Goal: Information Seeking & Learning: Learn about a topic

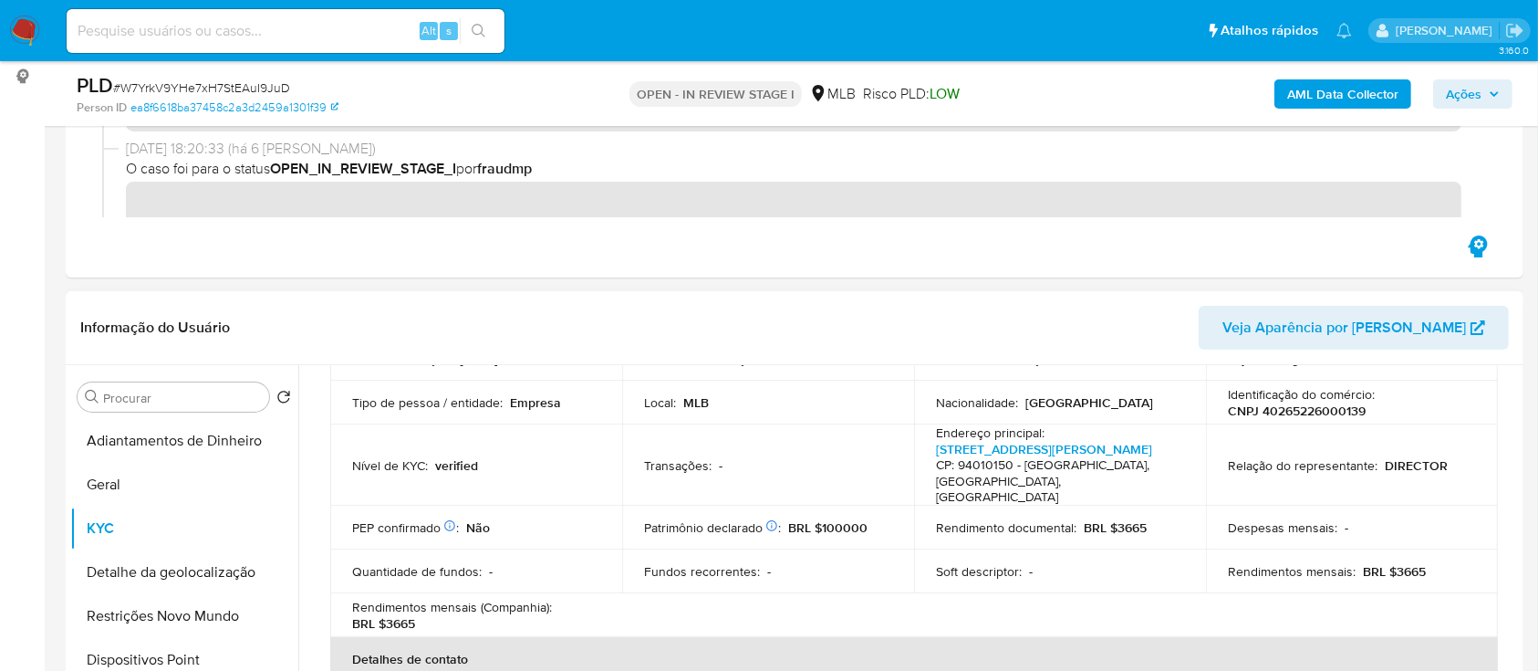
scroll to position [121, 0]
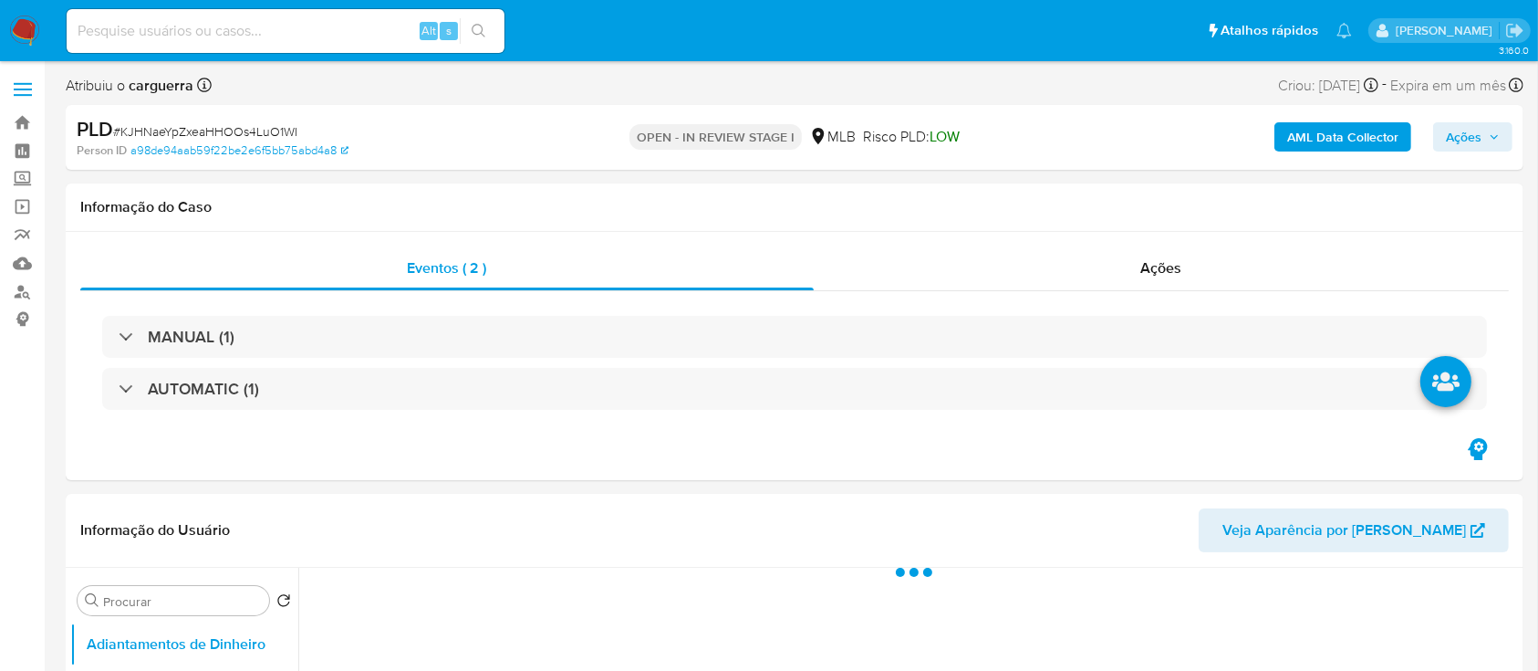
select select "10"
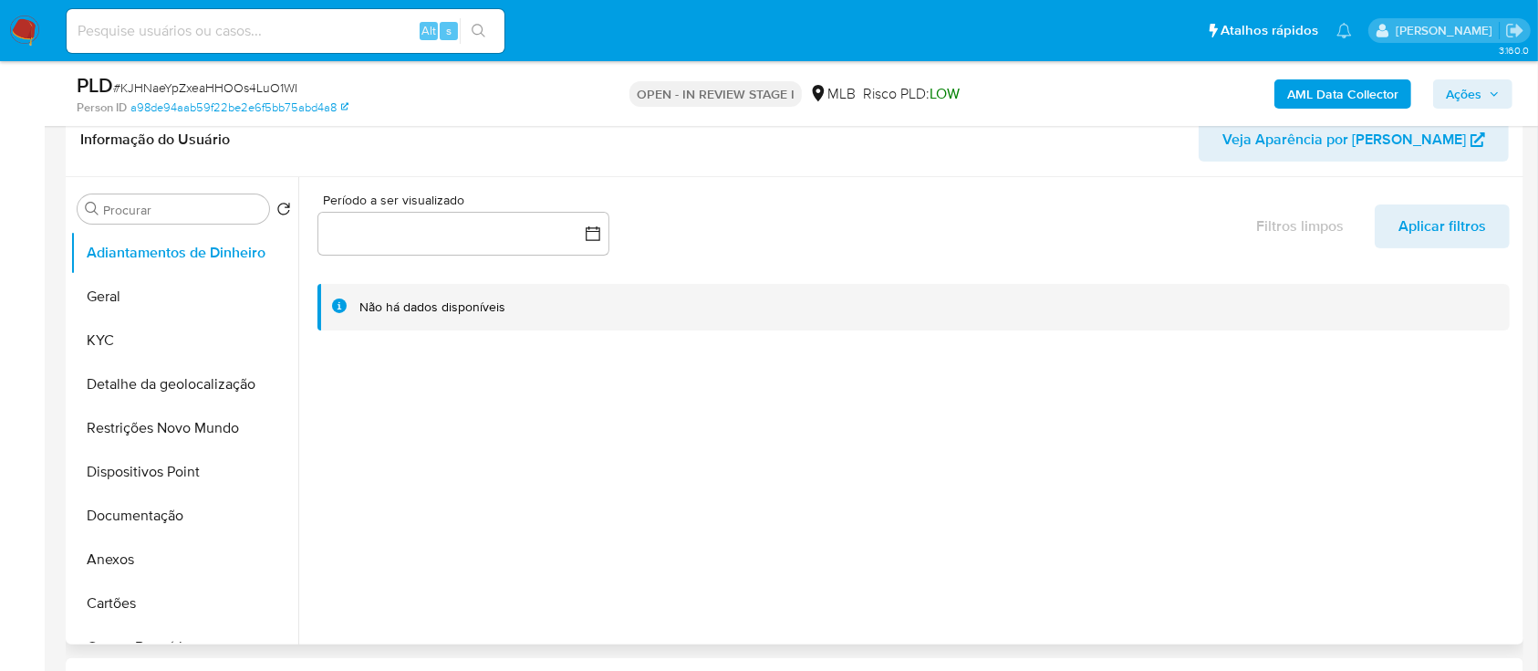
scroll to position [365, 0]
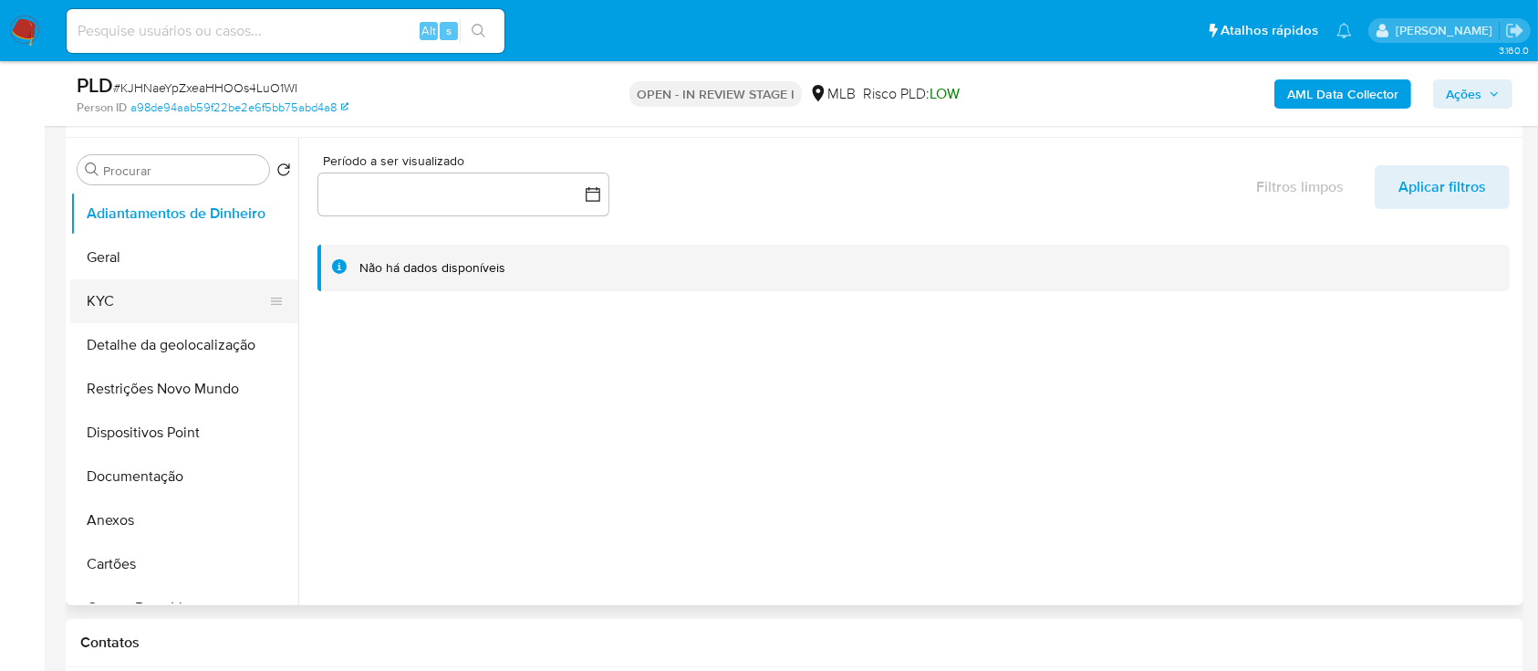
click at [172, 294] on button "KYC" at bounding box center [176, 301] width 213 height 44
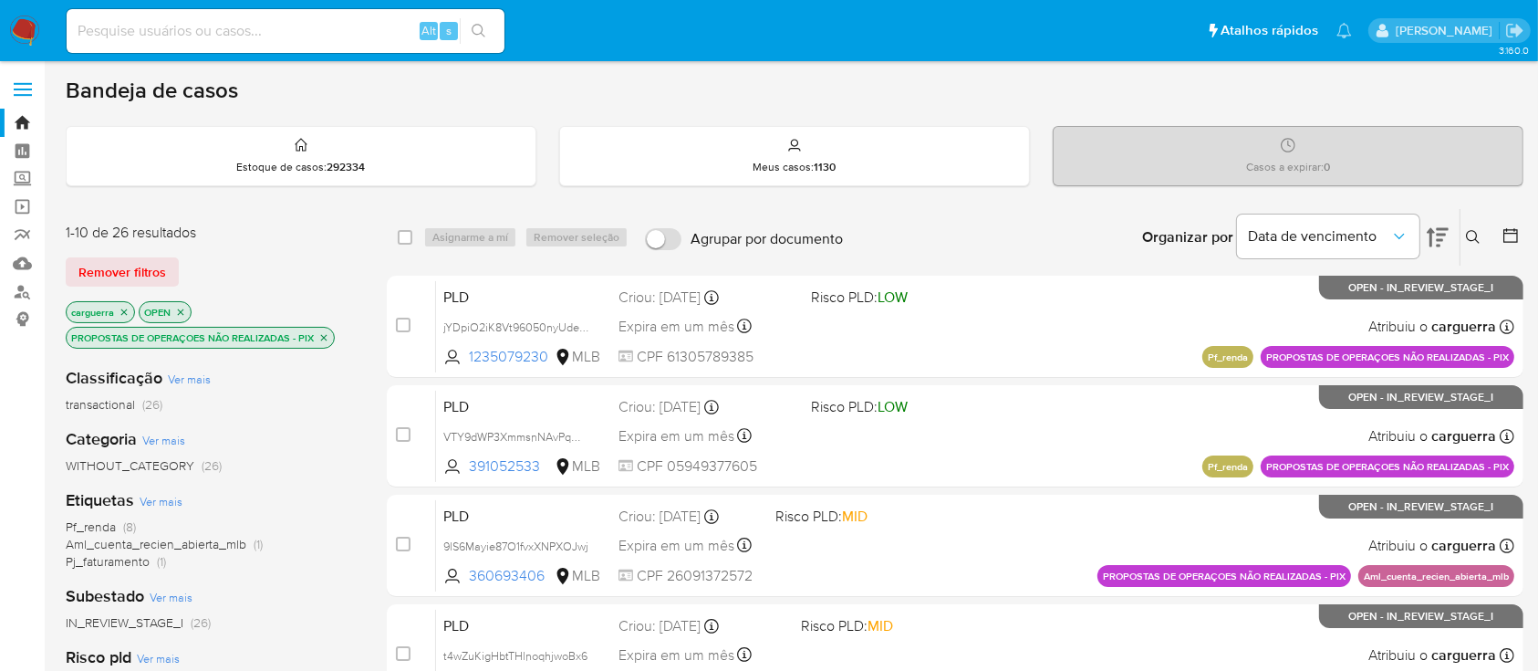
click at [1474, 236] on icon at bounding box center [1473, 237] width 15 height 15
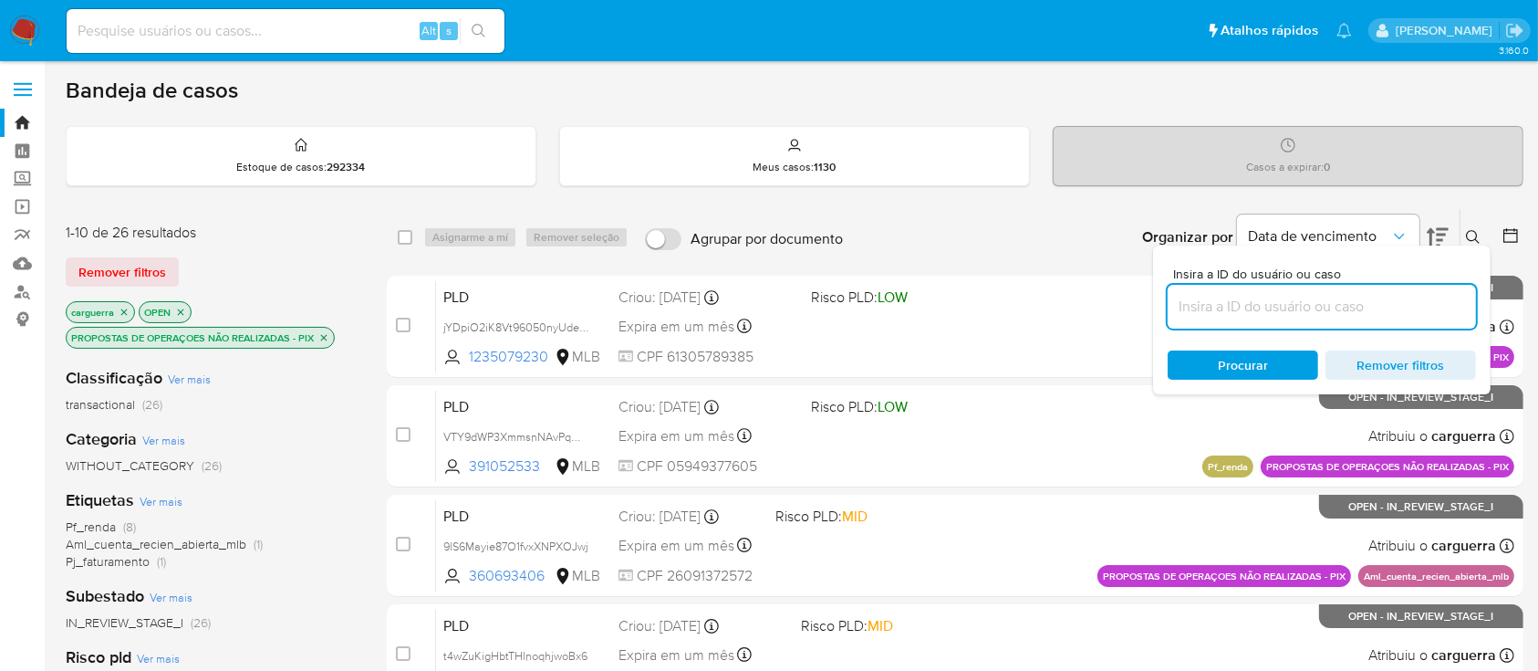
click at [1341, 316] on input at bounding box center [1322, 307] width 308 height 24
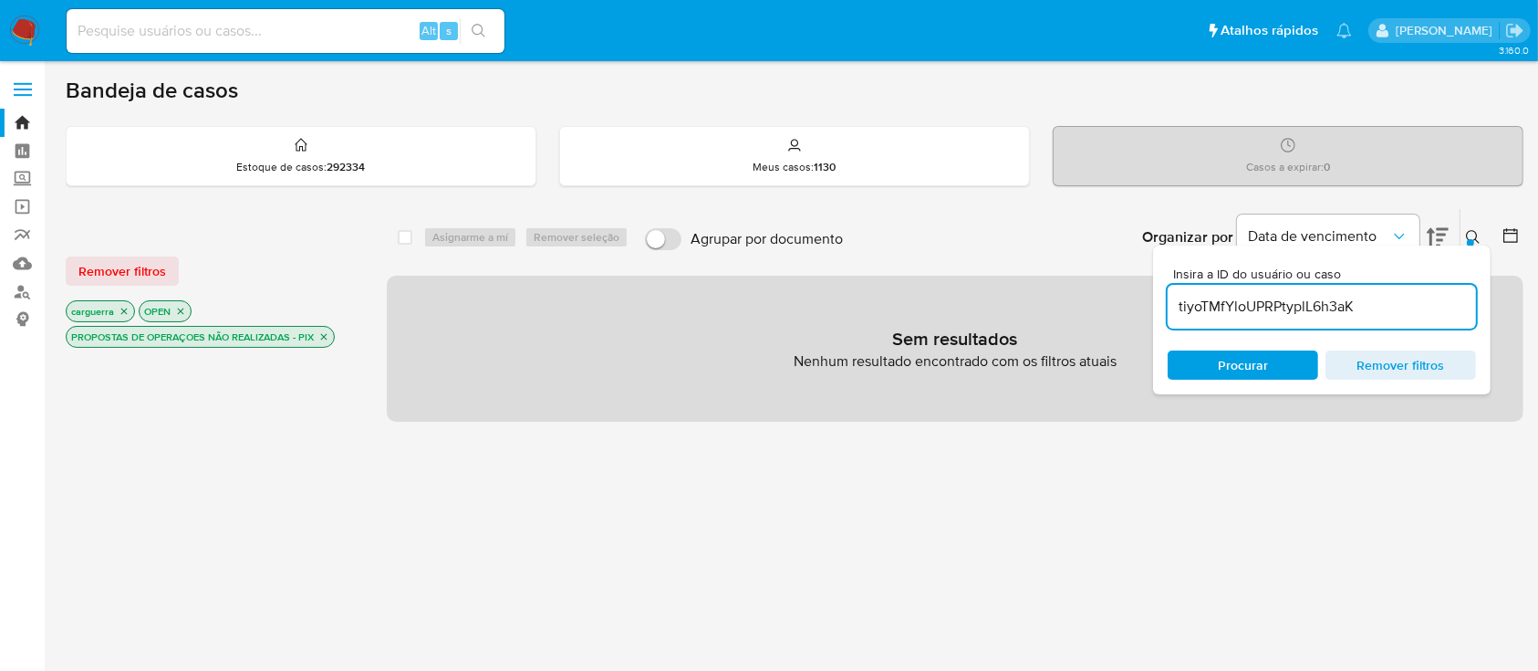
click at [320, 328] on p "PROPOSTAS DE OPERAÇOES NÃO REALIZADAS - PIX" at bounding box center [200, 337] width 267 height 20
click at [326, 334] on icon "close-filter" at bounding box center [324, 337] width 6 height 6
click at [184, 308] on icon "close-filter" at bounding box center [180, 311] width 11 height 11
click at [1227, 374] on span "Procurar" at bounding box center [1243, 364] width 50 height 29
drag, startPoint x: 1391, startPoint y: 299, endPoint x: 1101, endPoint y: 275, distance: 291.2
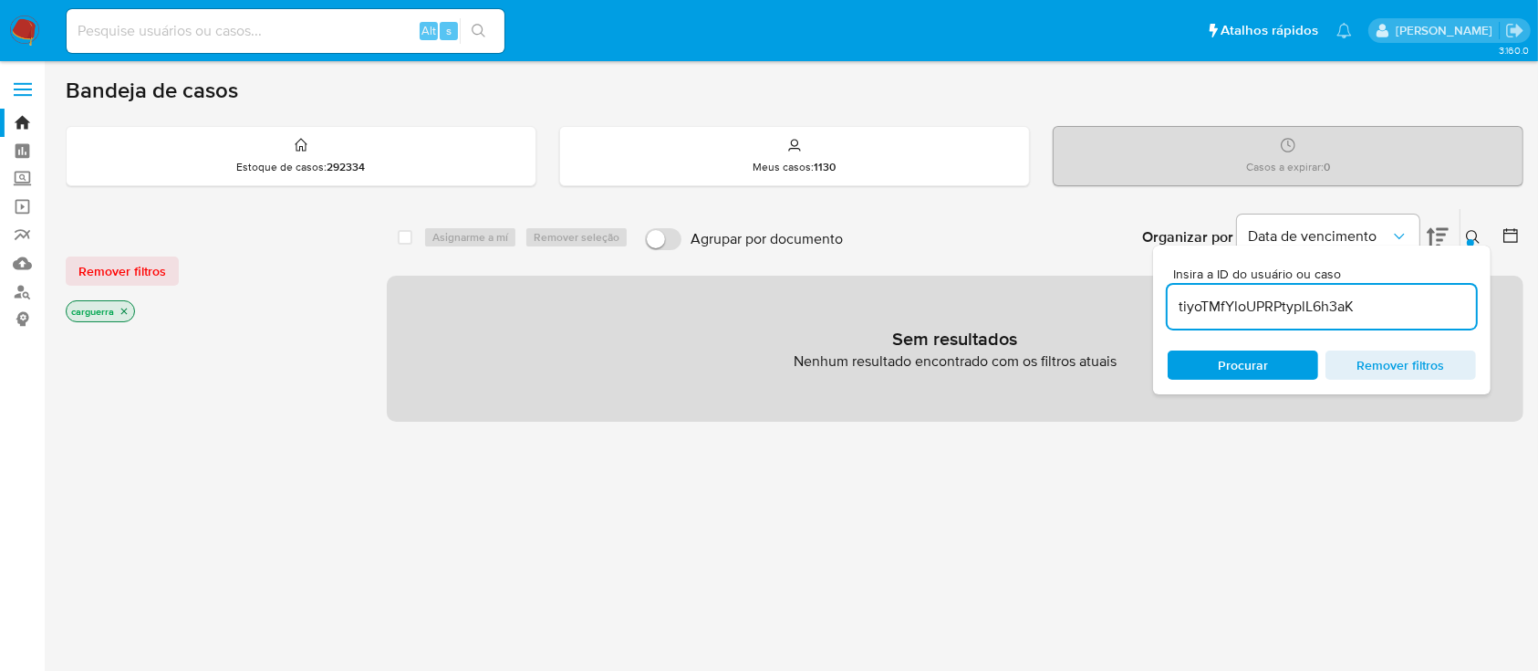
click at [1101, 275] on div "select-all-cases-checkbox Asignarme a mí Remover seleção Agrupar por documento …" at bounding box center [955, 314] width 1137 height 213
paste input "200170161"
type input "200170161"
click at [125, 306] on icon "close-filter" at bounding box center [124, 311] width 11 height 11
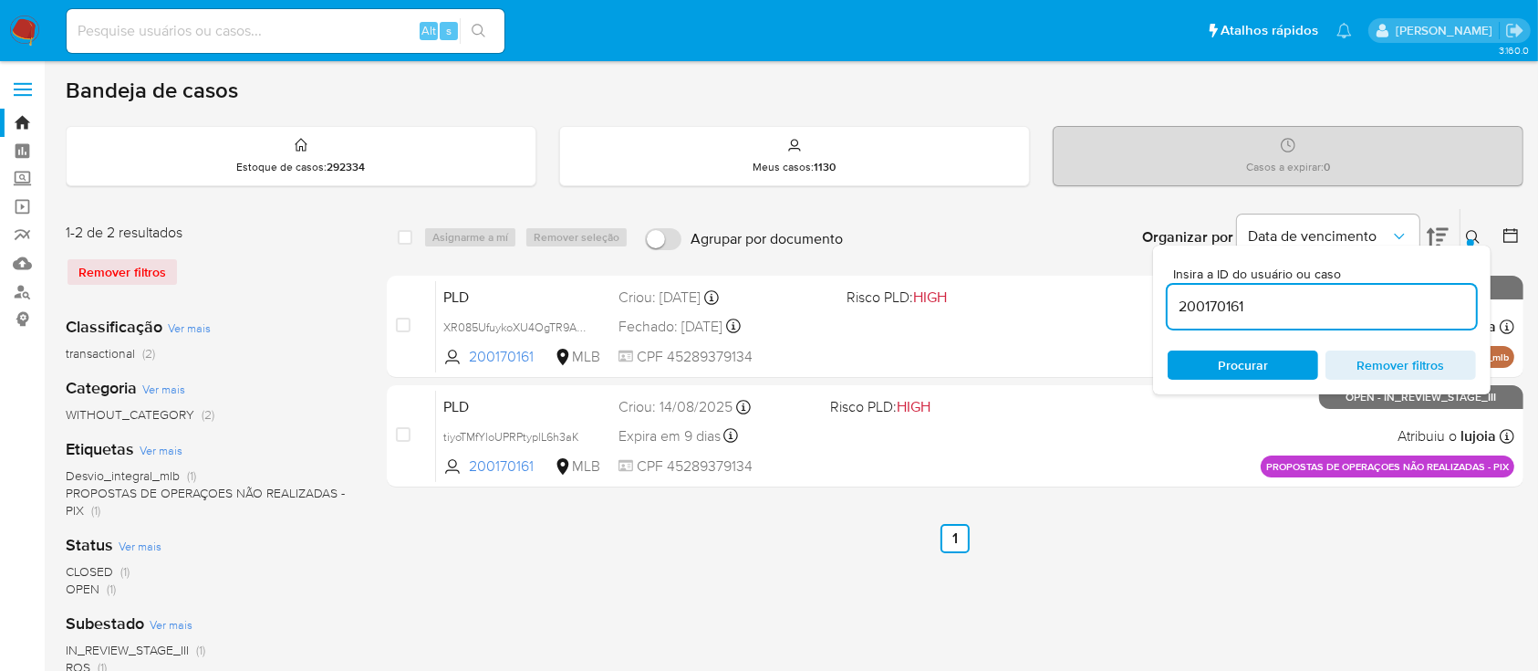
click at [1207, 536] on ul "Anterior 1 Siguiente" at bounding box center [955, 538] width 1137 height 29
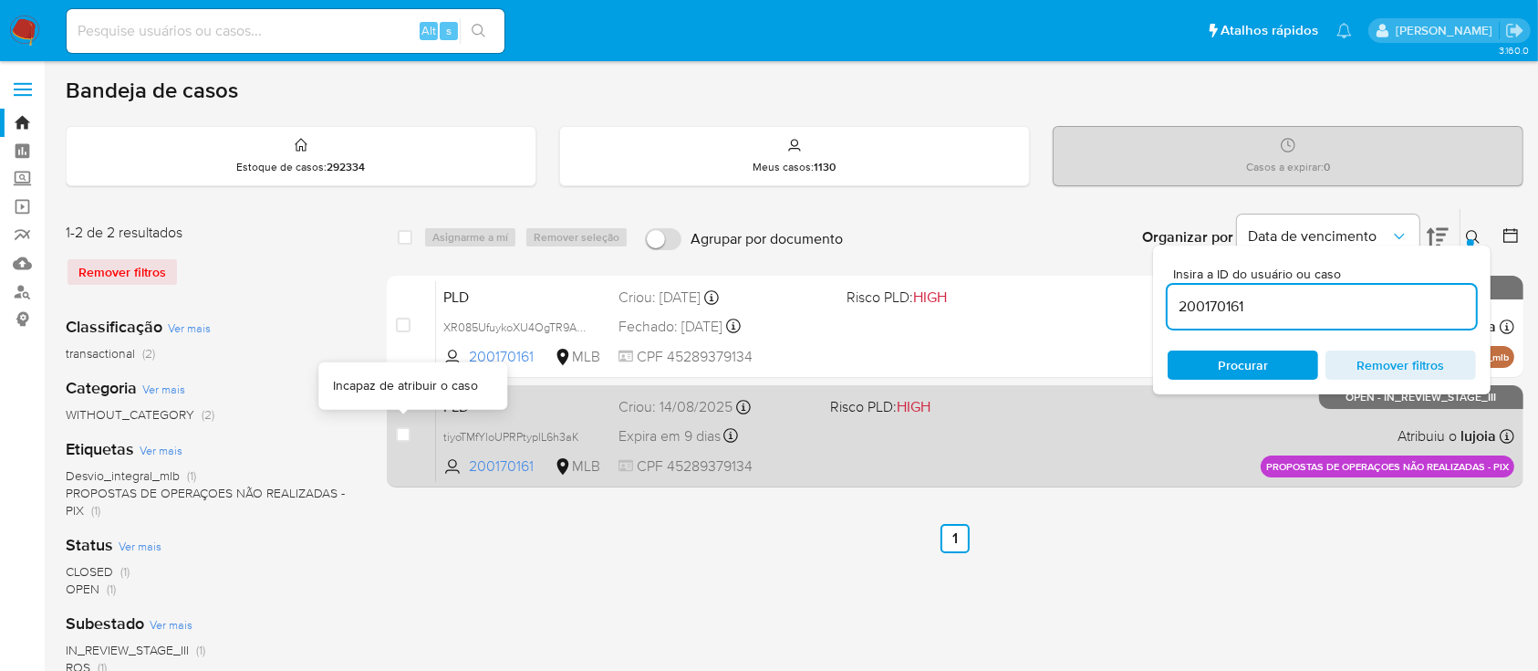
click at [411, 434] on div "case-item-checkbox Incapaz de atribuir o caso" at bounding box center [416, 436] width 40 height 92
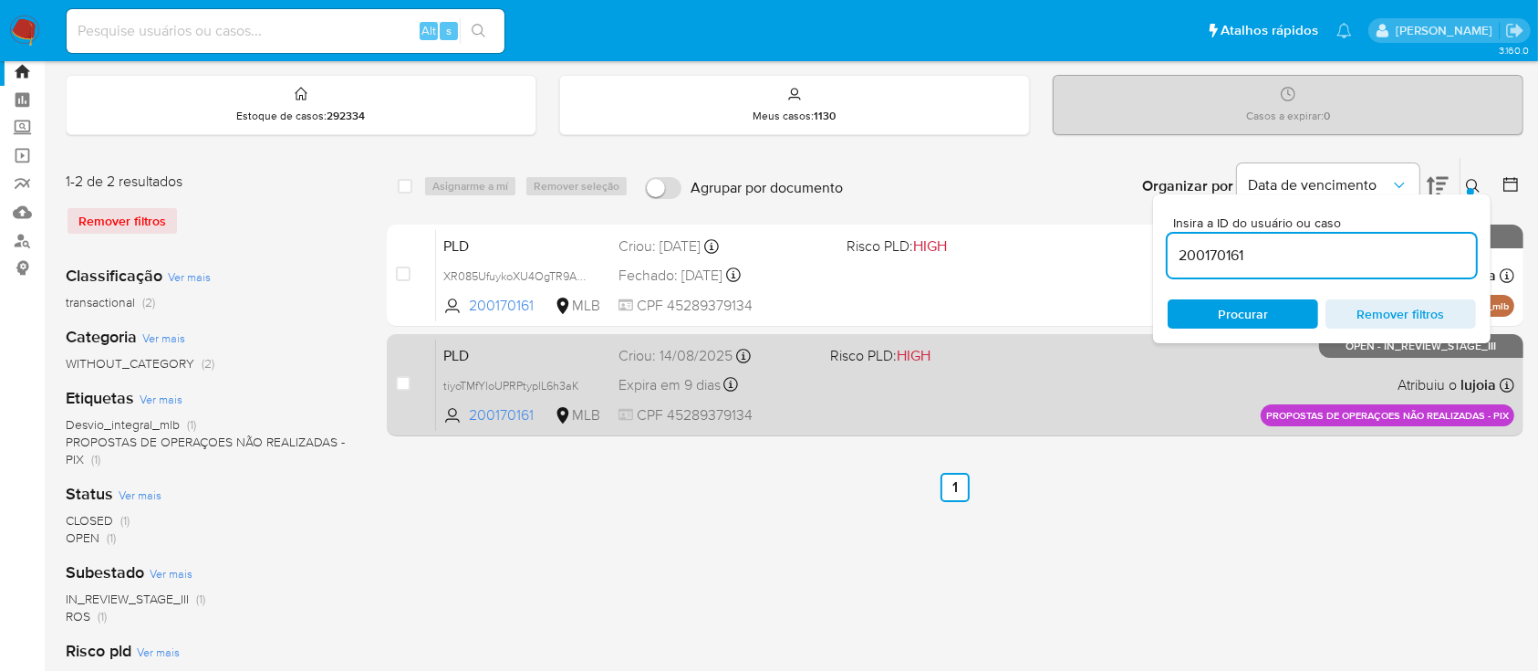
scroll to position [121, 0]
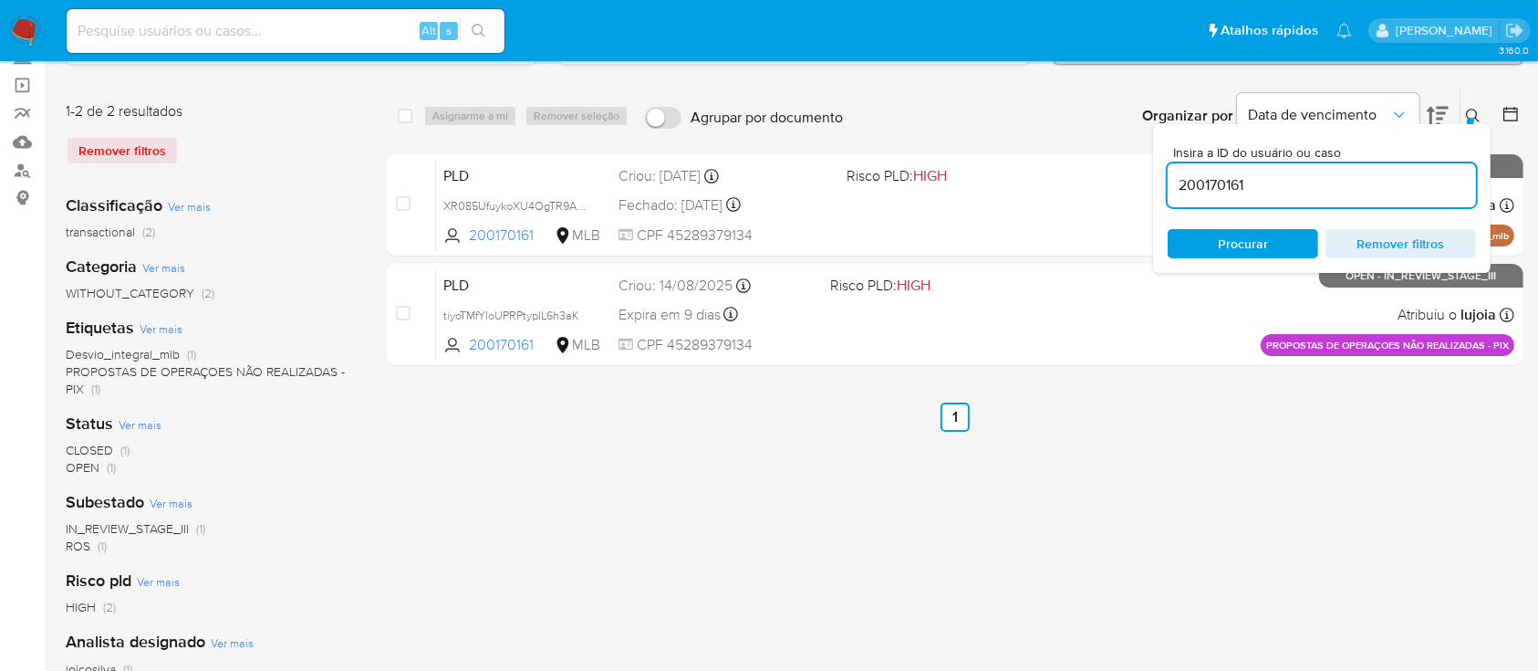
click at [1154, 440] on div "select-all-cases-checkbox Asignarme a mí Remover seleção Agrupar por documento …" at bounding box center [955, 487] width 1137 height 801
click at [1428, 493] on div "select-all-cases-checkbox Asignarme a mí Remover seleção Agrupar por documento …" at bounding box center [955, 487] width 1137 height 801
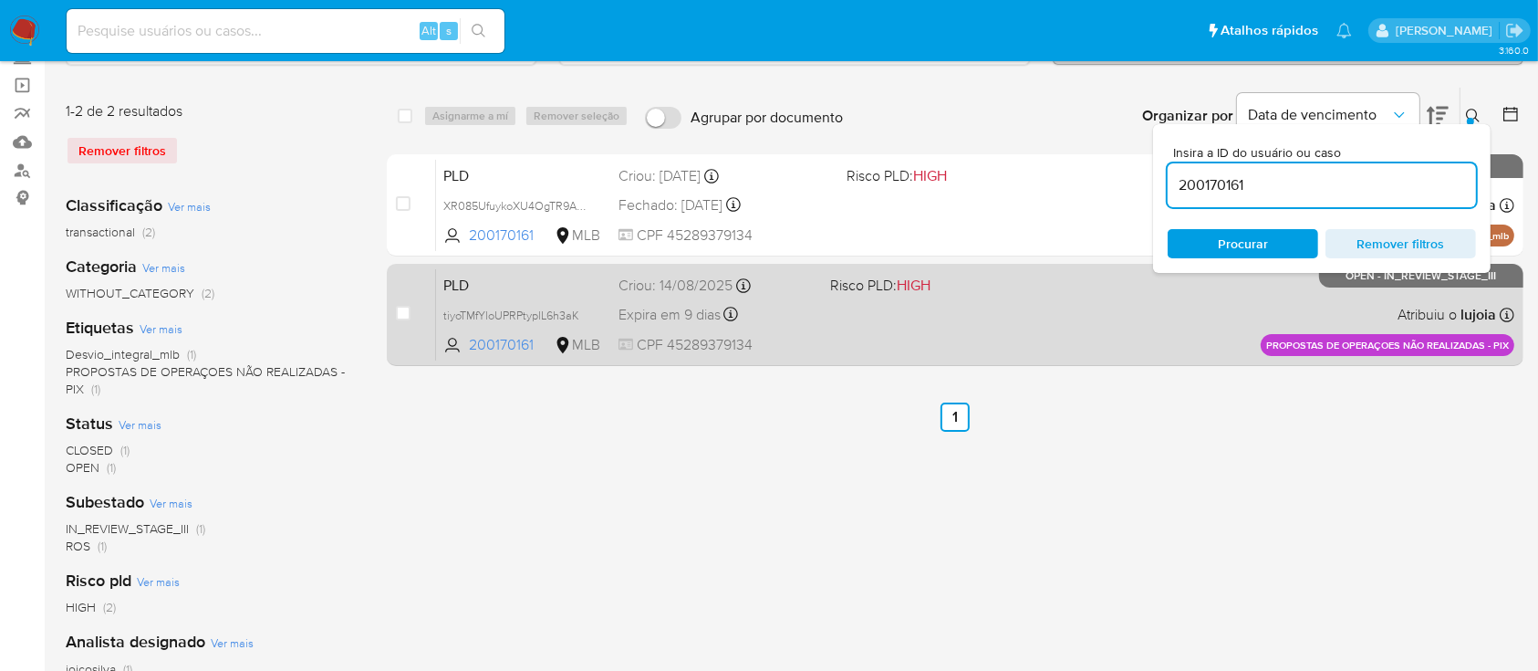
click at [1098, 329] on div "PLD tiyoTMfYloUPRPtyplL6h3aK 200170161 MLB Risco PLD: HIGH Criou: 14/08/2025 Cr…" at bounding box center [975, 314] width 1078 height 92
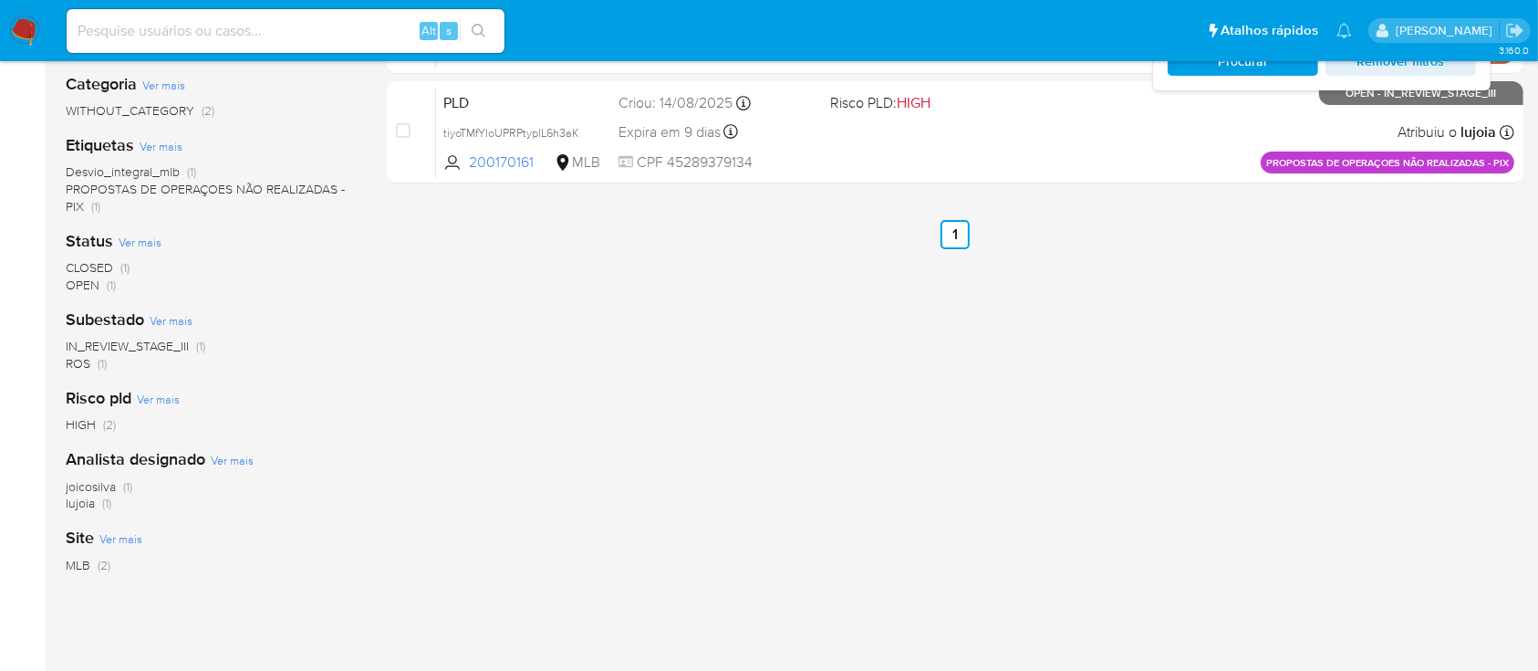
scroll to position [49, 0]
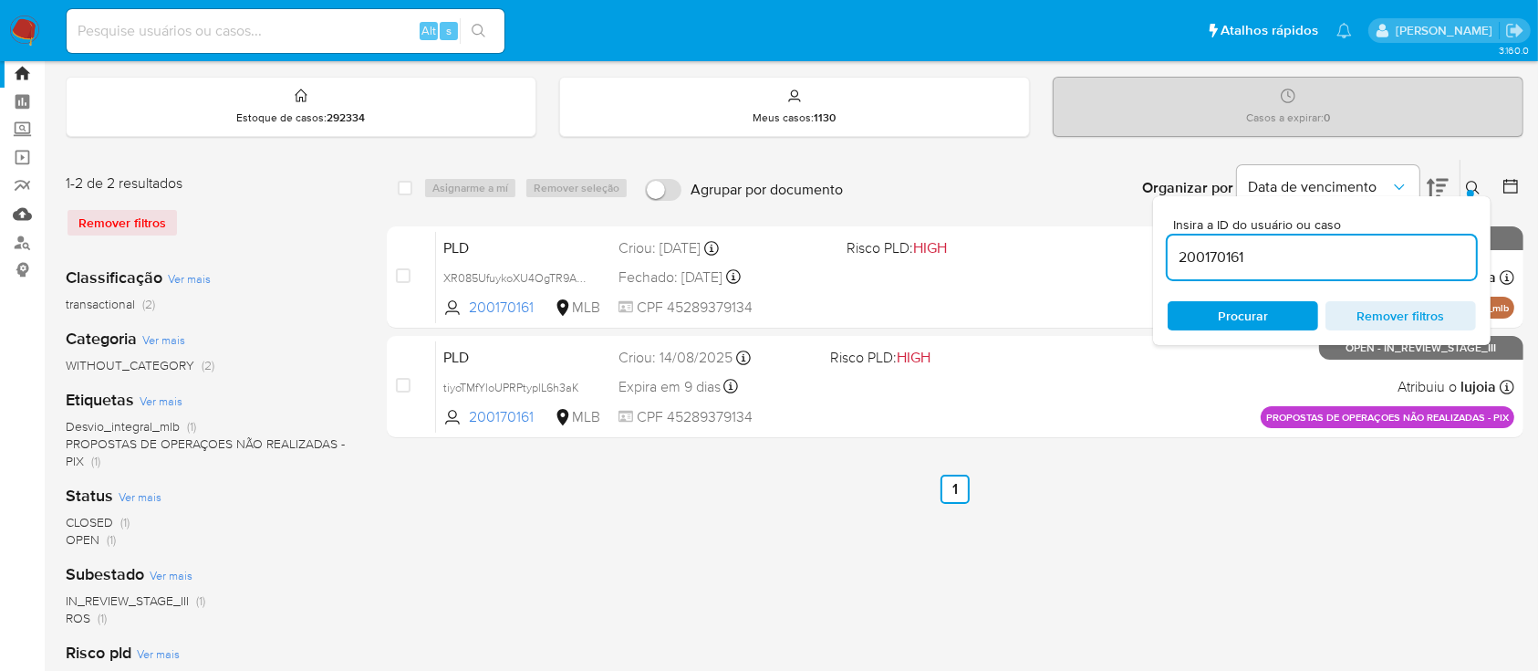
click at [32, 215] on link "Mulan" at bounding box center [108, 214] width 217 height 28
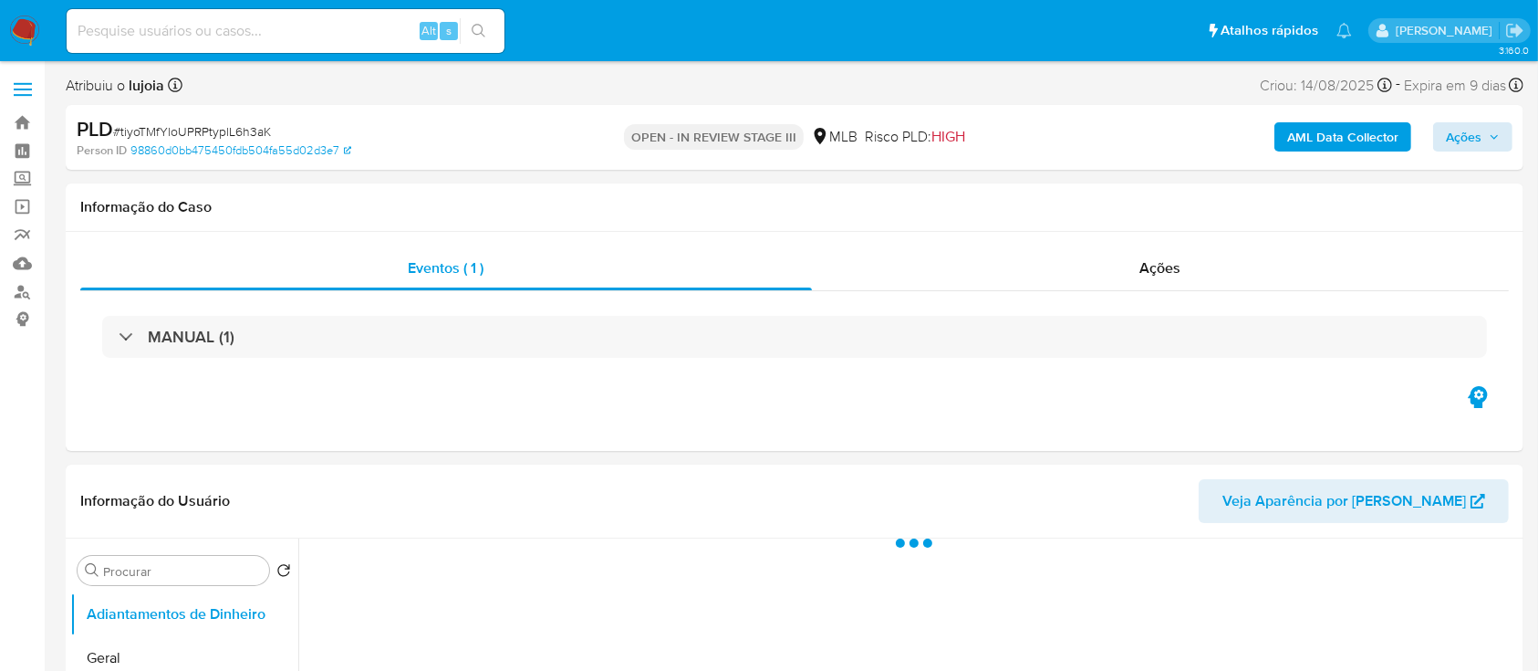
select select "10"
click at [1478, 132] on span "Ações" at bounding box center [1464, 136] width 36 height 29
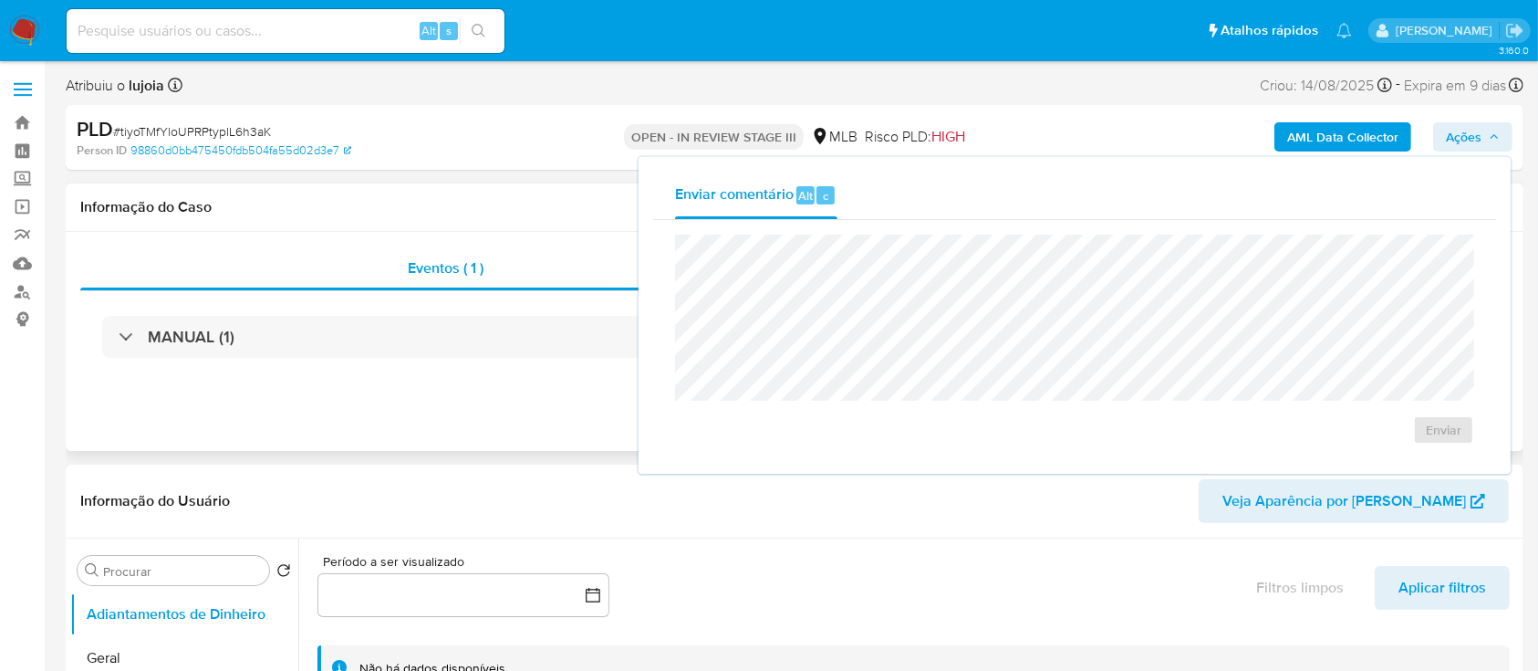
click at [446, 220] on div "Informação do Caso" at bounding box center [795, 207] width 1458 height 48
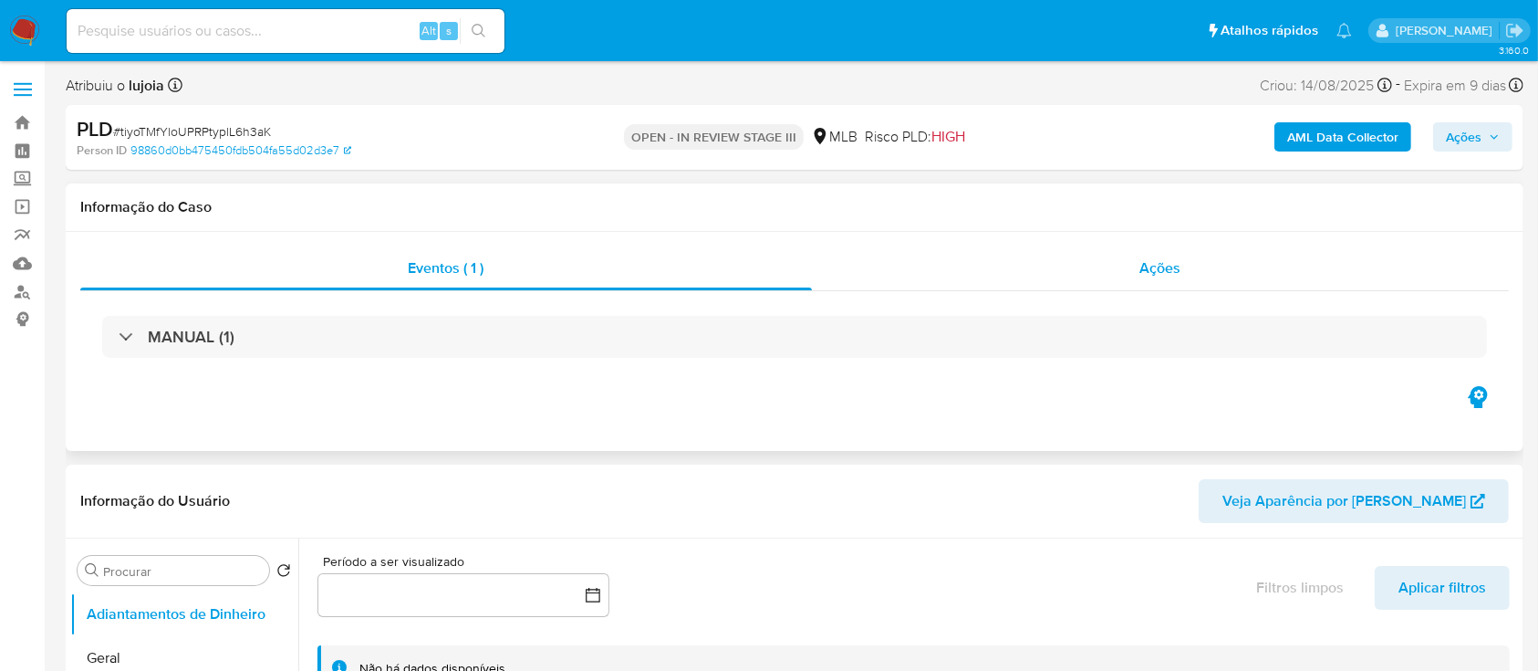
click at [1170, 255] on div "Ações" at bounding box center [1160, 268] width 697 height 44
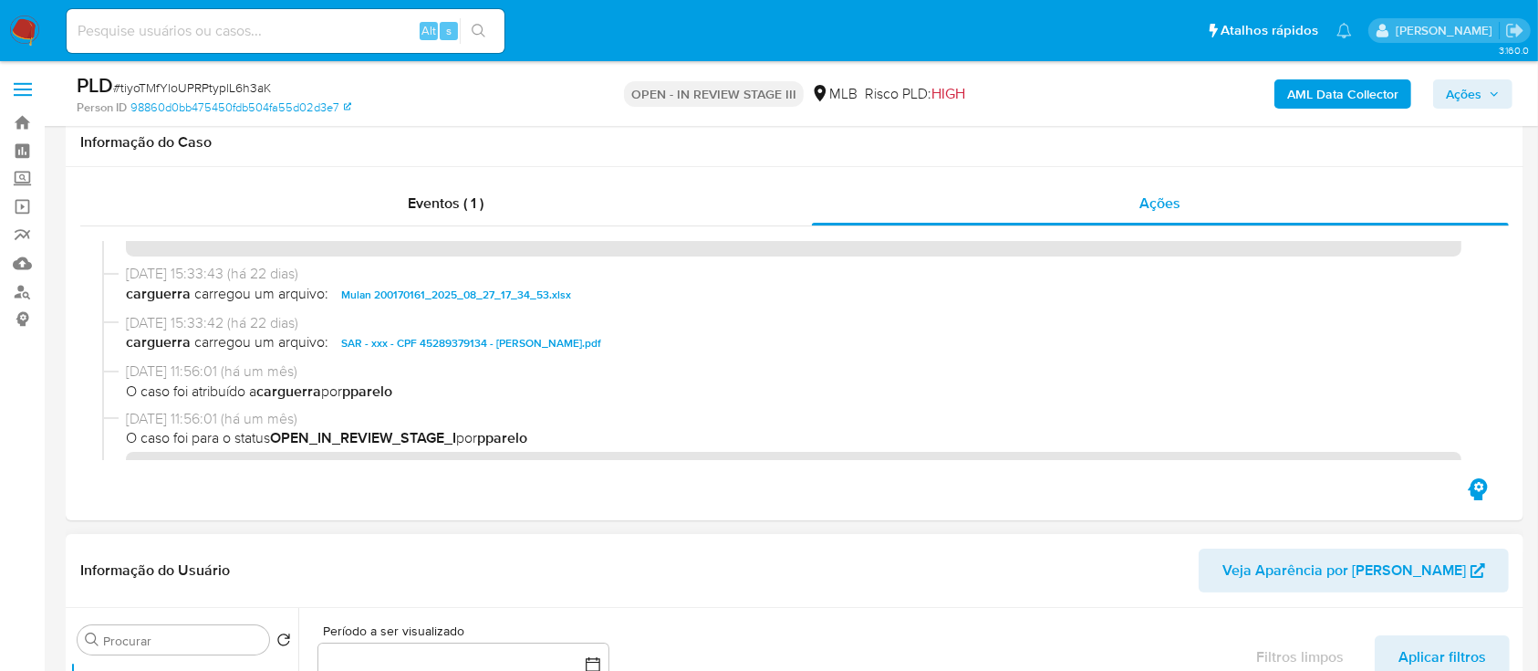
scroll to position [486, 0]
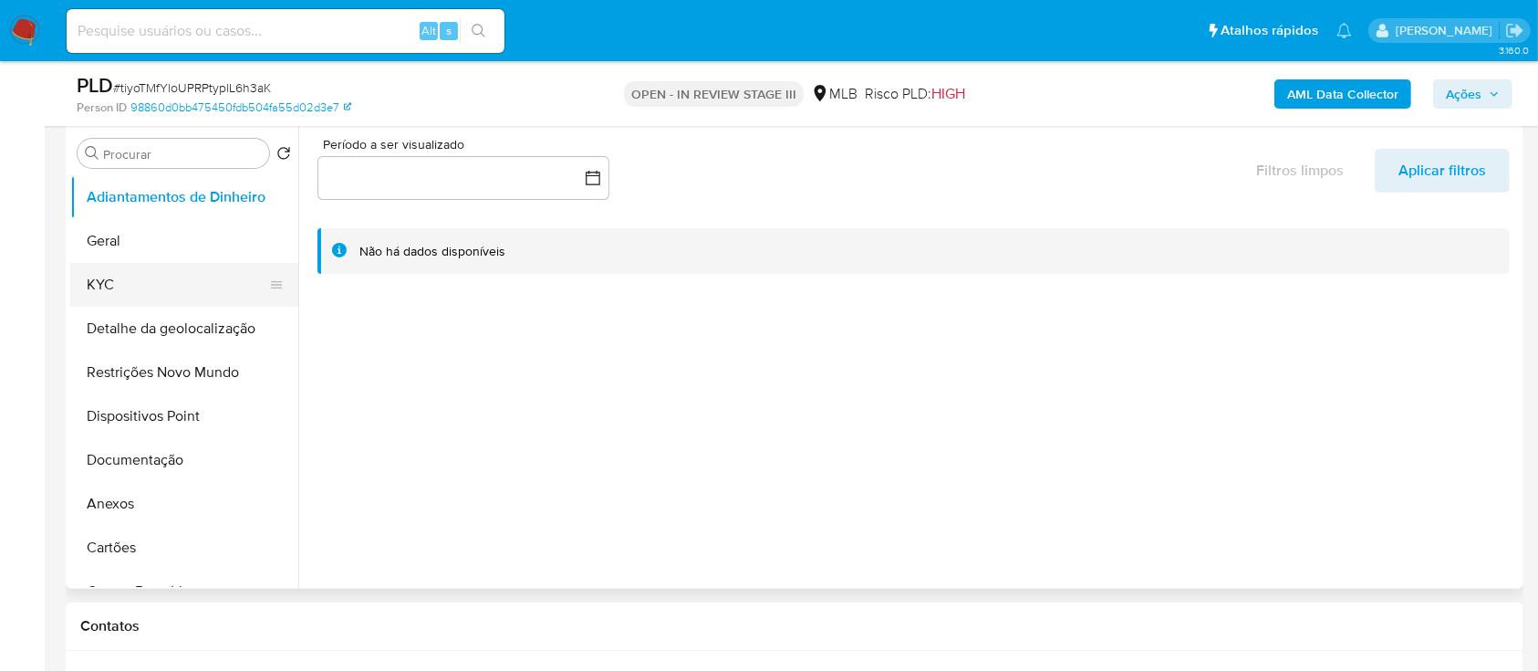
click at [132, 289] on button "KYC" at bounding box center [176, 285] width 213 height 44
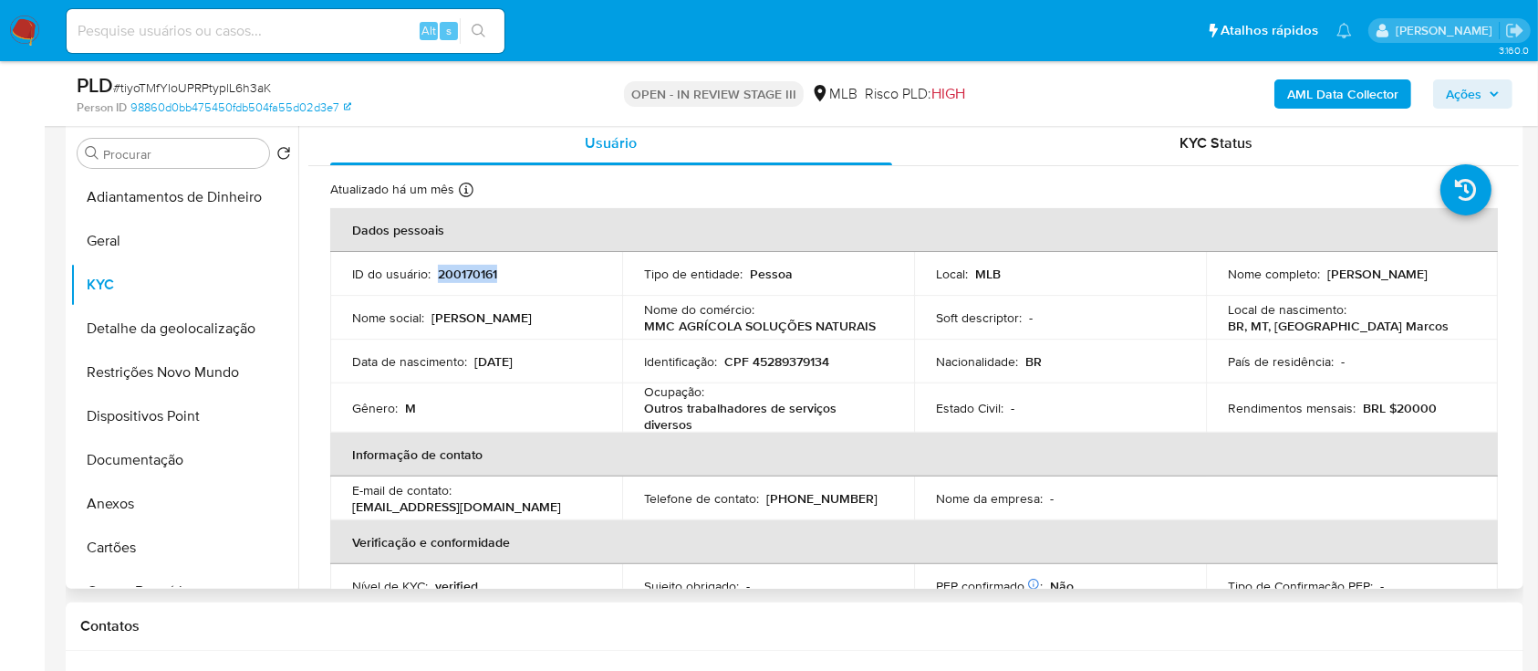
drag, startPoint x: 517, startPoint y: 273, endPoint x: 456, endPoint y: 289, distance: 63.3
click at [437, 277] on div "ID do usuário : 200170161" at bounding box center [476, 273] width 248 height 16
copy p "200170161"
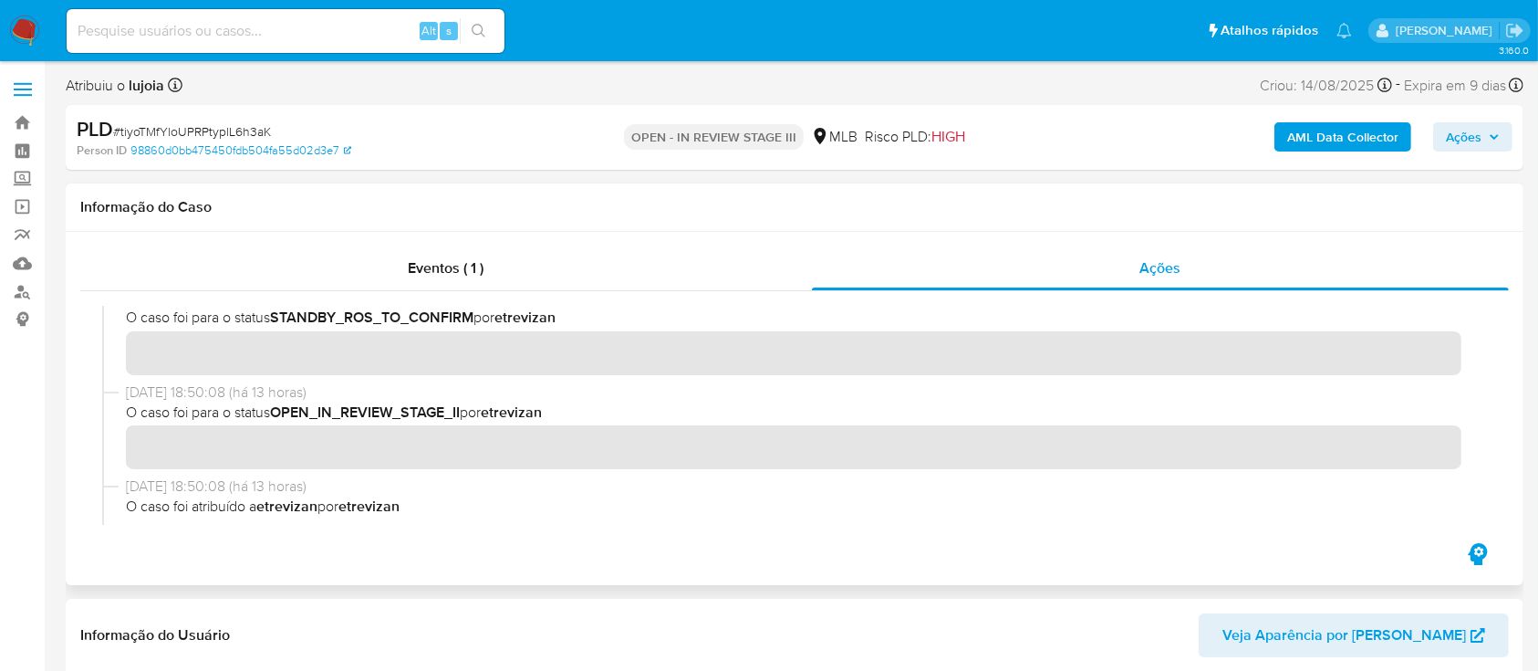
scroll to position [121, 0]
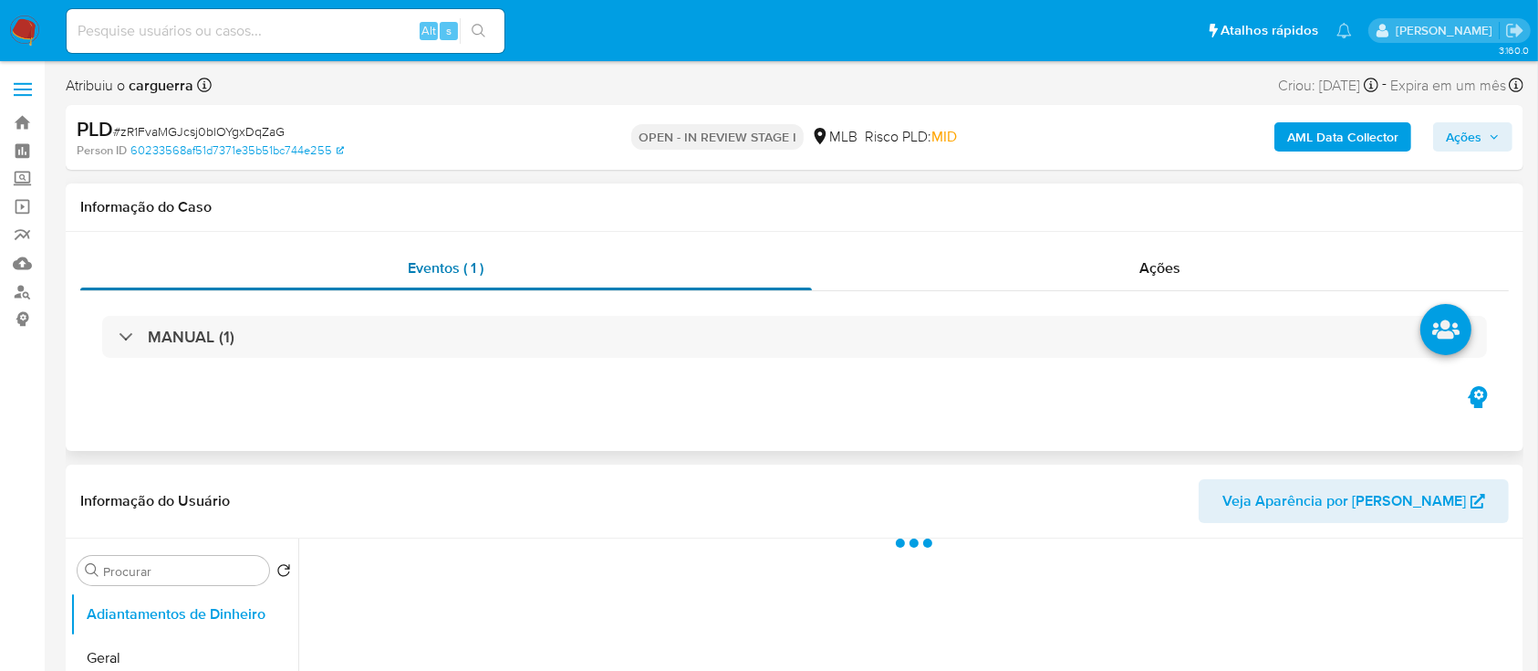
select select "10"
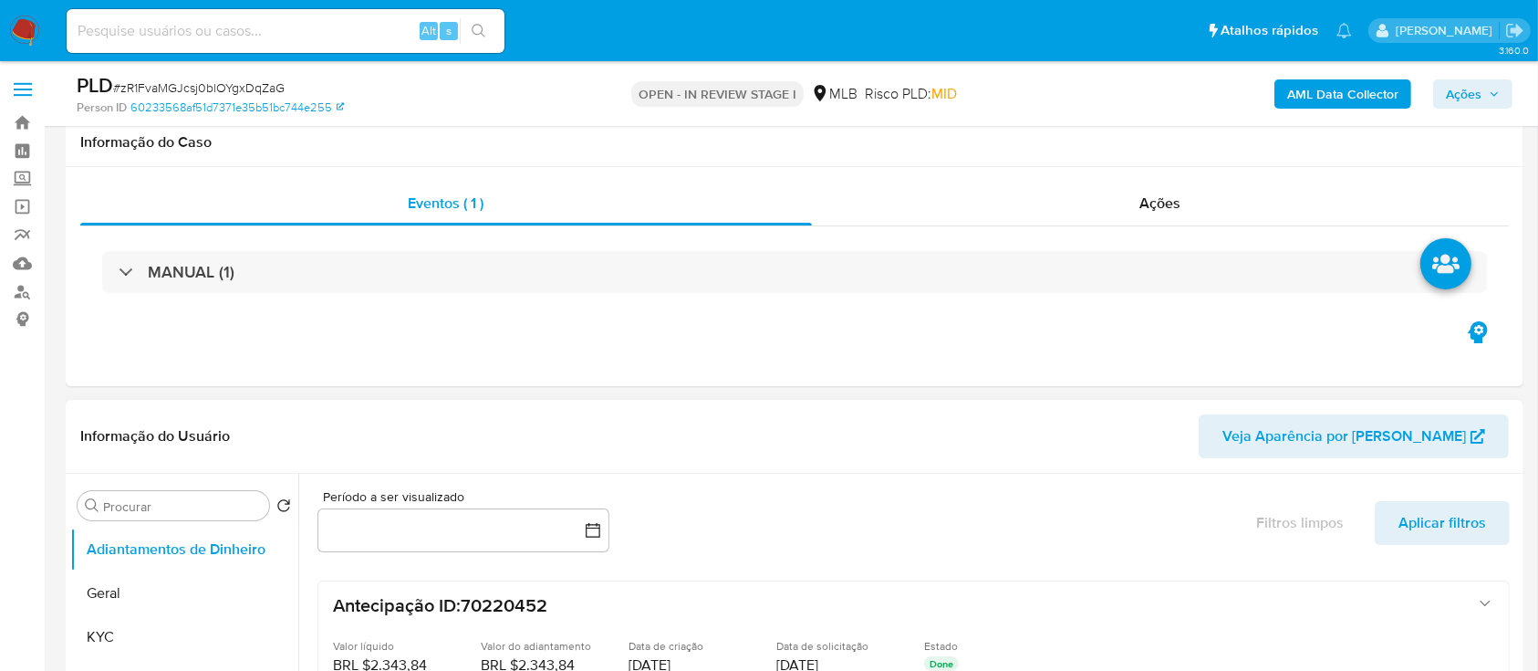
scroll to position [243, 0]
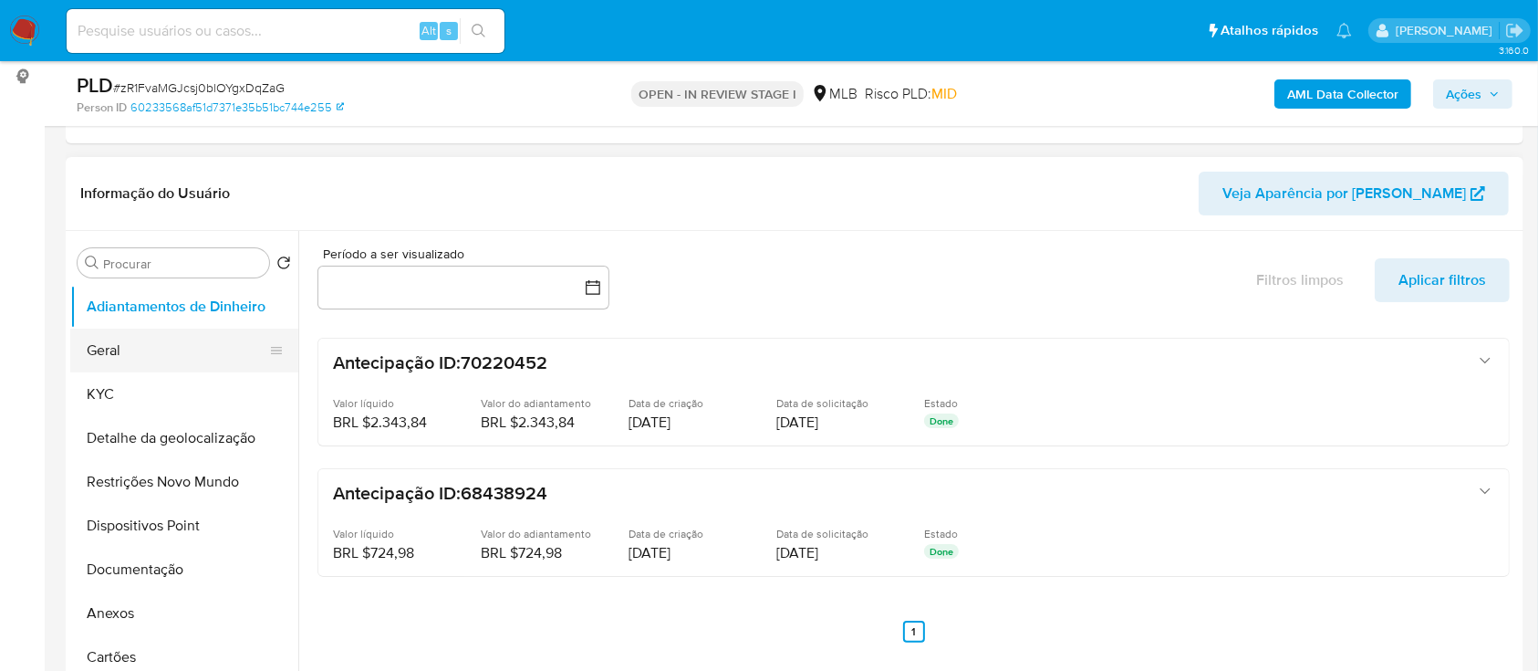
click at [139, 352] on button "Geral" at bounding box center [176, 350] width 213 height 44
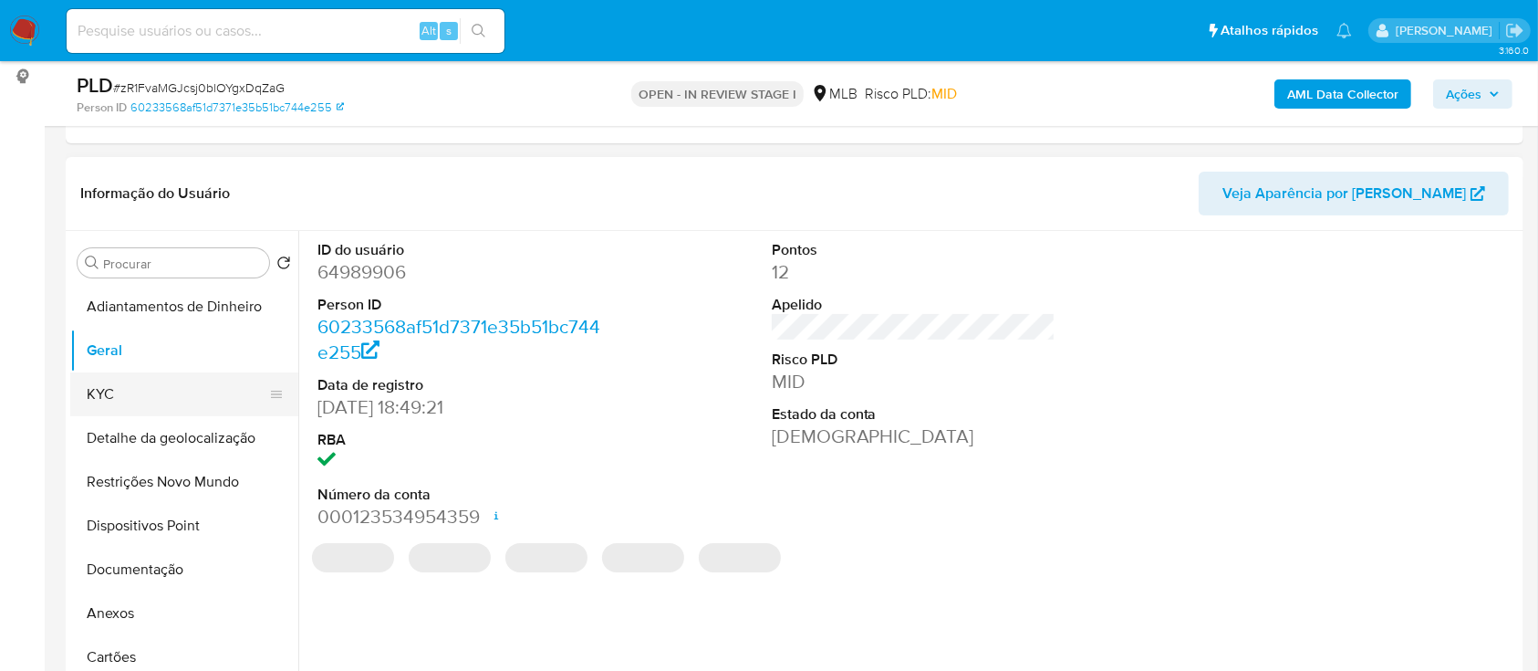
click at [135, 398] on button "KYC" at bounding box center [176, 394] width 213 height 44
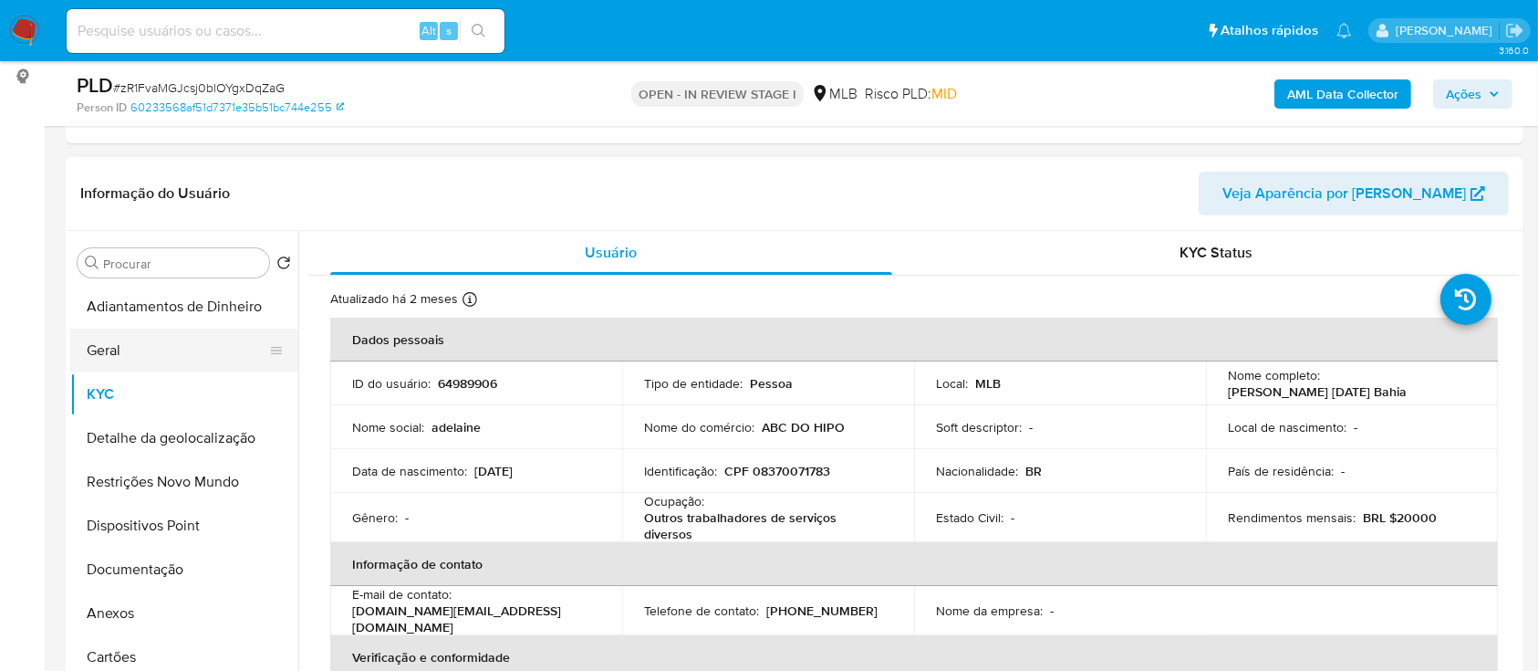
click at [99, 348] on button "Geral" at bounding box center [176, 350] width 213 height 44
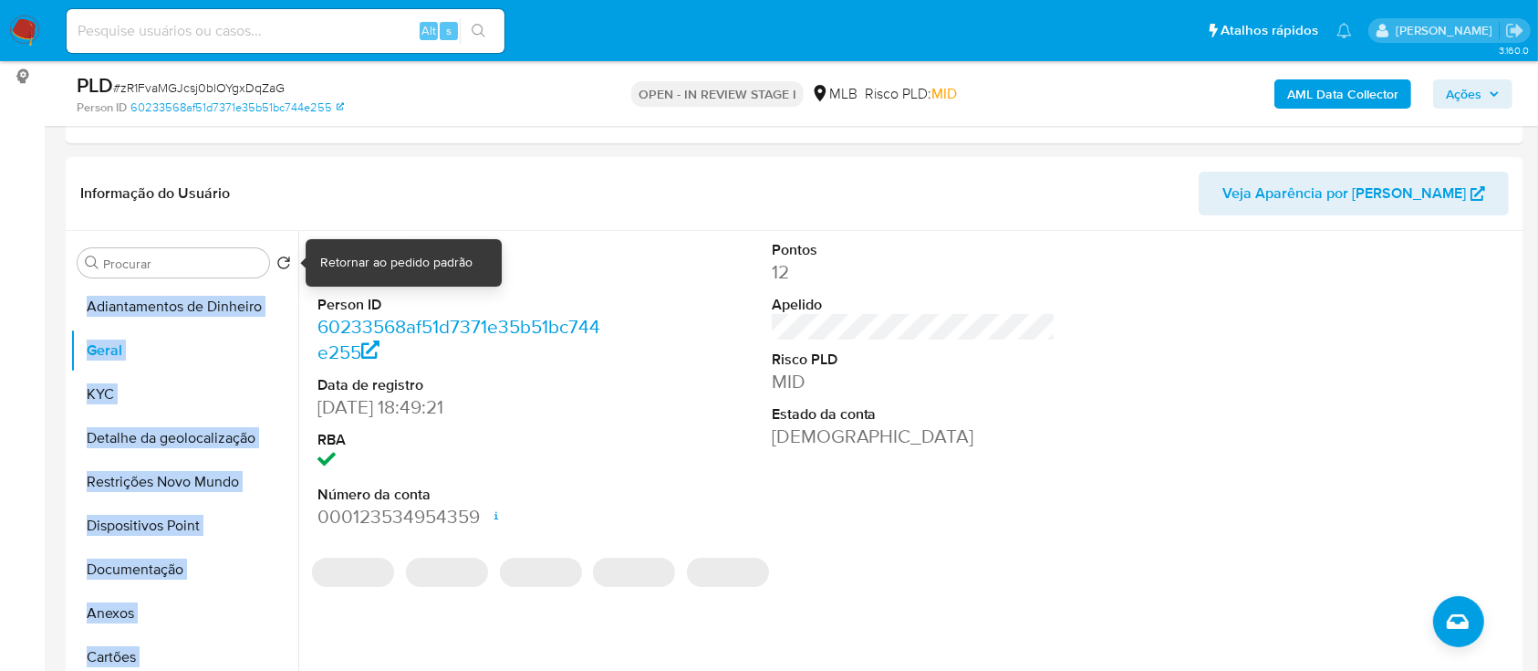
drag, startPoint x: 362, startPoint y: 273, endPoint x: 336, endPoint y: 265, distance: 27.4
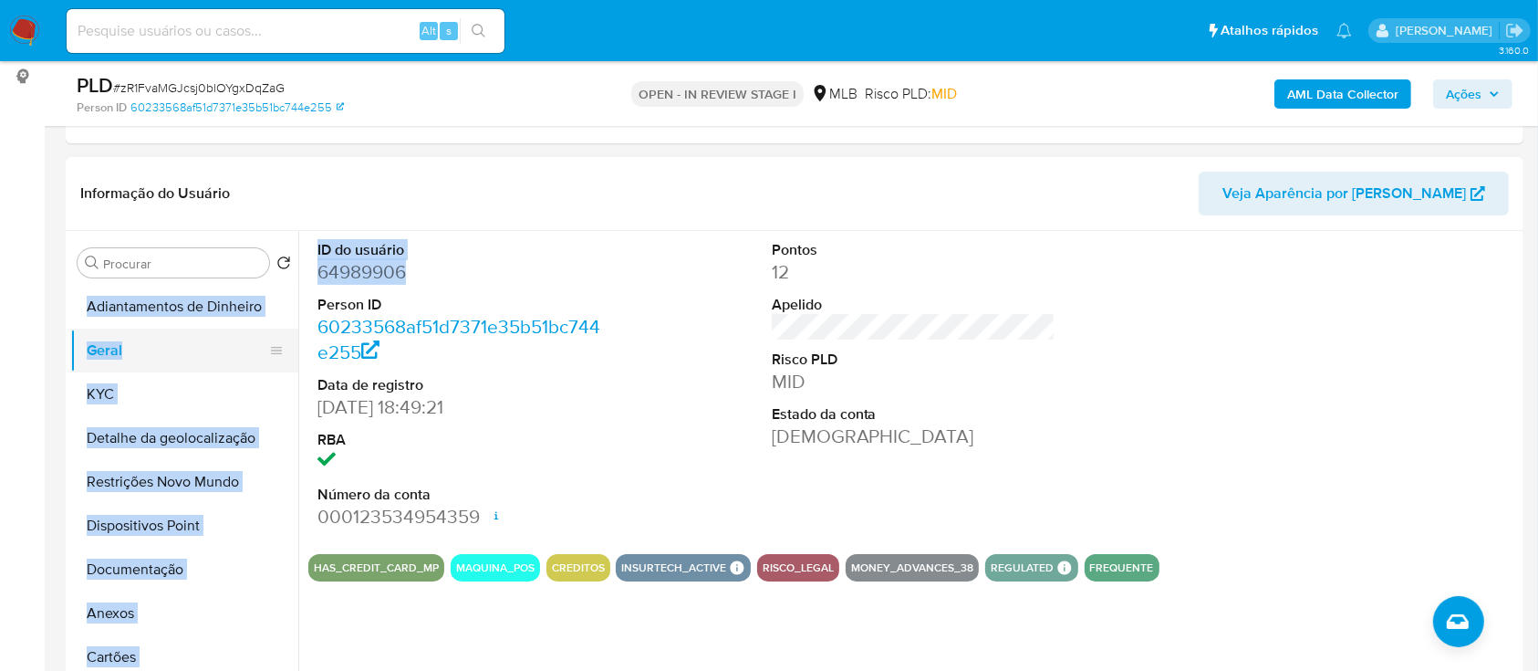
click at [91, 350] on button "Geral" at bounding box center [176, 350] width 213 height 44
click at [124, 393] on button "KYC" at bounding box center [176, 394] width 213 height 44
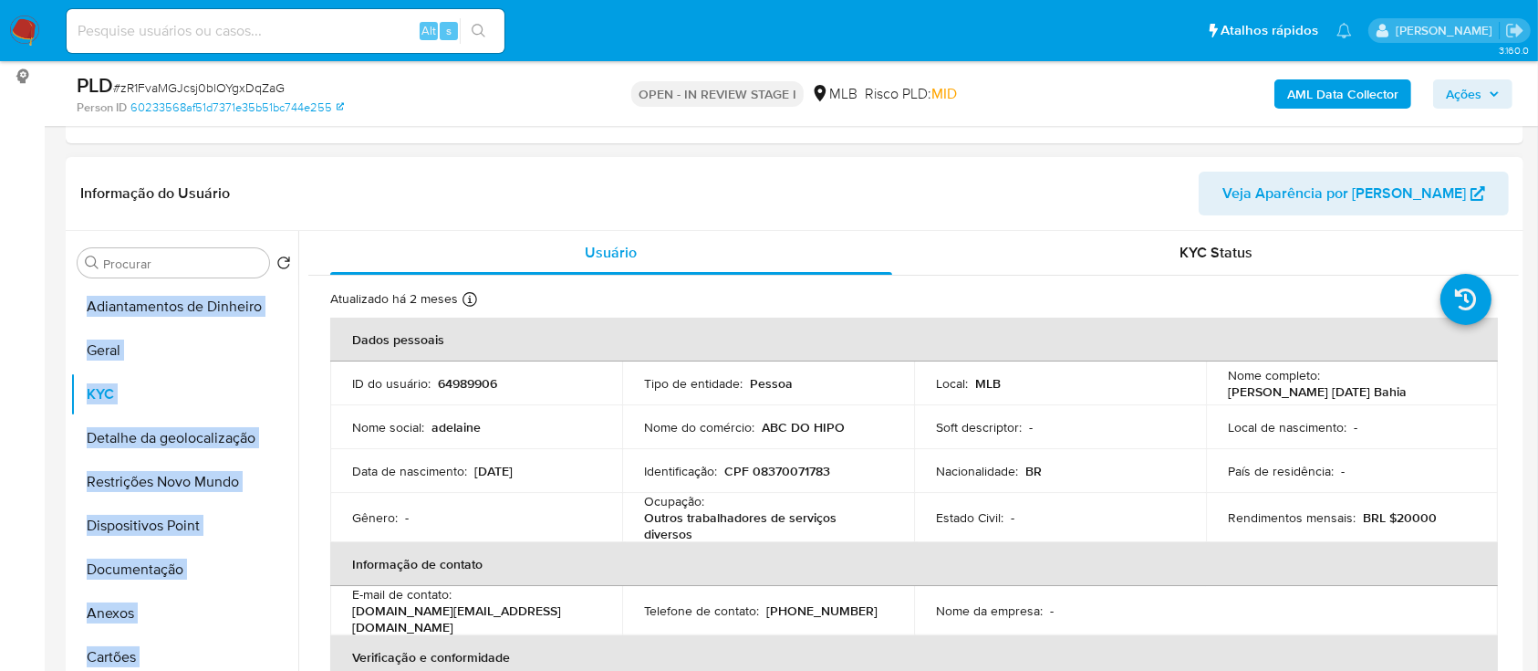
click at [897, 508] on td "Ocupação : Outros trabalhadores de serviços diversos" at bounding box center [768, 517] width 292 height 49
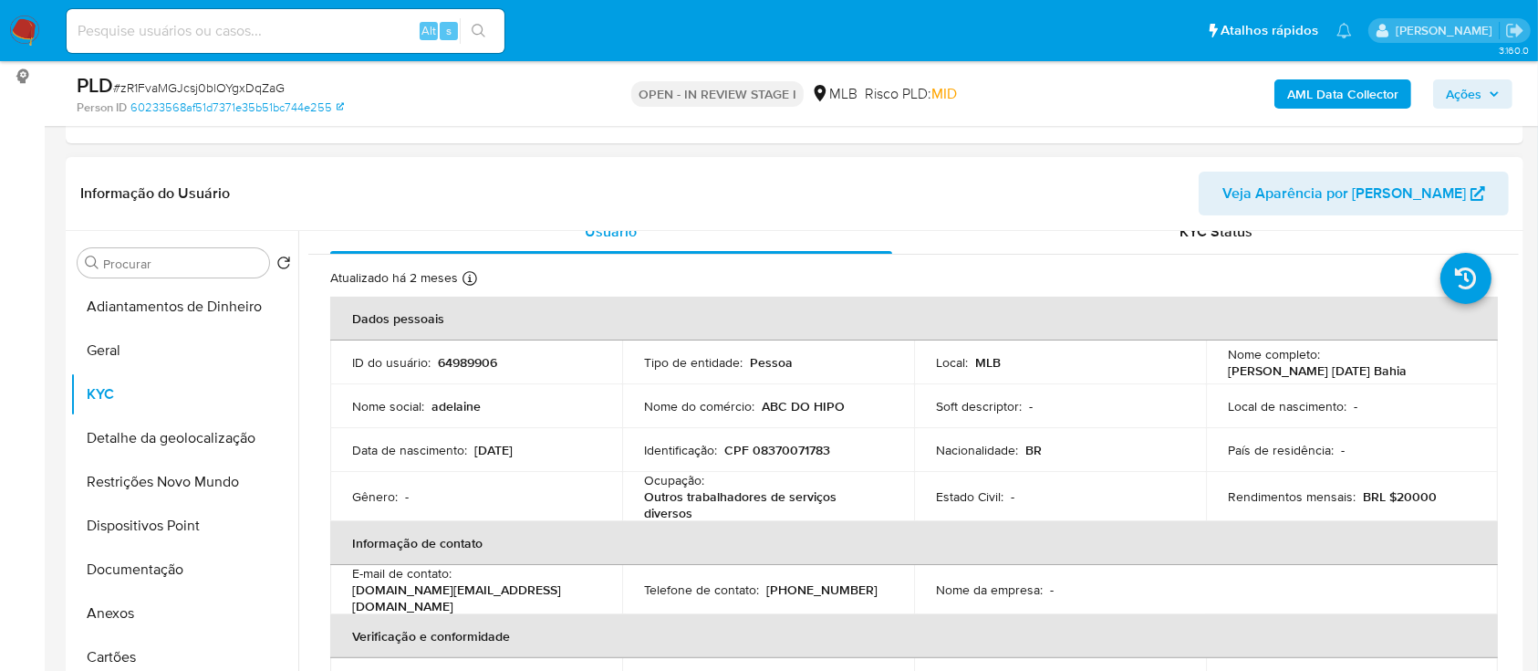
scroll to position [0, 0]
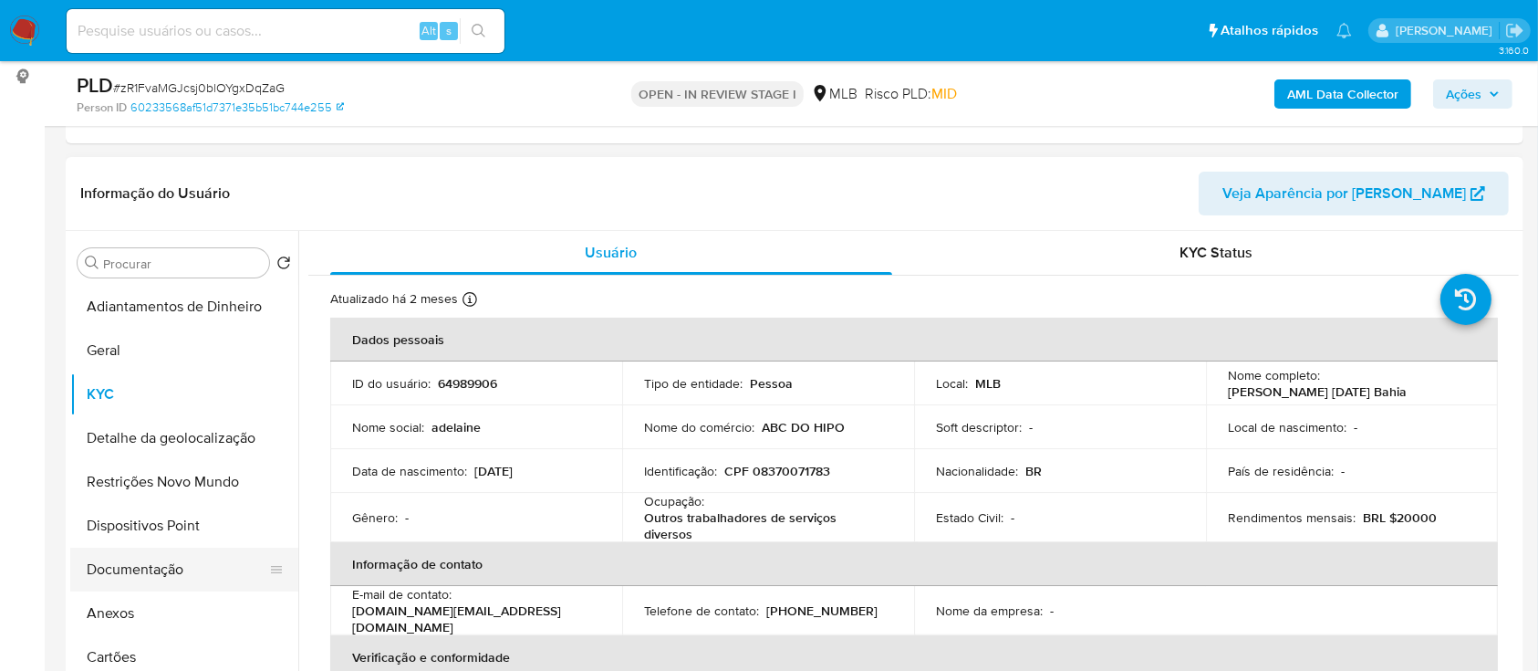
click at [131, 567] on button "Documentação" at bounding box center [176, 569] width 213 height 44
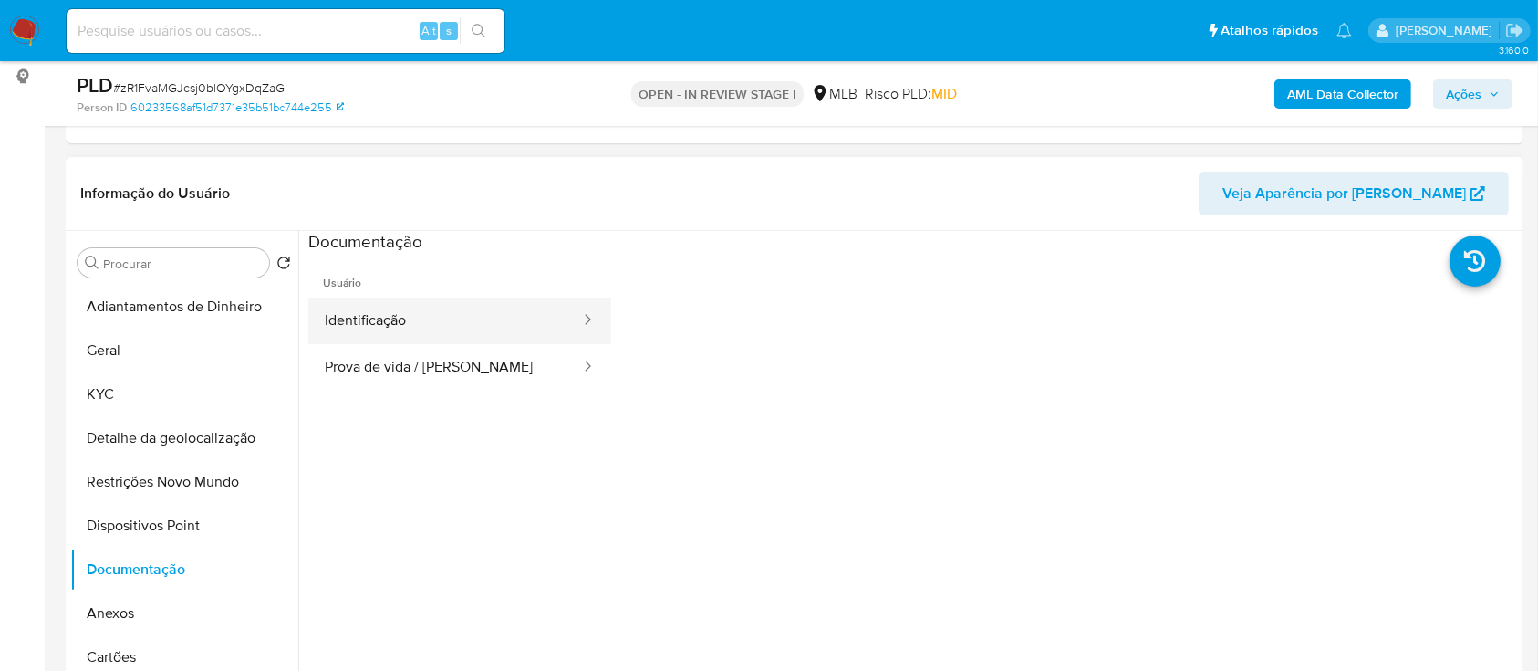
click at [409, 306] on button "Identificação" at bounding box center [445, 320] width 274 height 47
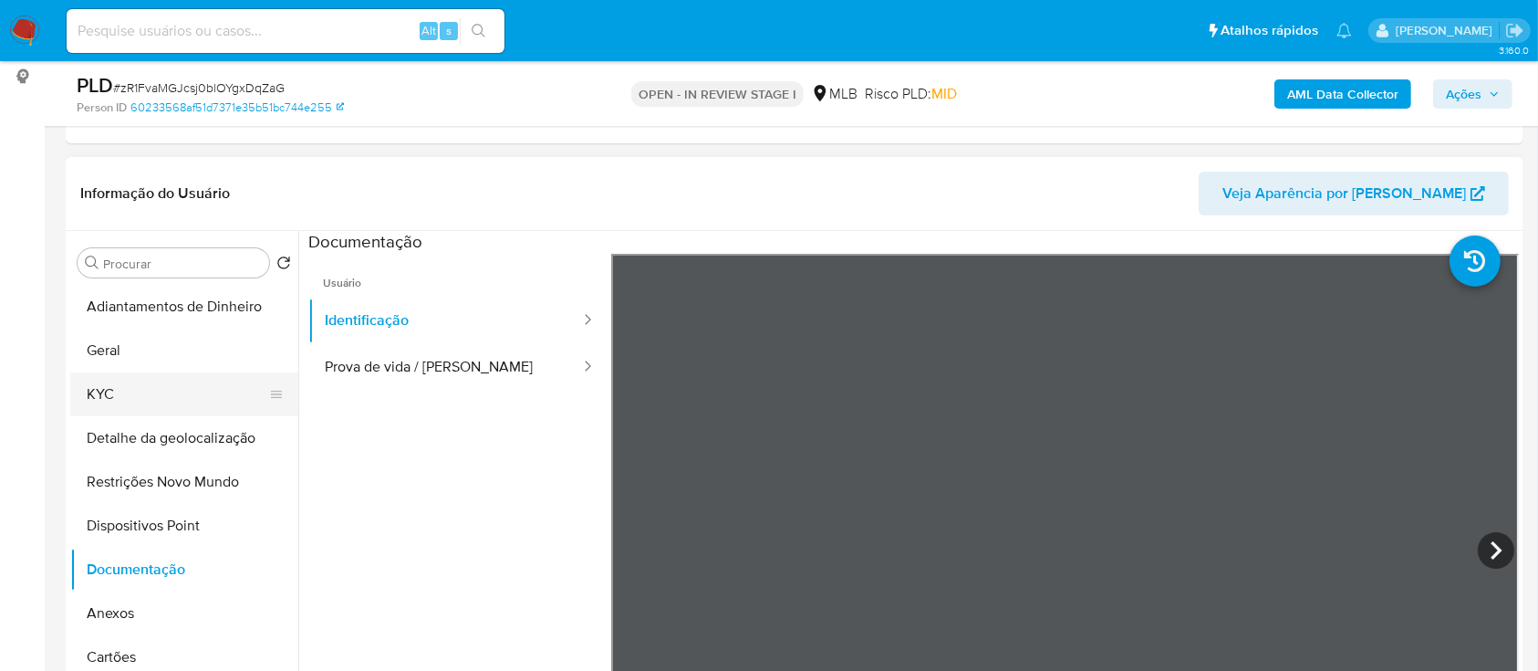
click at [109, 388] on button "KYC" at bounding box center [176, 394] width 213 height 44
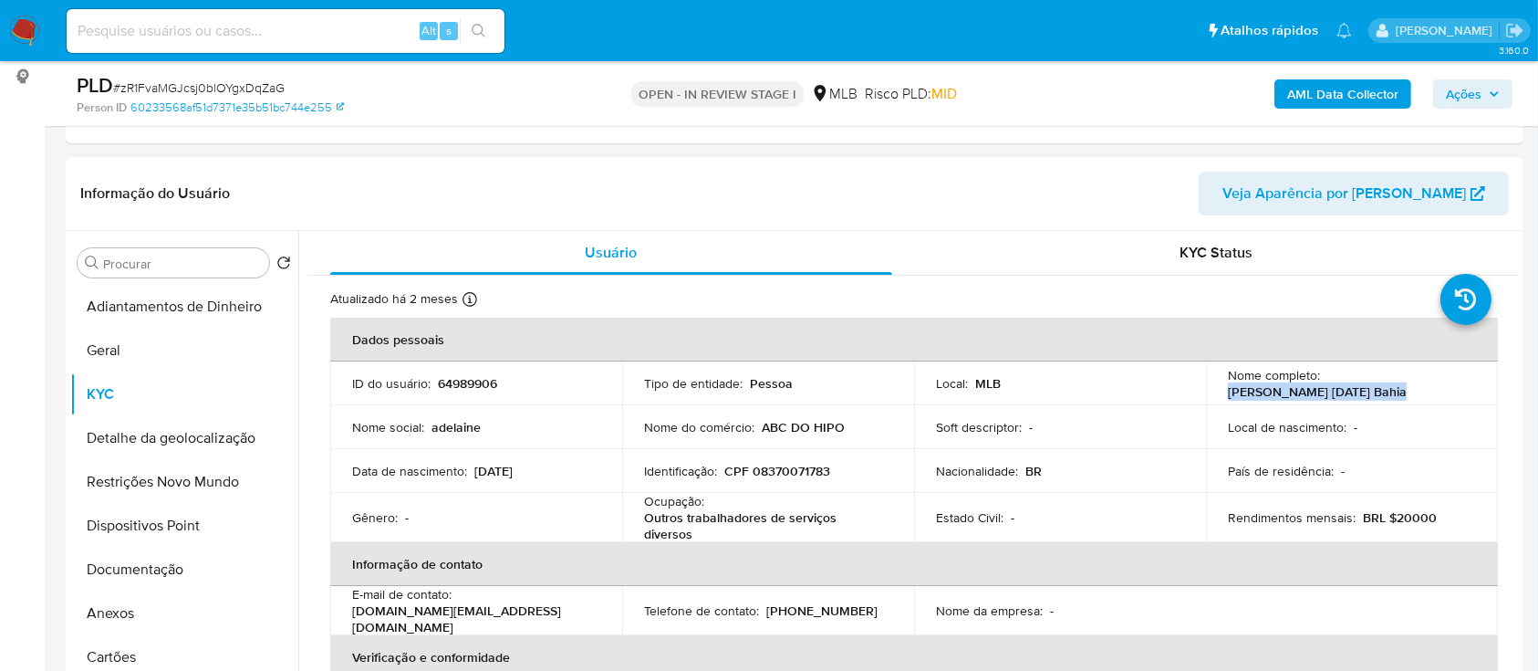
drag, startPoint x: 1401, startPoint y: 388, endPoint x: 1220, endPoint y: 399, distance: 181.9
click at [1220, 399] on td "Nome completo : Adelaine Souza Natal Bahia" at bounding box center [1352, 383] width 292 height 44
copy p "Adelaine Souza Natal Bahia"
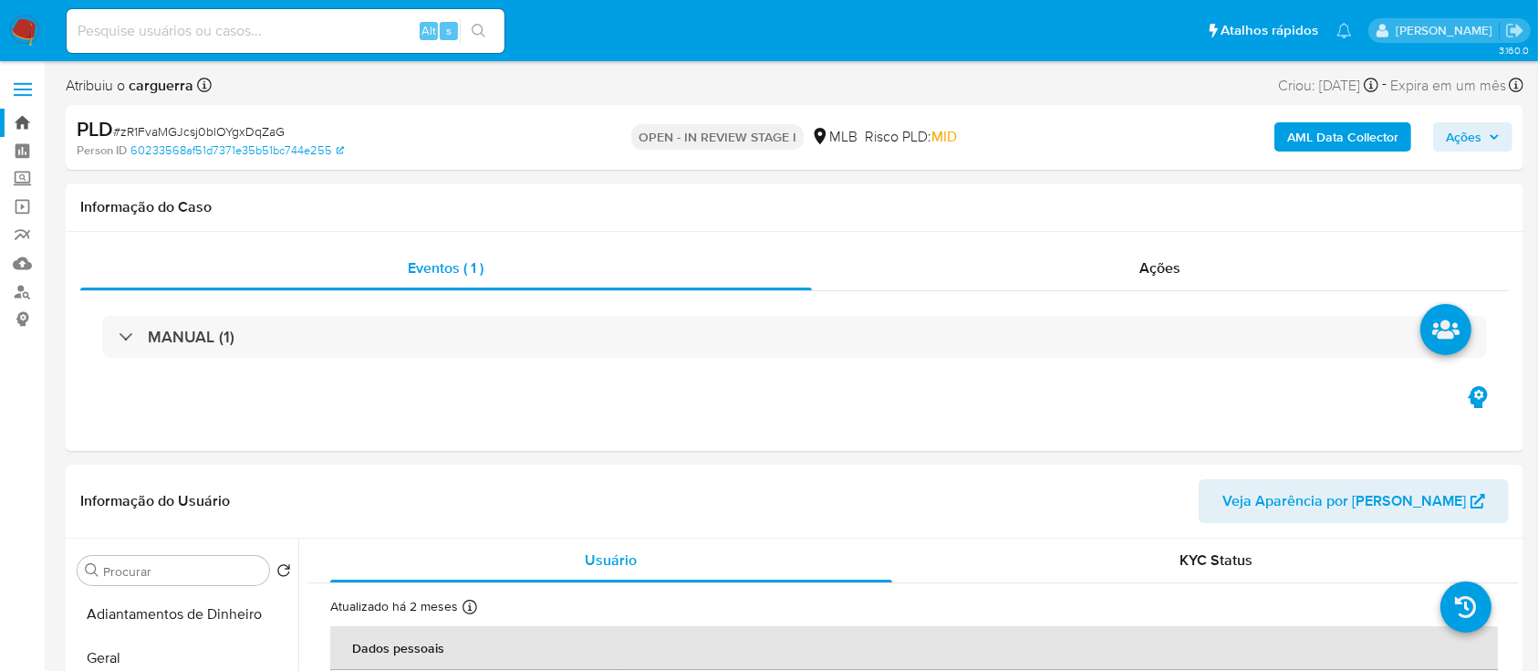
click at [29, 123] on link "Bandeja" at bounding box center [108, 123] width 217 height 28
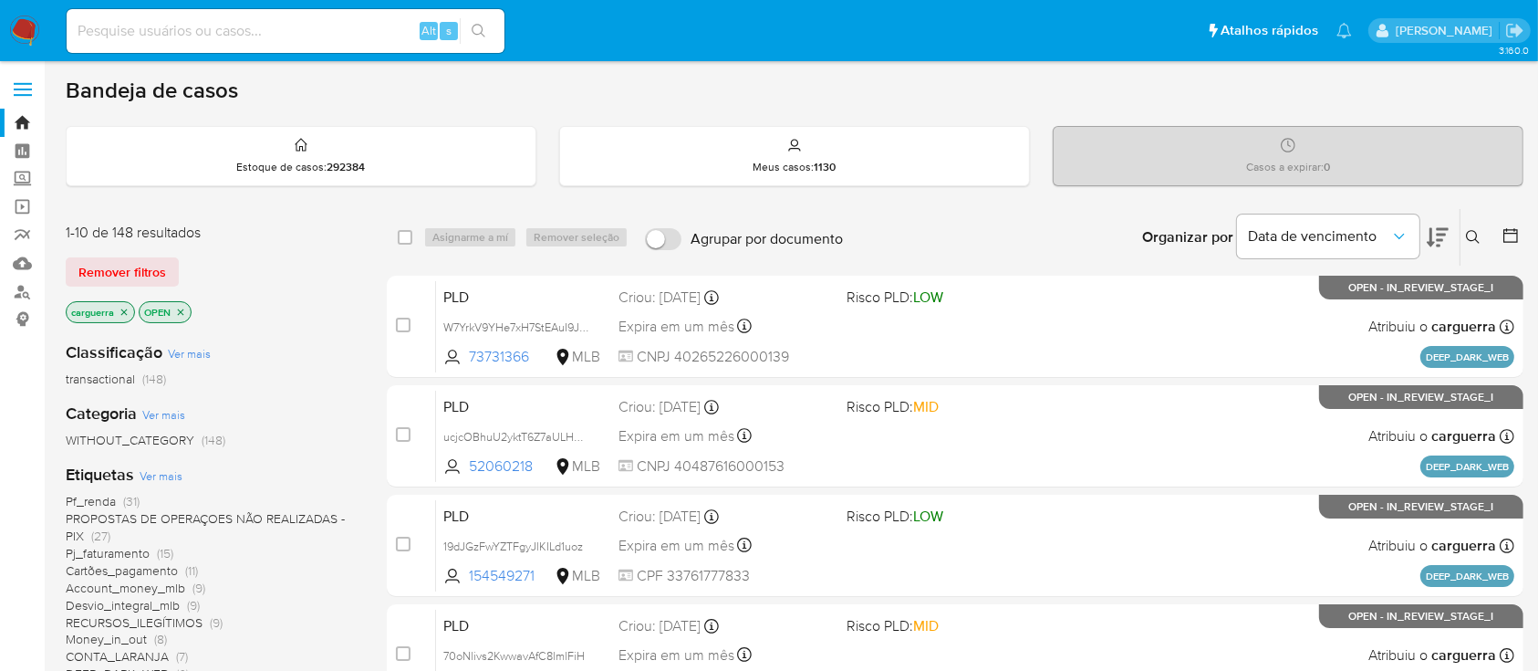
click at [1466, 233] on icon at bounding box center [1473, 237] width 15 height 15
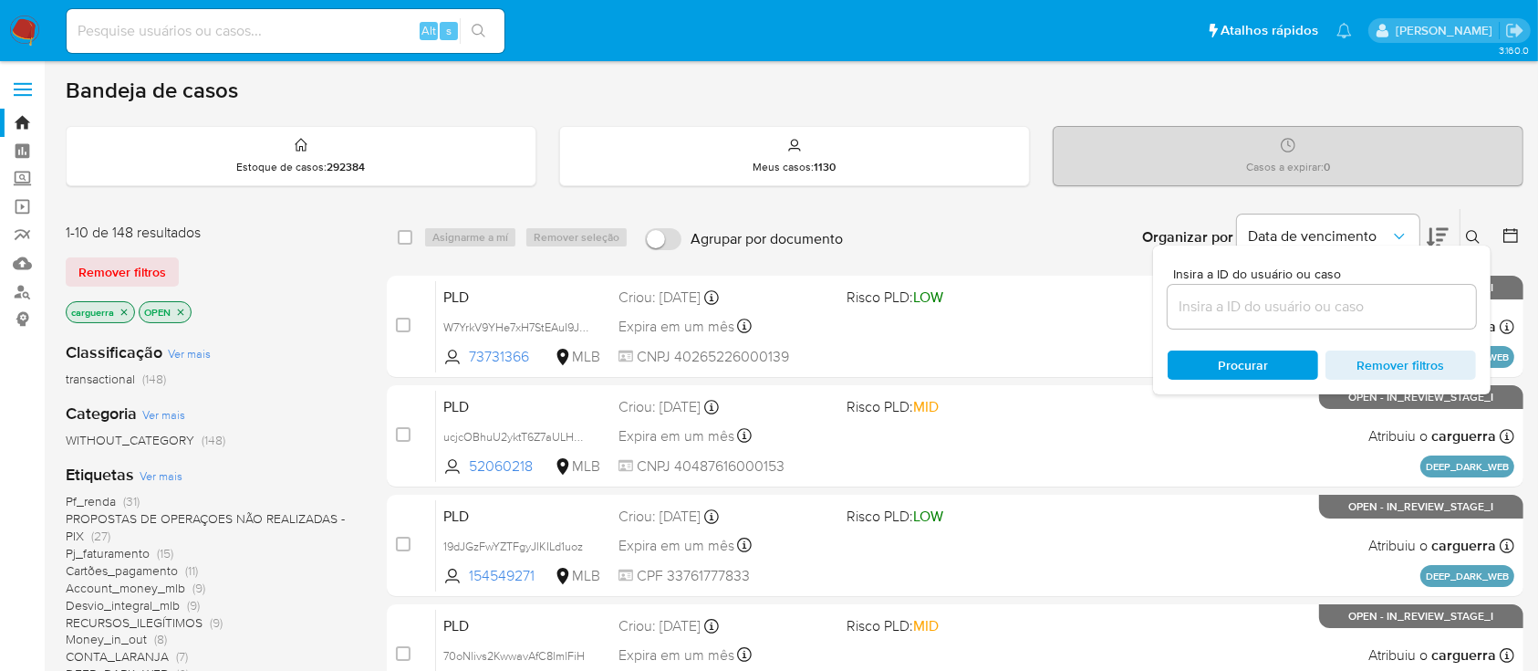
click at [1354, 309] on input at bounding box center [1322, 307] width 308 height 24
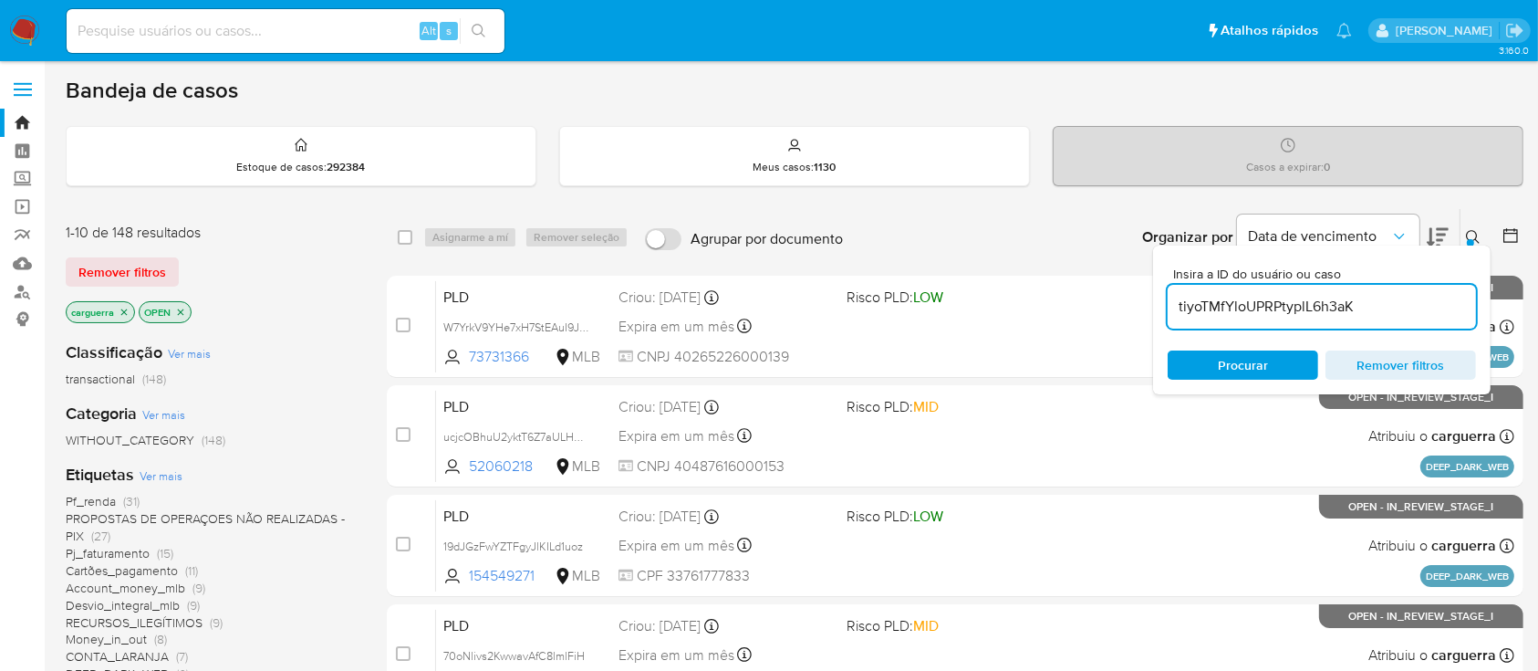
type input "tiyoTMfYloUPRPtyplL6h3aK"
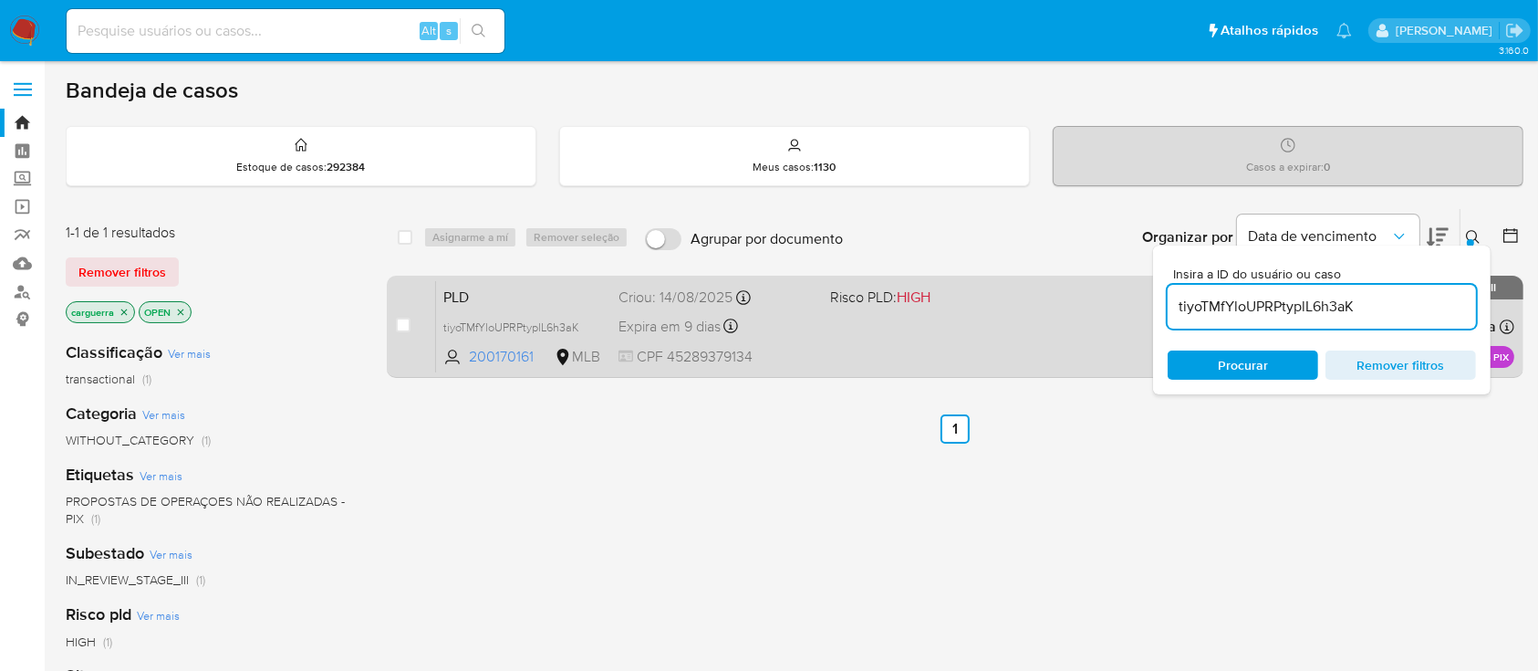
click at [962, 338] on div "PLD tiyoTMfYloUPRPtyplL6h3aK 200170161 MLB Risco PLD: HIGH Criou: 14/08/2025 Cr…" at bounding box center [975, 326] width 1078 height 92
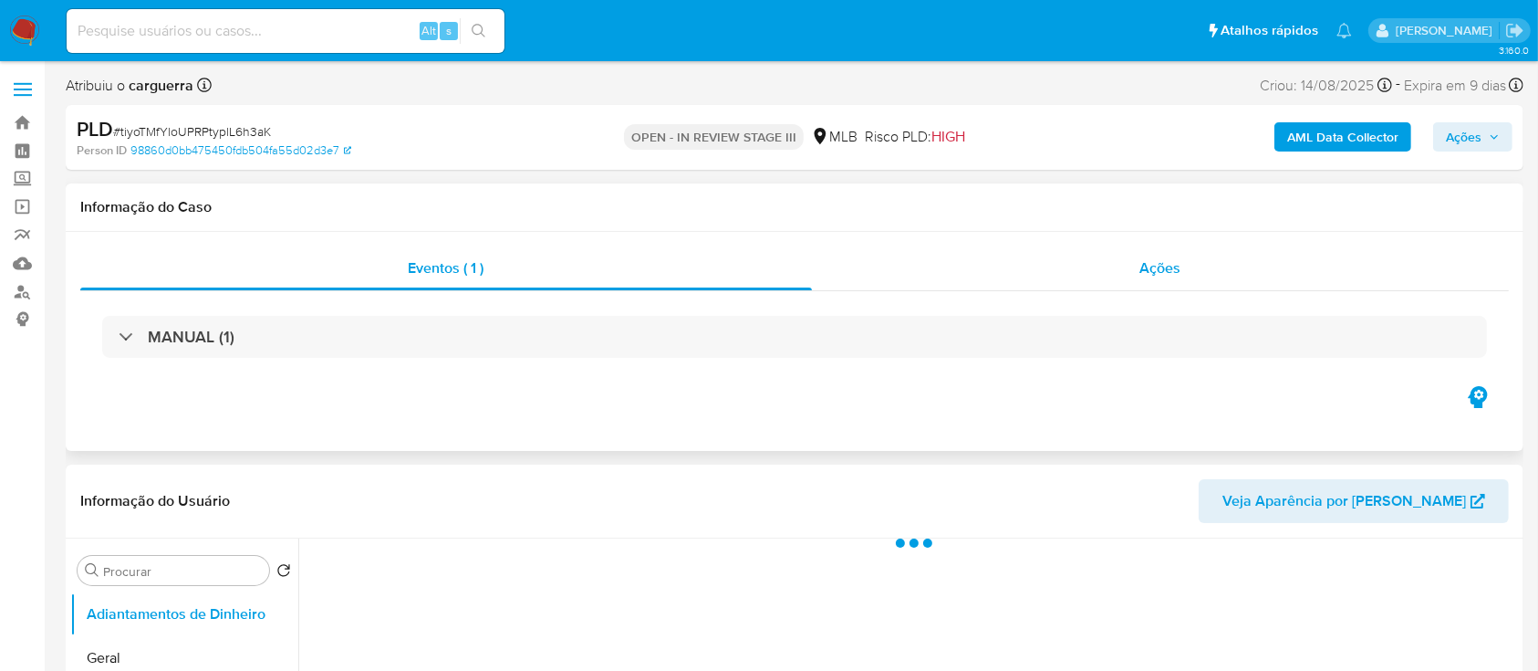
select select "10"
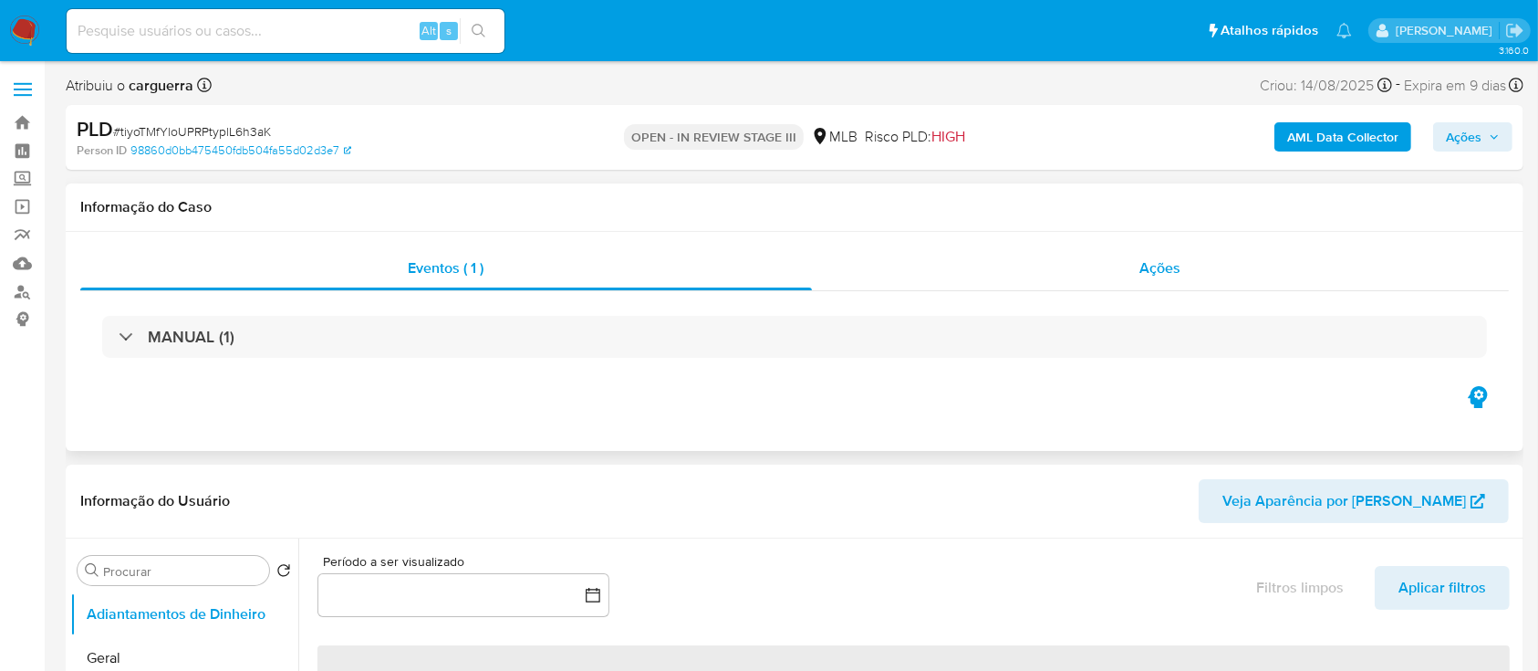
click at [1163, 269] on span "Ações" at bounding box center [1160, 267] width 41 height 21
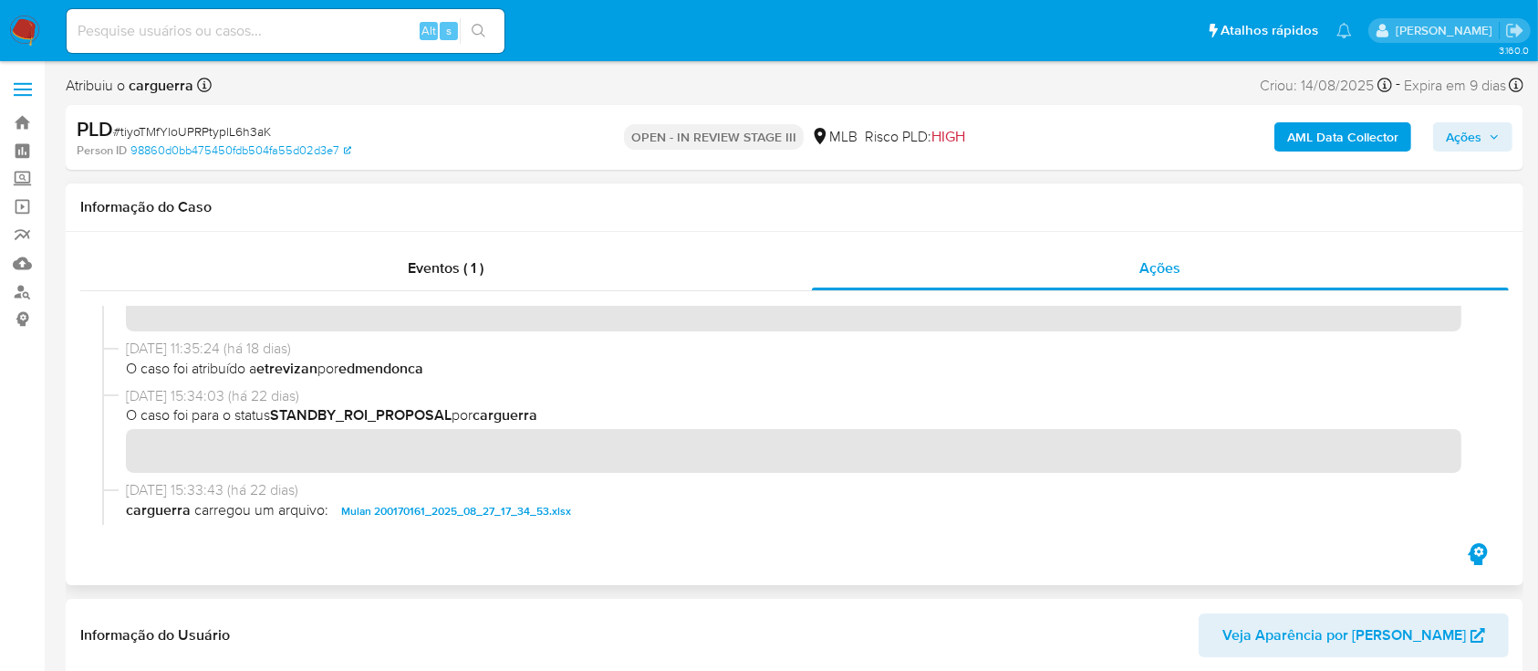
scroll to position [730, 0]
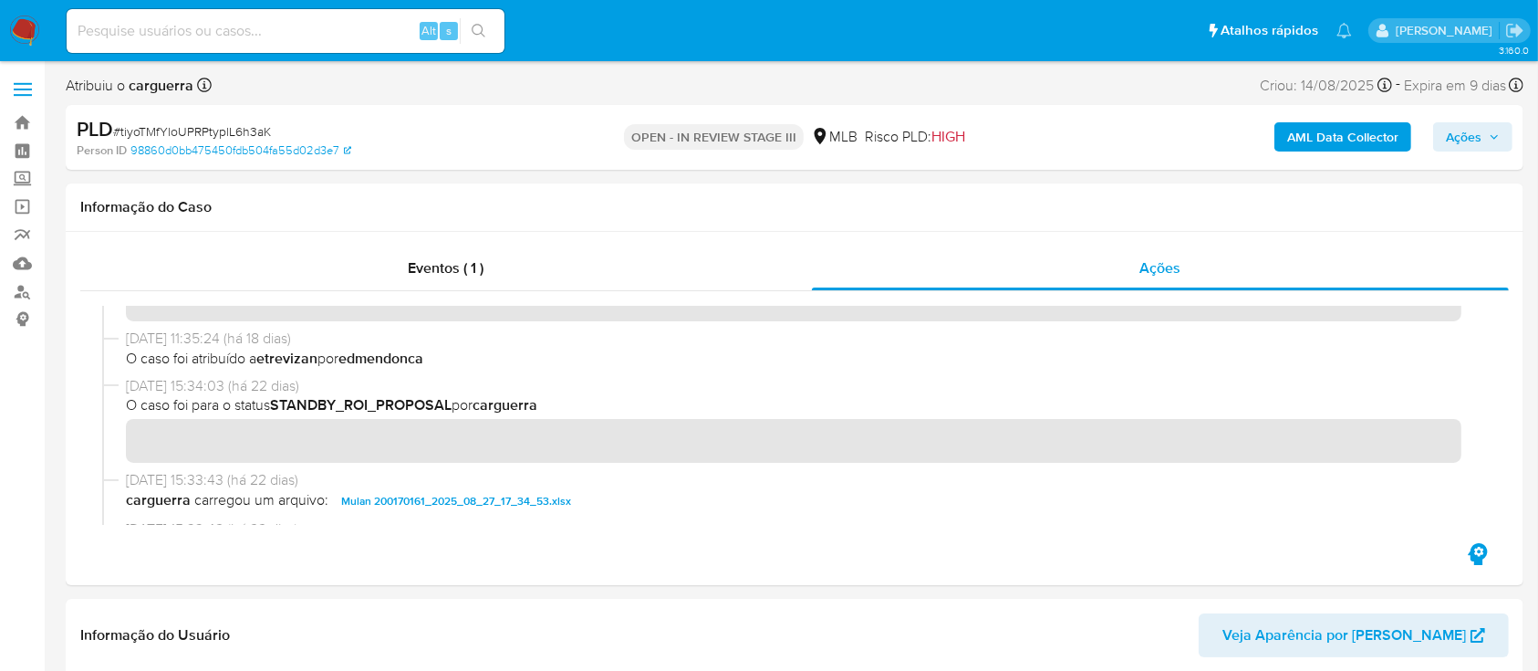
click at [1466, 131] on span "Ações" at bounding box center [1464, 136] width 36 height 29
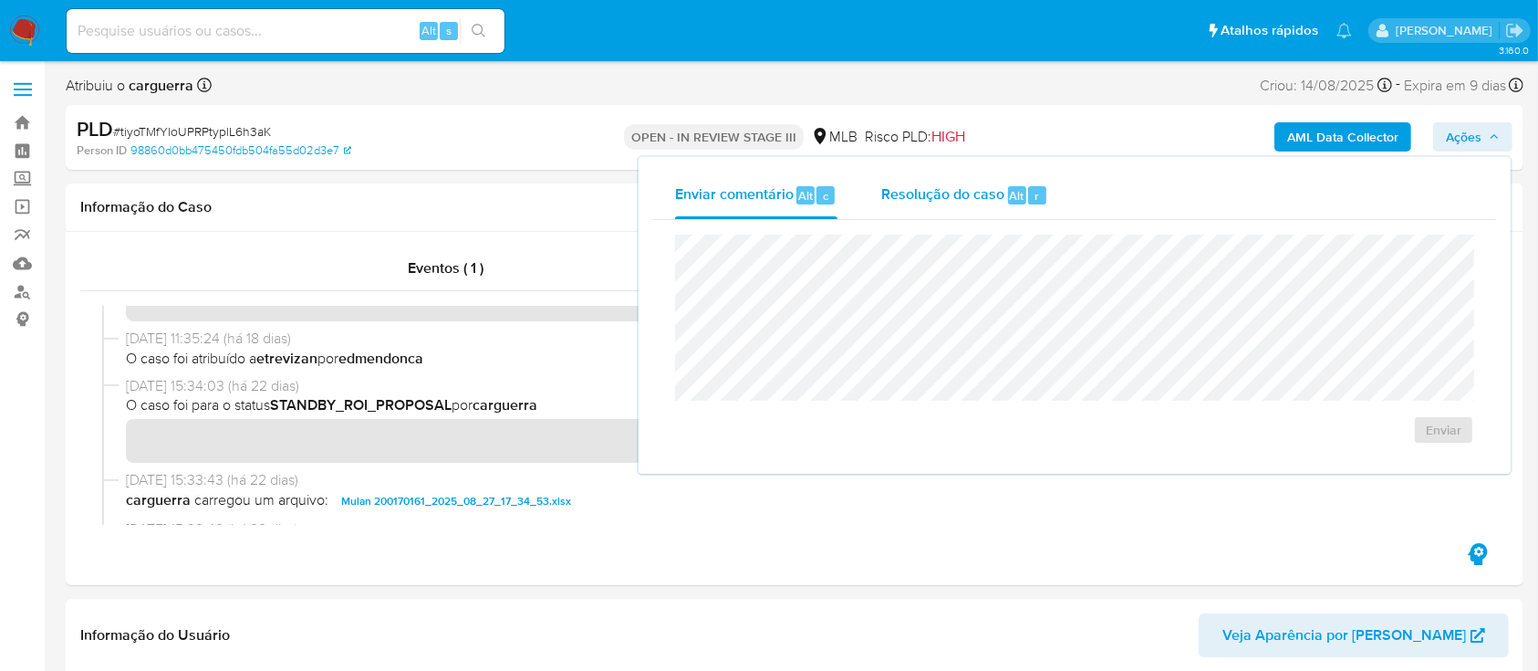
click at [959, 190] on span "Resolução do caso" at bounding box center [942, 194] width 123 height 21
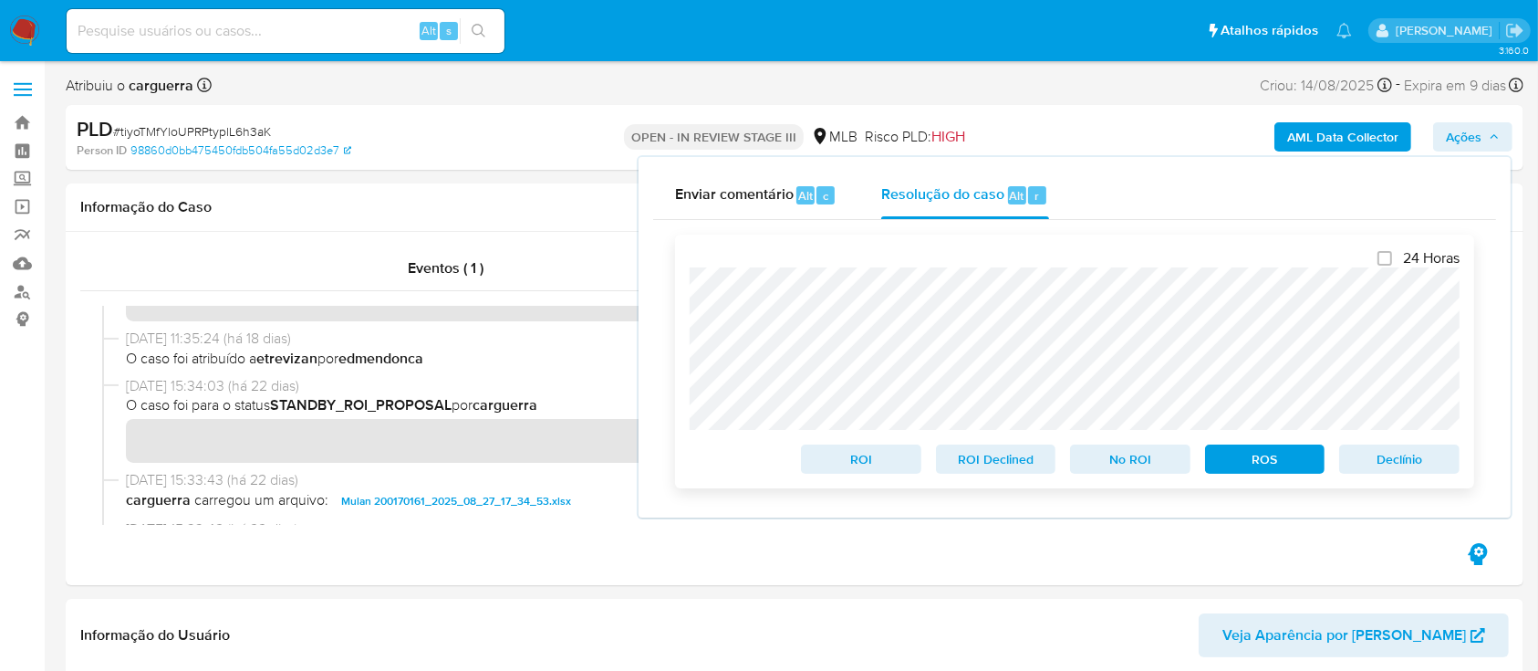
click at [1120, 466] on span "No ROI" at bounding box center [1130, 459] width 95 height 26
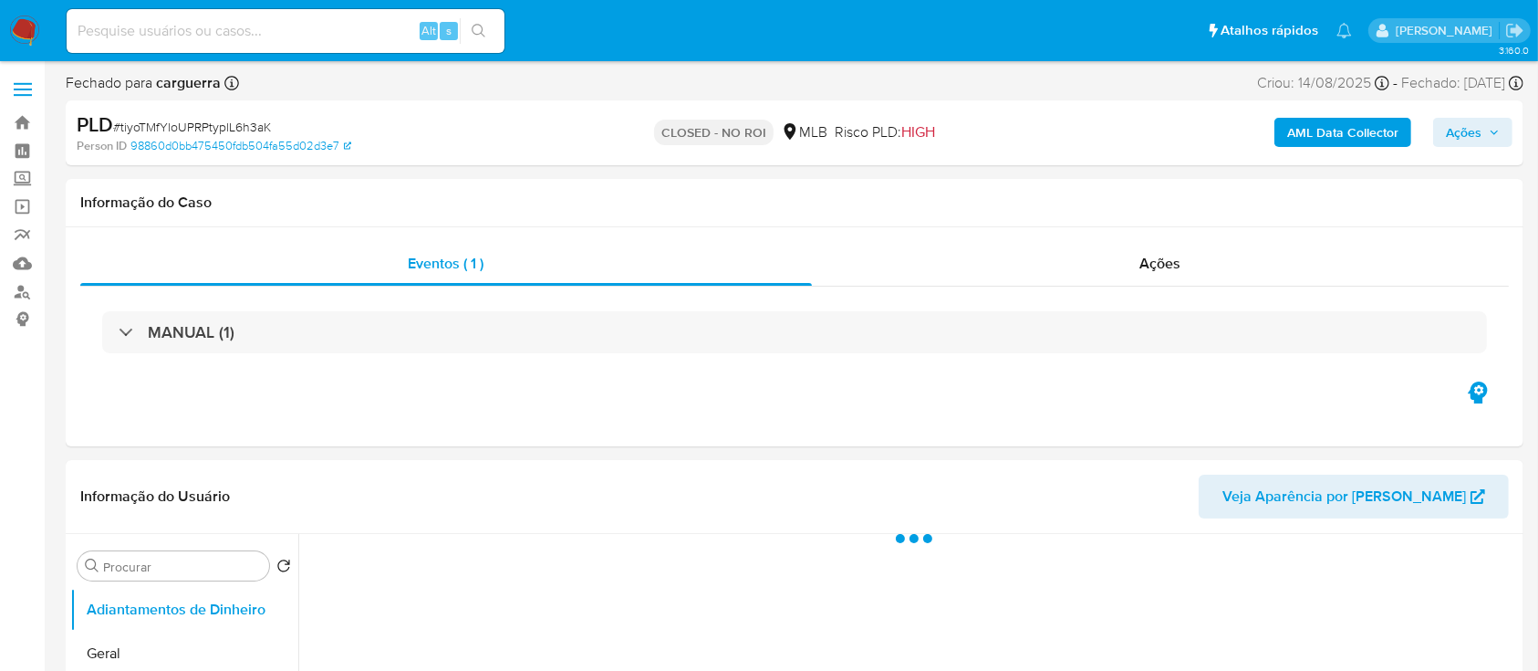
select select "10"
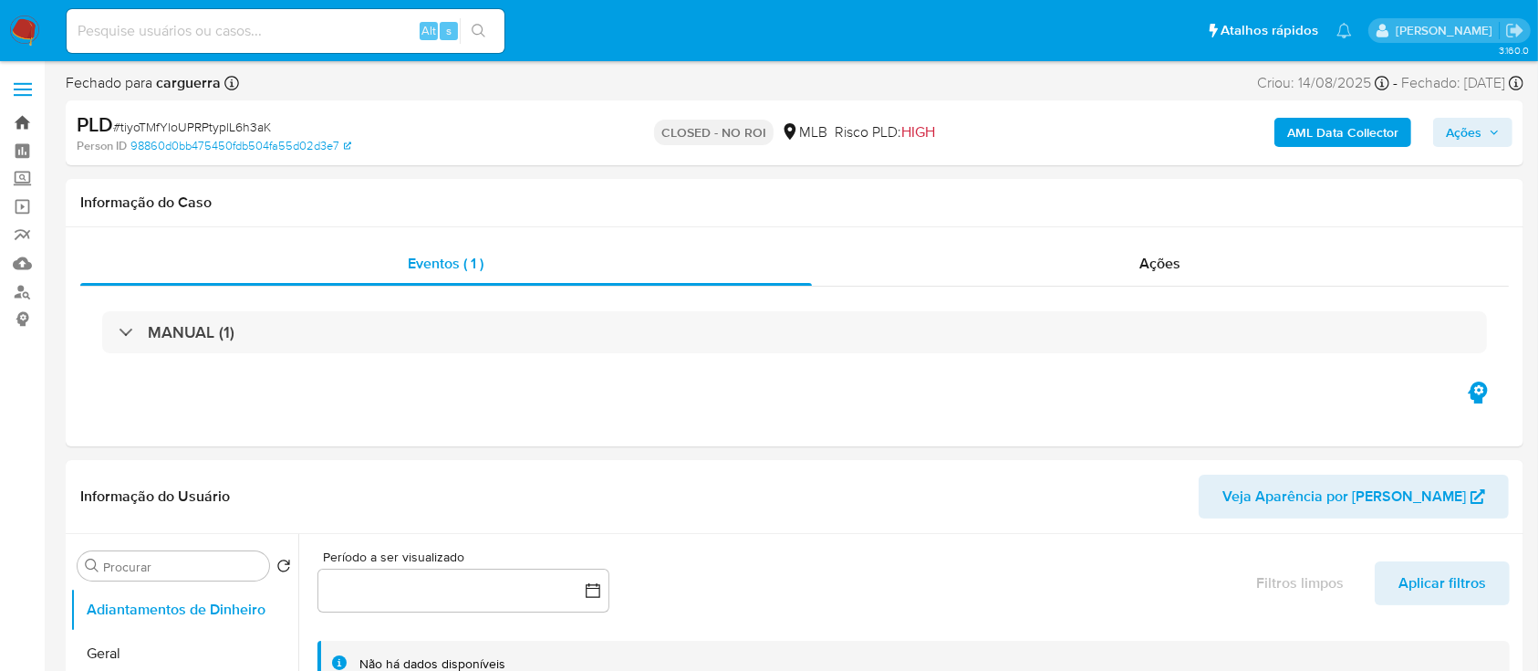
click at [22, 125] on link "Bandeja" at bounding box center [108, 123] width 217 height 28
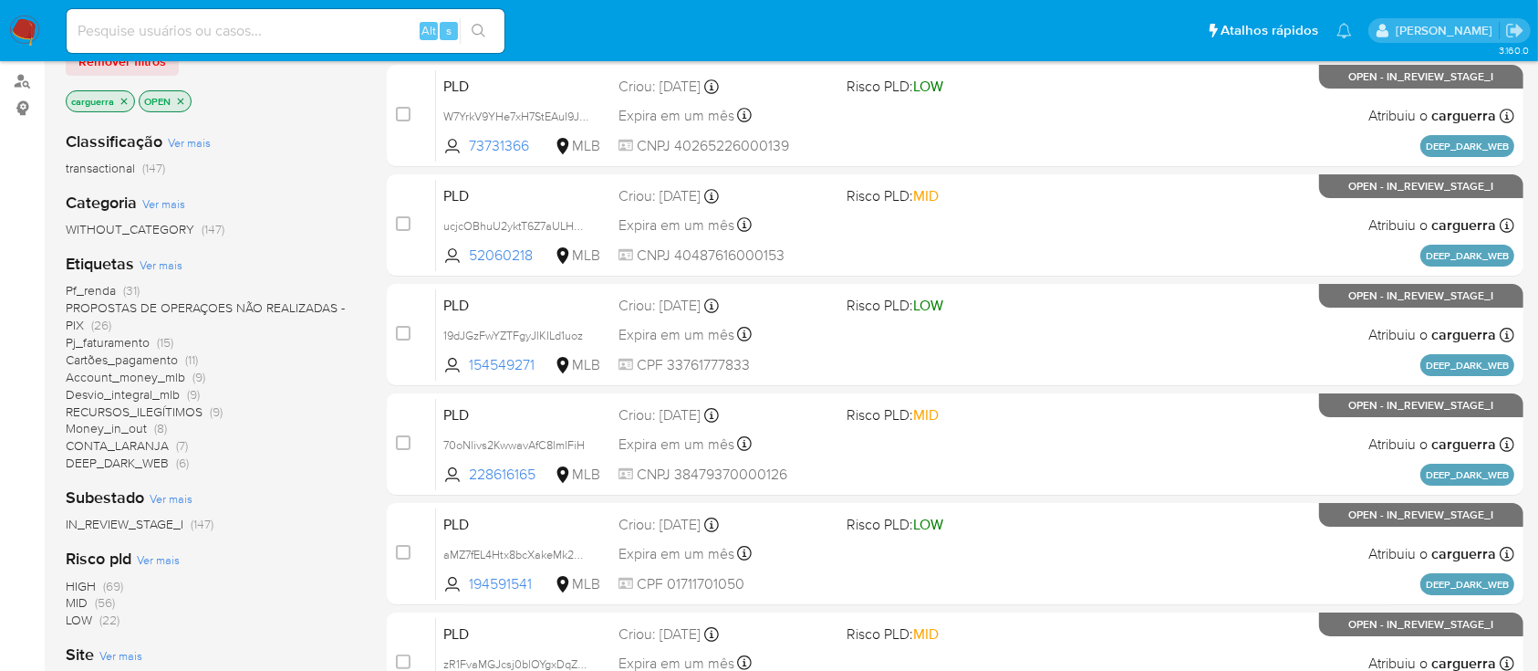
scroll to position [243, 0]
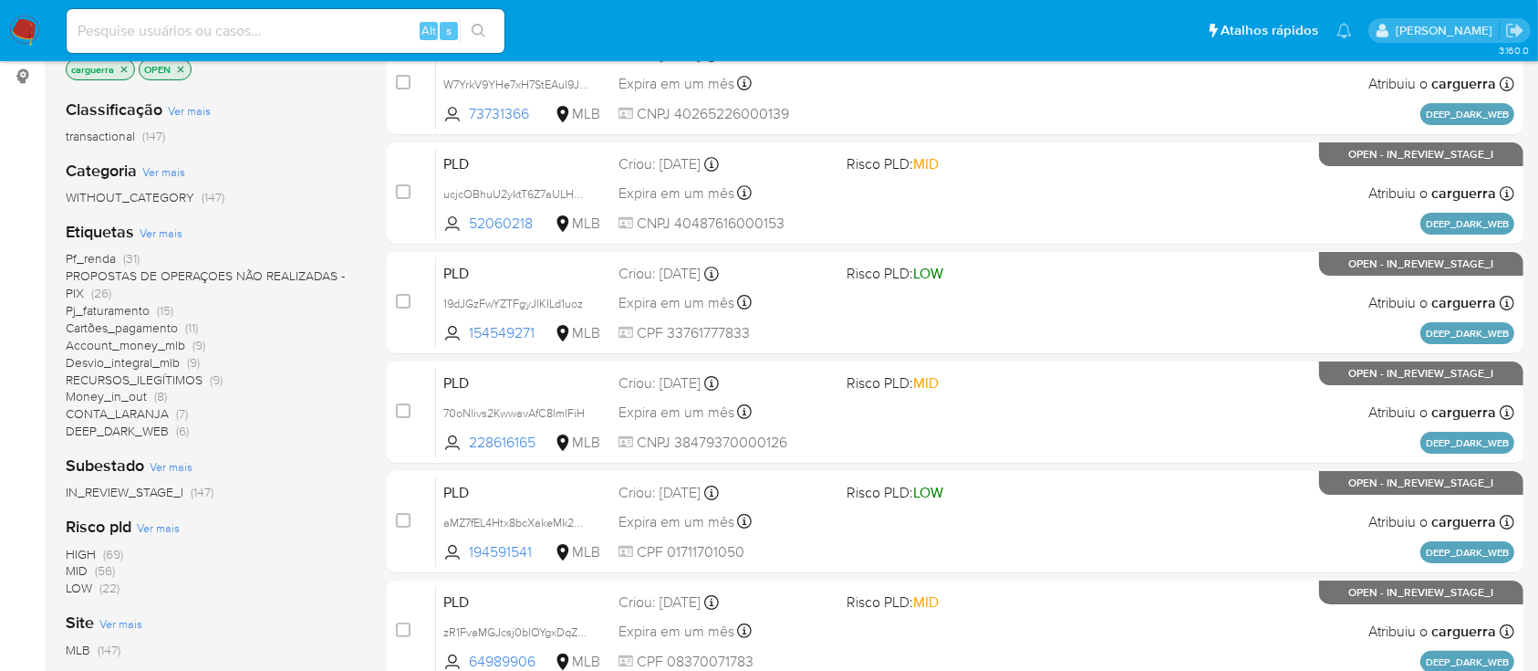
click at [172, 460] on span "Ver mais" at bounding box center [171, 466] width 43 height 16
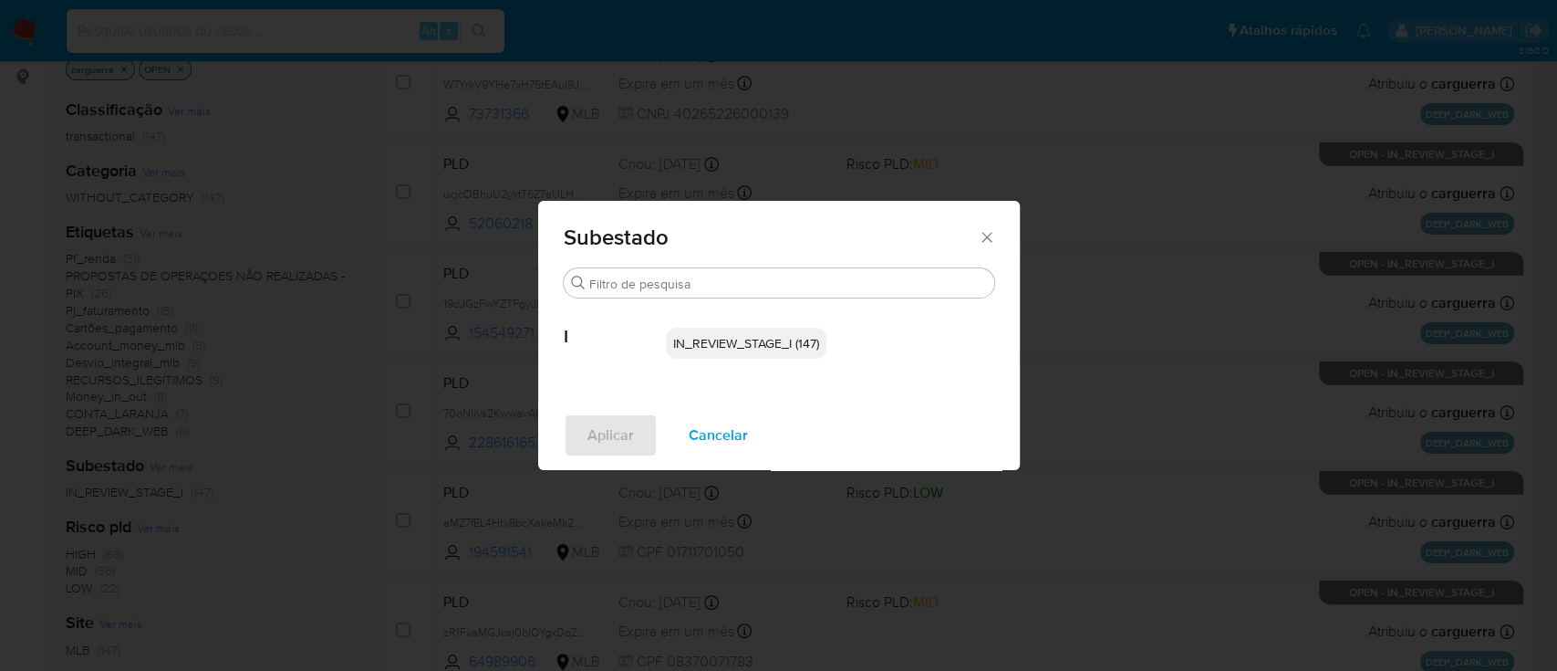
click at [221, 456] on div "Subestado Buscar I IN_REVIEW_STAGE_I (147) Aplicar Cancelar" at bounding box center [778, 335] width 1557 height 671
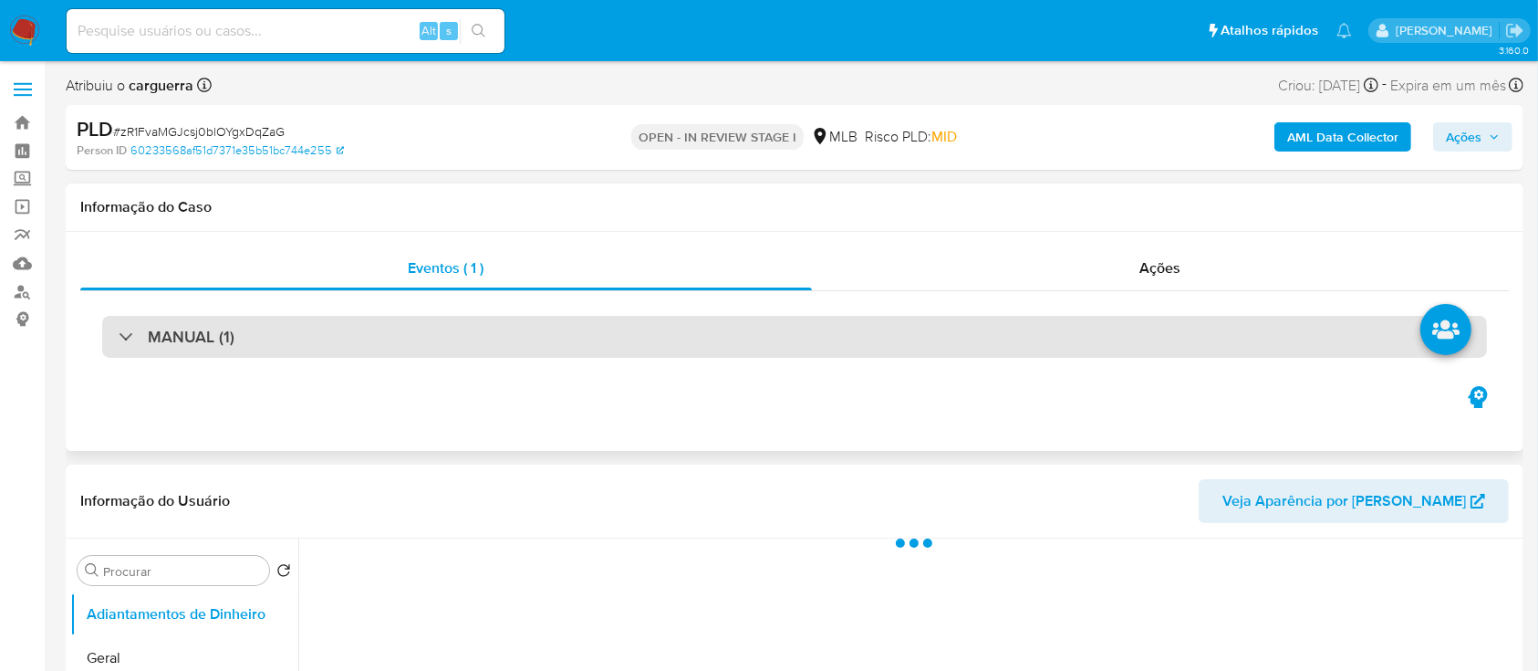
select select "10"
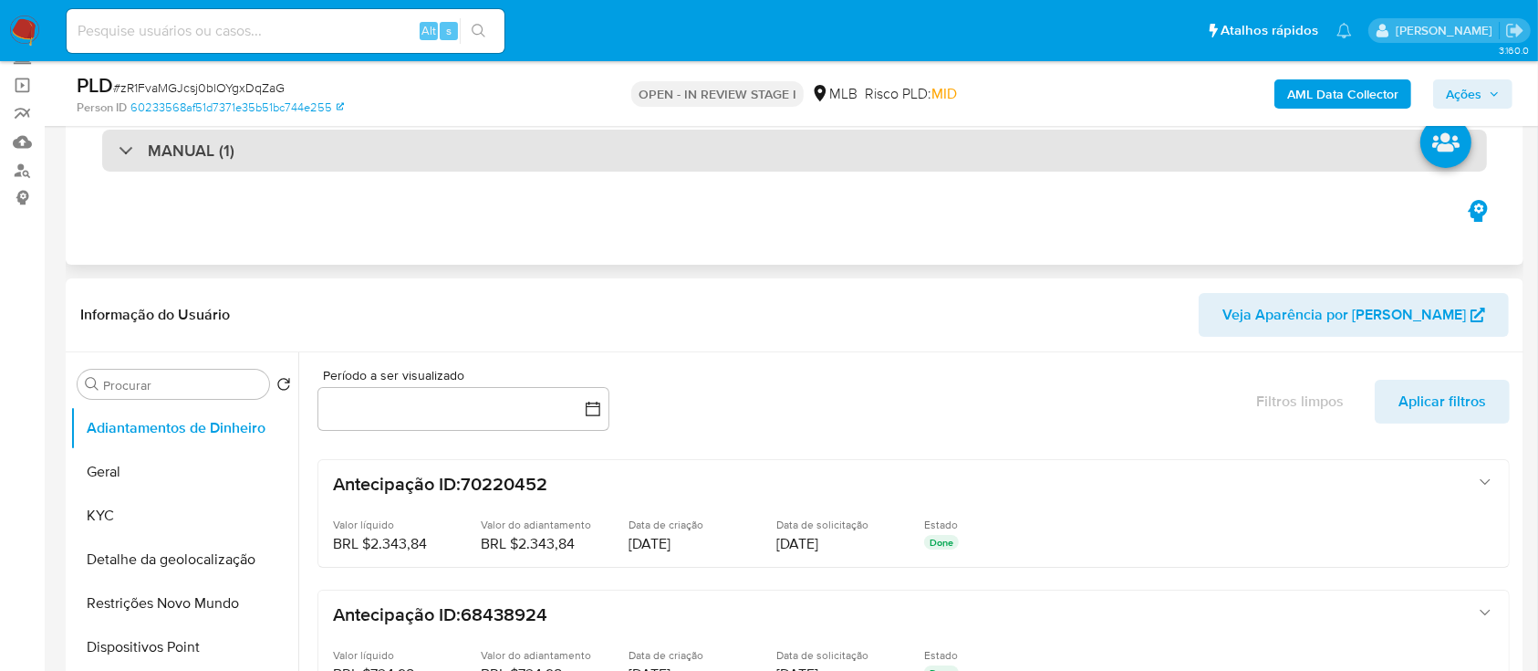
scroll to position [243, 0]
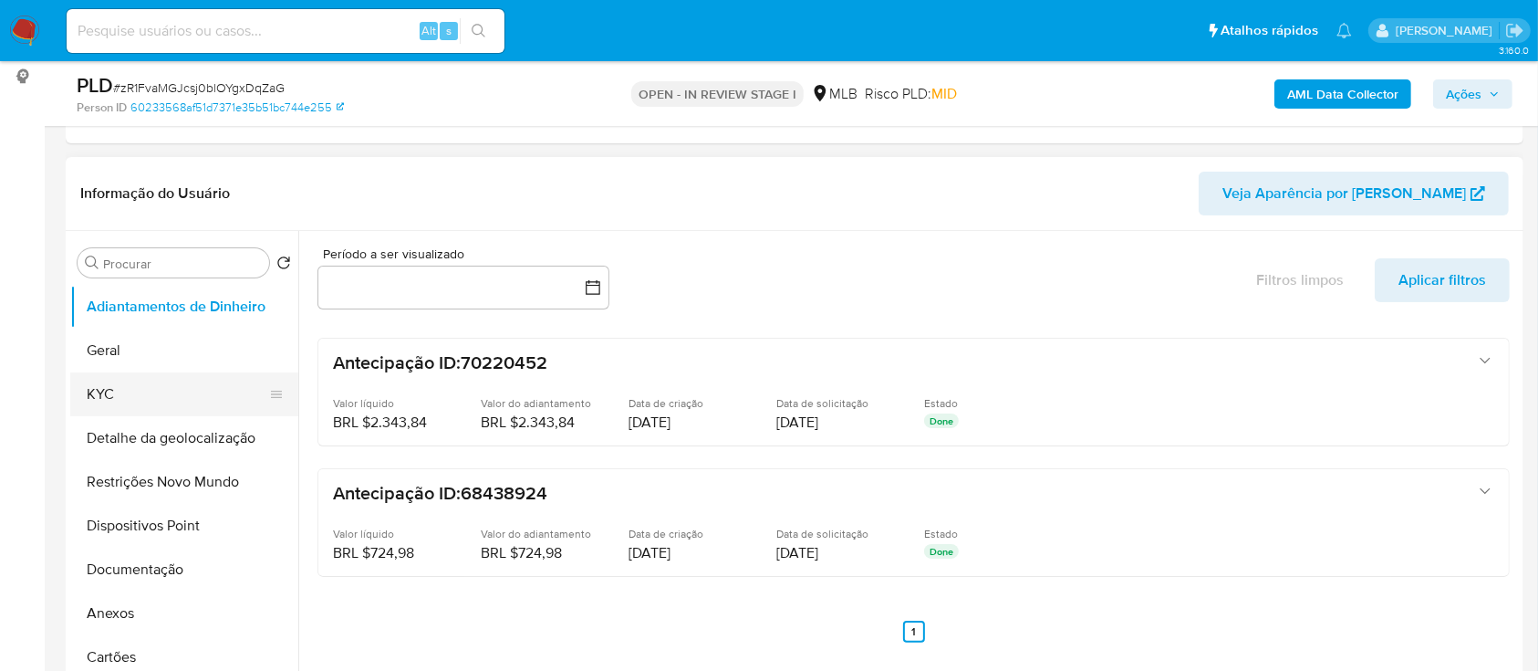
click at [160, 403] on button "KYC" at bounding box center [176, 394] width 213 height 44
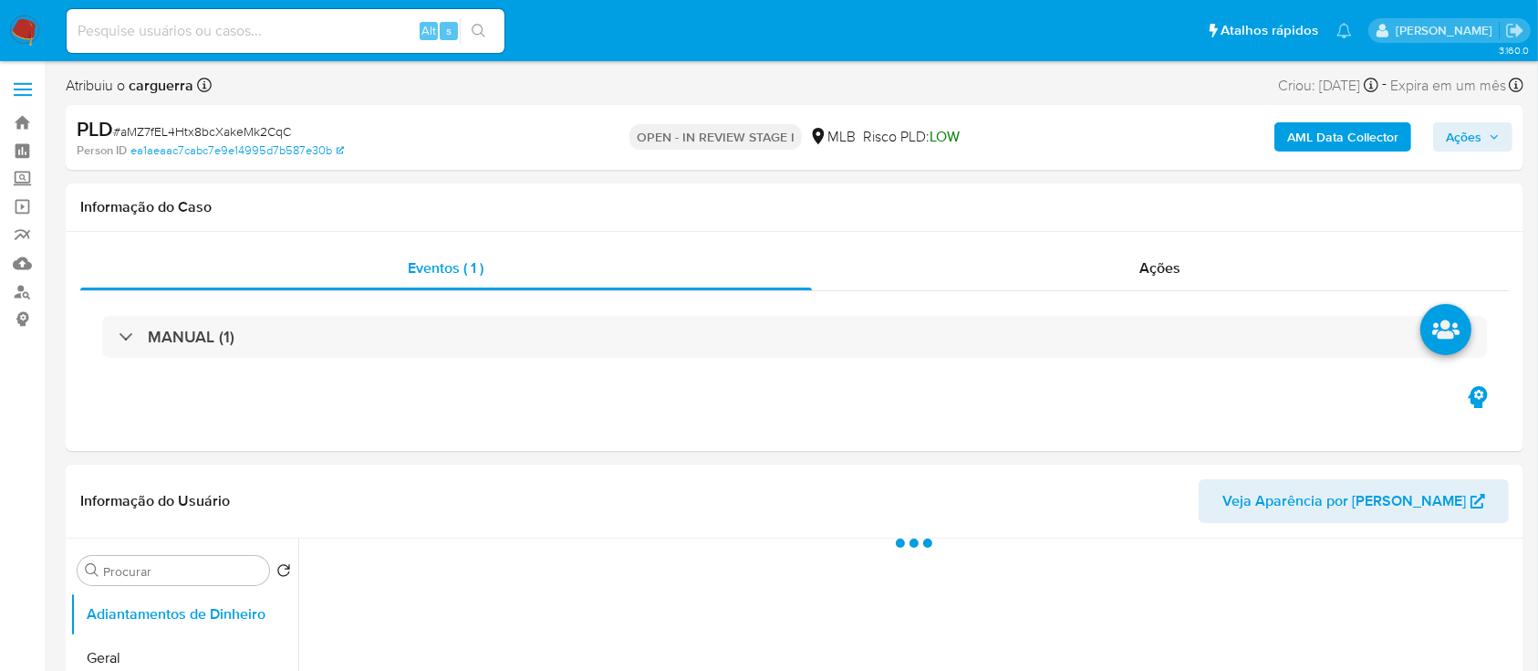
select select "10"
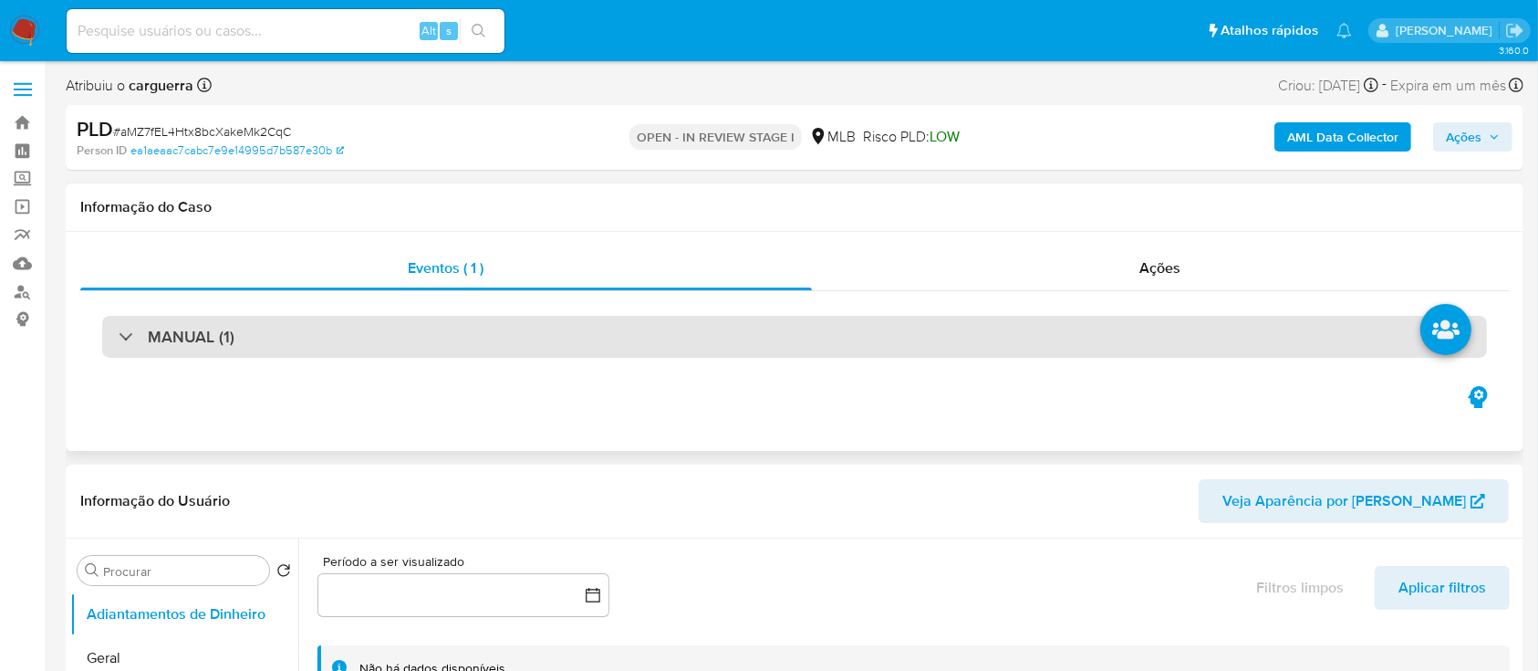
scroll to position [121, 0]
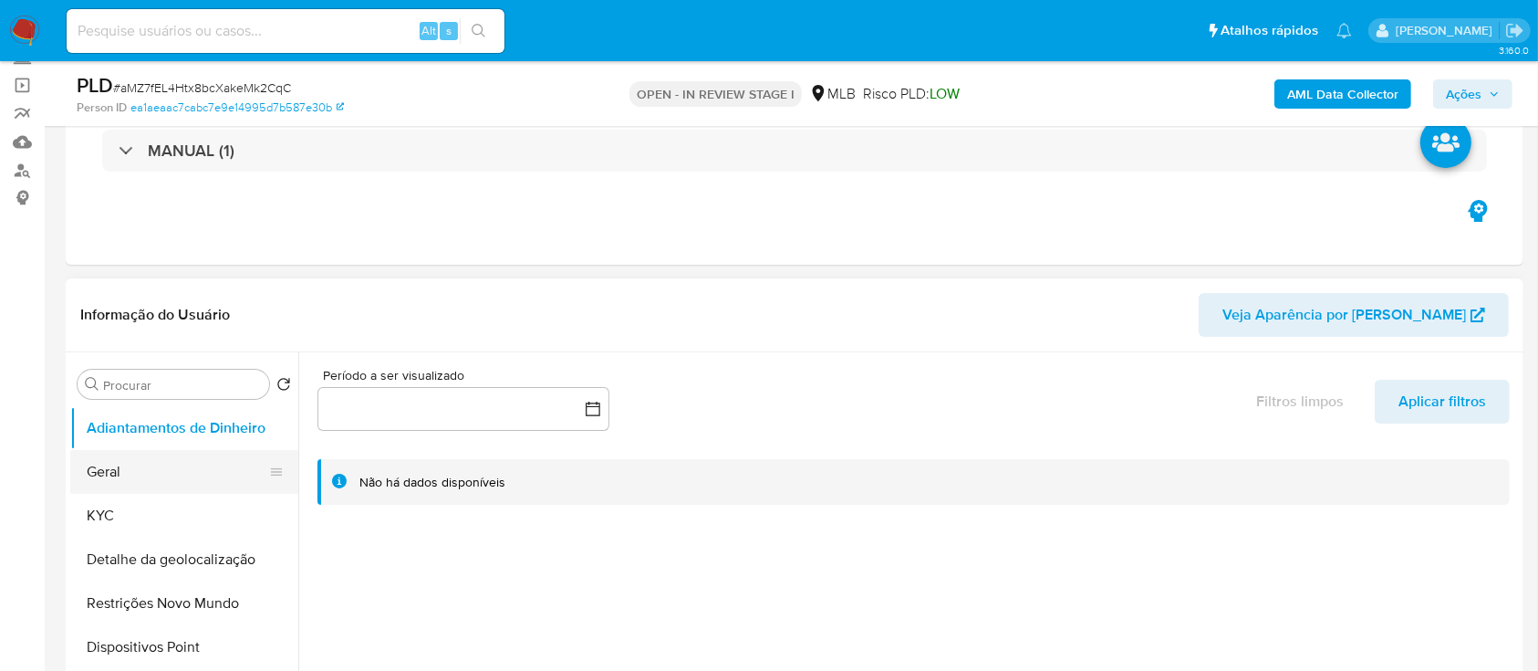
click at [161, 482] on button "Geral" at bounding box center [176, 472] width 213 height 44
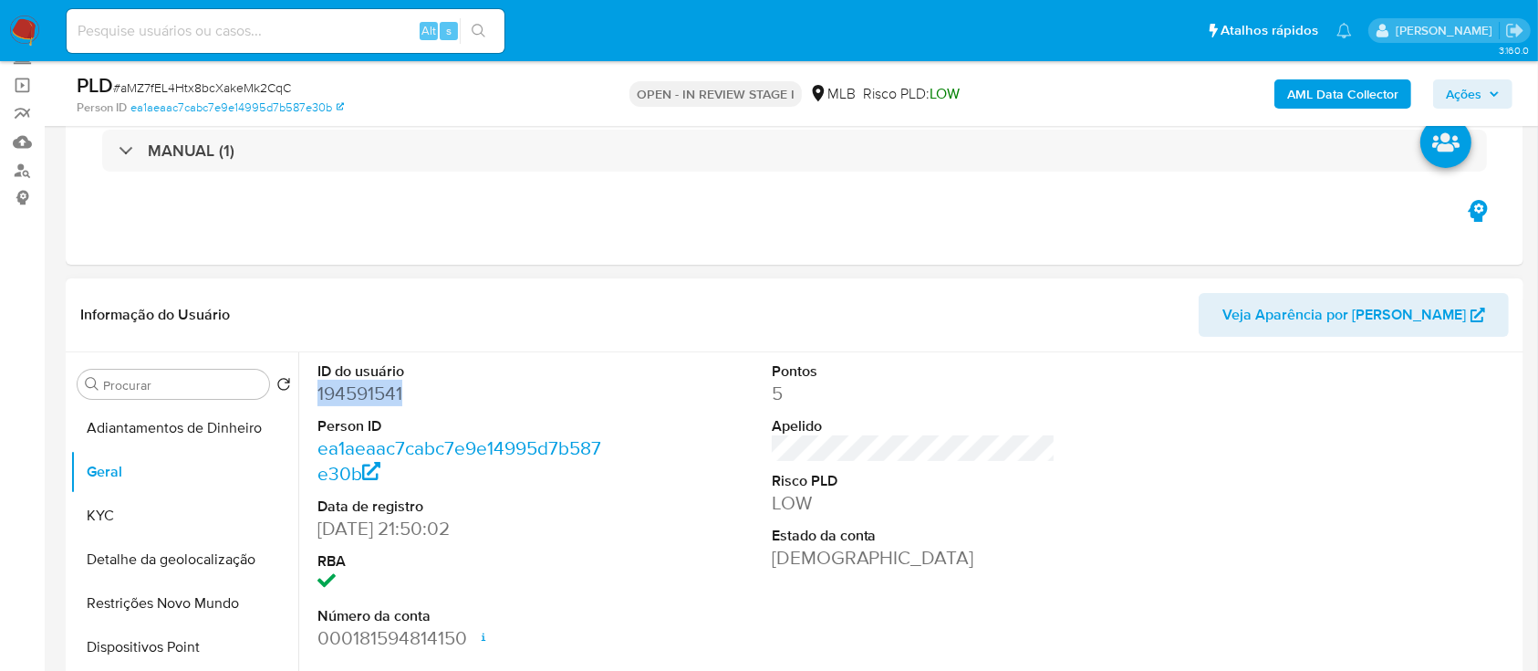
drag, startPoint x: 417, startPoint y: 400, endPoint x: 412, endPoint y: 424, distance: 24.2
click at [315, 402] on div "ID do usuário 194591541 Person ID ea1aeaac7cabc7e9e14995d7b587e30b Data de regi…" at bounding box center [459, 506] width 303 height 308
copy dd "194591541"
click at [124, 505] on button "KYC" at bounding box center [176, 516] width 213 height 44
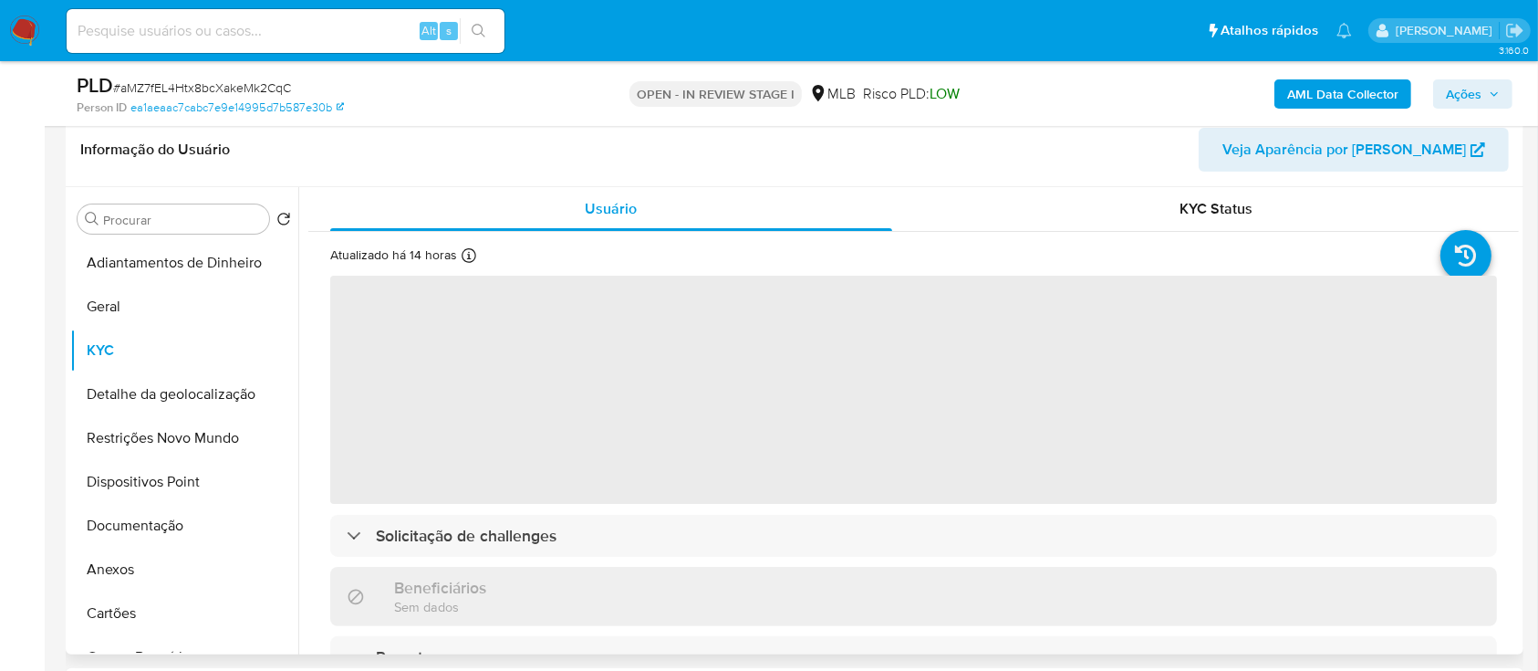
scroll to position [365, 0]
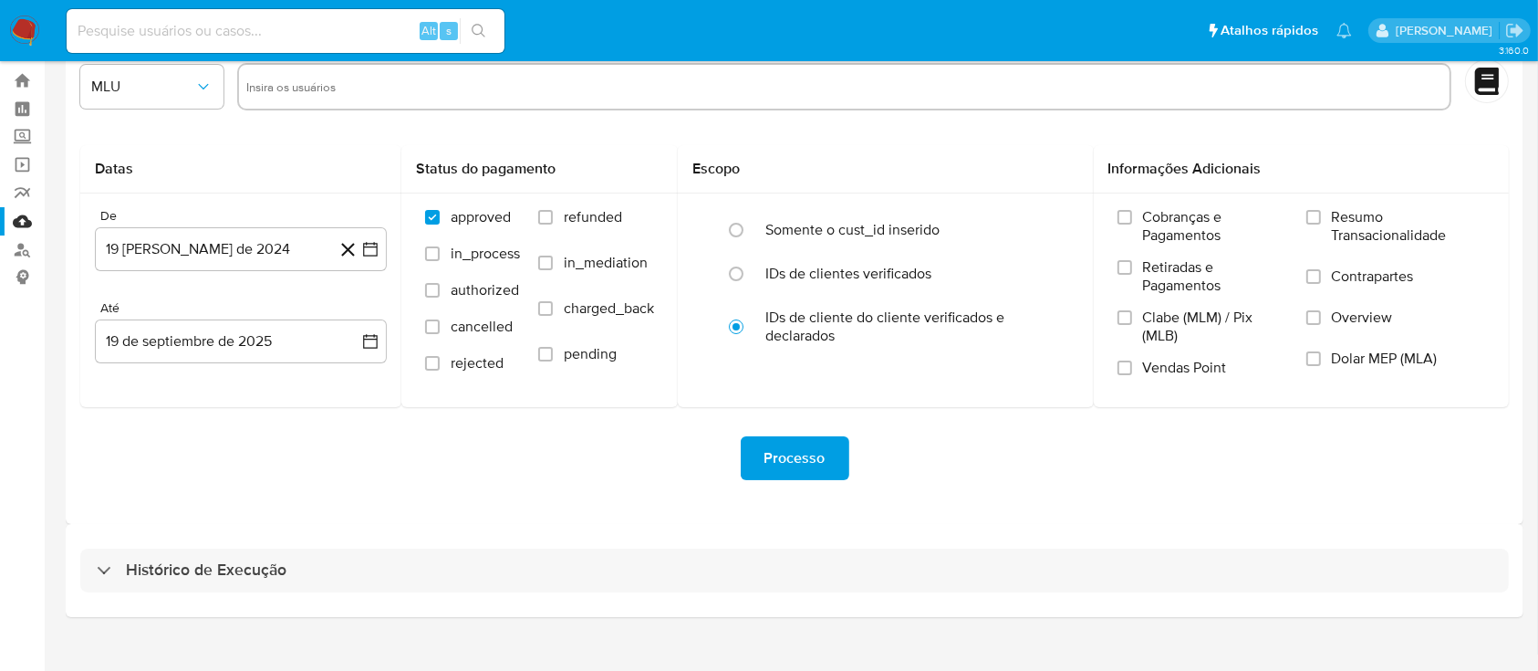
scroll to position [66, 0]
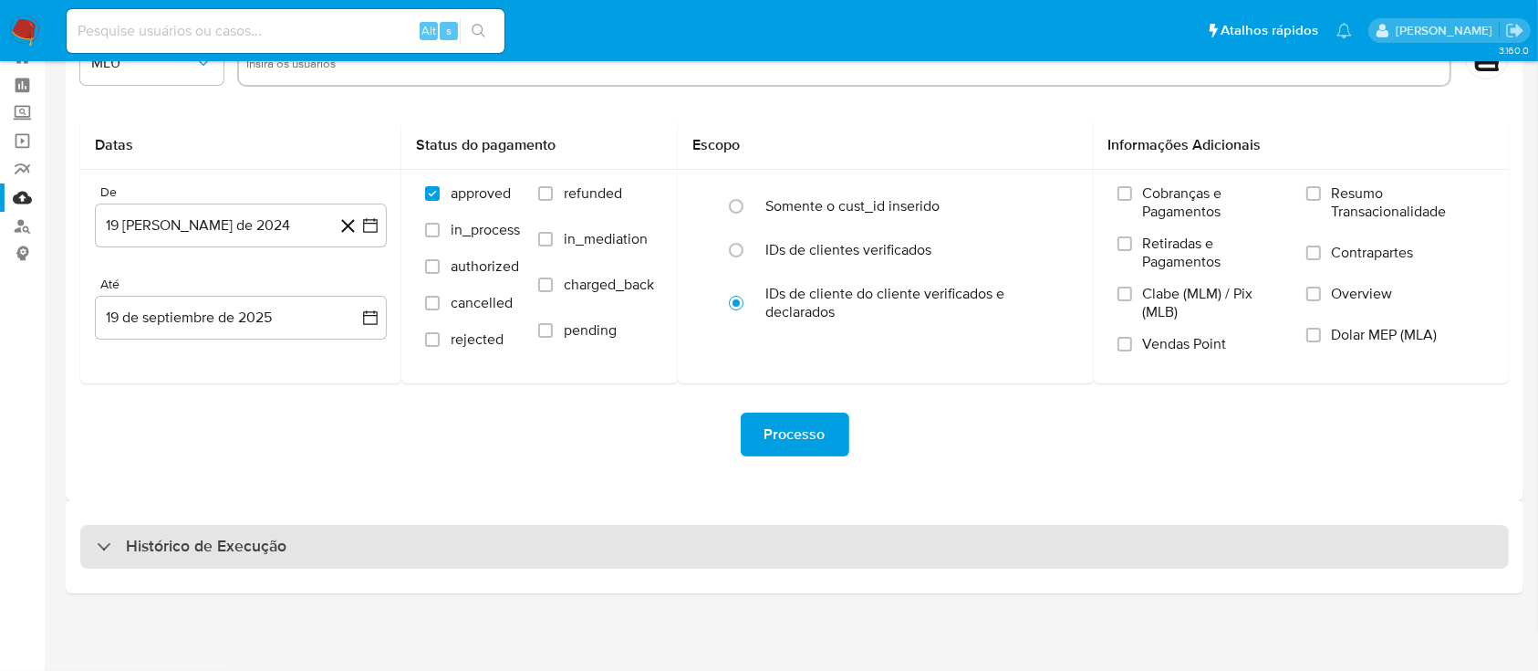
click at [97, 546] on div at bounding box center [97, 546] width 0 height 0
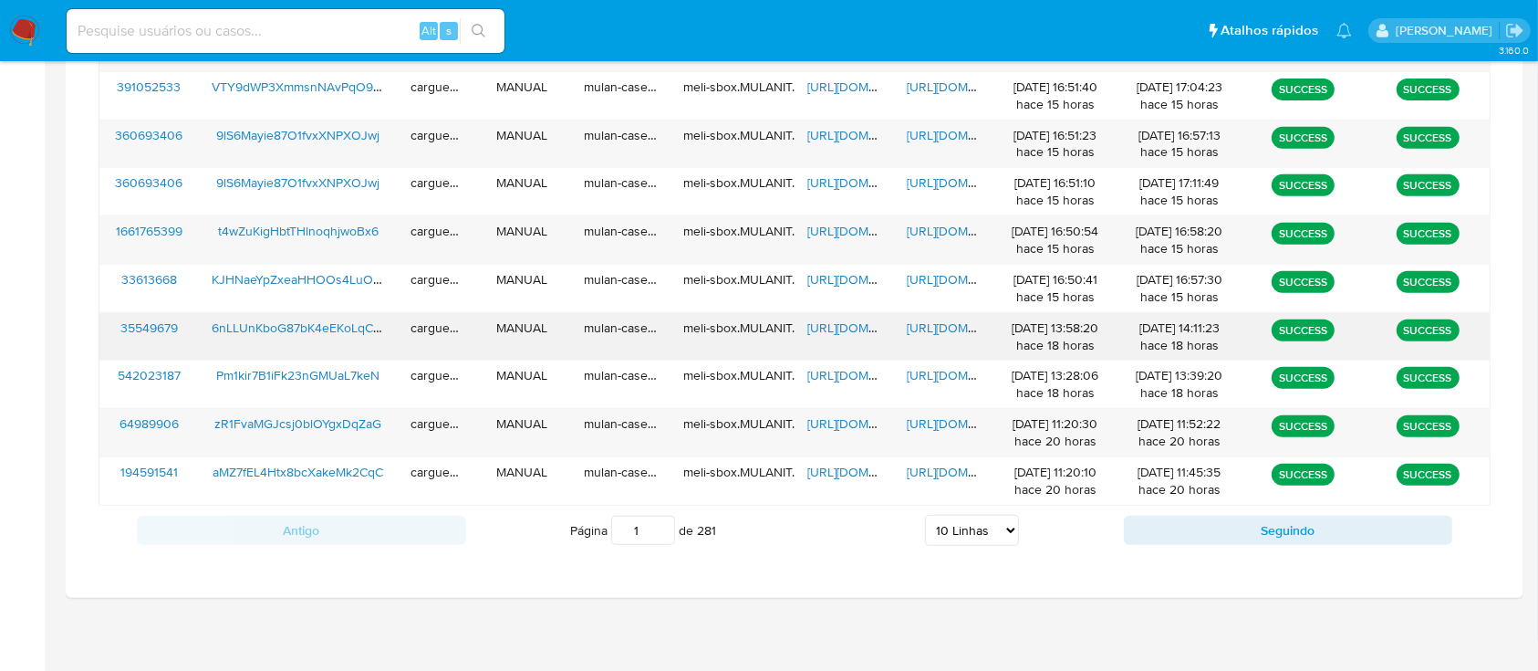
scroll to position [754, 0]
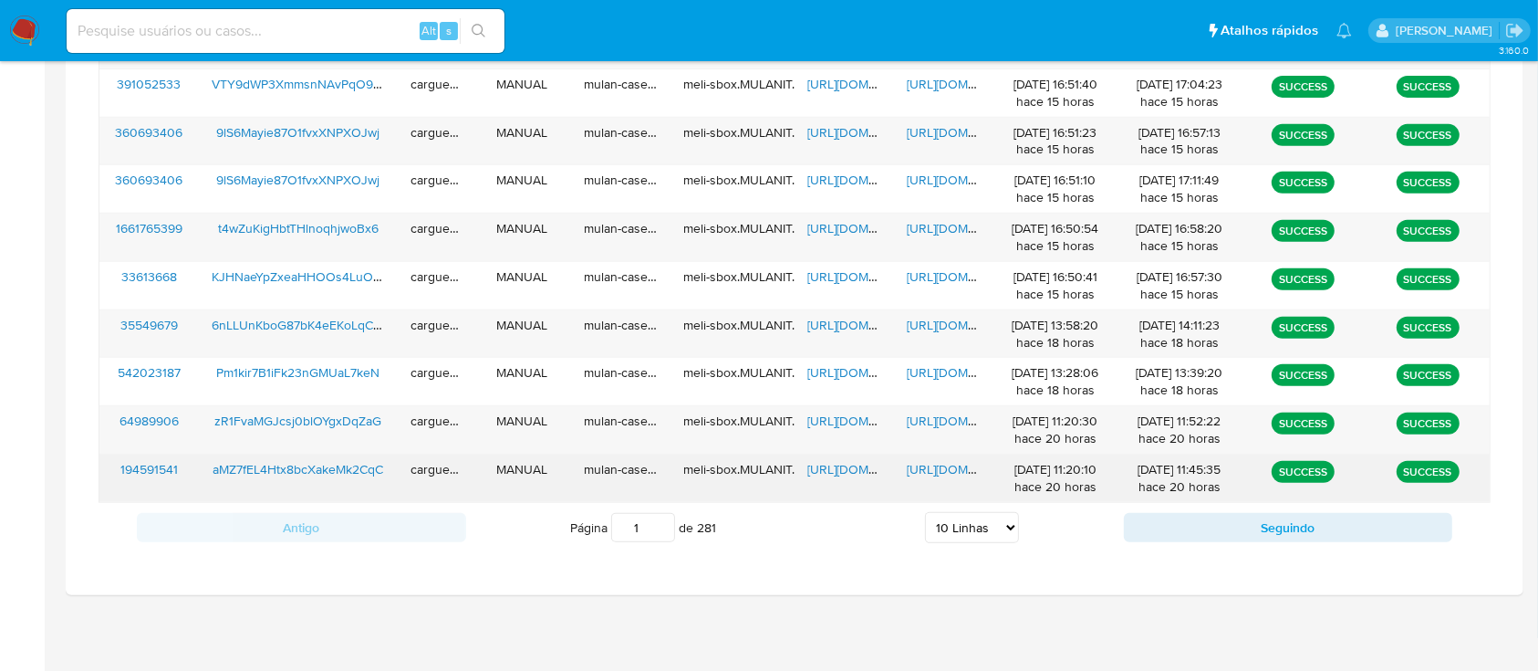
click at [825, 467] on span "https://docs.google.com/spreadsheets/d/1ssGydg06DnY39bTgkuqg3o5AlBqi7N1B1t9bzH1…" at bounding box center [870, 469] width 126 height 18
click at [958, 472] on span "https://docs.google.com/document/d/165n3d1YUtEuS4uBvY14vMSZFaHgzFoWdTP-pQx6TUkg…" at bounding box center [970, 469] width 126 height 18
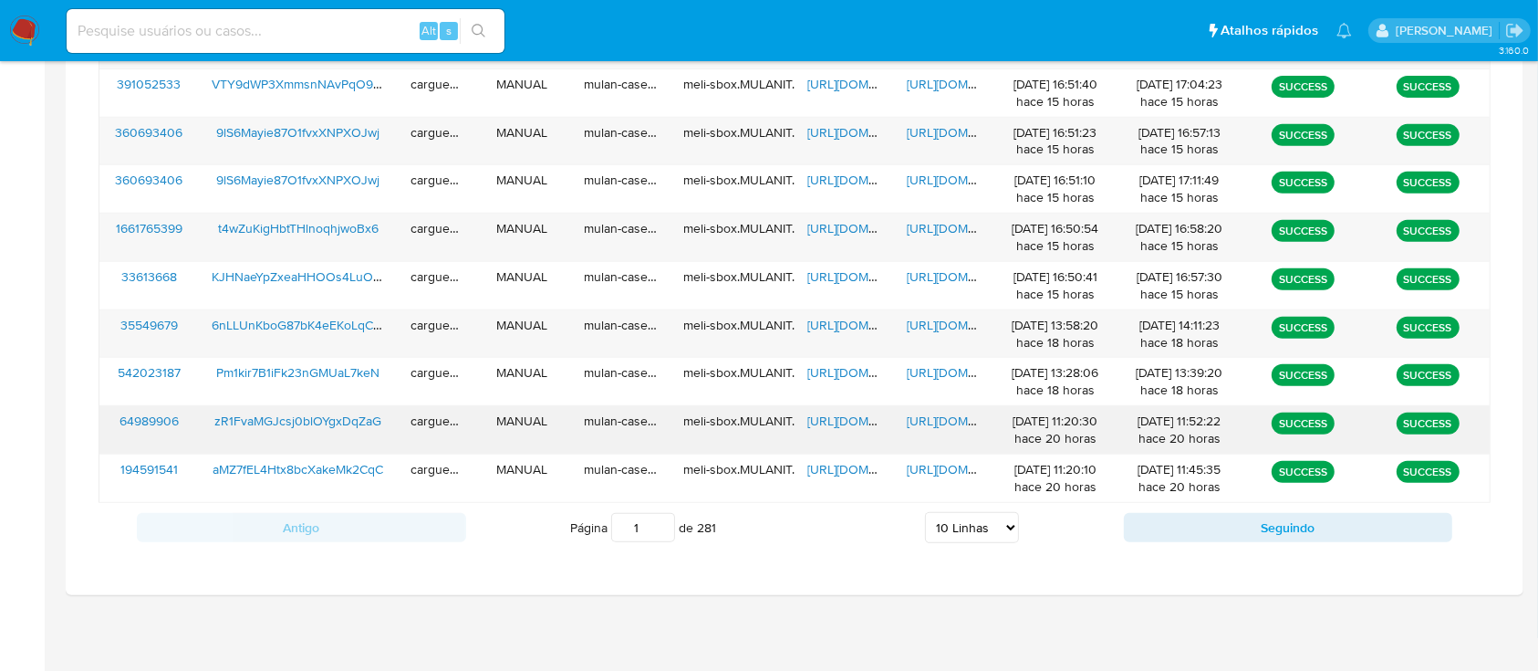
click at [851, 419] on span "https://docs.google.com/spreadsheets/d/1RfiOFcKRSmSWKIIUSfVNssvC7Qzm1KycA2b5nM_…" at bounding box center [870, 420] width 126 height 18
click at [941, 421] on span "https://docs.google.com/document/d/1w2PPjEuarGRlLIDo5tbNrvZuRyba6wjjkwkILYKzDdM…" at bounding box center [970, 420] width 126 height 18
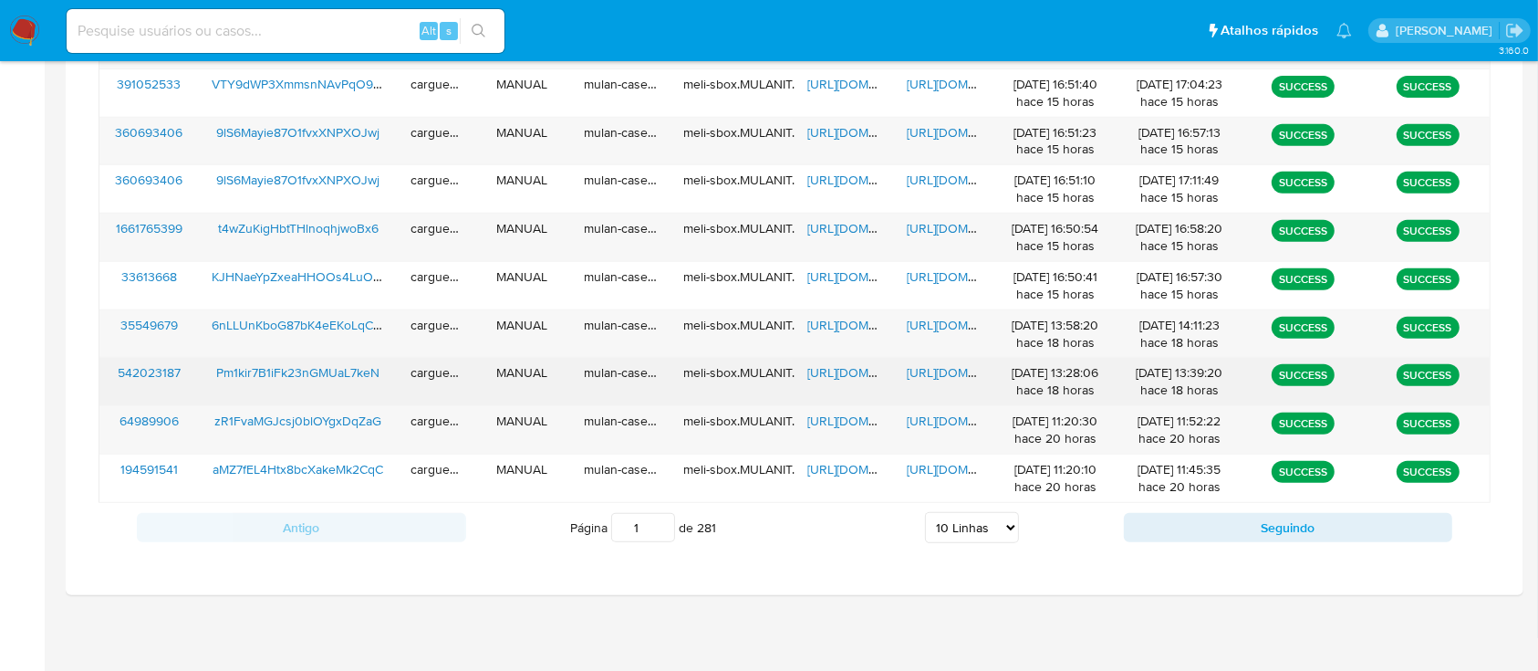
click at [843, 369] on span "https://docs.google.com/spreadsheets/d/11Kc0-jWoM5lgaw15g_MaqzZXr5awU9Yu9fC1LZw…" at bounding box center [870, 372] width 126 height 18
click at [943, 375] on span "https://docs.google.com/document/d/15MV12FxbGkRITtcR5PRQsn-RGztaYaRNmkugXnXYh1o…" at bounding box center [970, 372] width 126 height 18
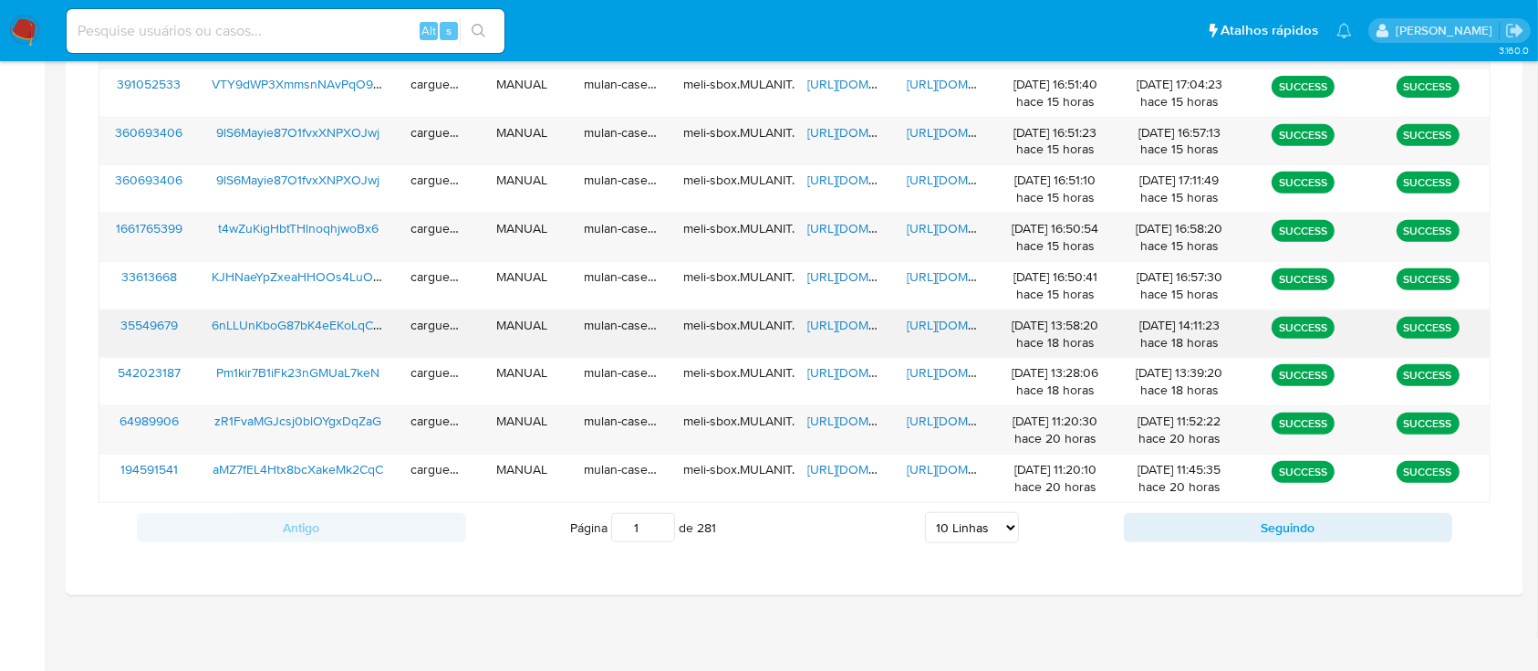
click at [856, 325] on span "https://docs.google.com/spreadsheets/d/1yqgsRaHHRz1HgZx7JNOQQt1qJ0PH0DpI_rzFWz8…" at bounding box center [870, 325] width 126 height 18
click at [942, 326] on span "https://docs.google.com/document/d/1LCgumPVhvhcSGa4VcalHAGhp7lo9StiErMTWL_wy4SQ…" at bounding box center [970, 325] width 126 height 18
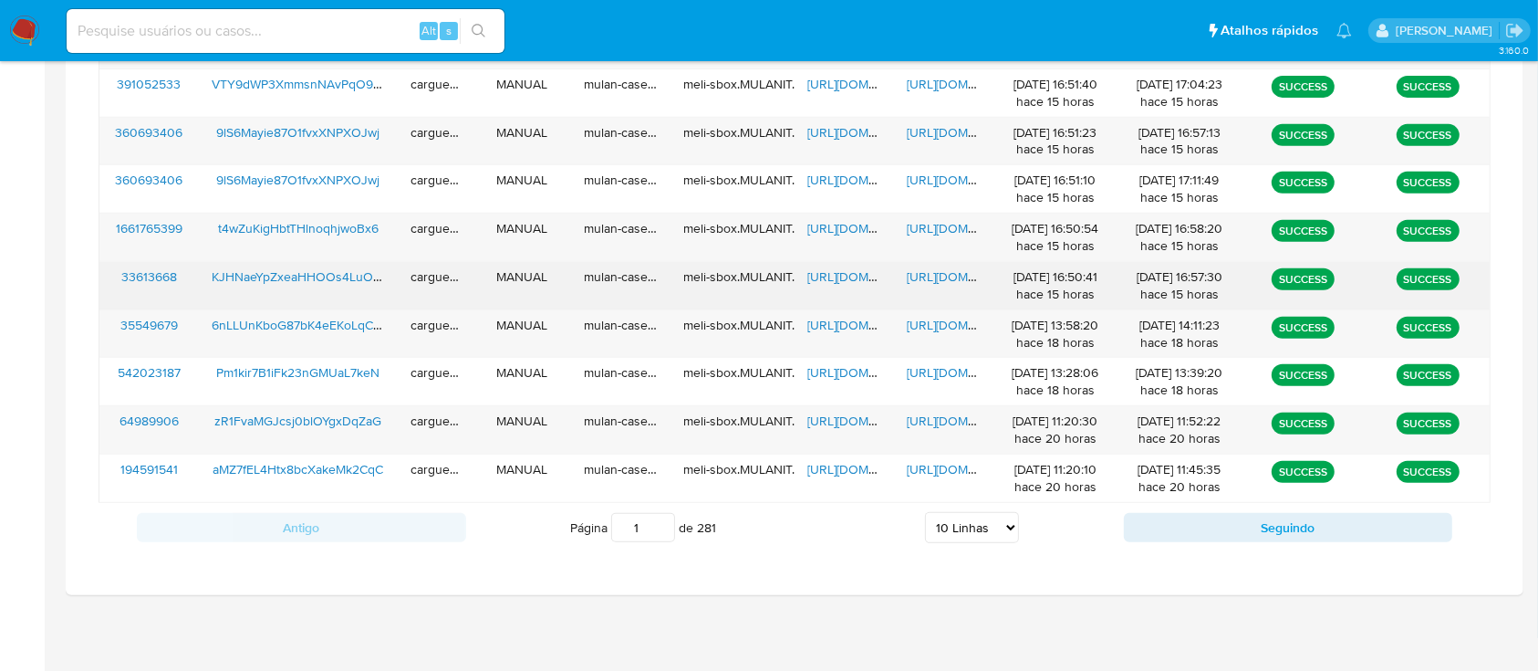
click at [844, 281] on span "https://docs.google.com/spreadsheets/d/1HAsVv7PWNJbj5VSQU0KlioCsoaHIWSszBjbluf5…" at bounding box center [870, 276] width 126 height 18
click at [934, 276] on span "https://docs.google.com/document/d/16gxduF75DobCJB56nrh-Fin-ZomuuvK3pqSr4bOOno8…" at bounding box center [970, 276] width 126 height 18
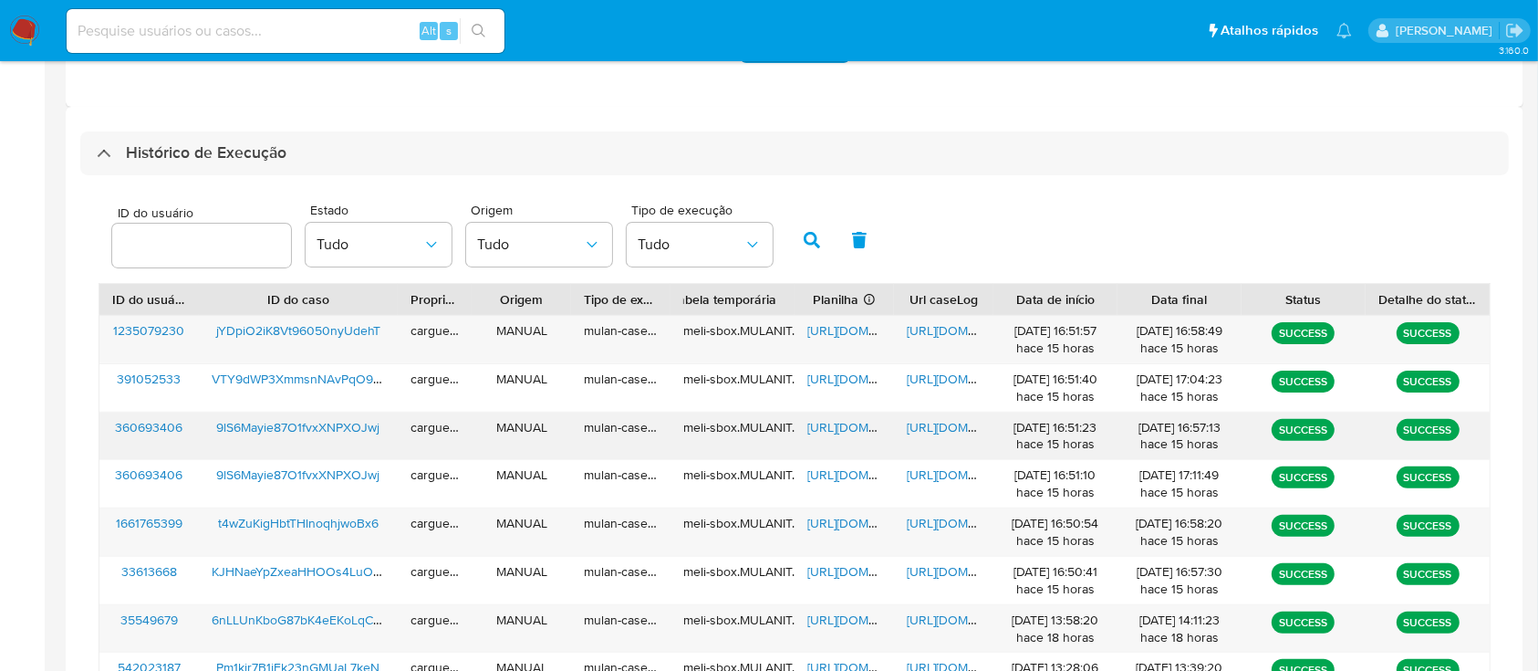
scroll to position [389, 0]
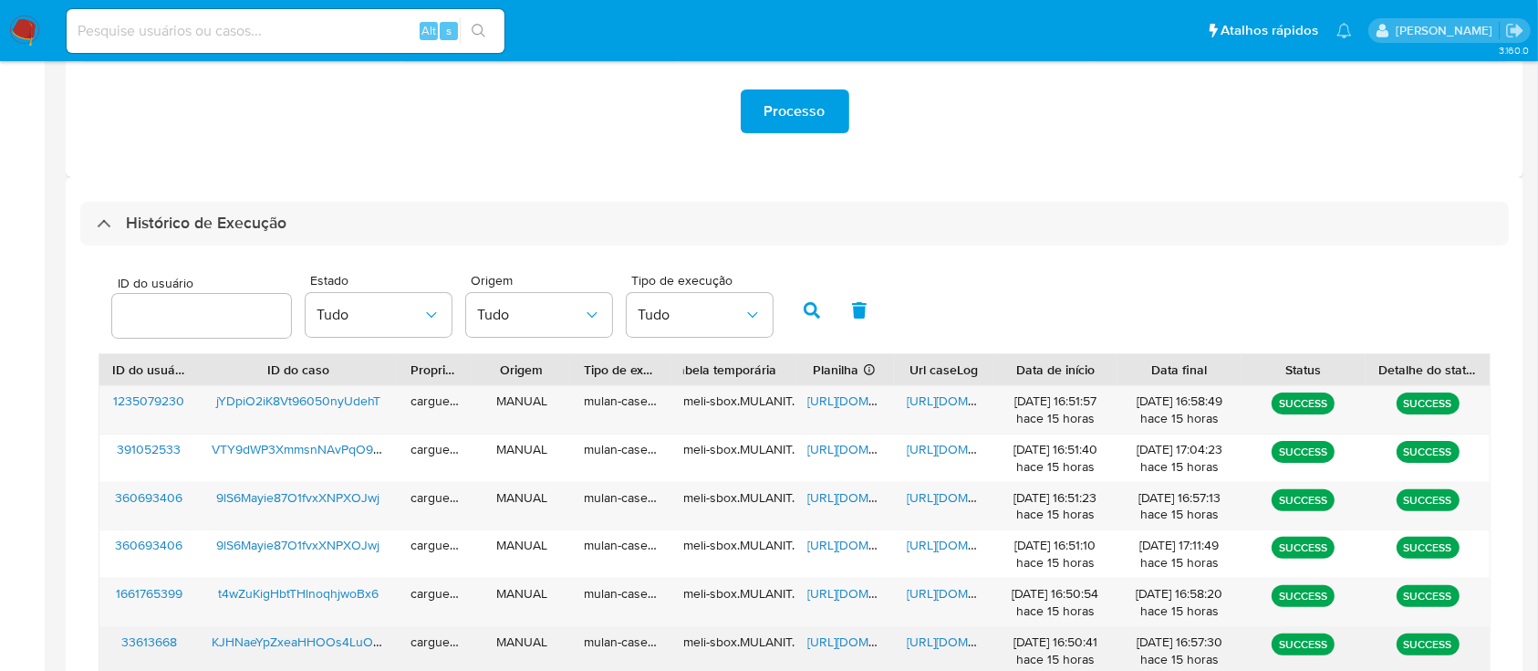
click at [852, 639] on span "https://docs.google.com/spreadsheets/d/1HAsVv7PWNJbj5VSQU0KlioCsoaHIWSszBjbluf5…" at bounding box center [870, 641] width 126 height 18
click at [968, 642] on span "https://docs.google.com/document/d/16gxduF75DobCJB56nrh-Fin-ZomuuvK3pqSr4bOOno8…" at bounding box center [970, 641] width 126 height 18
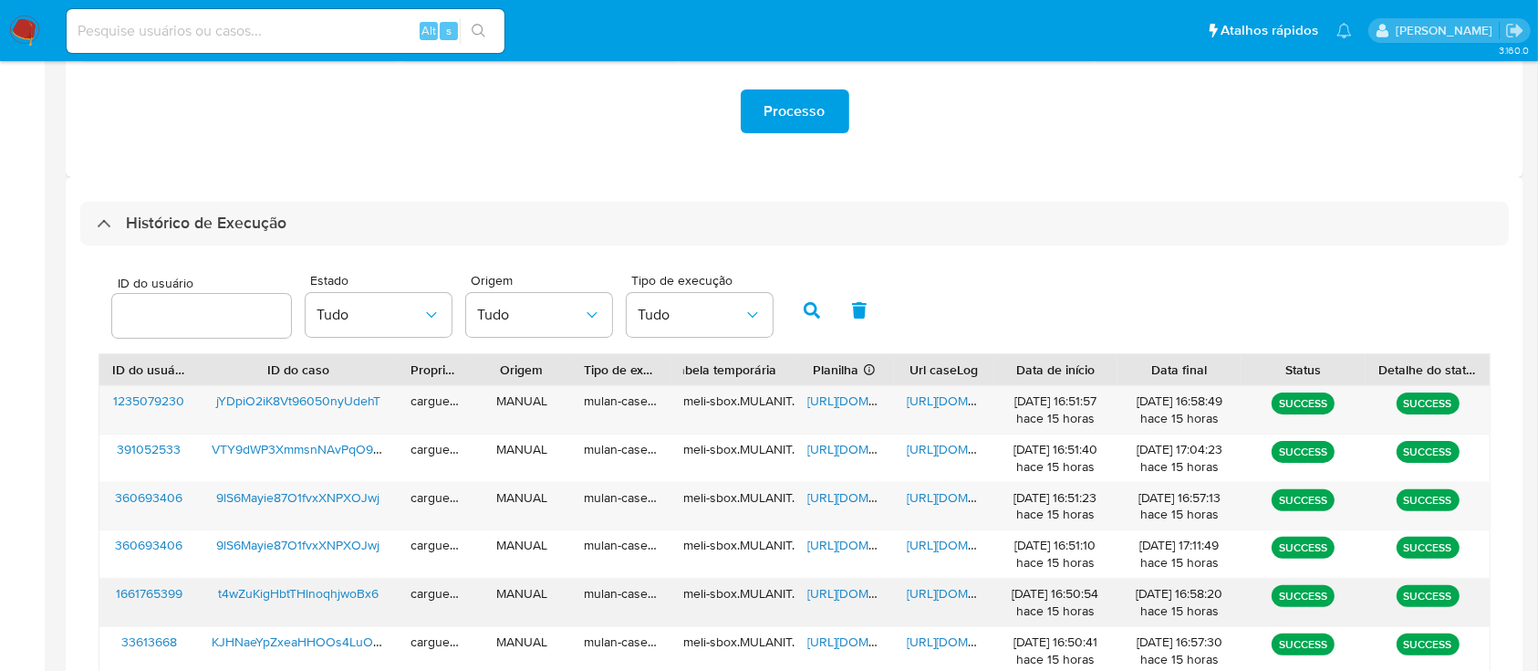
click at [831, 587] on span "https://docs.google.com/spreadsheets/d/1tc40HLTRitZp0erqFa4QftQD0KkNvxABkmz-N8y…" at bounding box center [870, 593] width 126 height 18
click at [929, 589] on span "https://docs.google.com/document/d/1Vk-twas9qLuT66u4UNYYkfnws_RK_ueShIYxeUC4xgY…" at bounding box center [970, 593] width 126 height 18
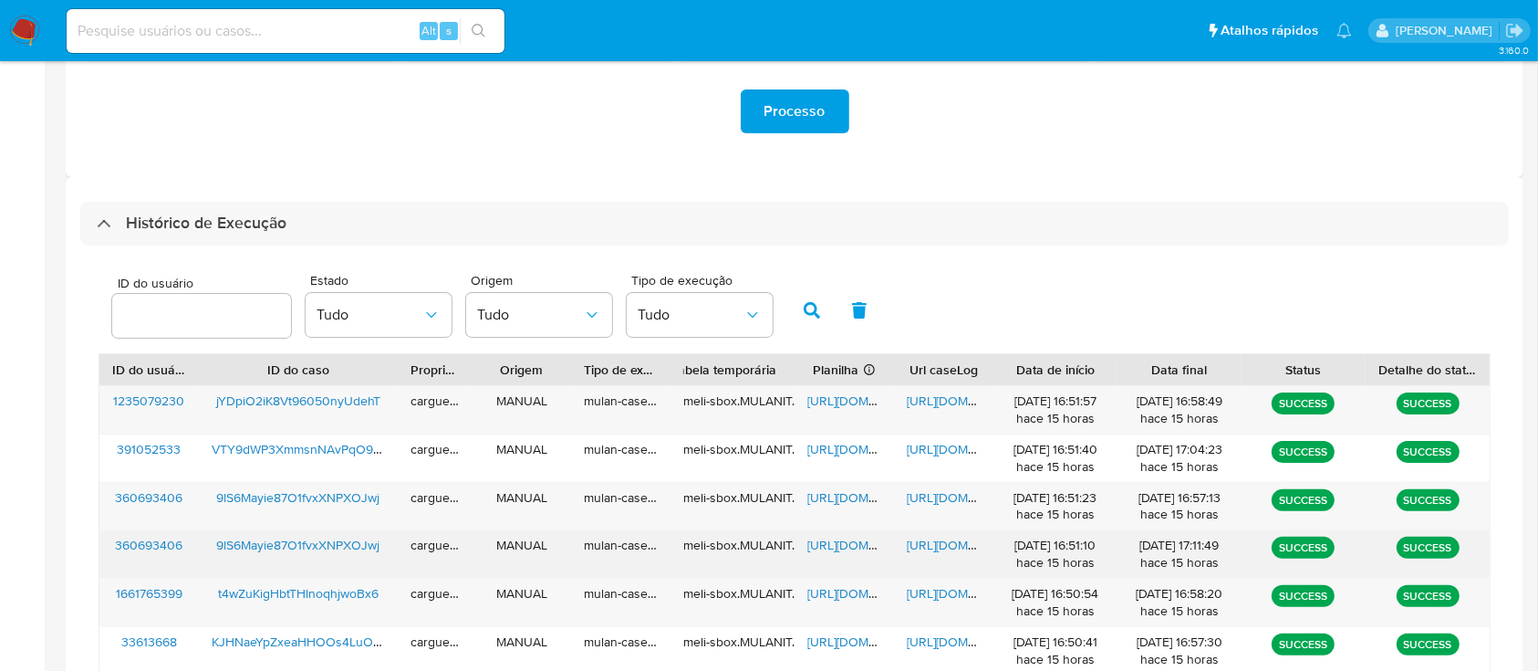
click at [855, 553] on span "https://docs.google.com/spreadsheets/d/1HgklxXI5tBDXpnJVLxsAj0s9hKmmsHOop1Q9RZ5…" at bounding box center [870, 545] width 126 height 18
click at [942, 541] on span "https://docs.google.com/document/d/1kfz9umVCbKXh74BXF9UWFTXscIBb0LHAVww7IPwtuwY…" at bounding box center [970, 545] width 126 height 18
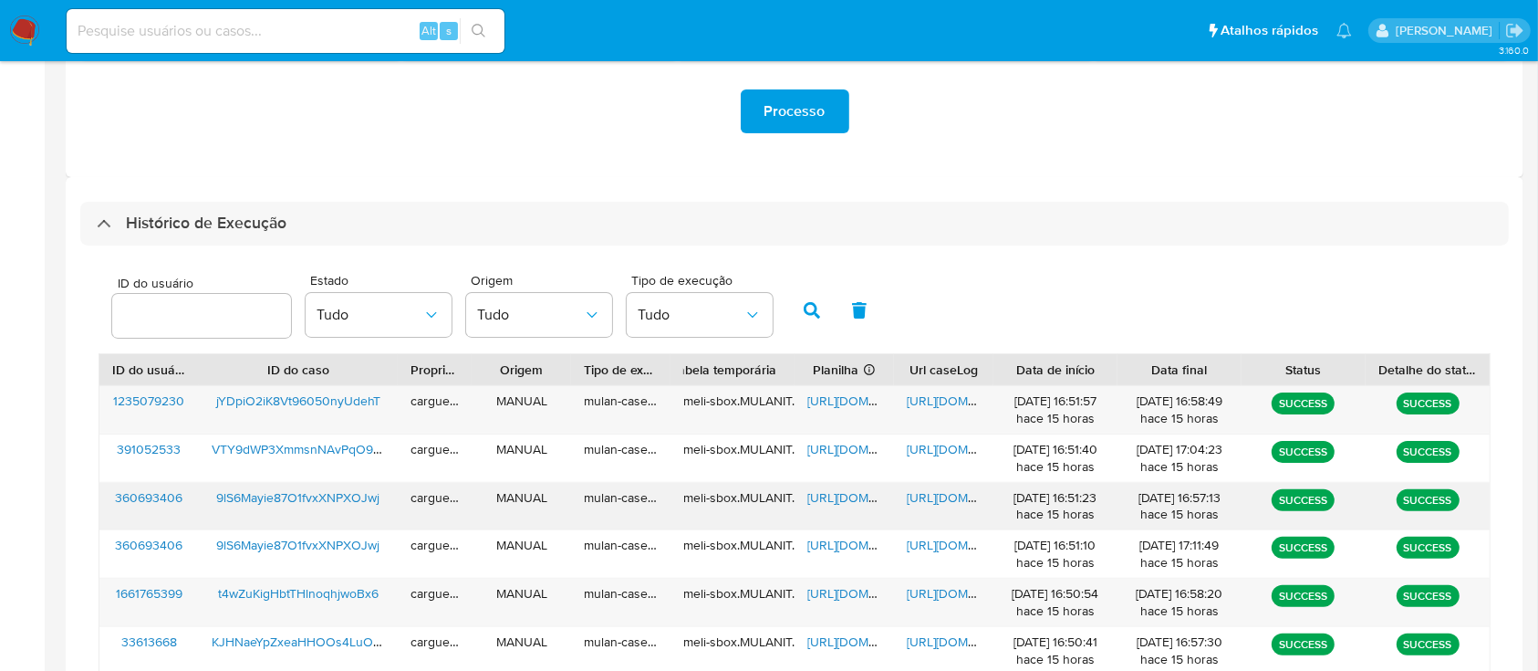
click at [838, 500] on span "https://docs.google.com/spreadsheets/d/1NpfSdXmklDJiXr6f-GV0r95BRbcLSwgb7M7qFOA…" at bounding box center [870, 497] width 126 height 18
click at [933, 497] on span "https://docs.google.com/document/d/1C8pcFqHNATF_IJF5Omrn34ODNFH6u7ix9EzlKsyq-l4…" at bounding box center [970, 497] width 126 height 18
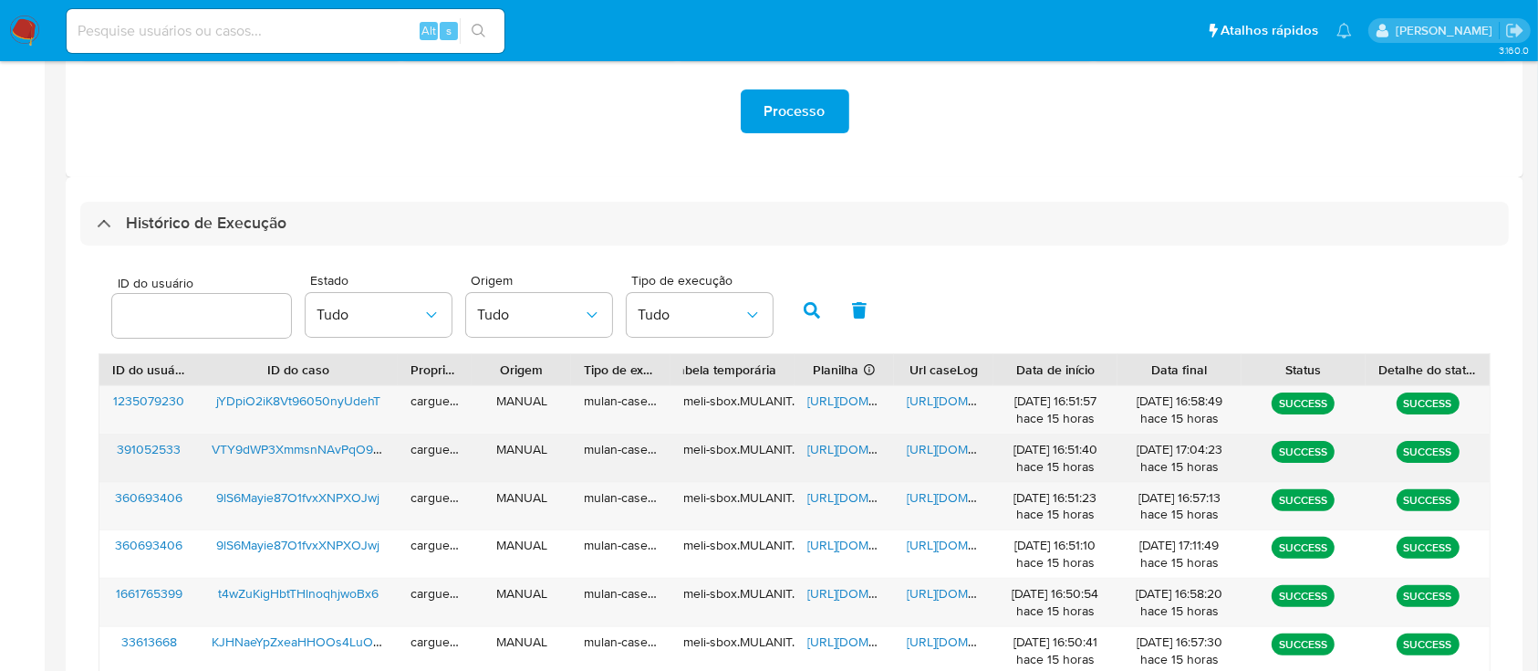
click at [846, 449] on span "https://docs.google.com/spreadsheets/d/1nRXKQ5IW7GyaCcEfBSueY6gW018Pojw6kflA6Uj…" at bounding box center [870, 449] width 126 height 18
click at [937, 449] on span "https://docs.google.com/document/d/1kJK-tGcyOsuWwx1La33PFac_5a1WK3yClSFw8cDlLMM…" at bounding box center [970, 449] width 126 height 18
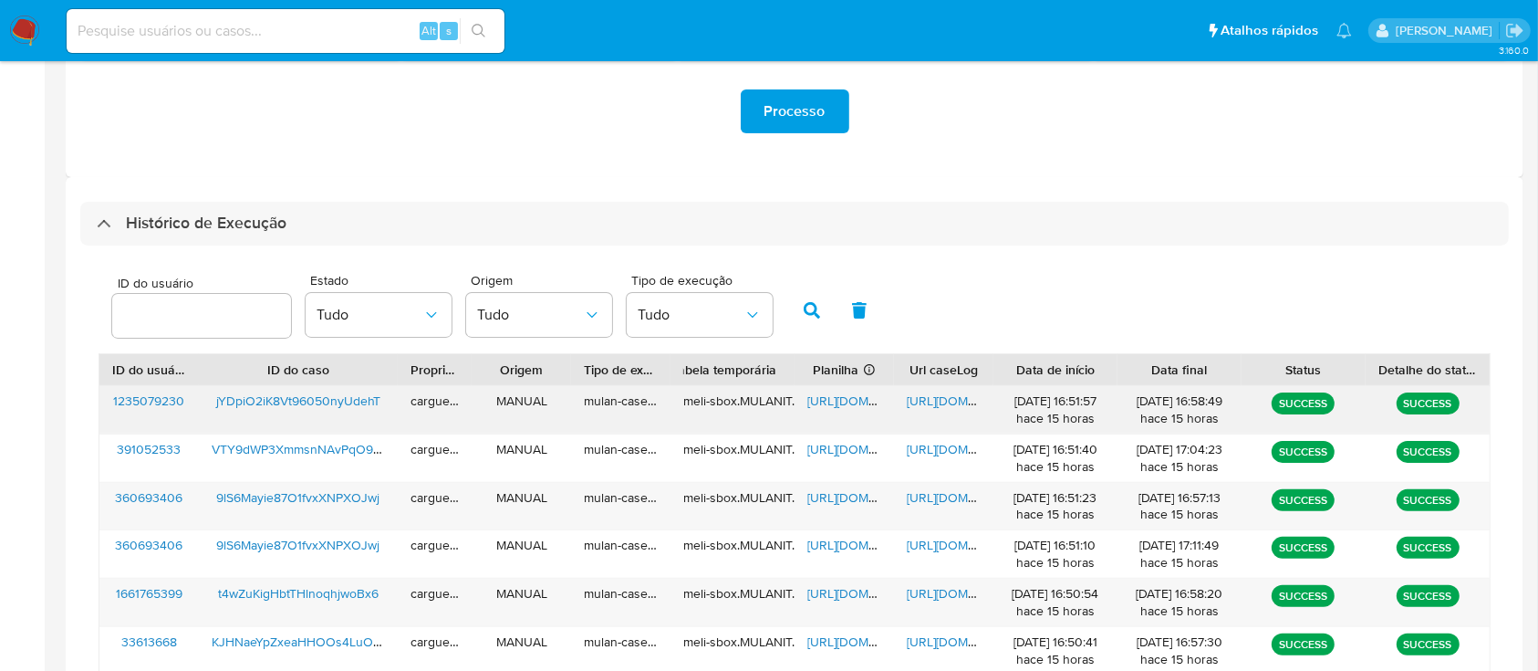
click at [848, 399] on span "https://docs.google.com/spreadsheets/d/1yOGFaN_pegkbCqCrrfI7iRNHx4qUAkP_6sIwFmQ…" at bounding box center [870, 400] width 126 height 18
click at [952, 405] on span "https://docs.google.com/document/d/1fK5oWZrKo9FZBxg49pOZDzWyQZDJYWECpLCxDW2RPGo…" at bounding box center [970, 400] width 126 height 18
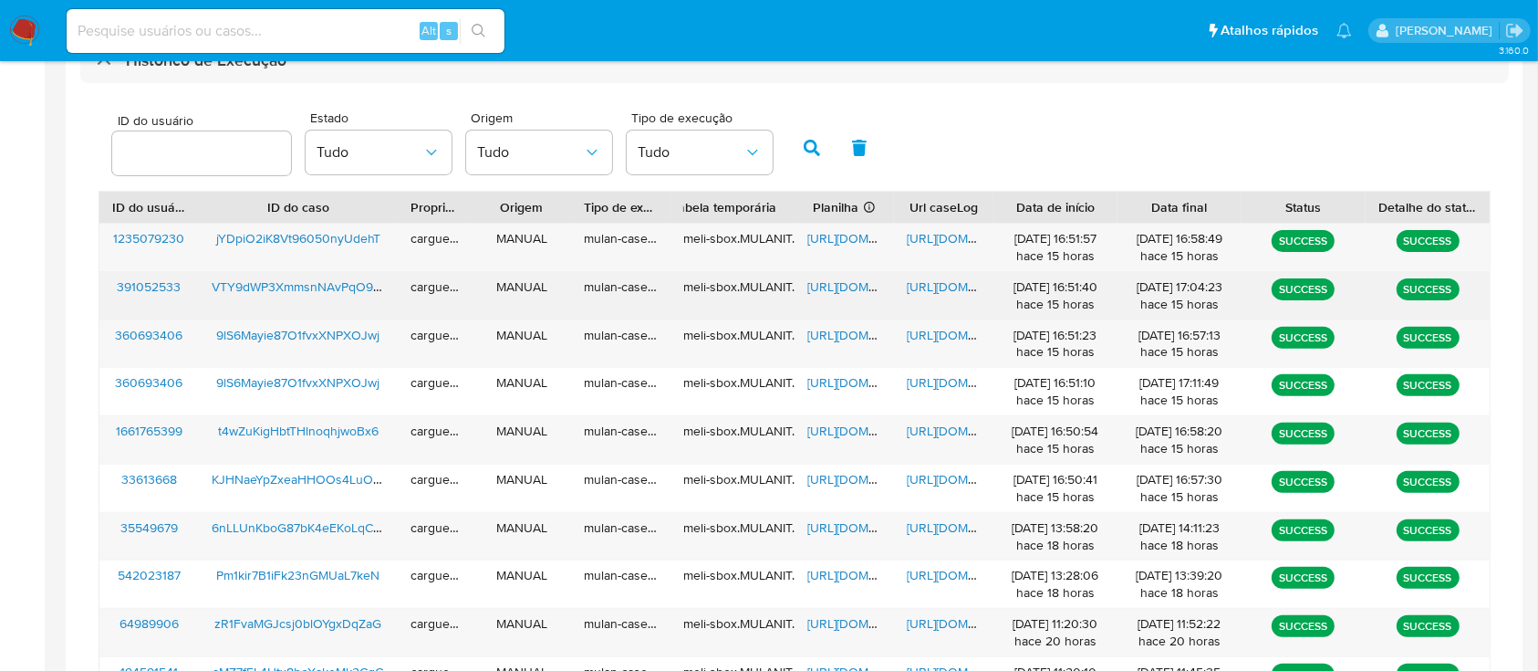
scroll to position [754, 0]
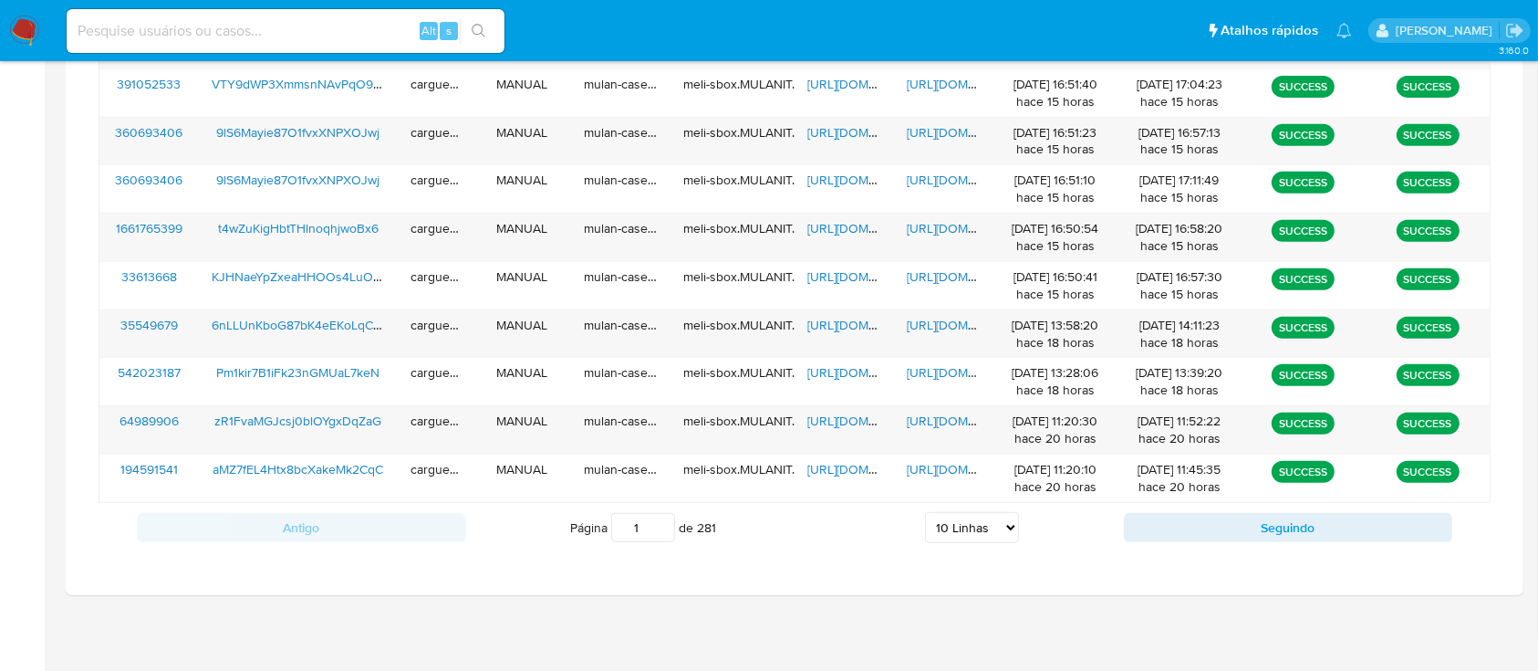
click at [1014, 532] on select "5 Linhas 10 Linhas 20 Linhas 25 Linhas 50 Linhas 100 Linhas" at bounding box center [972, 527] width 94 height 31
select select "50"
click at [925, 512] on select "5 Linhas 10 Linhas 20 Linhas 25 Linhas 50 Linhas 100 Linhas" at bounding box center [972, 527] width 94 height 31
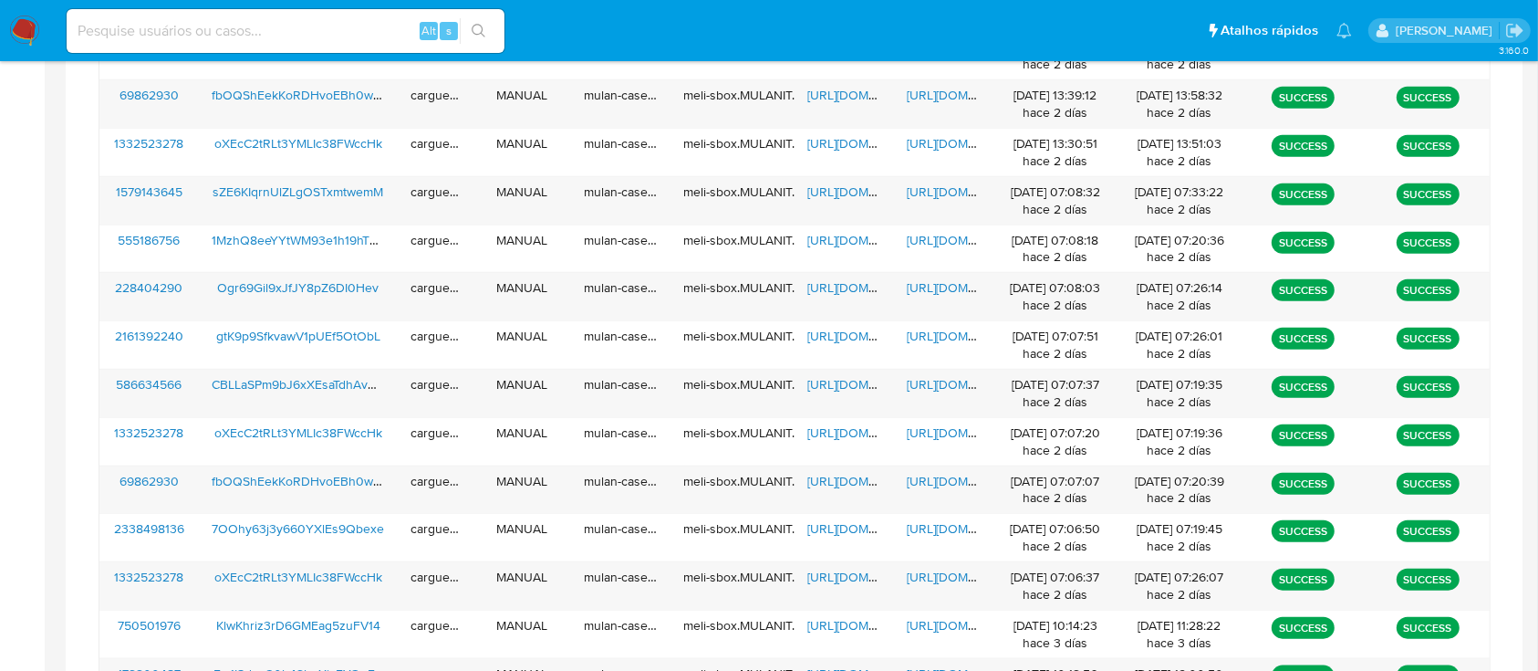
scroll to position [983, 0]
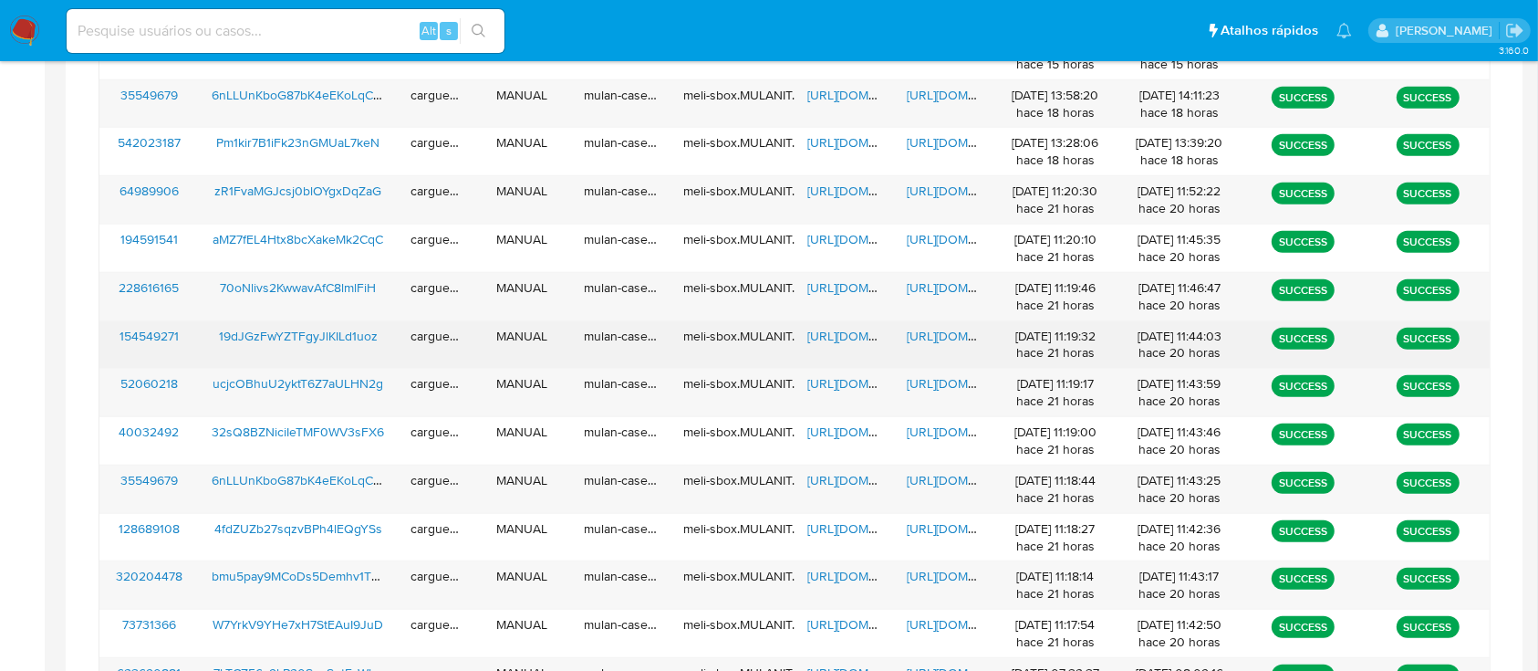
click at [846, 332] on span "https://docs.google.com/spreadsheets/d/1dm-pfJxfFwQ10R43P0S8LKO5V1jJepLfy3-jjIY…" at bounding box center [870, 336] width 126 height 18
click at [943, 332] on span "https://docs.google.com/document/d/1OeKG6-G3rW18XWsQ3mGg09qNleSl25iI63JdNOqZtJA…" at bounding box center [970, 336] width 126 height 18
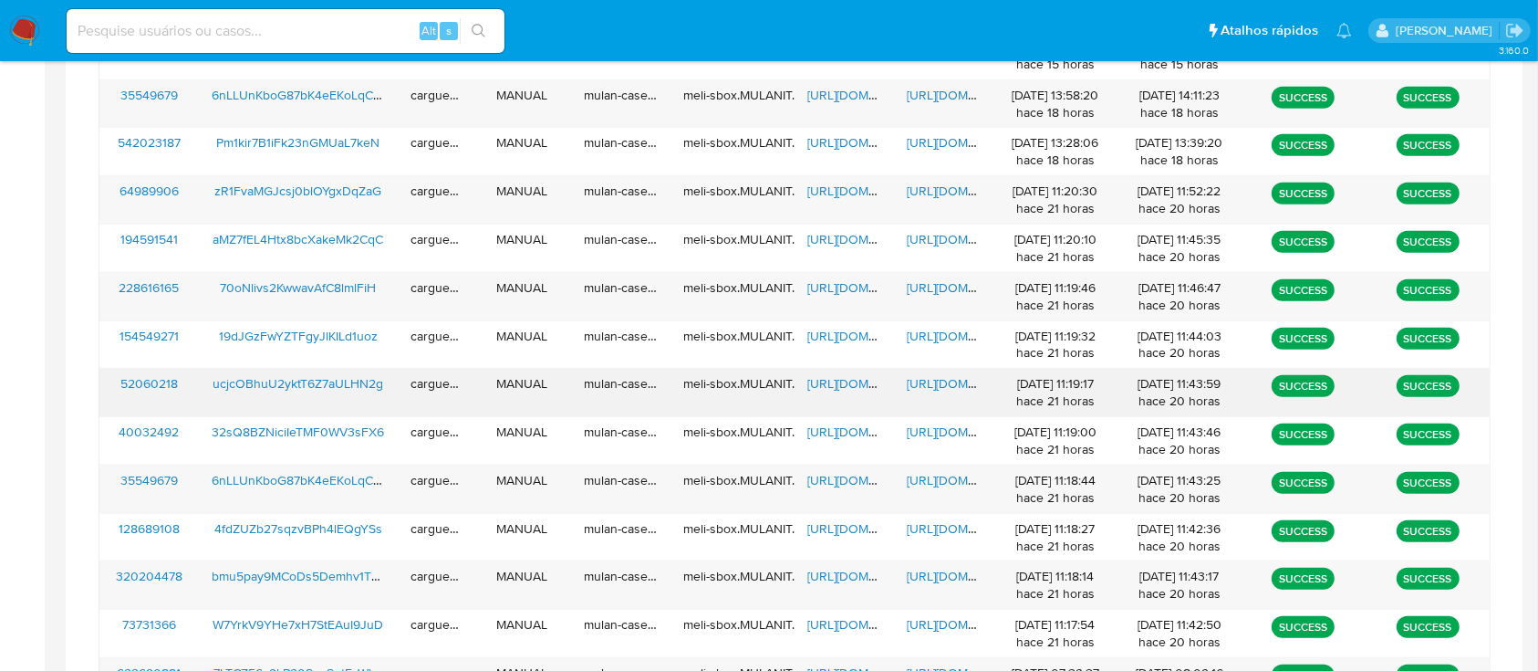
click at [835, 378] on span "https://docs.google.com/spreadsheets/d/1niUBjpSwjw63BM0nafM7YOntvX-ou-G0ybfbw_Y…" at bounding box center [870, 383] width 126 height 18
click at [958, 383] on span "https://docs.google.com/document/d/14Bz0_2LVvZvSKzcUbpIVIBhPJWpsdQWjVuItyBzDOvI…" at bounding box center [970, 383] width 126 height 18
click at [857, 287] on span "https://docs.google.com/spreadsheets/d/1njD_jwWUg2zzJHOWOa_yRTpZmhKAEWmoT0F7UV1…" at bounding box center [870, 287] width 126 height 18
click at [924, 285] on span "https://docs.google.com/document/d/1gwrg7lwH74N--FSZPkcDj9woZ0i5ZLL_PFtY9jyG__U…" at bounding box center [970, 287] width 126 height 18
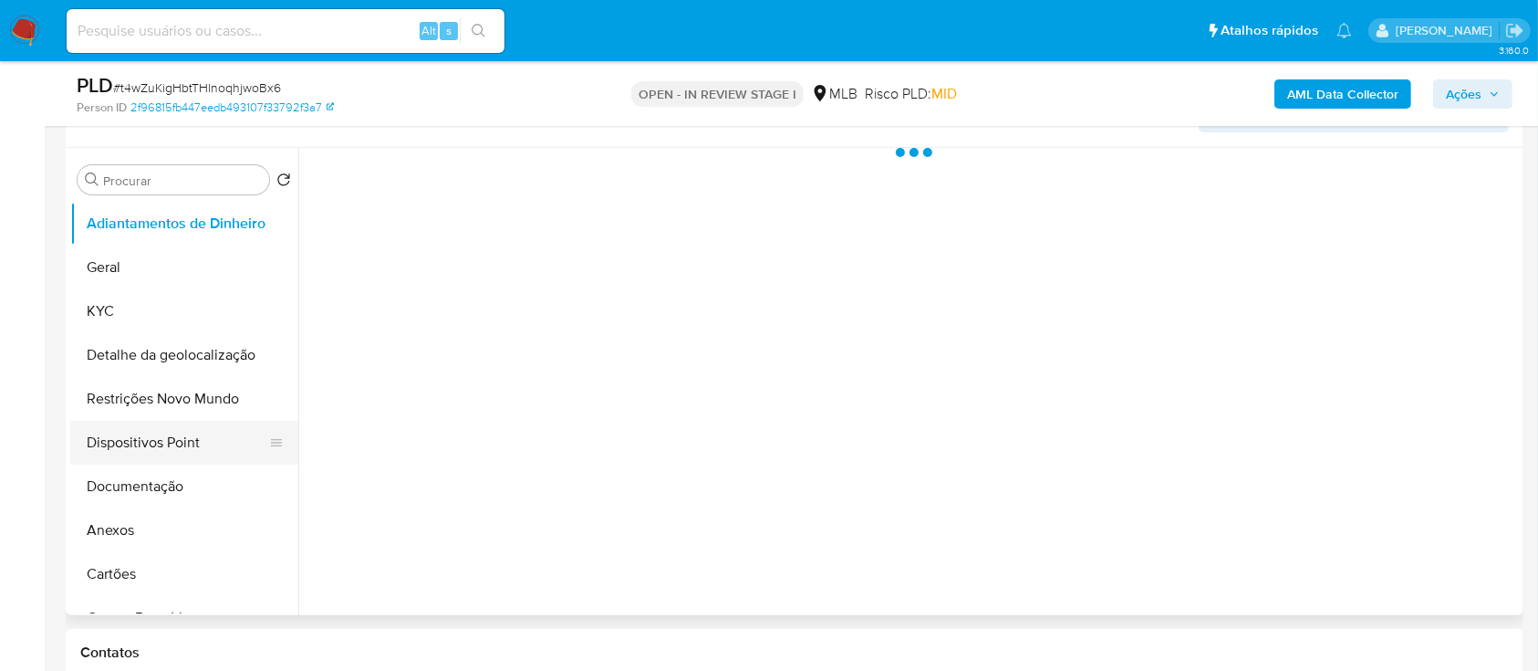
scroll to position [365, 0]
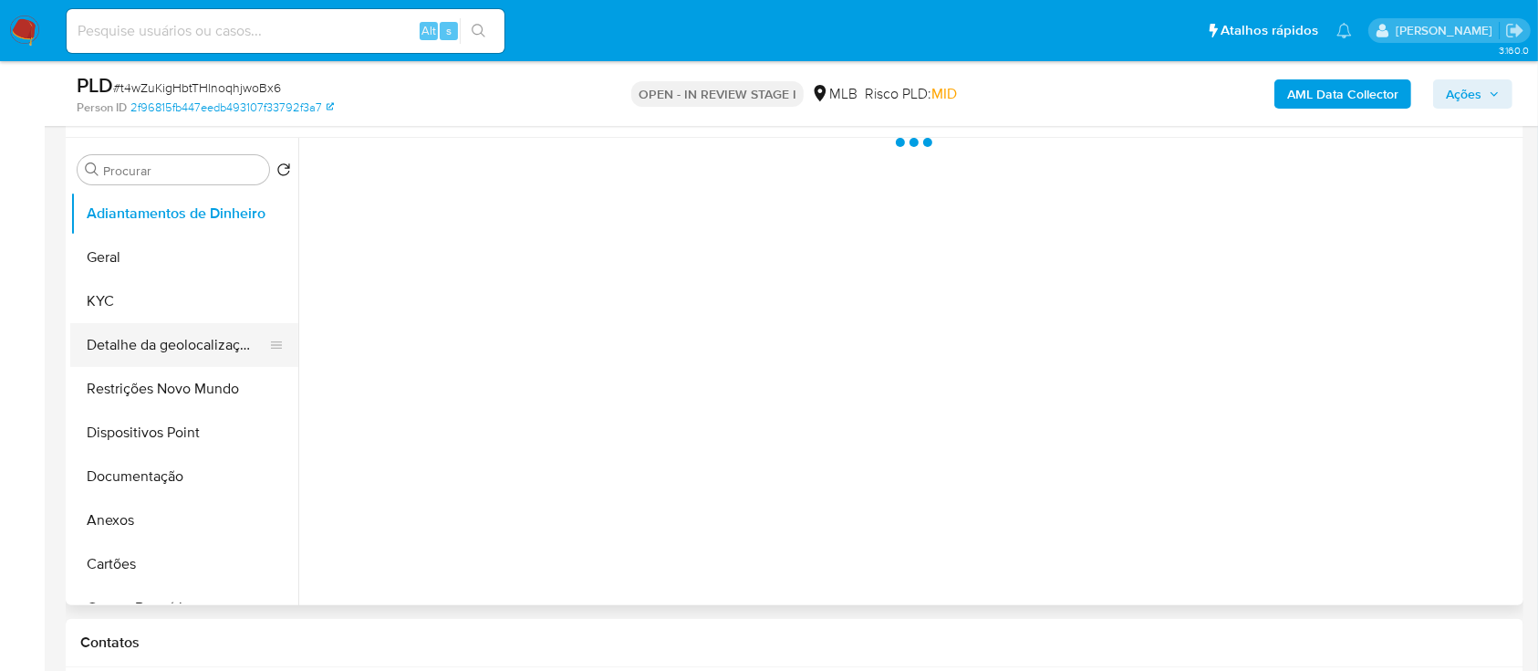
select select "10"
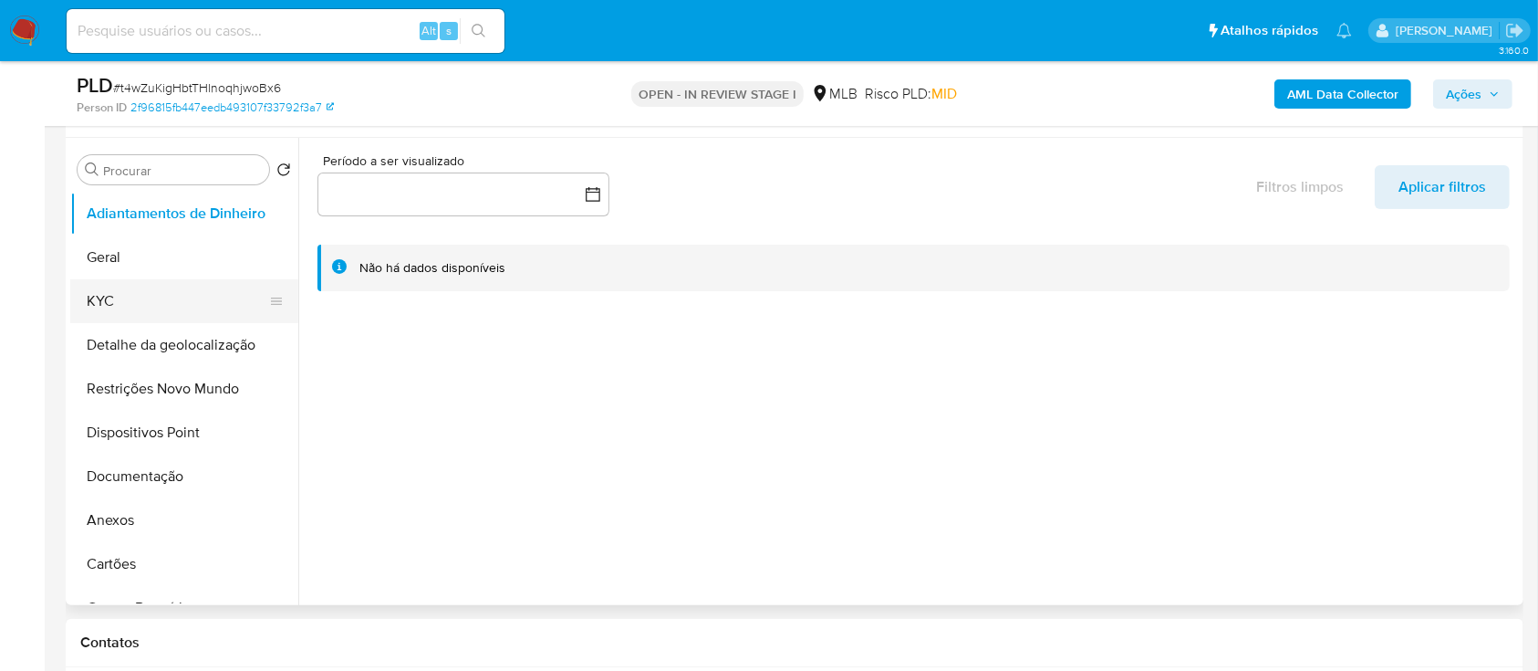
click at [126, 300] on button "KYC" at bounding box center [176, 301] width 213 height 44
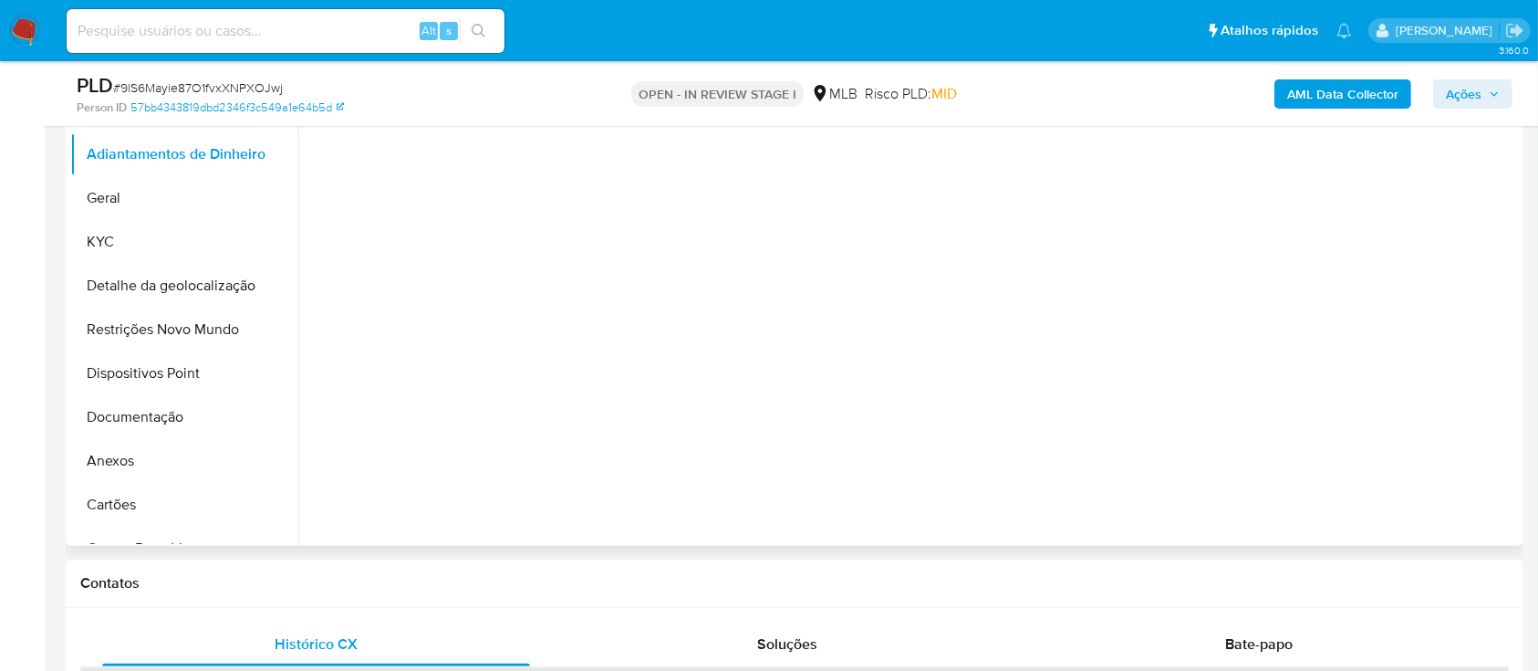
scroll to position [486, 0]
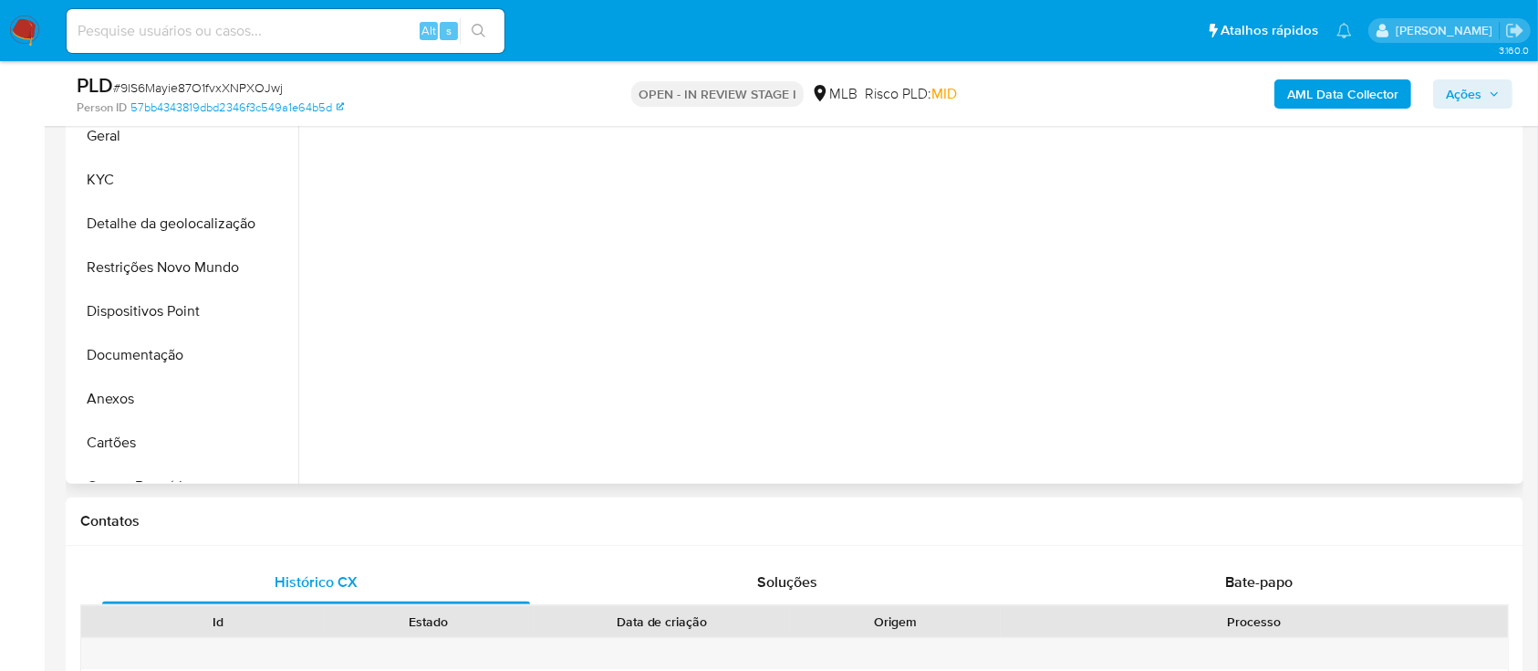
select select "10"
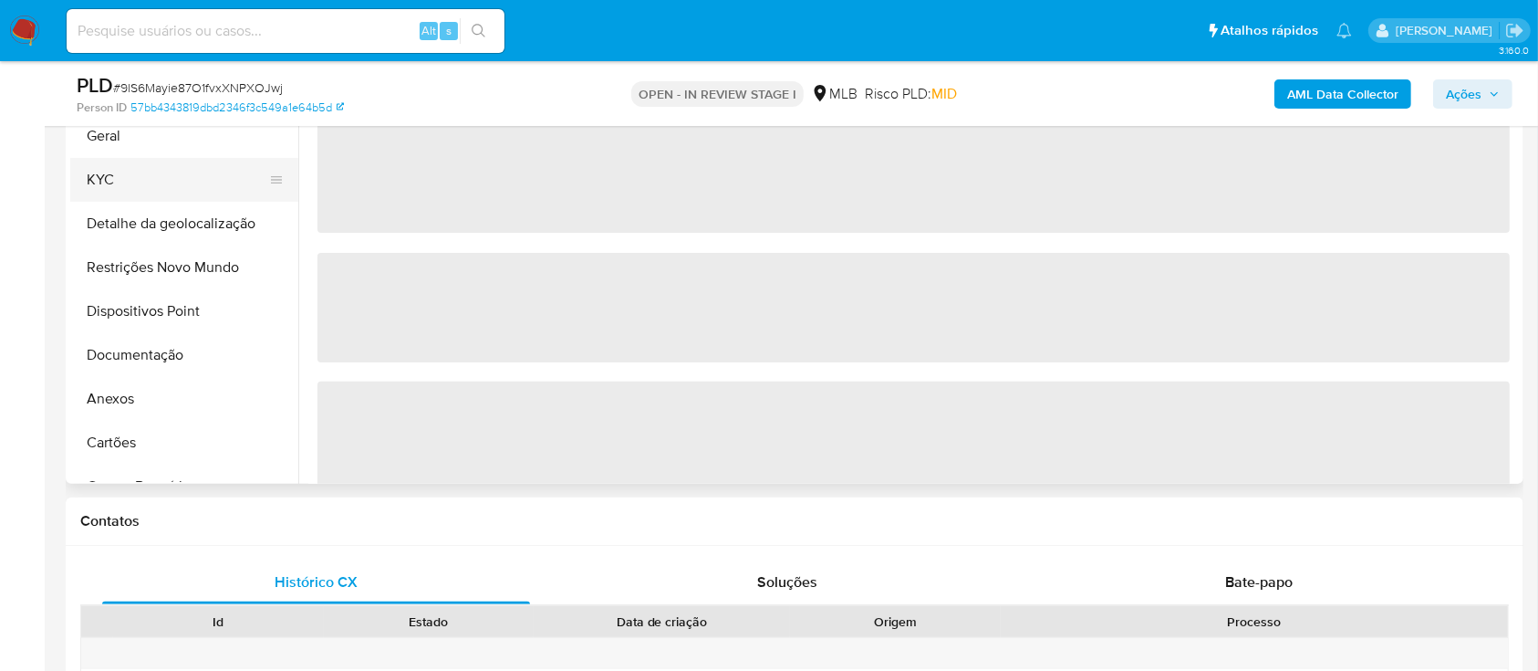
click at [173, 166] on button "KYC" at bounding box center [176, 180] width 213 height 44
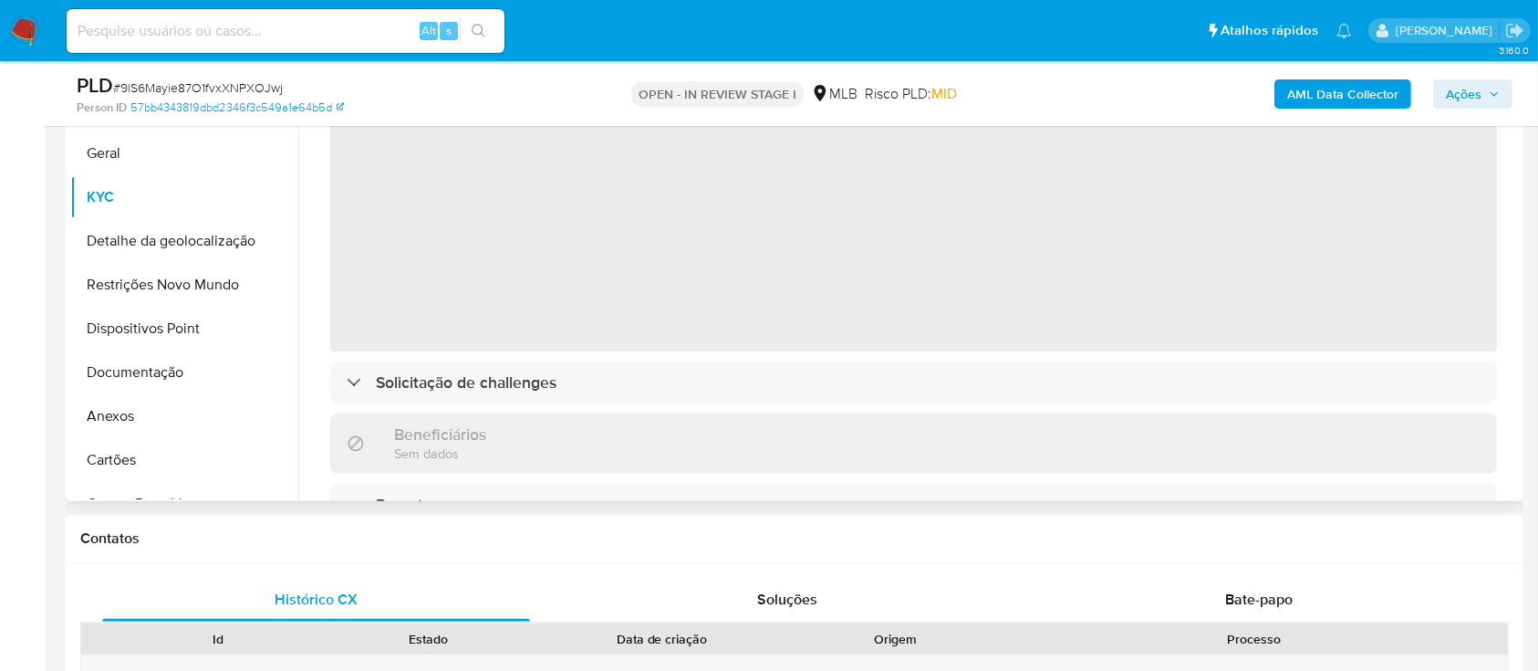
scroll to position [365, 0]
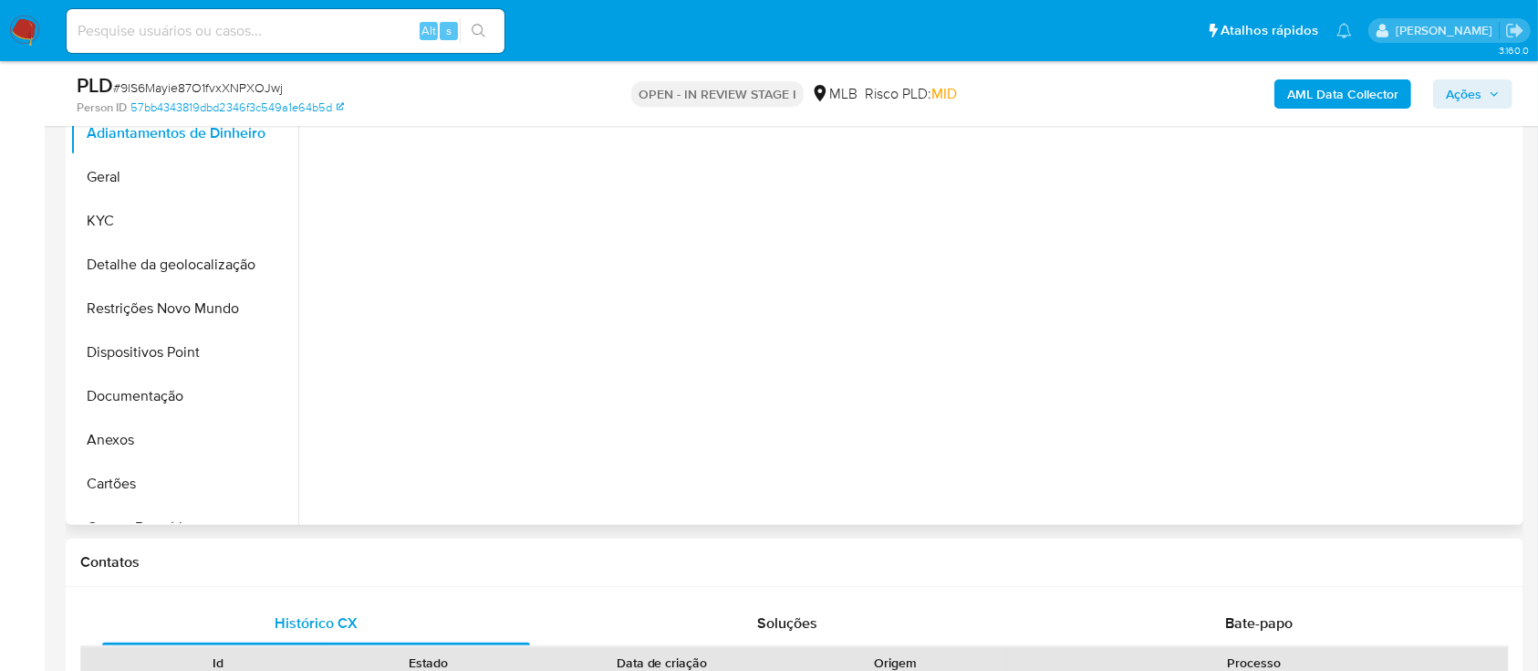
scroll to position [486, 0]
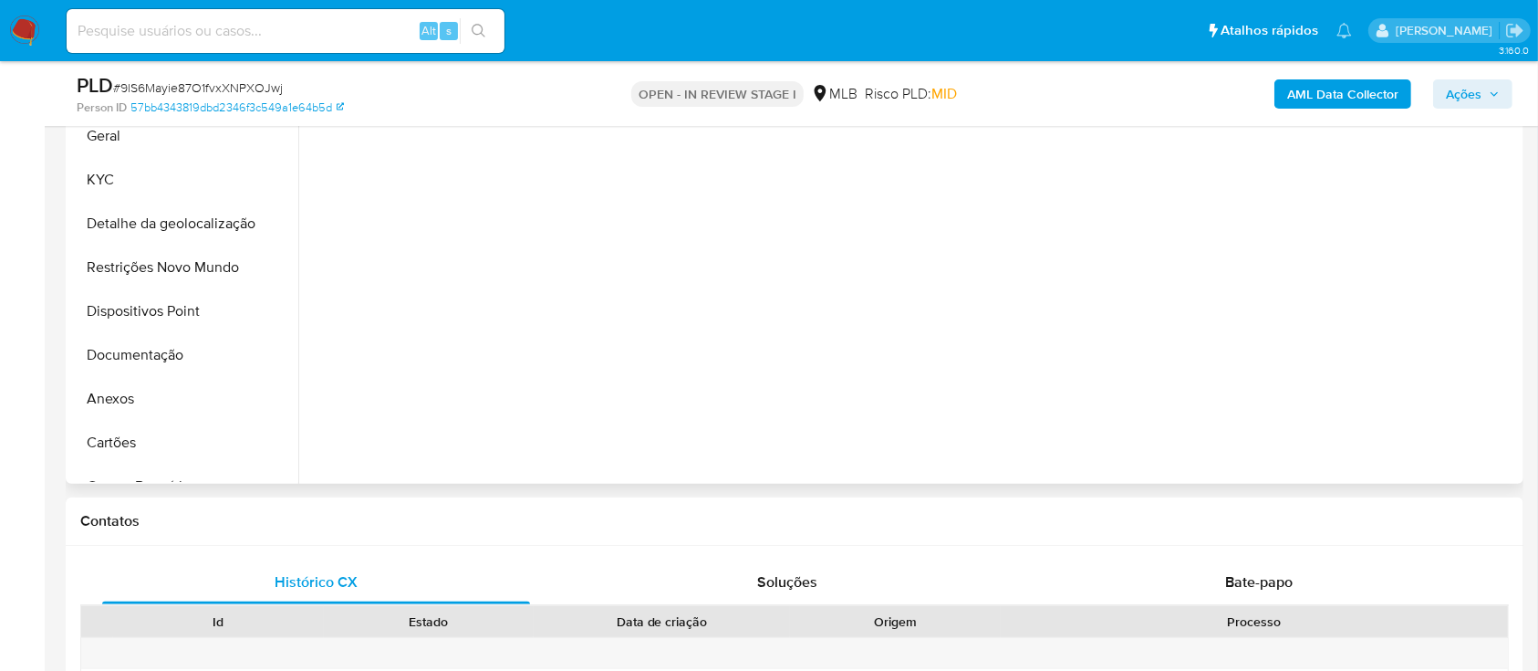
select select "10"
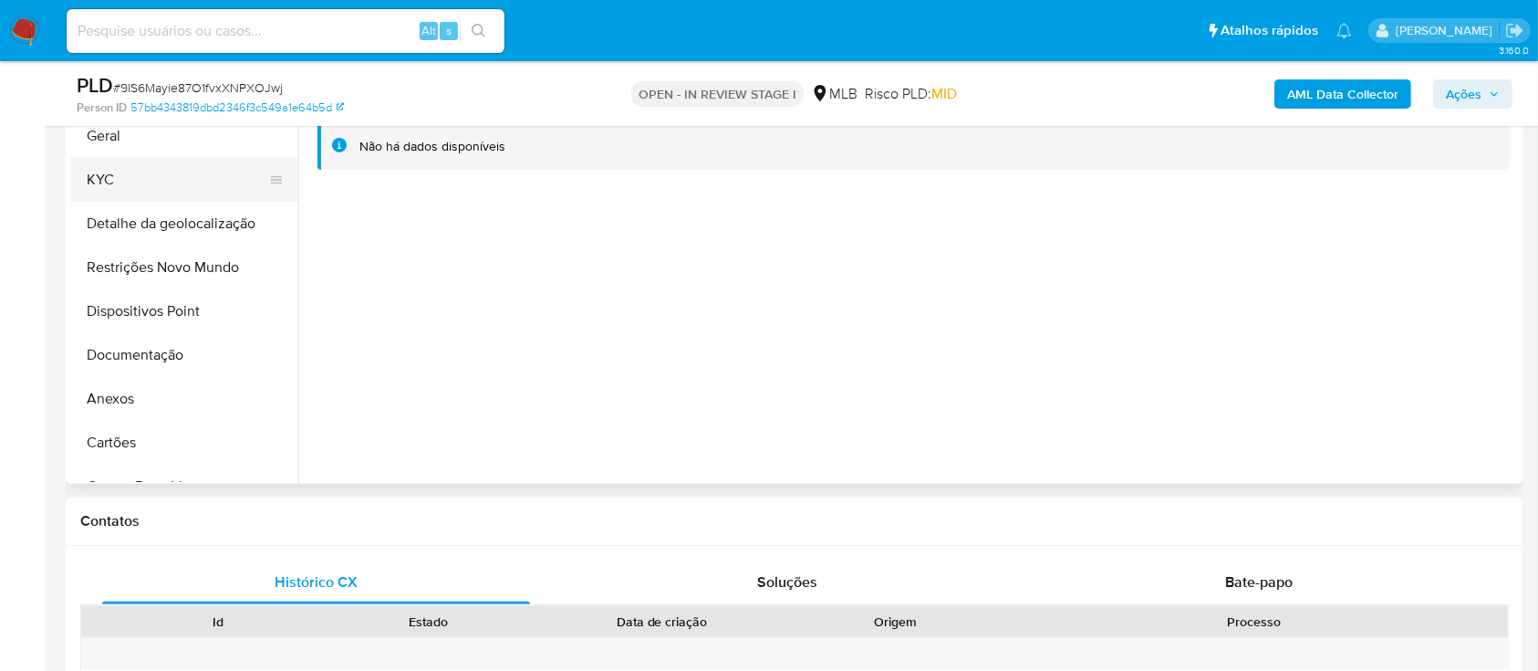
click at [144, 172] on button "KYC" at bounding box center [176, 180] width 213 height 44
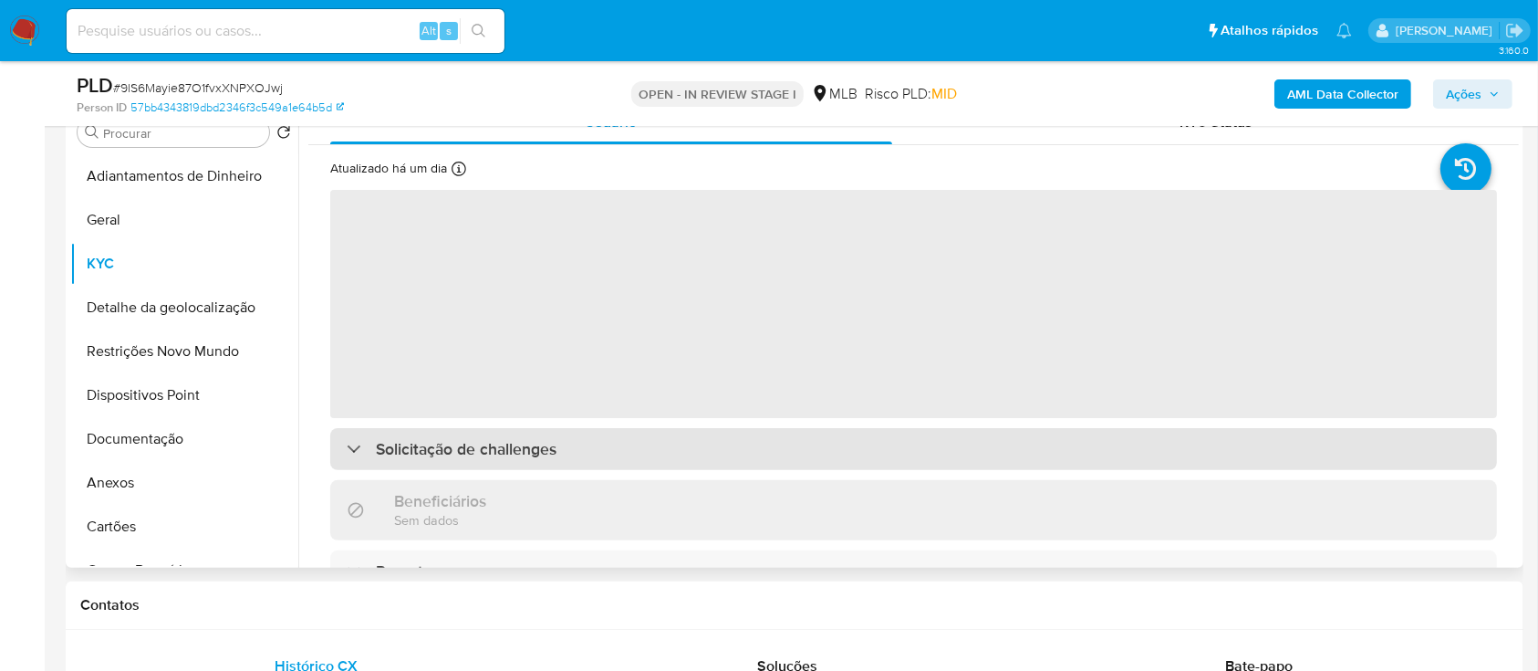
scroll to position [365, 0]
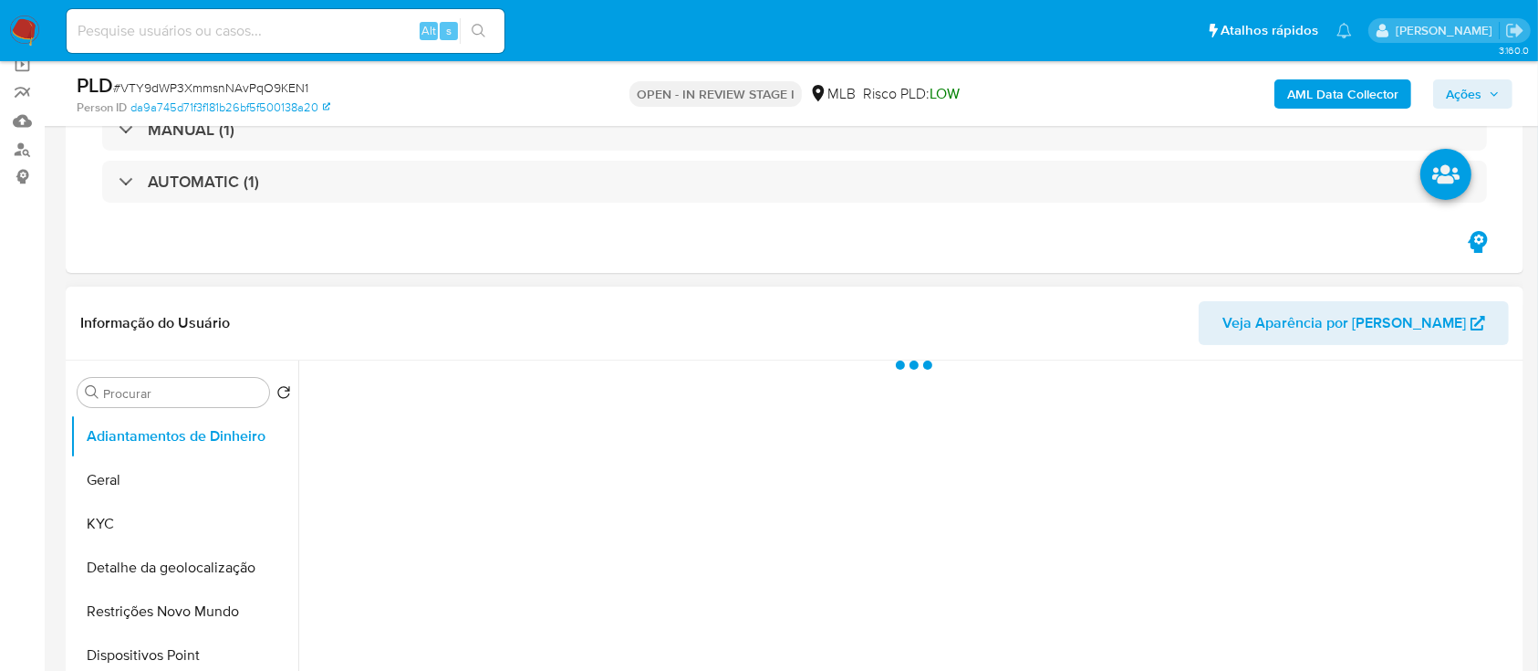
scroll to position [243, 0]
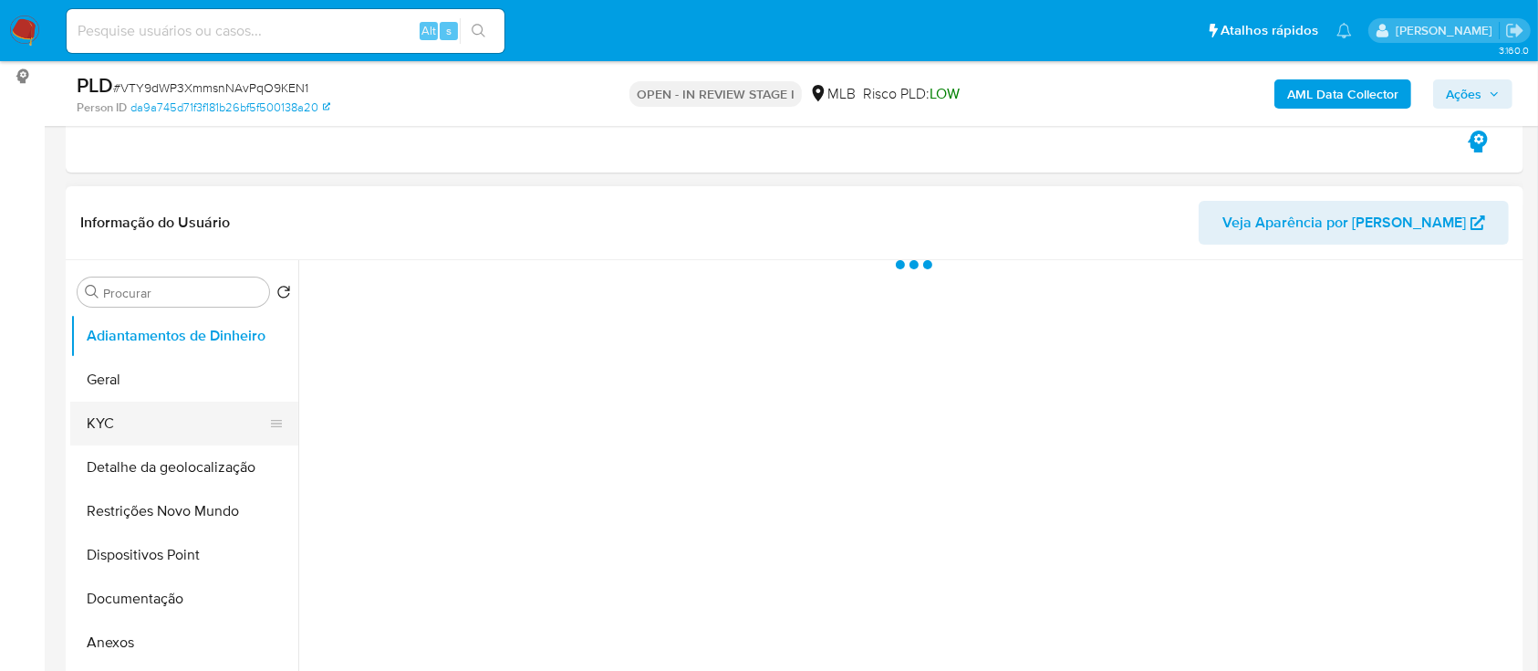
select select "10"
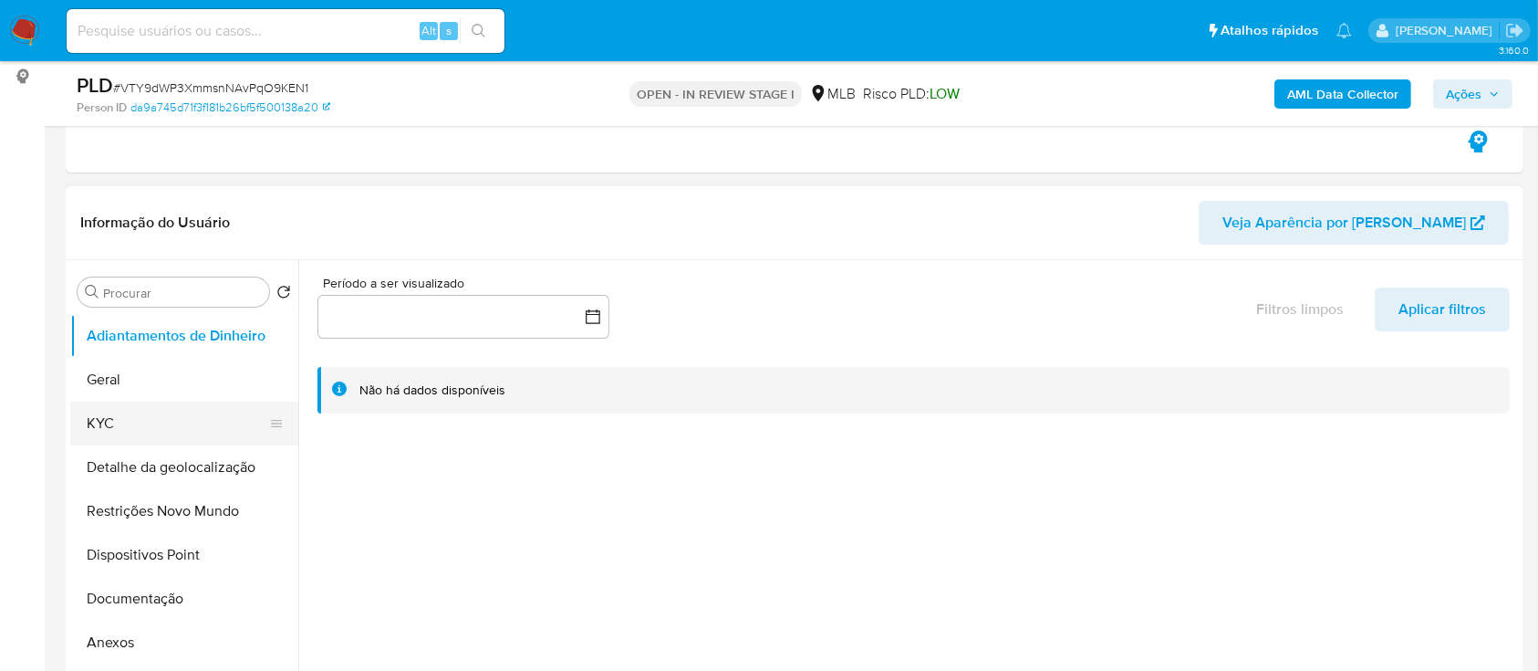
click at [192, 431] on button "KYC" at bounding box center [176, 423] width 213 height 44
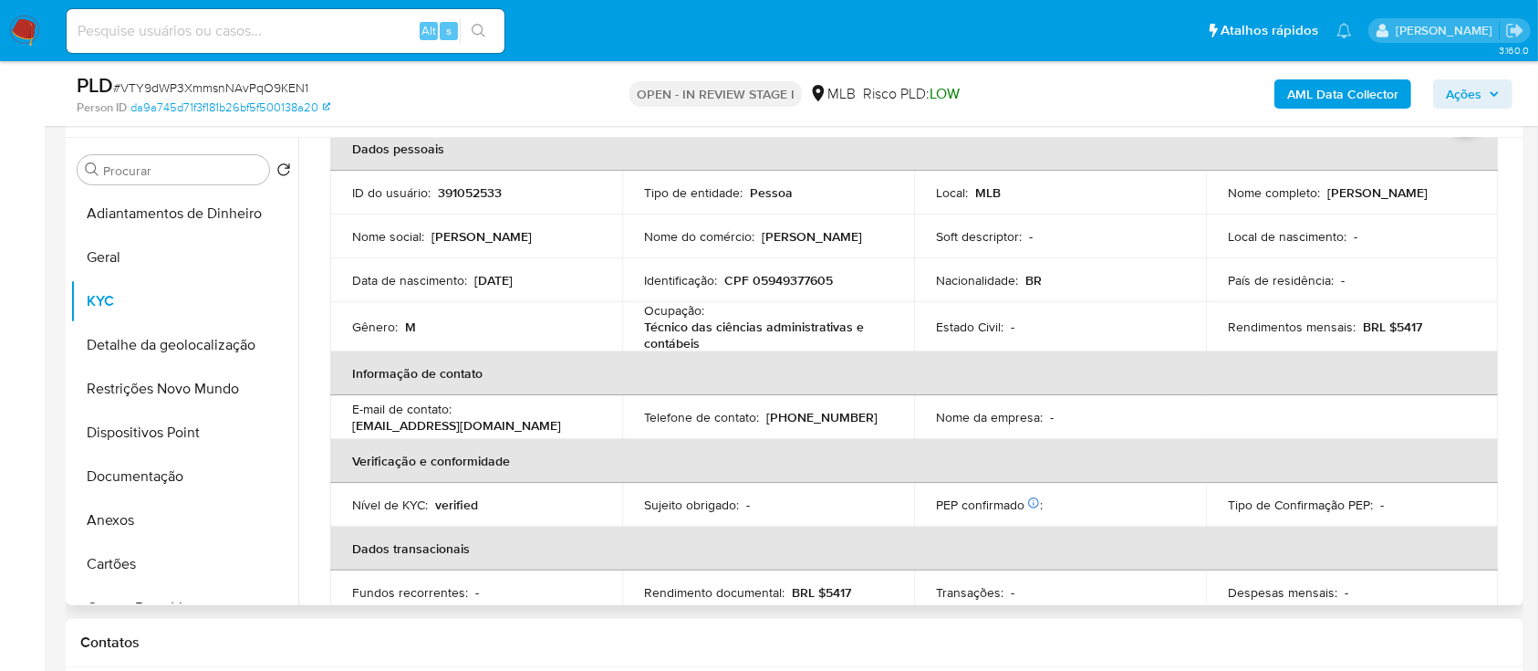
scroll to position [121, 0]
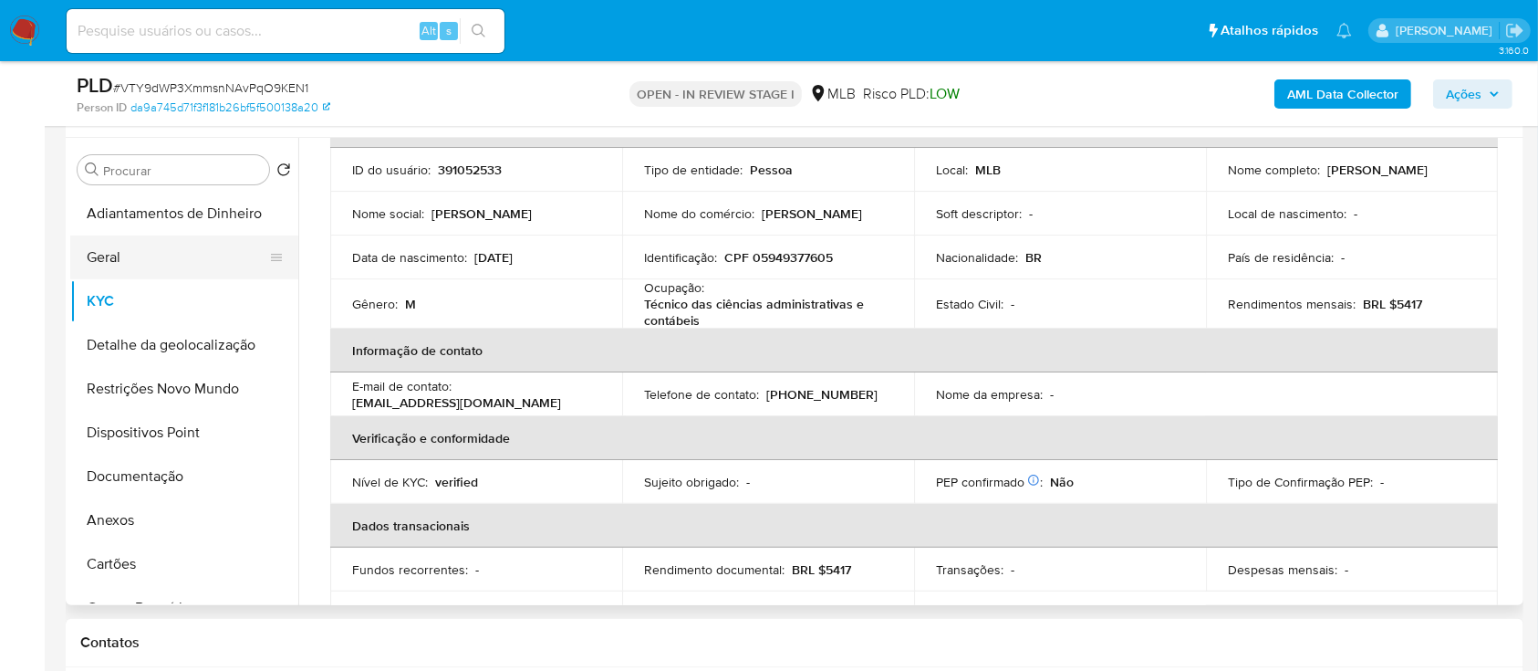
click at [118, 250] on button "Geral" at bounding box center [176, 257] width 213 height 44
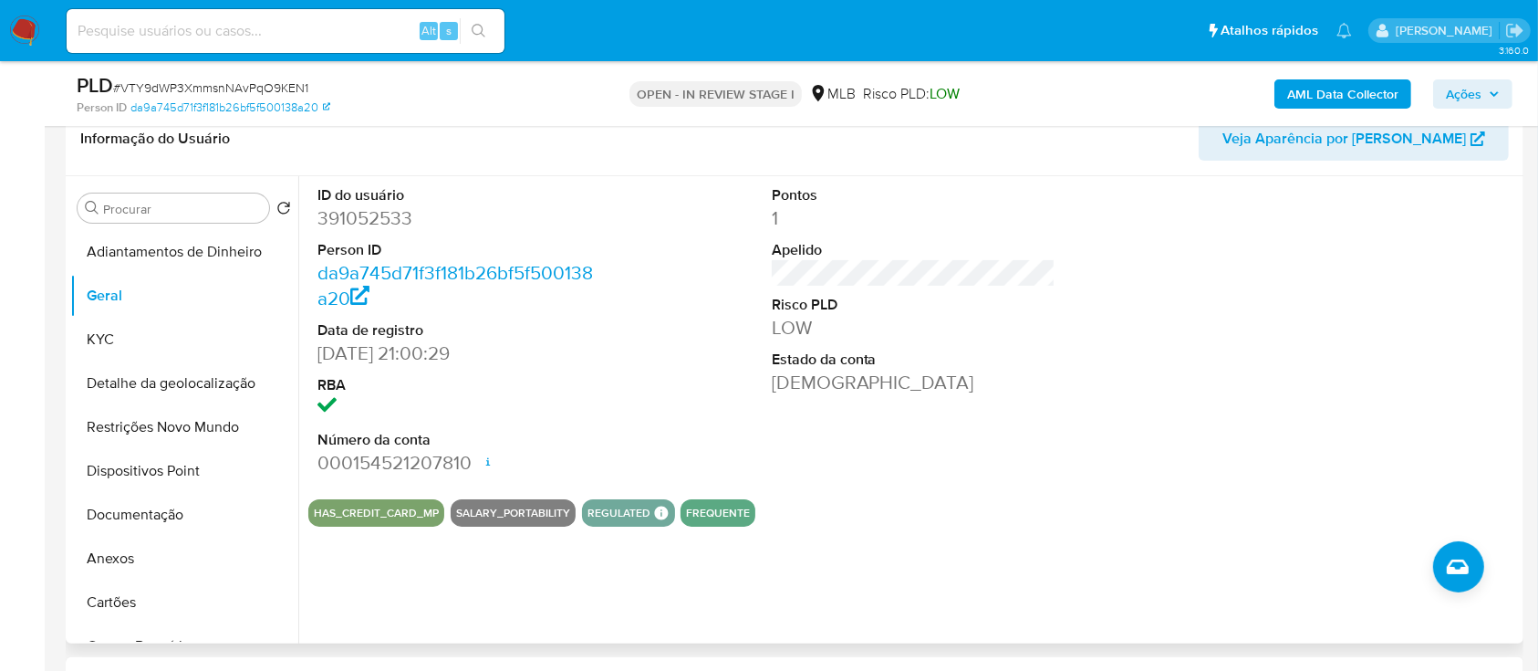
scroll to position [365, 0]
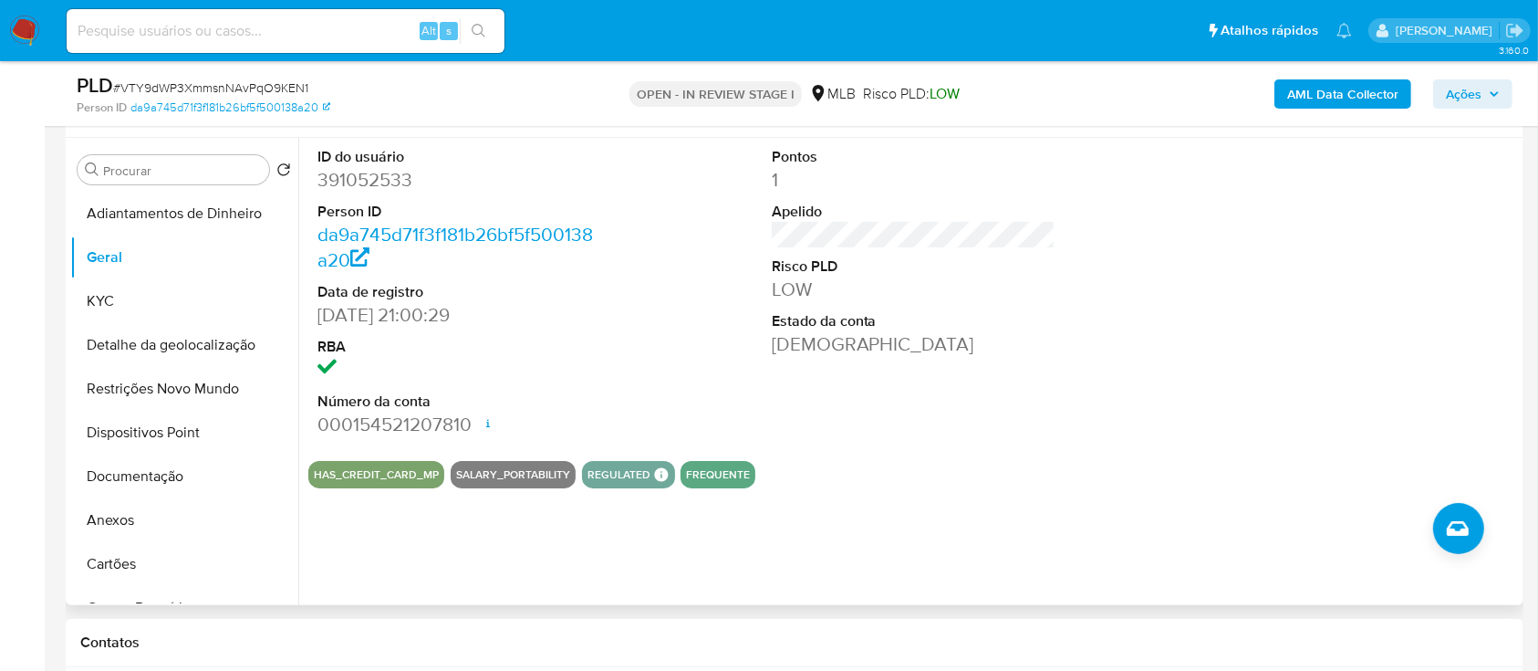
click at [1446, 244] on div at bounding box center [1367, 292] width 303 height 308
click at [111, 290] on button "KYC" at bounding box center [176, 301] width 213 height 44
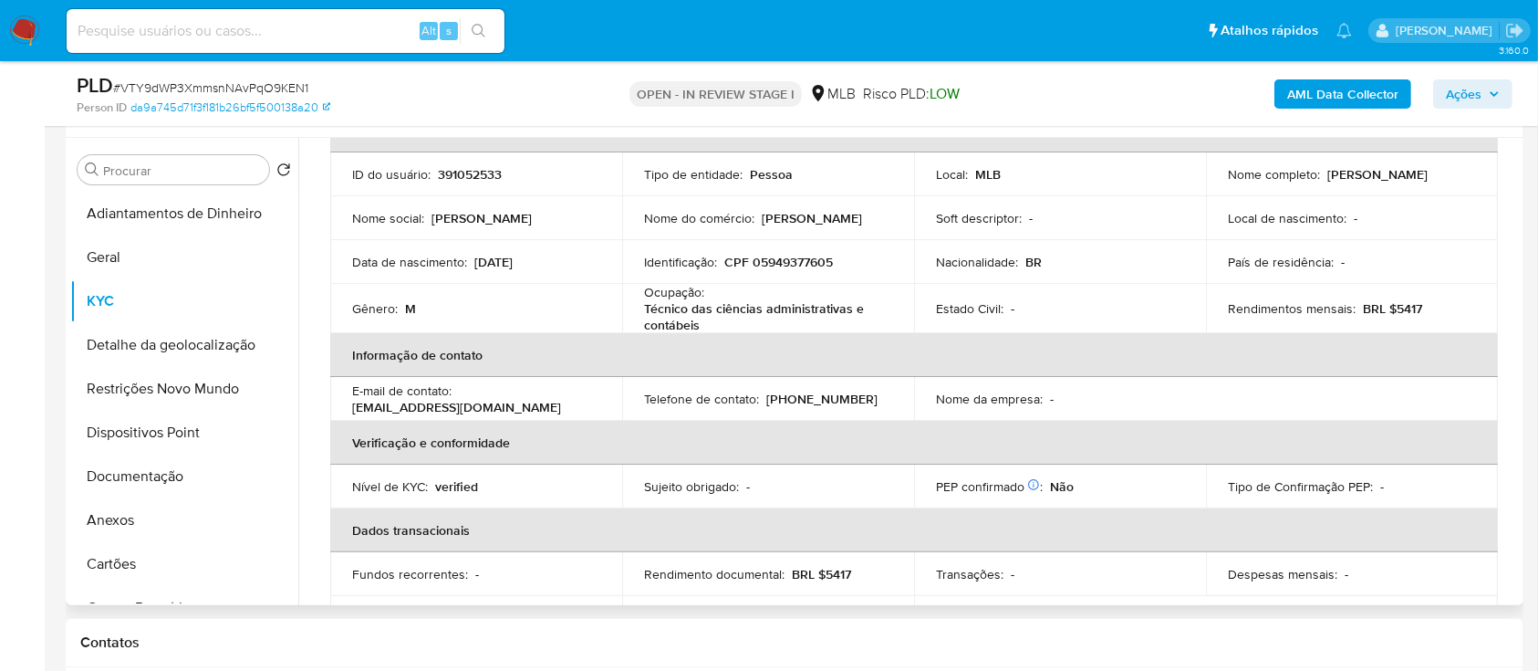
scroll to position [127, 0]
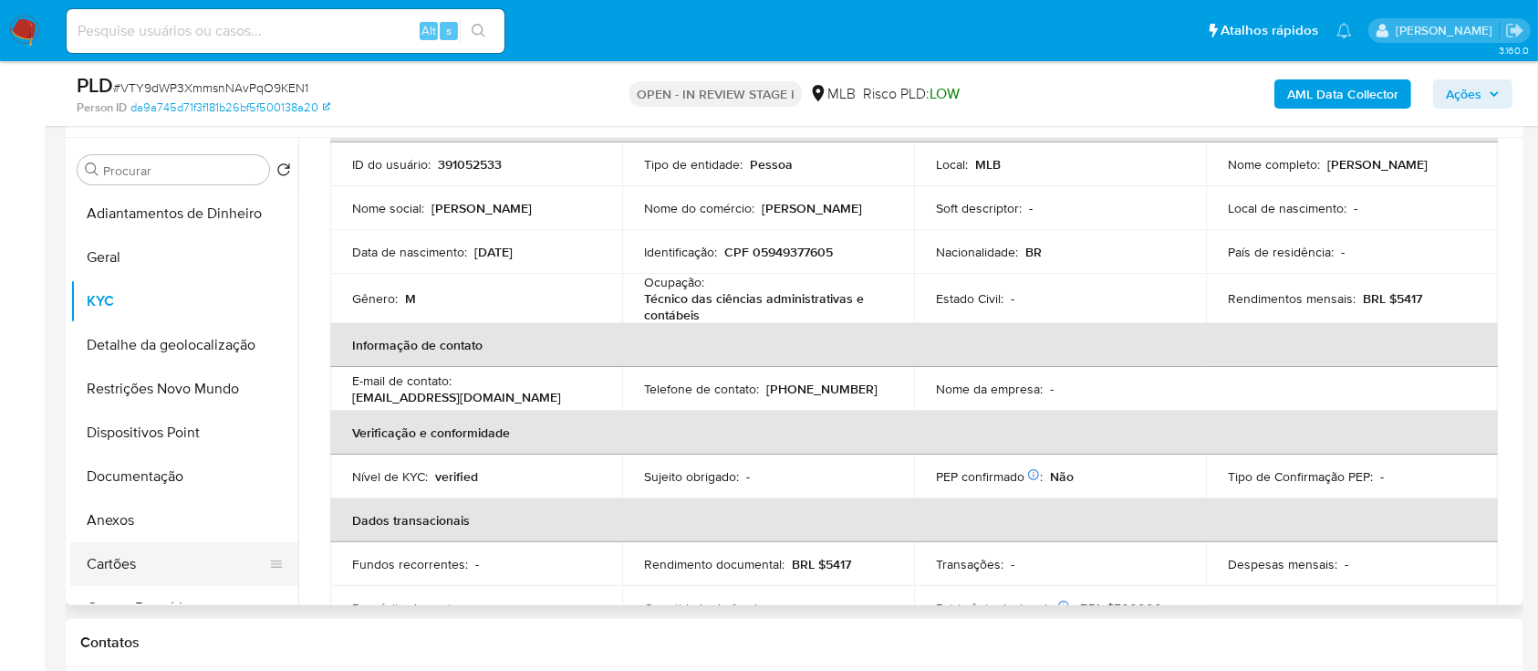
click at [277, 548] on button "Cartões" at bounding box center [176, 564] width 213 height 44
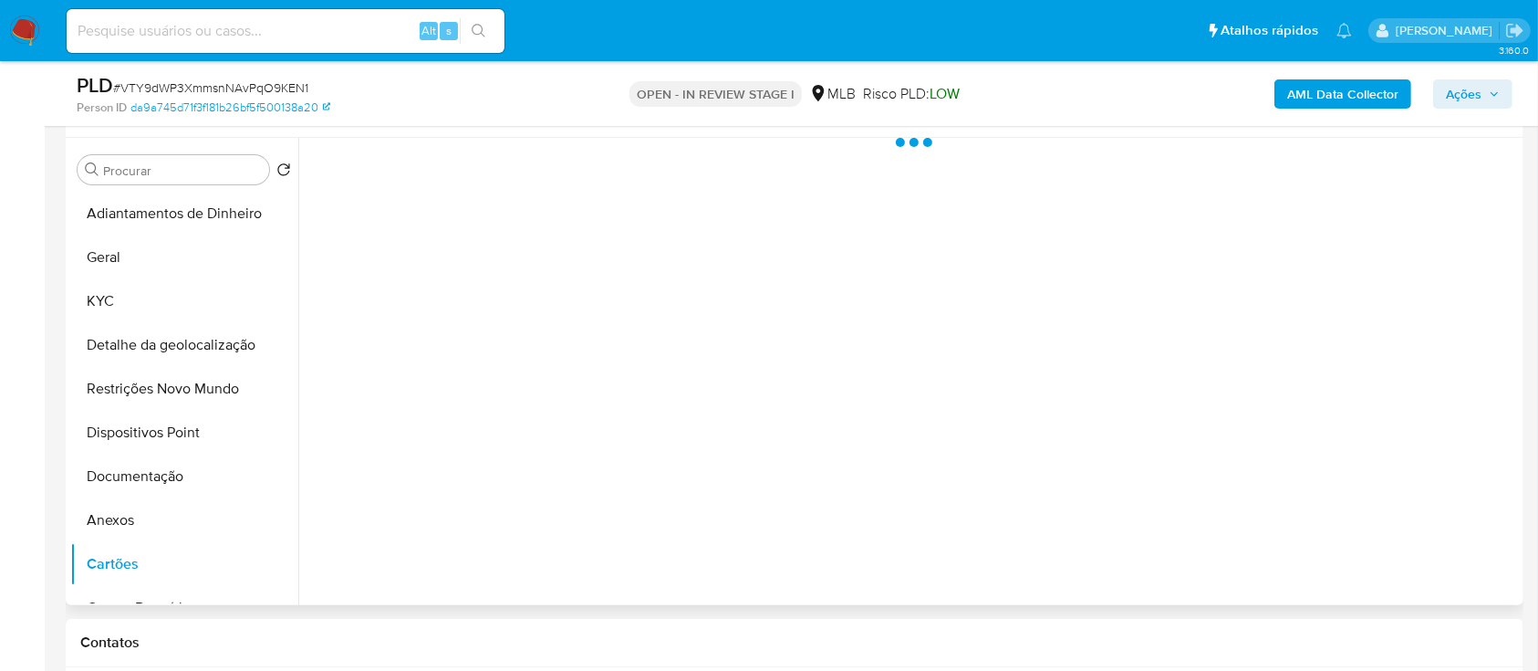
scroll to position [0, 0]
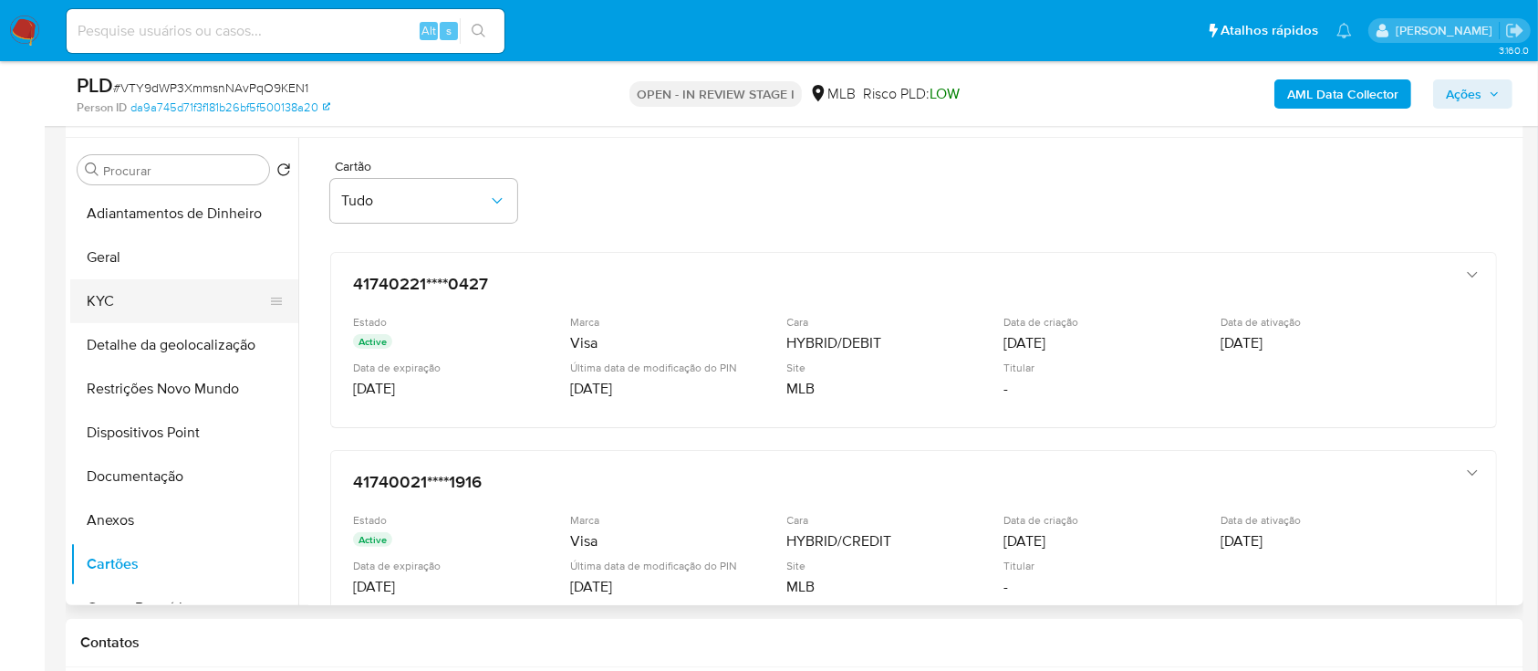
click at [120, 300] on button "KYC" at bounding box center [176, 301] width 213 height 44
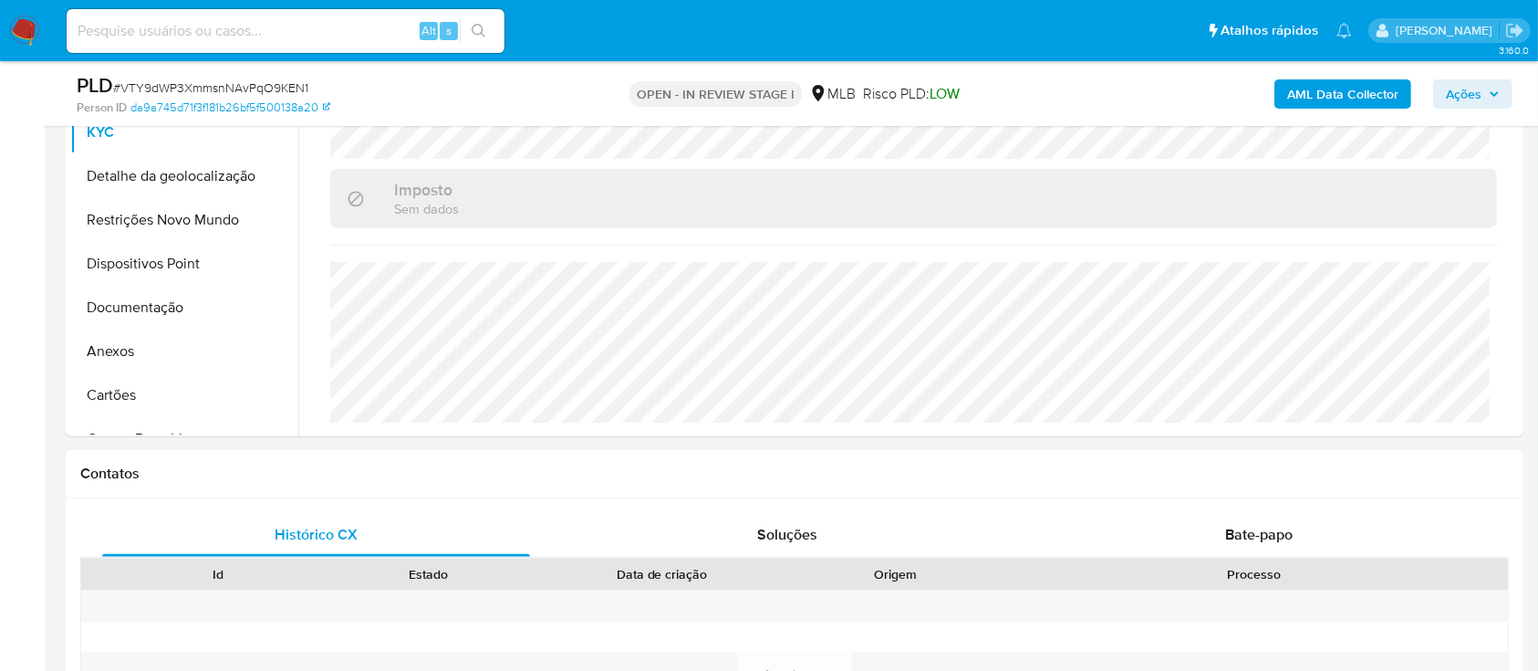
scroll to position [486, 0]
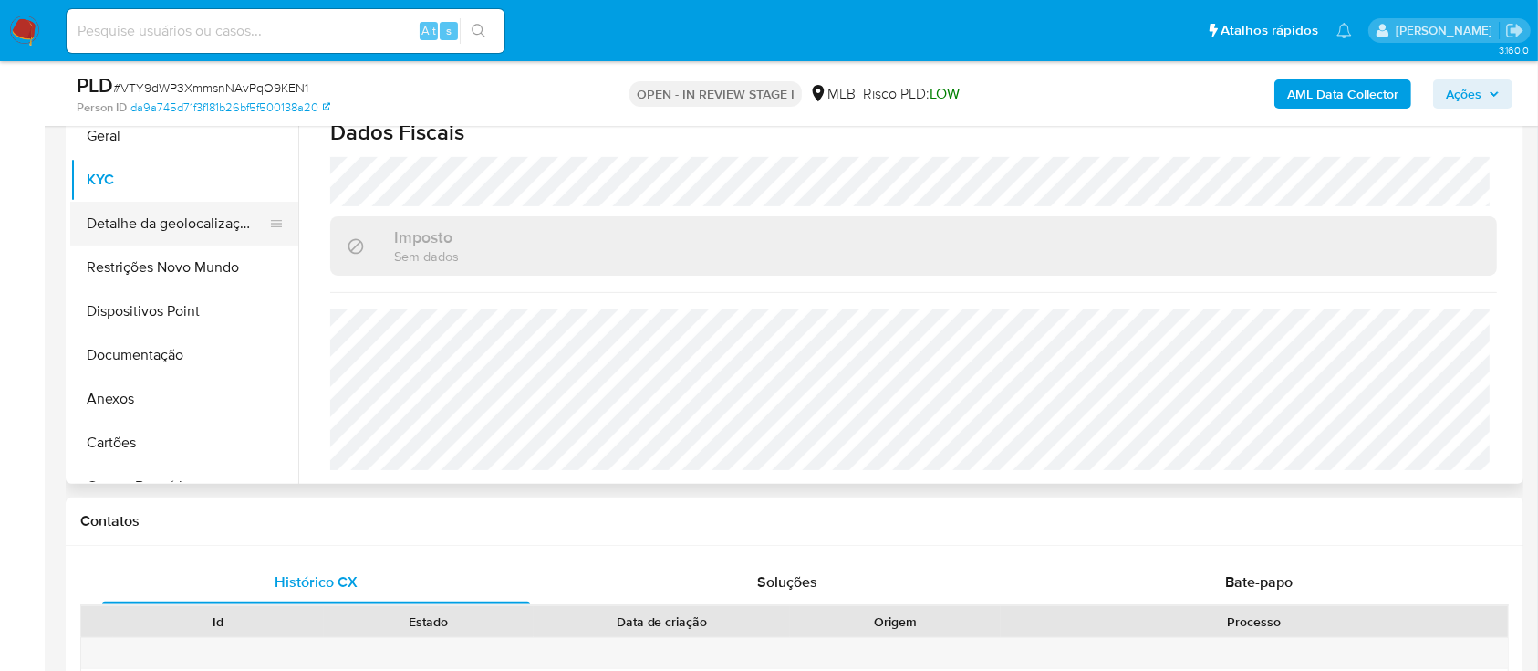
click at [163, 225] on button "Detalhe da geolocalização" at bounding box center [176, 224] width 213 height 44
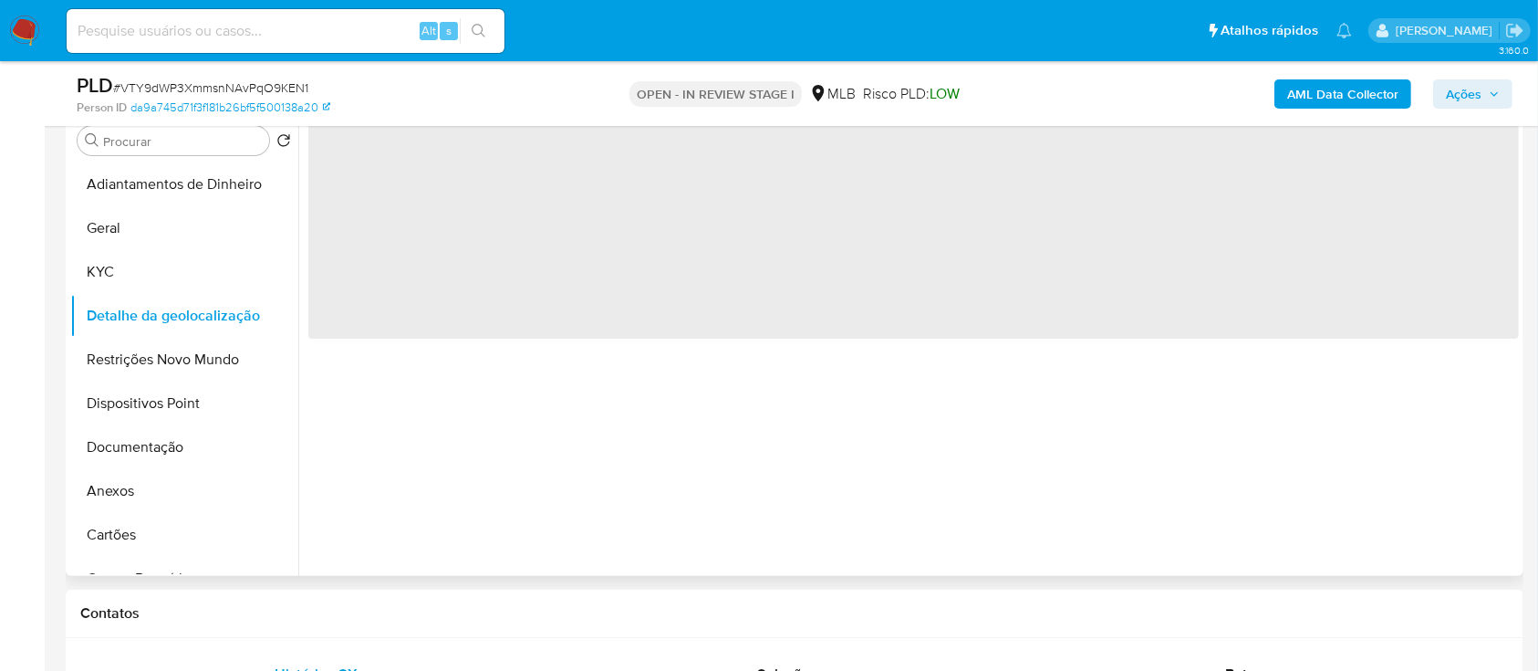
scroll to position [243, 0]
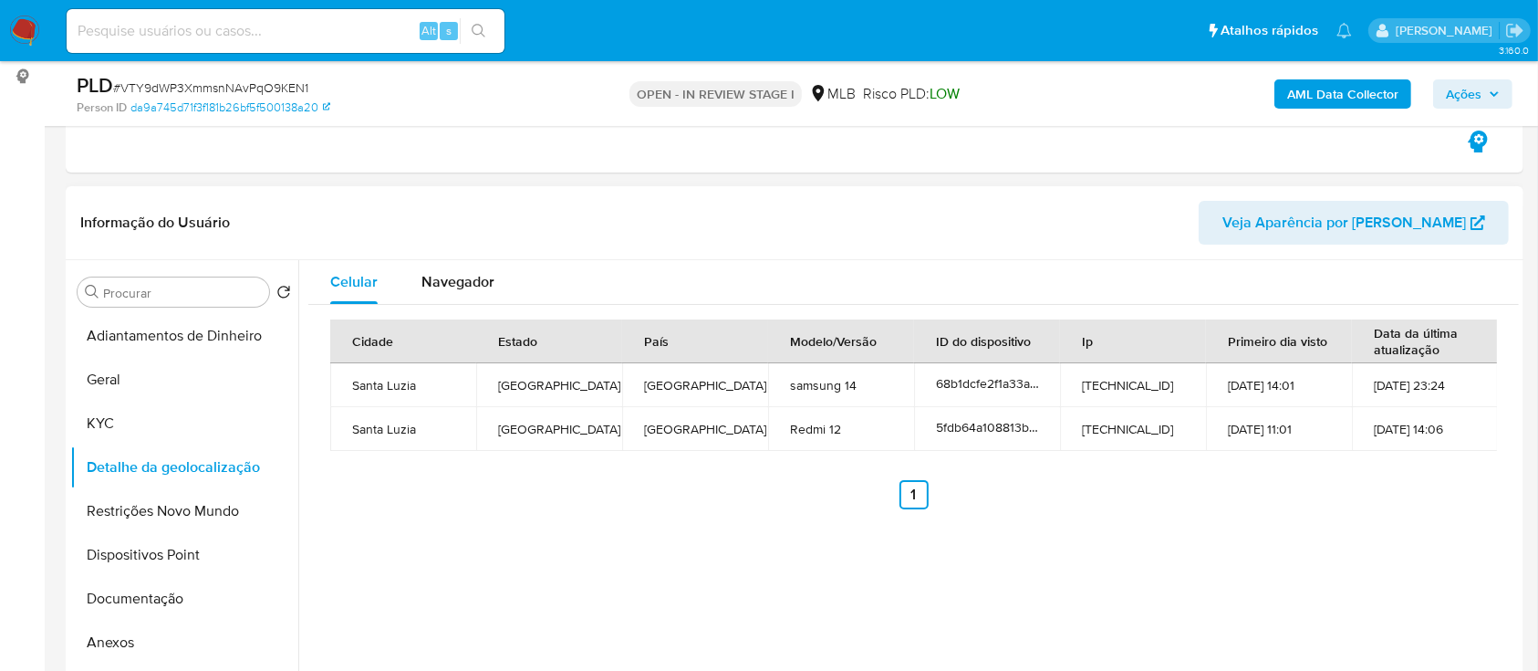
click at [359, 595] on div "Celular Navegador Cidade Estado País Modelo/Versão ID do dispositivo Ip Primeir…" at bounding box center [908, 493] width 1221 height 467
click at [161, 511] on button "Restrições Novo Mundo" at bounding box center [176, 511] width 213 height 44
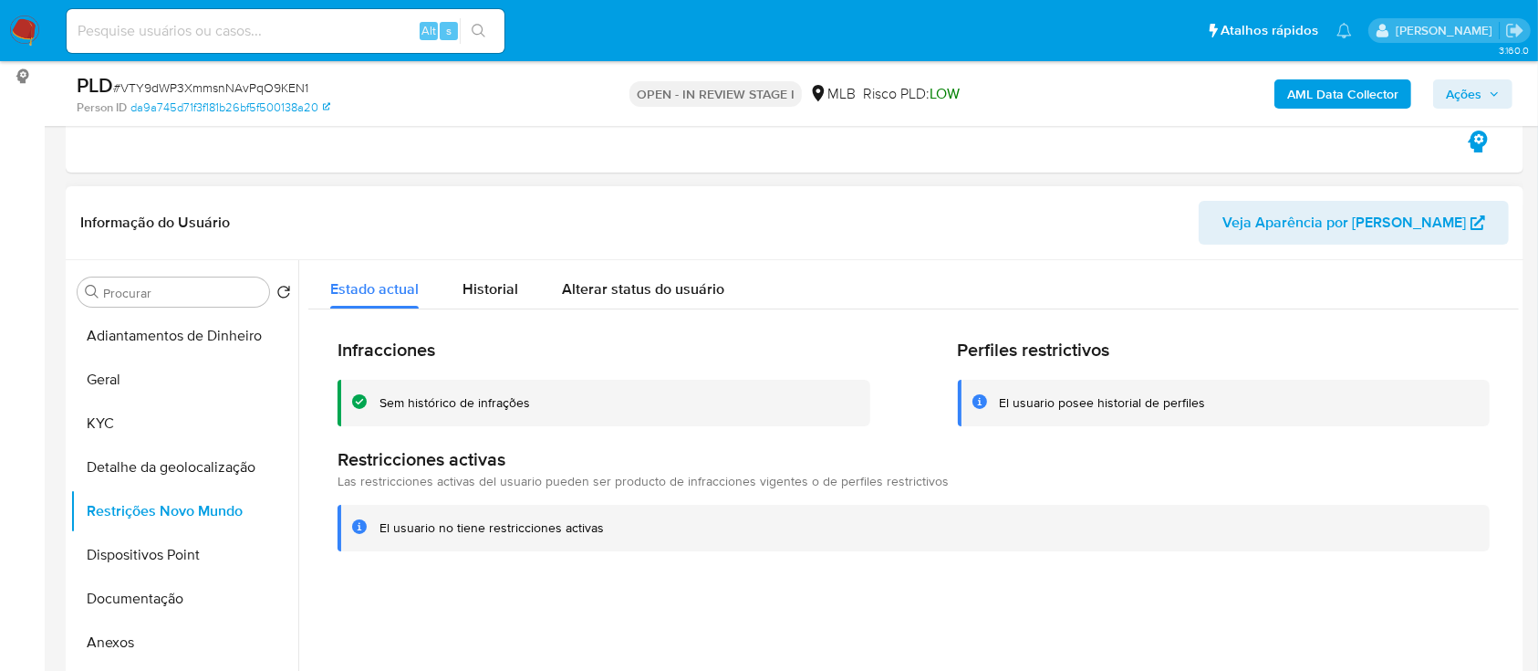
click at [380, 229] on header "Informação do Usuário Veja Aparência por Pessoa" at bounding box center [794, 223] width 1429 height 44
click at [138, 553] on button "Dispositivos Point" at bounding box center [176, 555] width 213 height 44
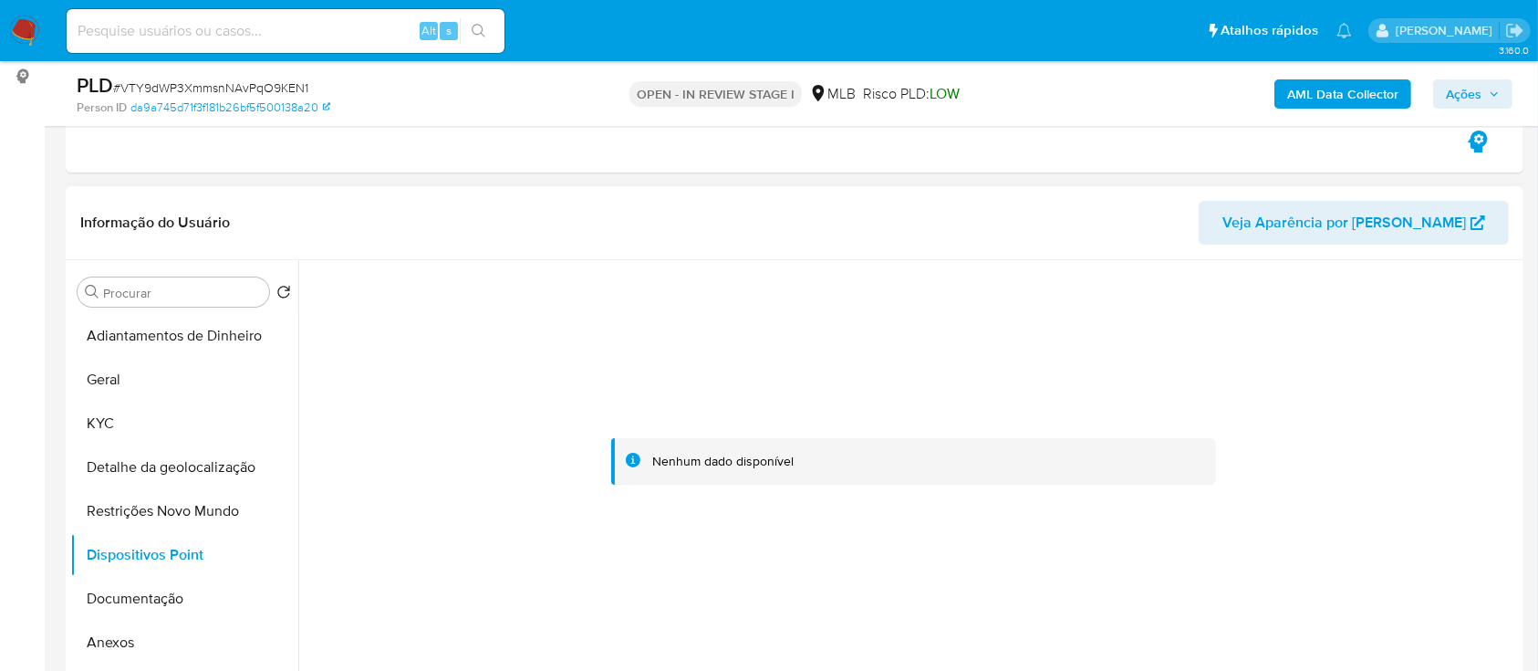
click at [1426, 357] on div at bounding box center [913, 460] width 1211 height 401
click at [146, 594] on button "Documentação" at bounding box center [176, 599] width 213 height 44
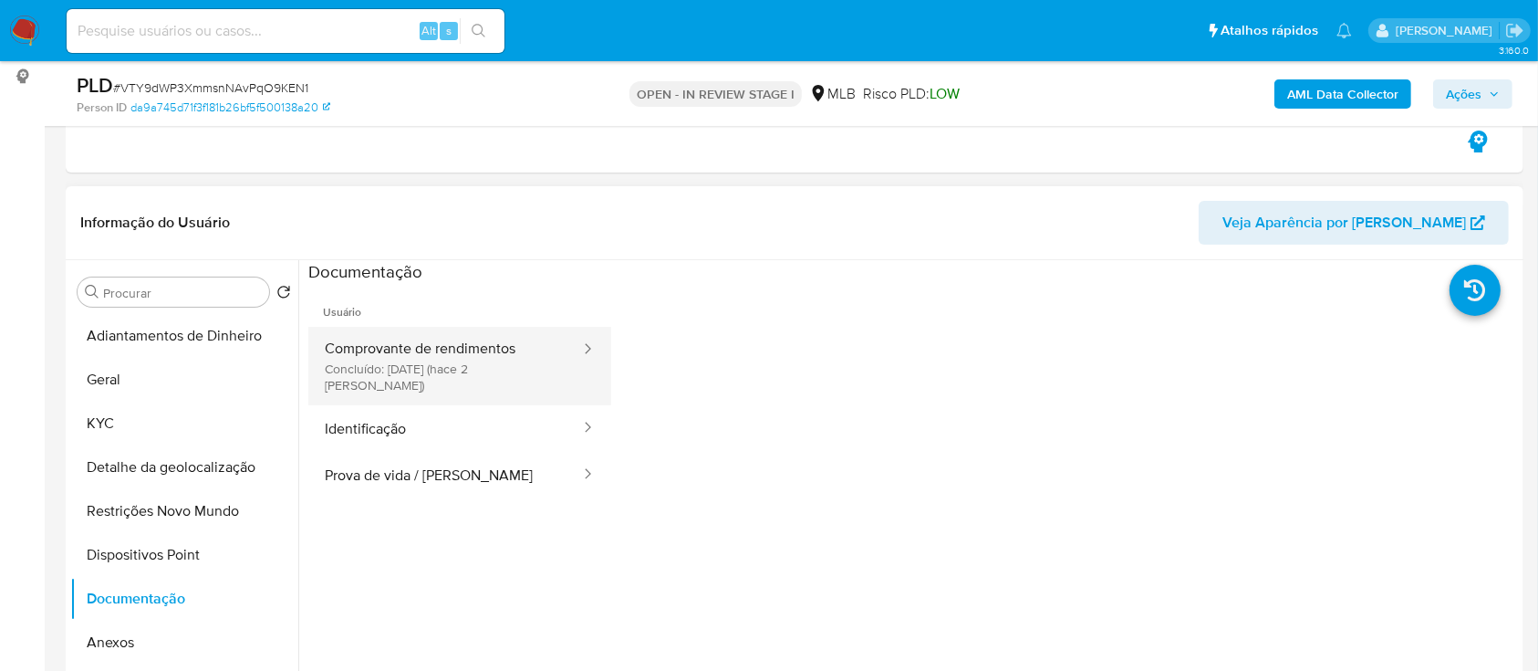
click at [477, 346] on button "Comprovante de rendimentos Concluído: 17/09/2025 (hace 2 días)" at bounding box center [445, 366] width 274 height 78
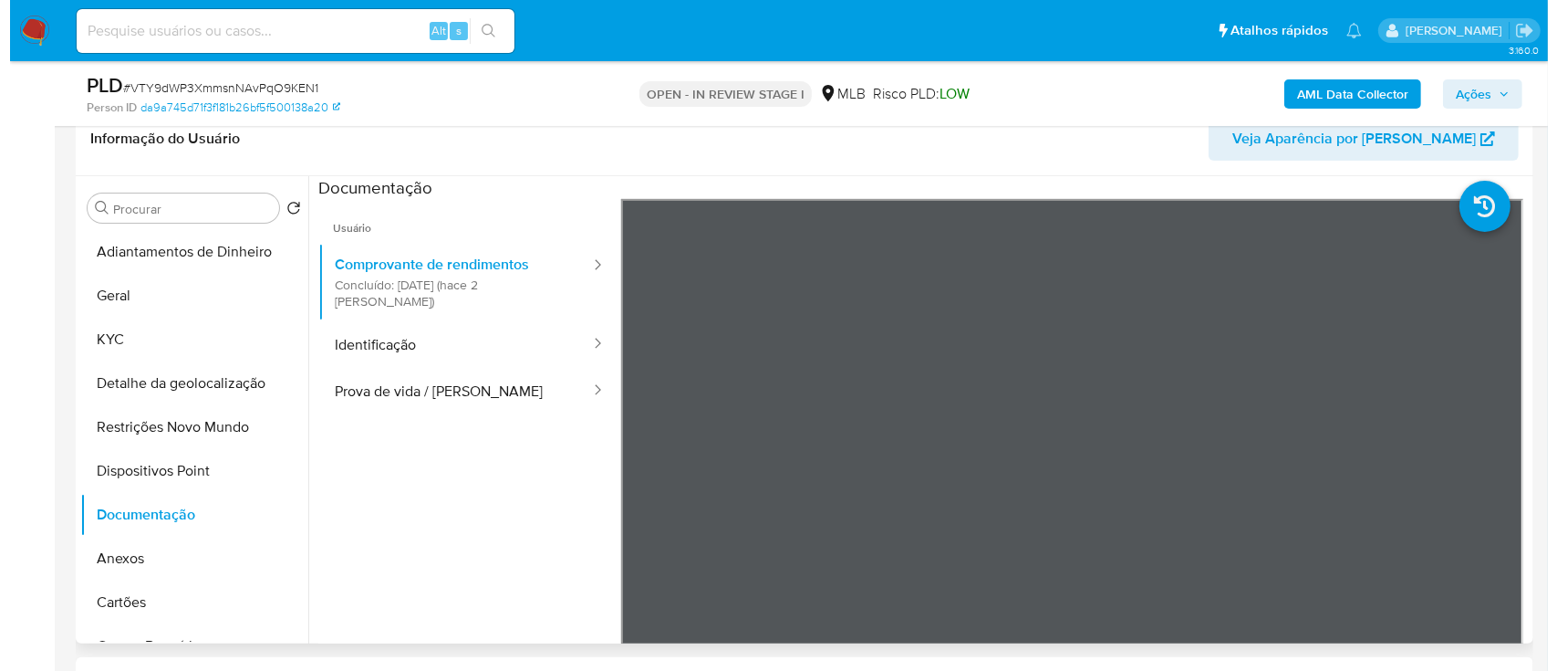
scroll to position [486, 0]
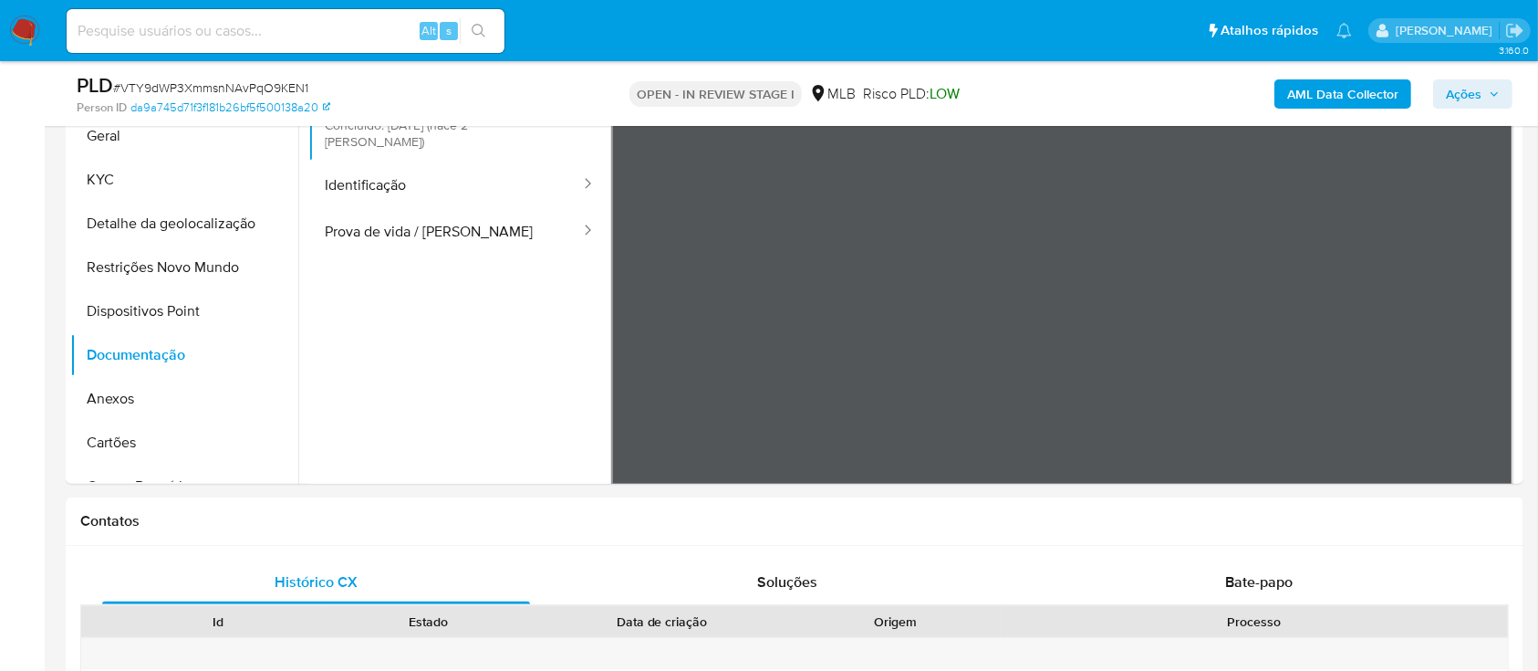
click at [1335, 93] on b "AML Data Collector" at bounding box center [1342, 93] width 111 height 29
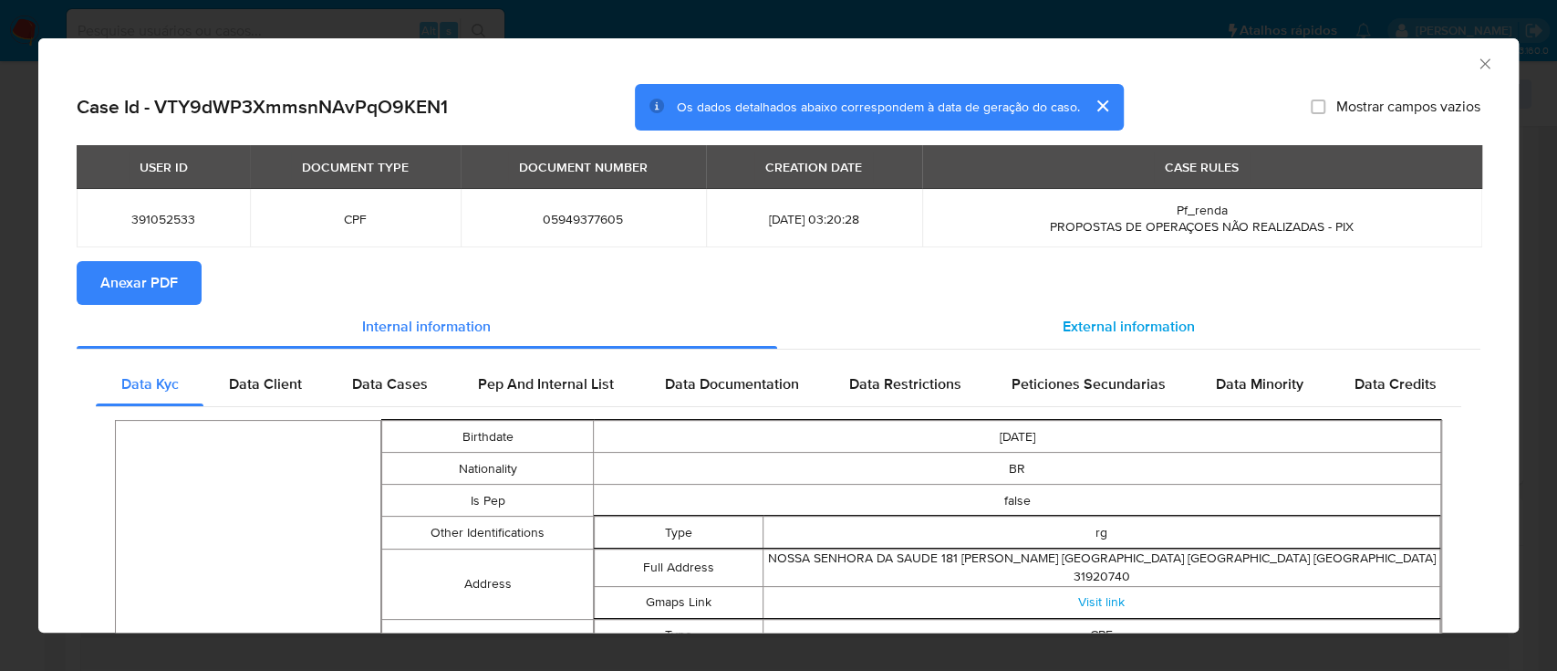
click at [1139, 317] on span "External information" at bounding box center [1129, 326] width 132 height 21
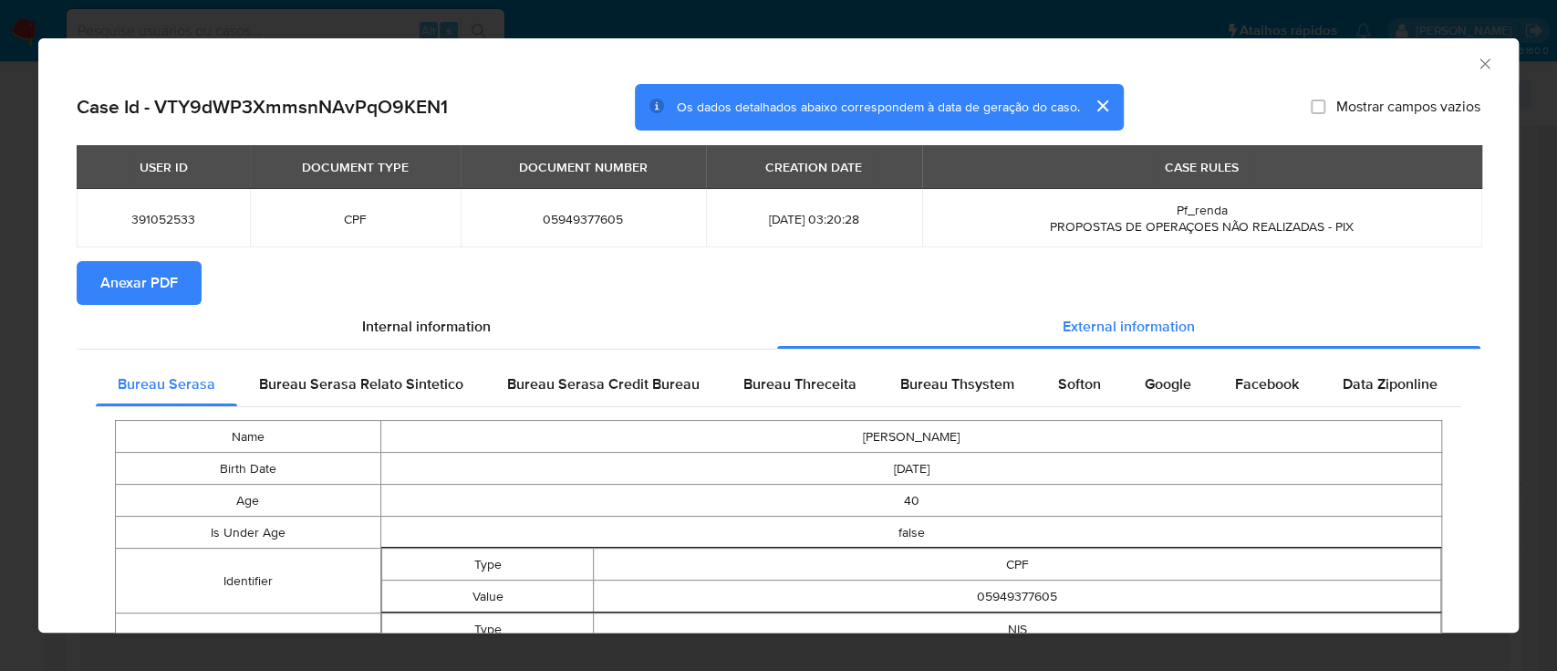
scroll to position [117, 0]
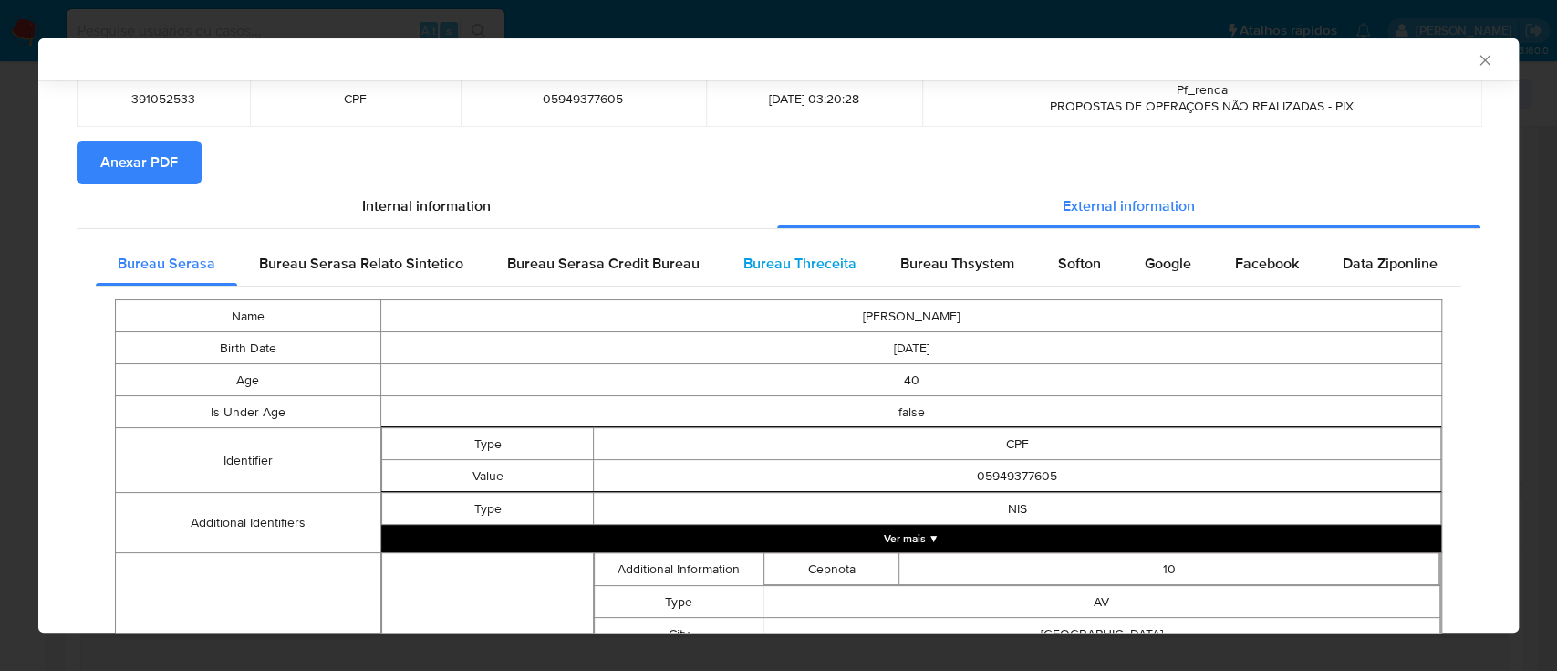
click at [797, 257] on span "Bureau Threceita" at bounding box center [800, 263] width 113 height 21
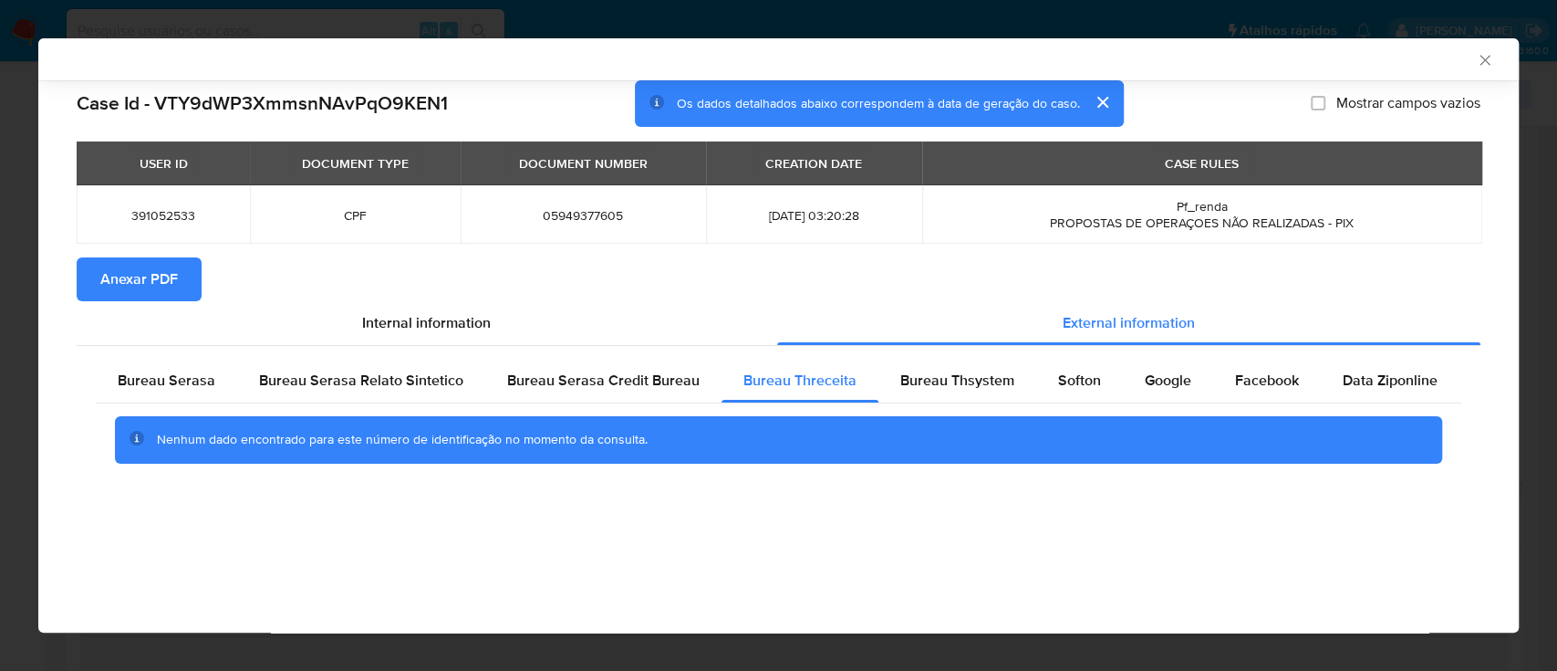
click at [320, 544] on div "AML Data Collector Case Id - VTY9dWP3XmmsnNAvPqO9KEN1 Os dados detalhados abaix…" at bounding box center [778, 335] width 1481 height 594
click at [924, 370] on span "Bureau Thsystem" at bounding box center [957, 379] width 114 height 21
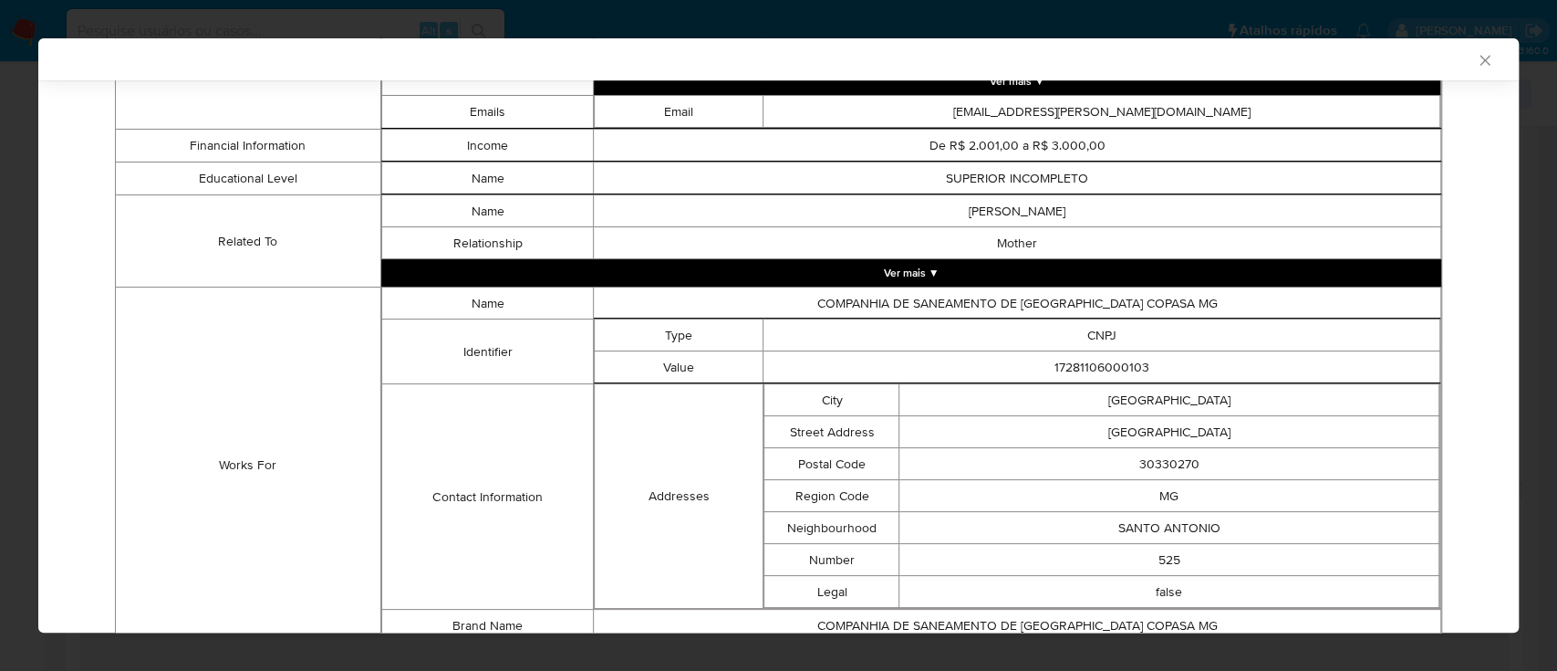
scroll to position [1119, 0]
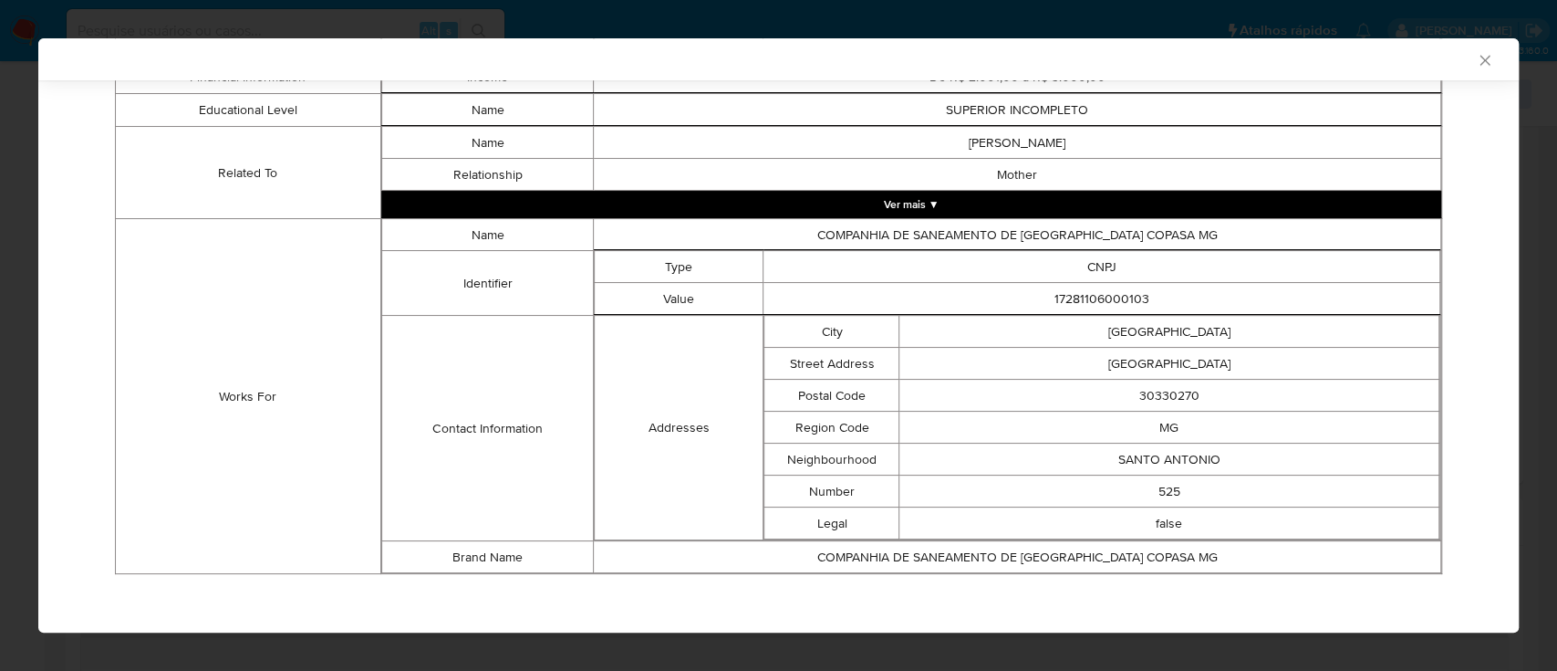
click at [248, 333] on td "Works For" at bounding box center [248, 396] width 265 height 355
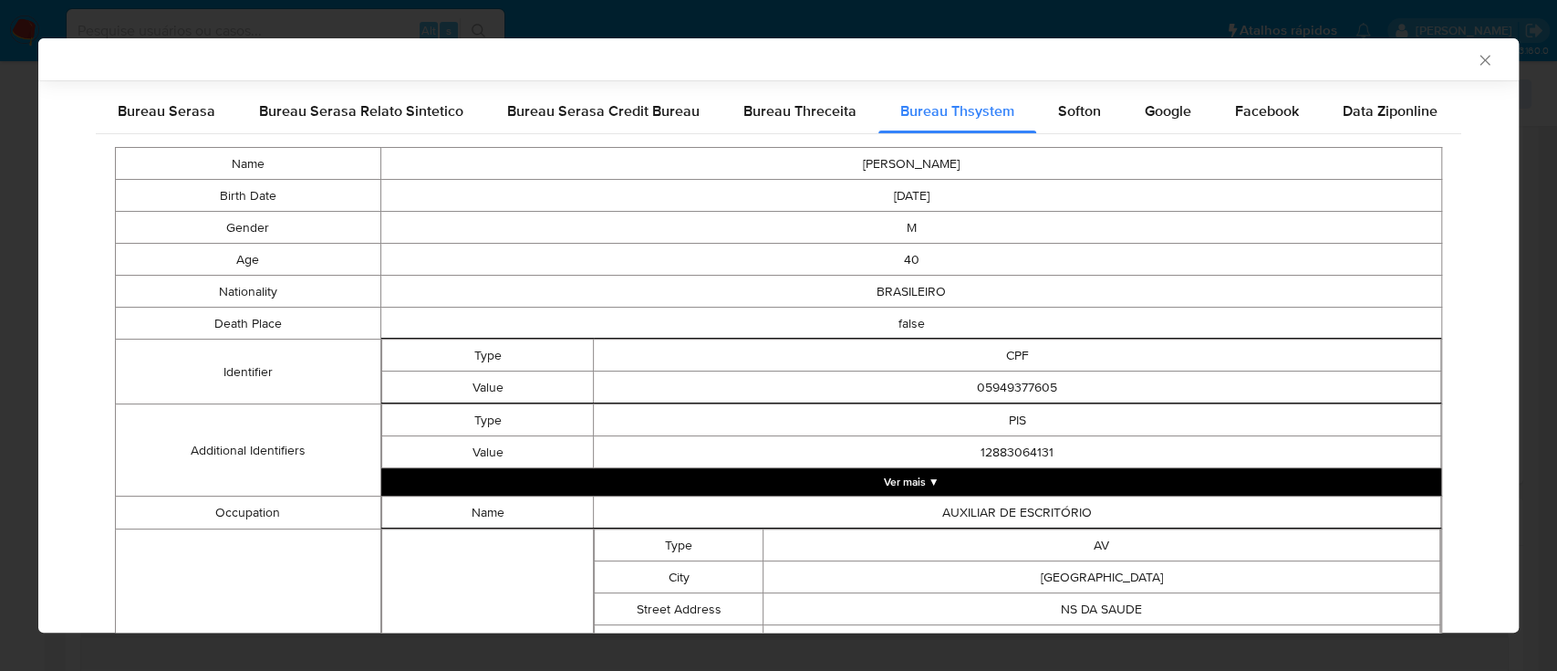
scroll to position [0, 0]
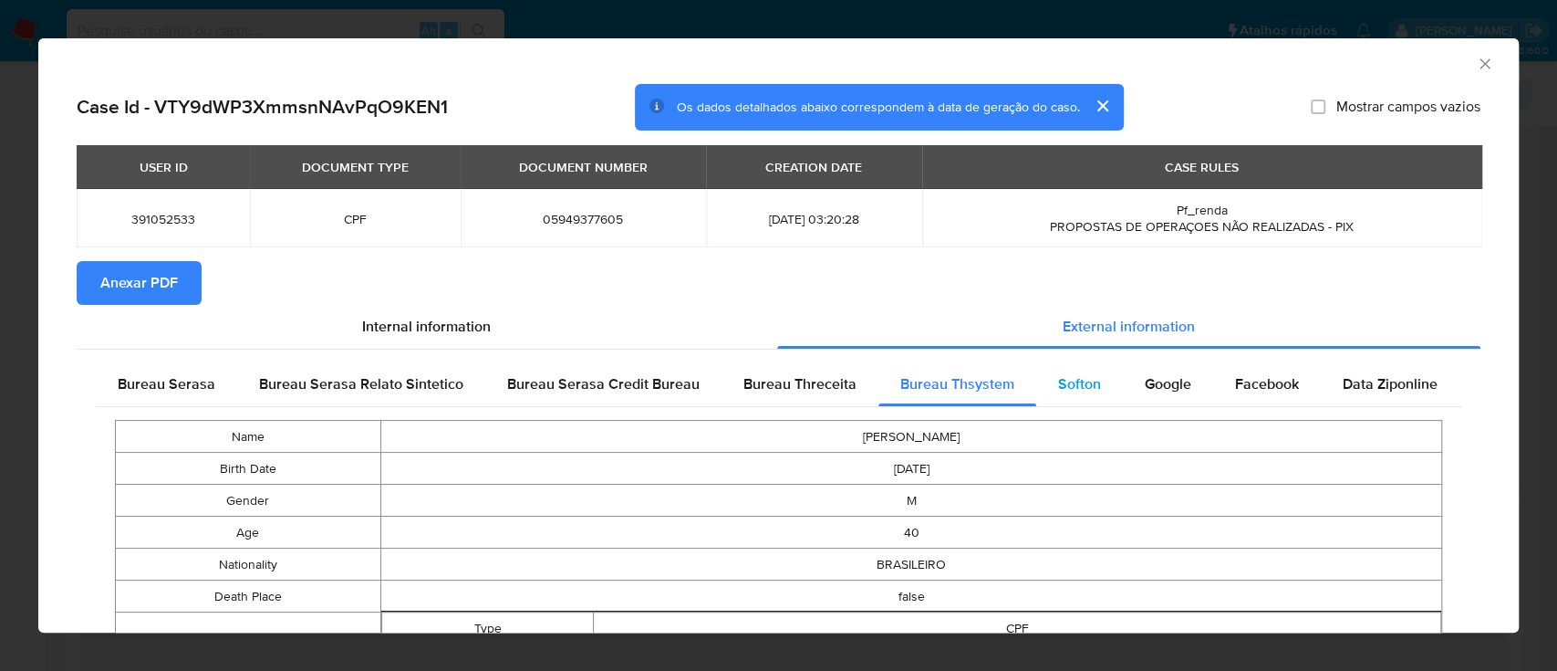
click at [1066, 395] on div "Softon" at bounding box center [1079, 384] width 87 height 44
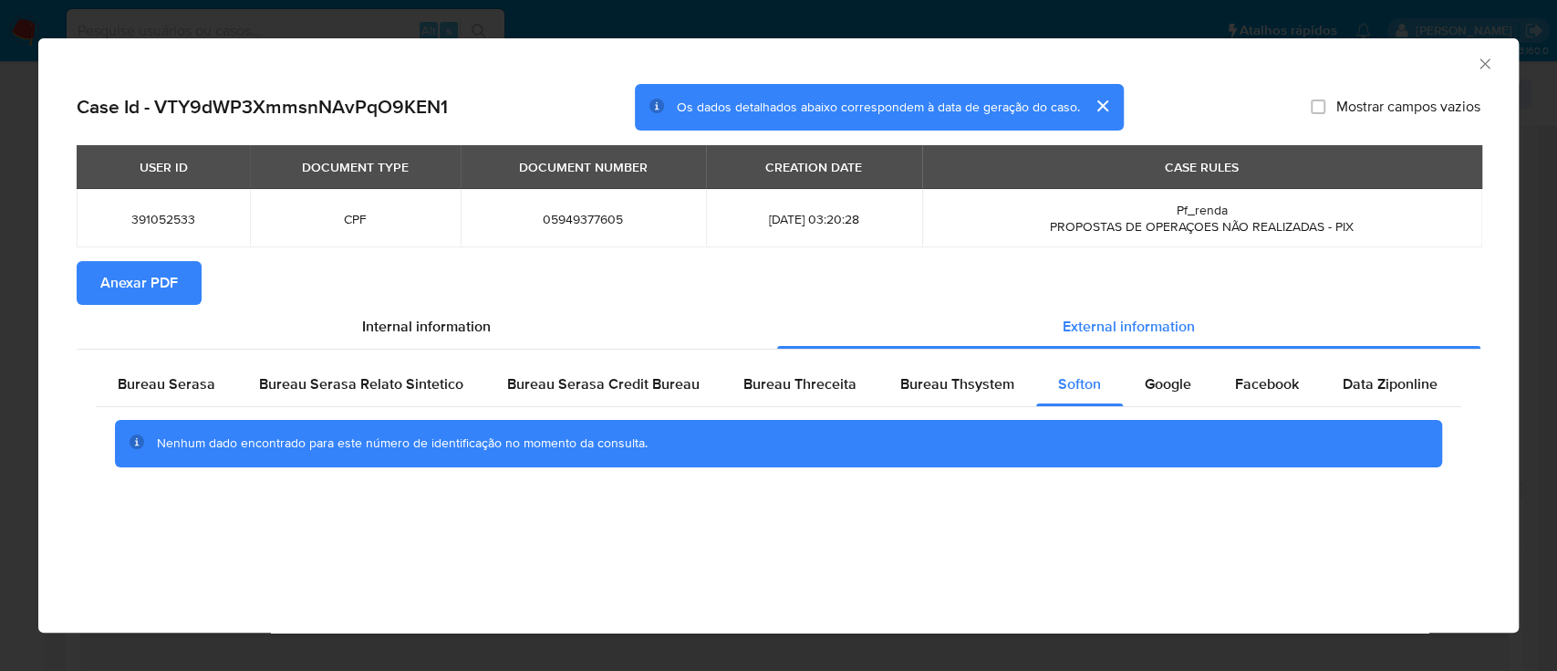
drag, startPoint x: 1365, startPoint y: 58, endPoint x: 1118, endPoint y: 29, distance: 249.0
click at [1365, 58] on div "AML Data Collector" at bounding box center [763, 61] width 1425 height 20
click at [1183, 384] on div "Google" at bounding box center [1168, 384] width 90 height 44
click at [199, 59] on div "AML Data Collector" at bounding box center [763, 61] width 1425 height 20
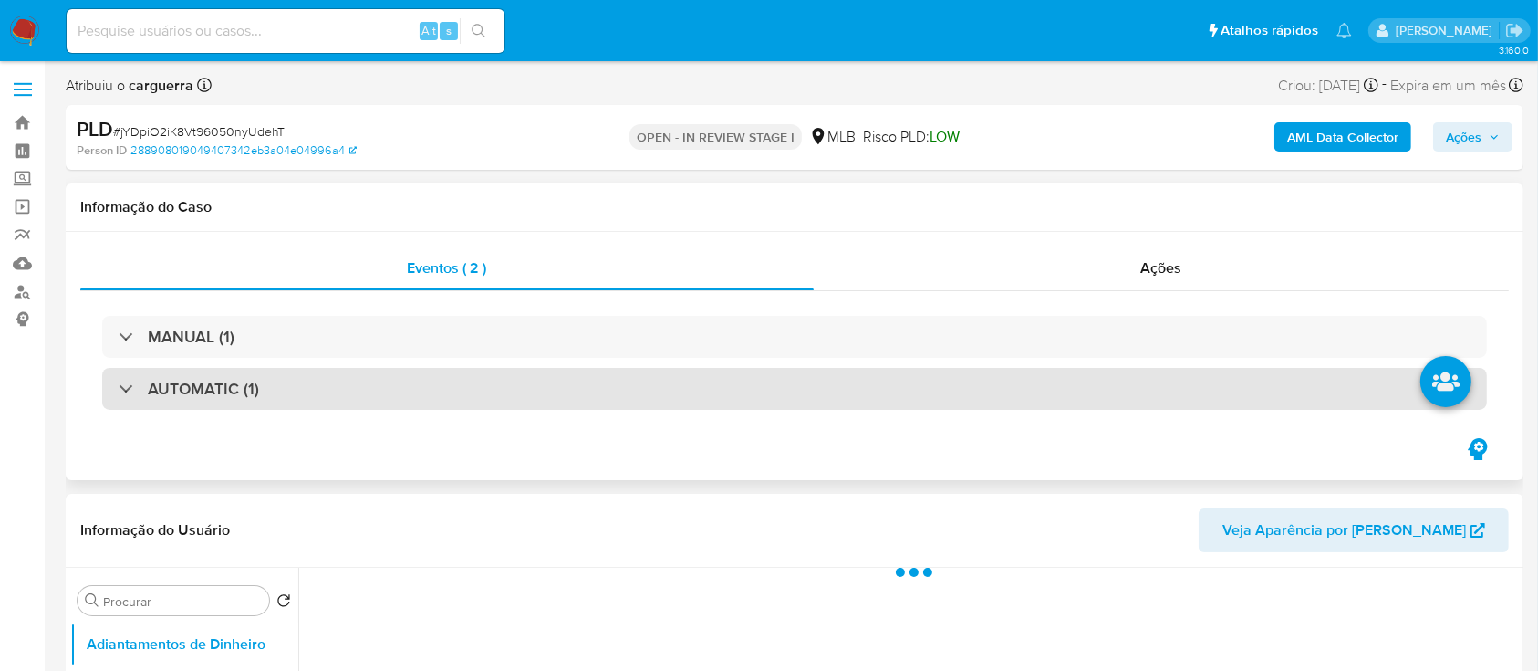
select select "10"
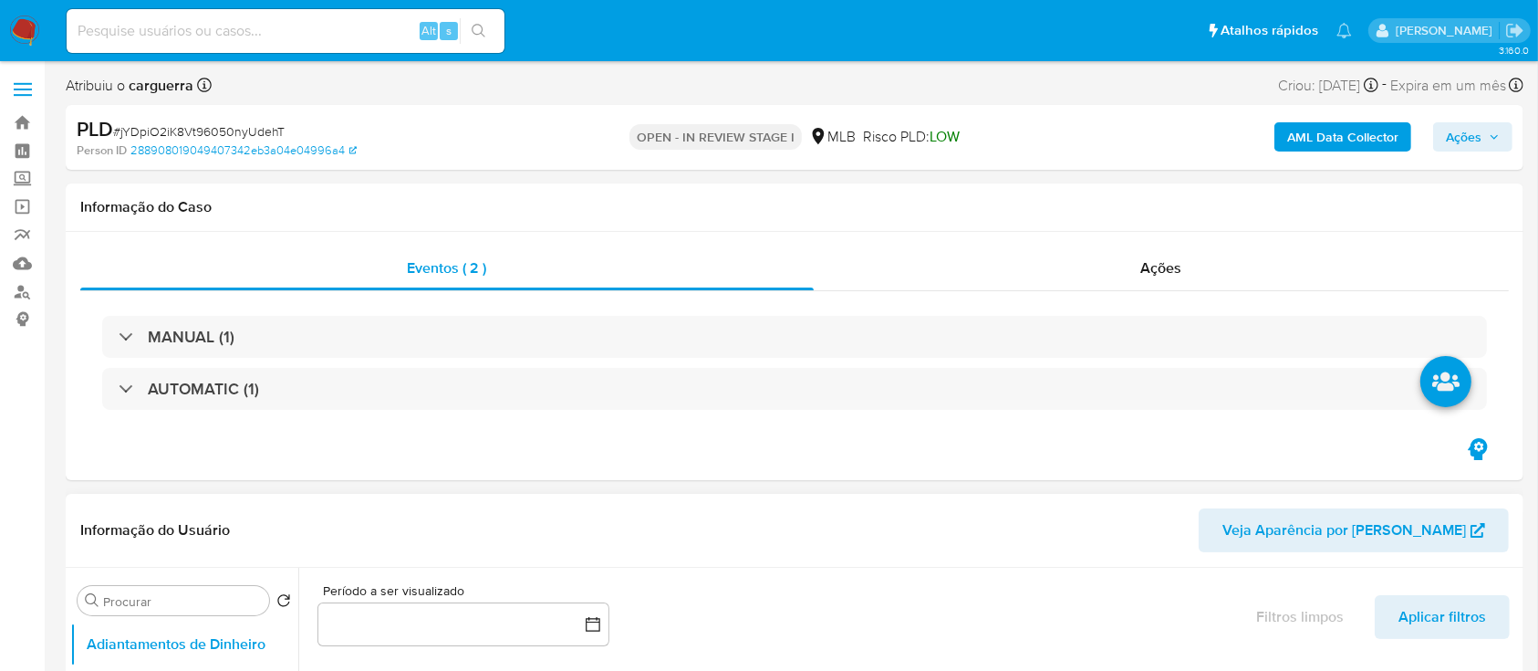
scroll to position [486, 0]
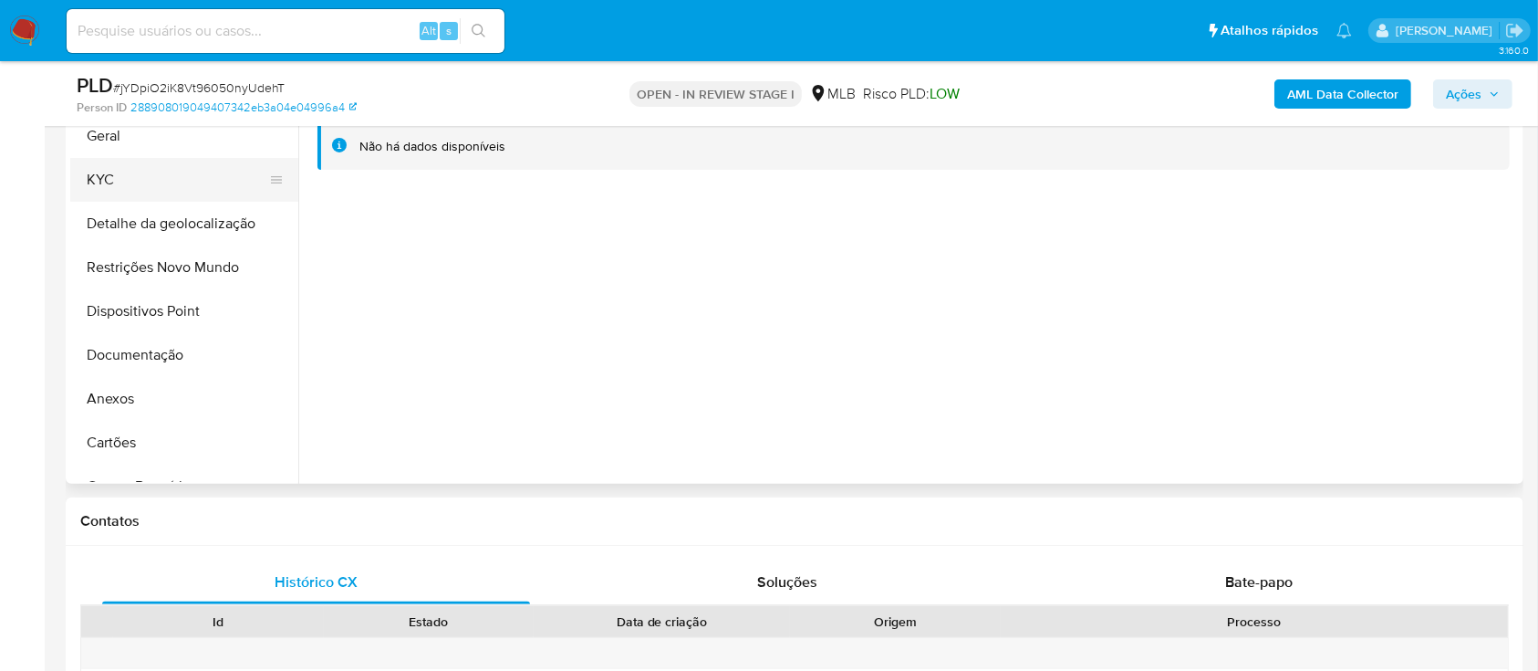
click at [132, 181] on button "KYC" at bounding box center [176, 180] width 213 height 44
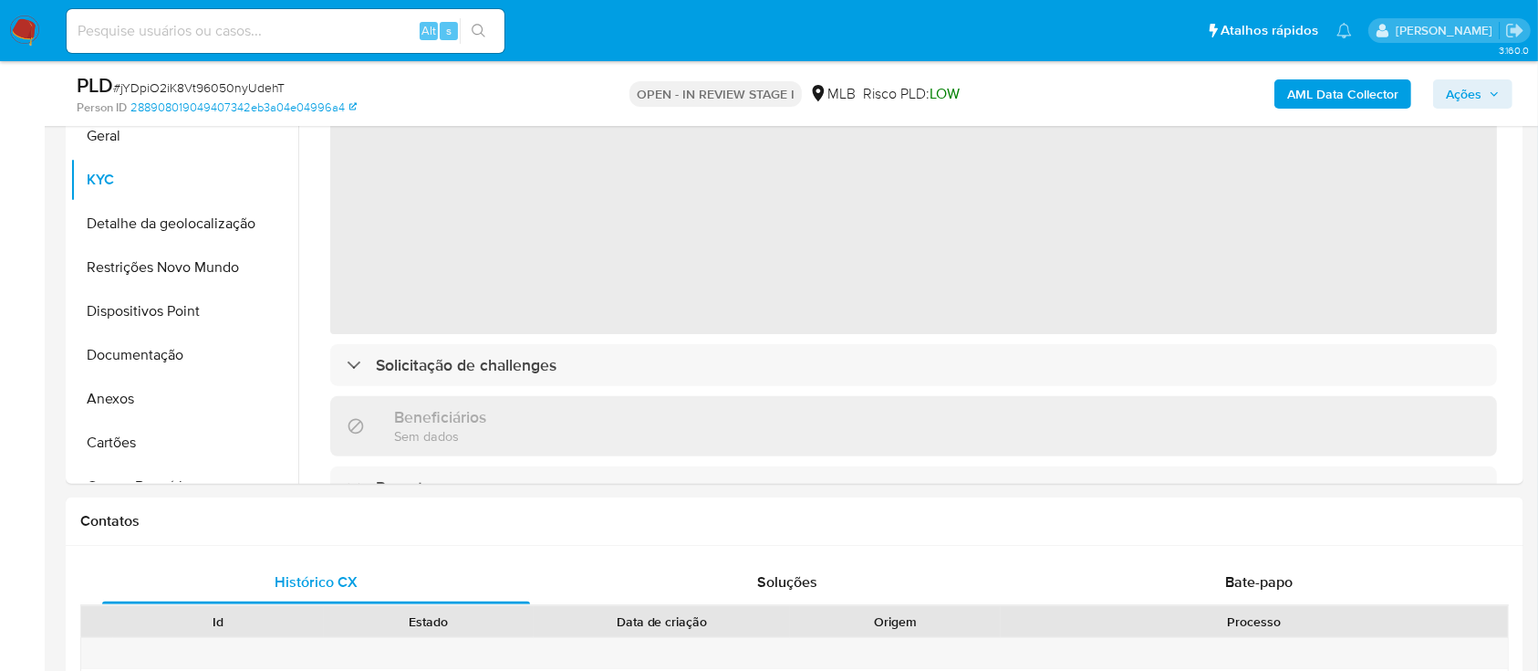
scroll to position [365, 0]
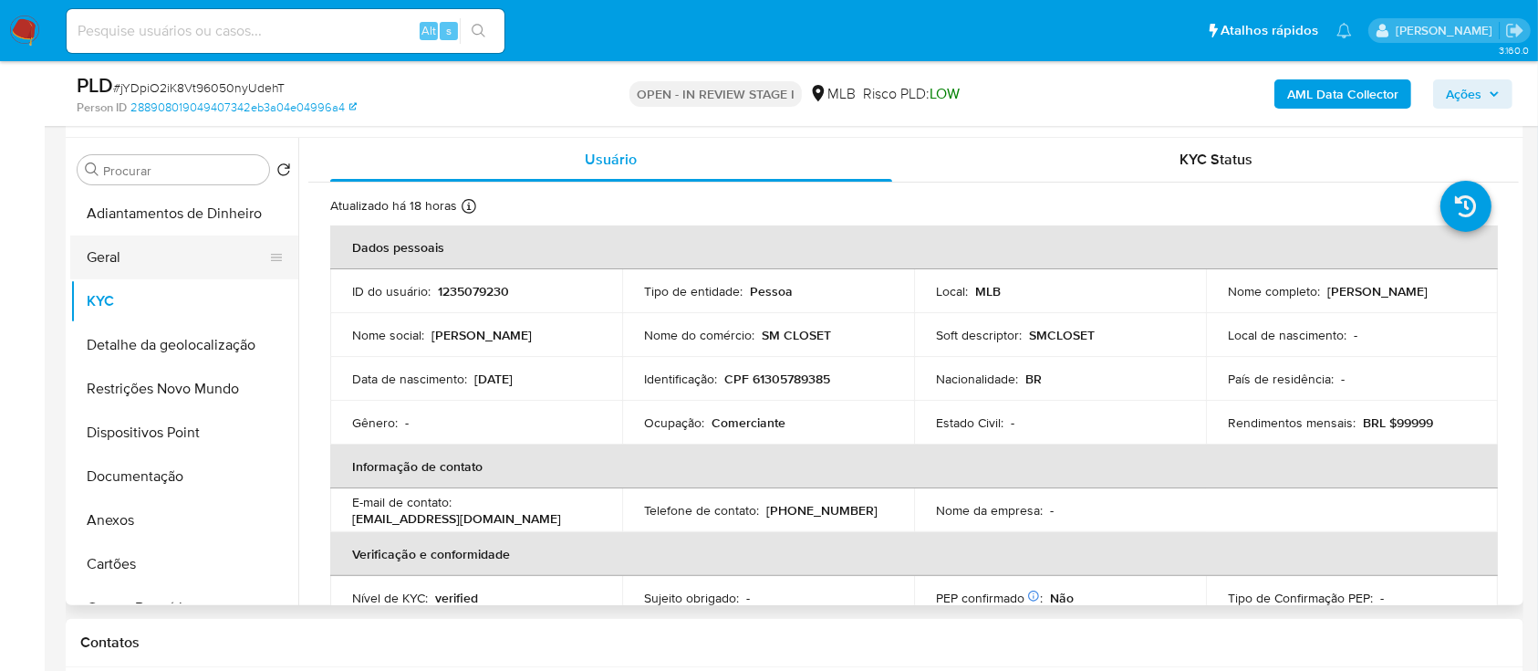
drag, startPoint x: 117, startPoint y: 256, endPoint x: 133, endPoint y: 259, distance: 16.6
click at [117, 255] on button "Geral" at bounding box center [176, 257] width 213 height 44
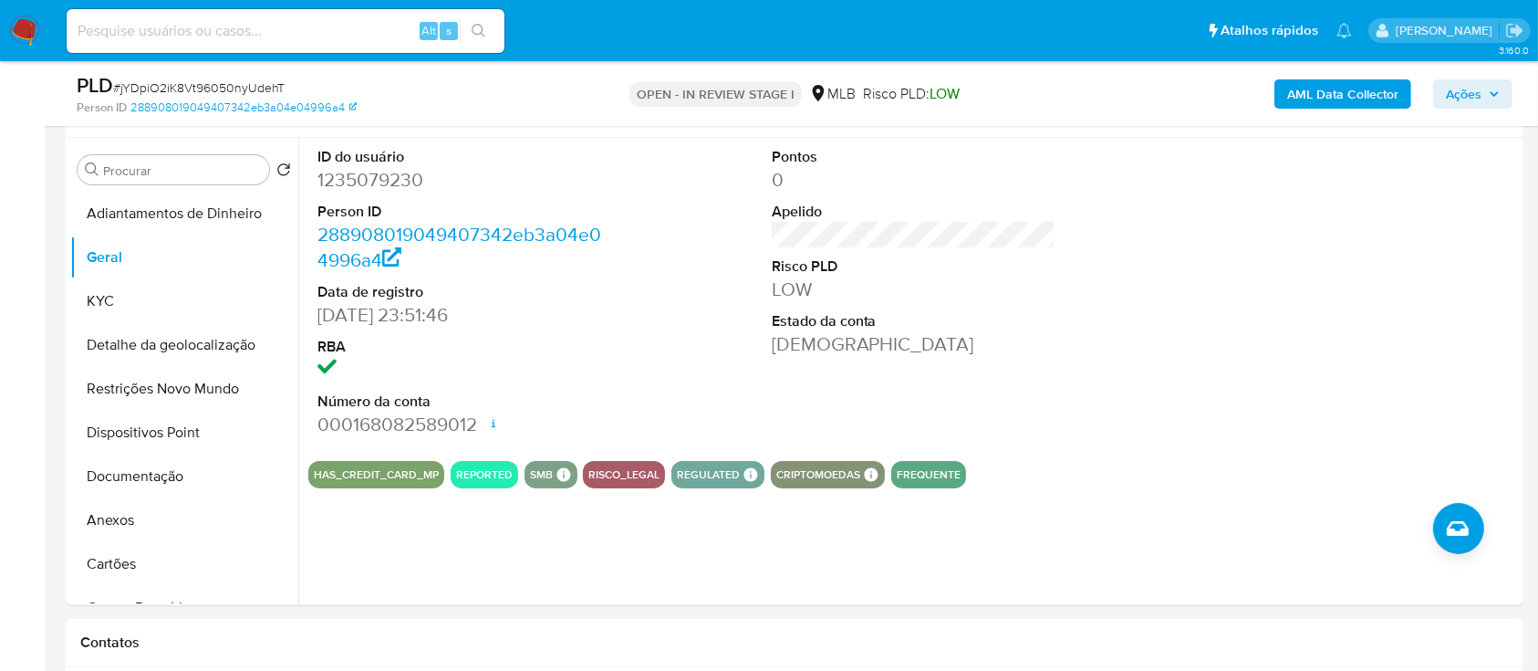
drag, startPoint x: 1291, startPoint y: 229, endPoint x: 1185, endPoint y: 196, distance: 110.8
click at [1285, 230] on div at bounding box center [1367, 292] width 303 height 308
click at [112, 303] on button "KYC" at bounding box center [176, 301] width 213 height 44
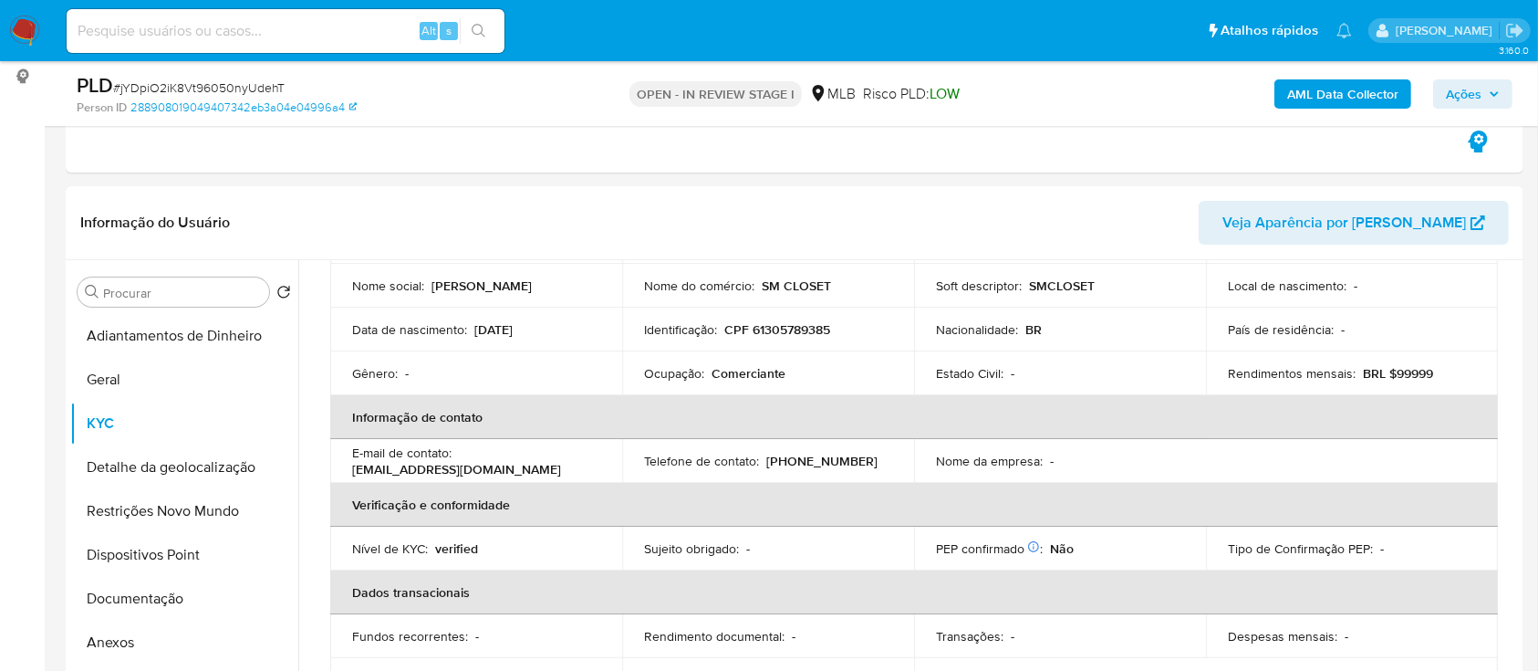
scroll to position [121, 0]
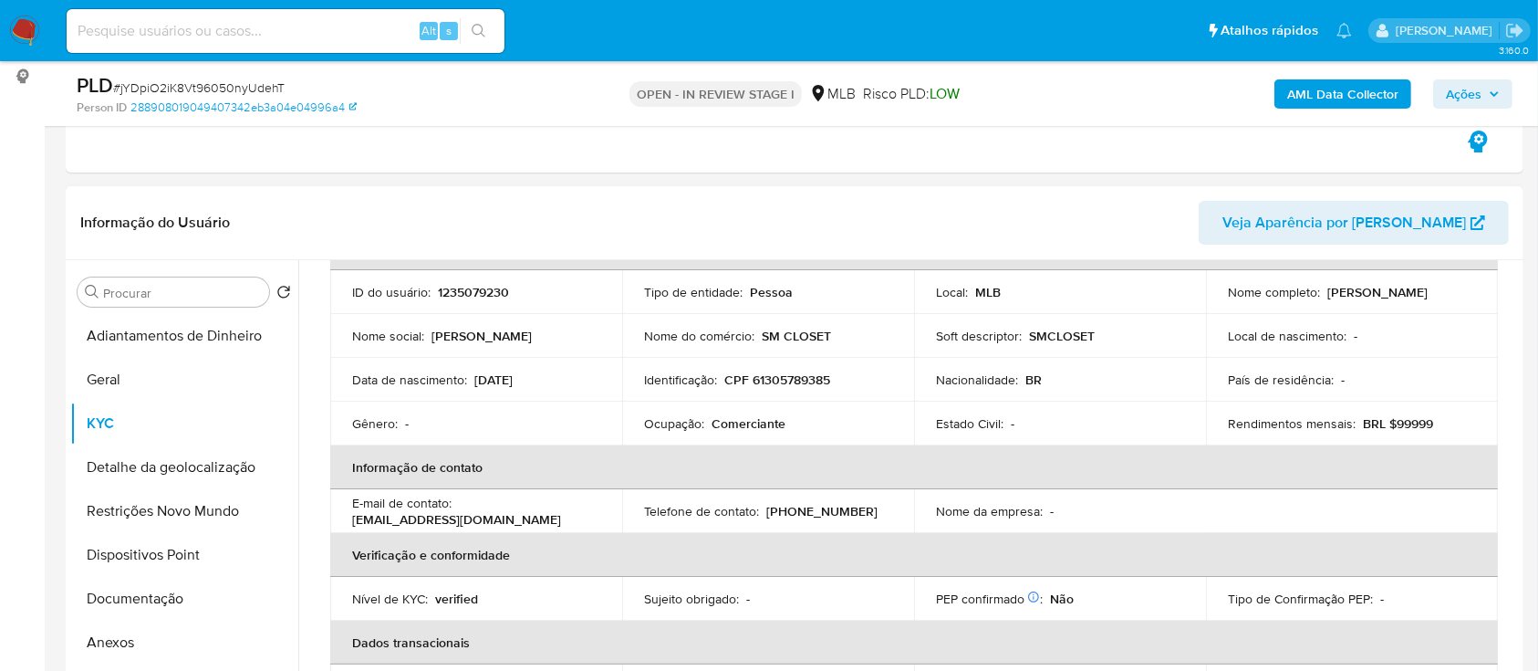
click at [1165, 238] on header "Informação do Usuário Veja Aparência por Pessoa" at bounding box center [794, 223] width 1429 height 44
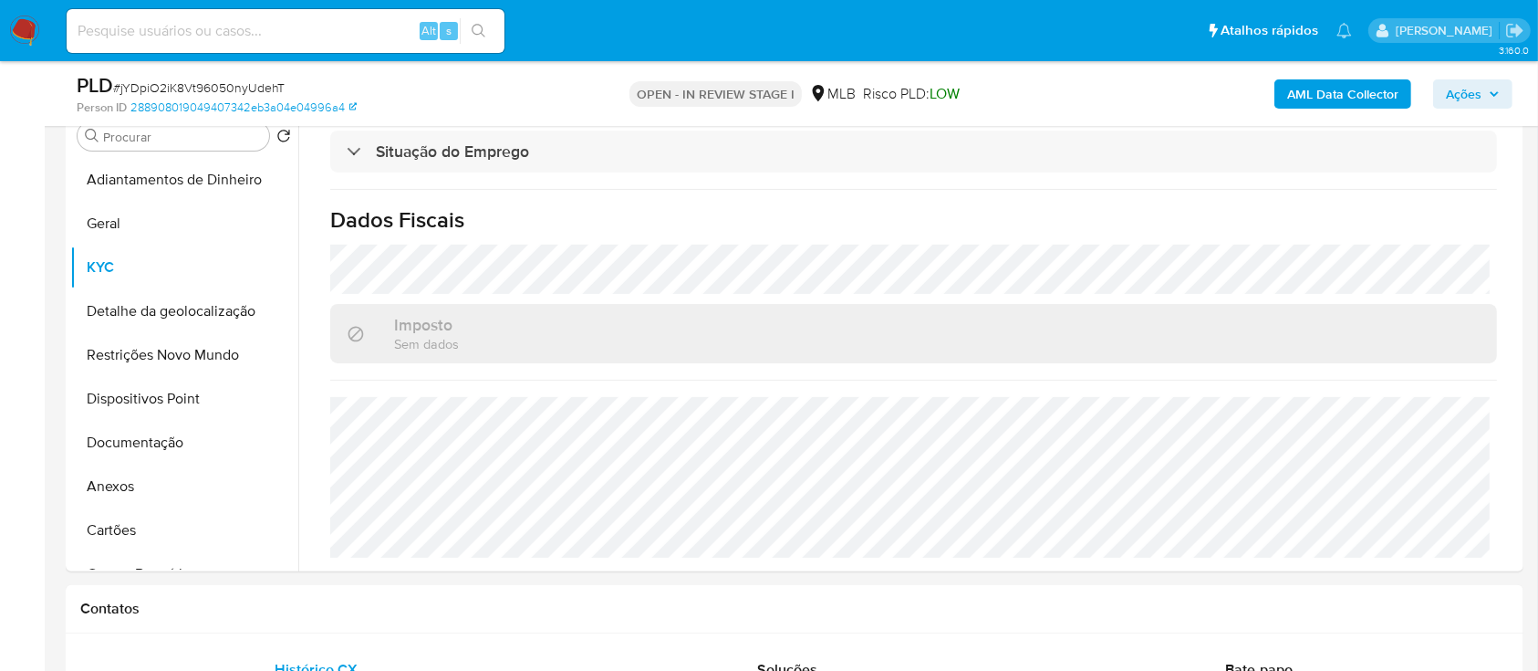
scroll to position [486, 0]
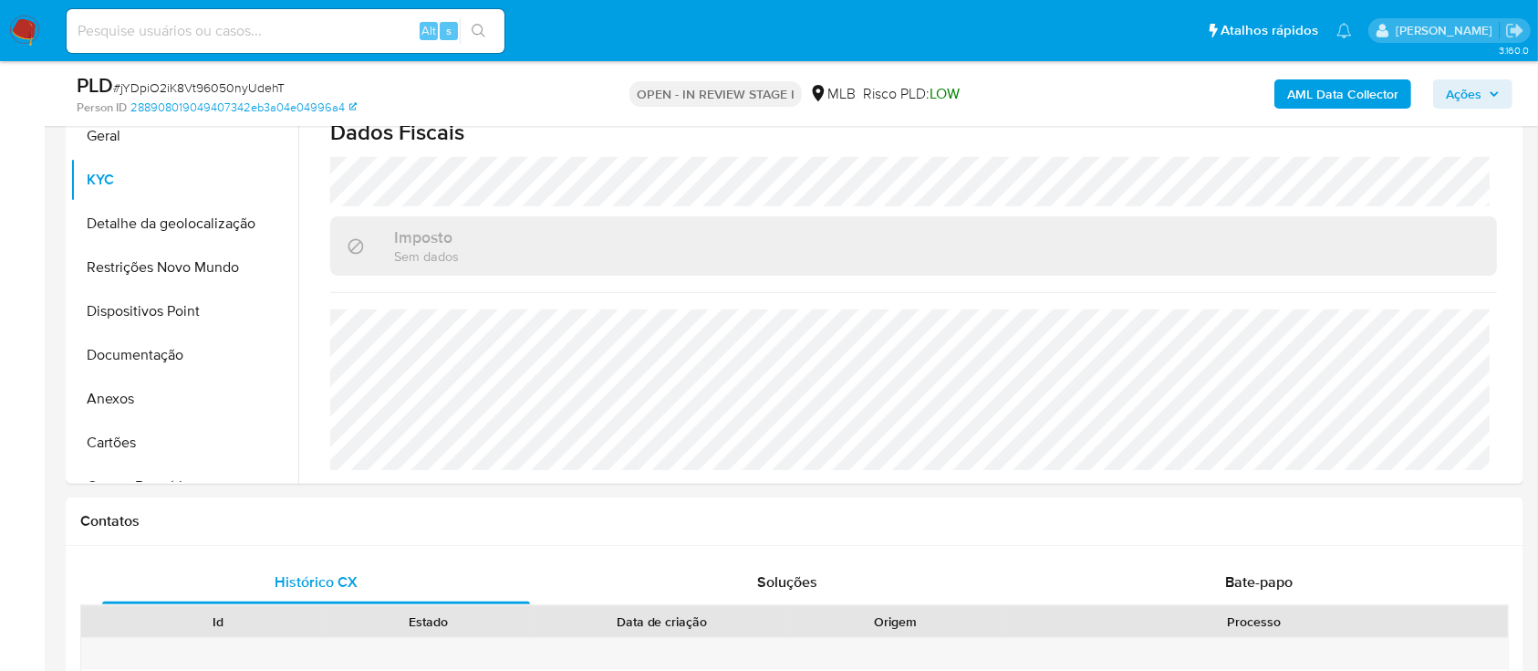
click at [1132, 94] on div "AML Data Collector Ações" at bounding box center [1275, 93] width 473 height 43
click at [160, 224] on button "Detalhe da geolocalização" at bounding box center [176, 224] width 213 height 44
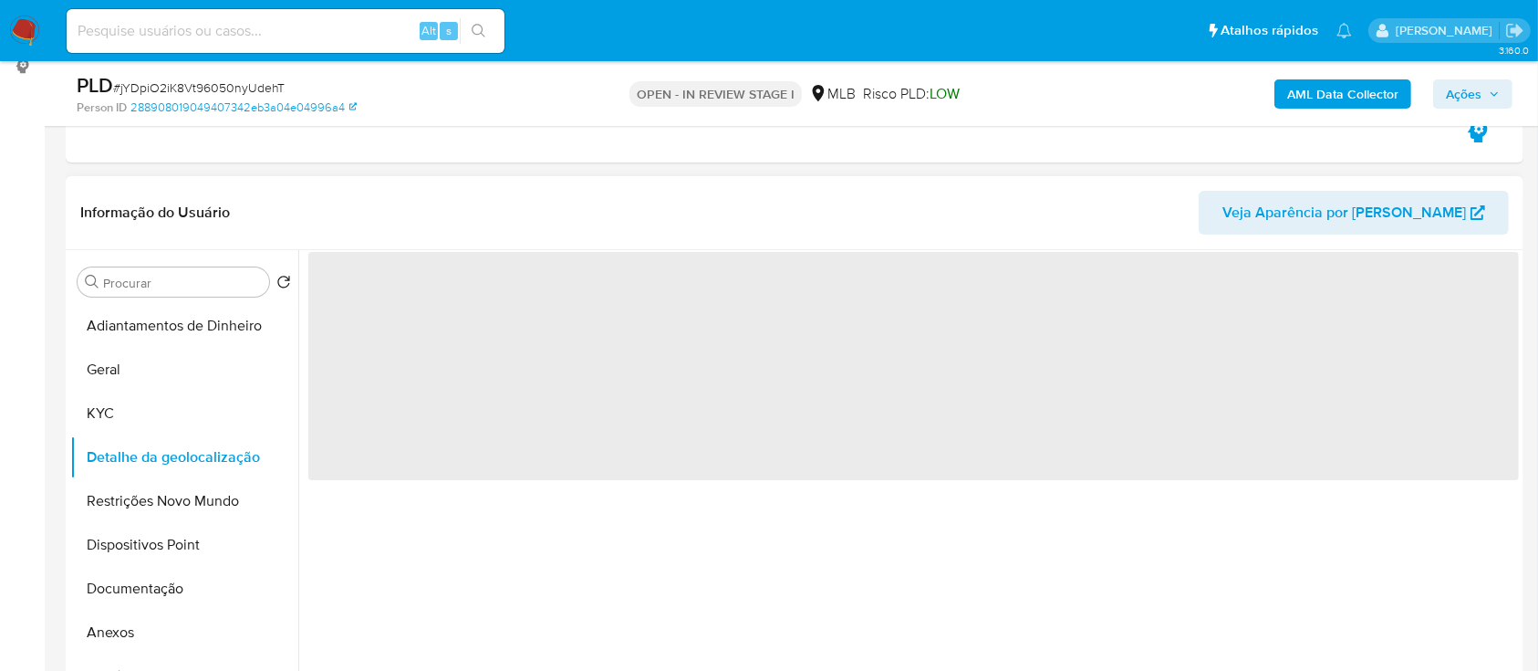
scroll to position [243, 0]
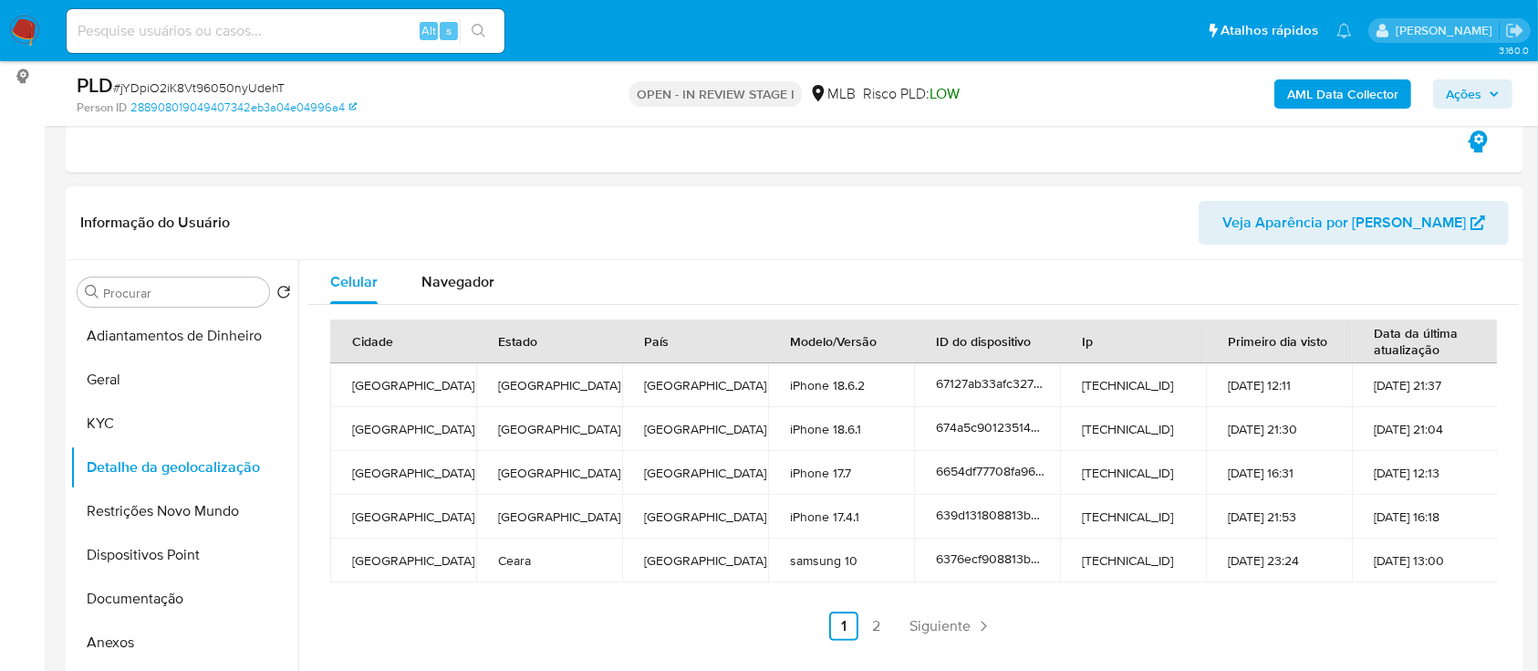
click at [1090, 192] on div "Informação do Usuário Veja Aparência por Pessoa" at bounding box center [795, 223] width 1458 height 74
click at [869, 626] on link "2" at bounding box center [876, 625] width 29 height 29
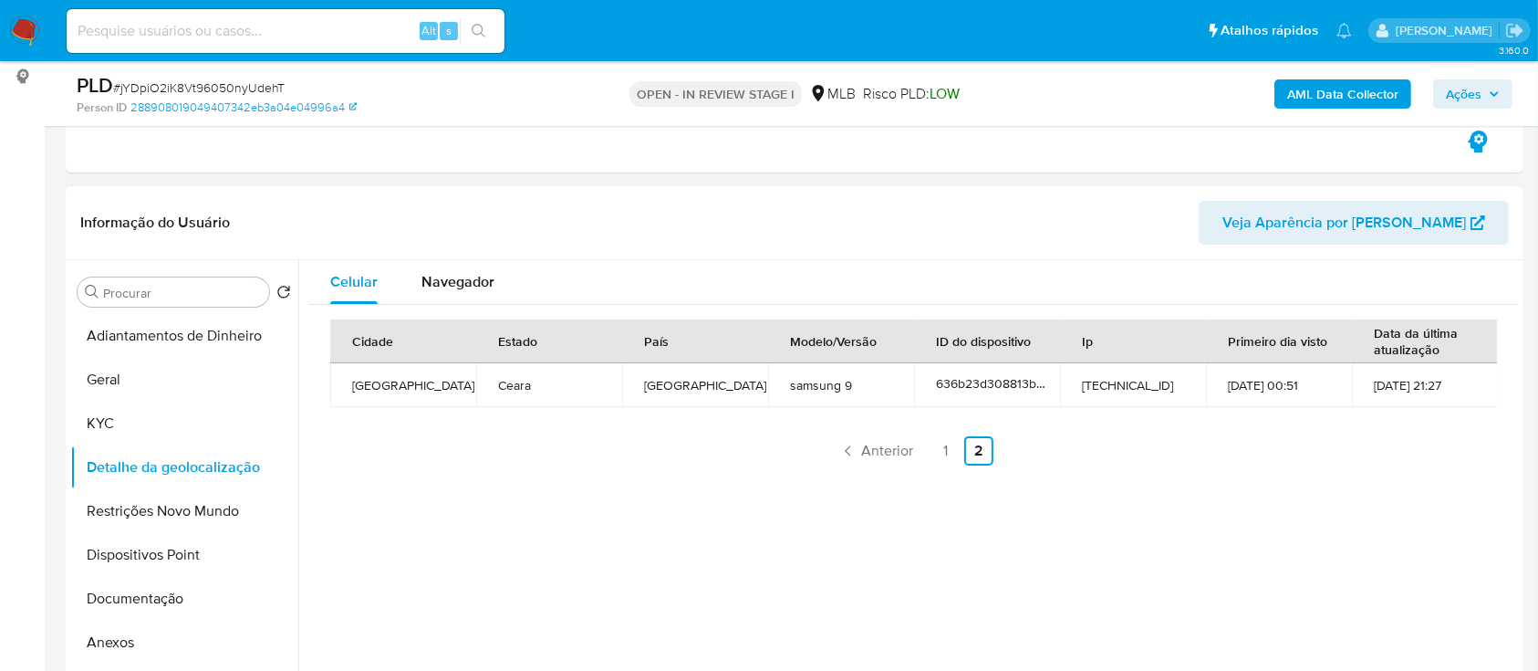
drag, startPoint x: 1211, startPoint y: 470, endPoint x: 768, endPoint y: 255, distance: 492.1
click at [1208, 466] on div "Cidade Estado País Modelo/Versão ID do dispositivo Ip Primeiro dia visto Data d…" at bounding box center [913, 392] width 1211 height 175
click at [144, 520] on button "Restrições Novo Mundo" at bounding box center [176, 511] width 213 height 44
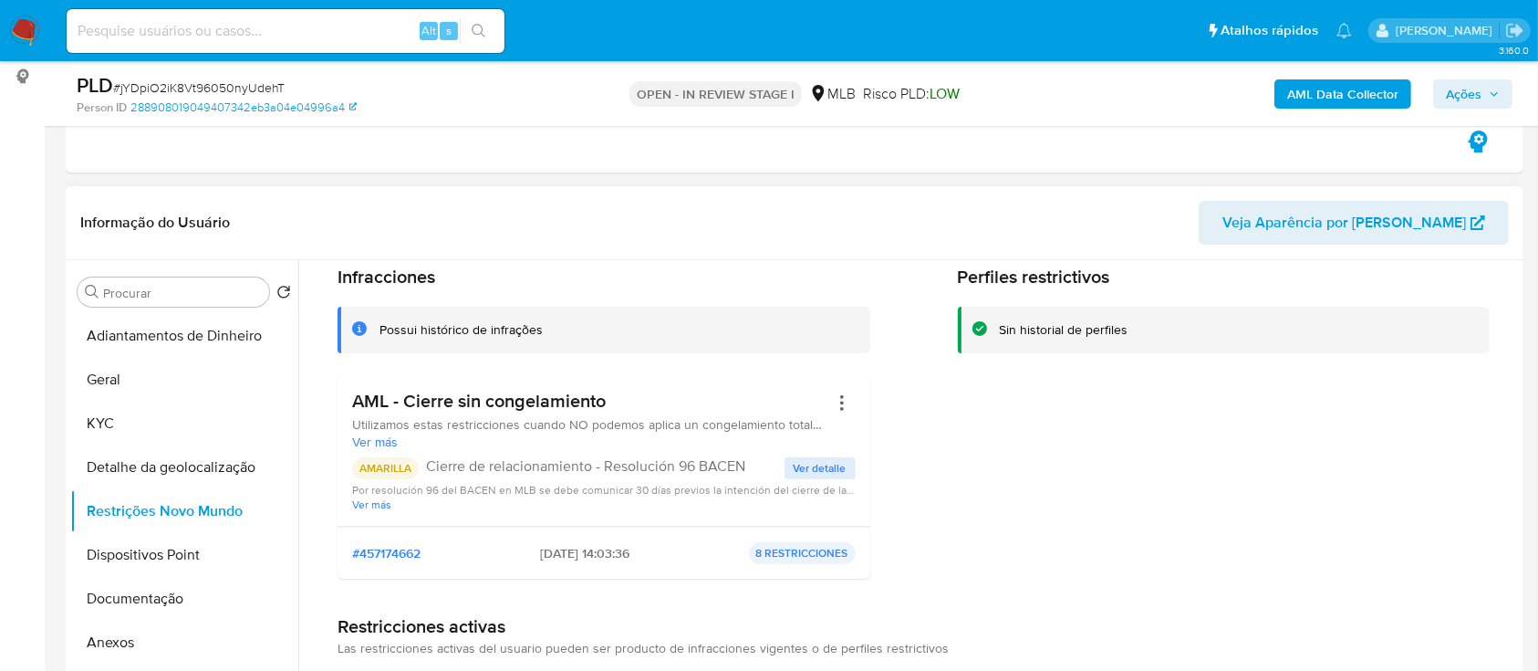
scroll to position [121, 0]
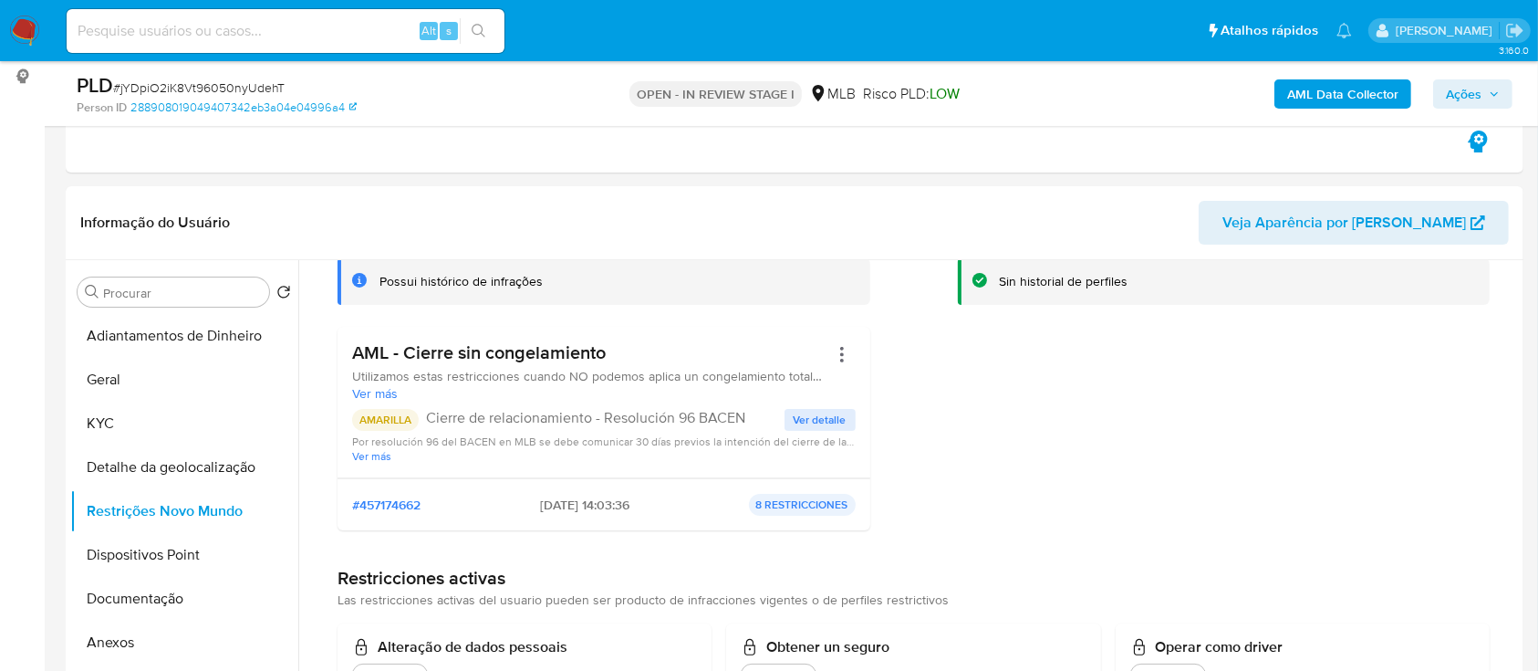
click at [1111, 95] on div "AML Data Collector Ações" at bounding box center [1275, 93] width 473 height 43
click at [817, 418] on span "Ver detalle" at bounding box center [820, 420] width 53 height 18
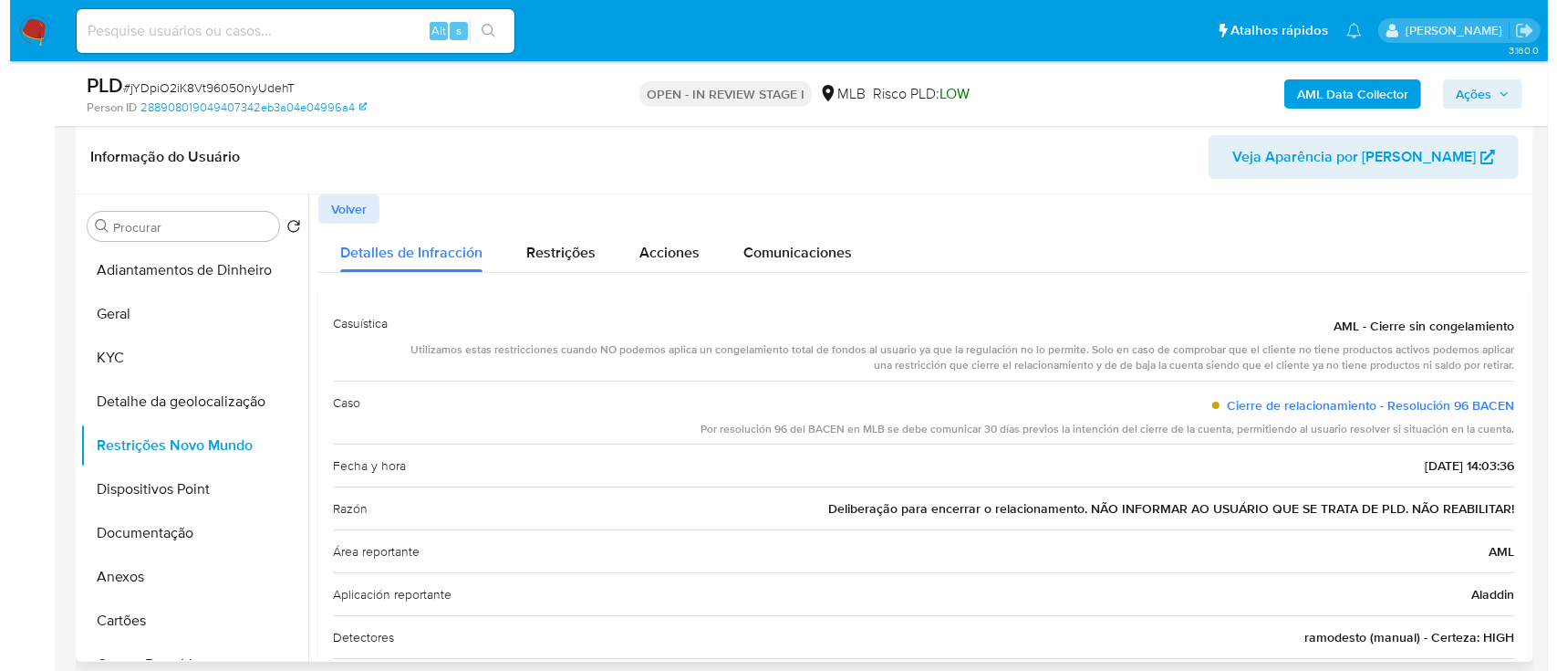
scroll to position [365, 0]
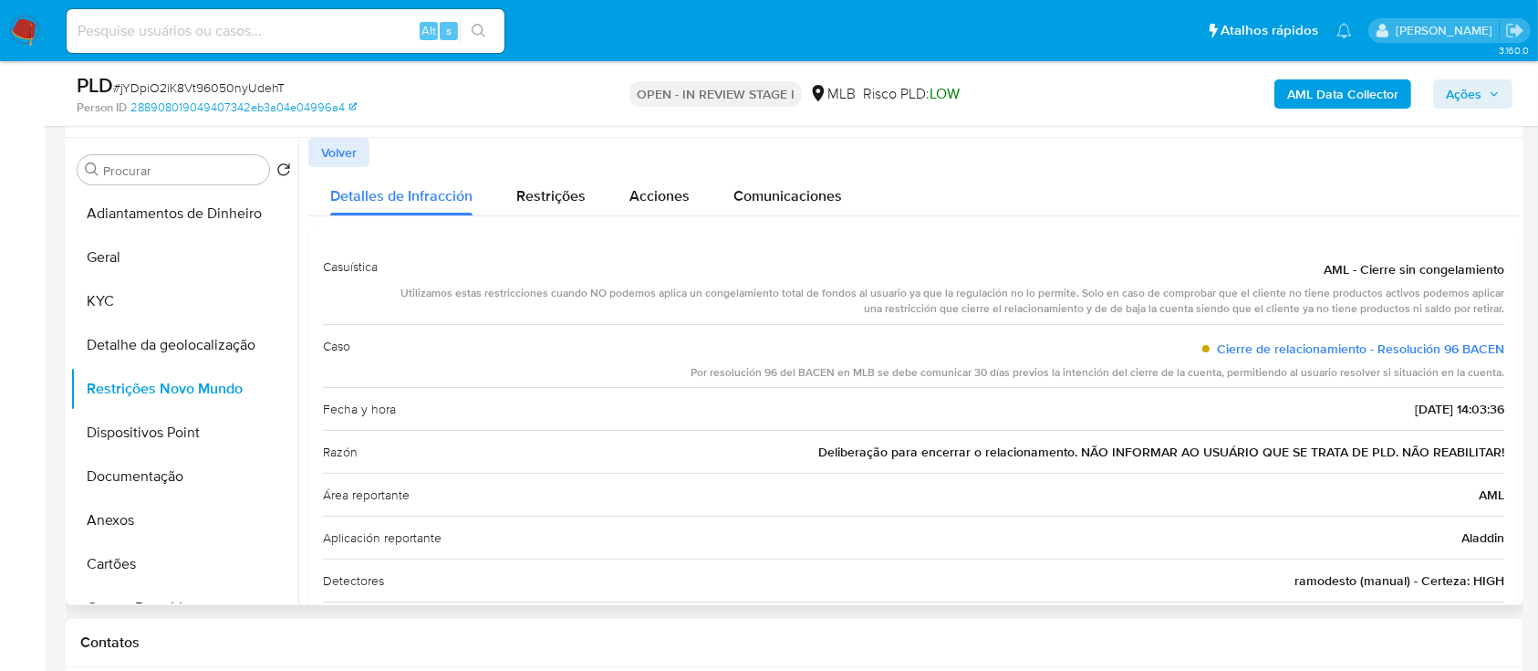
click at [1285, 215] on div "Detalles de Infracción Restrições Acciones Comunicaciones Casuística AML - Cier…" at bounding box center [913, 434] width 1211 height 535
drag, startPoint x: 1321, startPoint y: 268, endPoint x: 1496, endPoint y: 381, distance: 208.5
click at [1496, 381] on div "Casuística AML - Cierre sin congelamiento Utilizamos estas restricciones cuando…" at bounding box center [913, 466] width 1181 height 442
click at [167, 433] on button "Dispositivos Point" at bounding box center [176, 433] width 213 height 44
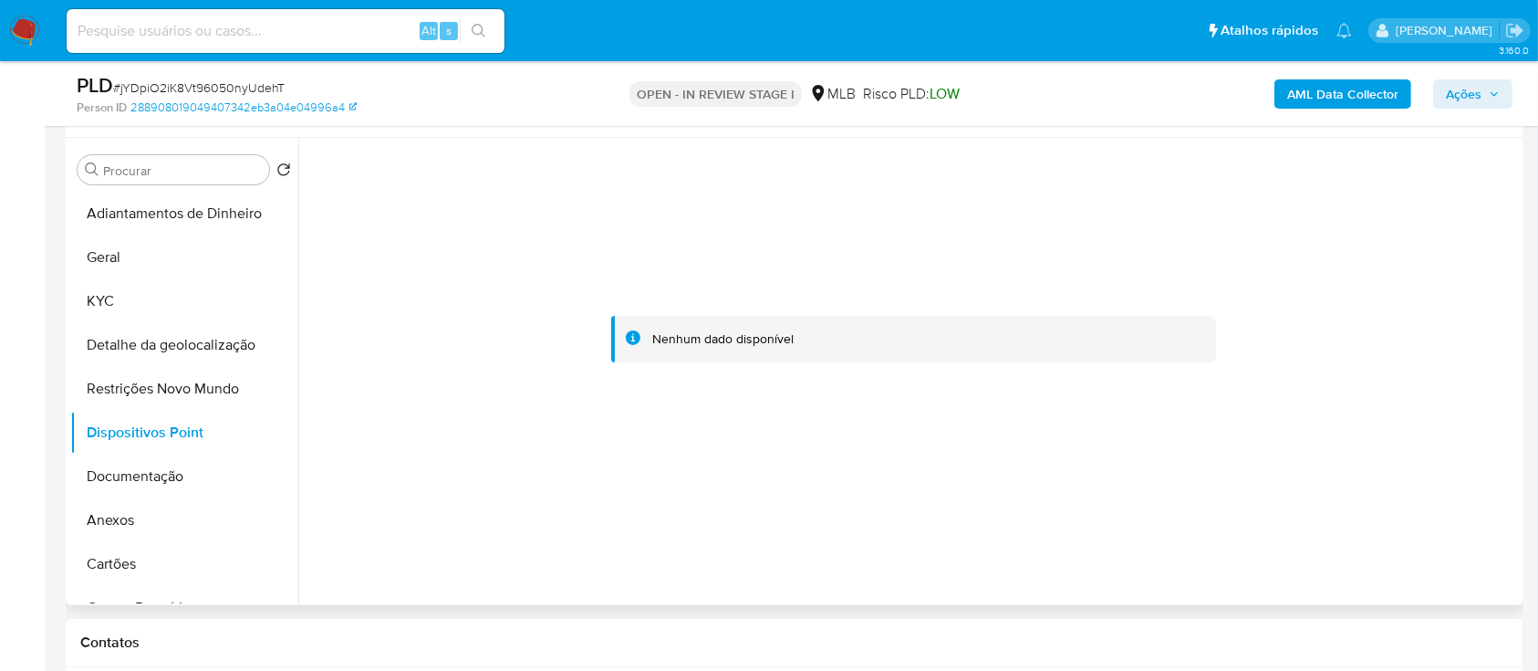
click at [1359, 369] on div at bounding box center [913, 338] width 1211 height 401
click at [141, 473] on button "Documentação" at bounding box center [176, 476] width 213 height 44
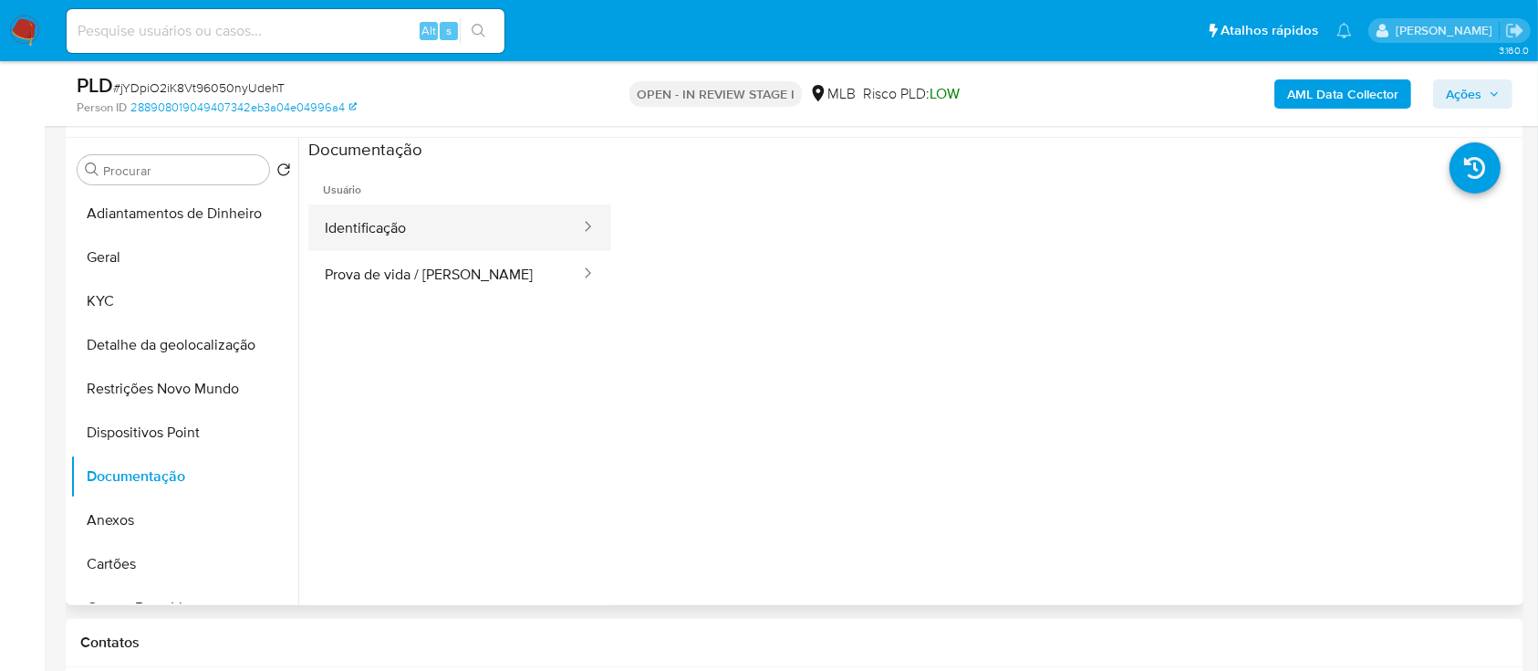
click at [520, 227] on button "Identificação" at bounding box center [445, 227] width 274 height 47
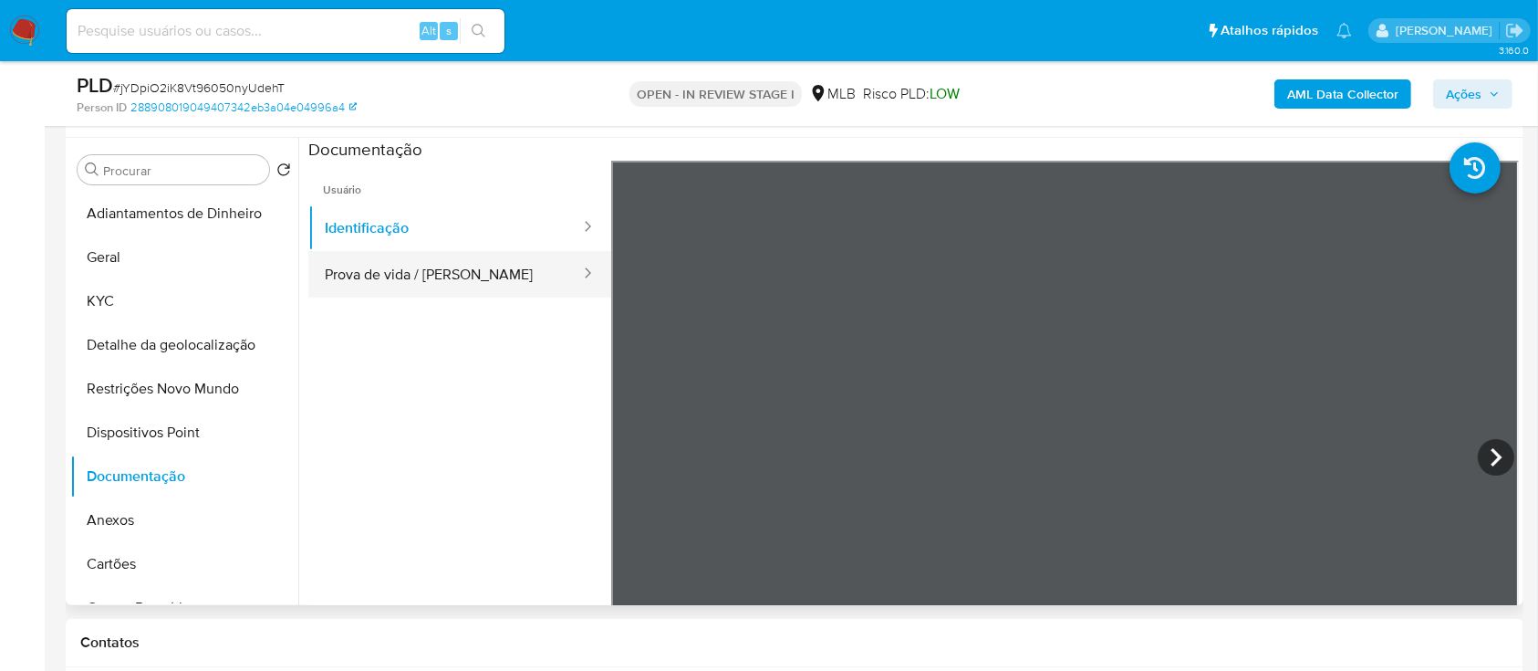
drag, startPoint x: 470, startPoint y: 273, endPoint x: 518, endPoint y: 281, distance: 49.0
click at [470, 275] on button "Prova de vida / [PERSON_NAME]" at bounding box center [445, 274] width 274 height 47
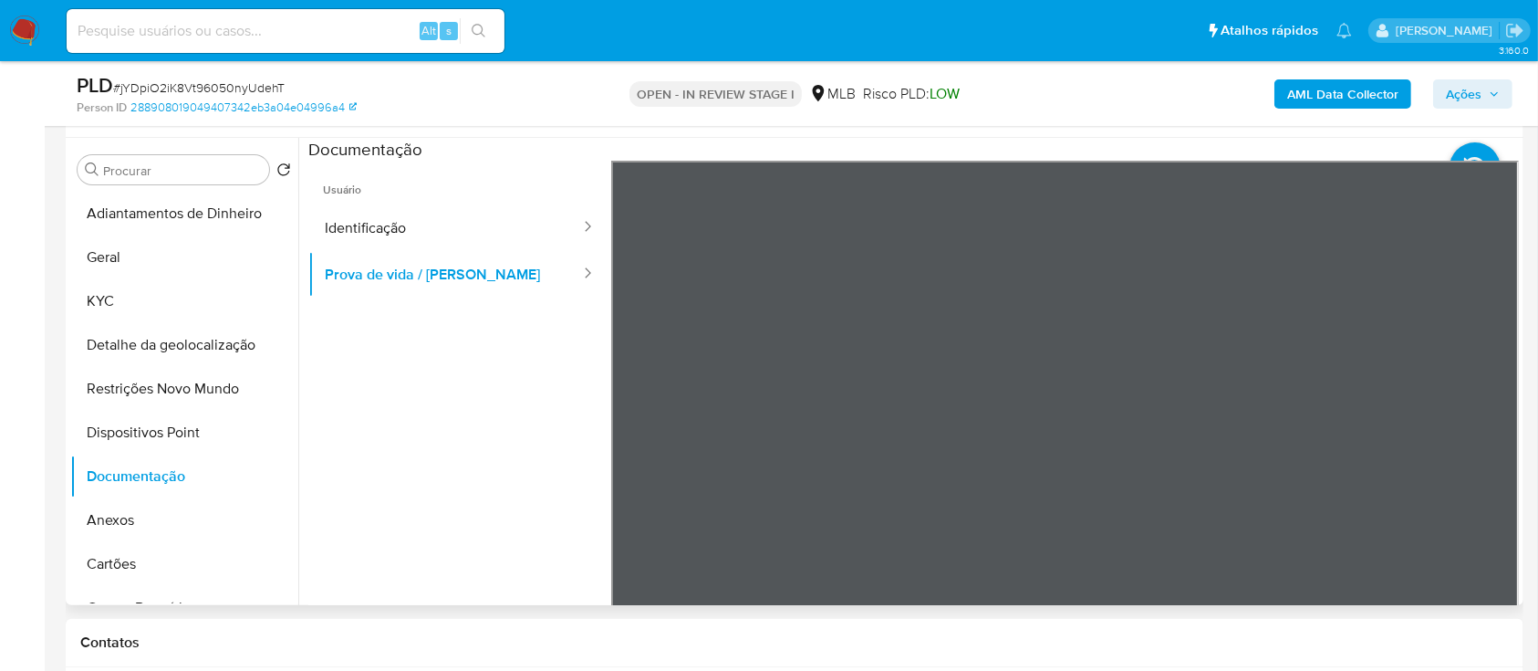
click at [473, 450] on ul "Usuário Identificação Prova de vida / Selfie" at bounding box center [459, 423] width 303 height 525
drag, startPoint x: 380, startPoint y: 226, endPoint x: 399, endPoint y: 238, distance: 21.8
click at [388, 231] on button "Identificação" at bounding box center [445, 227] width 274 height 47
click at [1326, 97] on b "AML Data Collector" at bounding box center [1342, 93] width 111 height 29
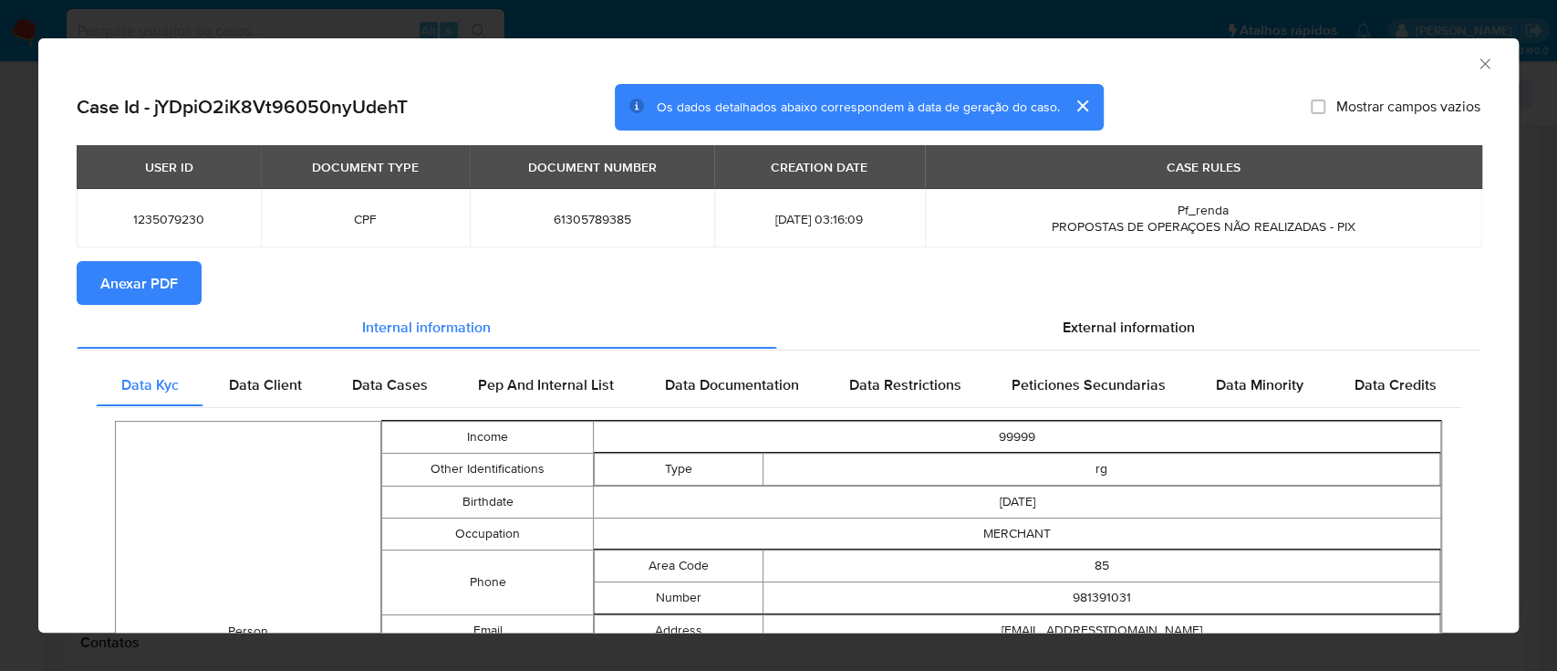
click at [1073, 329] on span "External information" at bounding box center [1129, 326] width 132 height 21
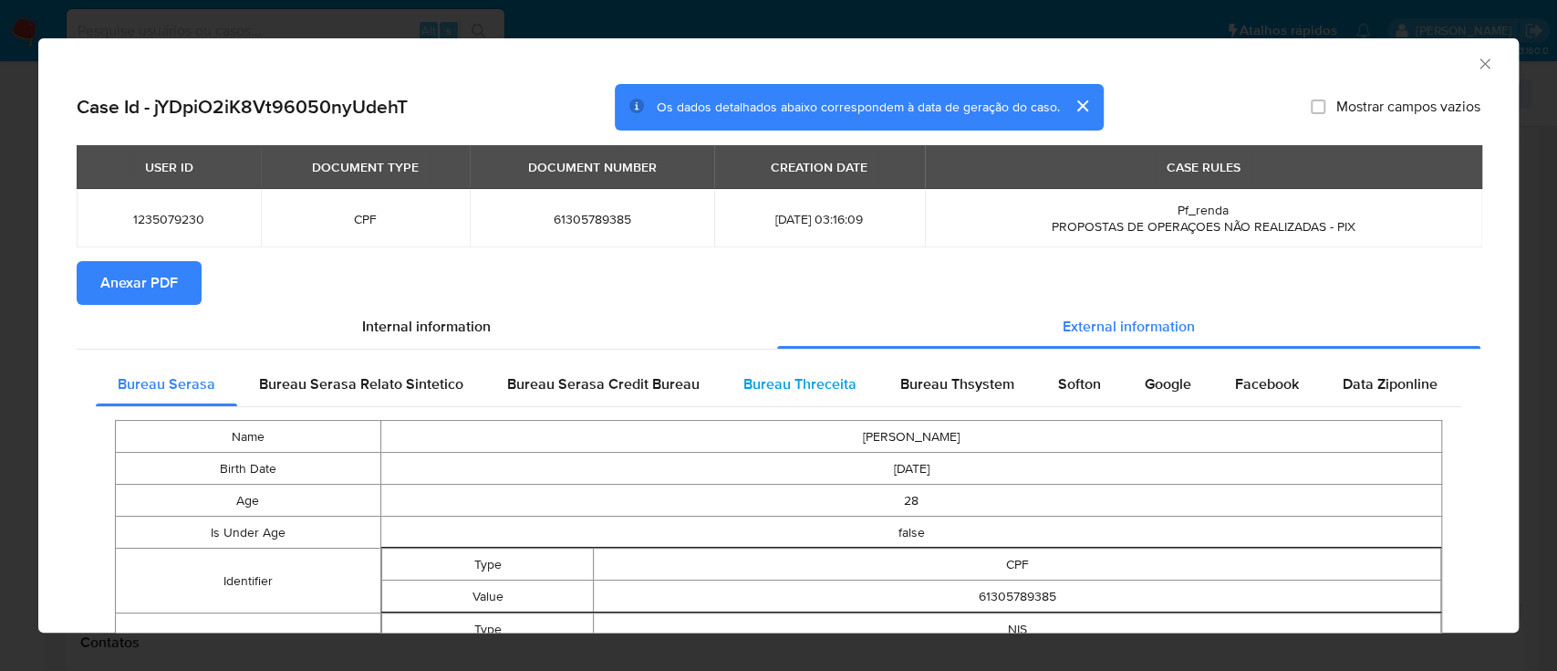
click at [820, 394] on span "Bureau Threceita" at bounding box center [800, 383] width 113 height 21
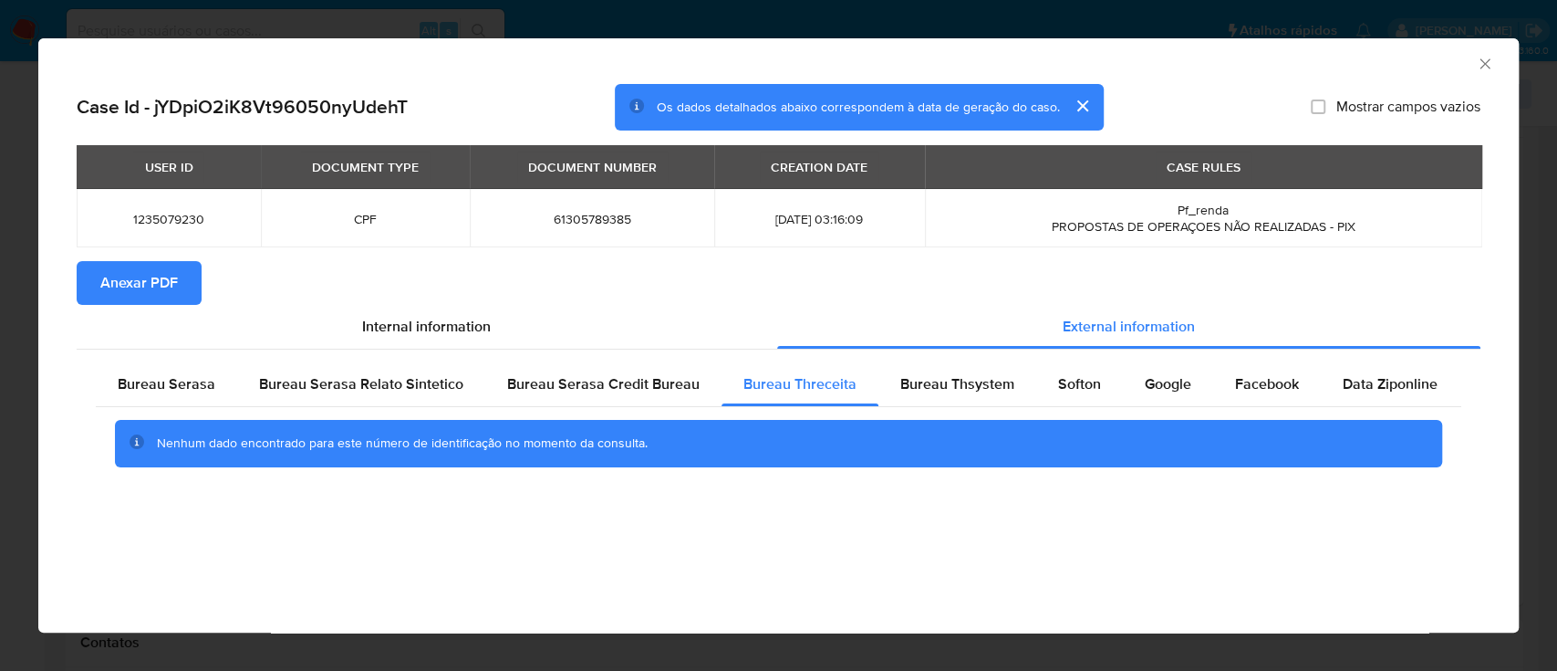
drag, startPoint x: 1285, startPoint y: 65, endPoint x: 1270, endPoint y: 63, distance: 14.7
click at [1285, 67] on div "AML Data Collector" at bounding box center [763, 61] width 1425 height 20
click at [933, 398] on div "Bureau Thsystem" at bounding box center [958, 384] width 158 height 44
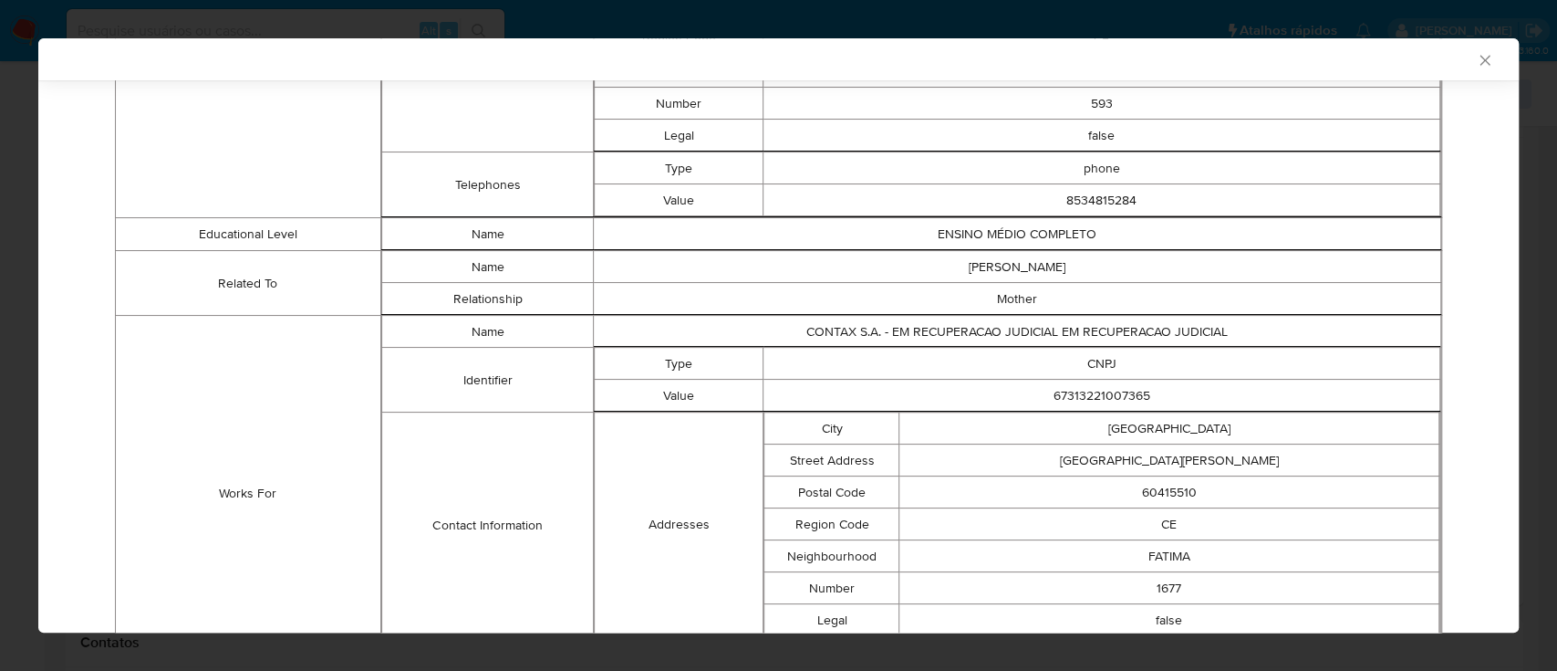
scroll to position [968, 0]
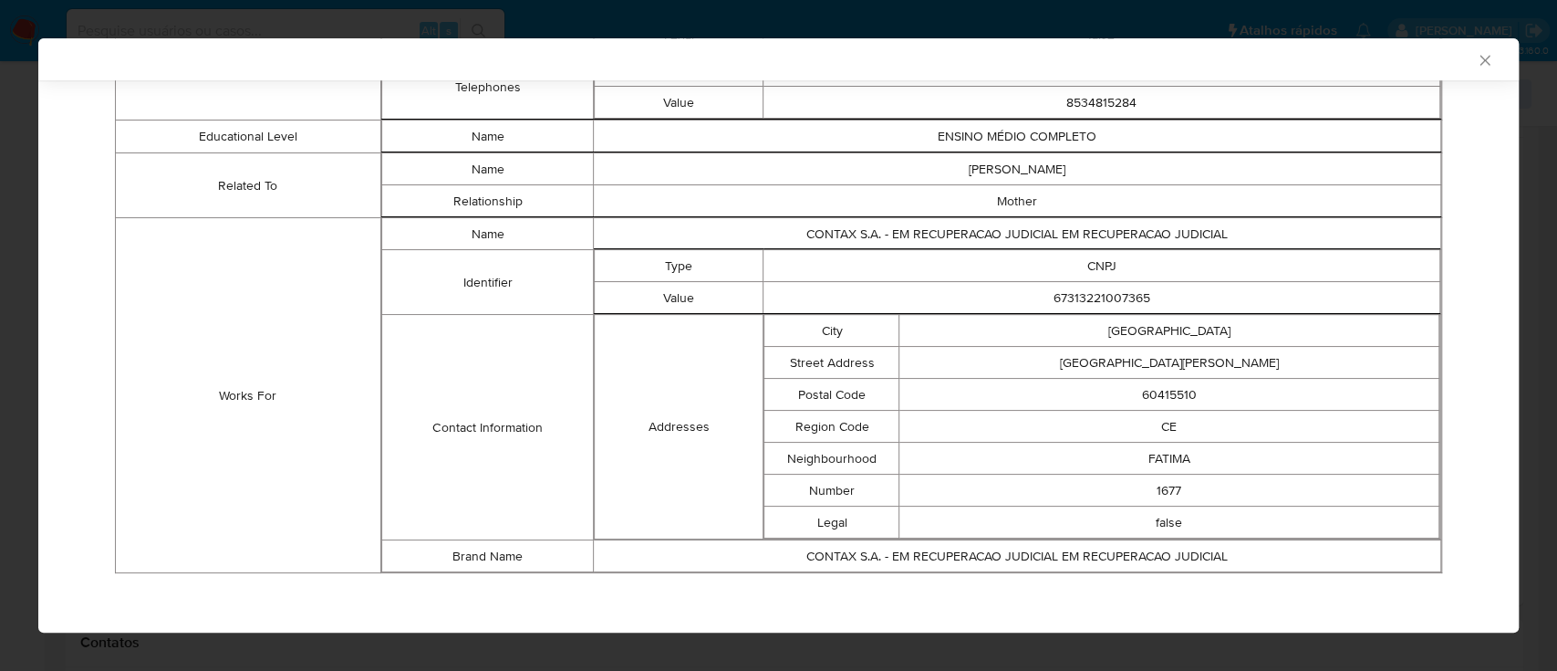
click at [1319, 57] on div "AML Data Collector" at bounding box center [763, 59] width 1425 height 16
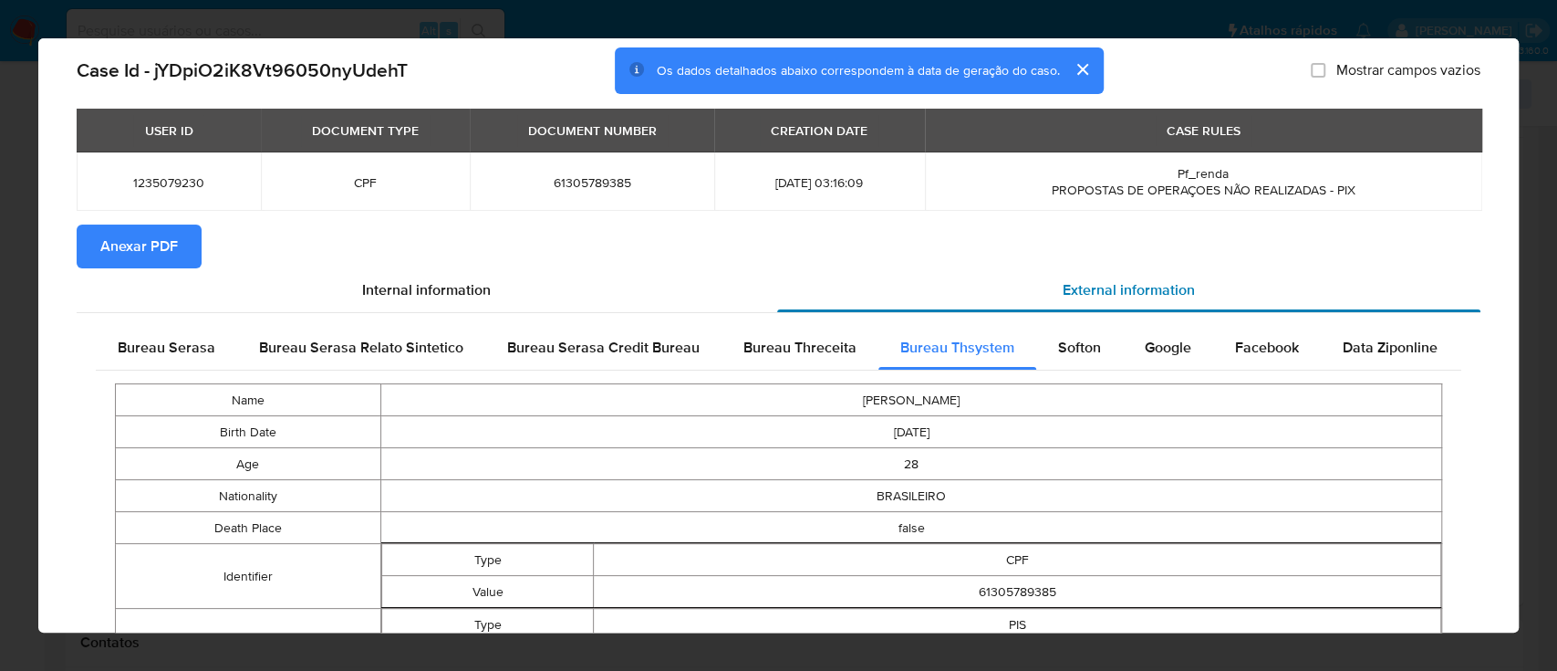
scroll to position [0, 0]
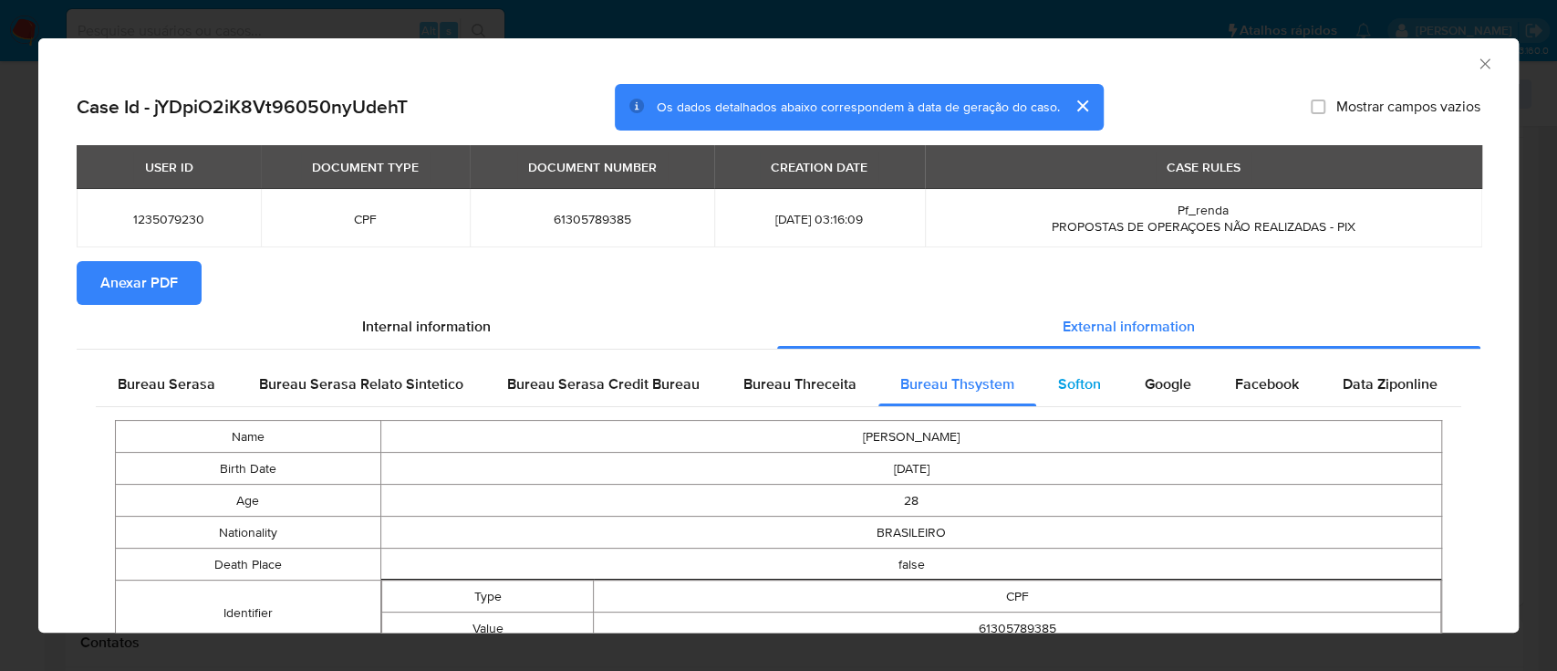
click at [1067, 382] on span "Softon" at bounding box center [1079, 383] width 43 height 21
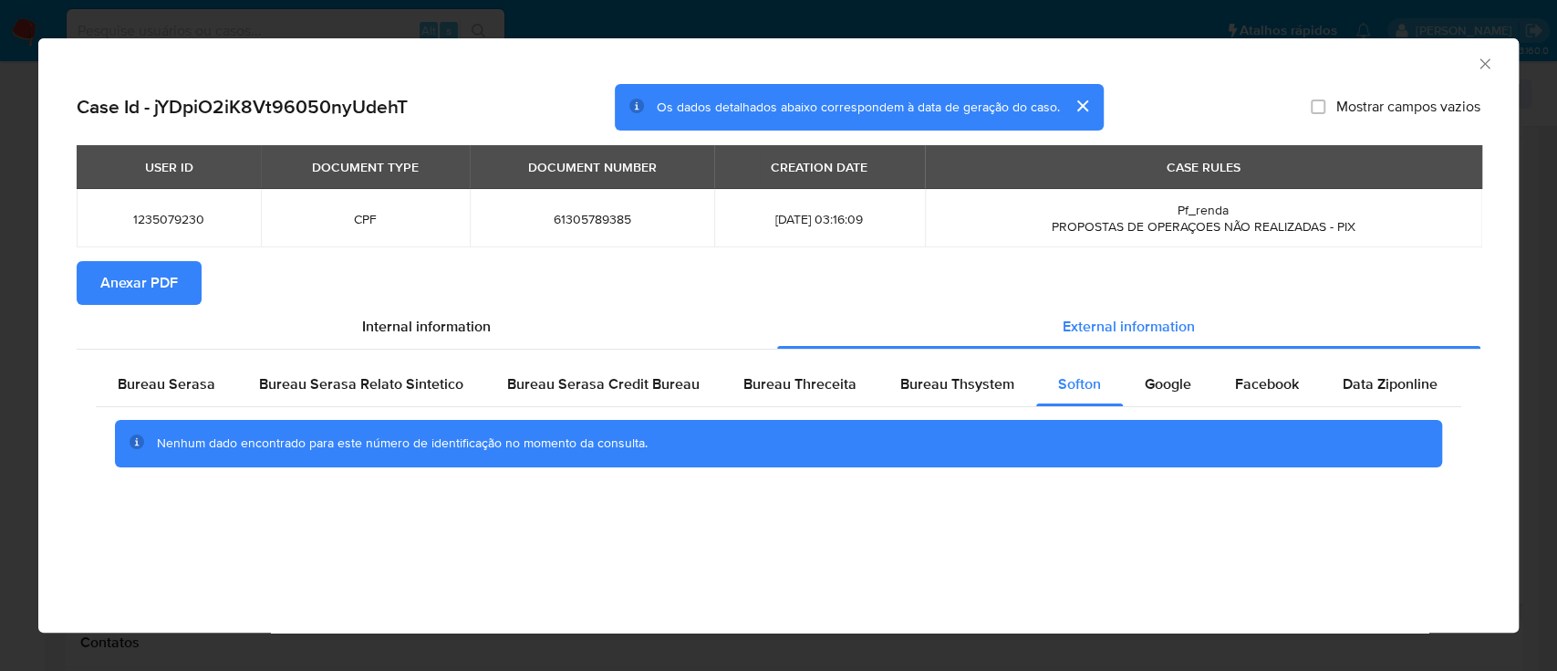
drag, startPoint x: 1308, startPoint y: 59, endPoint x: 1124, endPoint y: 30, distance: 186.6
click at [1305, 60] on div "AML Data Collector" at bounding box center [763, 61] width 1425 height 20
click at [1159, 371] on div "Google" at bounding box center [1168, 384] width 90 height 44
drag, startPoint x: 1245, startPoint y: 64, endPoint x: 934, endPoint y: 7, distance: 316.2
click at [1231, 59] on div "AML Data Collector" at bounding box center [763, 61] width 1425 height 20
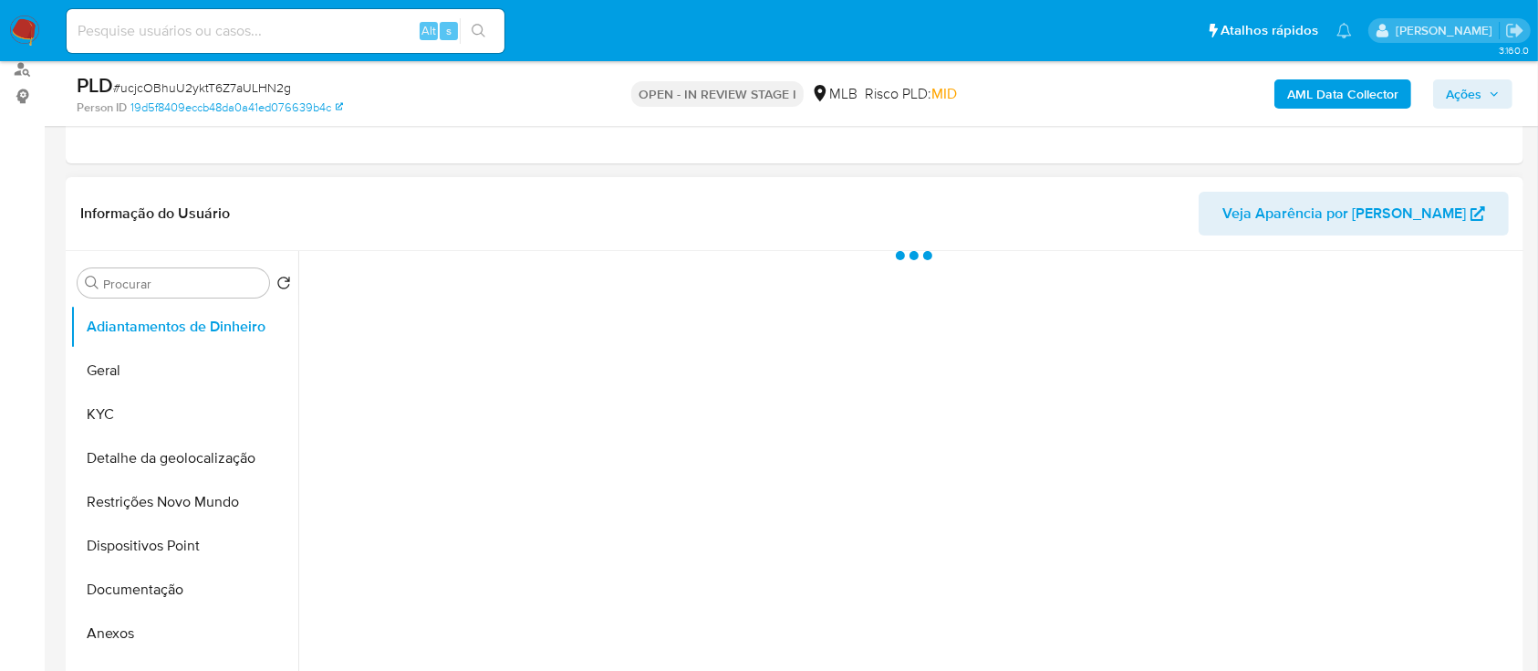
select select "10"
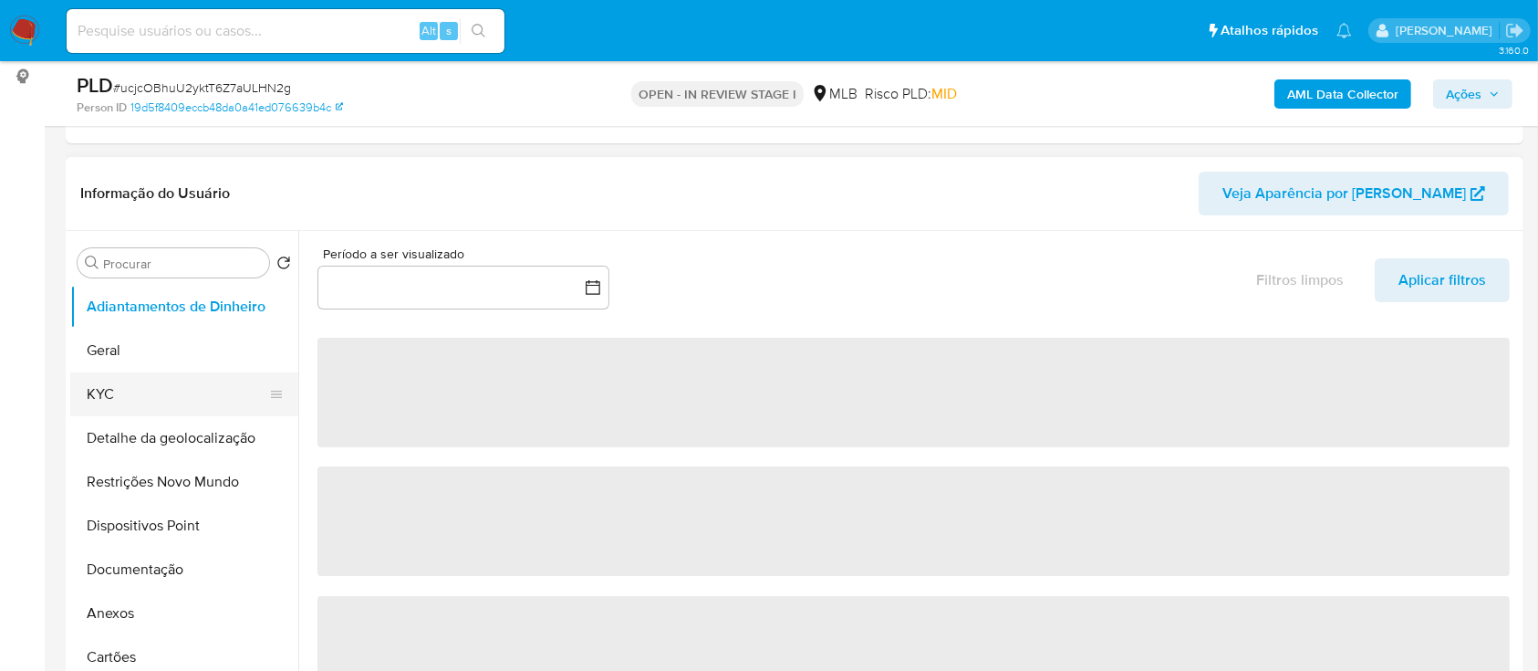
click at [161, 390] on button "KYC" at bounding box center [176, 394] width 213 height 44
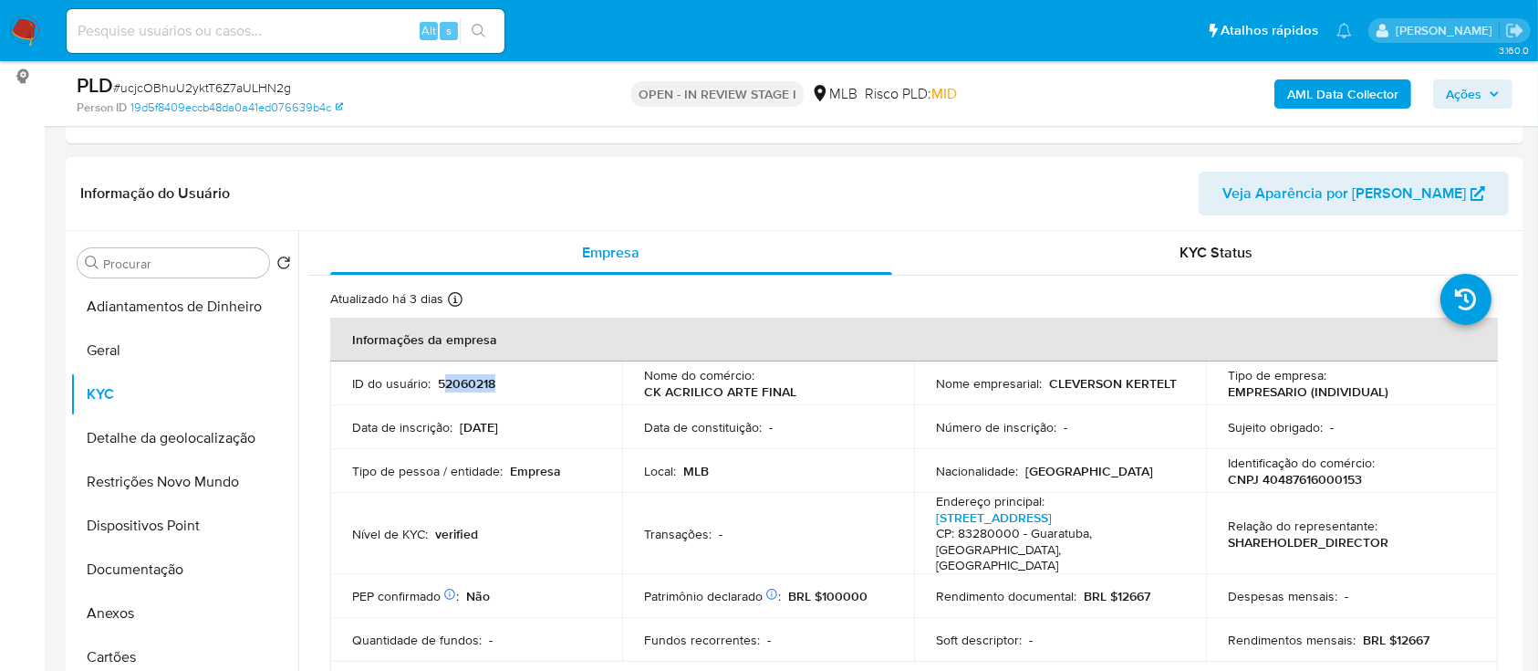
drag, startPoint x: 517, startPoint y: 391, endPoint x: 440, endPoint y: 380, distance: 78.3
click at [440, 380] on td "ID do usuário : 52060218" at bounding box center [476, 383] width 292 height 44
copy p "52060218"
click at [144, 344] on button "Geral" at bounding box center [176, 350] width 213 height 44
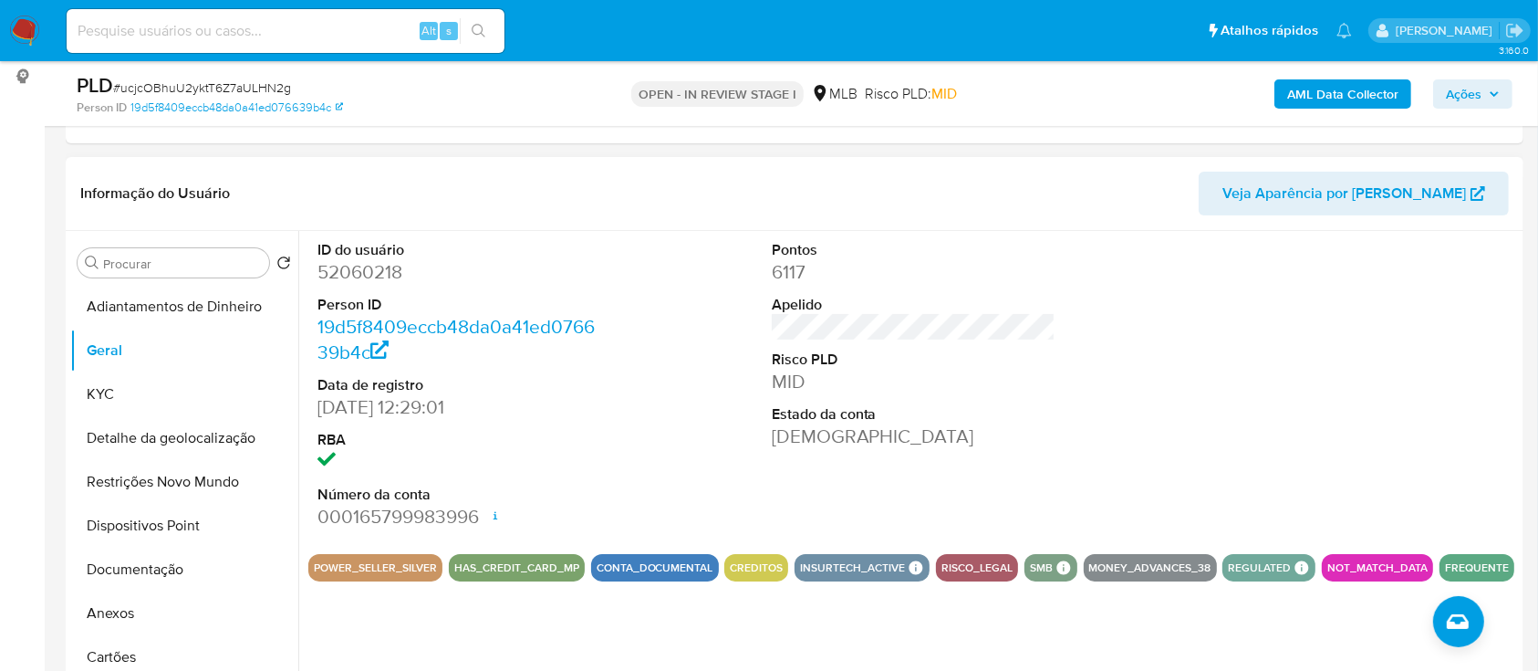
drag, startPoint x: 1320, startPoint y: 351, endPoint x: 1094, endPoint y: 261, distance: 243.6
click at [1247, 318] on div at bounding box center [1367, 385] width 303 height 308
click at [108, 394] on button "KYC" at bounding box center [176, 394] width 213 height 44
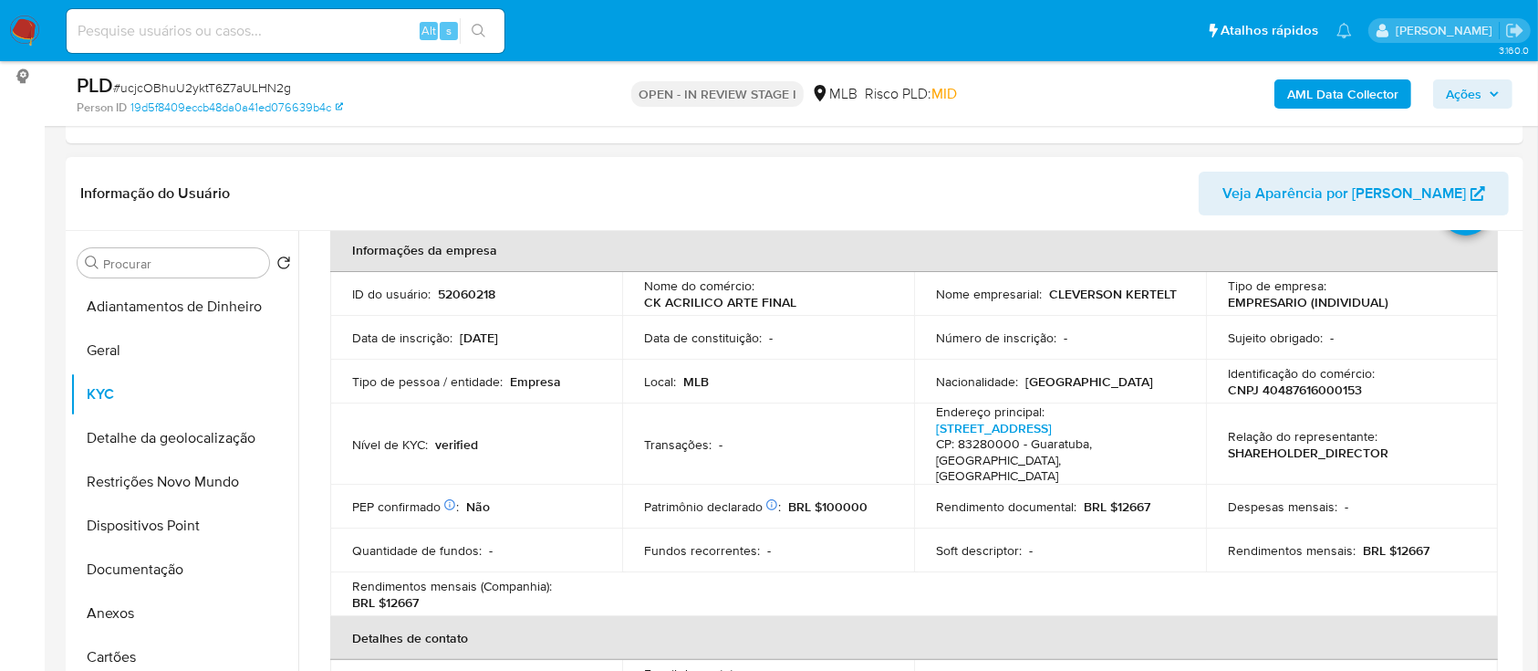
scroll to position [121, 0]
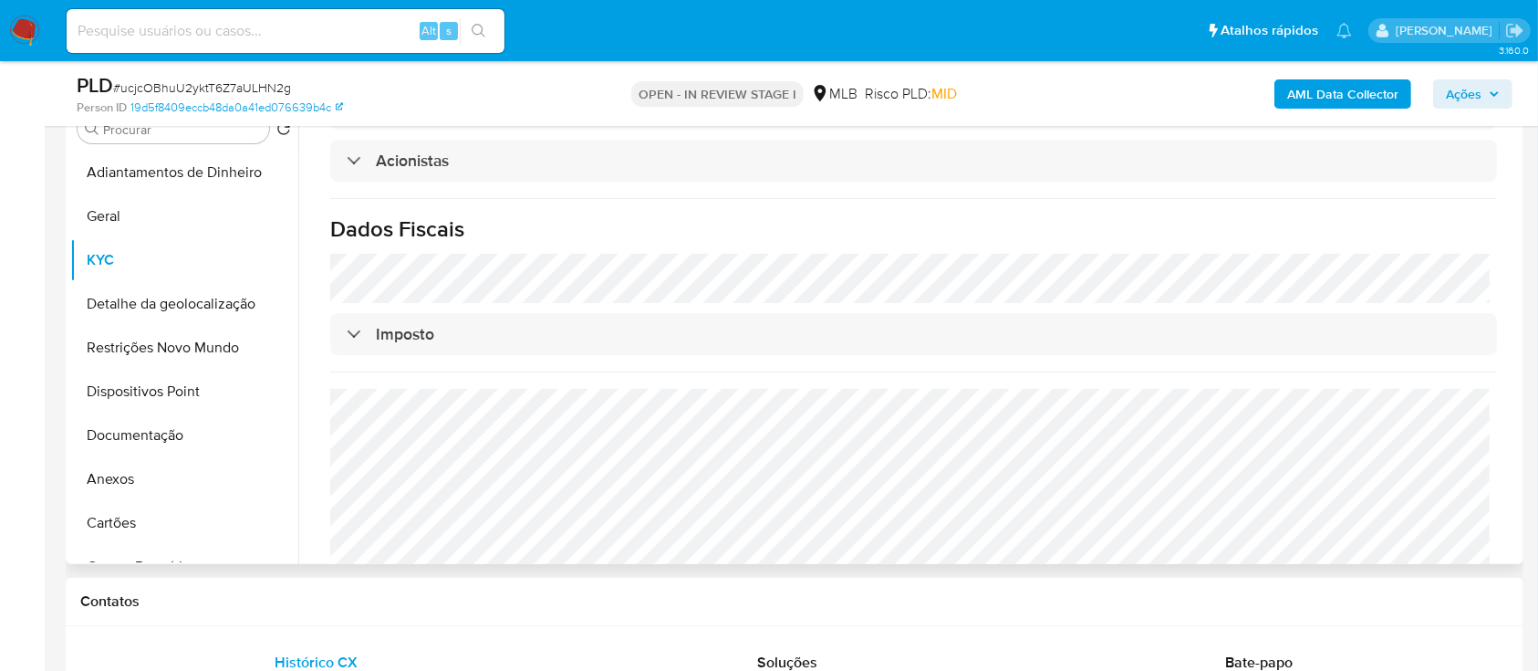
scroll to position [486, 0]
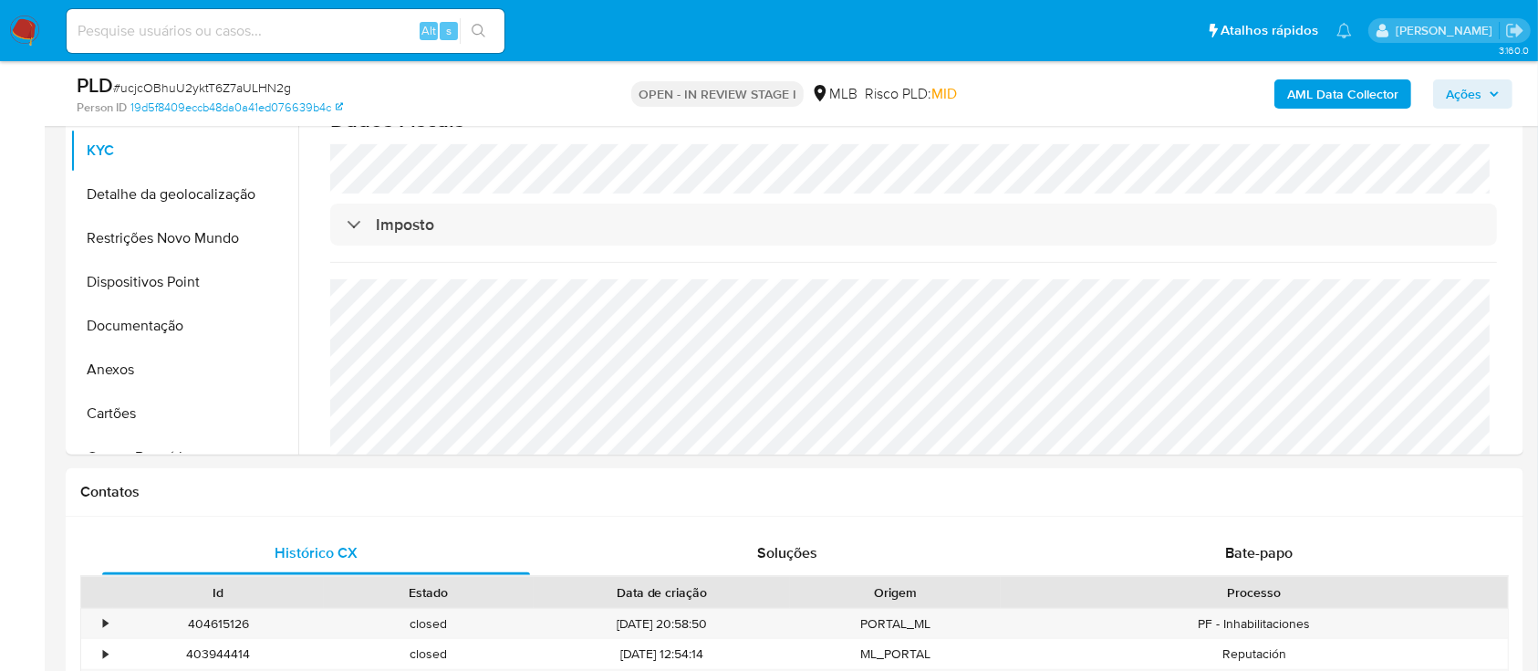
click at [117, 190] on button "Detalhe da geolocalização" at bounding box center [176, 194] width 213 height 44
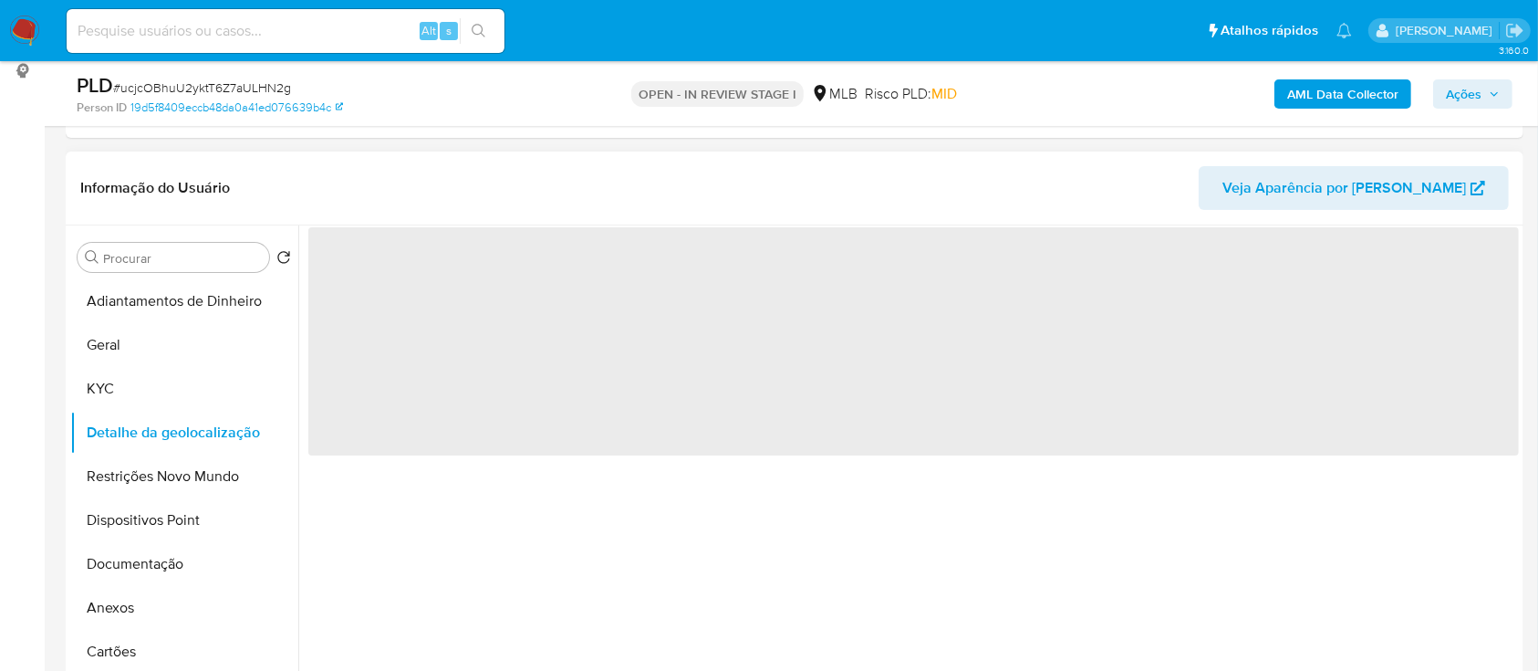
scroll to position [243, 0]
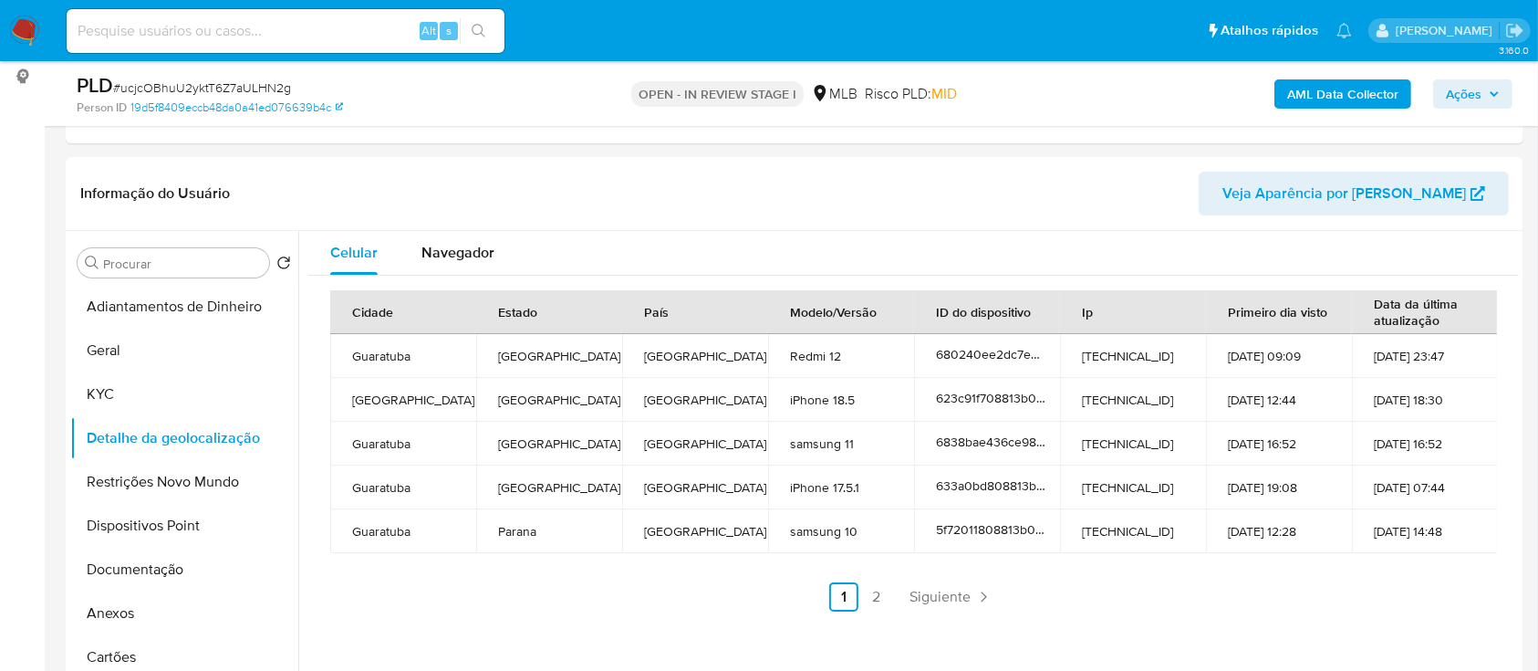
click at [879, 602] on link "2" at bounding box center [876, 596] width 29 height 29
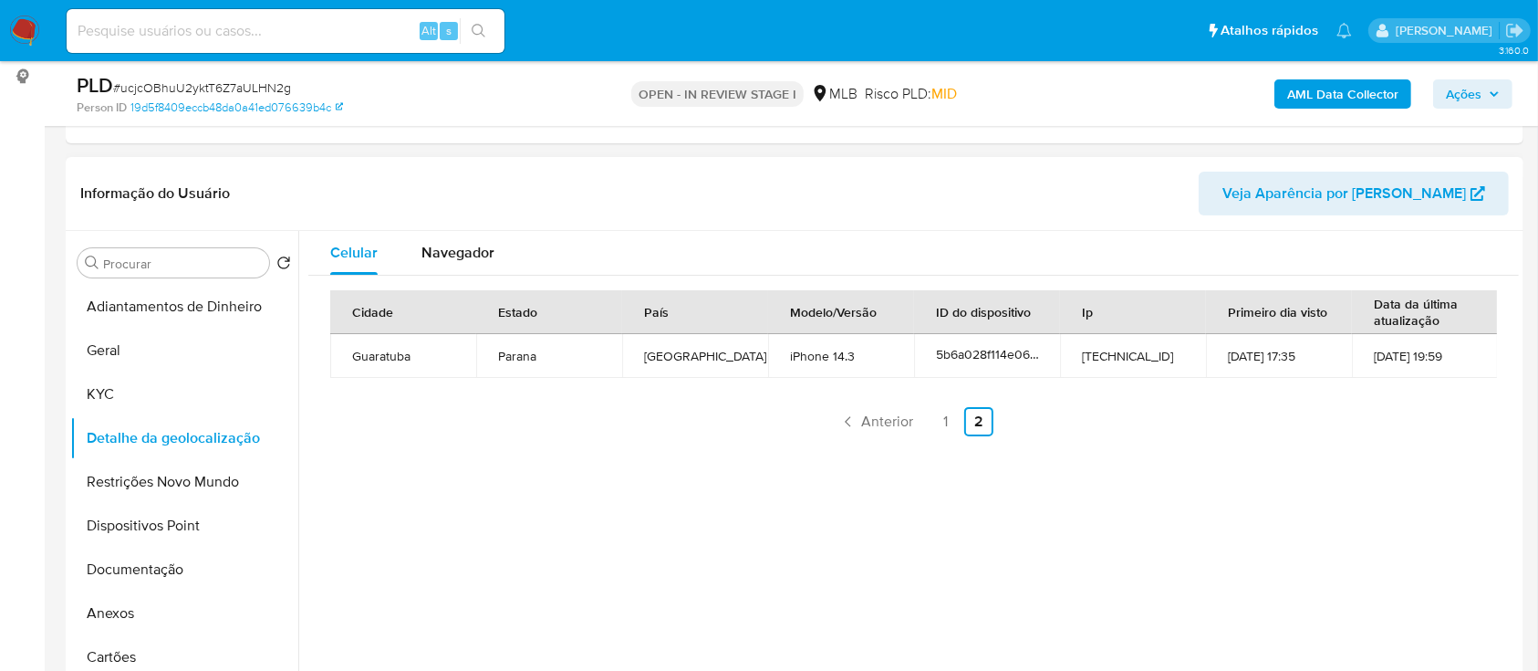
click at [1314, 443] on div "Cidade Estado País Modelo/Versão ID do dispositivo Ip Primeiro dia visto Data d…" at bounding box center [913, 363] width 1211 height 175
click at [143, 483] on button "Restrições Novo Mundo" at bounding box center [176, 482] width 213 height 44
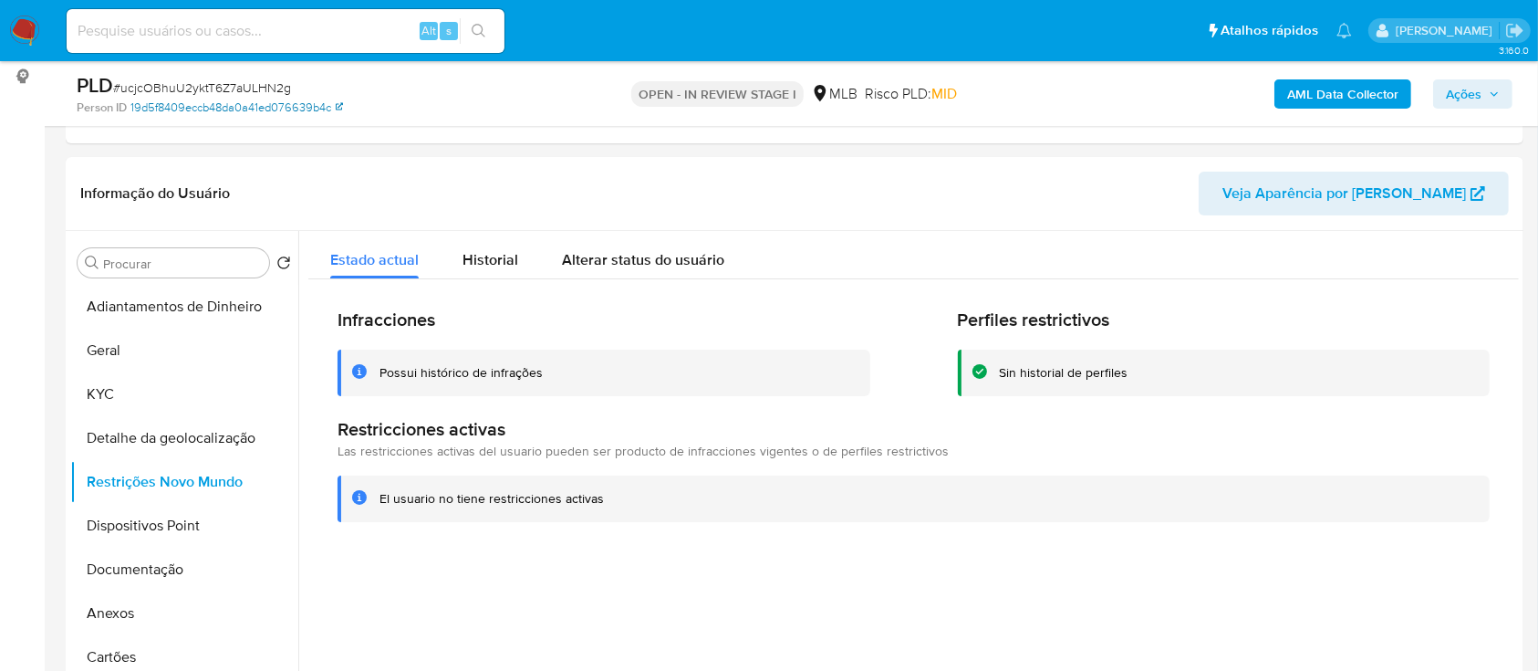
drag, startPoint x: 34, startPoint y: 154, endPoint x: 262, endPoint y: 103, distance: 233.7
click at [133, 491] on button "Restrições Novo Mundo" at bounding box center [176, 482] width 213 height 44
click at [124, 521] on button "Dispositivos Point" at bounding box center [176, 526] width 213 height 44
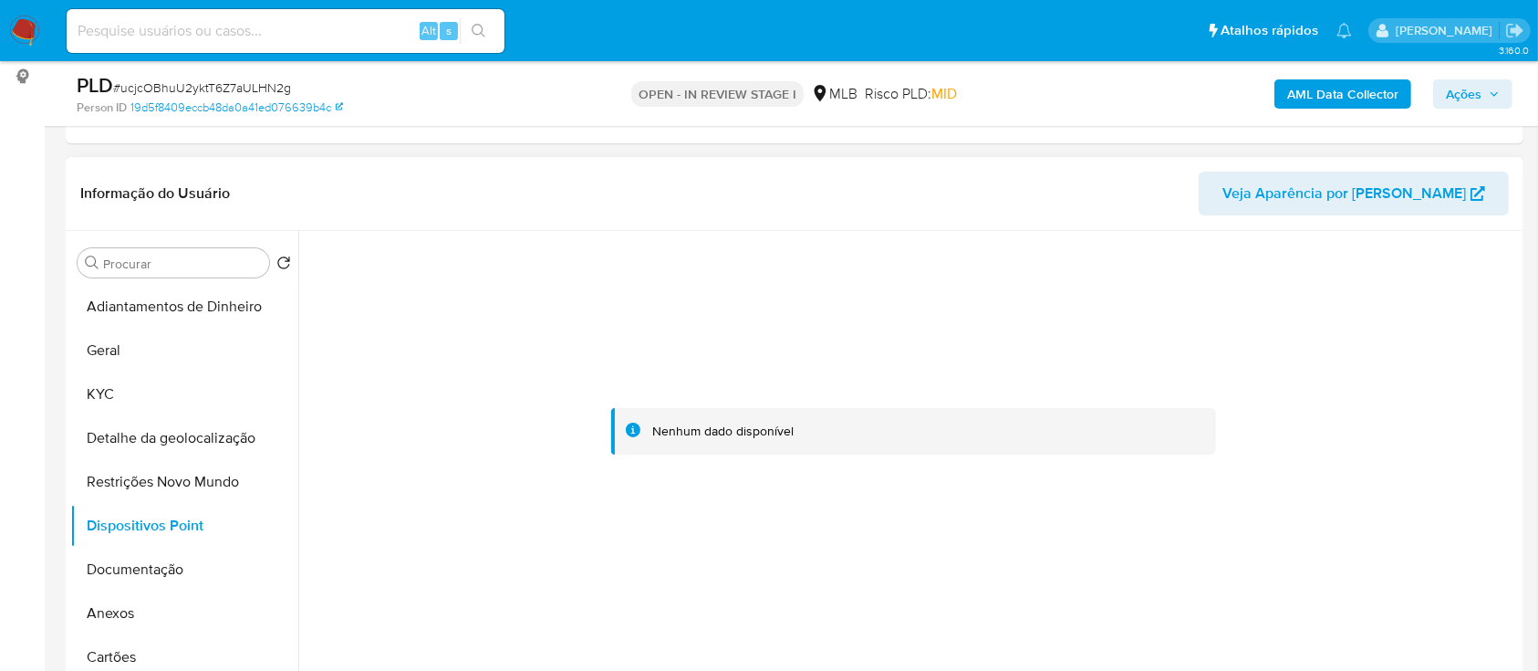
click at [1381, 332] on div at bounding box center [913, 431] width 1211 height 401
click at [146, 573] on button "Documentação" at bounding box center [176, 569] width 213 height 44
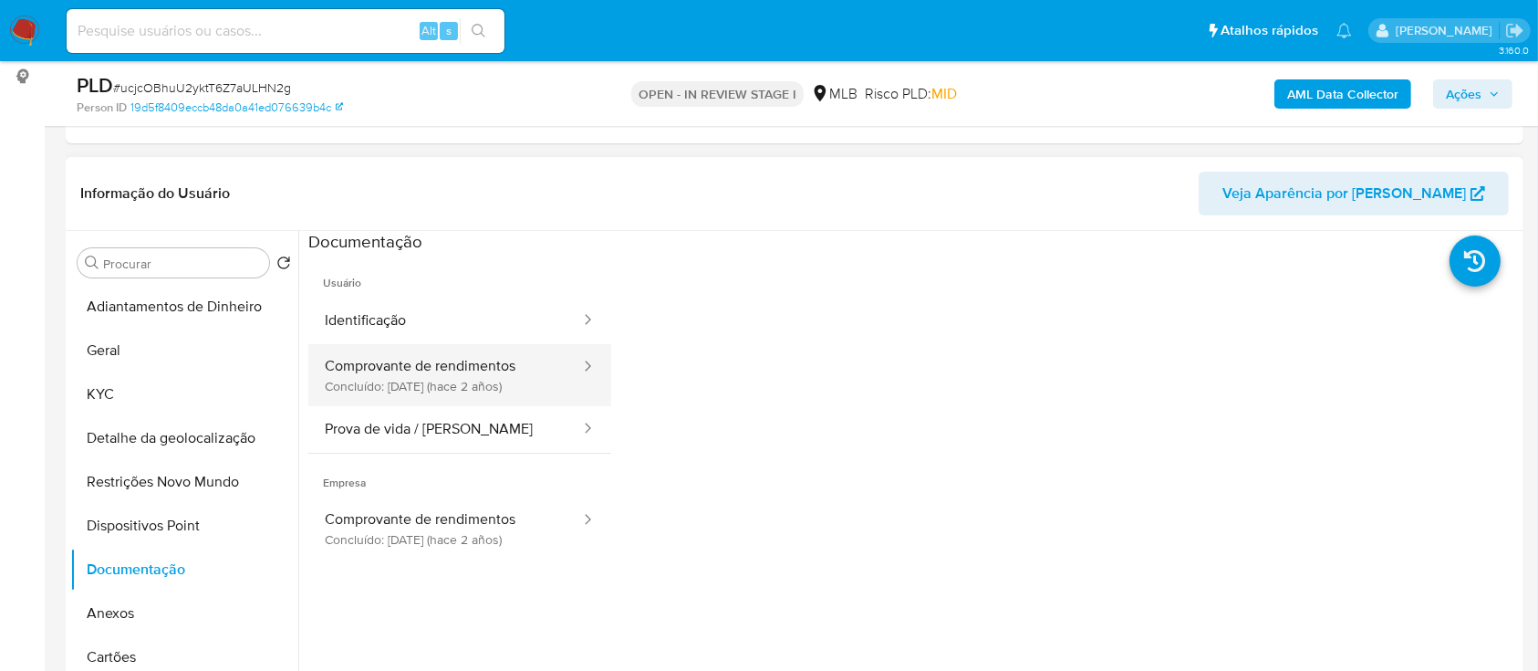
click at [438, 372] on button "Comprovante de rendimentos Concluído: 18/04/2023 (hace 2 años)" at bounding box center [445, 375] width 274 height 62
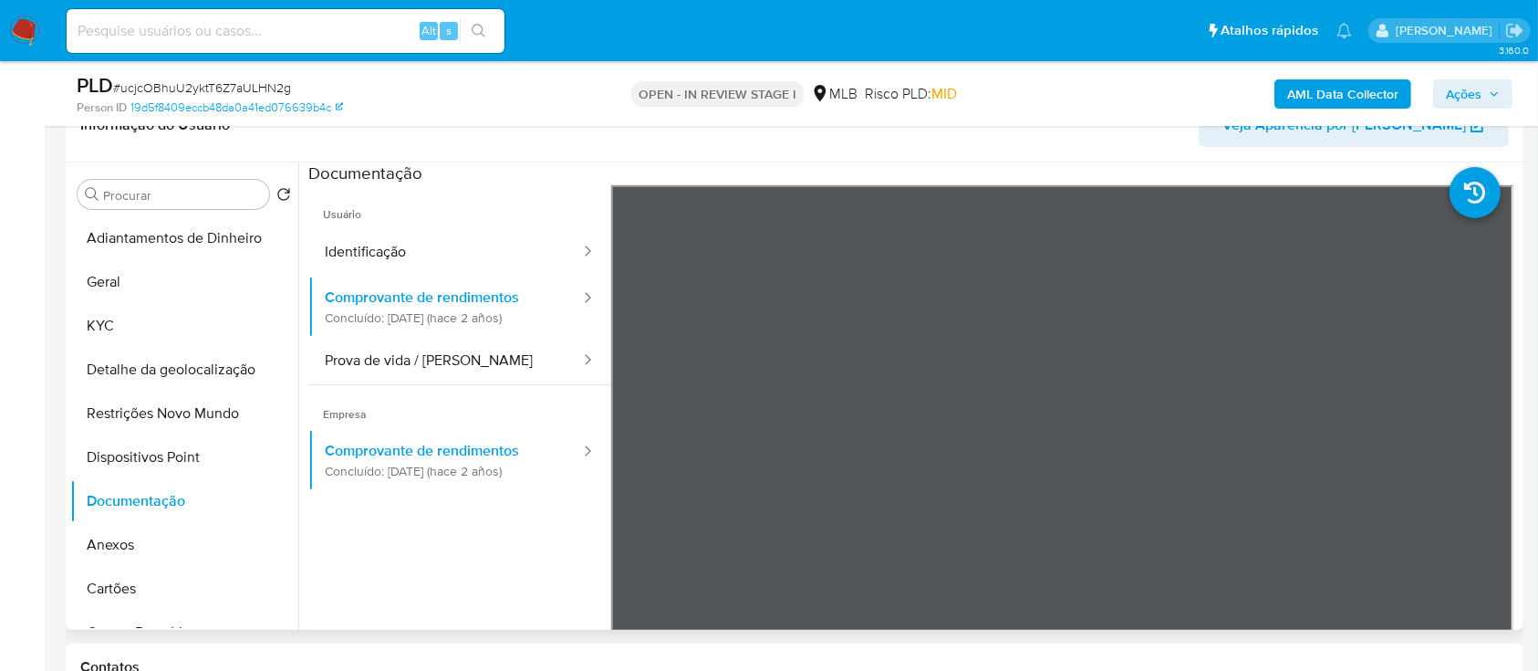
scroll to position [365, 0]
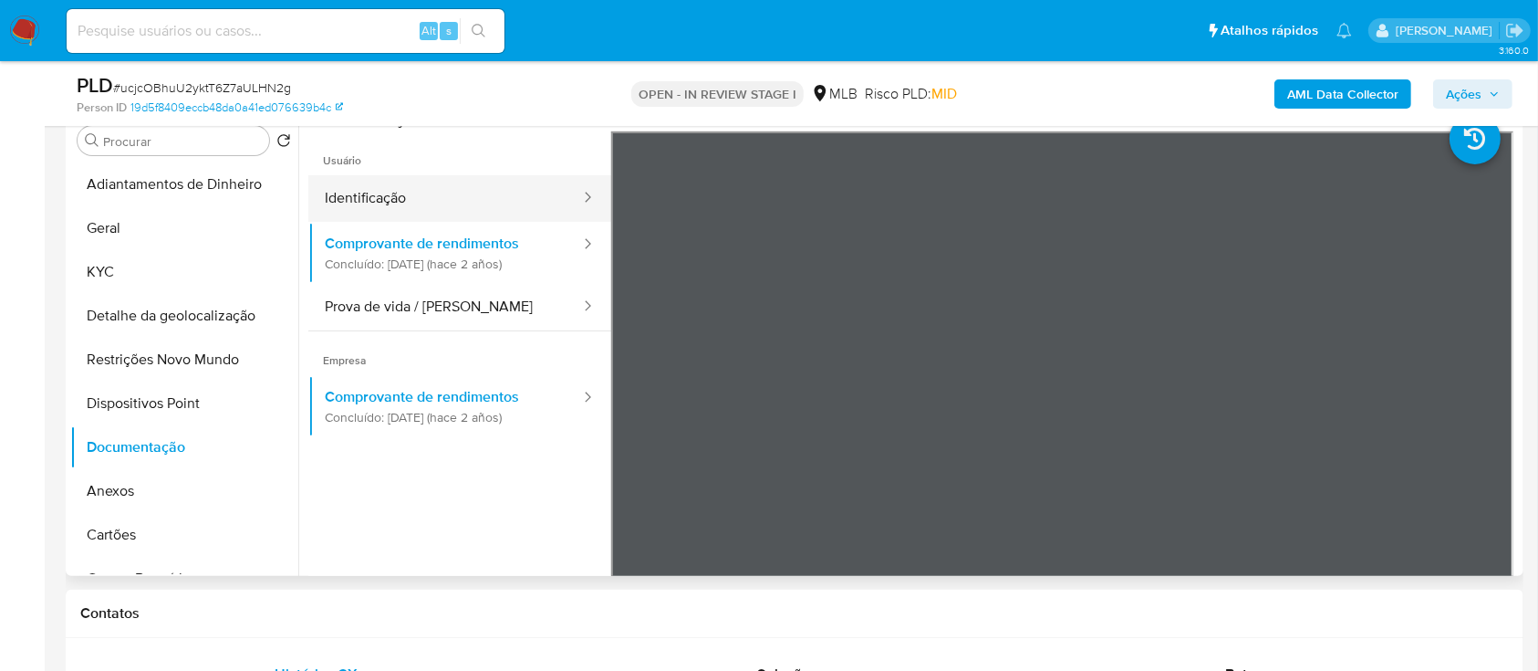
click at [365, 200] on button "Identificação" at bounding box center [445, 198] width 274 height 47
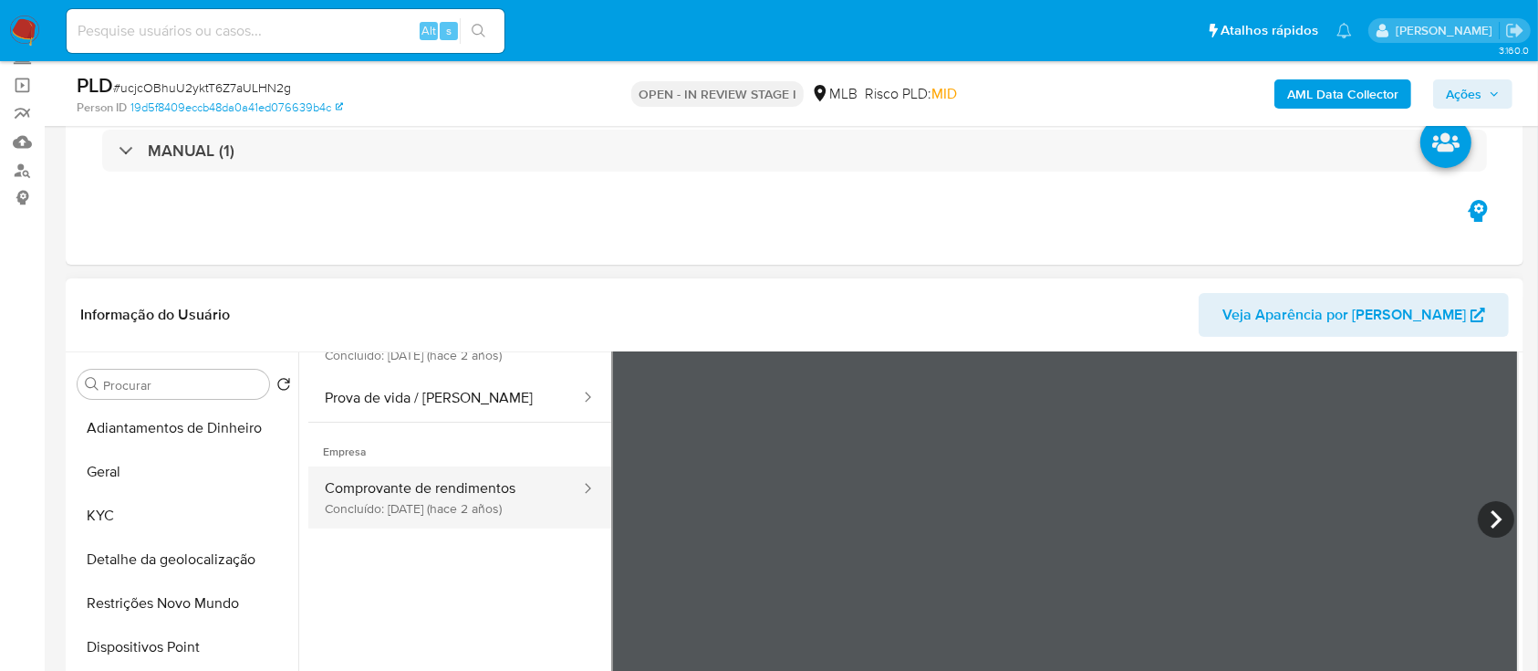
scroll to position [153, 0]
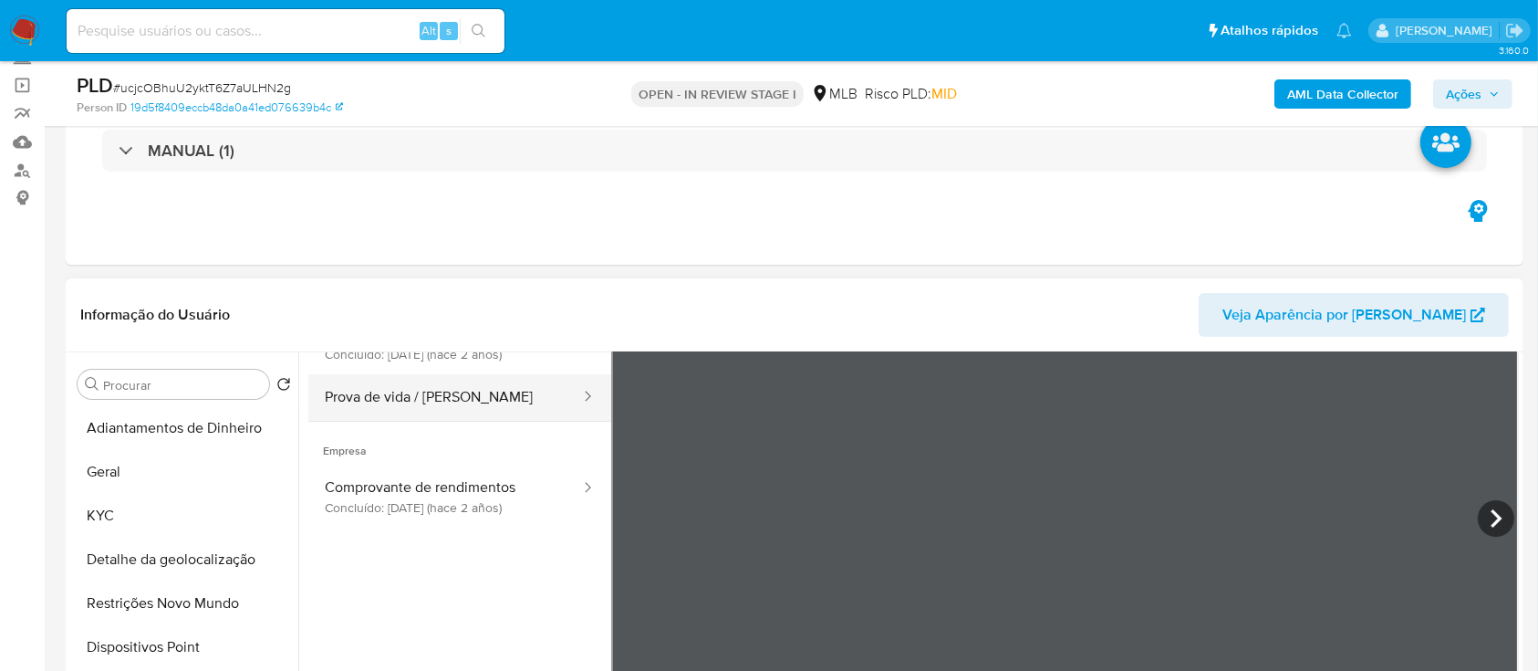
click at [445, 398] on button "Prova de vida / [PERSON_NAME]" at bounding box center [445, 397] width 274 height 47
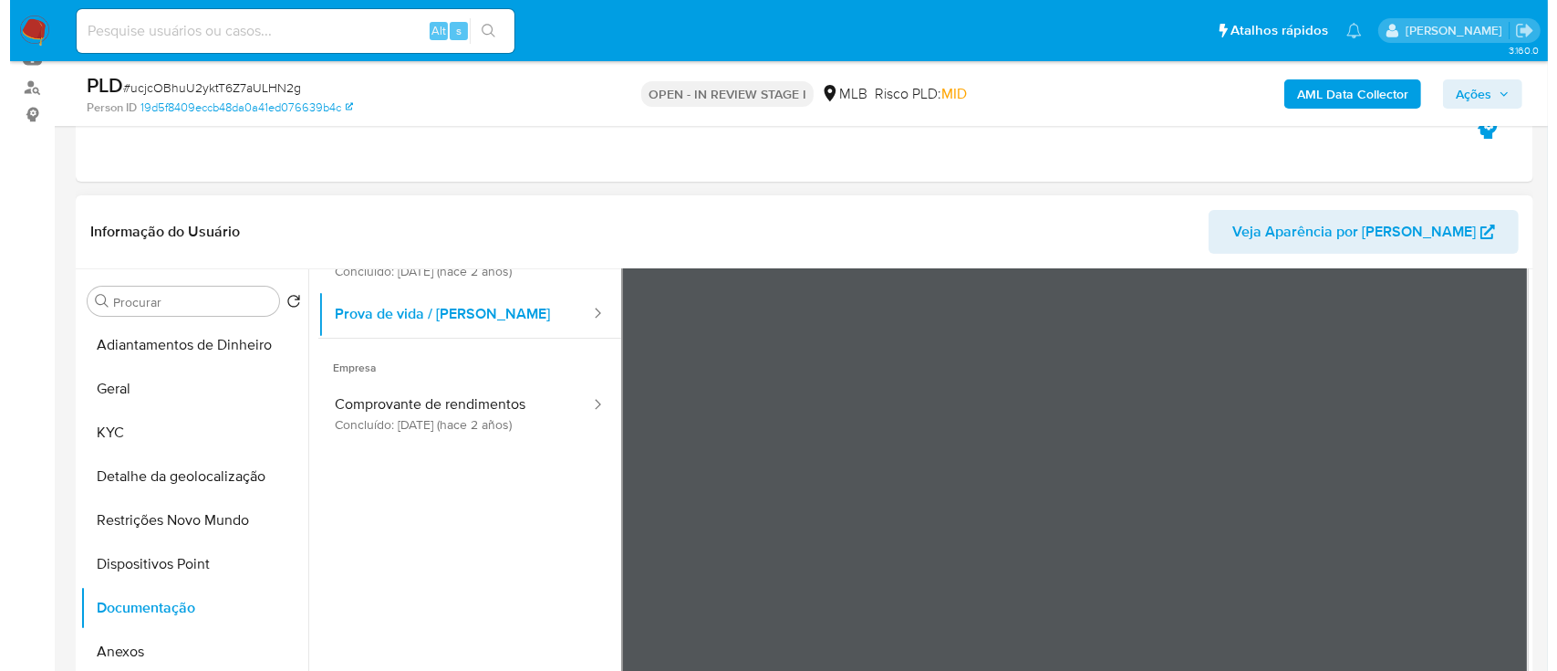
scroll to position [243, 0]
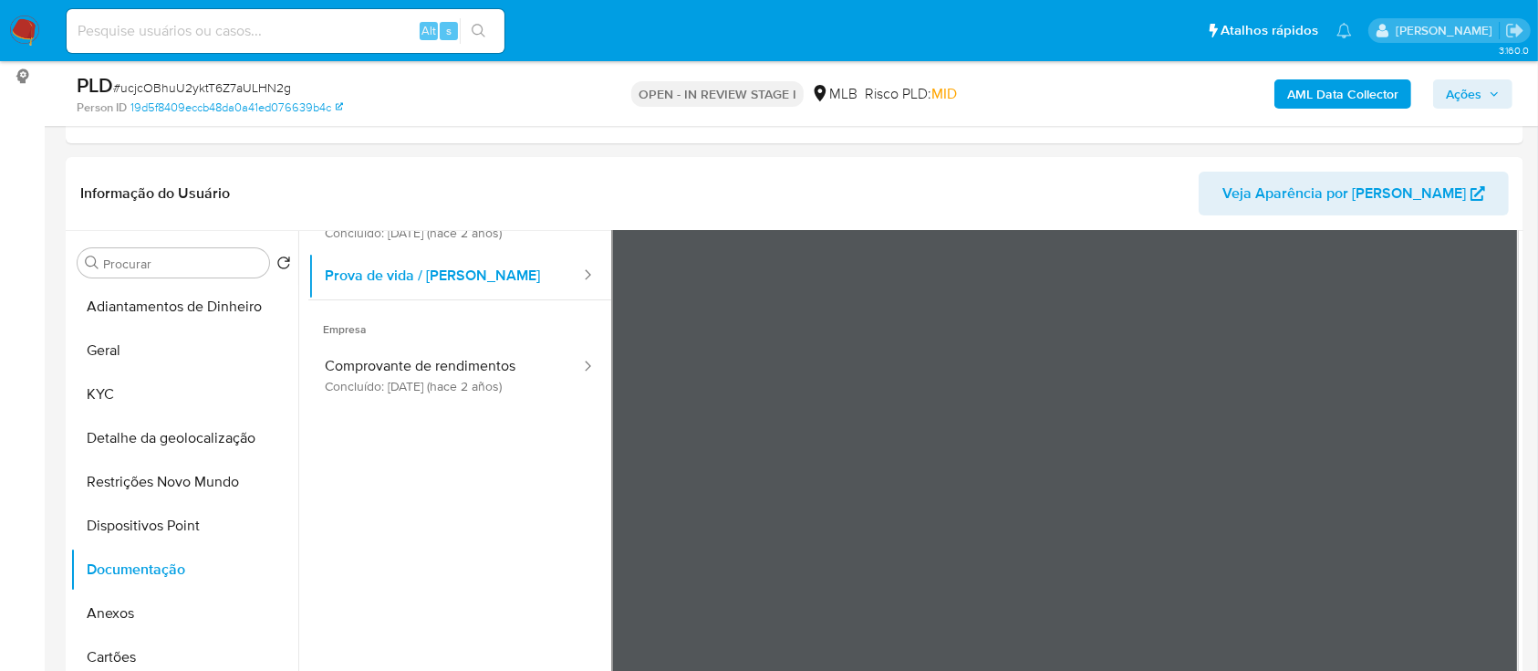
click at [1299, 94] on b "AML Data Collector" at bounding box center [1342, 93] width 111 height 29
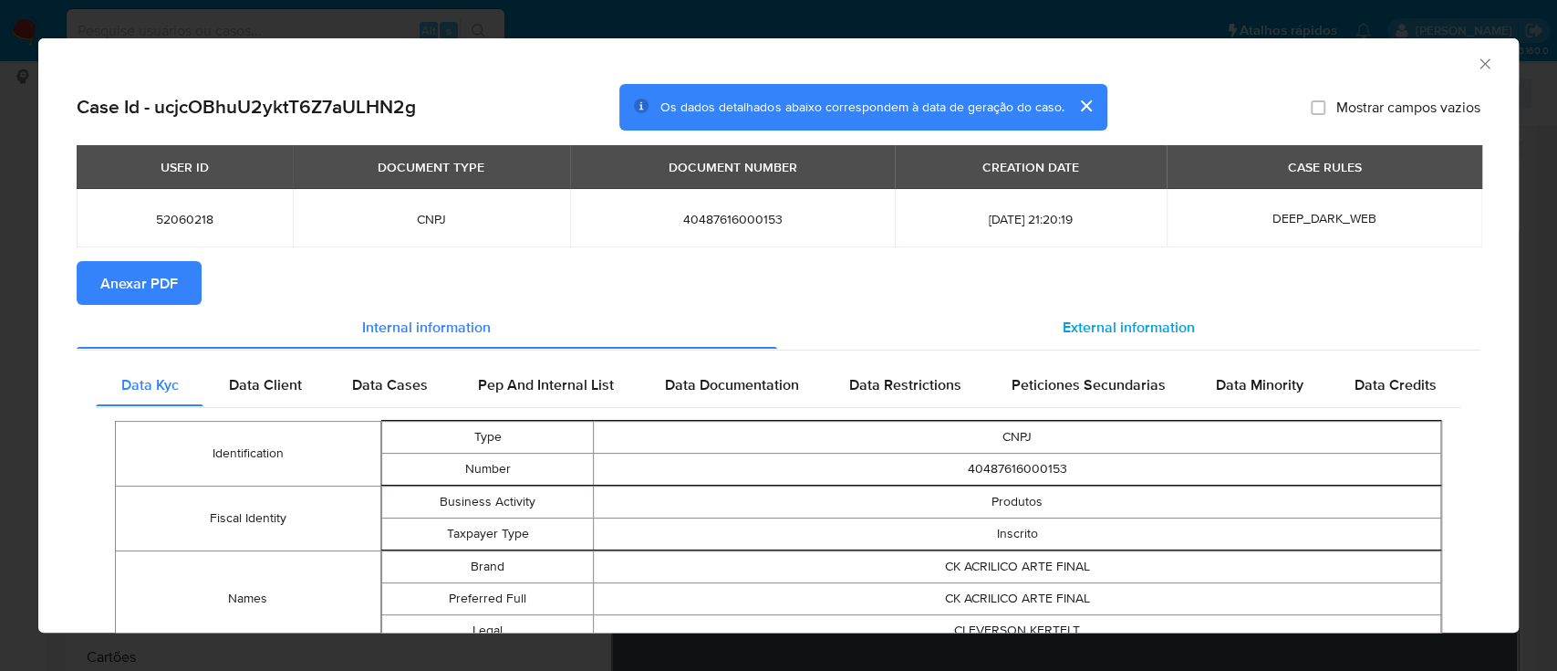
click at [1088, 334] on span "External information" at bounding box center [1129, 326] width 132 height 21
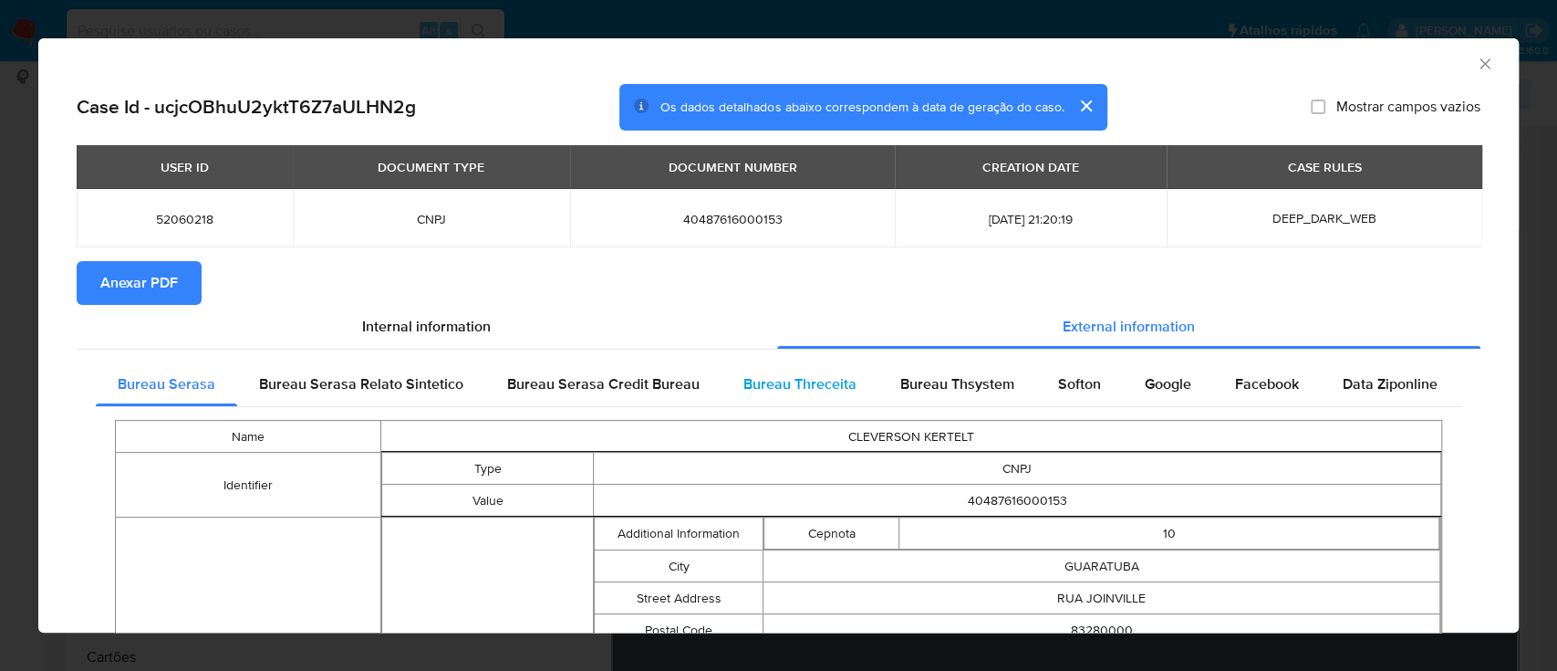
click at [763, 395] on div "Bureau Threceita" at bounding box center [800, 384] width 157 height 44
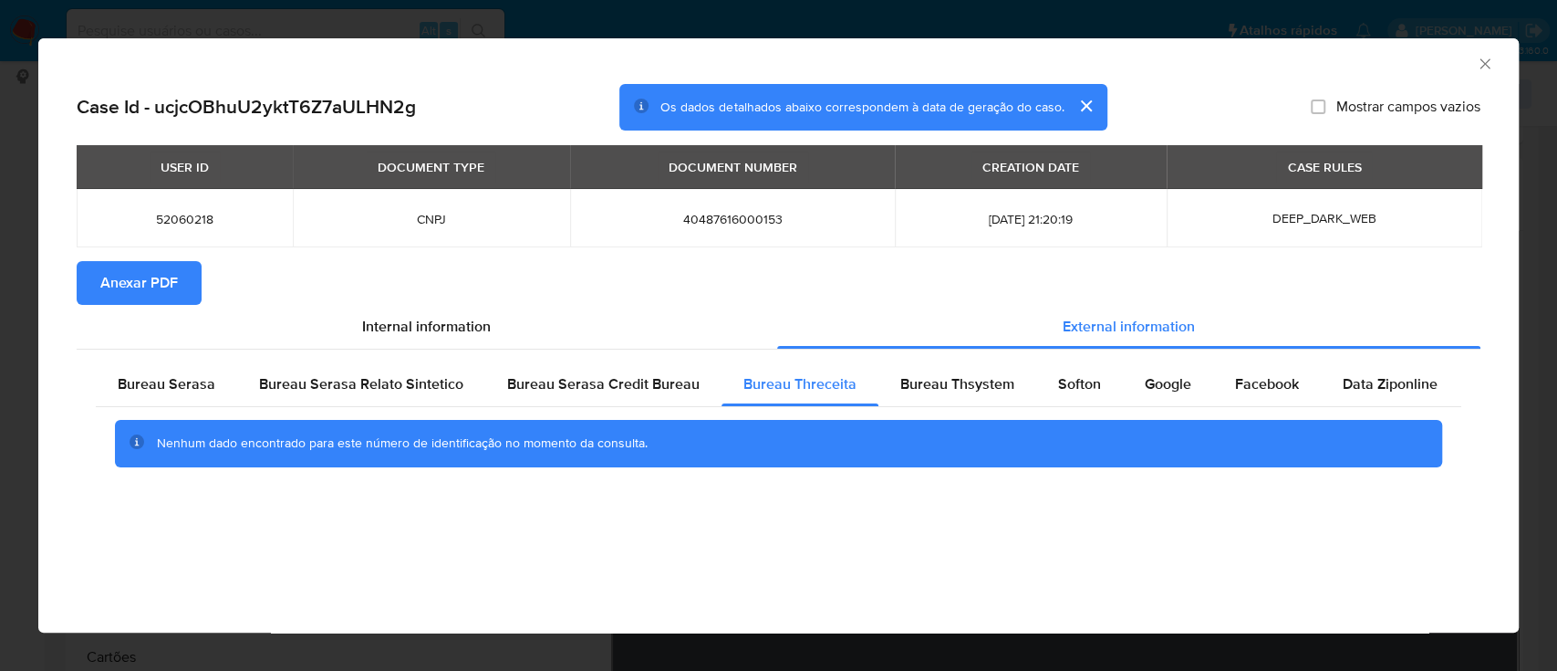
click at [1319, 58] on div "AML Data Collector" at bounding box center [763, 61] width 1425 height 20
click at [945, 387] on span "Bureau Thsystem" at bounding box center [957, 383] width 114 height 21
click at [1326, 47] on div "AML Data Collector" at bounding box center [778, 61] width 1481 height 46
click at [1065, 375] on span "Softon" at bounding box center [1079, 383] width 43 height 21
click at [1222, 62] on div "AML Data Collector" at bounding box center [763, 61] width 1425 height 20
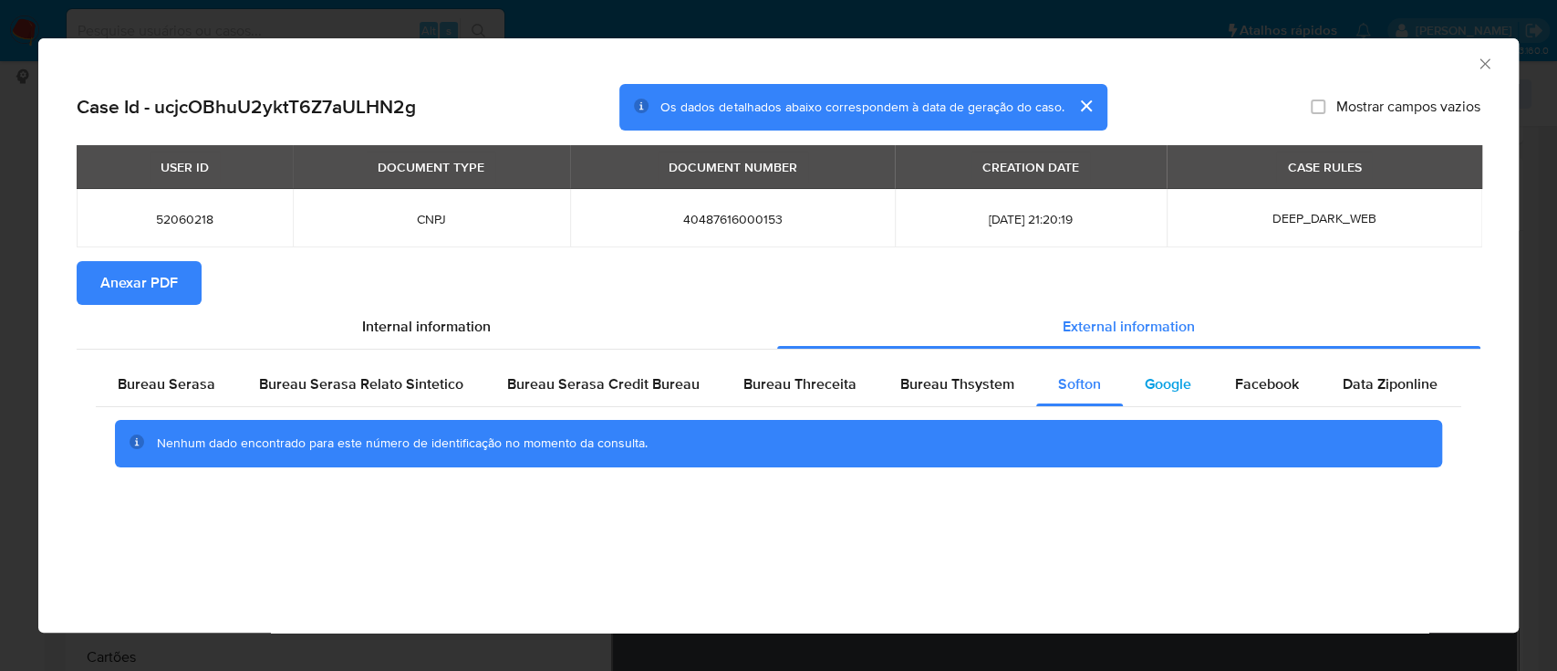
click at [1175, 381] on span "Google" at bounding box center [1168, 383] width 47 height 21
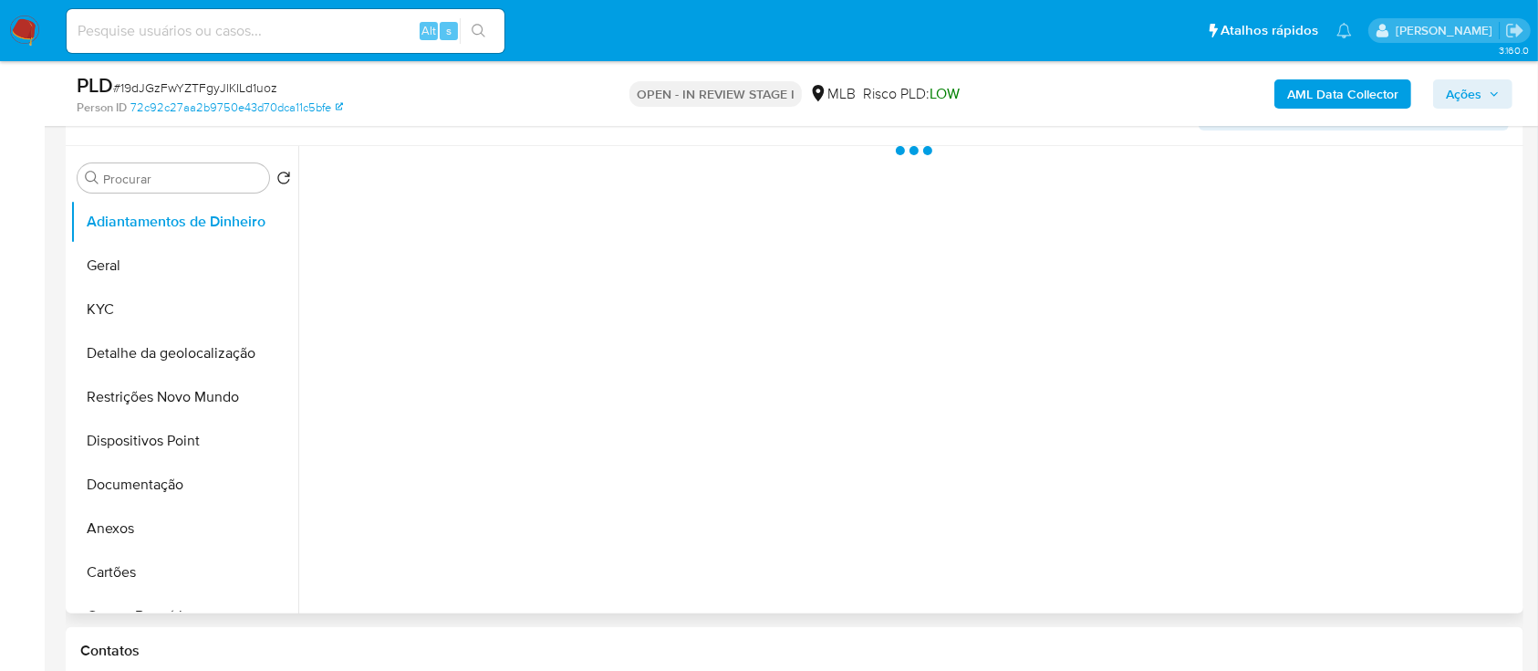
scroll to position [365, 0]
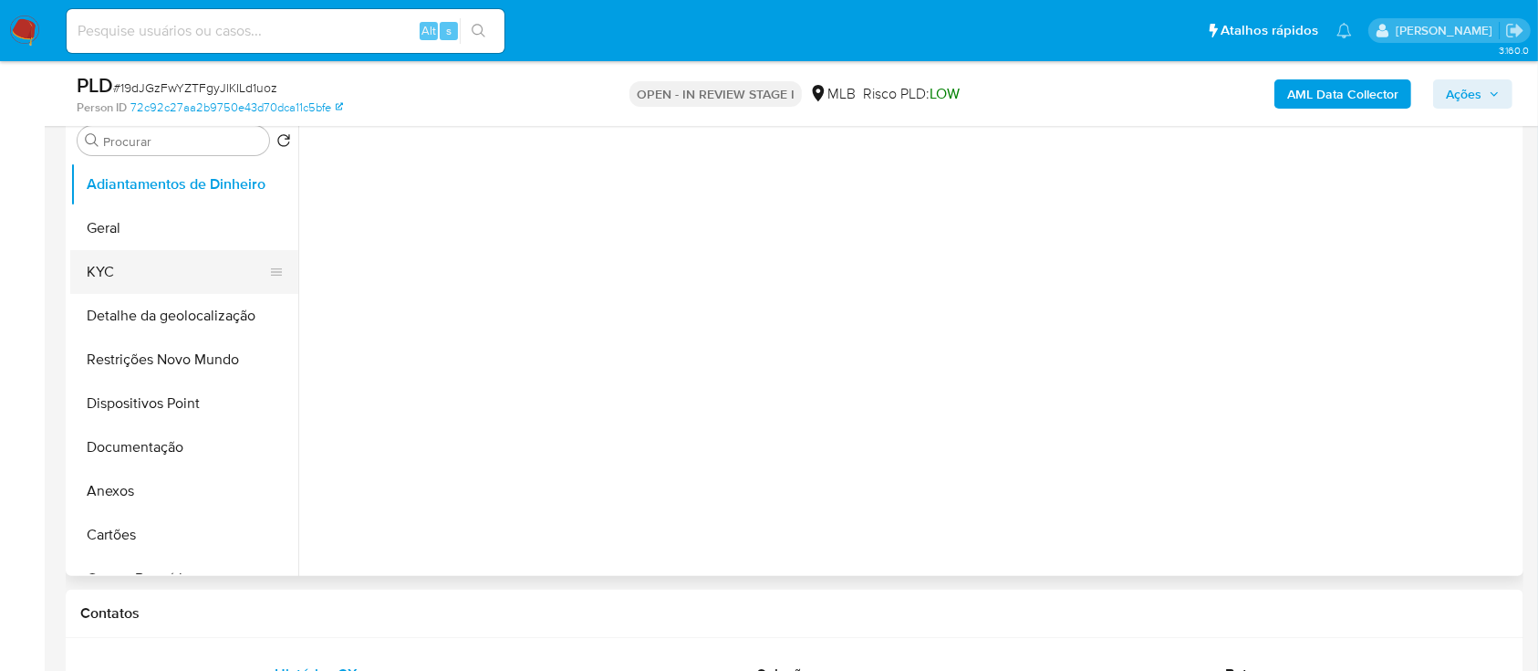
select select "10"
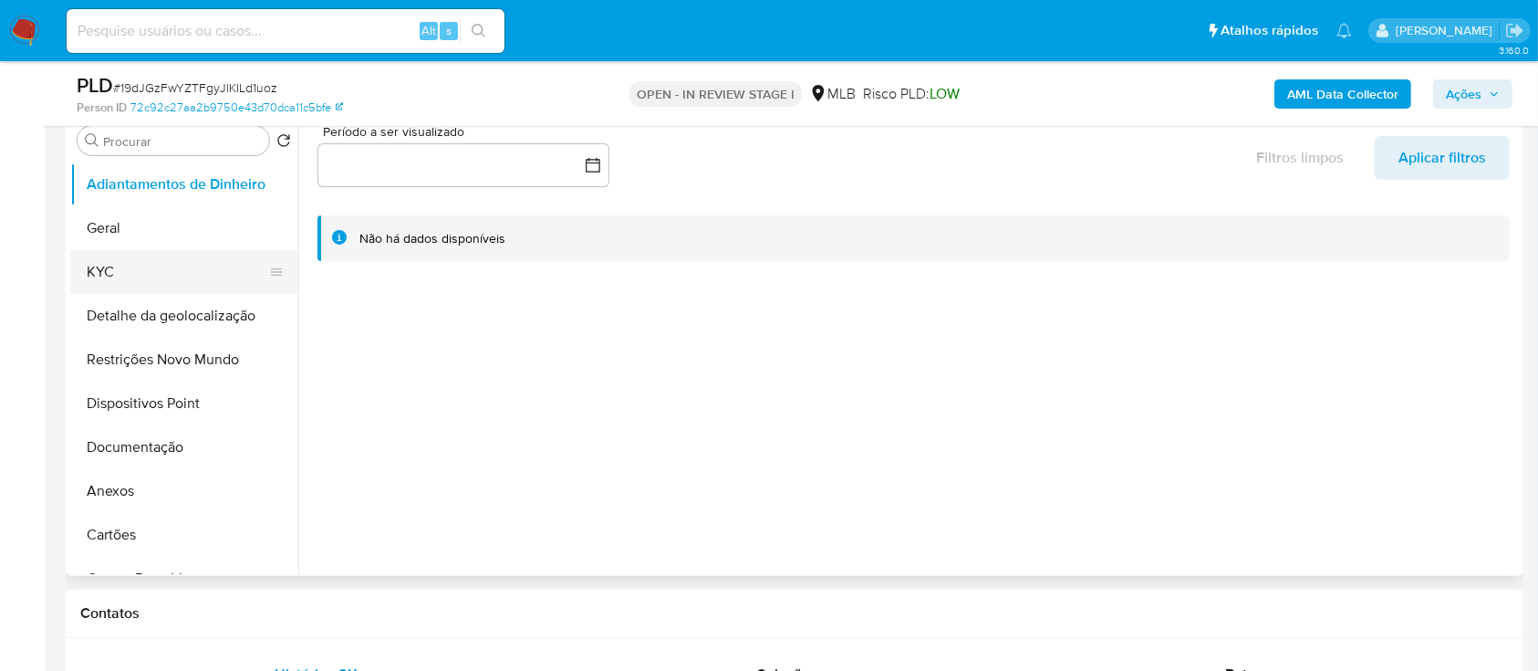
click at [206, 281] on button "KYC" at bounding box center [176, 272] width 213 height 44
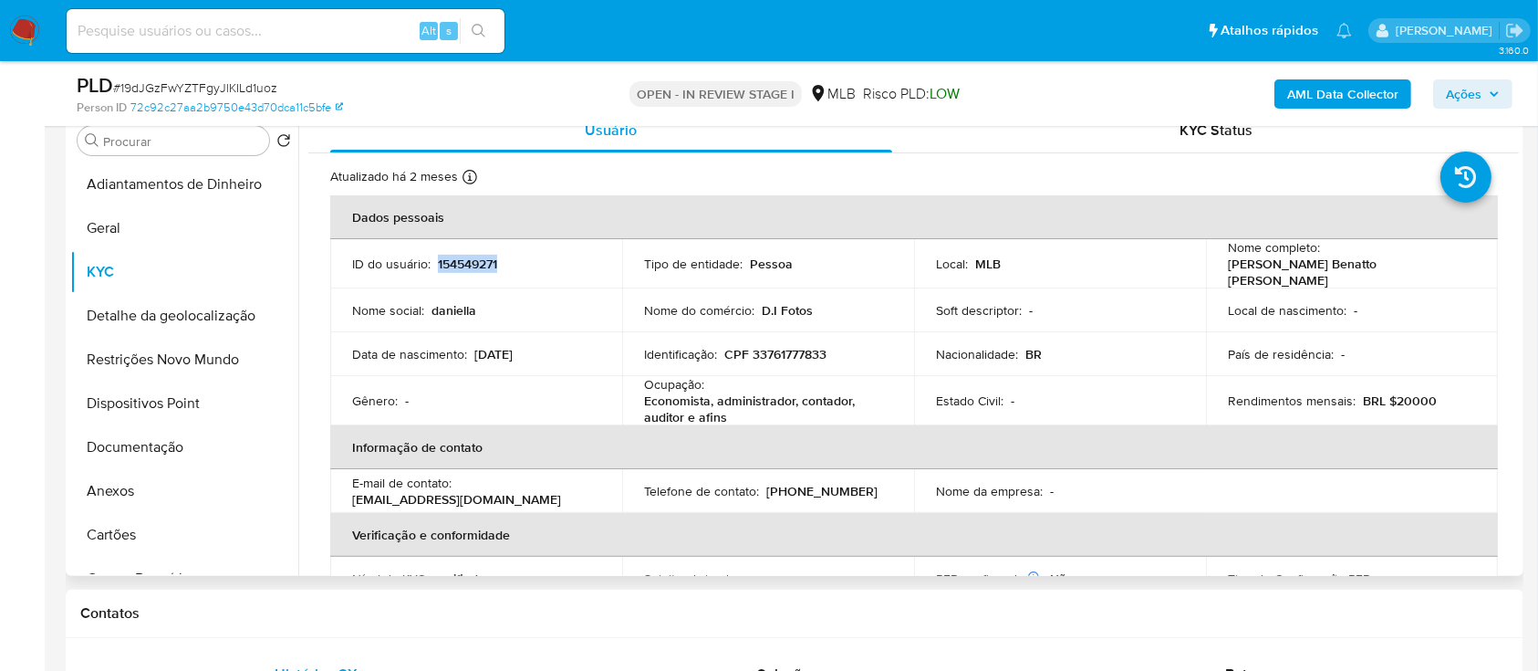
drag, startPoint x: 532, startPoint y: 263, endPoint x: 436, endPoint y: 263, distance: 95.8
click at [437, 259] on div "ID do usuário : 154549271" at bounding box center [476, 263] width 248 height 16
copy p "154549271"
click at [139, 240] on button "Geral" at bounding box center [176, 228] width 213 height 44
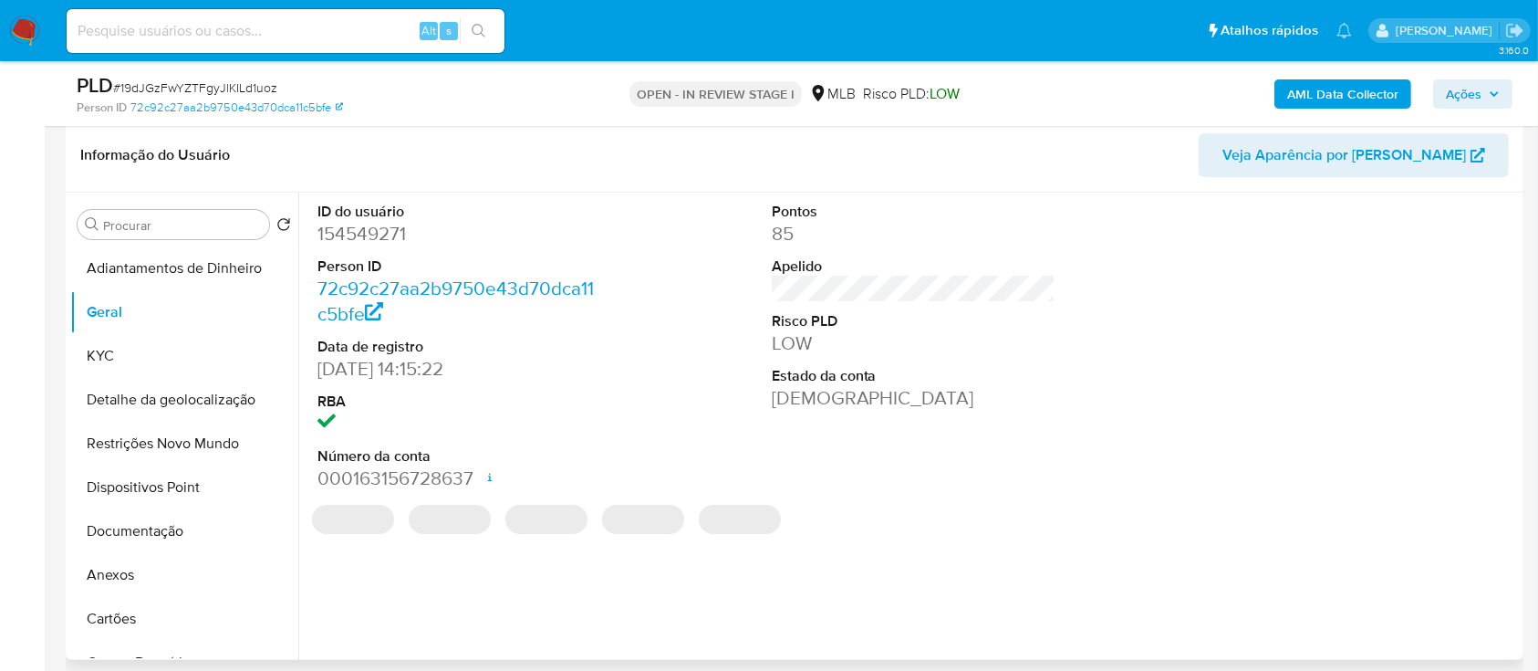
scroll to position [243, 0]
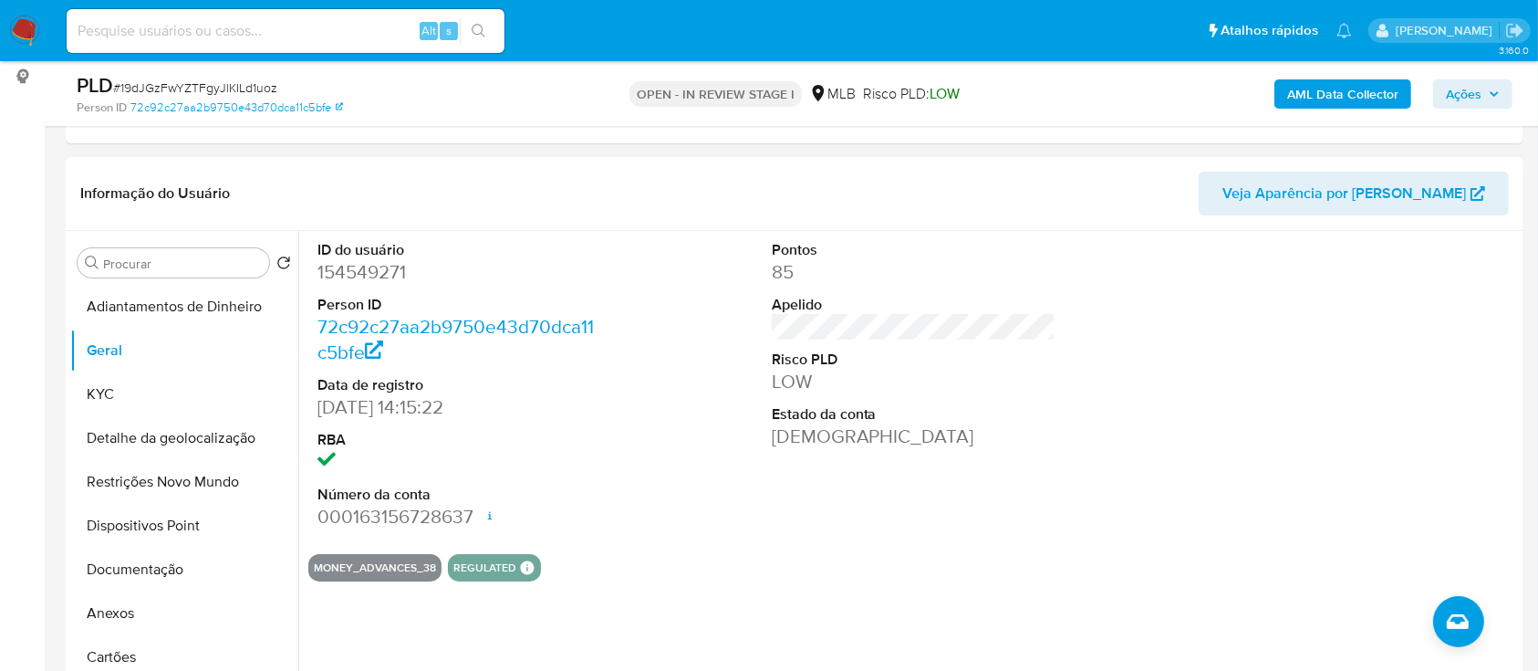
click at [1253, 328] on div at bounding box center [1367, 385] width 303 height 308
click at [94, 395] on button "KYC" at bounding box center [176, 394] width 213 height 44
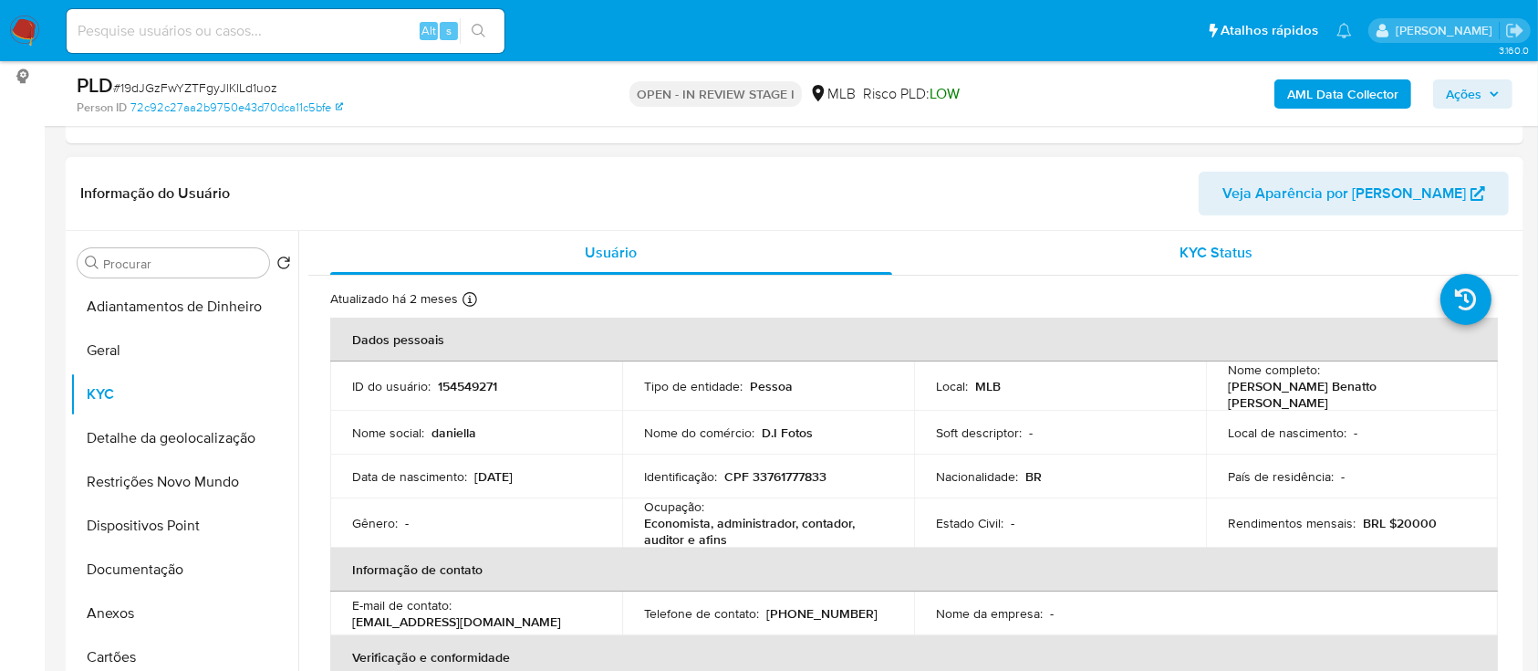
scroll to position [121, 0]
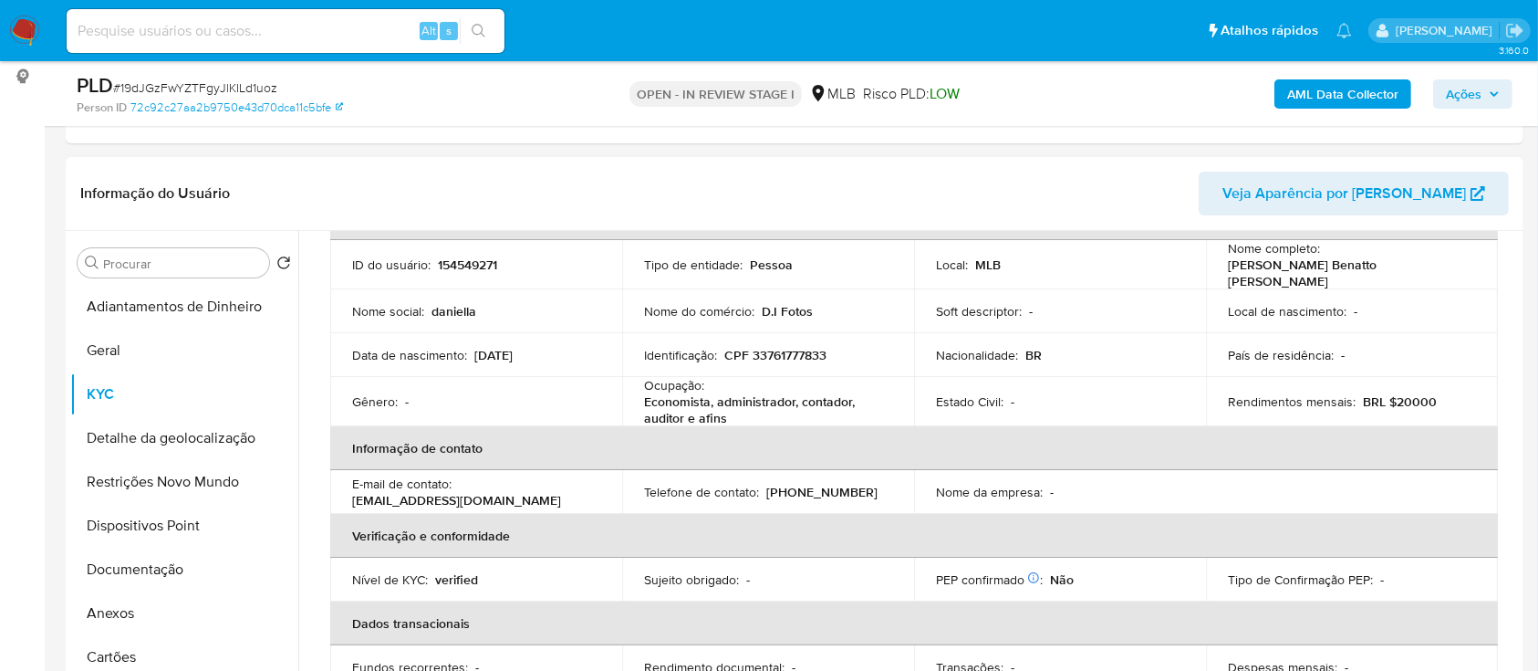
drag, startPoint x: 1160, startPoint y: 172, endPoint x: 1119, endPoint y: 160, distance: 42.7
click at [1152, 169] on div "Informação do Usuário Veja Aparência por [PERSON_NAME]" at bounding box center [795, 194] width 1458 height 74
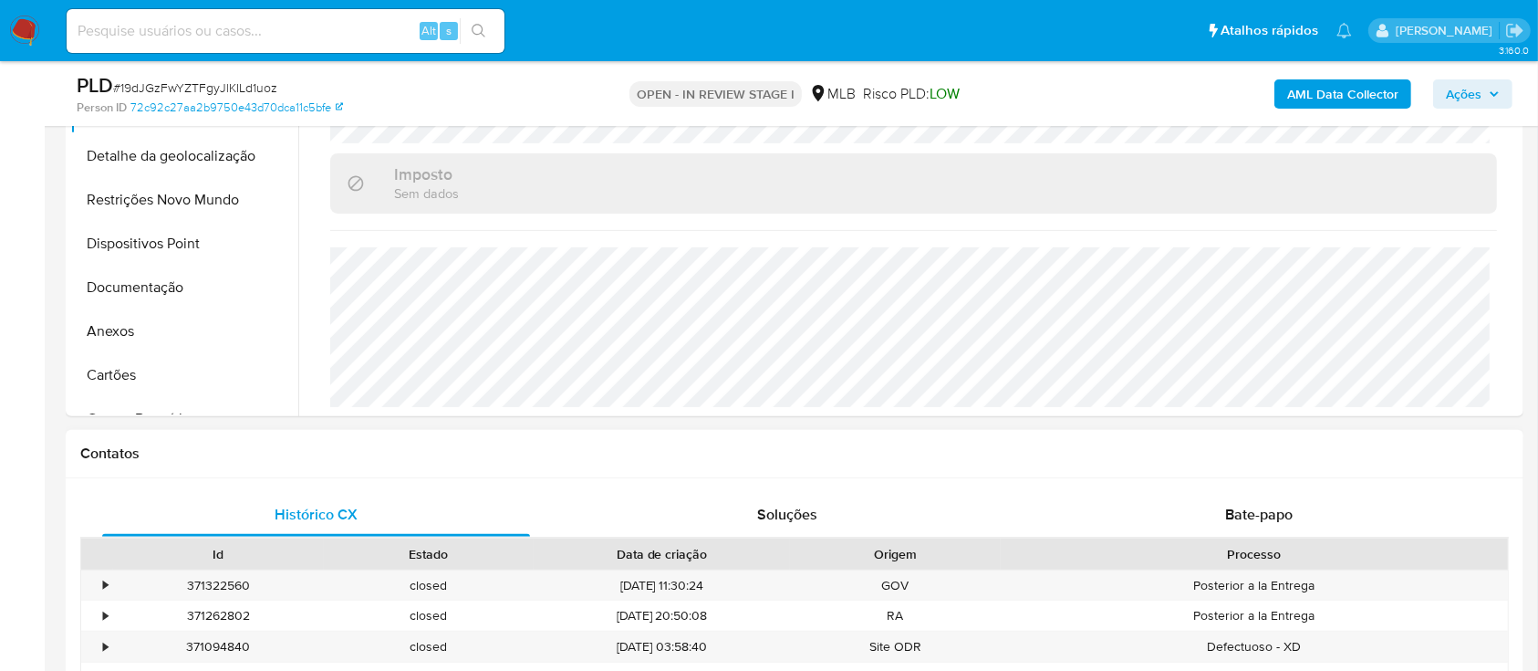
scroll to position [486, 0]
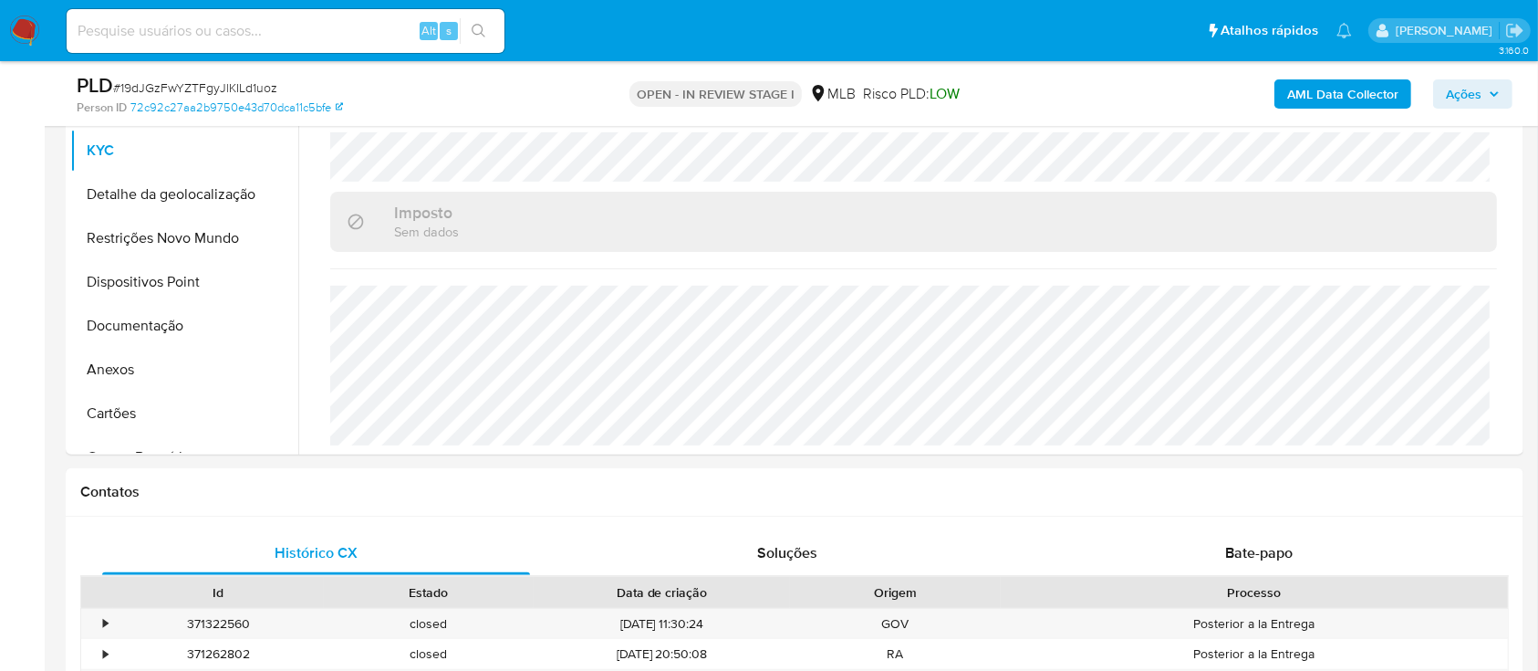
click at [1203, 83] on div "AML Data Collector Ações" at bounding box center [1275, 93] width 473 height 43
click at [144, 184] on button "Detalhe da geolocalização" at bounding box center [176, 194] width 213 height 44
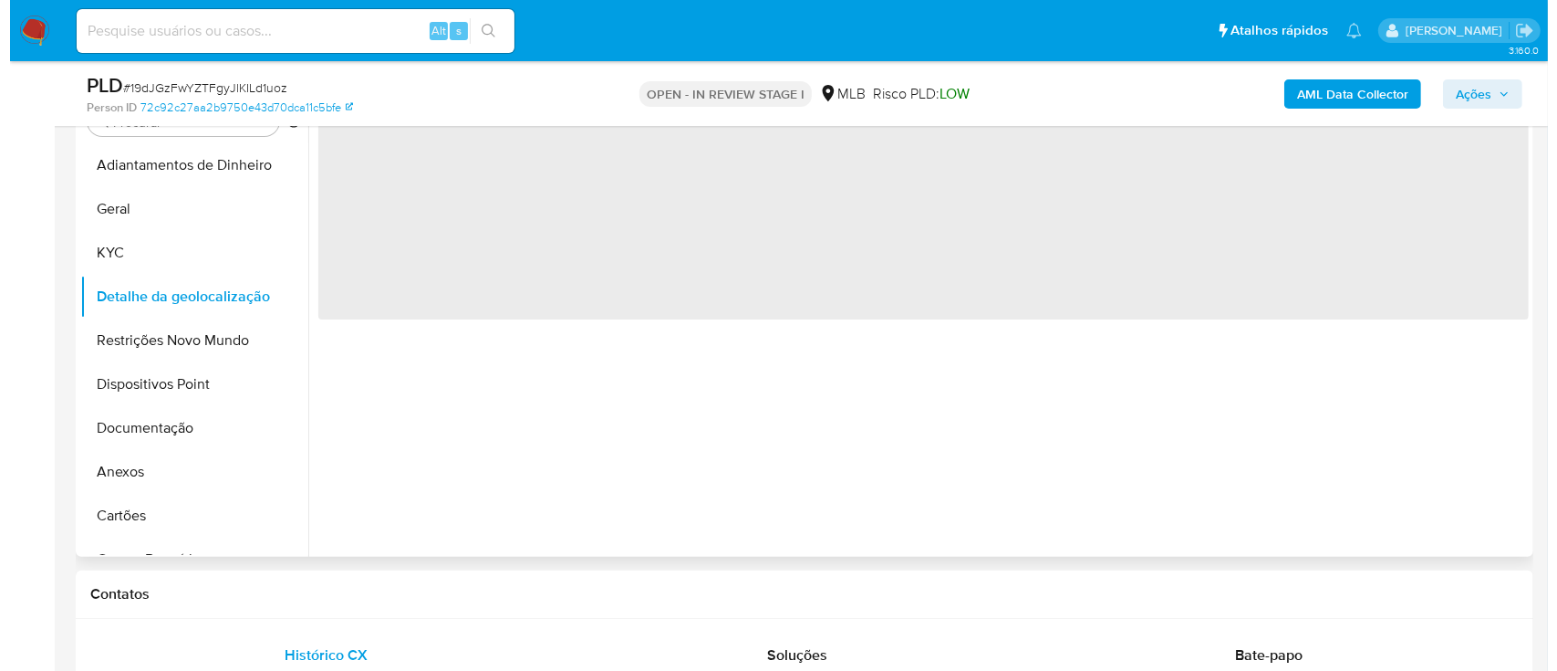
scroll to position [243, 0]
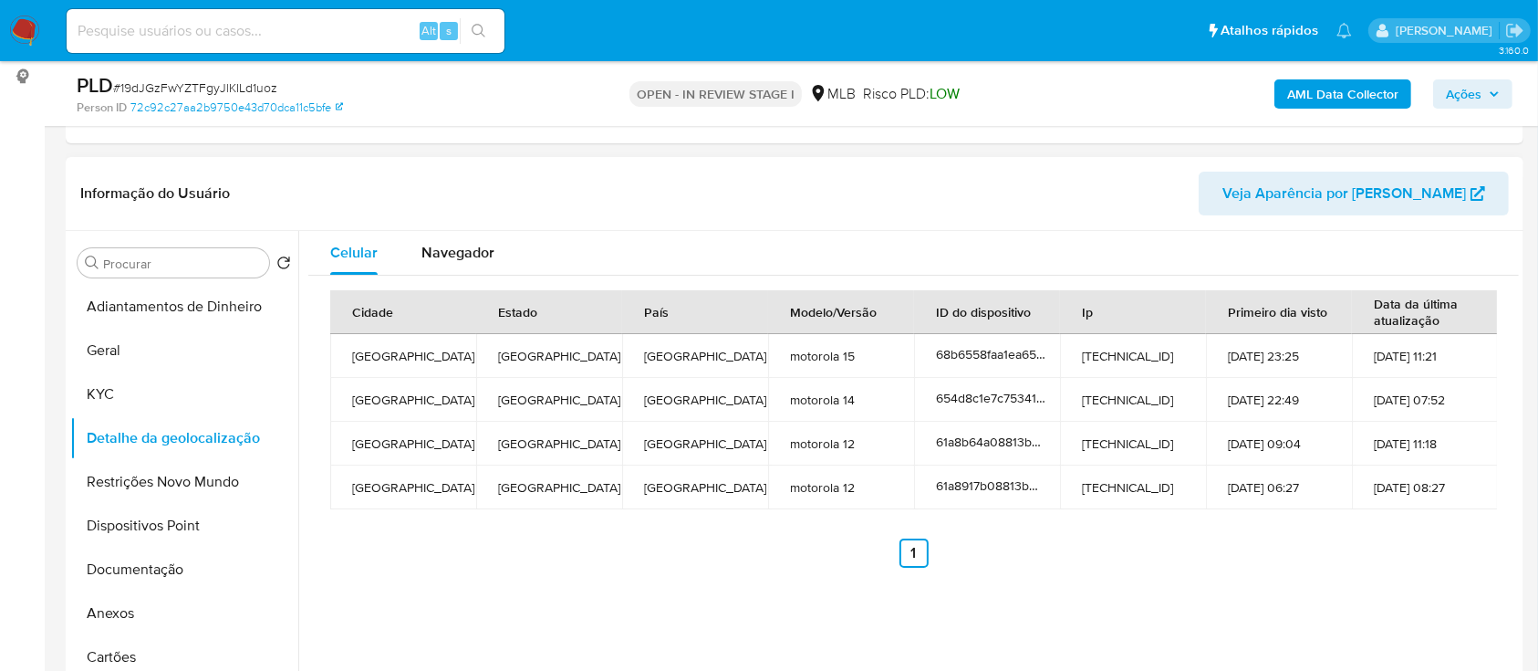
click at [1167, 203] on header "Informação do Usuário Veja Aparência por [PERSON_NAME]" at bounding box center [794, 194] width 1429 height 44
click at [139, 478] on button "Restrições Novo Mundo" at bounding box center [176, 482] width 213 height 44
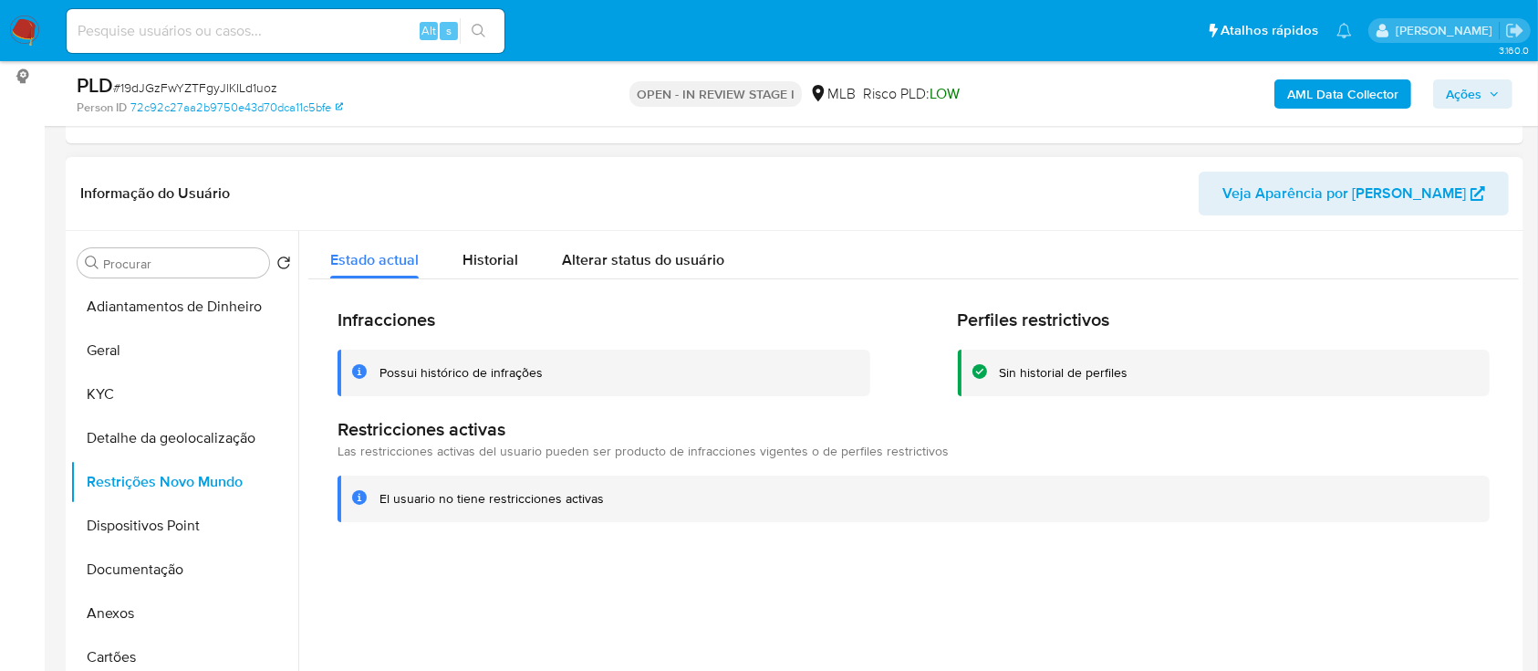
click at [1143, 191] on header "Informação do Usuário Veja Aparência por [PERSON_NAME]" at bounding box center [794, 194] width 1429 height 44
click at [186, 519] on button "Dispositivos Point" at bounding box center [176, 526] width 213 height 44
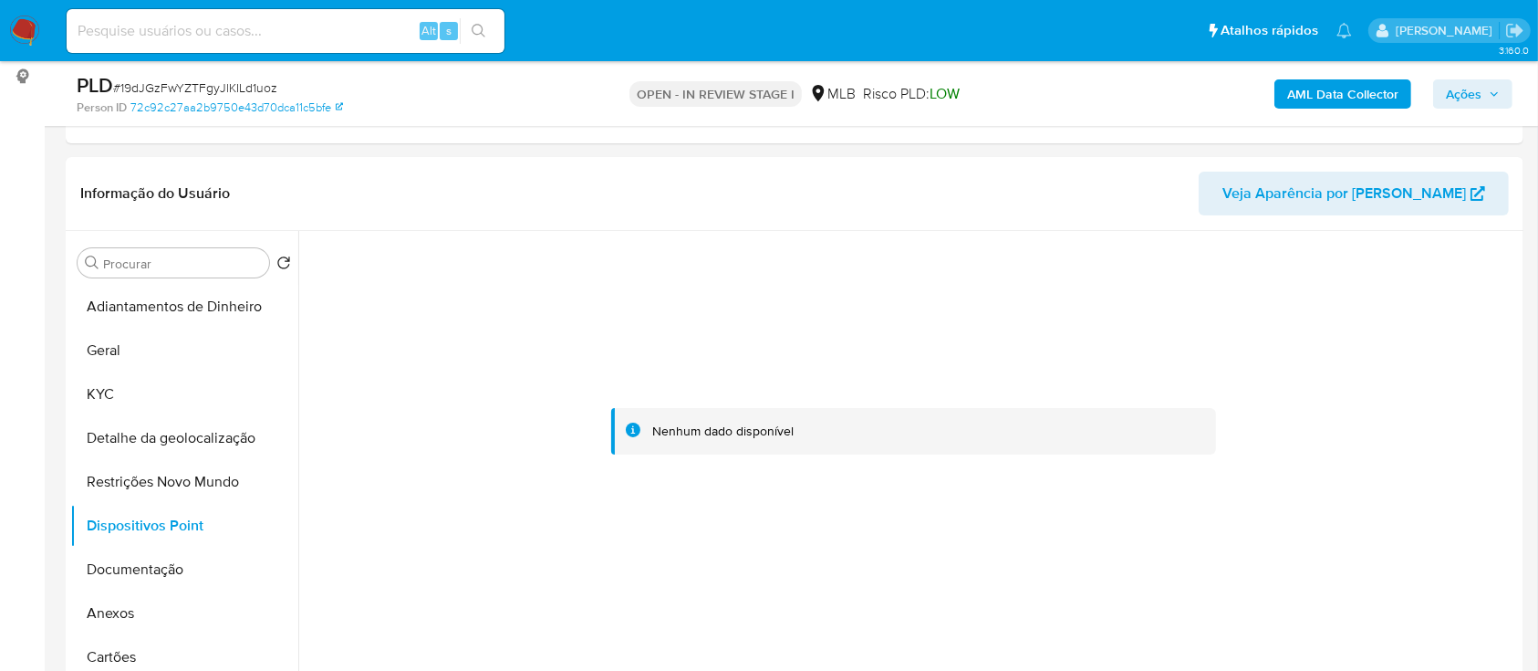
drag, startPoint x: 1408, startPoint y: 338, endPoint x: 1003, endPoint y: 145, distance: 448.5
click at [1399, 333] on div at bounding box center [913, 431] width 1211 height 401
click at [138, 564] on button "Documentação" at bounding box center [176, 569] width 213 height 44
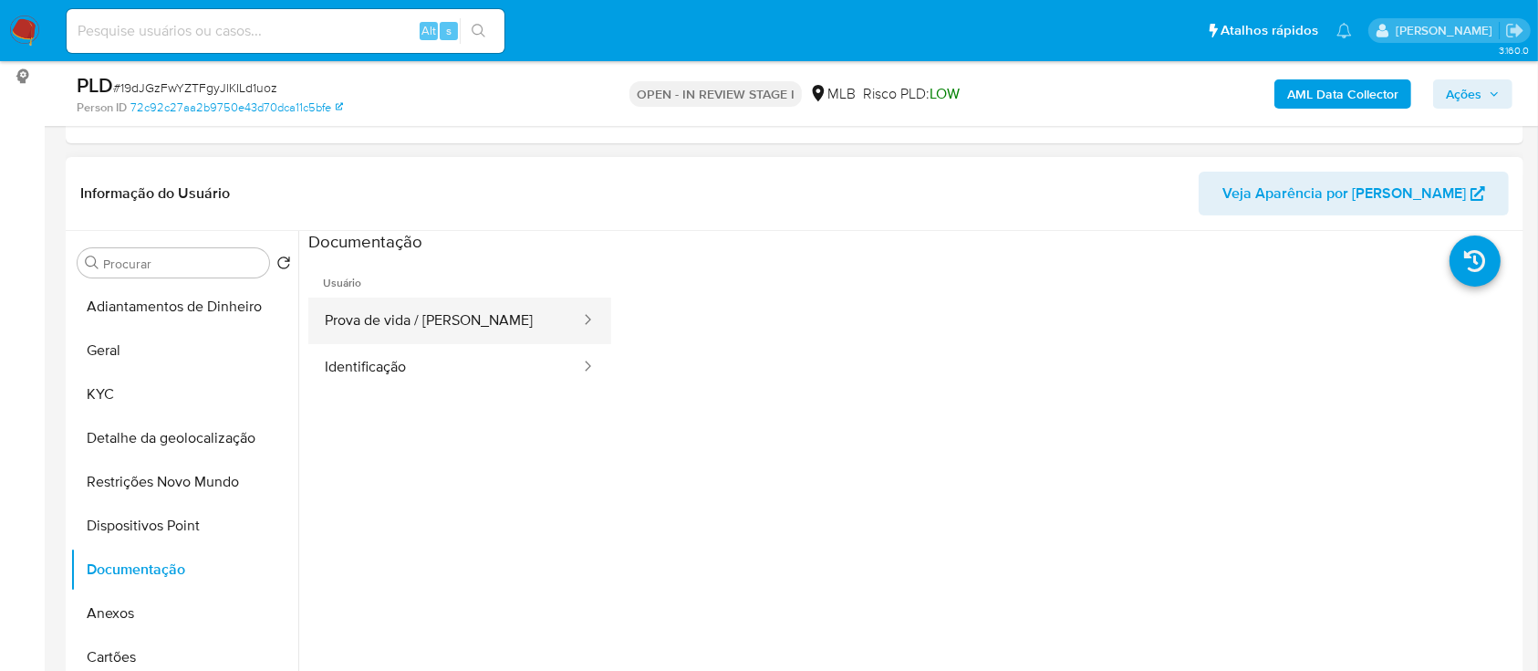
click at [388, 319] on button "Prova de vida / [PERSON_NAME]" at bounding box center [445, 320] width 274 height 47
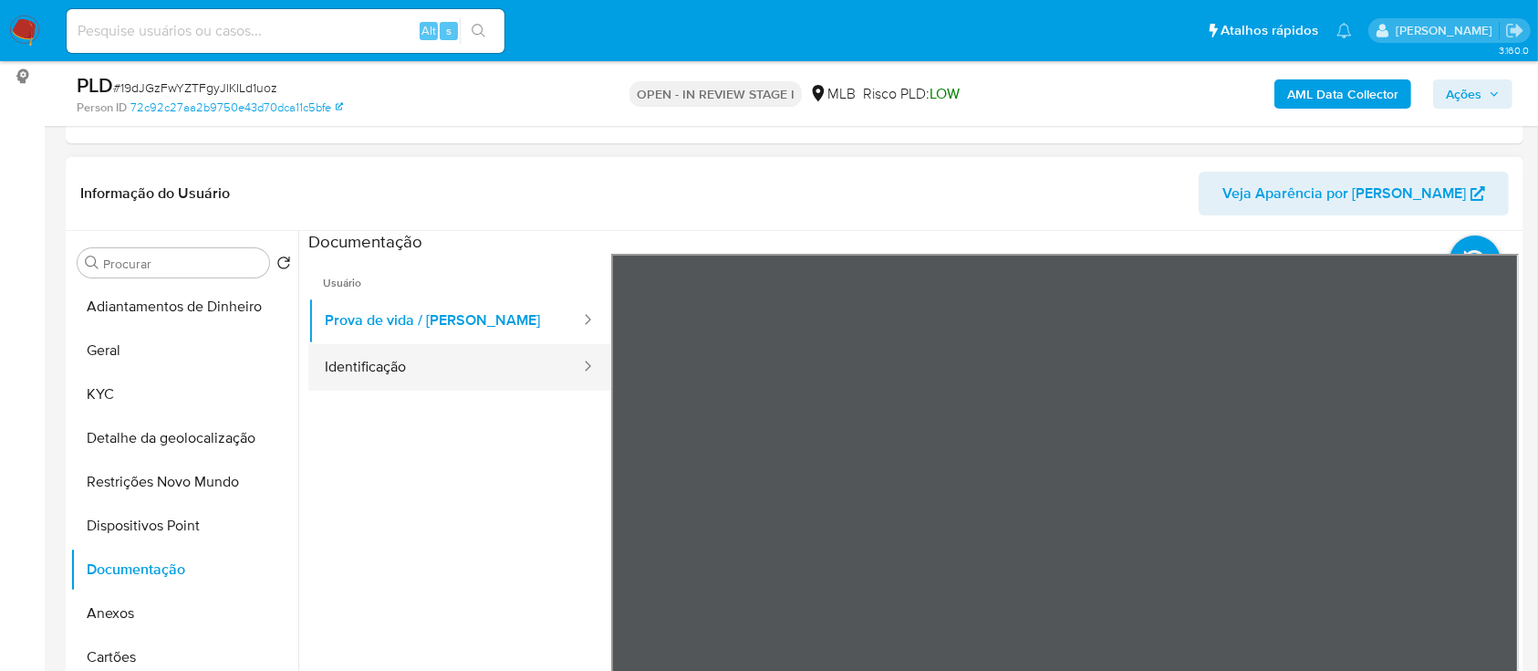
click at [443, 357] on button "Identificação" at bounding box center [445, 367] width 274 height 47
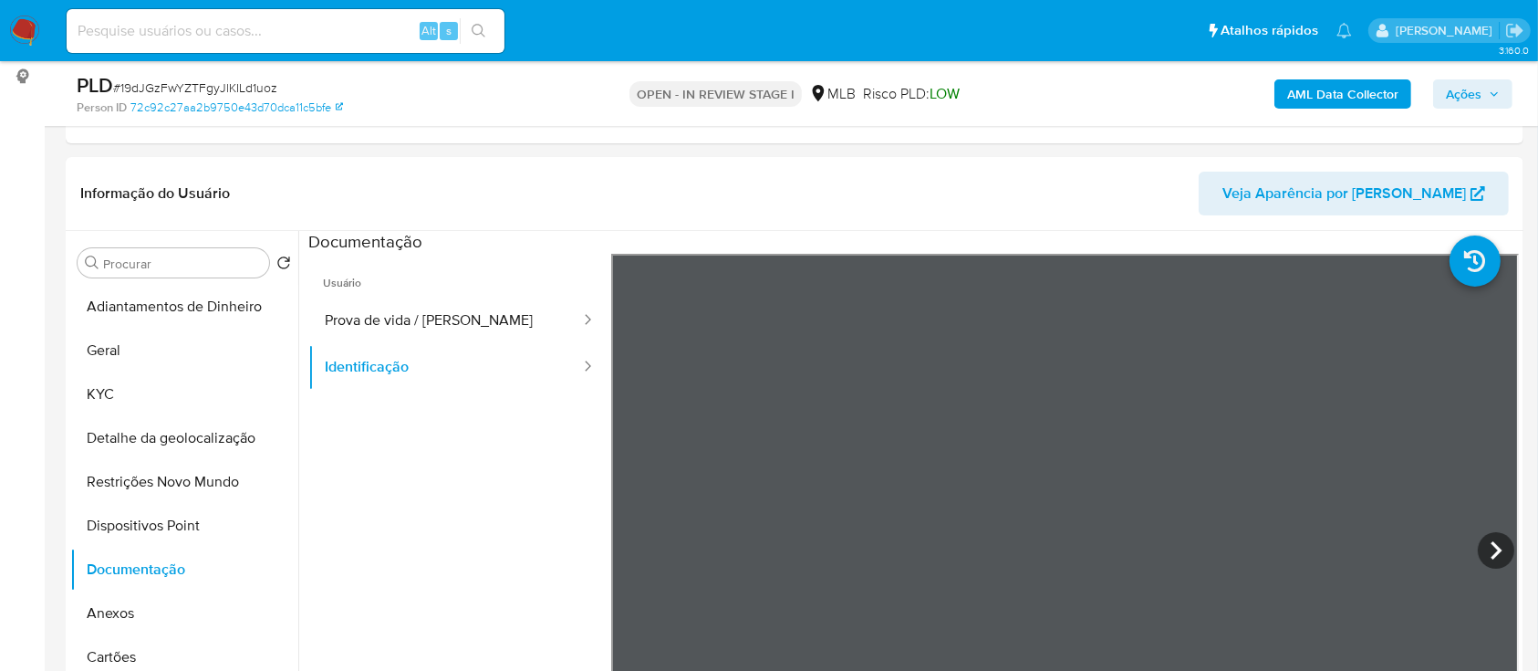
click at [1316, 91] on b "AML Data Collector" at bounding box center [1342, 93] width 111 height 29
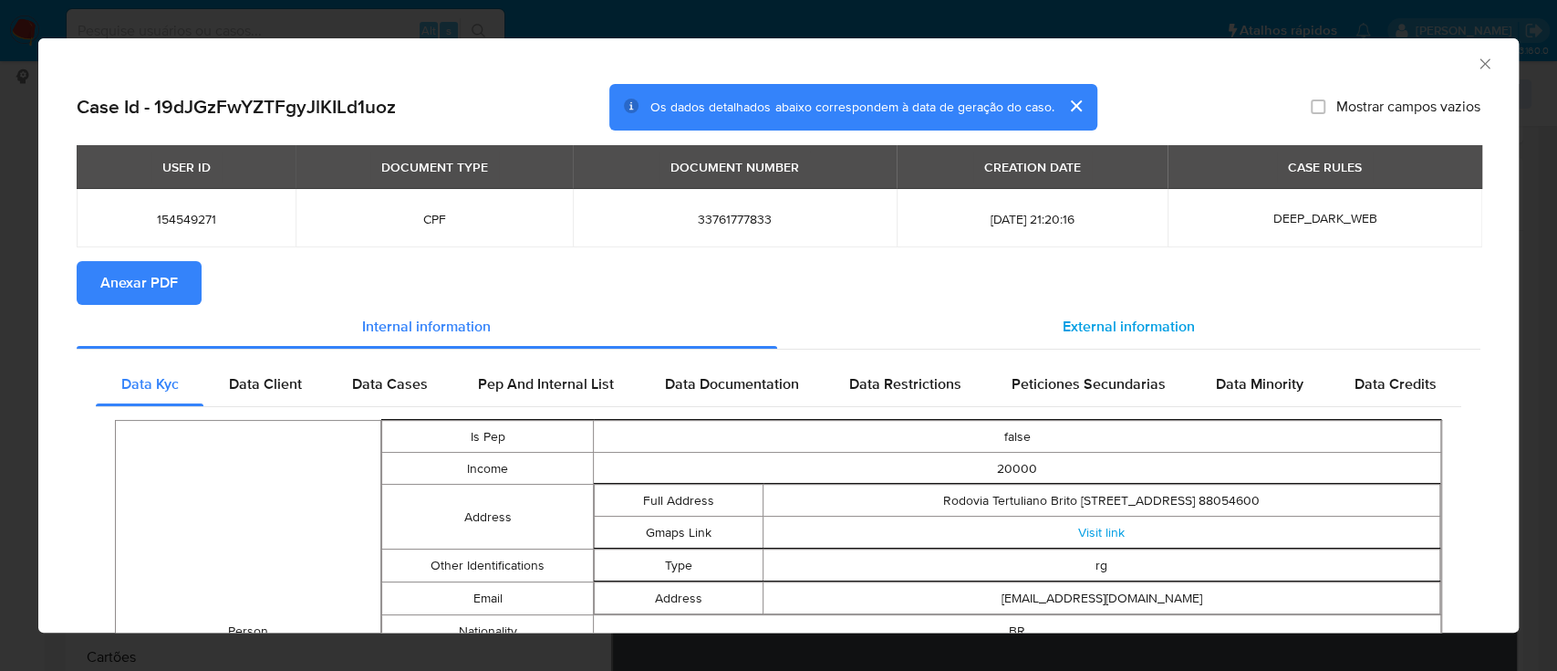
click at [1102, 332] on span "External information" at bounding box center [1129, 326] width 132 height 21
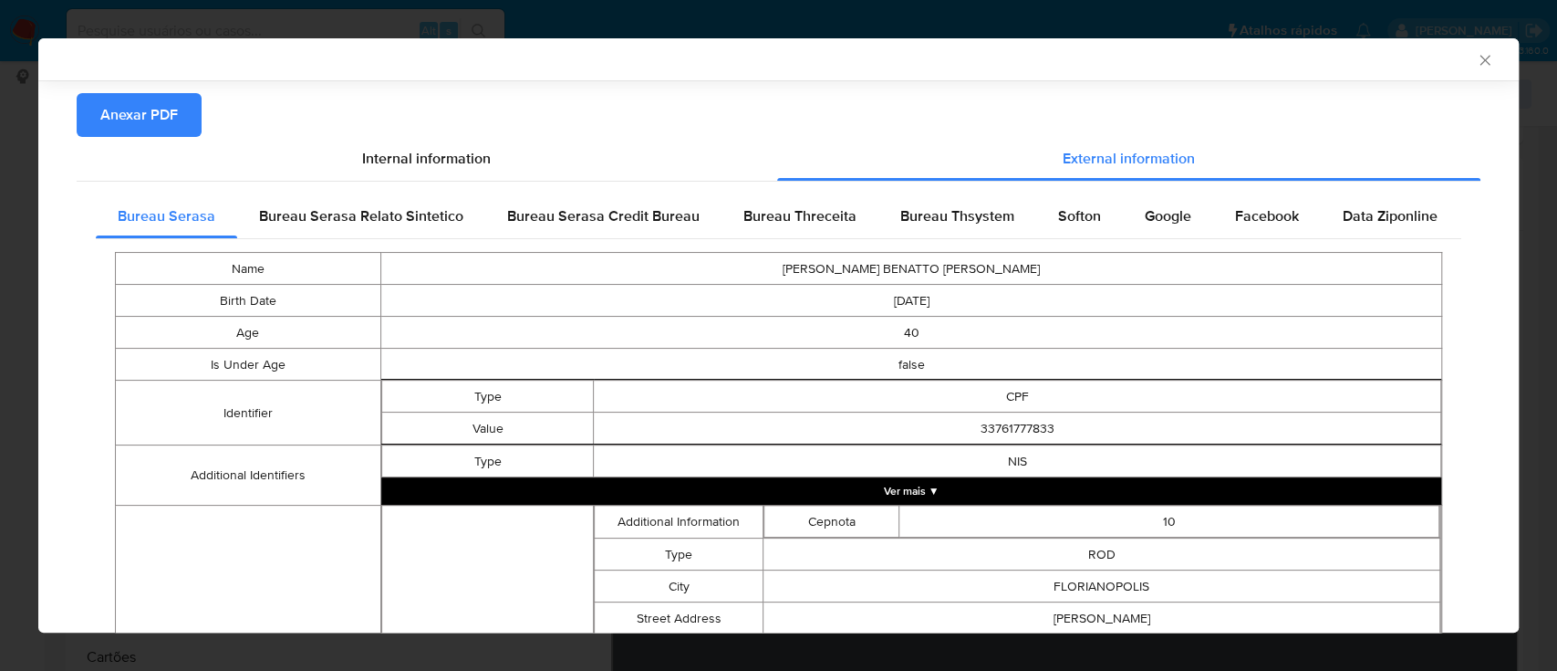
scroll to position [239, 0]
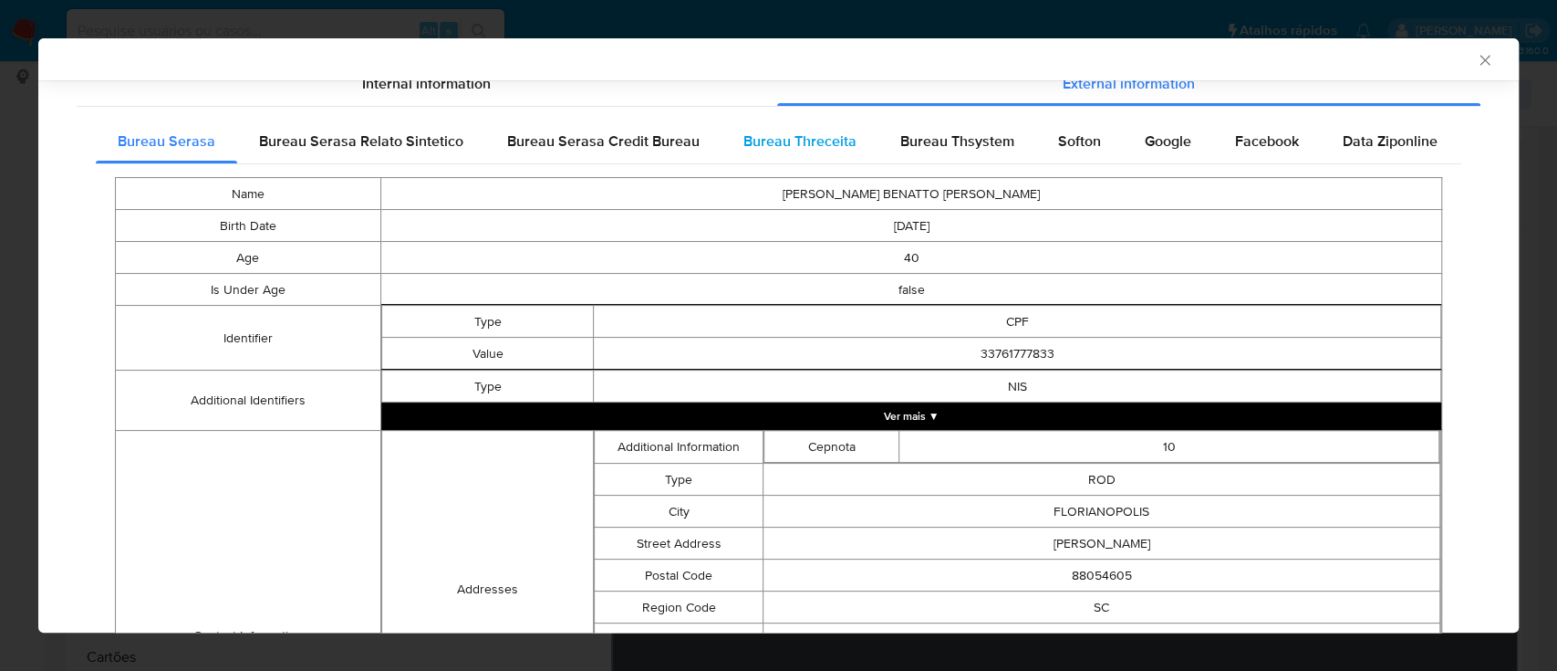
click at [758, 146] on span "Bureau Threceita" at bounding box center [800, 140] width 113 height 21
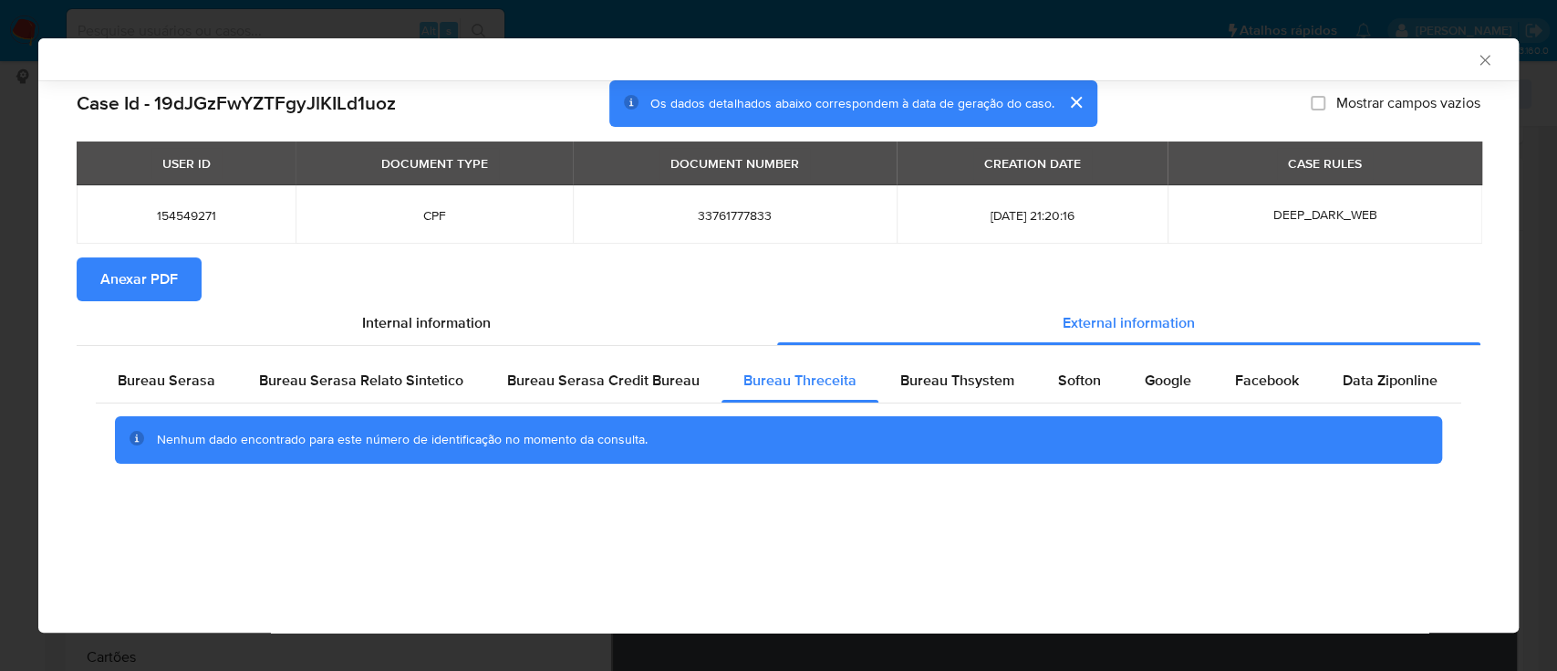
click at [1249, 55] on div "AML Data Collector" at bounding box center [763, 59] width 1425 height 16
click at [949, 381] on span "Bureau Thsystem" at bounding box center [957, 379] width 114 height 21
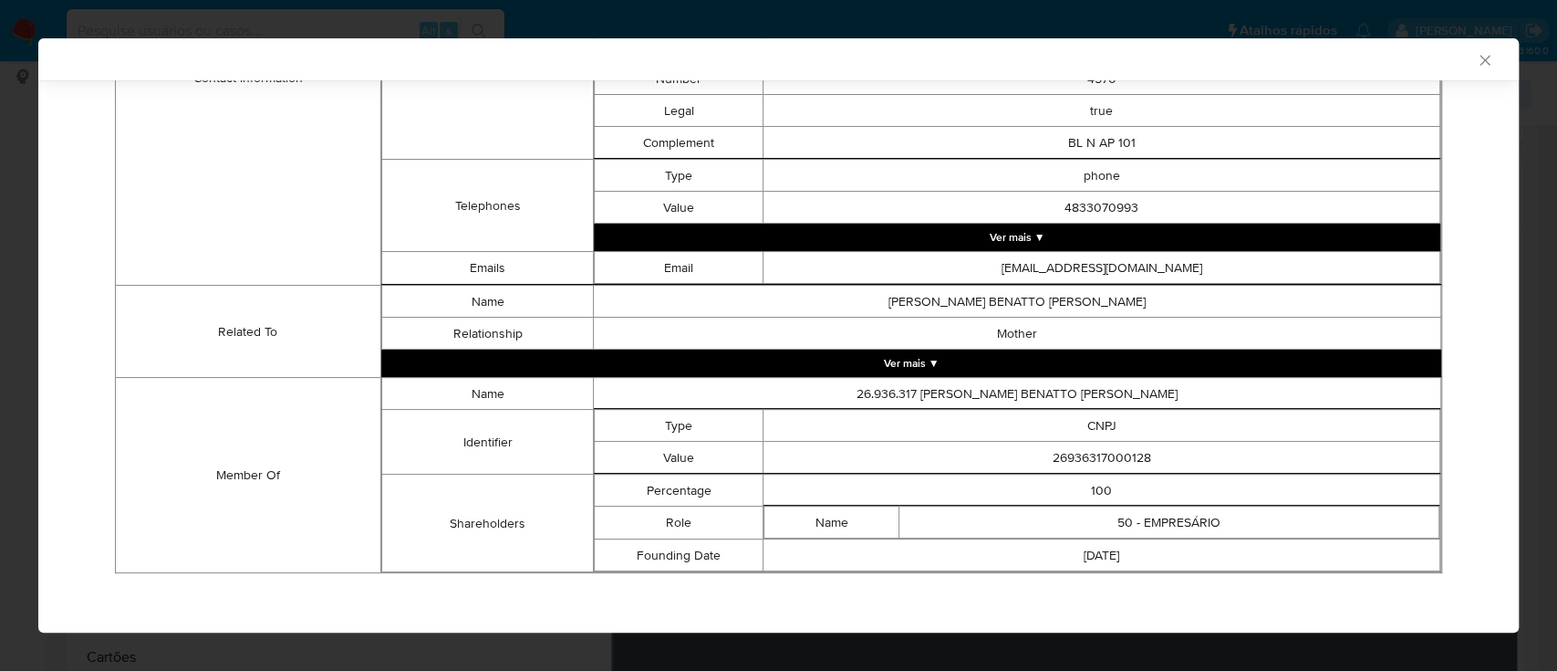
scroll to position [771, 0]
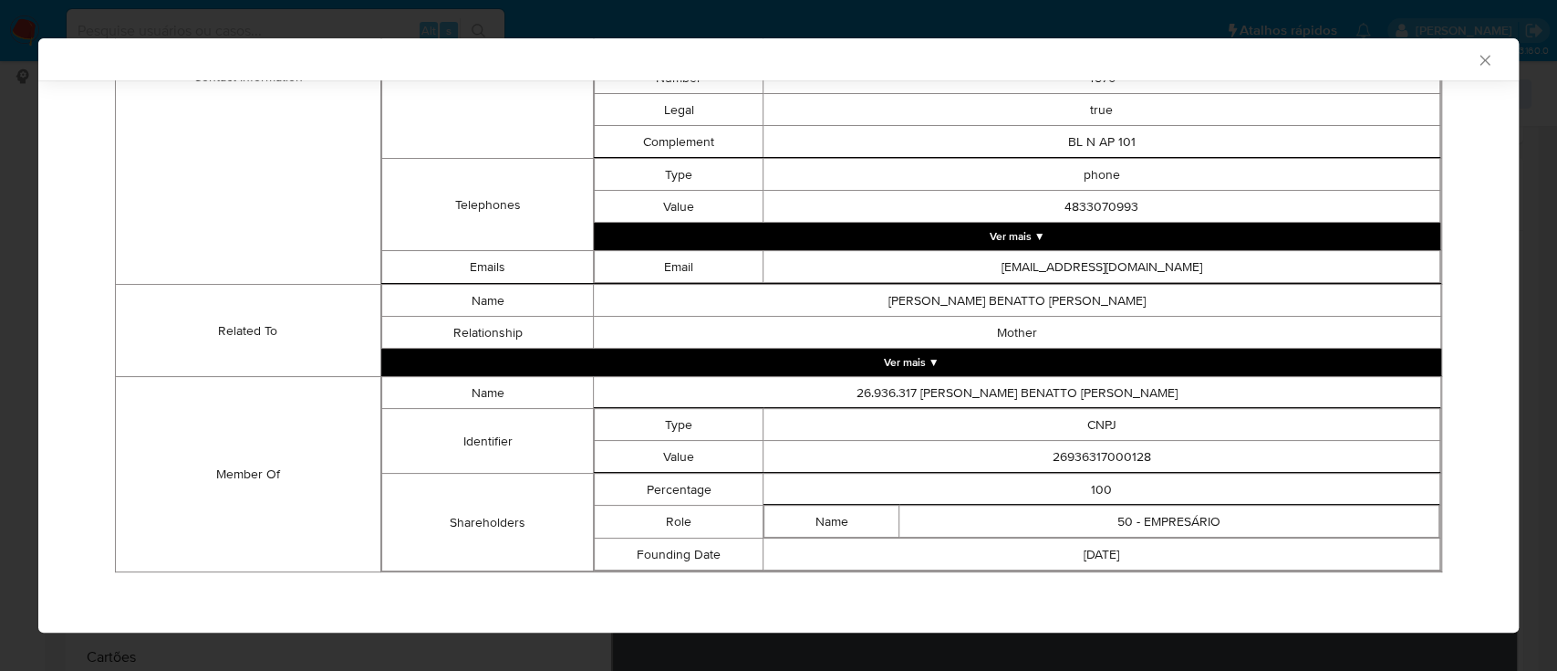
click at [1101, 81] on div "AML Data Collector Case Id - 19dJGzFwYZTFgyJlKILd1uoz Os dados detalhados abaix…" at bounding box center [778, 335] width 1481 height 594
drag, startPoint x: 1146, startPoint y: 457, endPoint x: 1009, endPoint y: 449, distance: 137.1
click at [1009, 449] on td "26936317000128" at bounding box center [1102, 457] width 677 height 32
copy td "26936317000128"
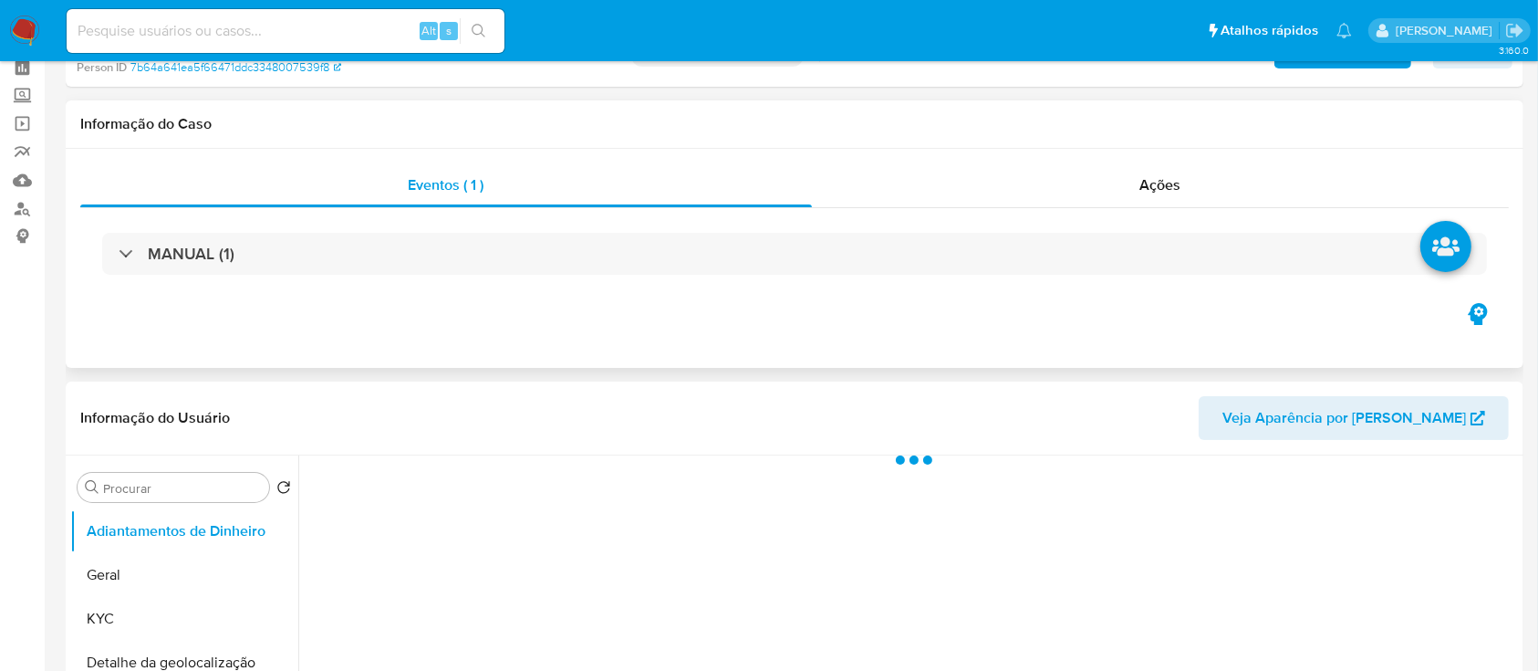
select select "10"
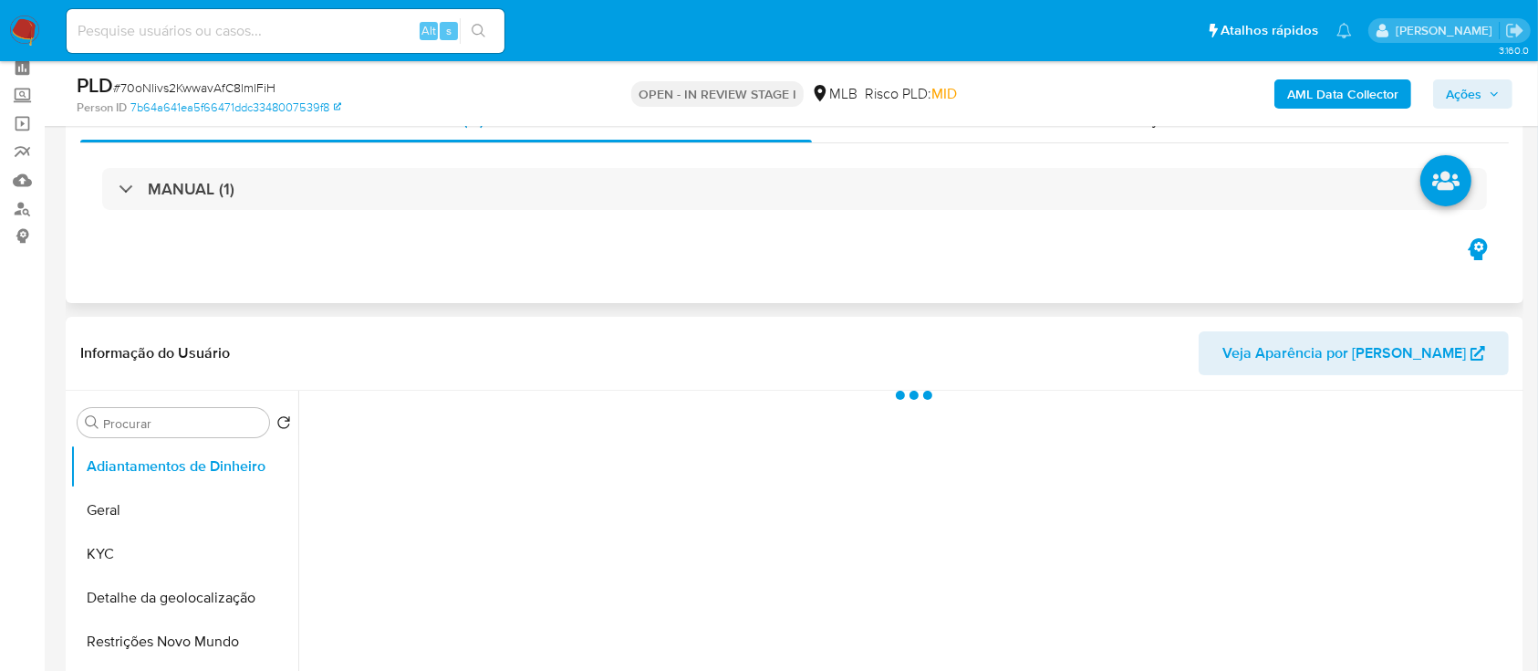
scroll to position [121, 0]
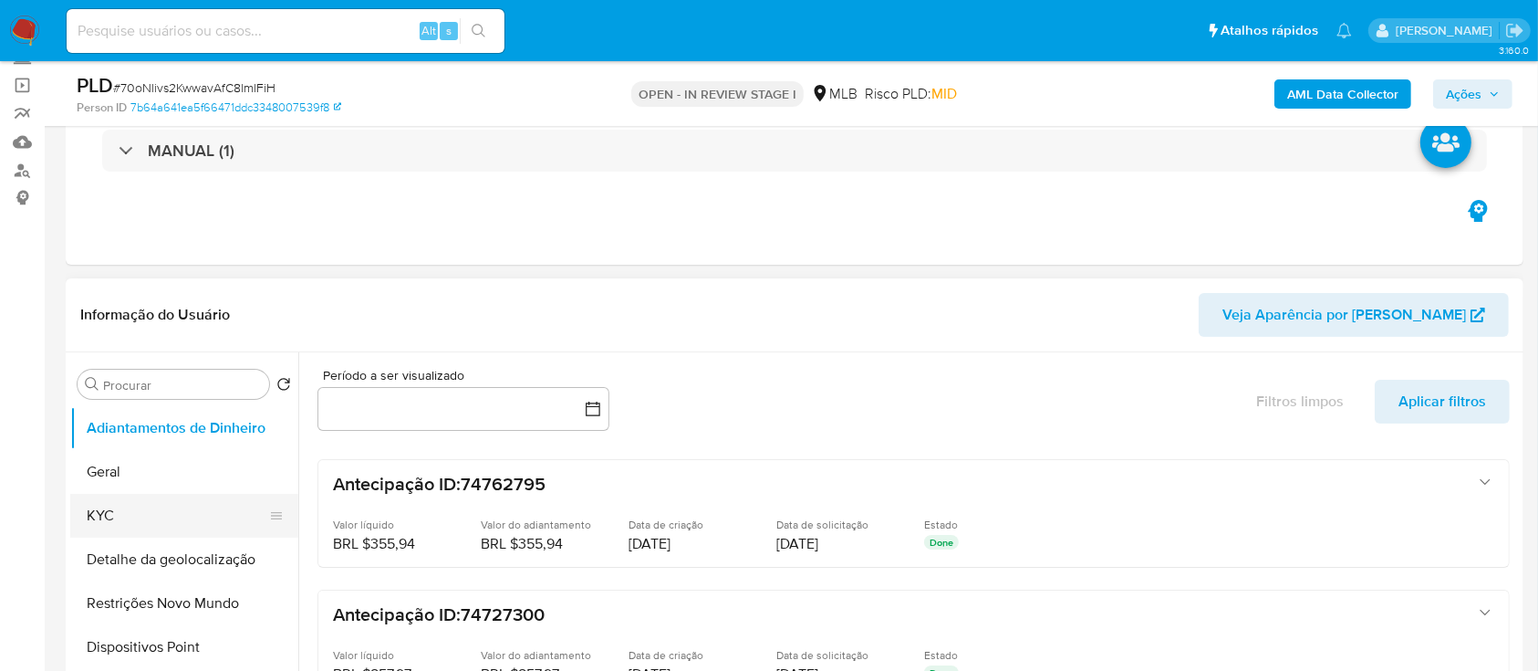
click at [131, 515] on button "KYC" at bounding box center [176, 516] width 213 height 44
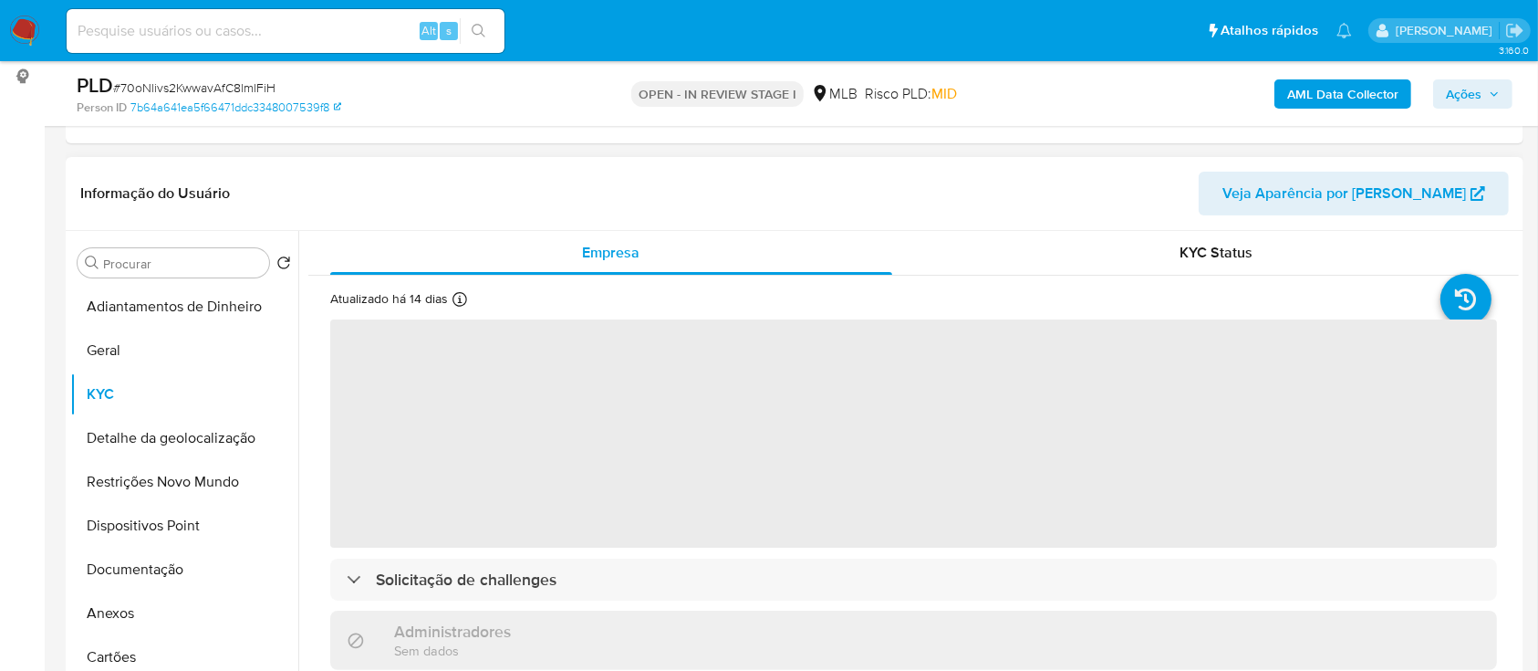
scroll to position [365, 0]
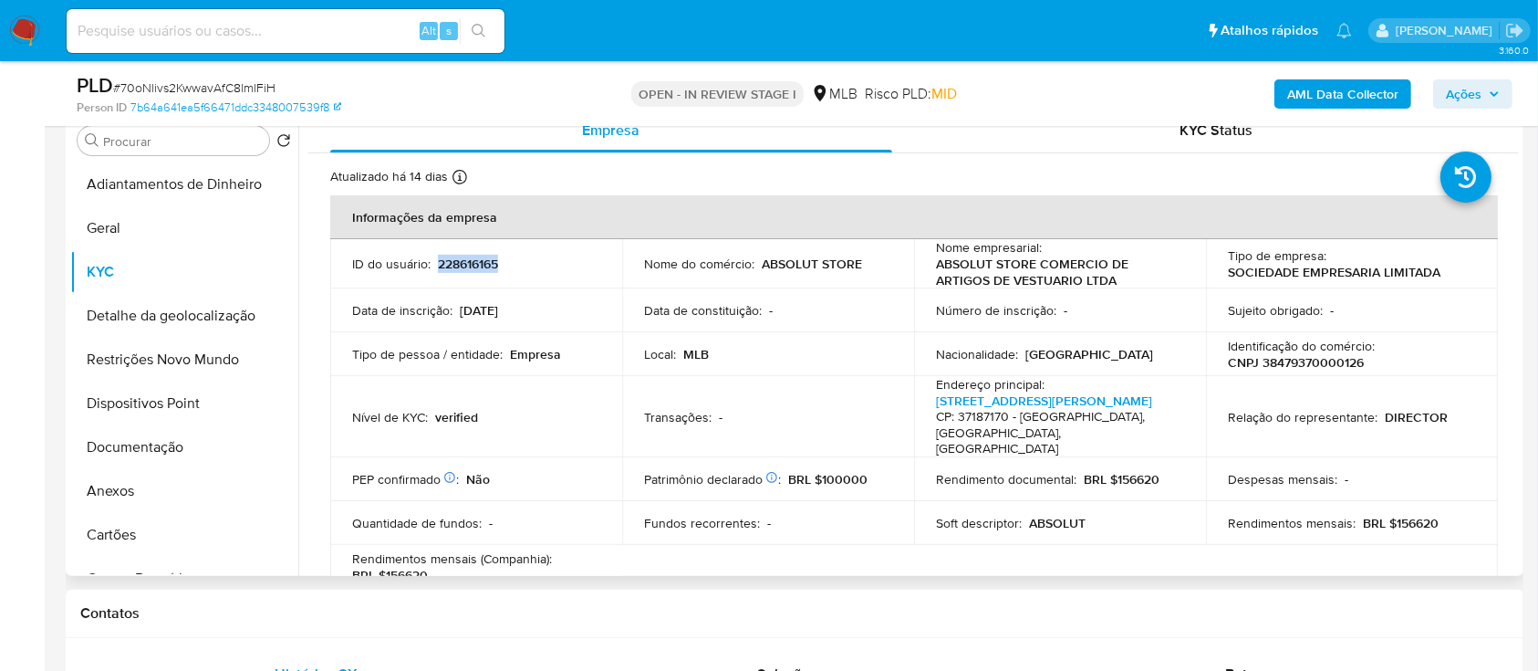
drag, startPoint x: 502, startPoint y: 273, endPoint x: 473, endPoint y: 276, distance: 29.4
click at [437, 265] on td "ID do usuário : 228616165" at bounding box center [476, 263] width 292 height 49
copy p "228616165"
click at [147, 221] on button "Geral" at bounding box center [176, 228] width 213 height 44
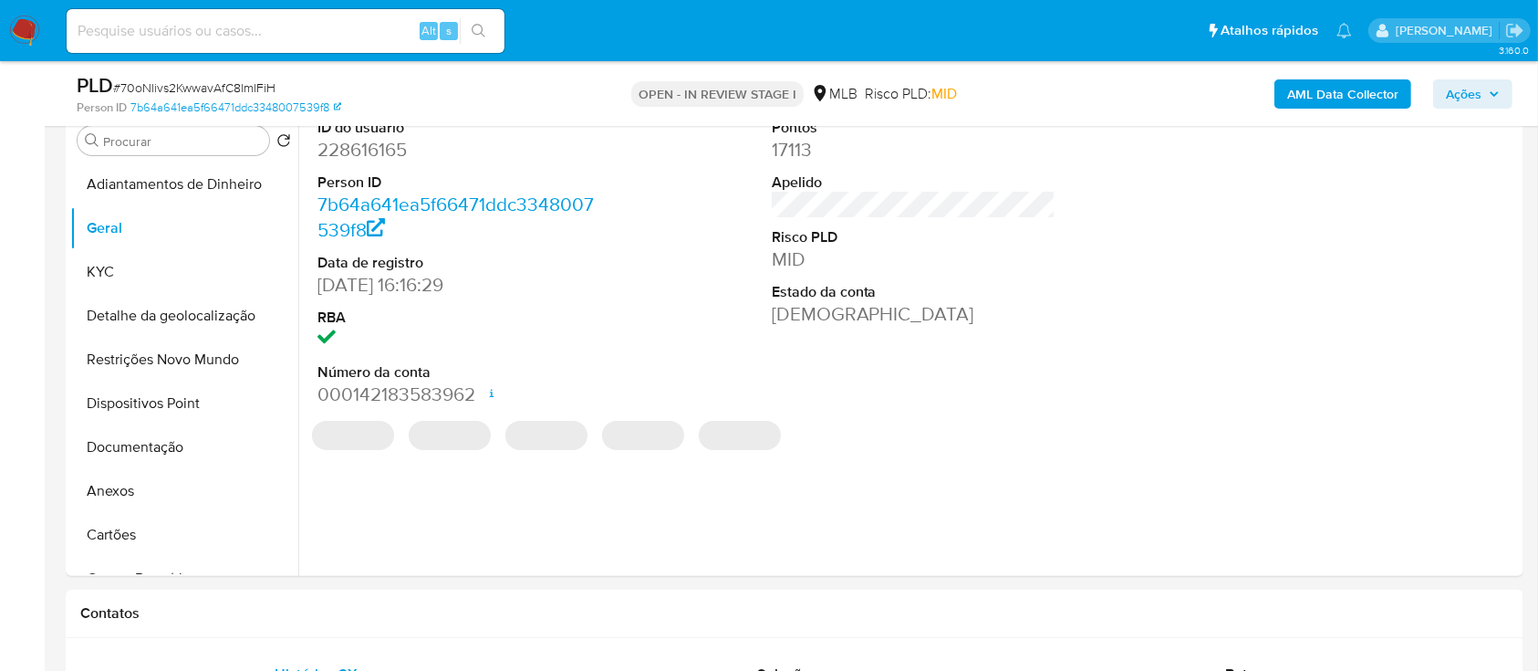
scroll to position [243, 0]
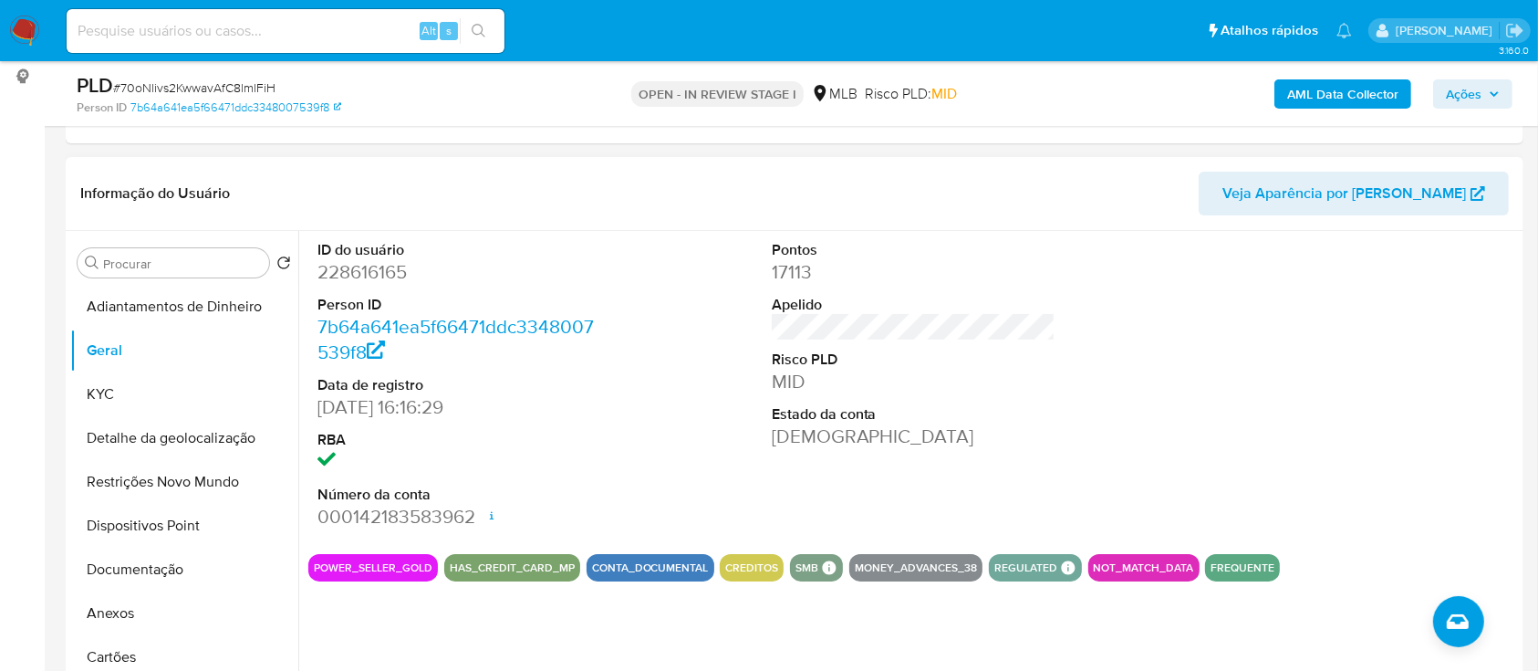
click at [307, 173] on header "Informação do Usuário Veja Aparência por Pessoa" at bounding box center [794, 194] width 1429 height 44
click at [163, 389] on button "KYC" at bounding box center [176, 394] width 213 height 44
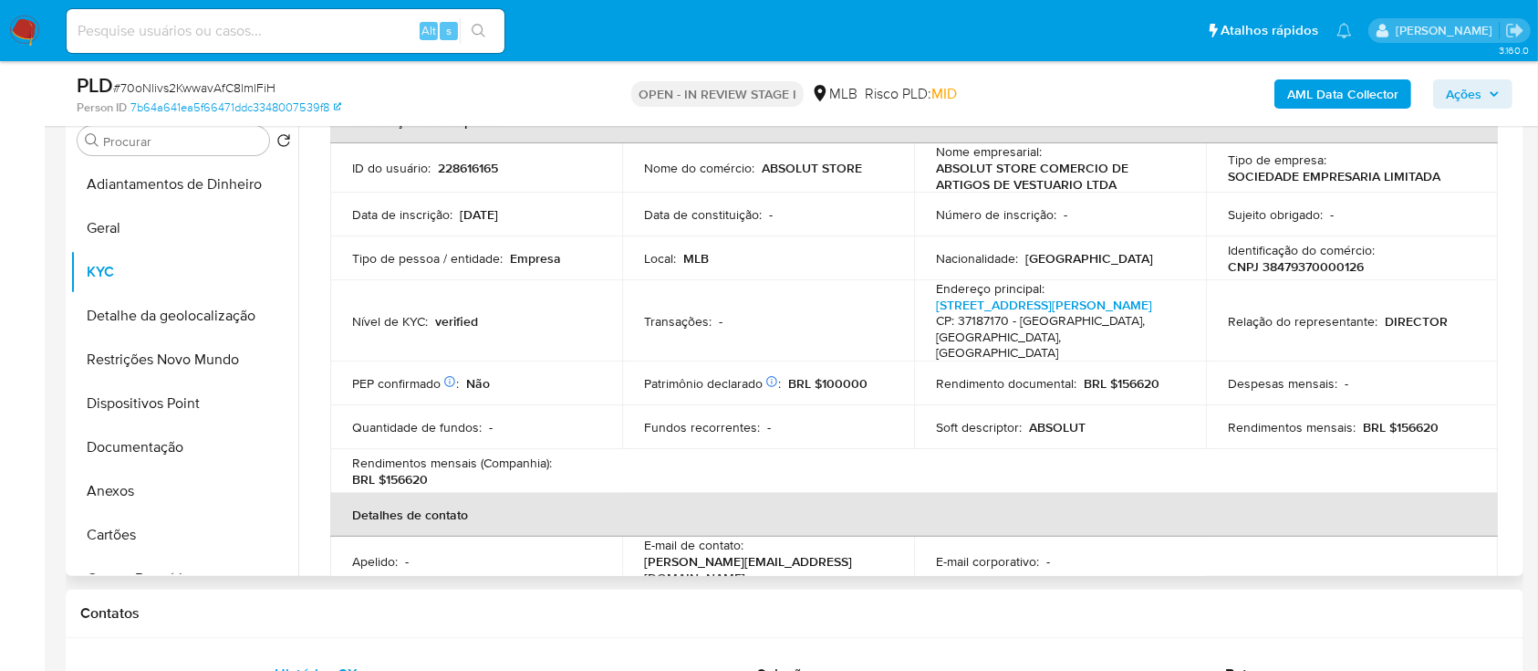
scroll to position [99, 0]
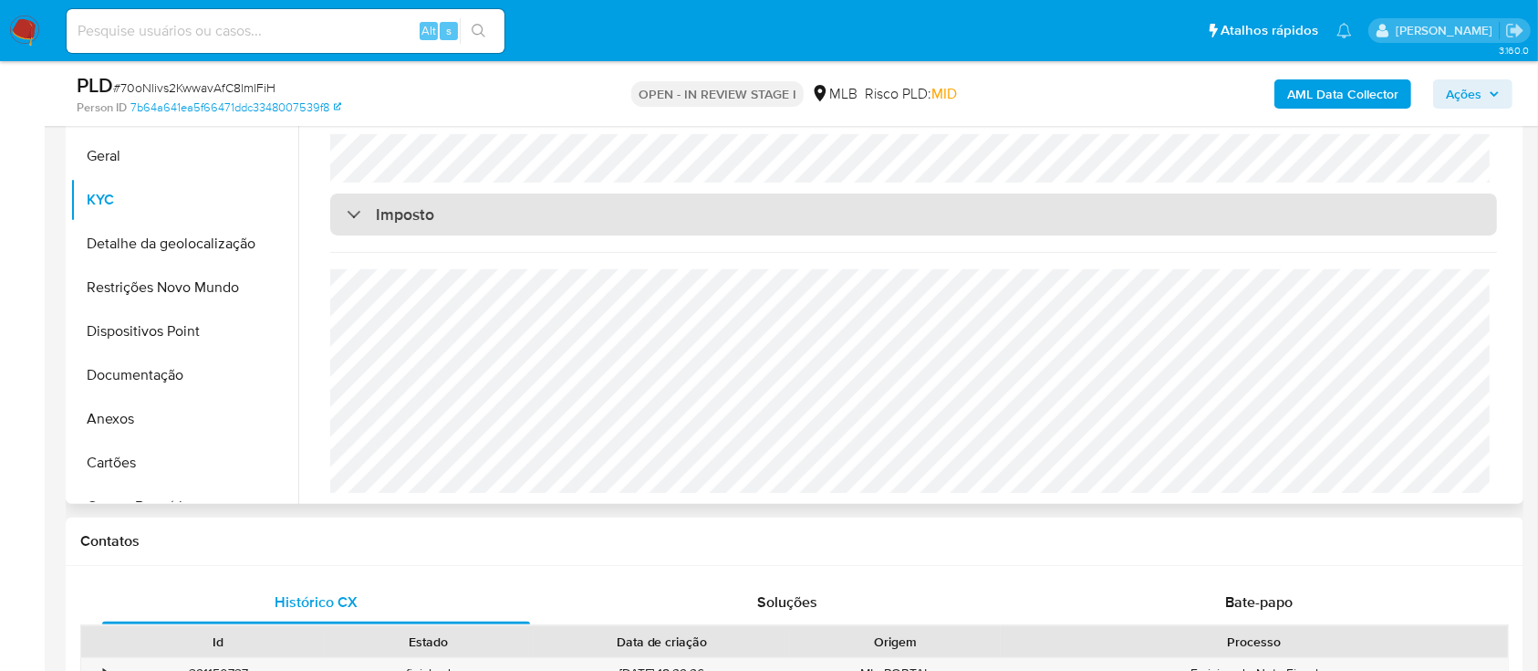
scroll to position [486, 0]
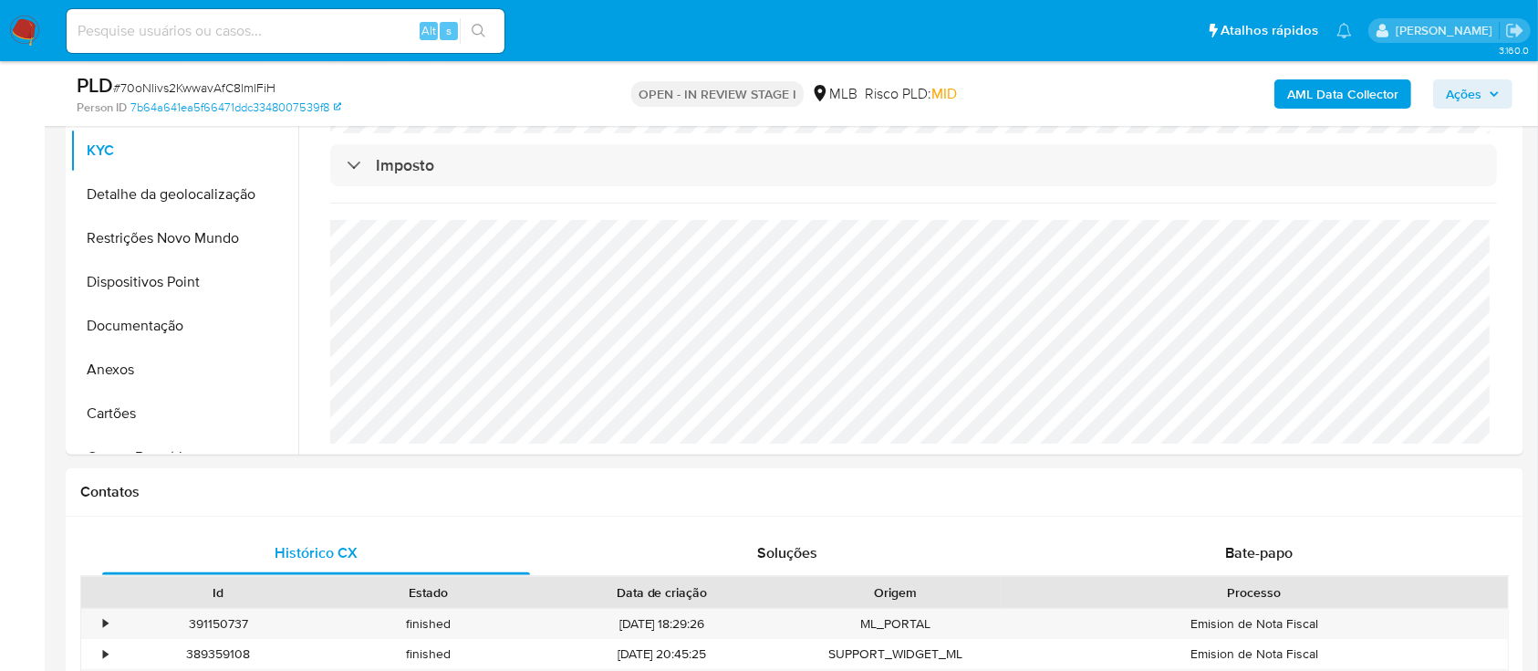
drag, startPoint x: 147, startPoint y: 198, endPoint x: 745, endPoint y: 250, distance: 600.7
click at [147, 199] on button "Detalhe da geolocalização" at bounding box center [184, 194] width 228 height 44
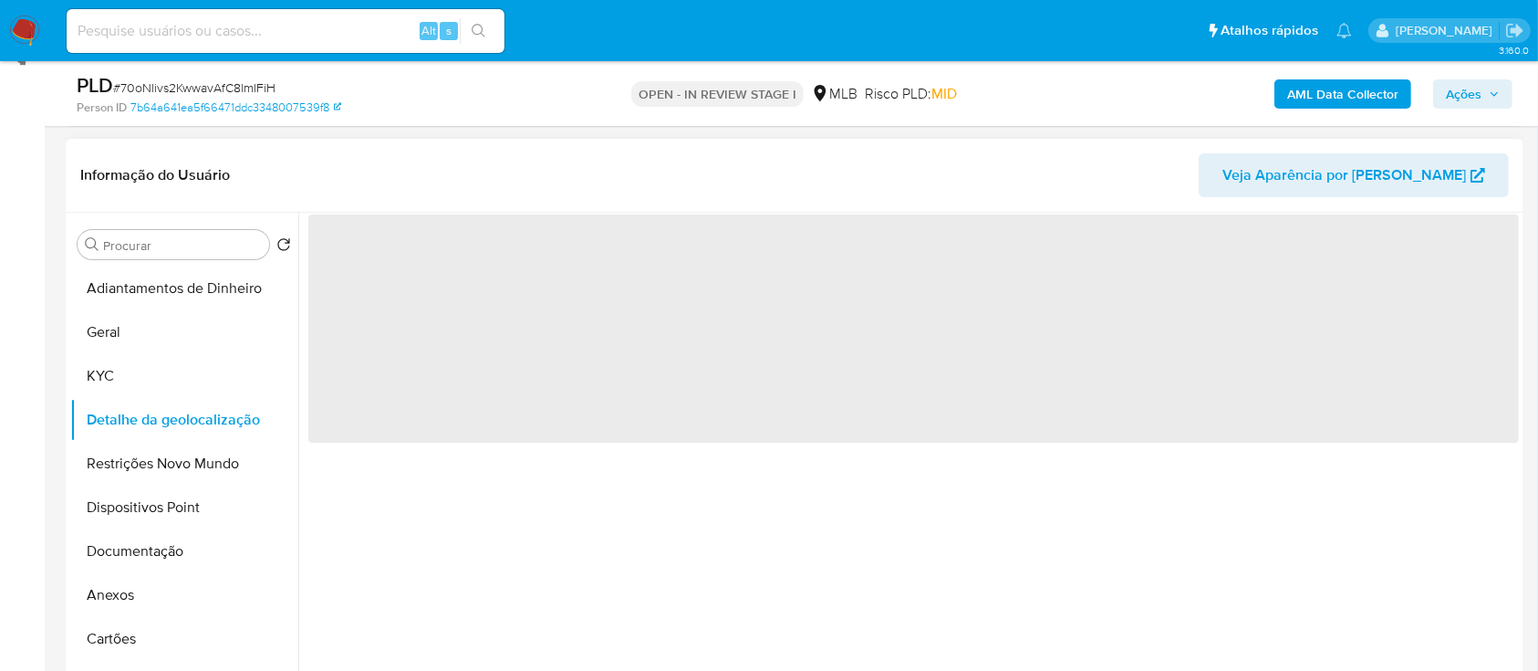
scroll to position [243, 0]
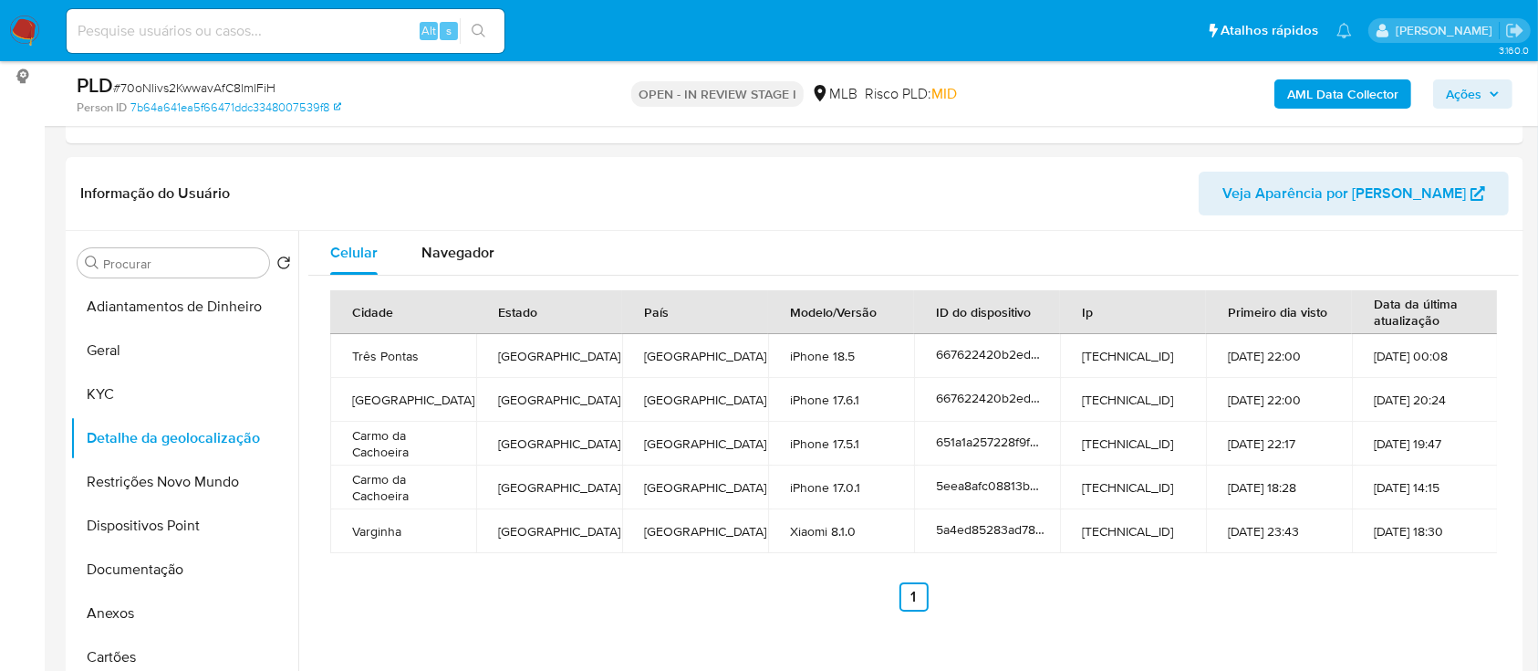
drag, startPoint x: 300, startPoint y: 190, endPoint x: 439, endPoint y: 88, distance: 171.7
click at [300, 191] on header "Informação do Usuário Veja Aparência por [PERSON_NAME]" at bounding box center [794, 194] width 1429 height 44
drag, startPoint x: 146, startPoint y: 476, endPoint x: 163, endPoint y: 476, distance: 17.3
click at [146, 476] on button "Restrições Novo Mundo" at bounding box center [176, 482] width 213 height 44
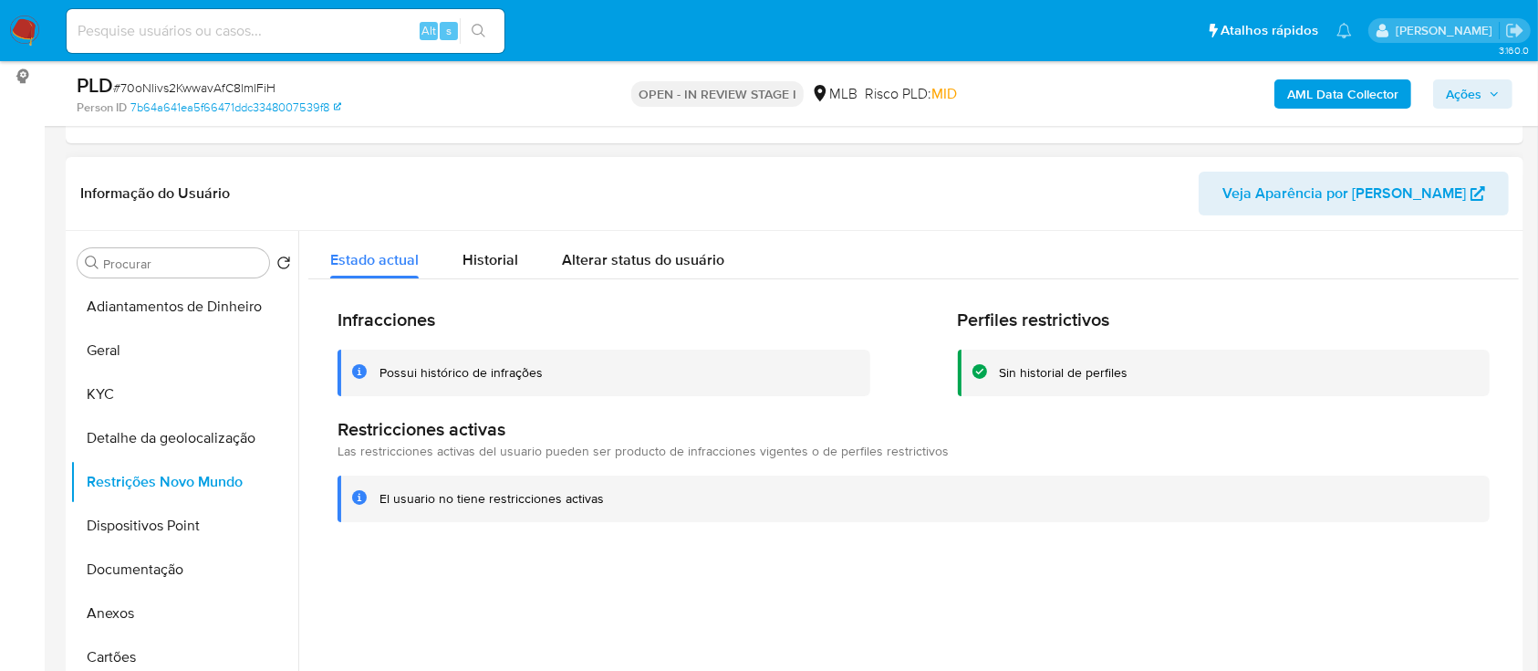
click at [273, 161] on div "Informação do Usuário Veja Aparência por [PERSON_NAME]" at bounding box center [795, 194] width 1458 height 74
click at [172, 524] on button "Dispositivos Point" at bounding box center [176, 526] width 213 height 44
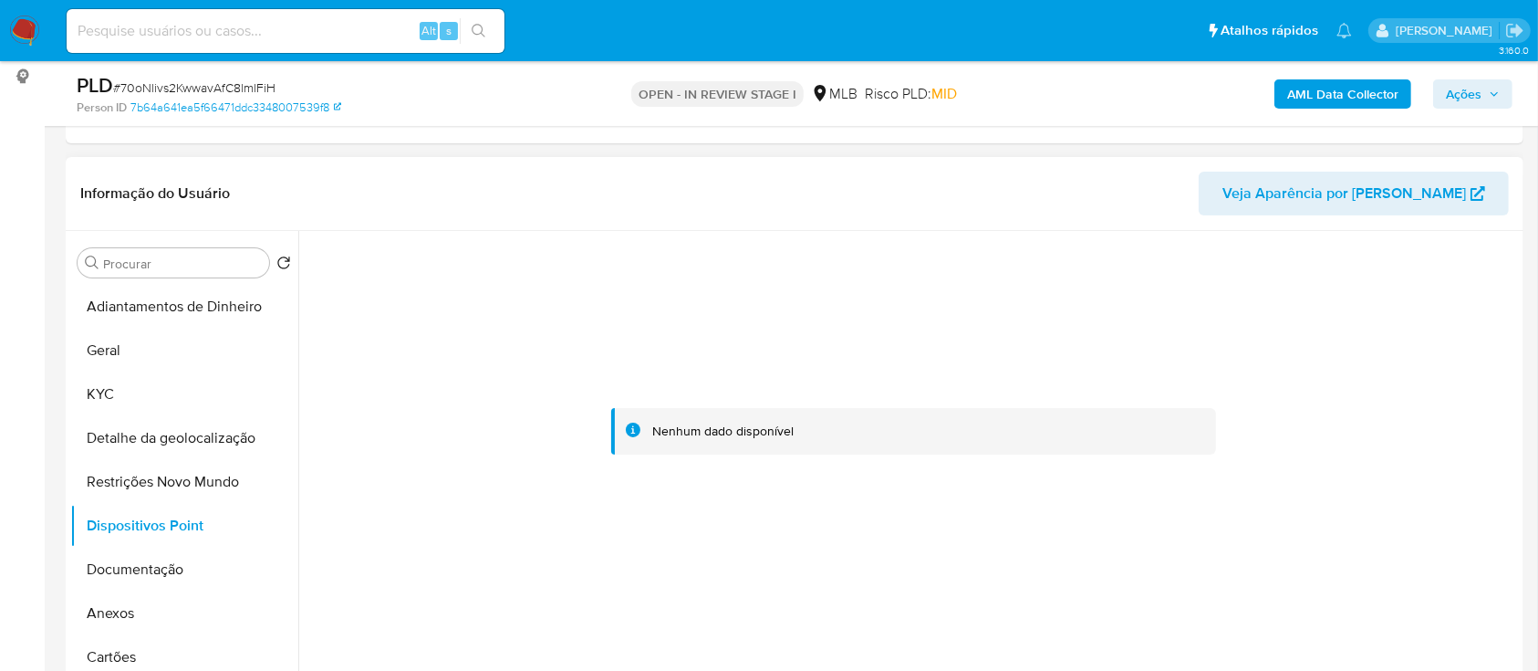
drag, startPoint x: 1409, startPoint y: 347, endPoint x: 1365, endPoint y: 327, distance: 48.2
click at [1409, 347] on div at bounding box center [913, 431] width 1211 height 401
click at [140, 557] on button "Documentação" at bounding box center [176, 569] width 213 height 44
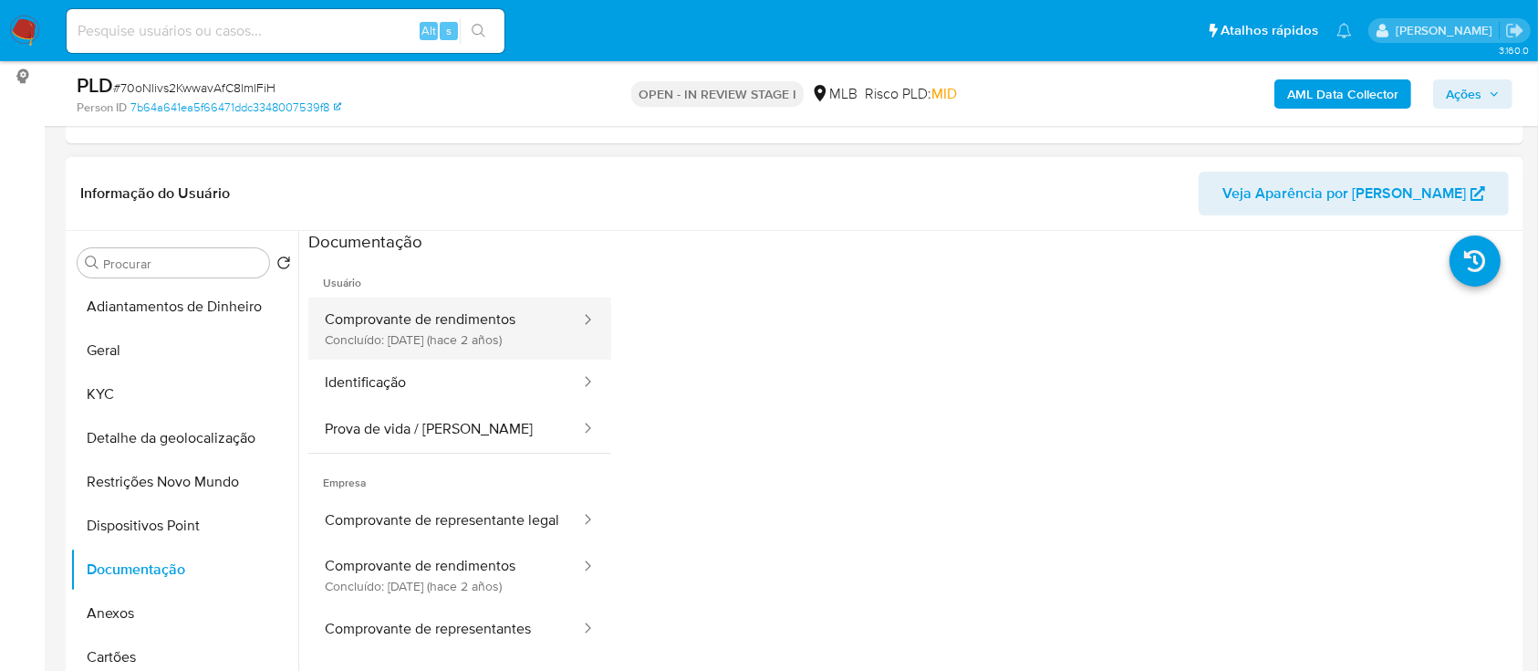
click at [451, 321] on button "Comprovante de rendimentos Concluído: 03/01/2024 (hace 2 años)" at bounding box center [445, 328] width 274 height 62
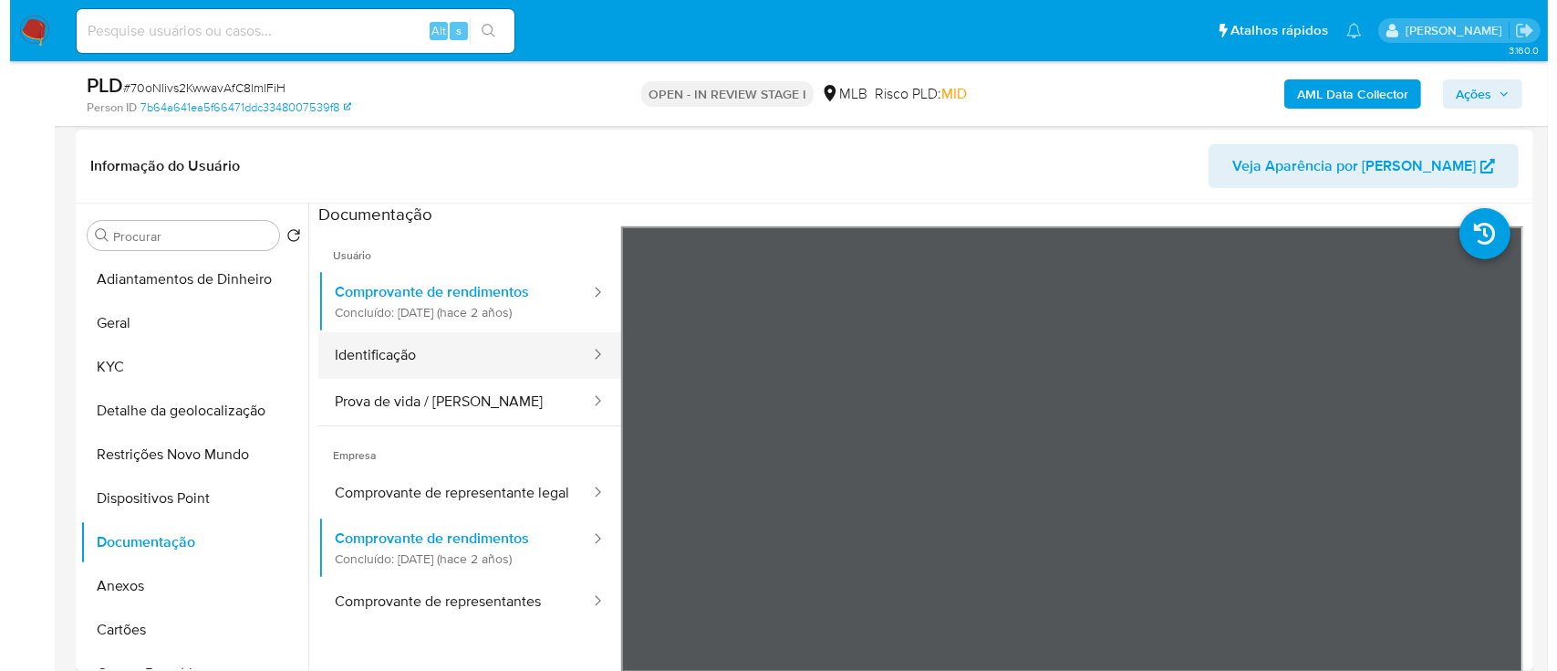
scroll to position [365, 0]
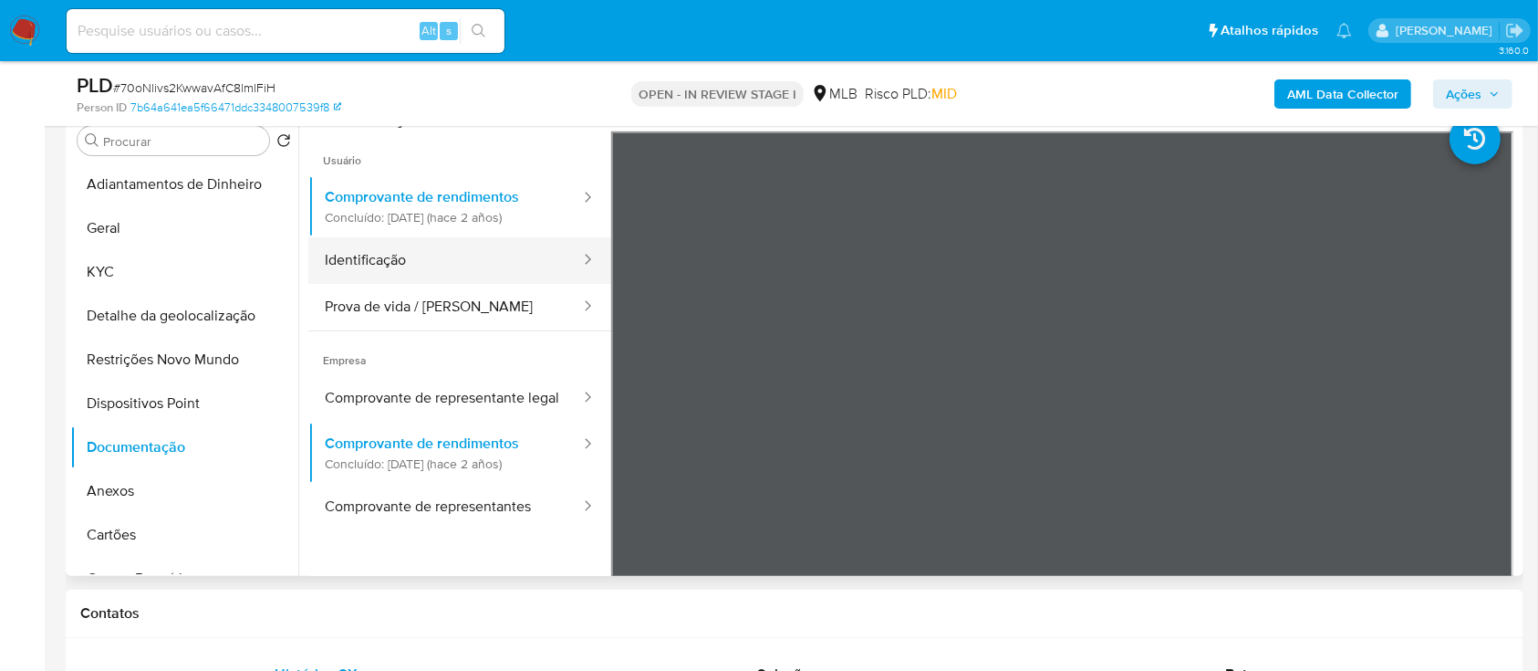
click at [421, 266] on button "Identificação" at bounding box center [445, 260] width 274 height 47
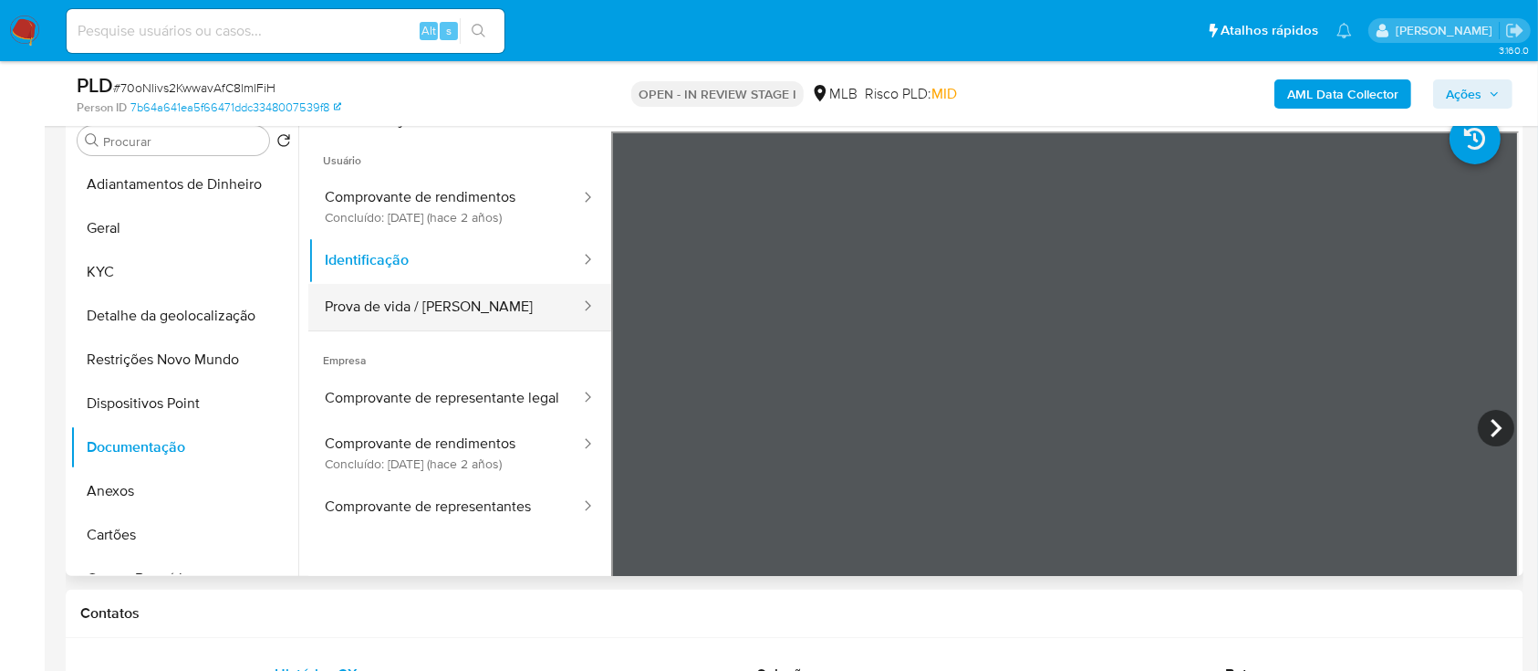
click at [414, 319] on button "Prova de vida / [PERSON_NAME]" at bounding box center [445, 307] width 274 height 47
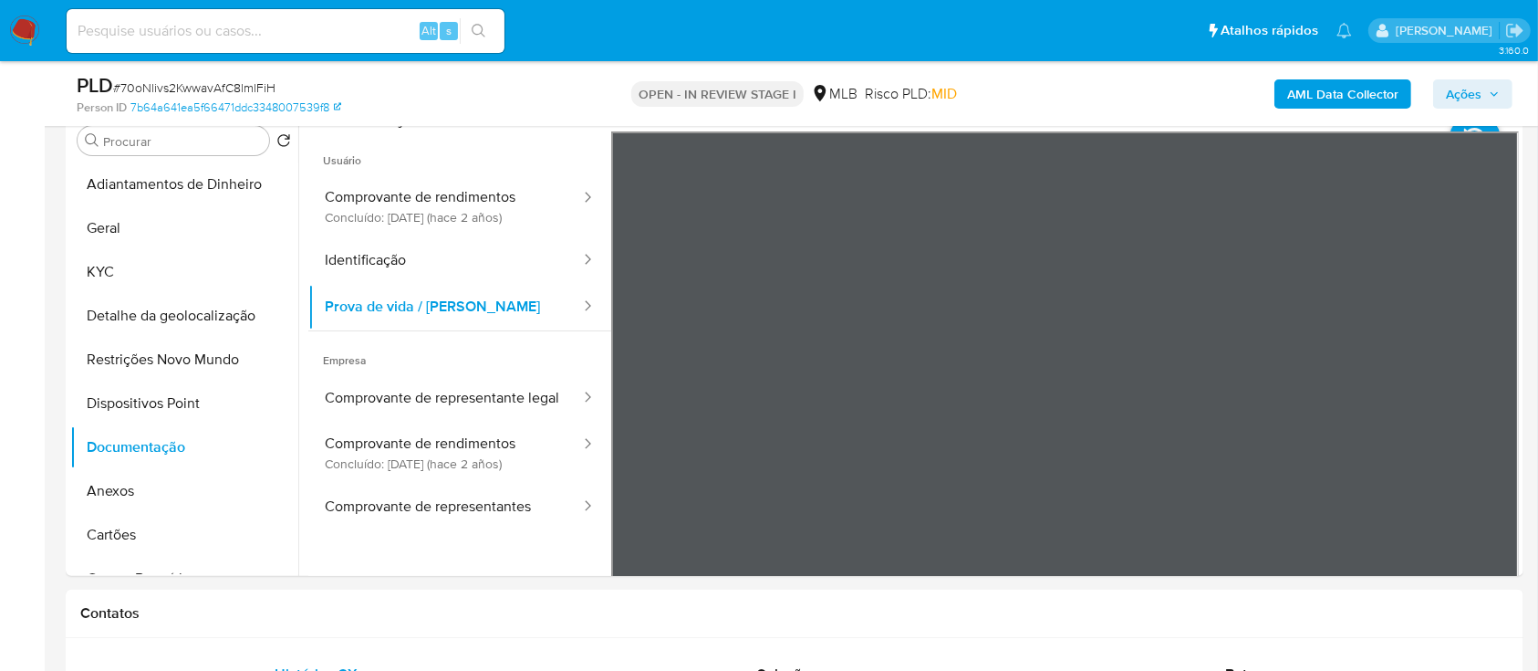
click at [1355, 81] on b "AML Data Collector" at bounding box center [1342, 93] width 111 height 29
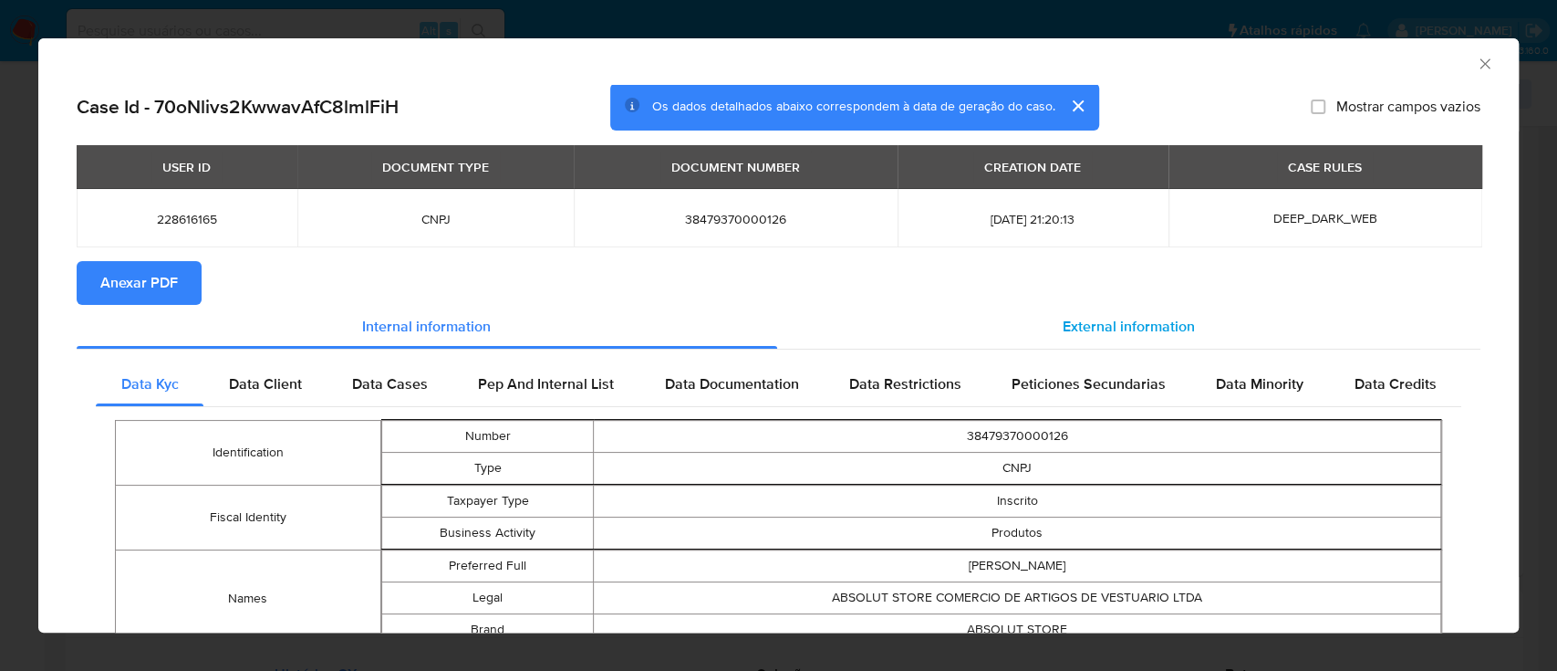
click at [1123, 319] on span "External information" at bounding box center [1129, 326] width 132 height 21
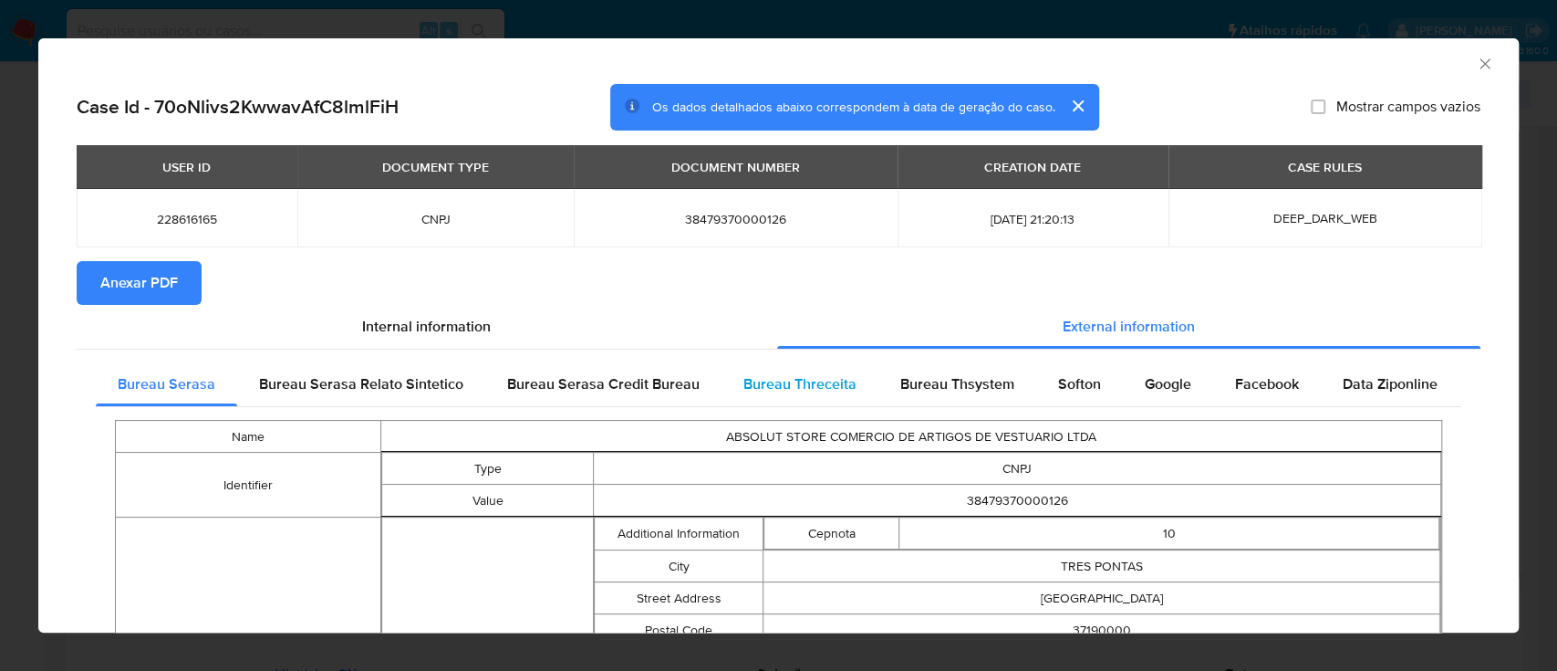
click at [815, 388] on span "Bureau Threceita" at bounding box center [800, 383] width 113 height 21
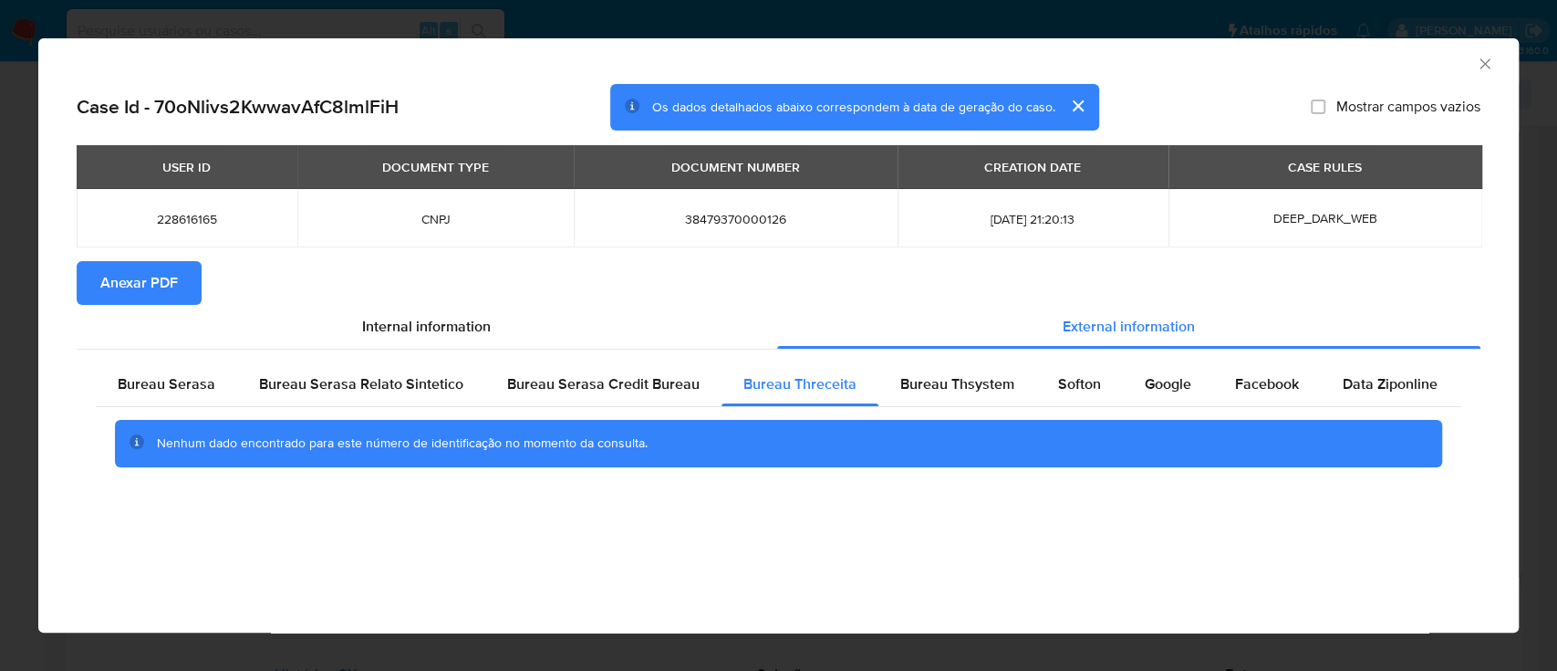
click at [1343, 57] on div "AML Data Collector" at bounding box center [763, 61] width 1425 height 20
click at [920, 378] on span "Bureau Thsystem" at bounding box center [957, 383] width 114 height 21
click at [1327, 62] on div "AML Data Collector" at bounding box center [763, 61] width 1425 height 20
click at [1087, 376] on span "Softon" at bounding box center [1079, 383] width 43 height 21
click at [1282, 49] on div "AML Data Collector" at bounding box center [778, 61] width 1481 height 46
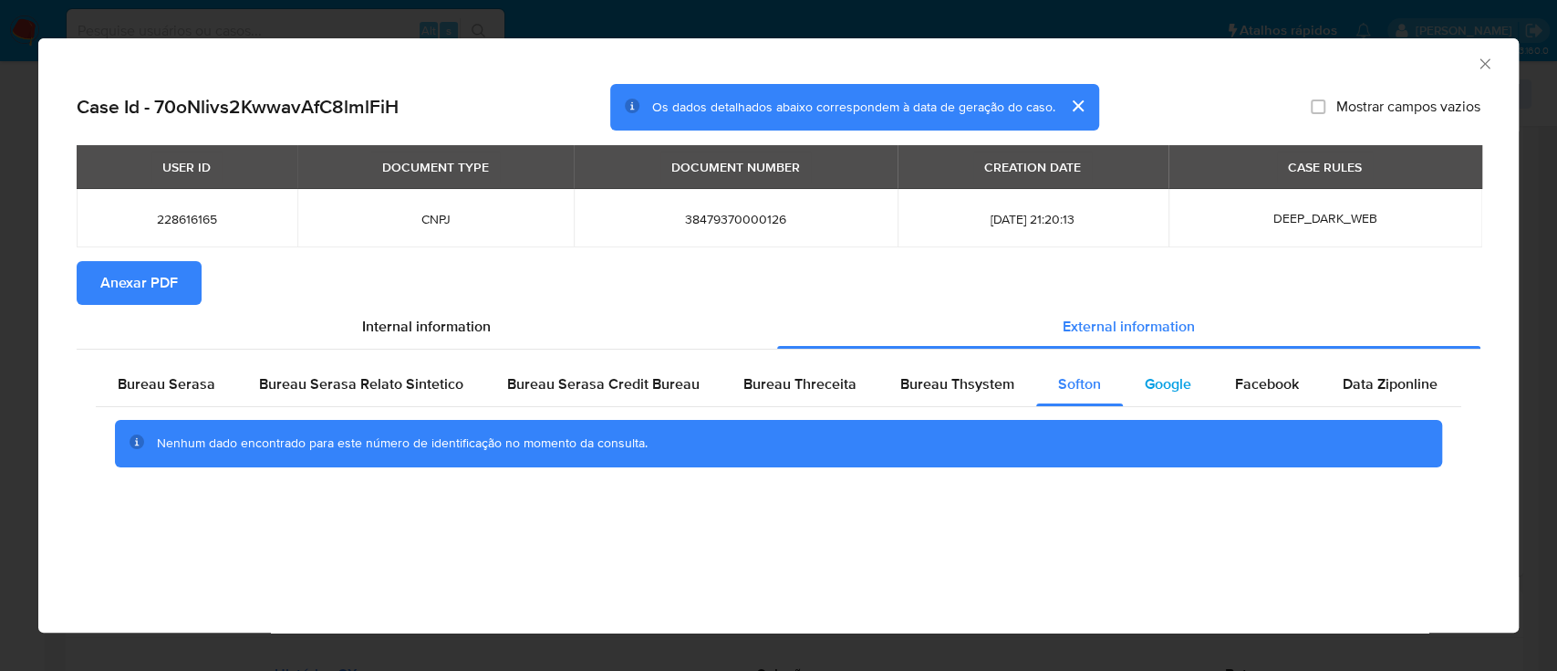
click at [1160, 389] on span "Google" at bounding box center [1168, 383] width 47 height 21
click at [1371, 61] on div "AML Data Collector" at bounding box center [763, 61] width 1425 height 20
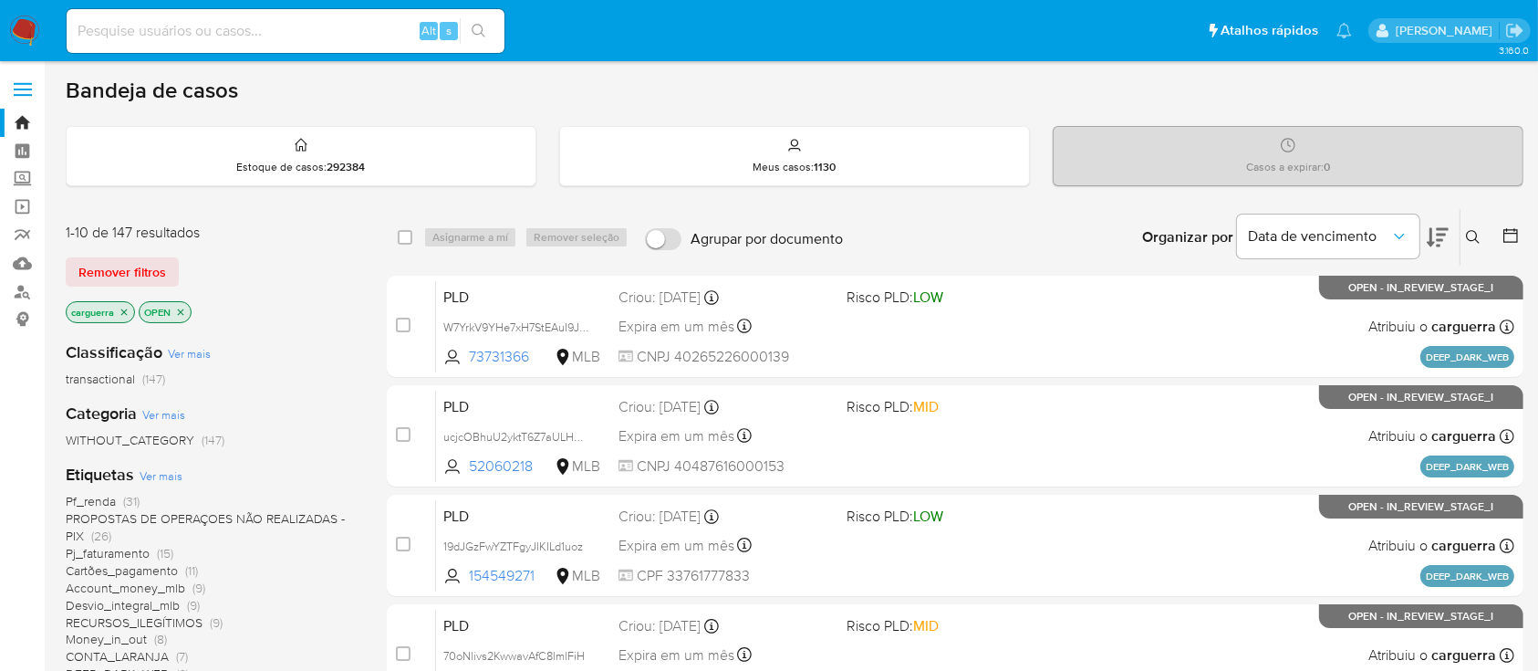
click at [1469, 236] on icon at bounding box center [1473, 237] width 15 height 15
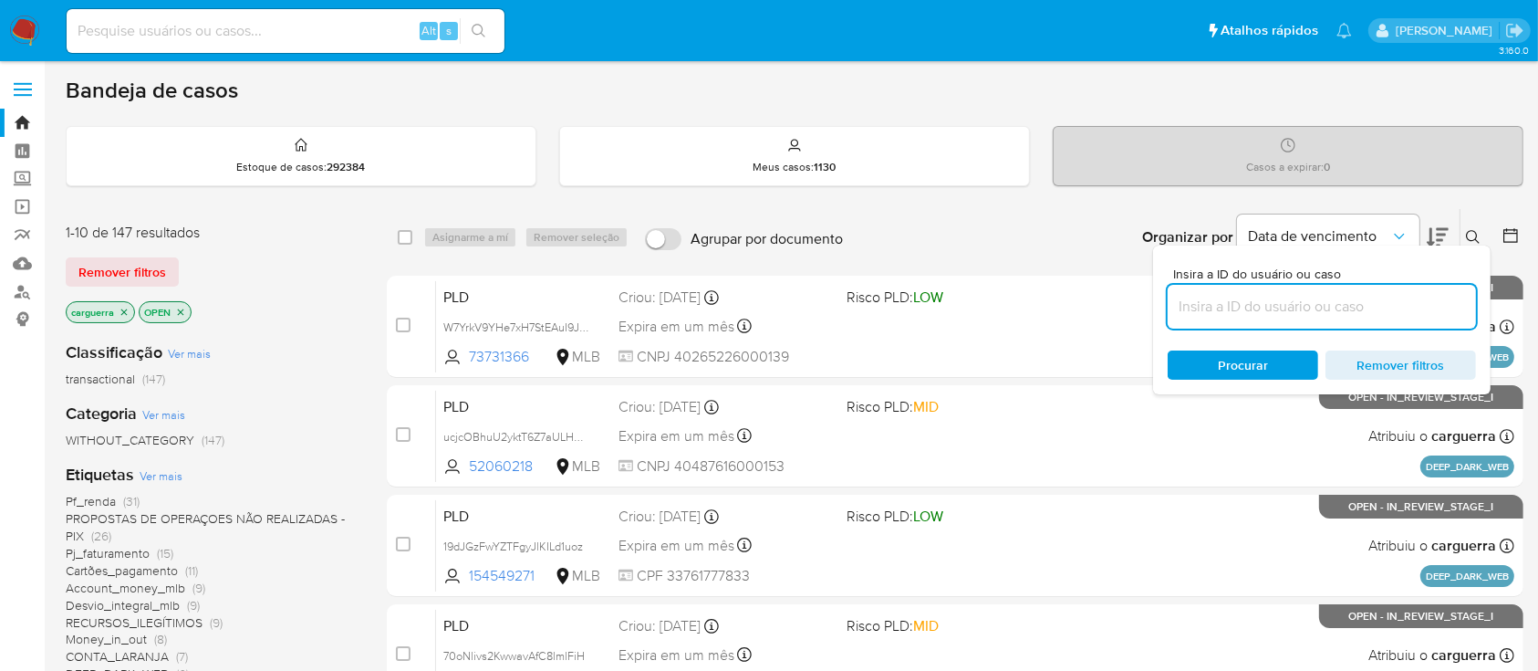
click at [1327, 307] on input at bounding box center [1322, 307] width 308 height 24
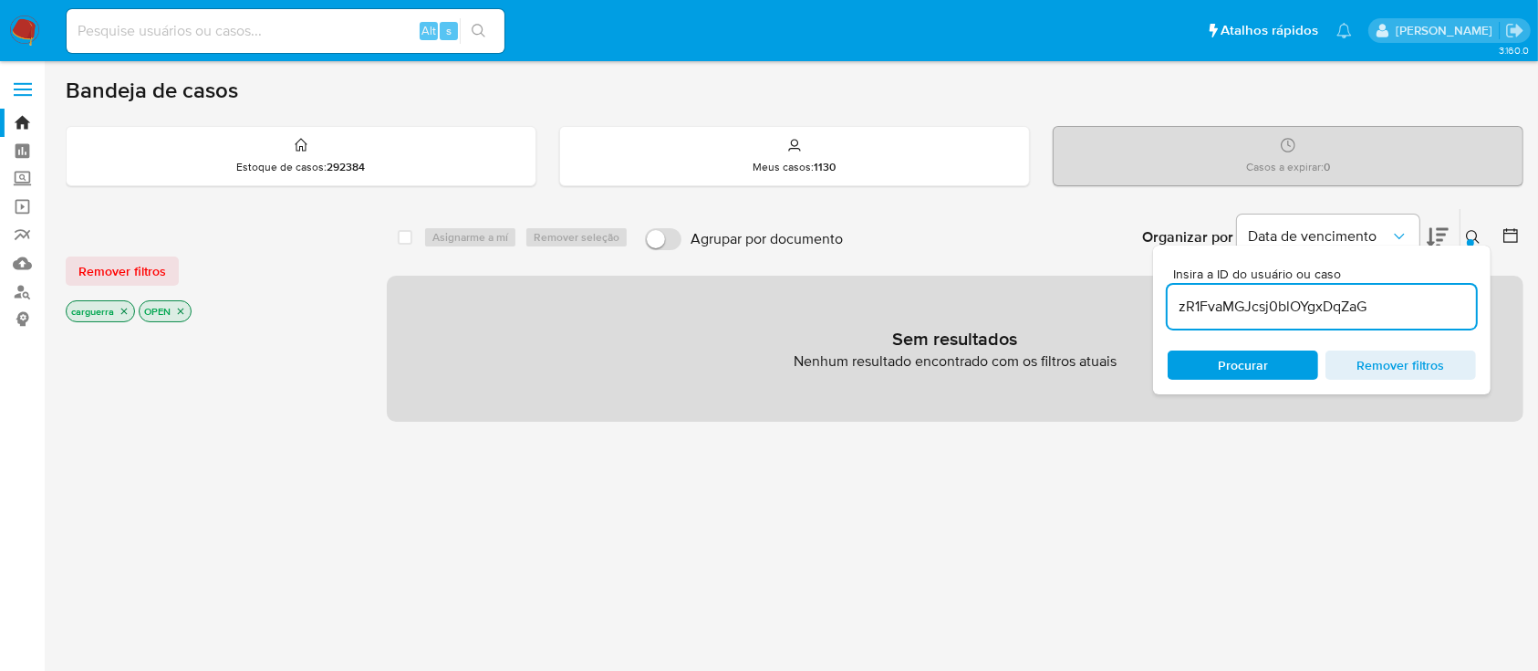
click at [182, 309] on icon "close-filter" at bounding box center [181, 311] width 6 height 6
click at [124, 309] on icon "close-filter" at bounding box center [124, 311] width 11 height 11
click at [1263, 371] on span "Procurar" at bounding box center [1243, 364] width 50 height 29
click at [1183, 309] on input "zR1FvaMGJcsj0blOYgxDqZaG" at bounding box center [1322, 307] width 308 height 24
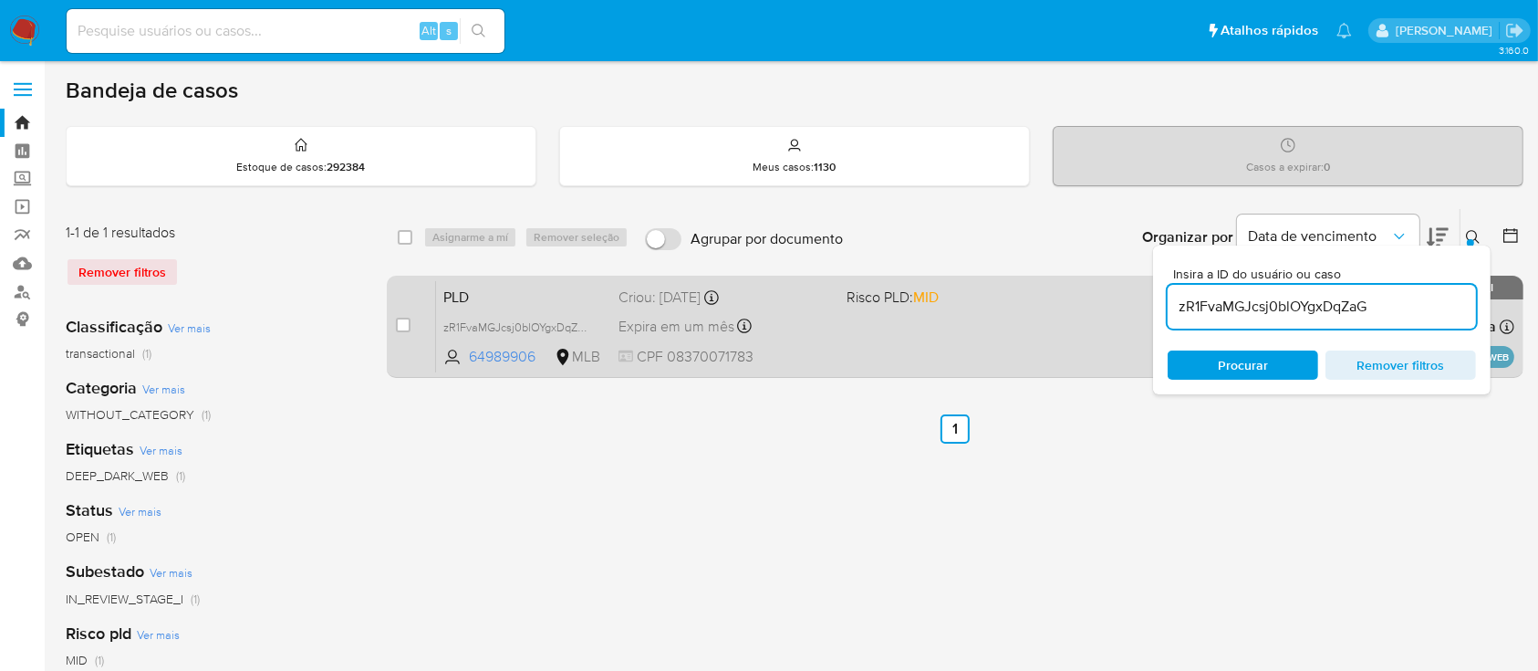
click at [879, 338] on div "PLD zR1FvaMGJcsj0blOYgxDqZaG 64989906 MLB Risco PLD: MID Criou: [DATE] Criou: […" at bounding box center [975, 326] width 1078 height 92
drag, startPoint x: 1386, startPoint y: 307, endPoint x: 1121, endPoint y: 307, distance: 264.6
click at [1118, 305] on div "select-all-cases-checkbox Asignarme a mí Remover seleção Agrupar por documento …" at bounding box center [955, 296] width 1137 height 177
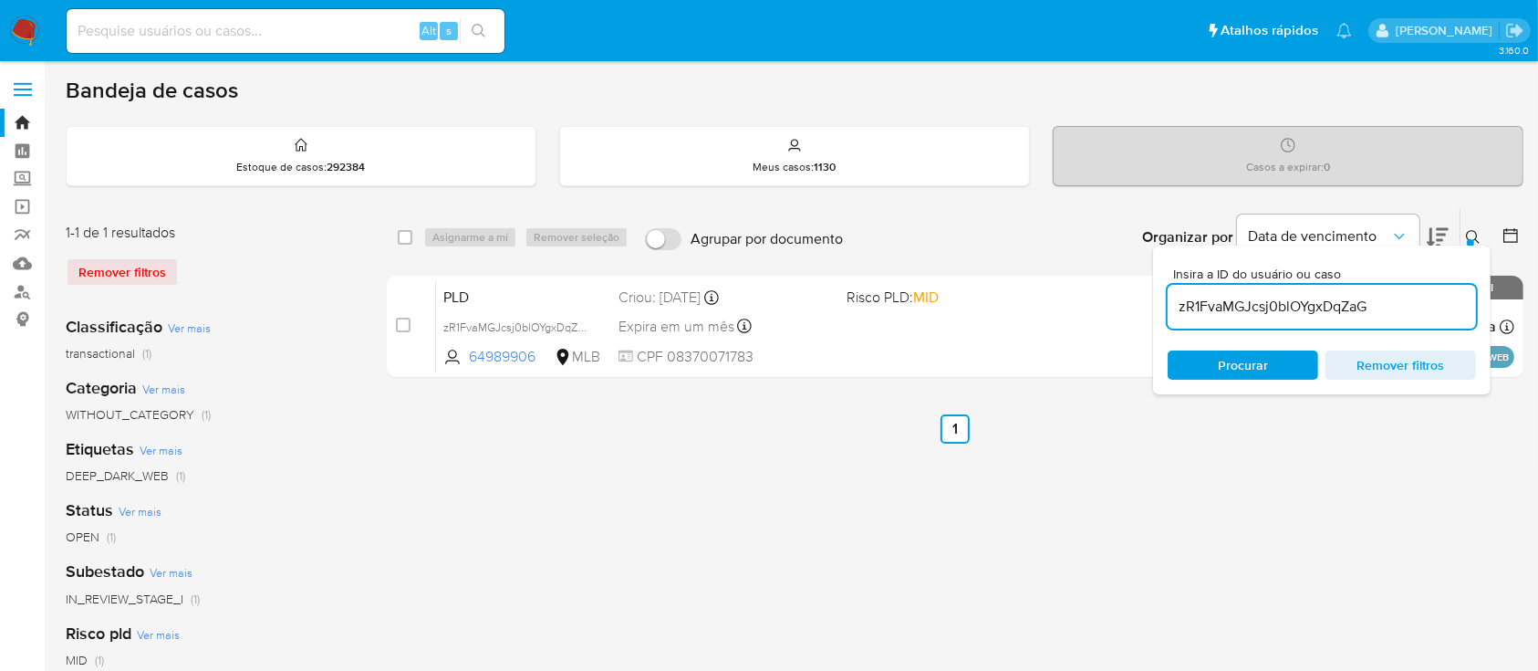
paste input "6nLLUnKboG87bK4eEKoLqCVq"
type input "6nLLUnKboG87bK4eEKoLqCVq"
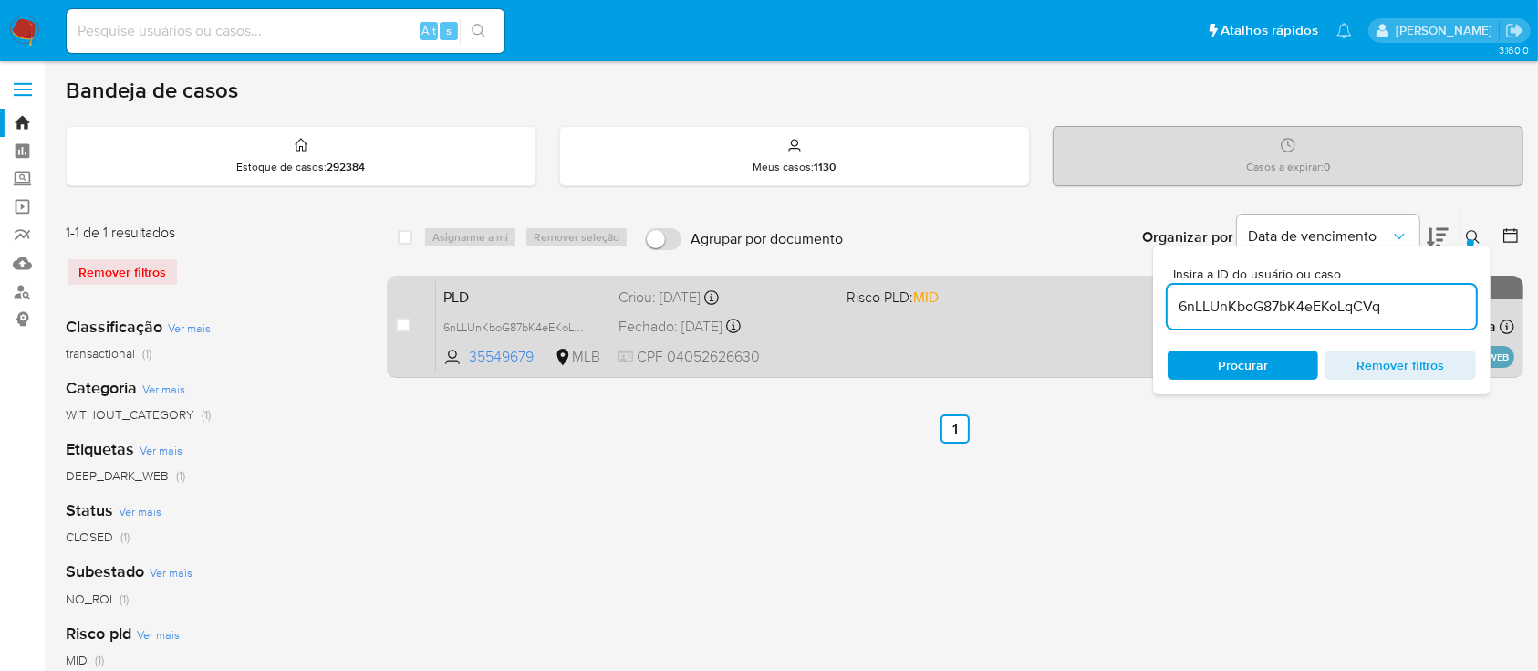
click at [1030, 330] on div "PLD 6nLLUnKboG87bK4eEKoLqCVq 35549679 MLB Risco PLD: MID Criou: [DATE] Criou: […" at bounding box center [975, 326] width 1078 height 92
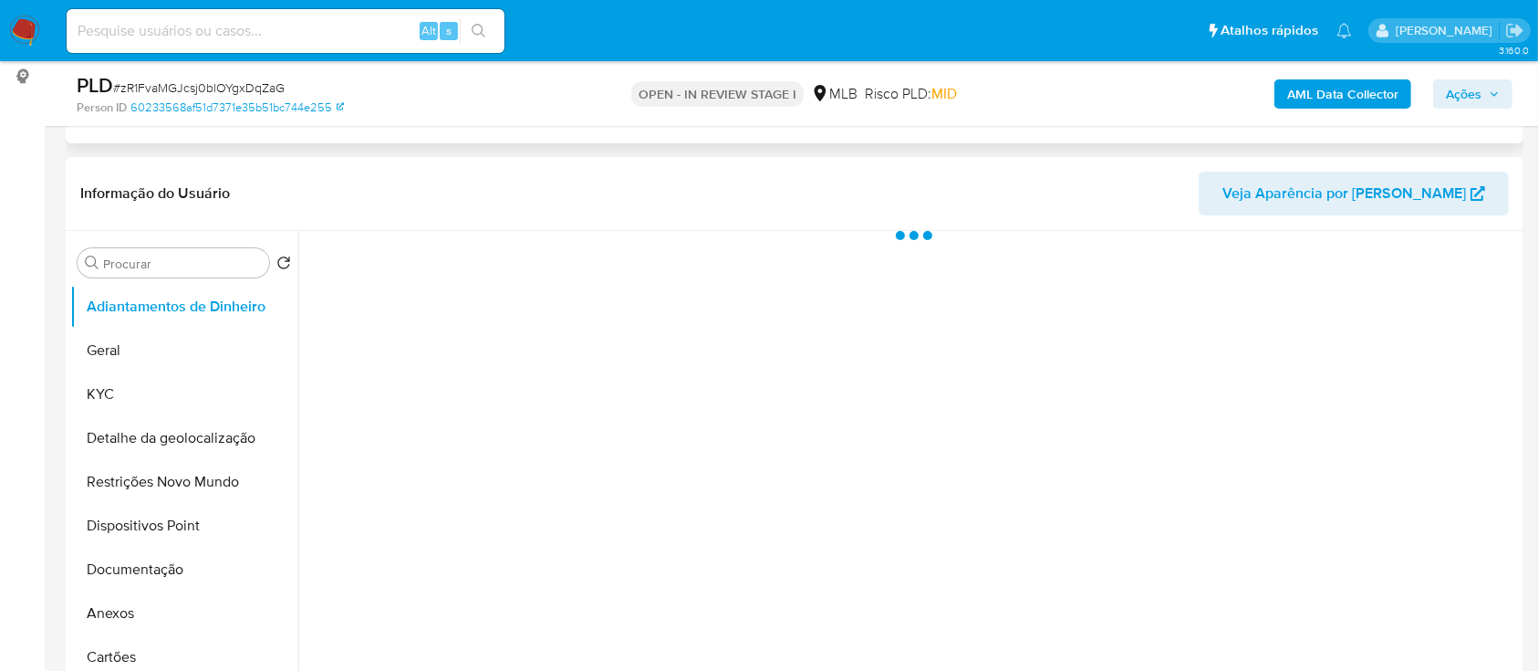
scroll to position [175, 0]
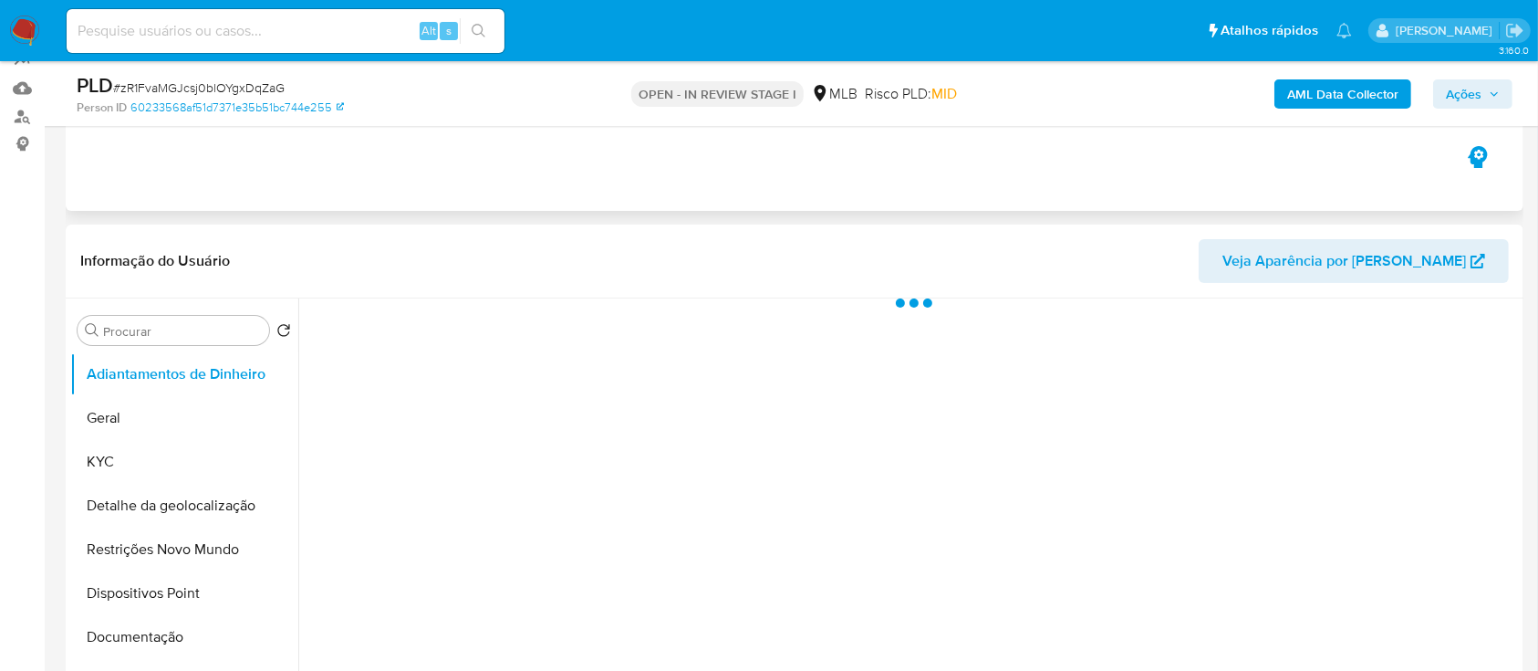
select select "10"
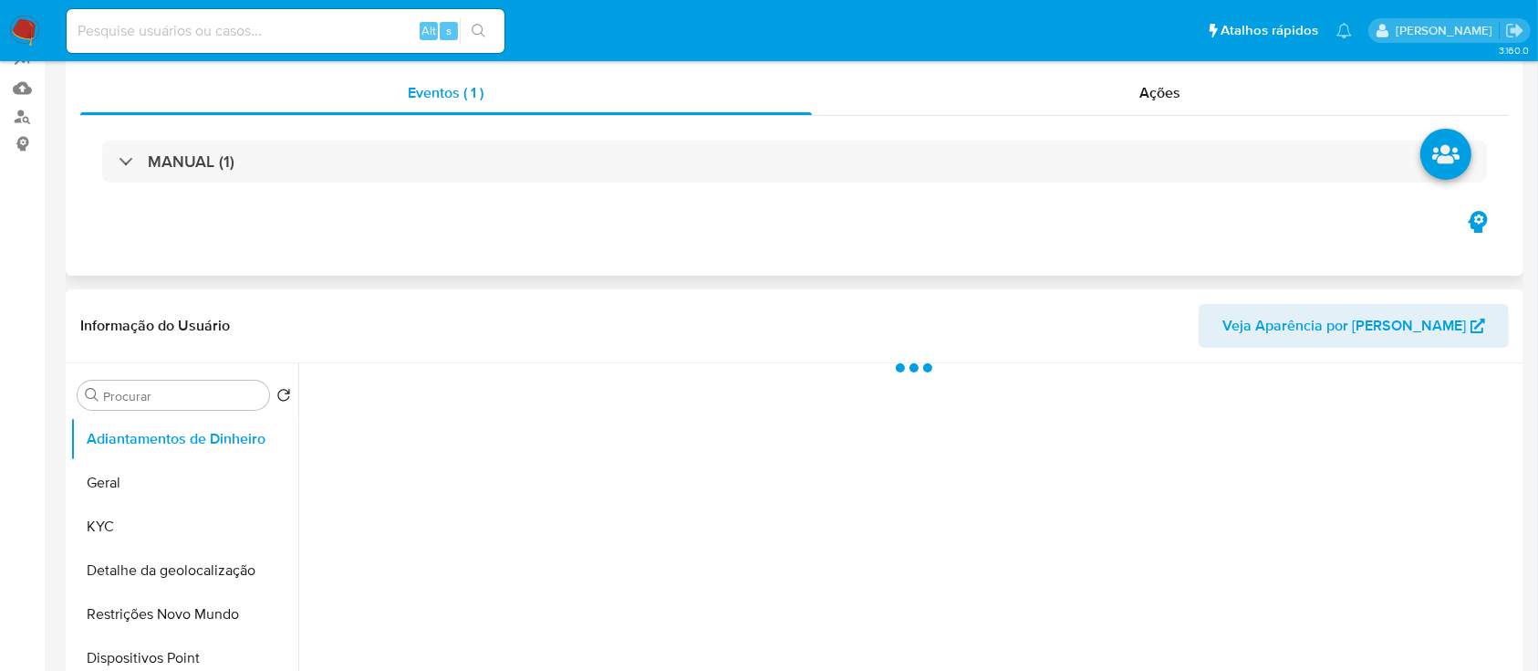
scroll to position [0, 0]
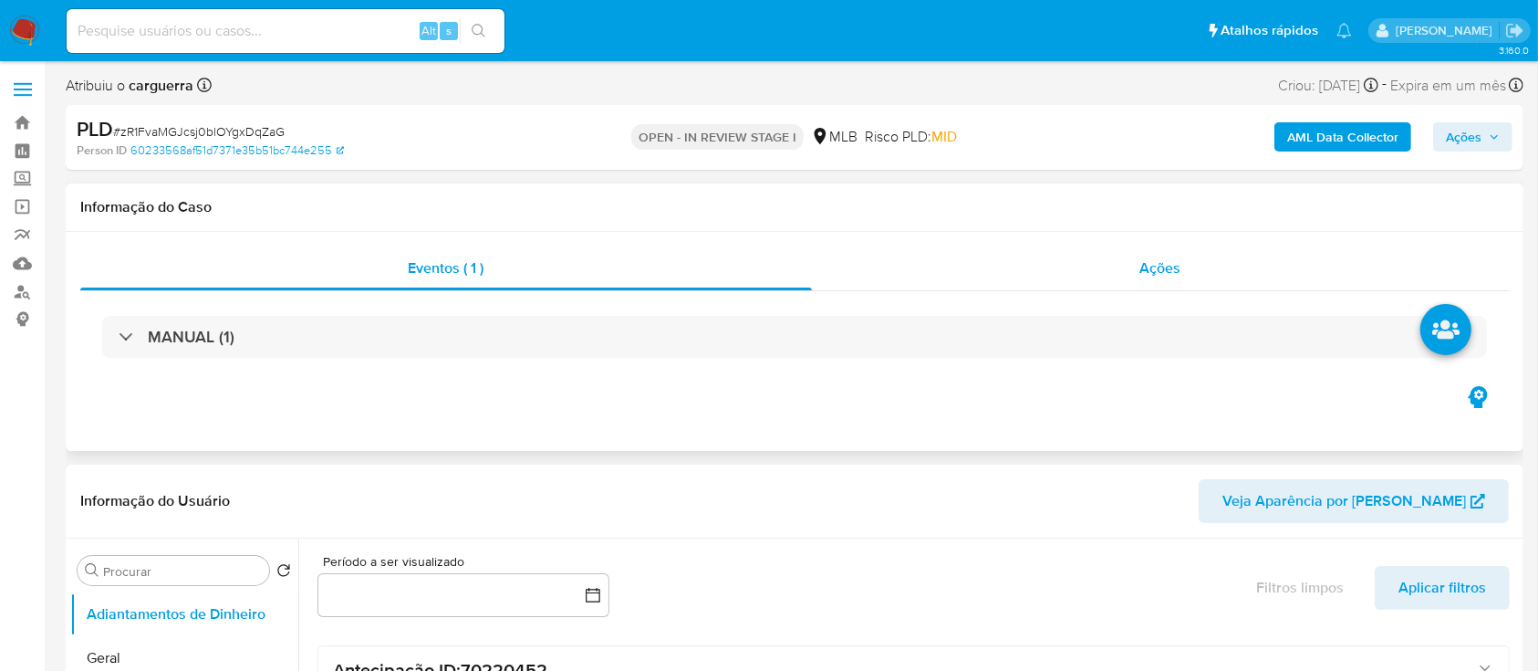
click at [1161, 271] on span "Ações" at bounding box center [1160, 267] width 41 height 21
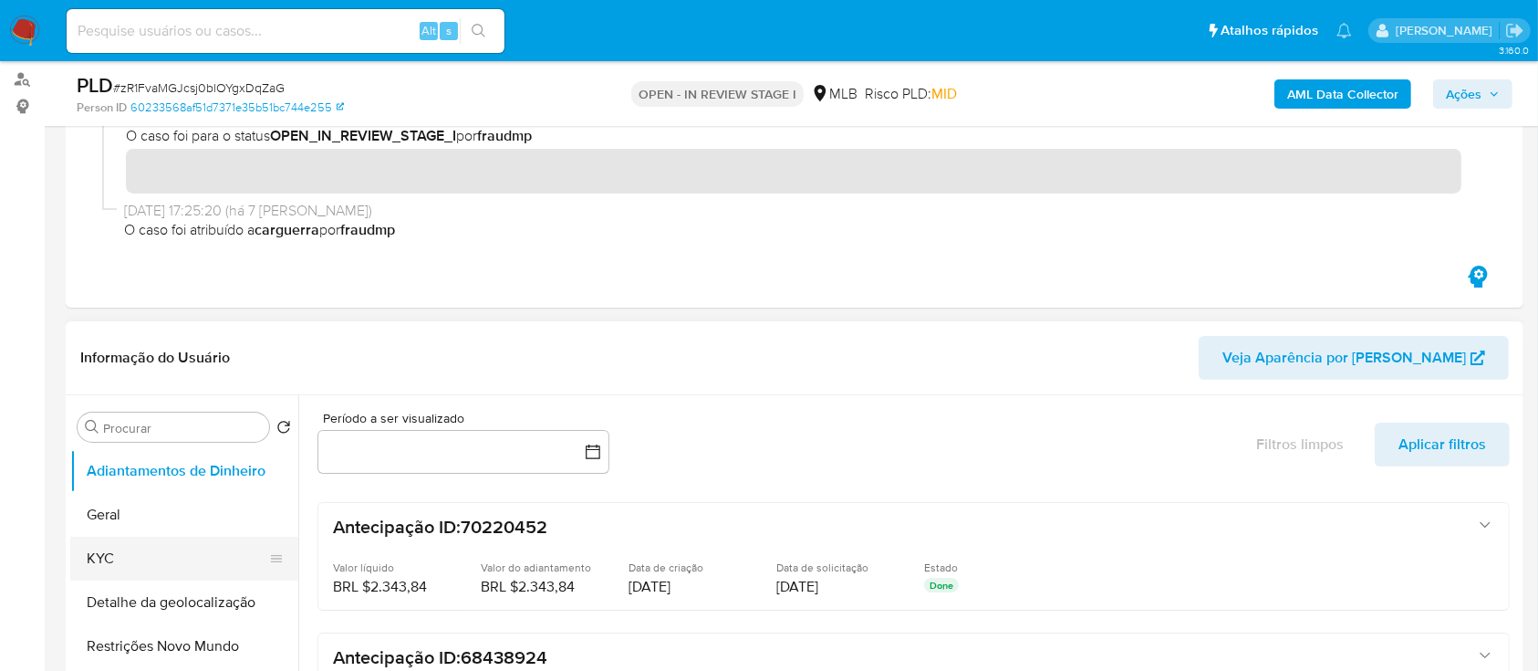
scroll to position [243, 0]
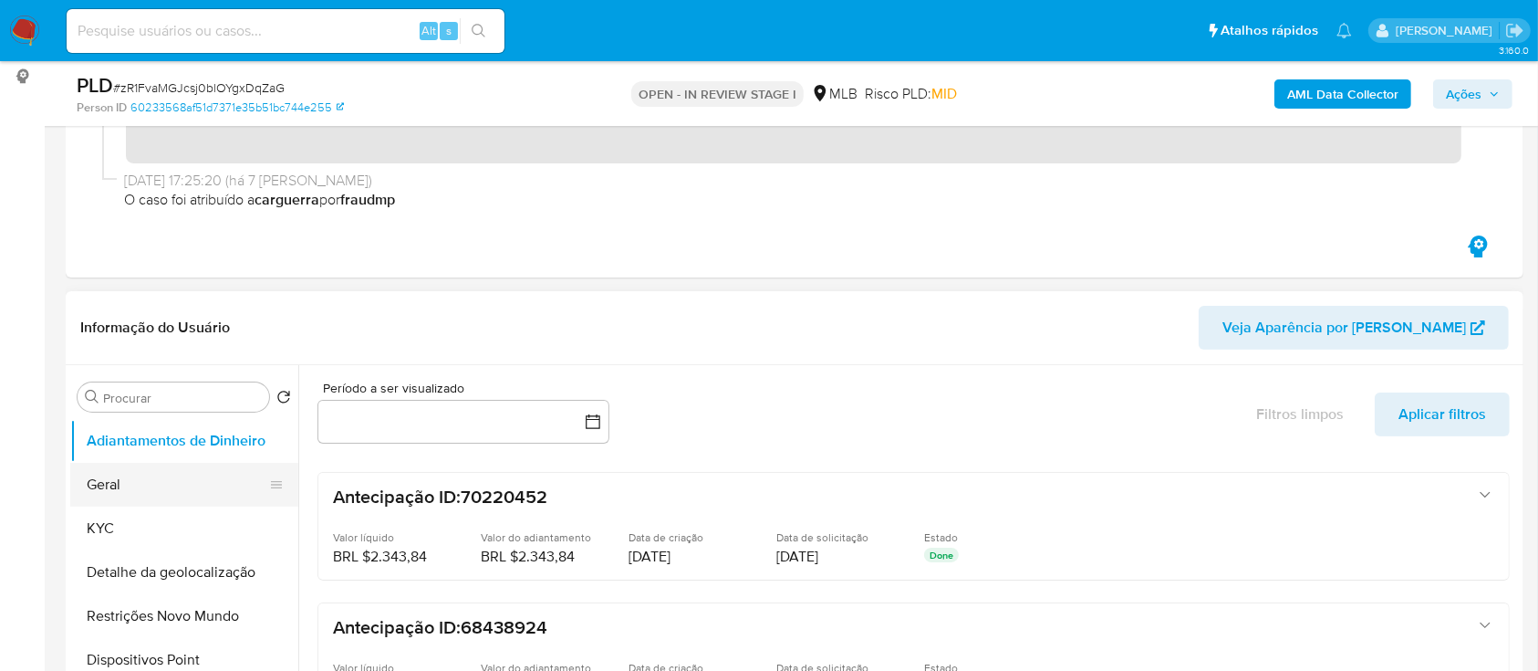
click at [171, 473] on button "Geral" at bounding box center [176, 485] width 213 height 44
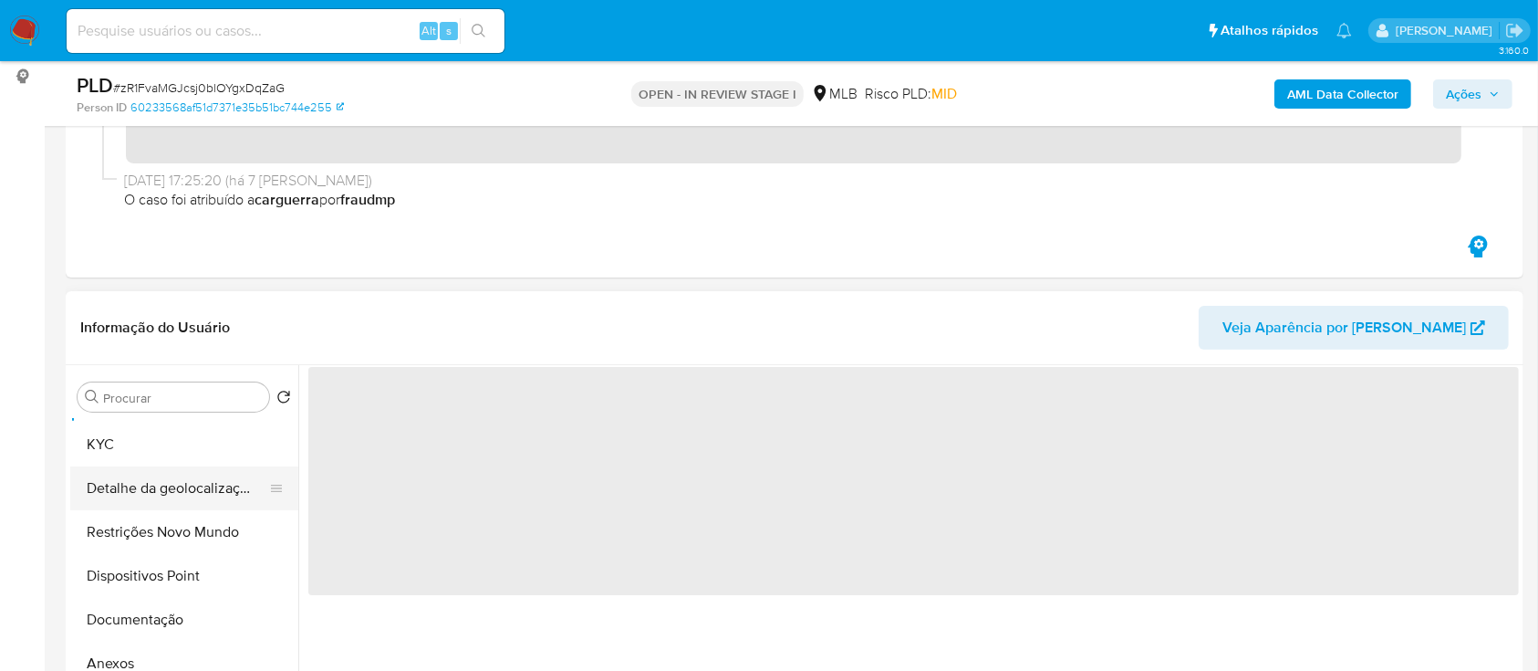
scroll to position [121, 0]
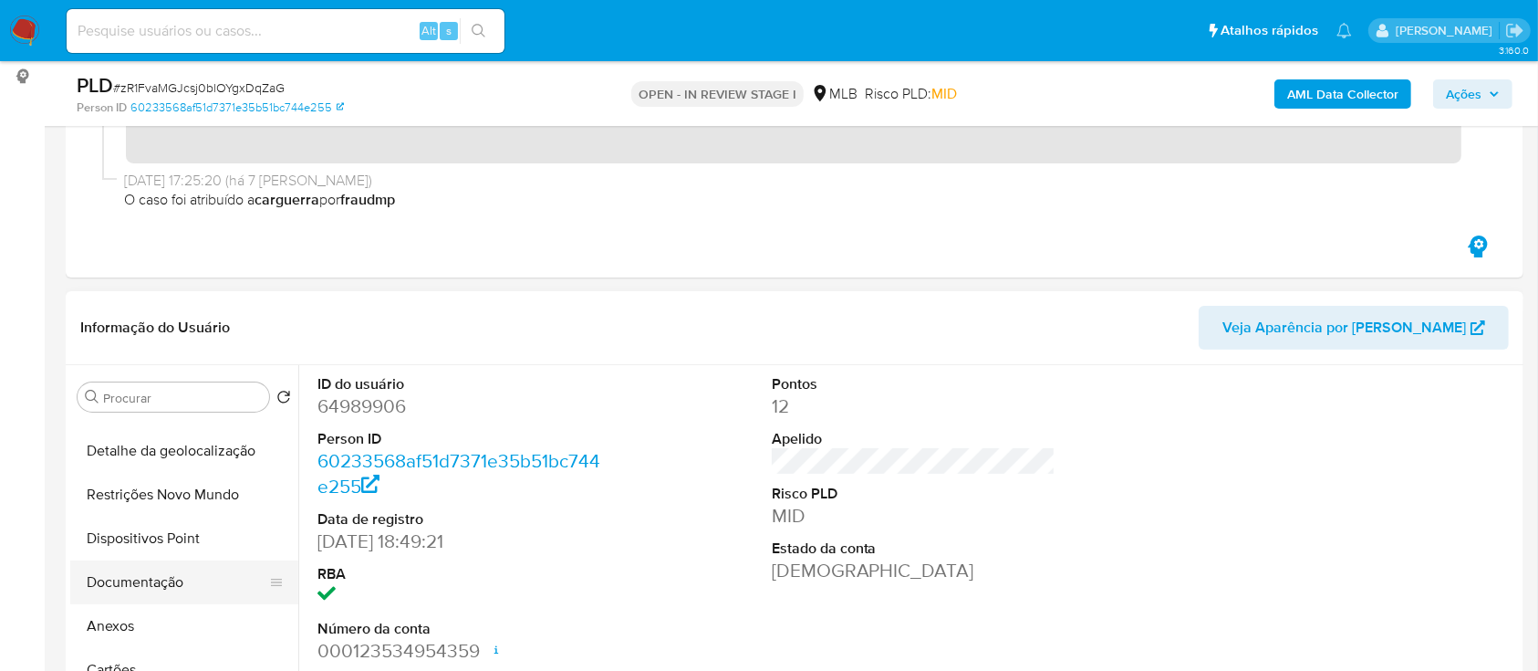
click at [182, 576] on button "Documentação" at bounding box center [176, 582] width 213 height 44
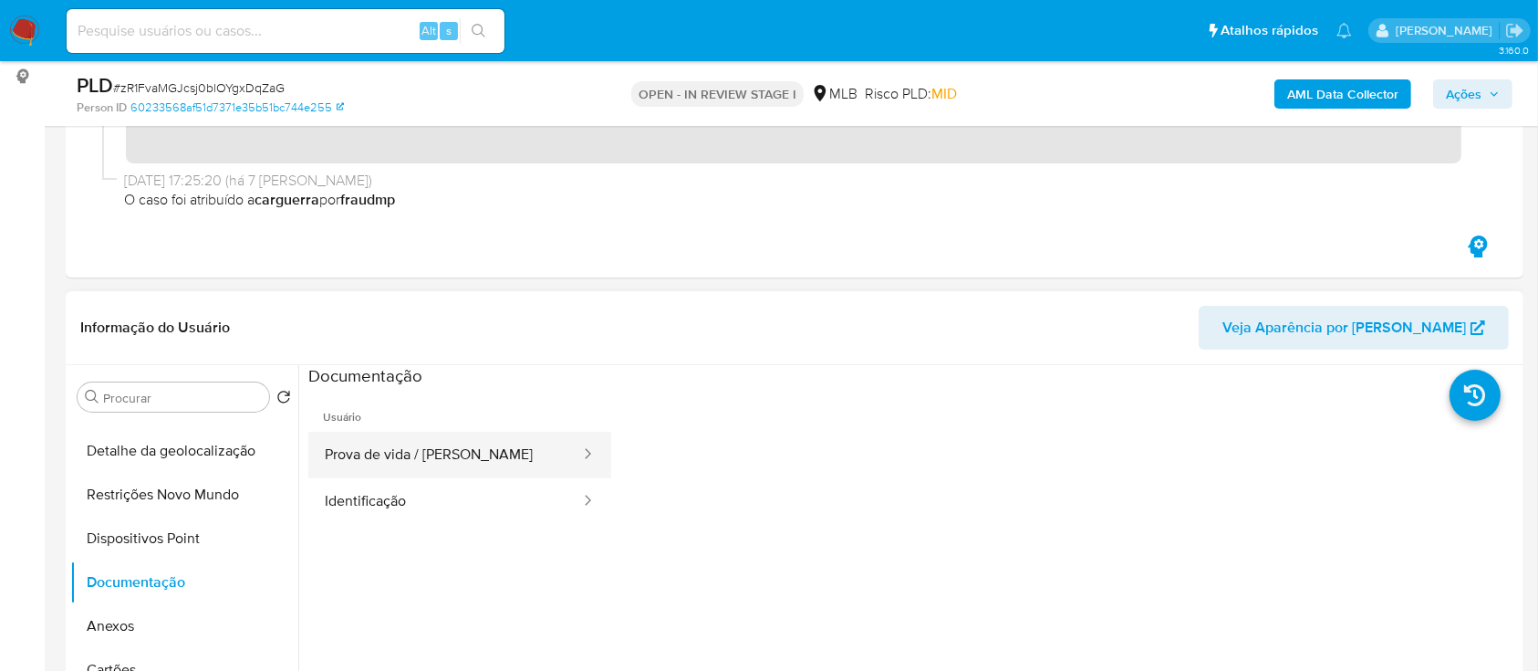
click at [467, 442] on button "Prova de vida / Selfie" at bounding box center [445, 455] width 274 height 47
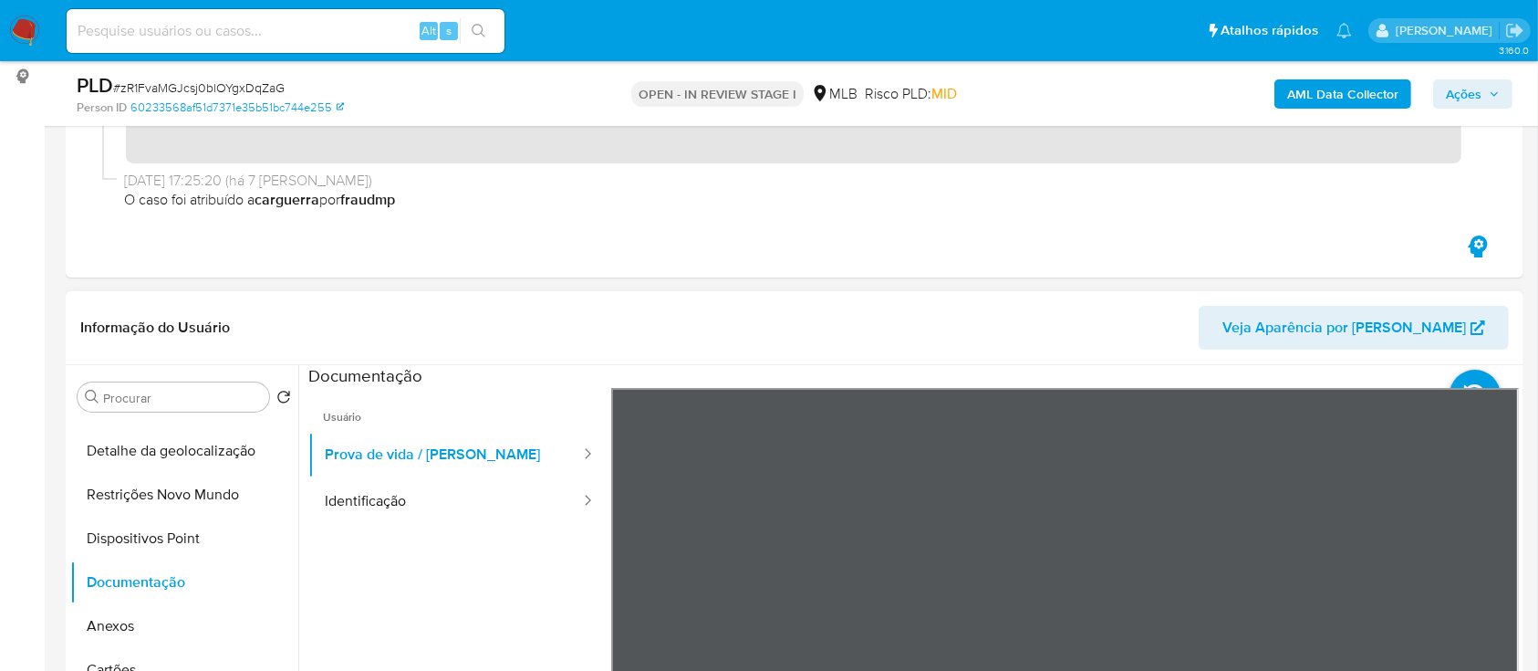
scroll to position [365, 0]
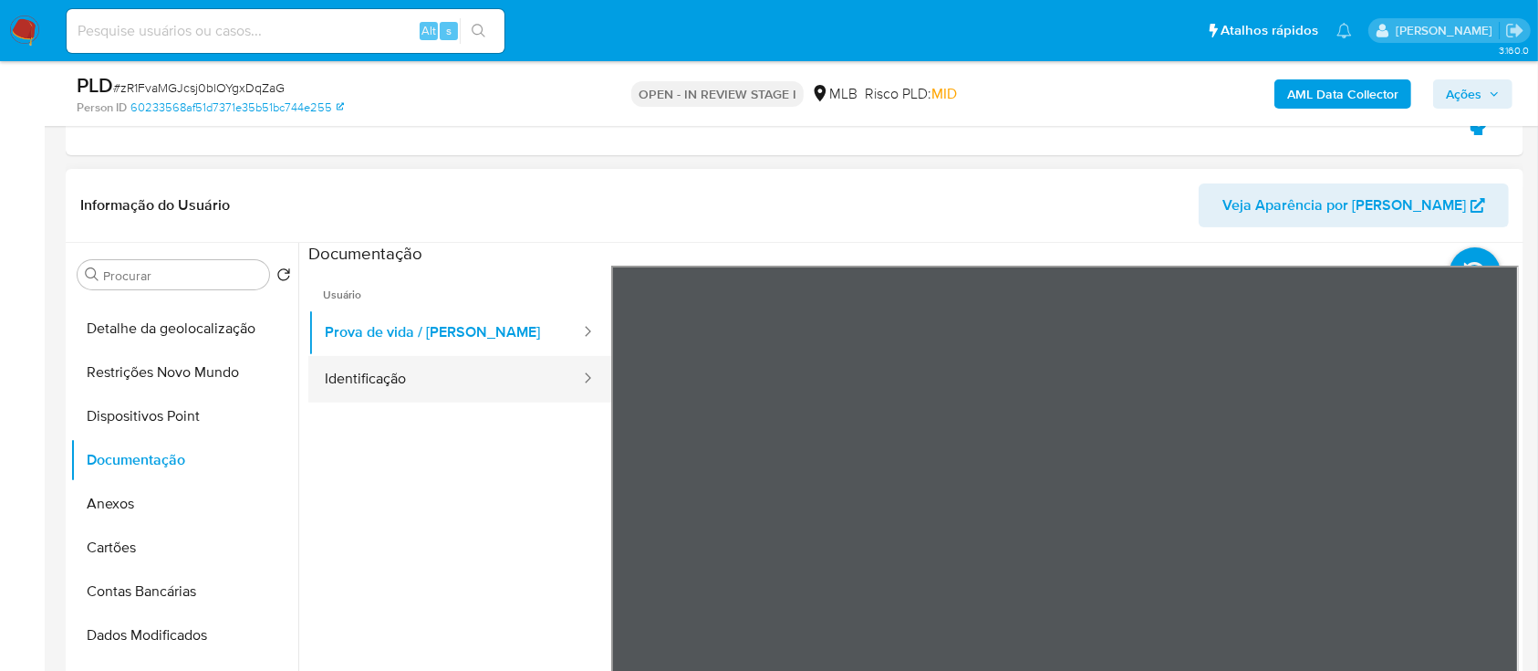
click at [416, 388] on button "Identificação" at bounding box center [445, 379] width 274 height 47
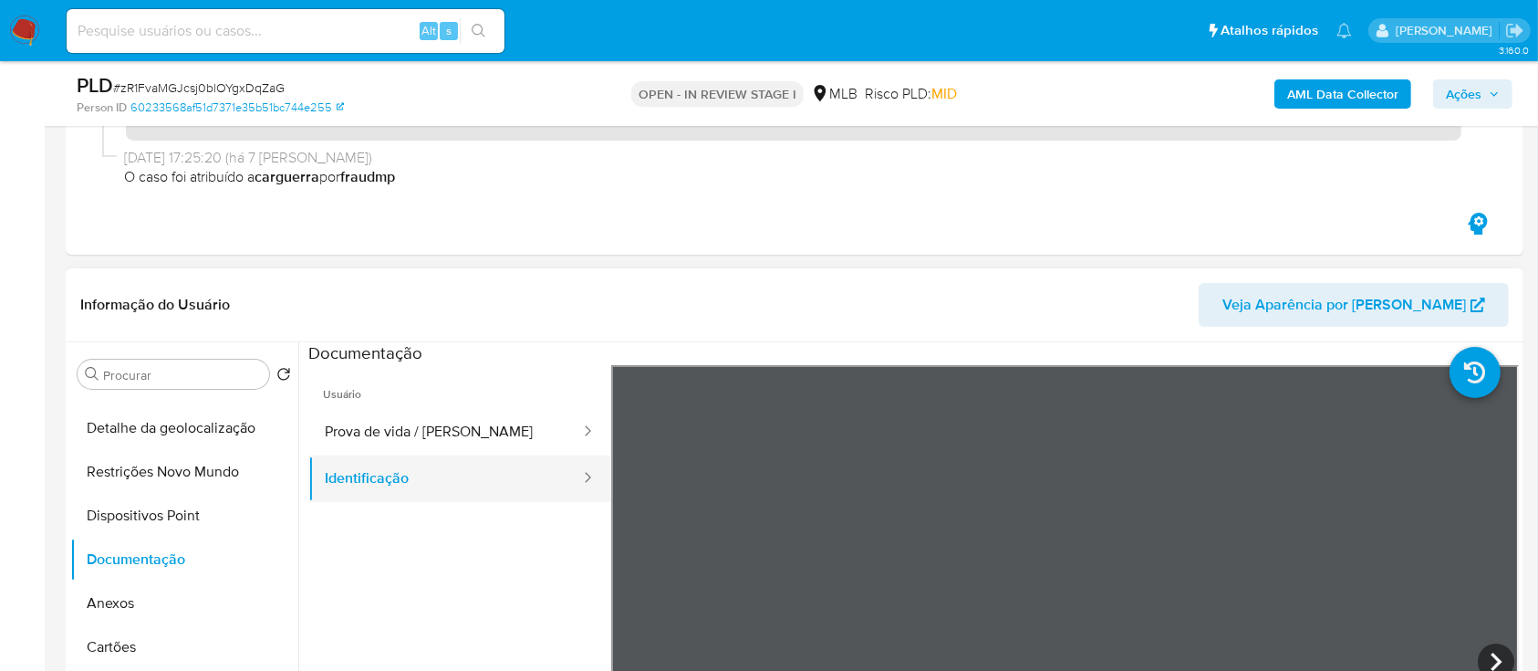
scroll to position [243, 0]
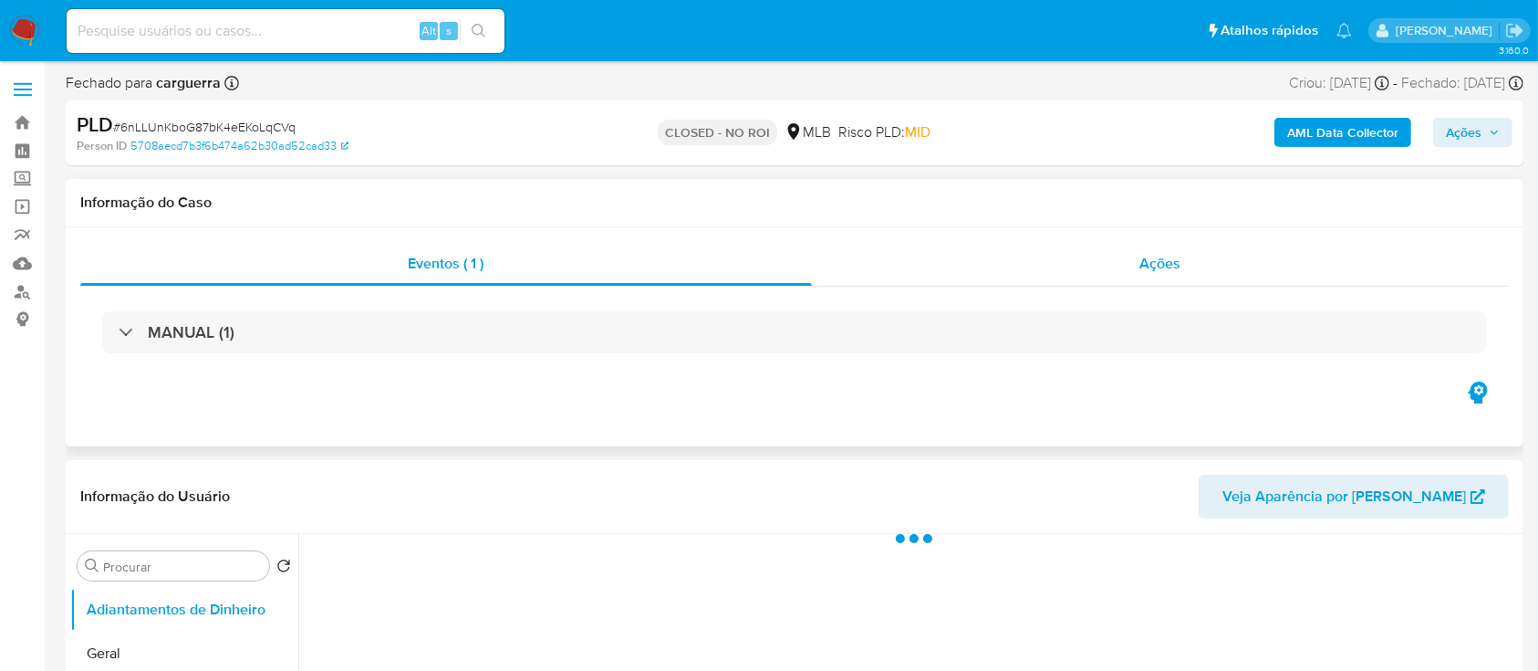
select select "10"
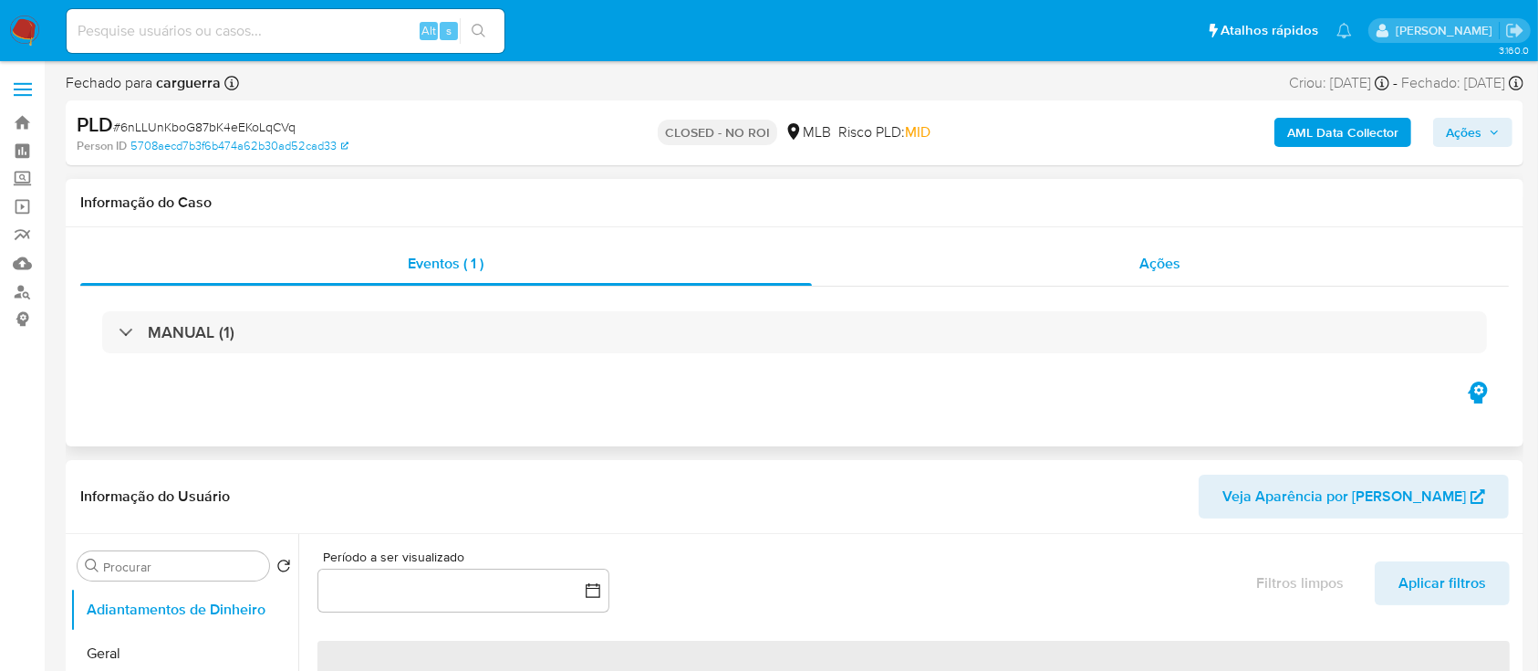
click at [1170, 251] on div "Ações" at bounding box center [1160, 264] width 697 height 44
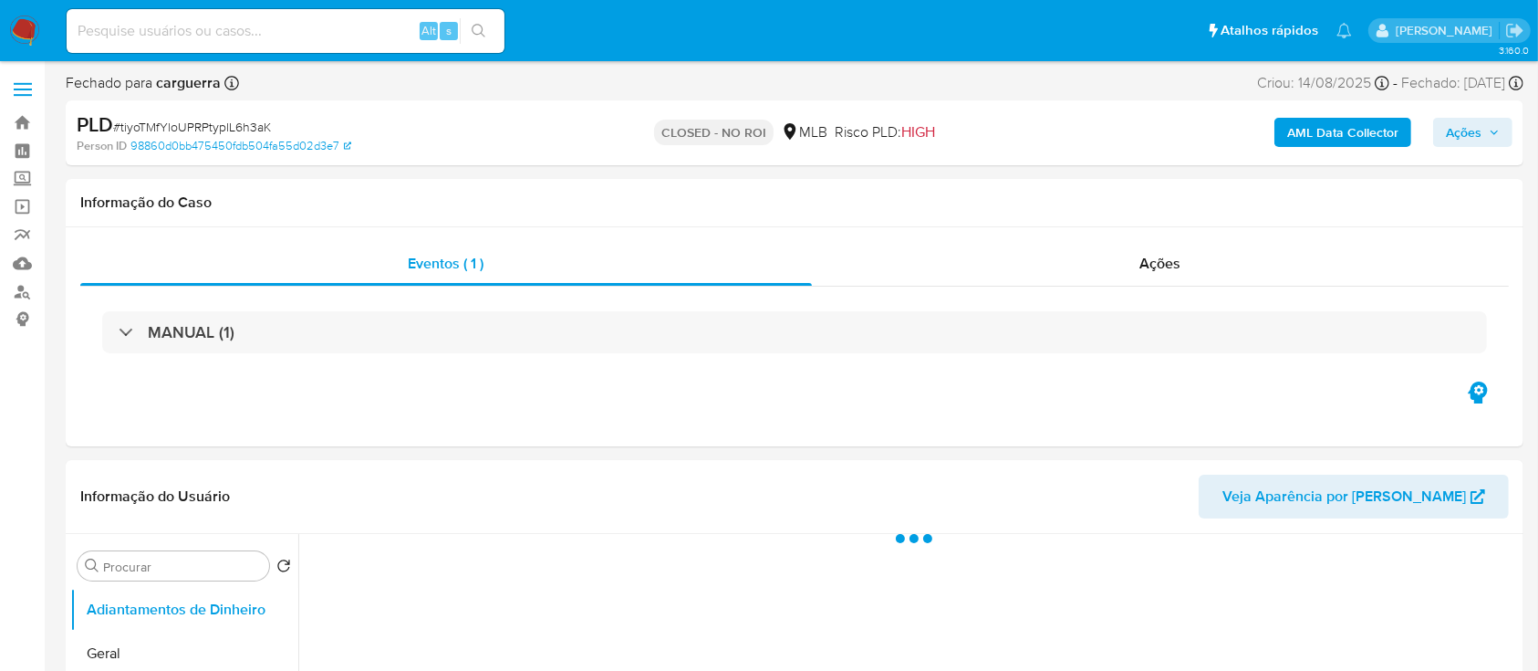
select select "10"
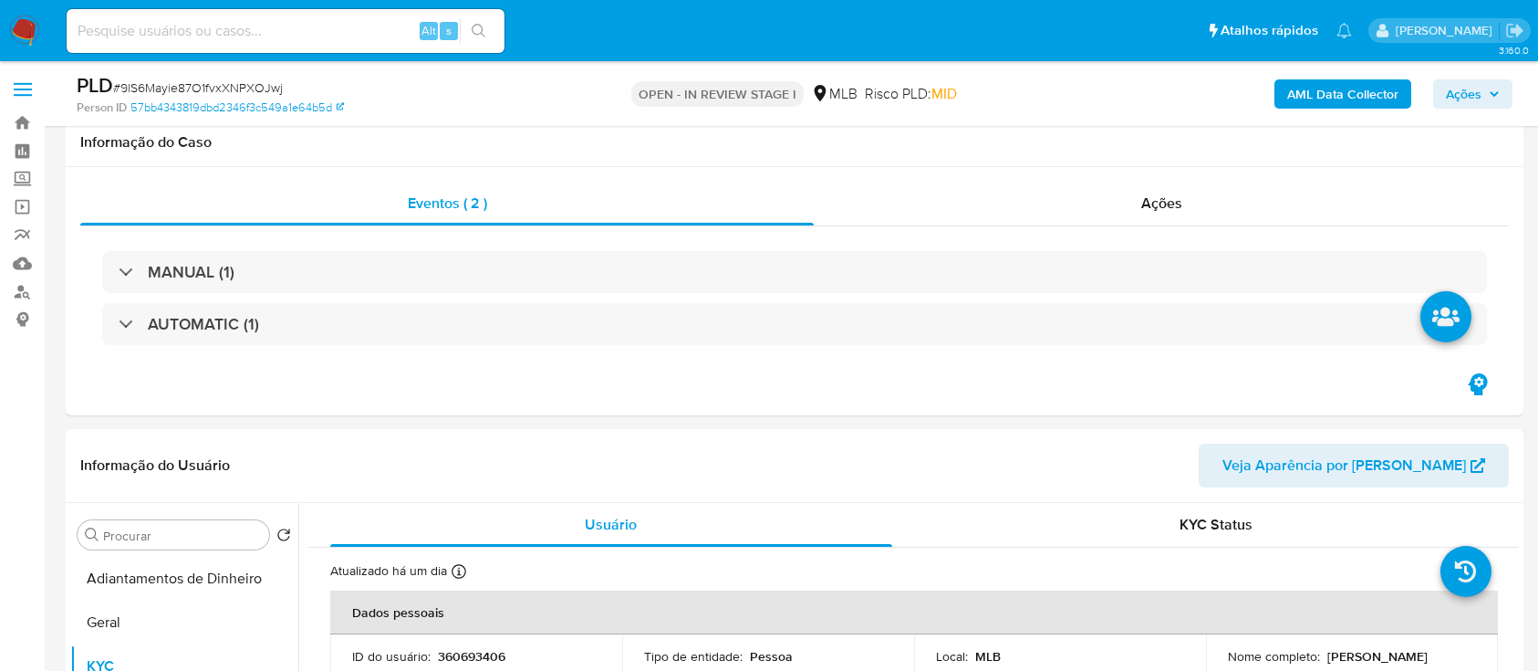
select select "10"
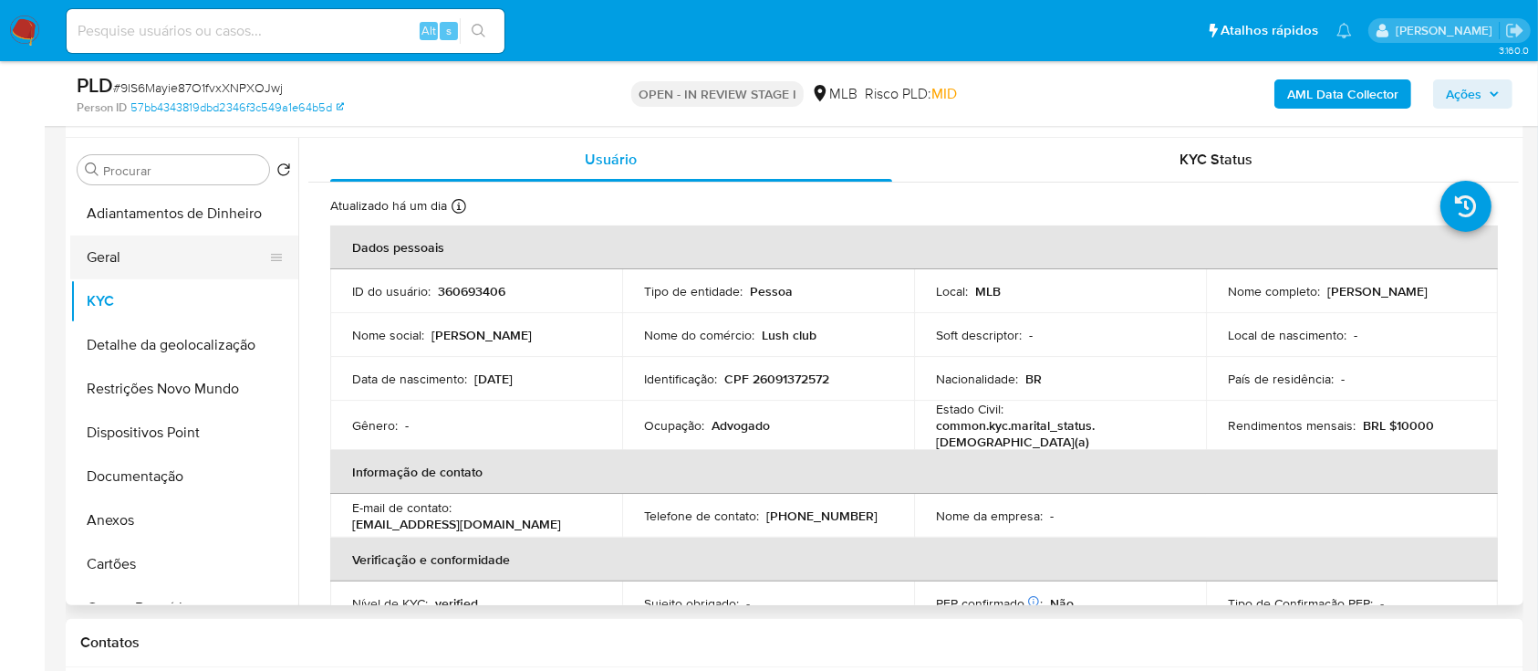
click at [159, 269] on button "Geral" at bounding box center [176, 257] width 213 height 44
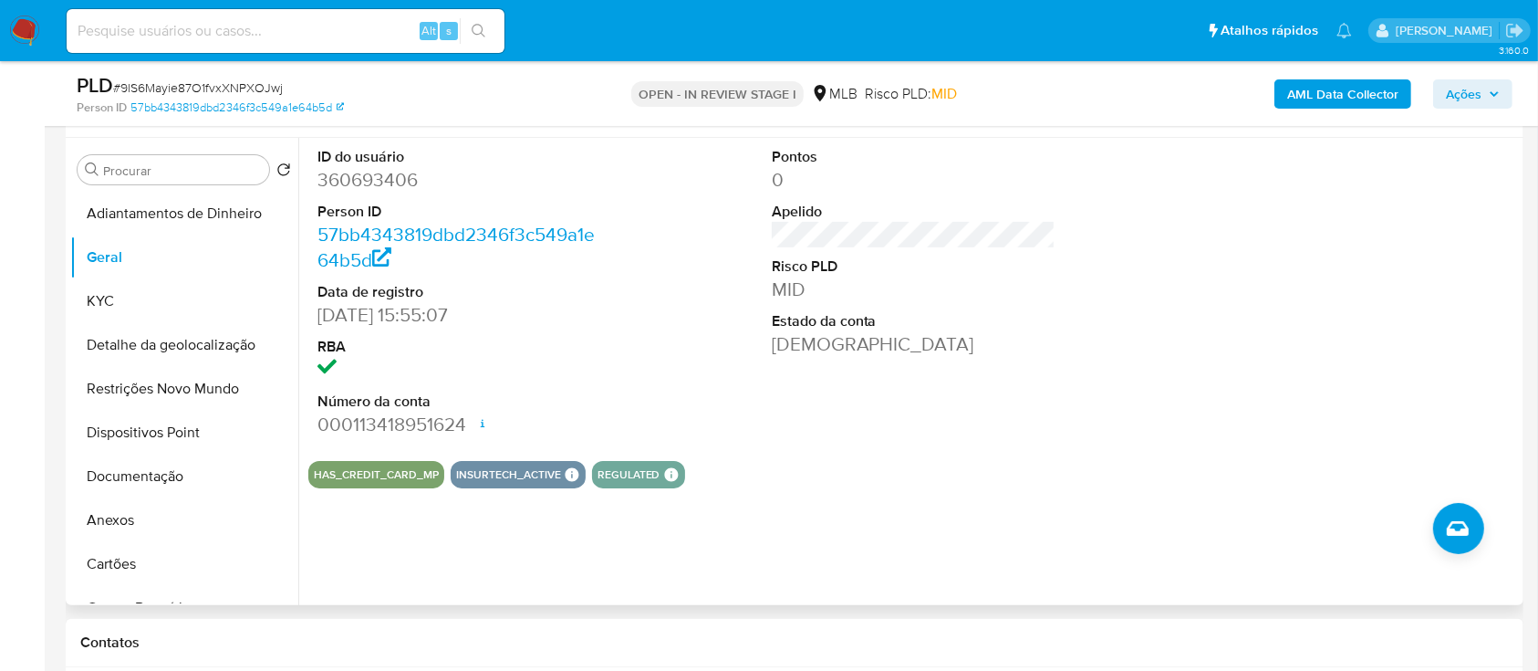
click at [941, 539] on div "ID do usuário 360693406 Person ID 57bb4343819dbd2346f3c549a1e64b5d Data de regi…" at bounding box center [908, 371] width 1221 height 467
click at [136, 301] on button "KYC" at bounding box center [176, 301] width 213 height 44
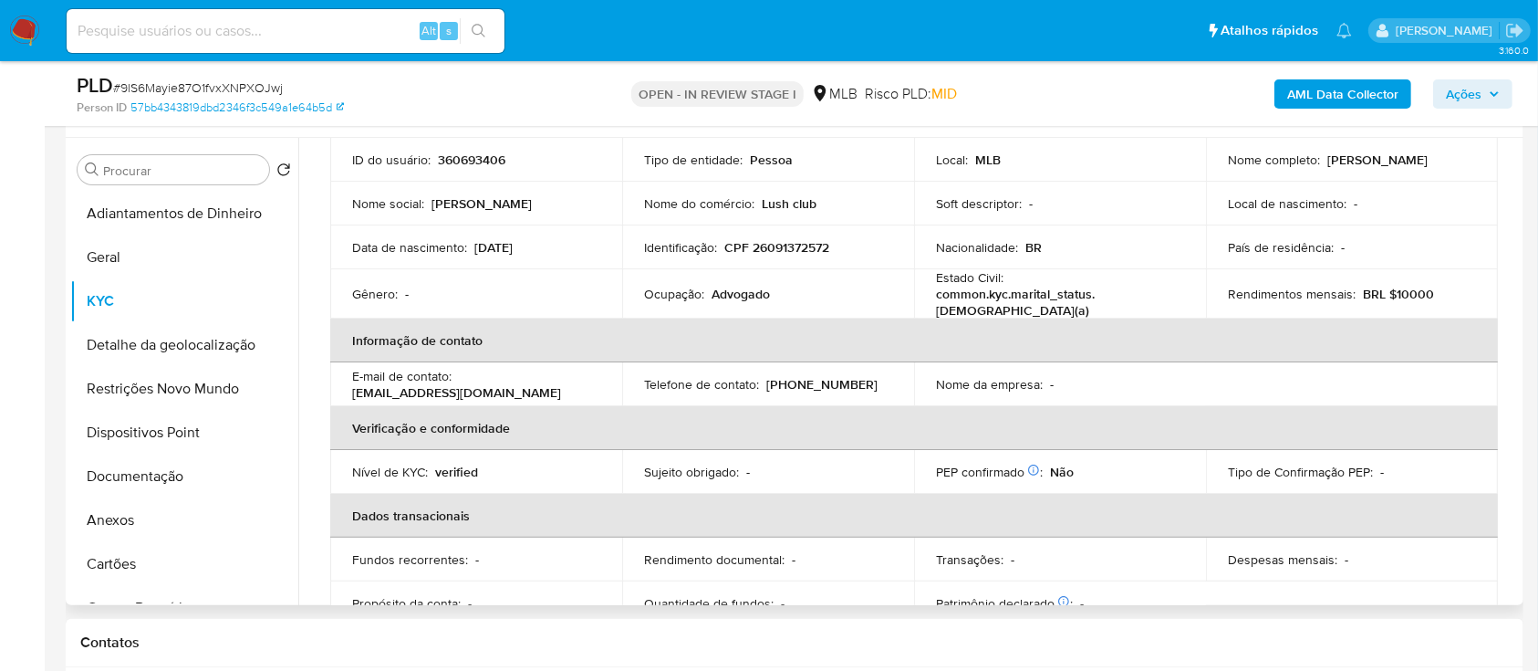
scroll to position [120, 0]
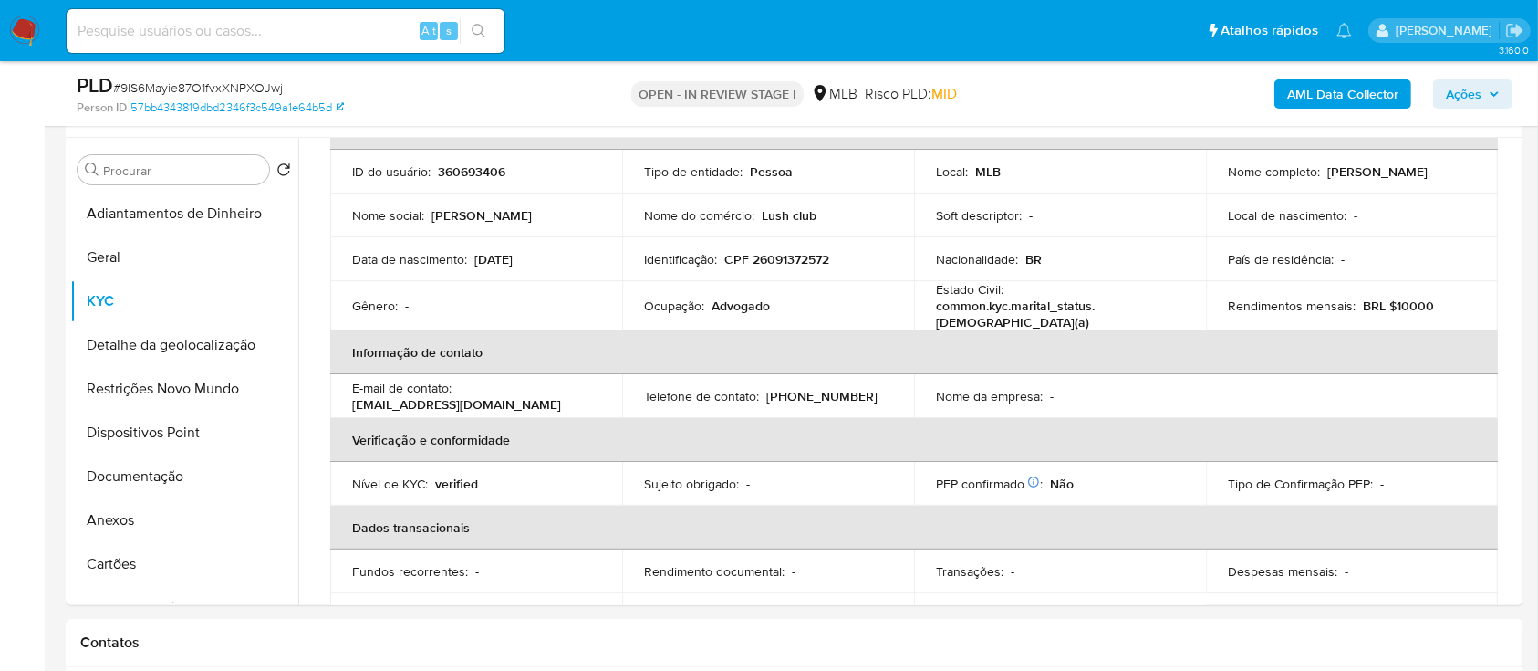
drag, startPoint x: 1, startPoint y: 118, endPoint x: 506, endPoint y: 7, distance: 517.3
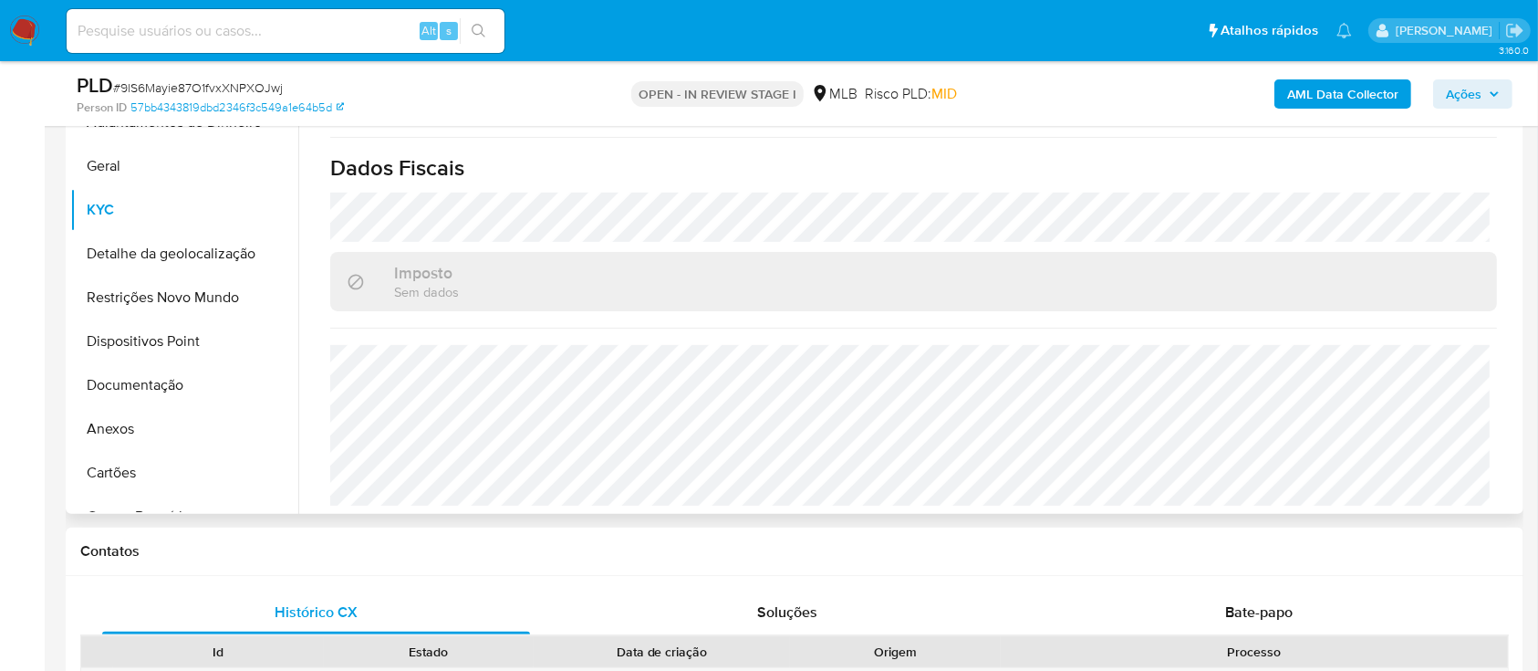
scroll to position [608, 0]
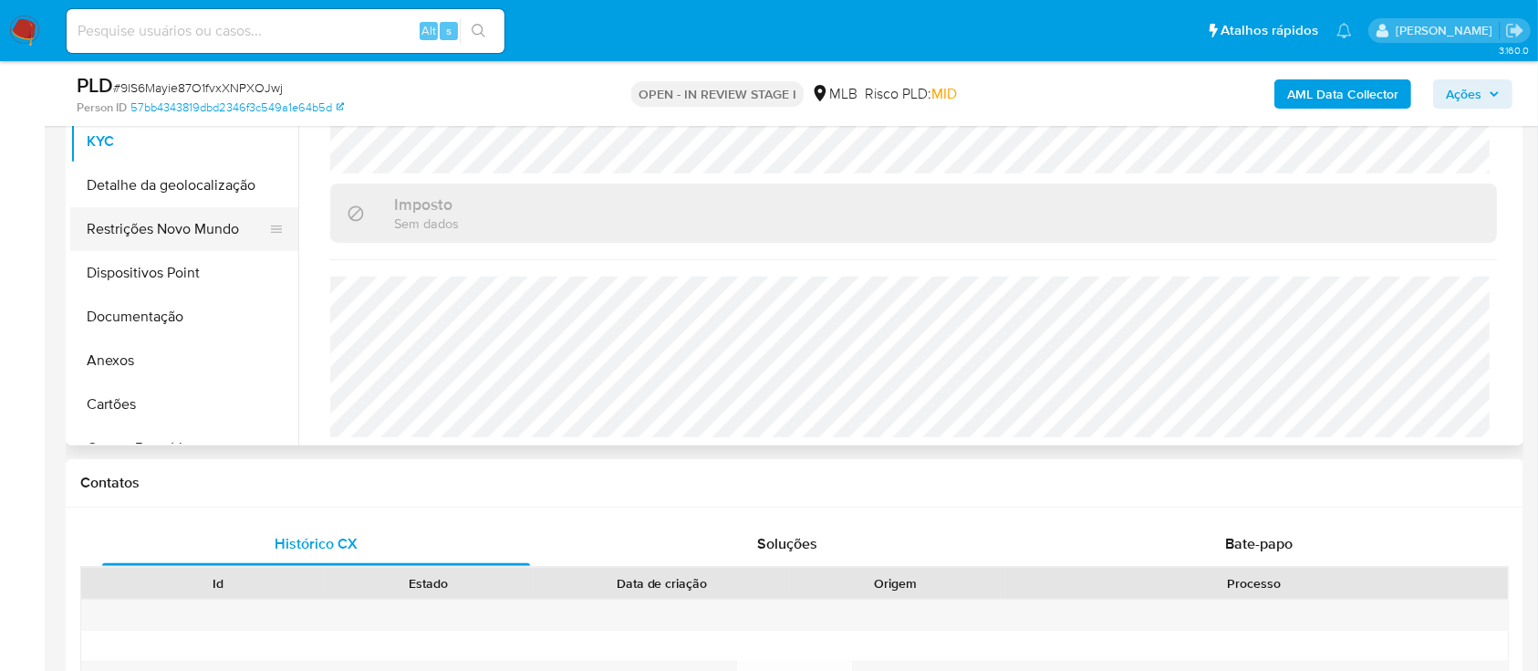
scroll to position [486, 0]
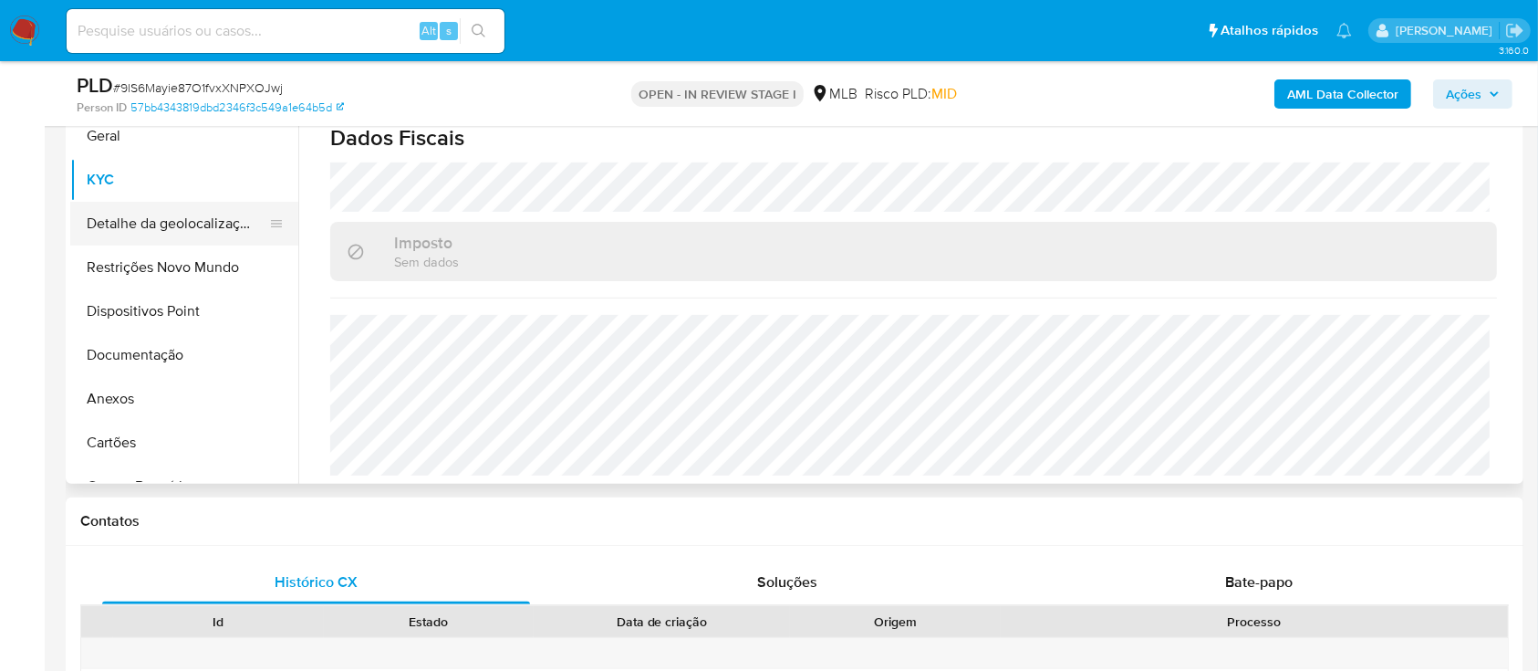
drag, startPoint x: 198, startPoint y: 215, endPoint x: 263, endPoint y: 214, distance: 64.8
click at [199, 215] on button "Detalhe da geolocalização" at bounding box center [176, 224] width 213 height 44
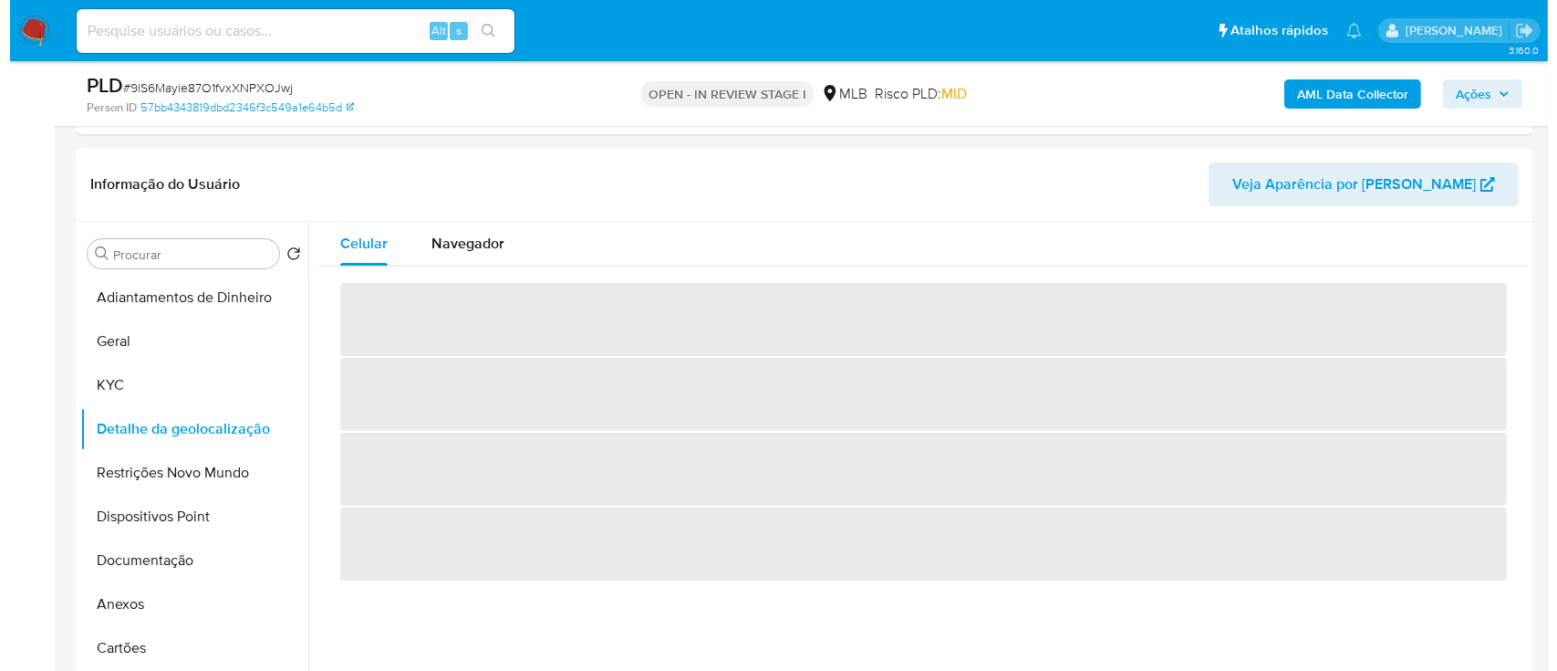
scroll to position [243, 0]
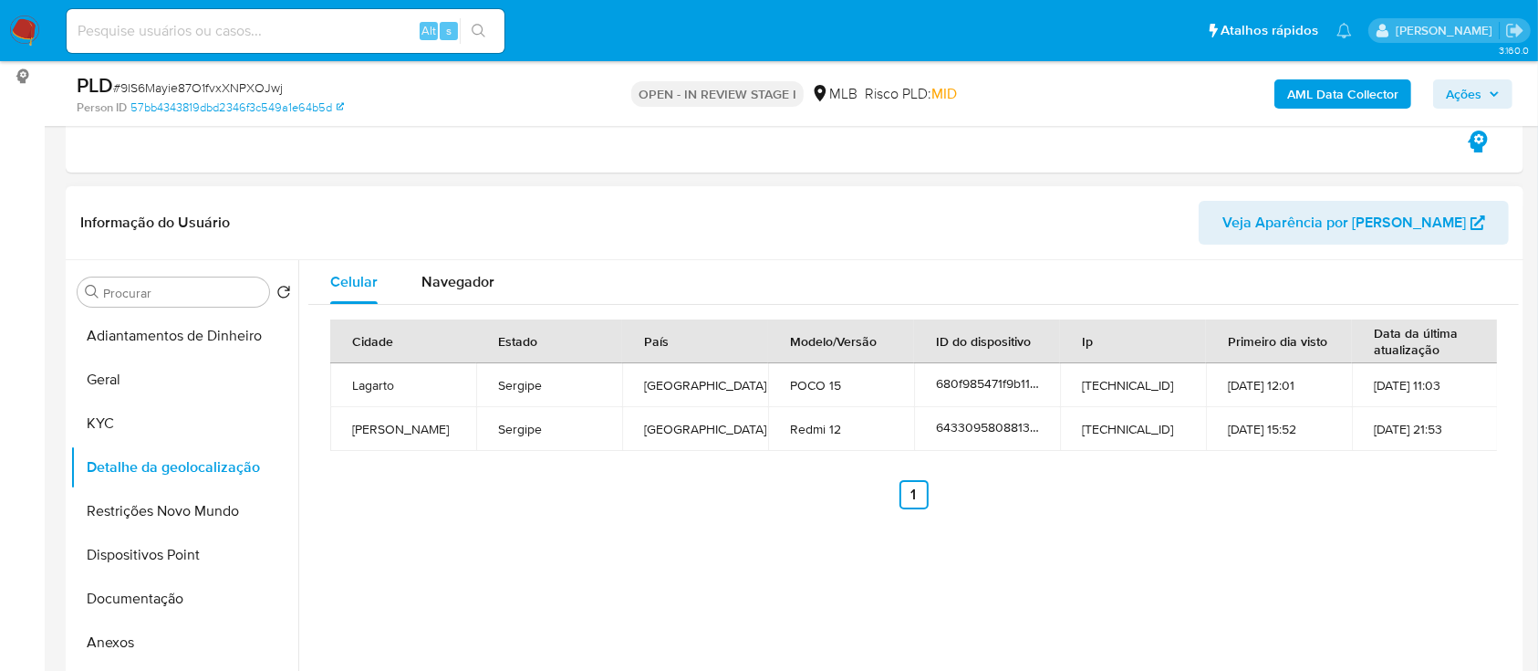
click at [802, 590] on div "Celular Navegador Cidade Estado País Modelo/Versão ID do dispositivo Ip Primeir…" at bounding box center [908, 493] width 1221 height 467
click at [140, 515] on button "Restrições Novo Mundo" at bounding box center [176, 511] width 213 height 44
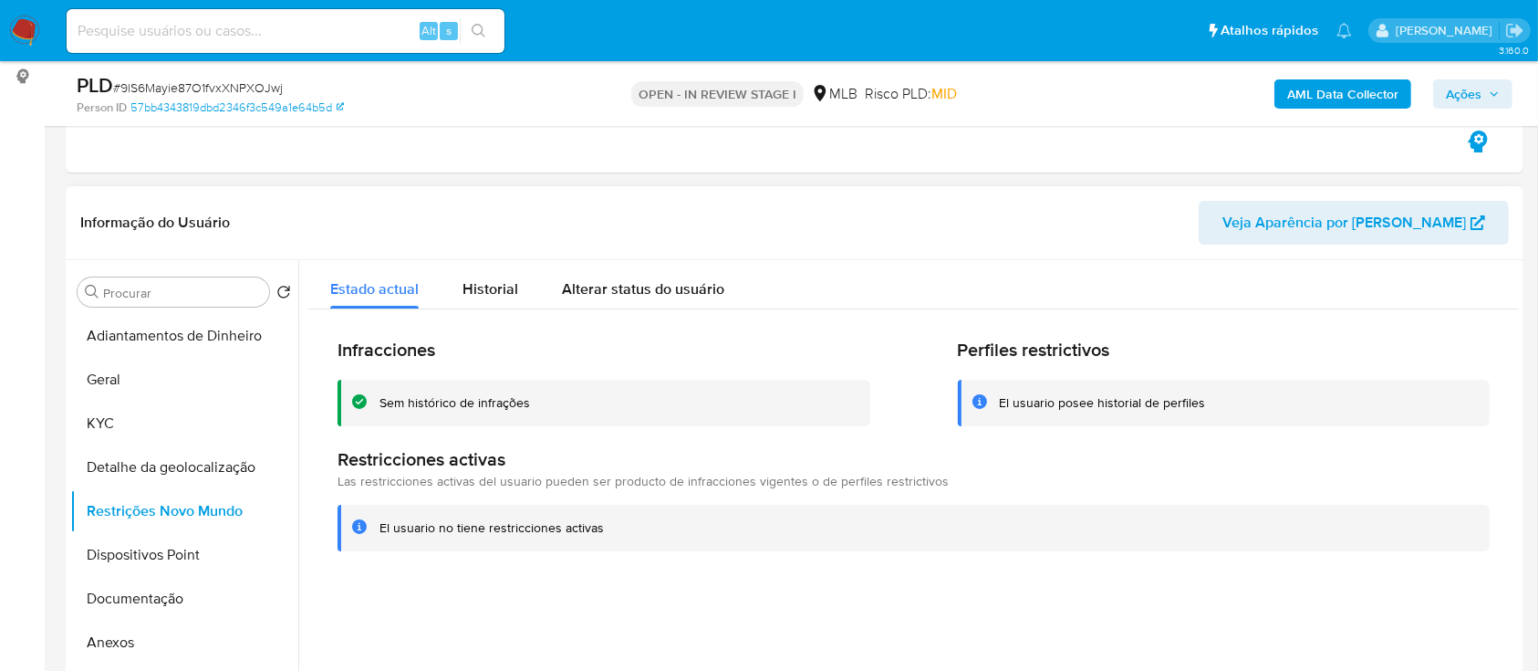
click at [701, 590] on div at bounding box center [908, 493] width 1221 height 467
click at [125, 557] on button "Dispositivos Point" at bounding box center [176, 555] width 213 height 44
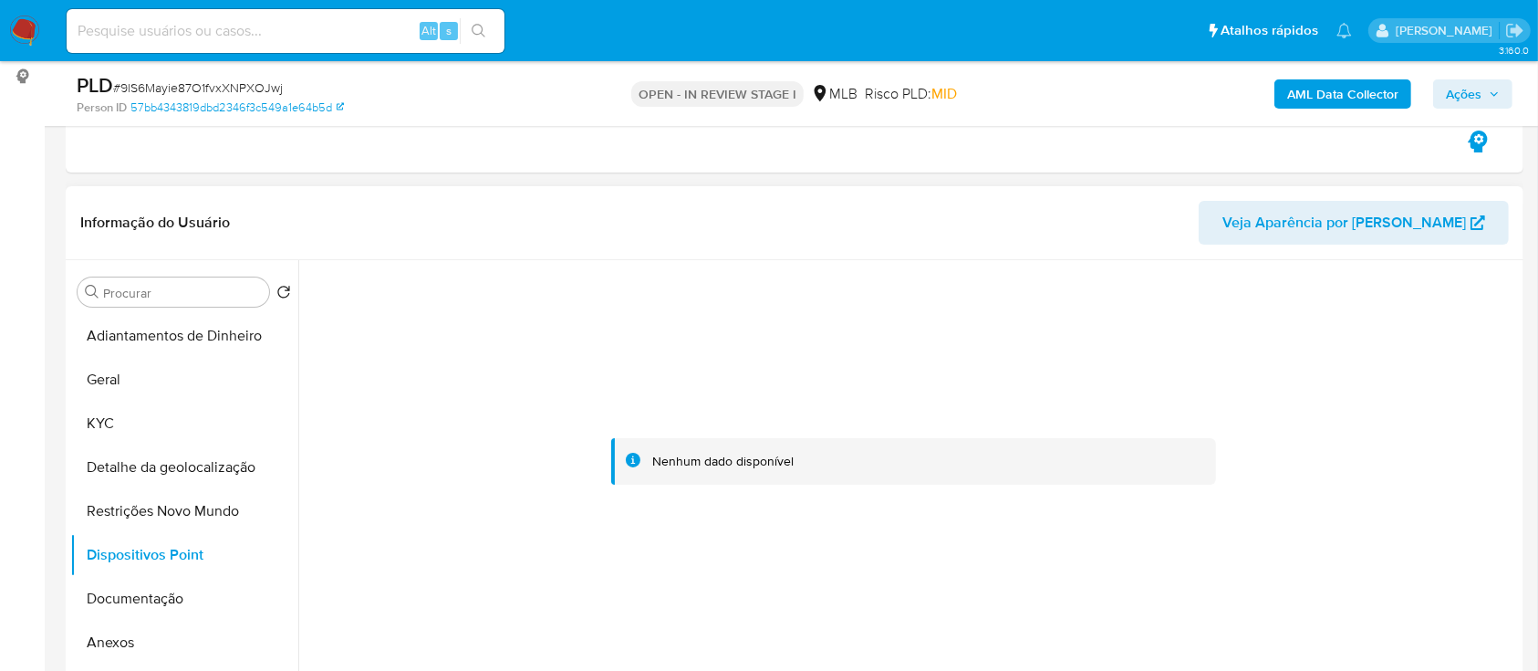
drag, startPoint x: 231, startPoint y: 204, endPoint x: 271, endPoint y: 193, distance: 41.6
click at [232, 204] on header "Informação do Usuário Veja Aparência por Pessoa" at bounding box center [794, 223] width 1429 height 44
click at [151, 593] on button "Documentação" at bounding box center [176, 599] width 213 height 44
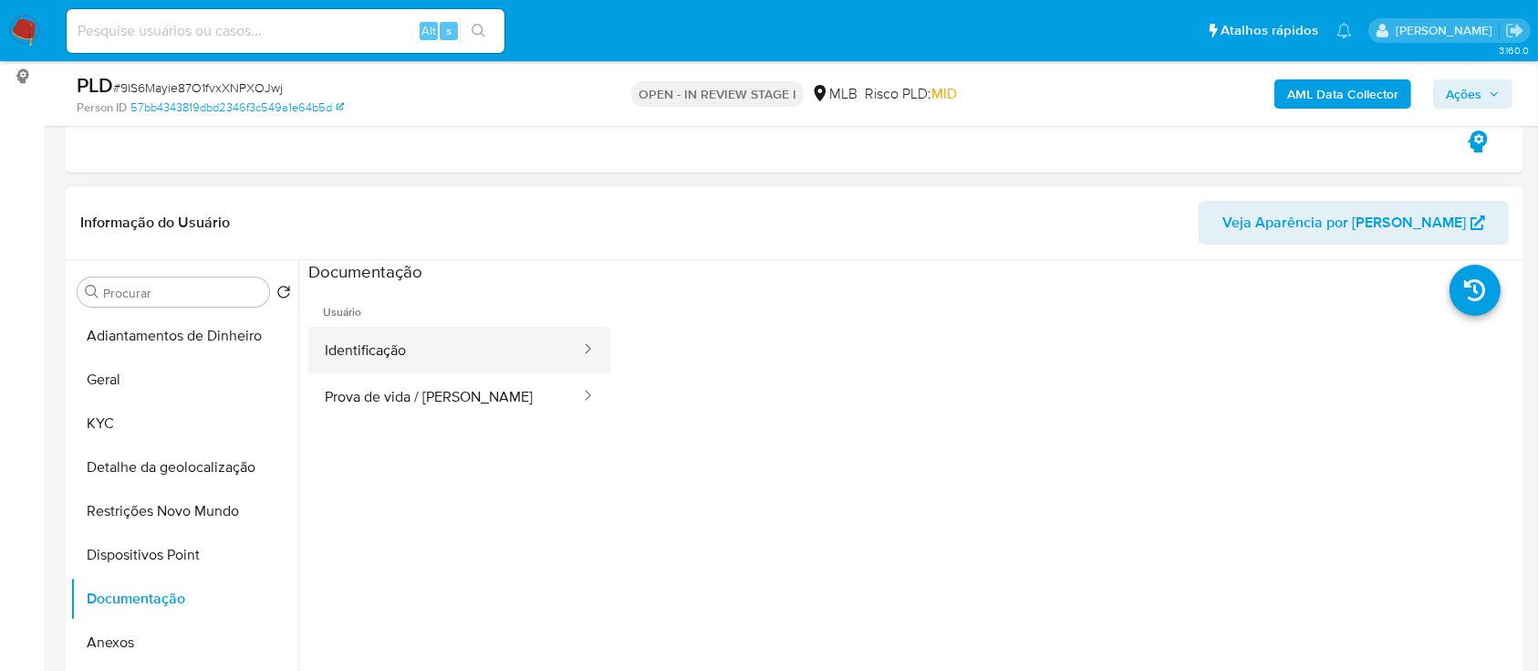
click at [397, 336] on button "Identificação" at bounding box center [445, 350] width 274 height 47
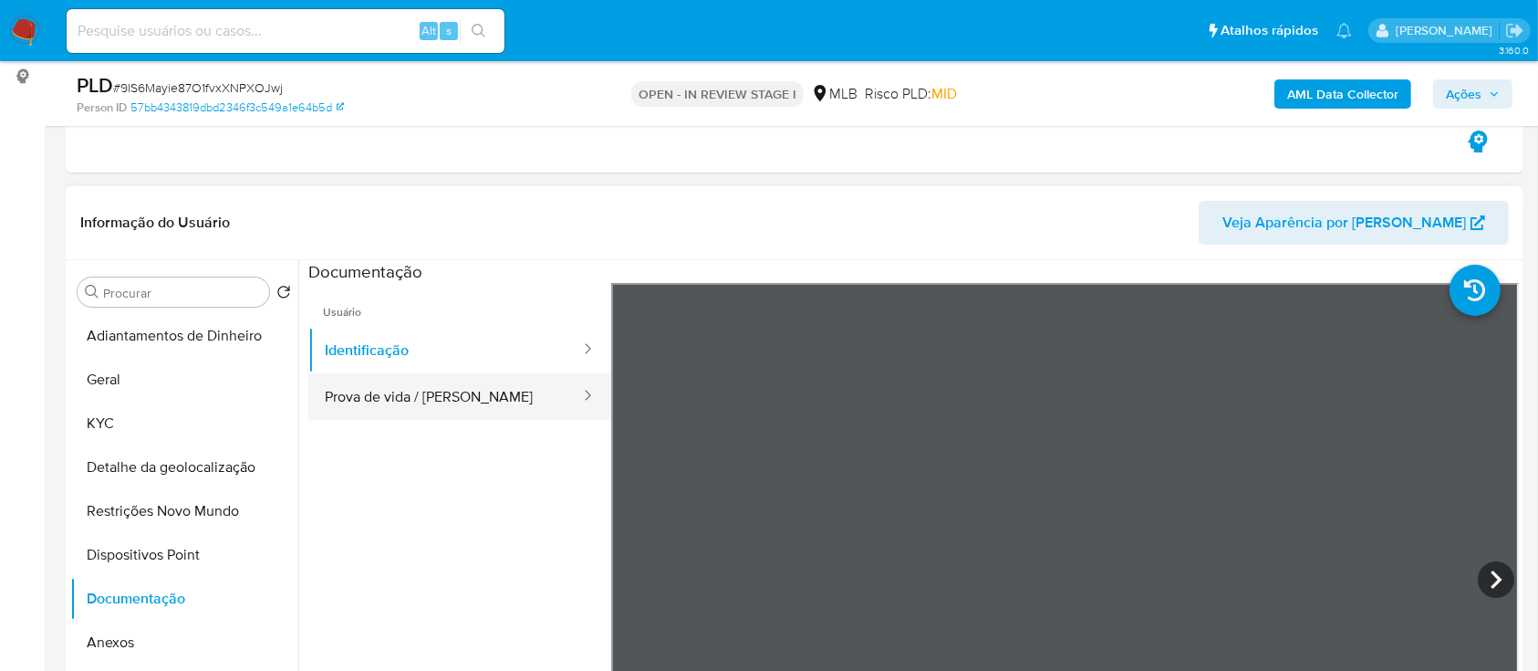
click at [412, 390] on button "Prova de vida / [PERSON_NAME]" at bounding box center [445, 396] width 274 height 47
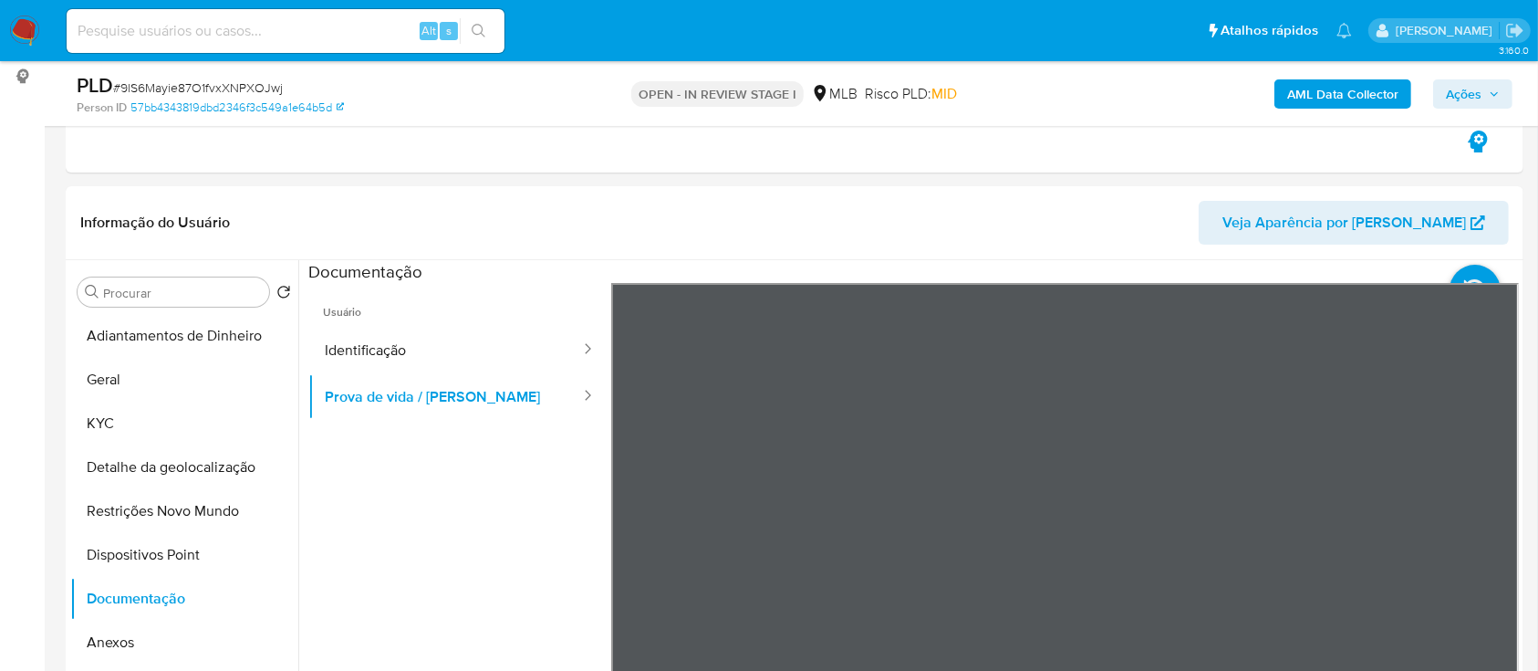
click at [1373, 86] on b "AML Data Collector" at bounding box center [1342, 93] width 111 height 29
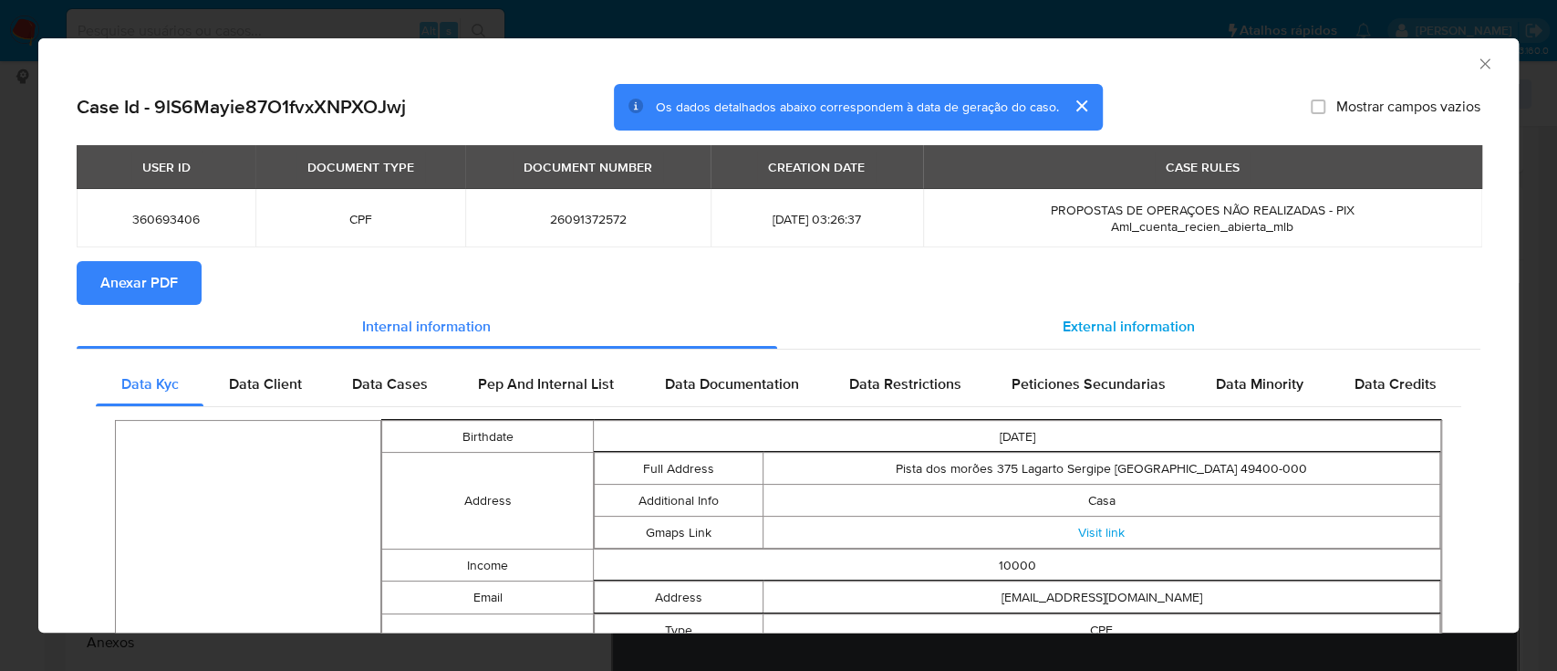
click at [1139, 321] on span "External information" at bounding box center [1129, 326] width 132 height 21
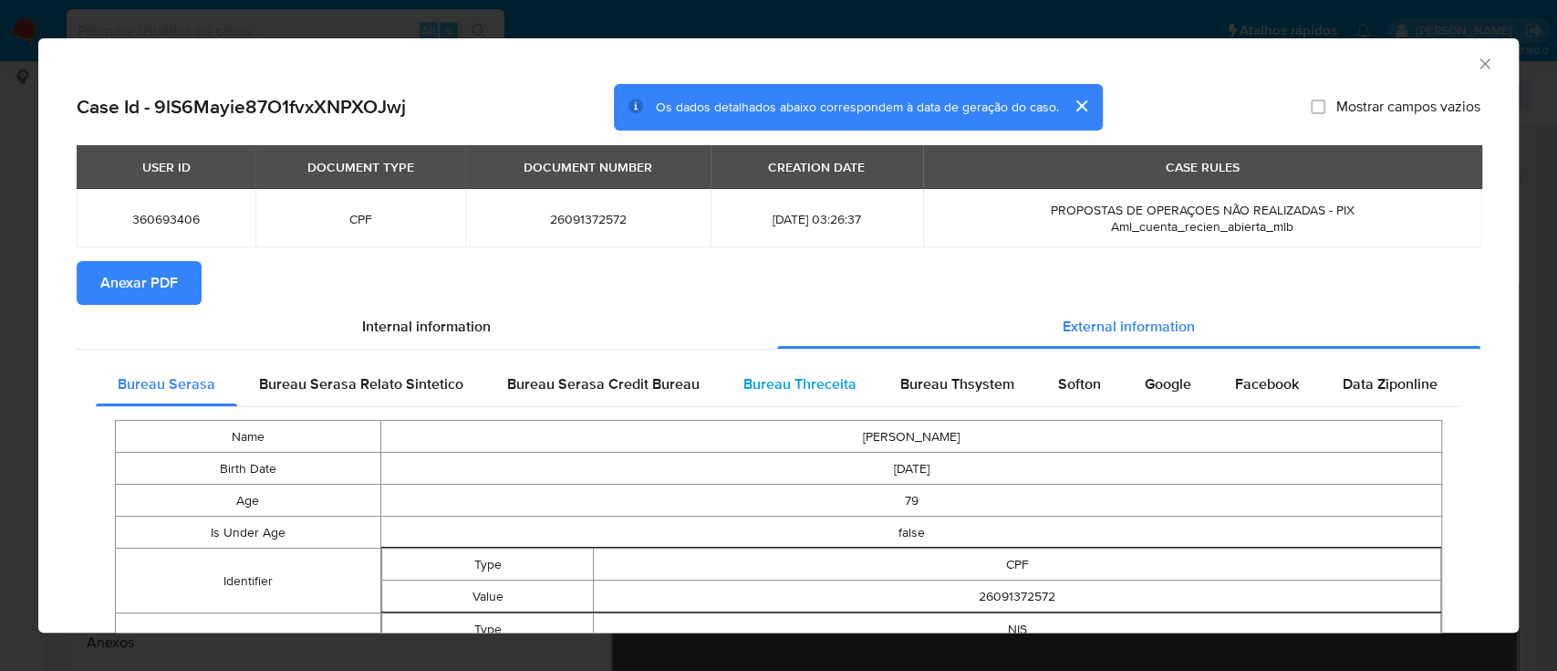
click at [777, 384] on span "Bureau Threceita" at bounding box center [800, 383] width 113 height 21
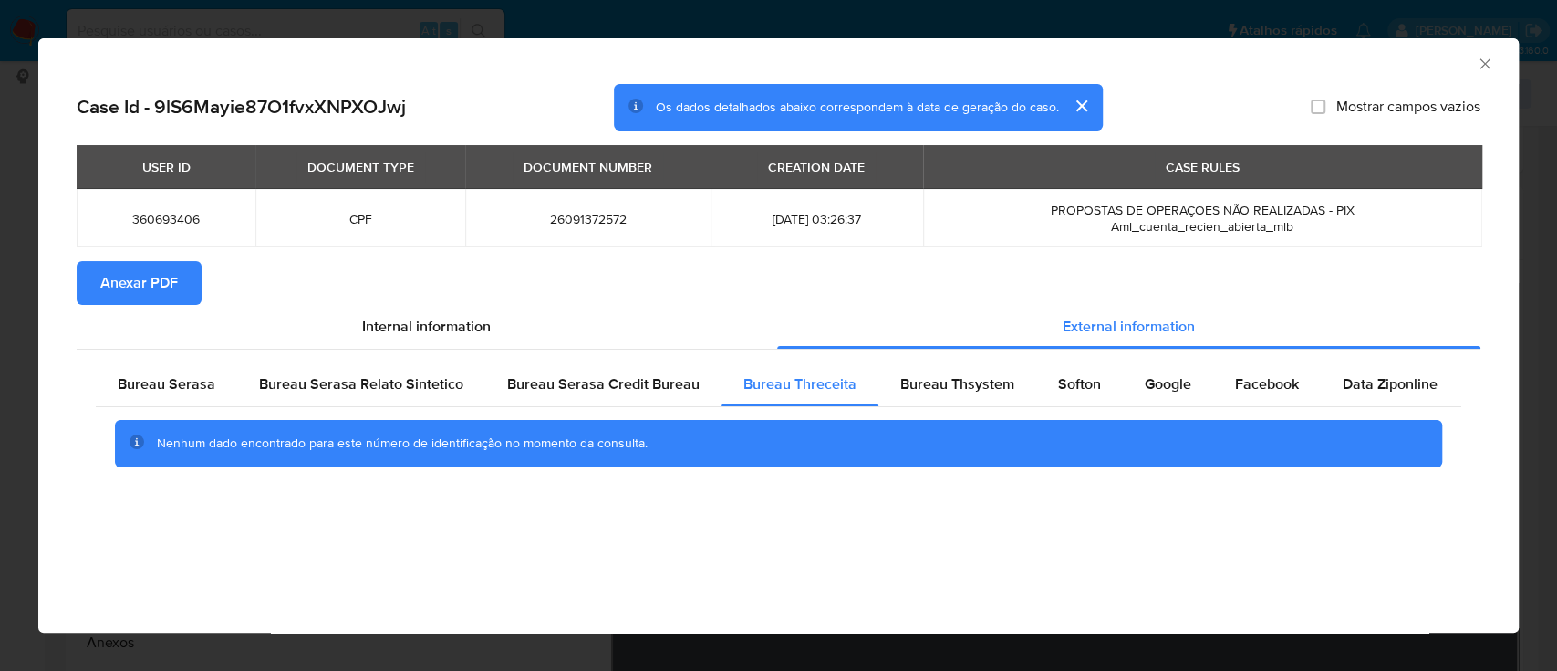
drag, startPoint x: 1375, startPoint y: 57, endPoint x: 1237, endPoint y: 26, distance: 141.4
click at [1371, 58] on div "AML Data Collector" at bounding box center [763, 61] width 1425 height 20
click at [923, 378] on span "Bureau Thsystem" at bounding box center [957, 383] width 114 height 21
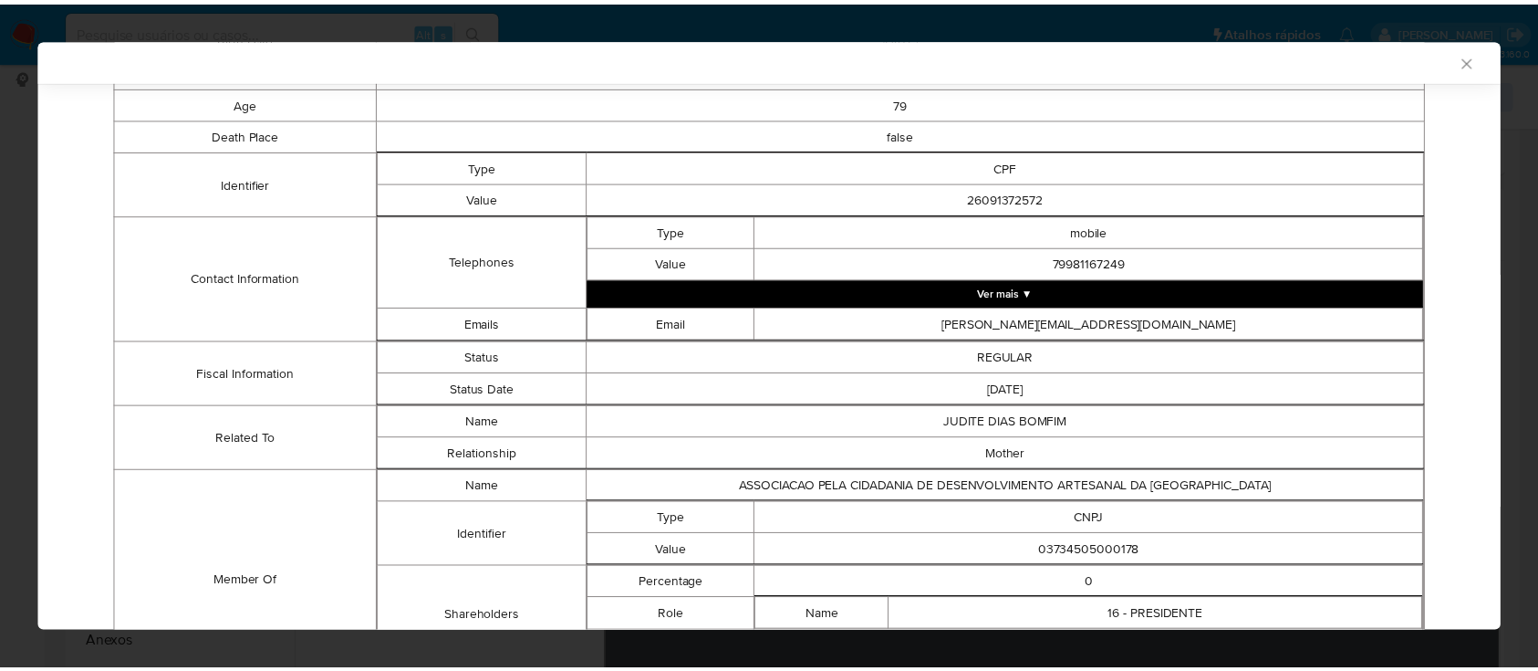
scroll to position [547, 0]
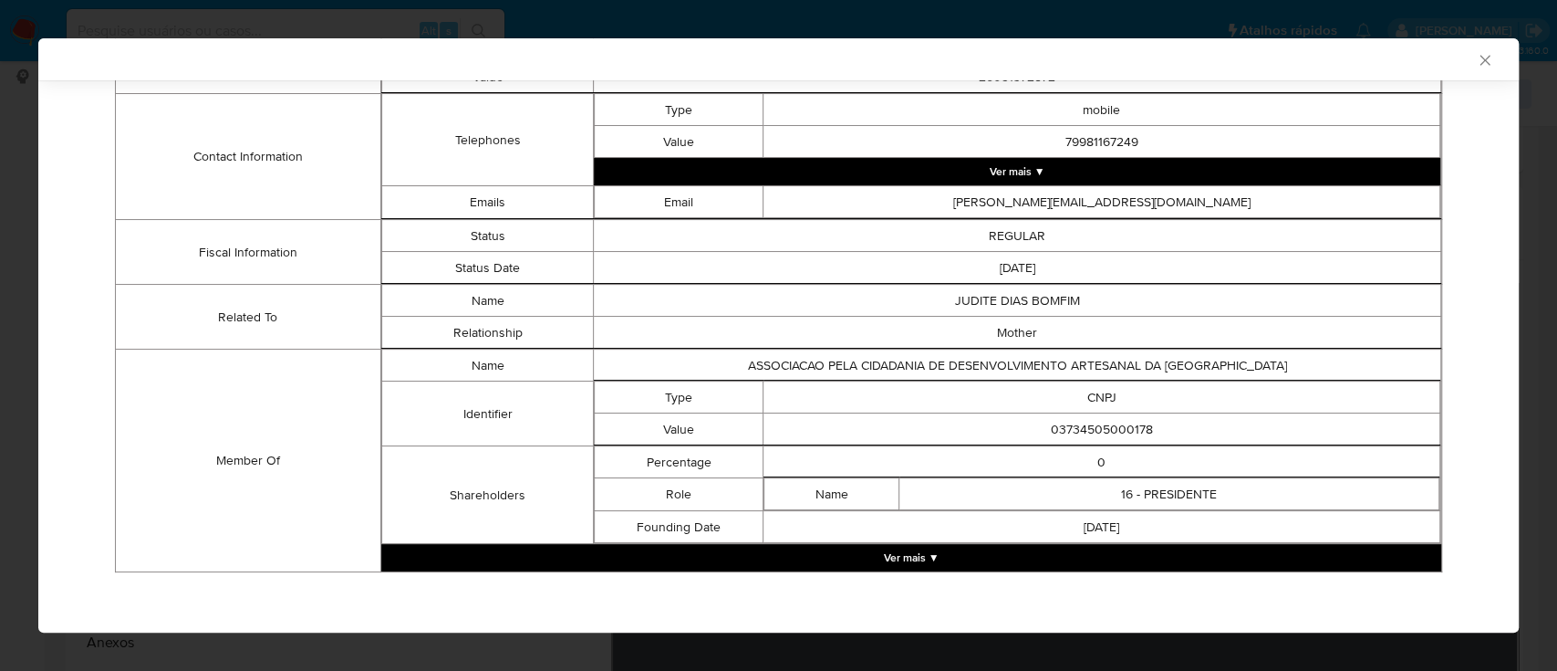
drag, startPoint x: 199, startPoint y: 62, endPoint x: 314, endPoint y: 46, distance: 116.1
click at [199, 63] on div "AML Data Collector" at bounding box center [763, 59] width 1425 height 16
drag, startPoint x: 1143, startPoint y: 427, endPoint x: 1007, endPoint y: 415, distance: 136.4
click at [1007, 415] on td "03734505000178" at bounding box center [1102, 429] width 677 height 32
copy td "03734505000178"
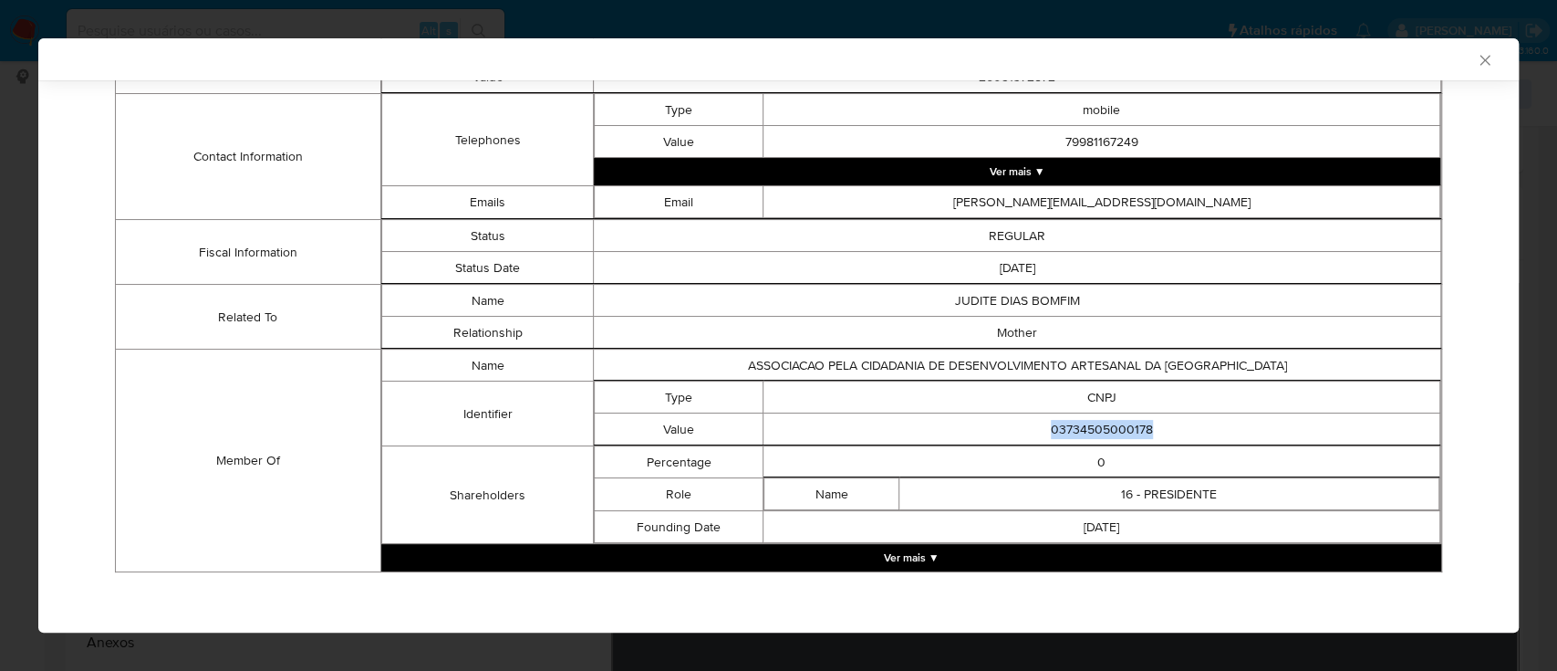
click at [1480, 59] on icon "Fechar a janela" at bounding box center [1485, 60] width 10 height 10
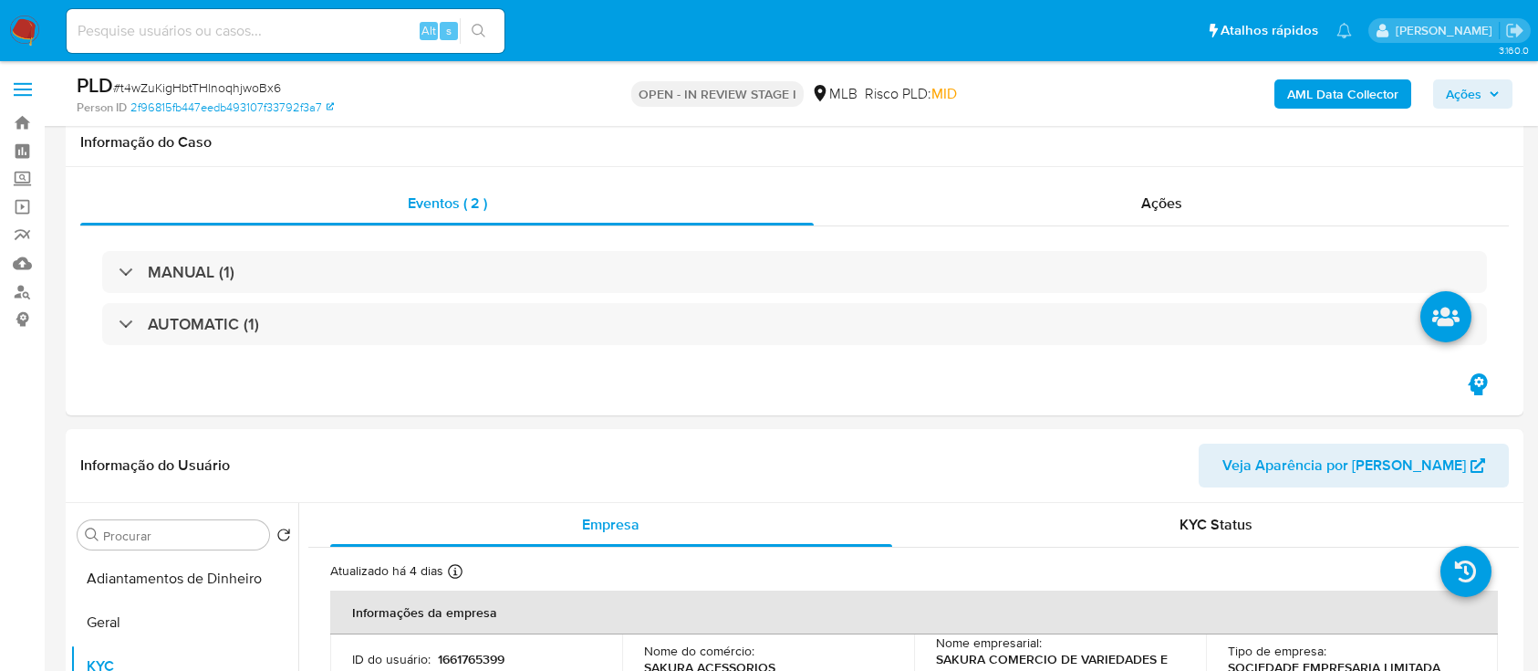
select select "10"
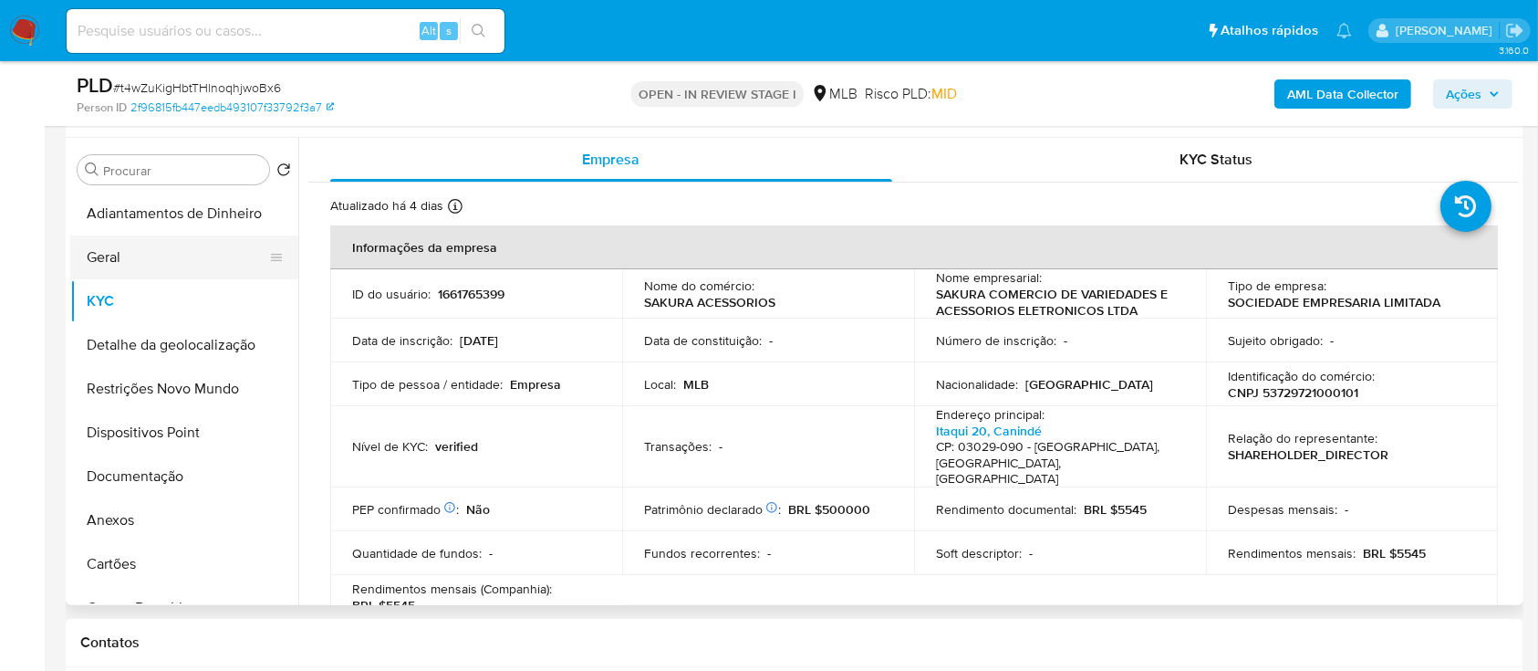
drag, startPoint x: 106, startPoint y: 260, endPoint x: 273, endPoint y: 269, distance: 167.2
click at [106, 262] on button "Geral" at bounding box center [176, 257] width 213 height 44
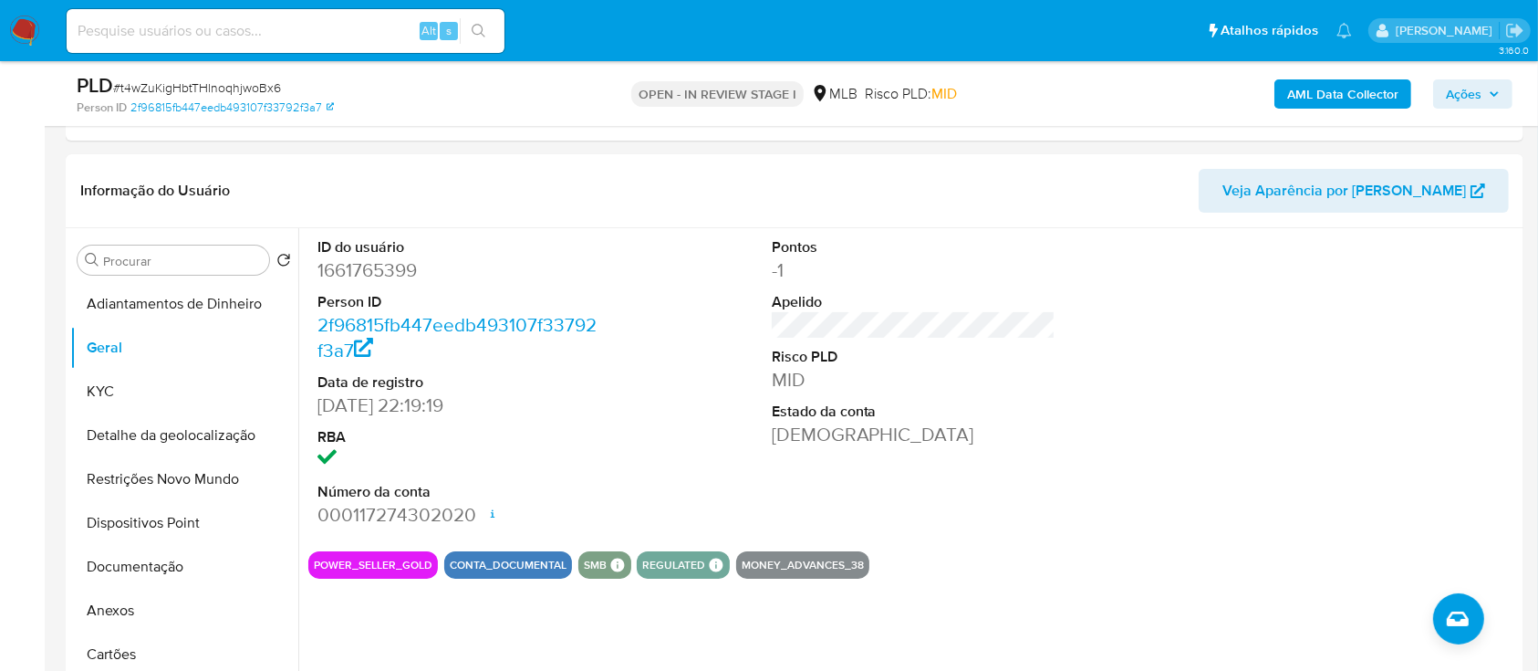
scroll to position [243, 0]
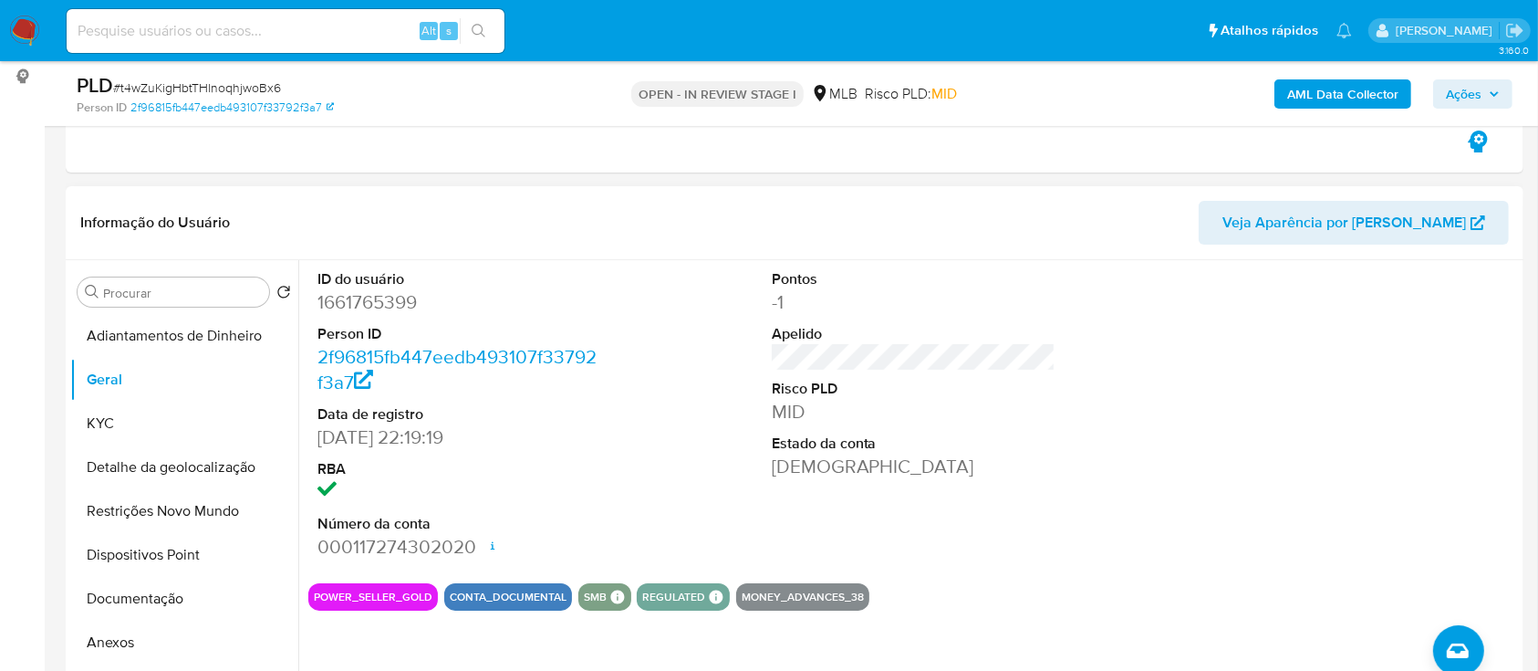
click at [1258, 376] on div at bounding box center [1367, 414] width 303 height 308
drag, startPoint x: 105, startPoint y: 425, endPoint x: 123, endPoint y: 421, distance: 18.6
click at [105, 425] on button "KYC" at bounding box center [176, 423] width 213 height 44
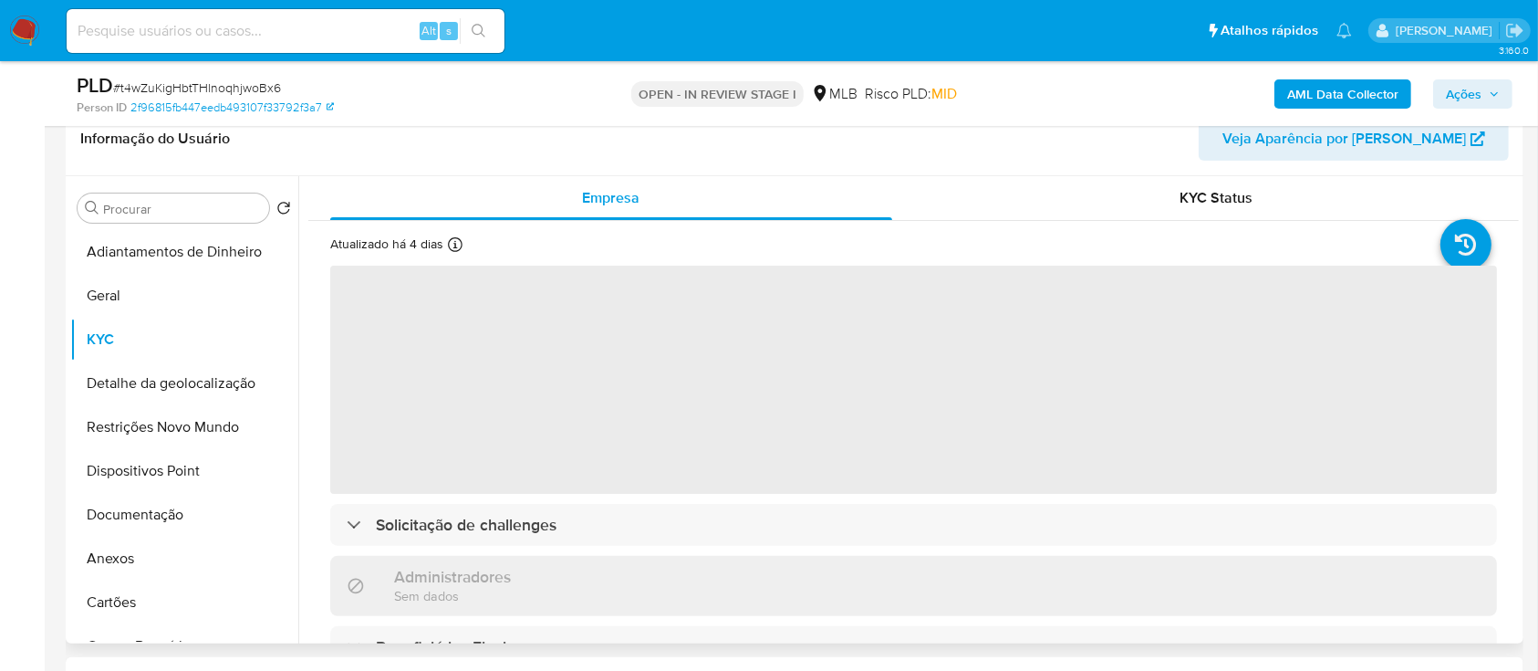
scroll to position [365, 0]
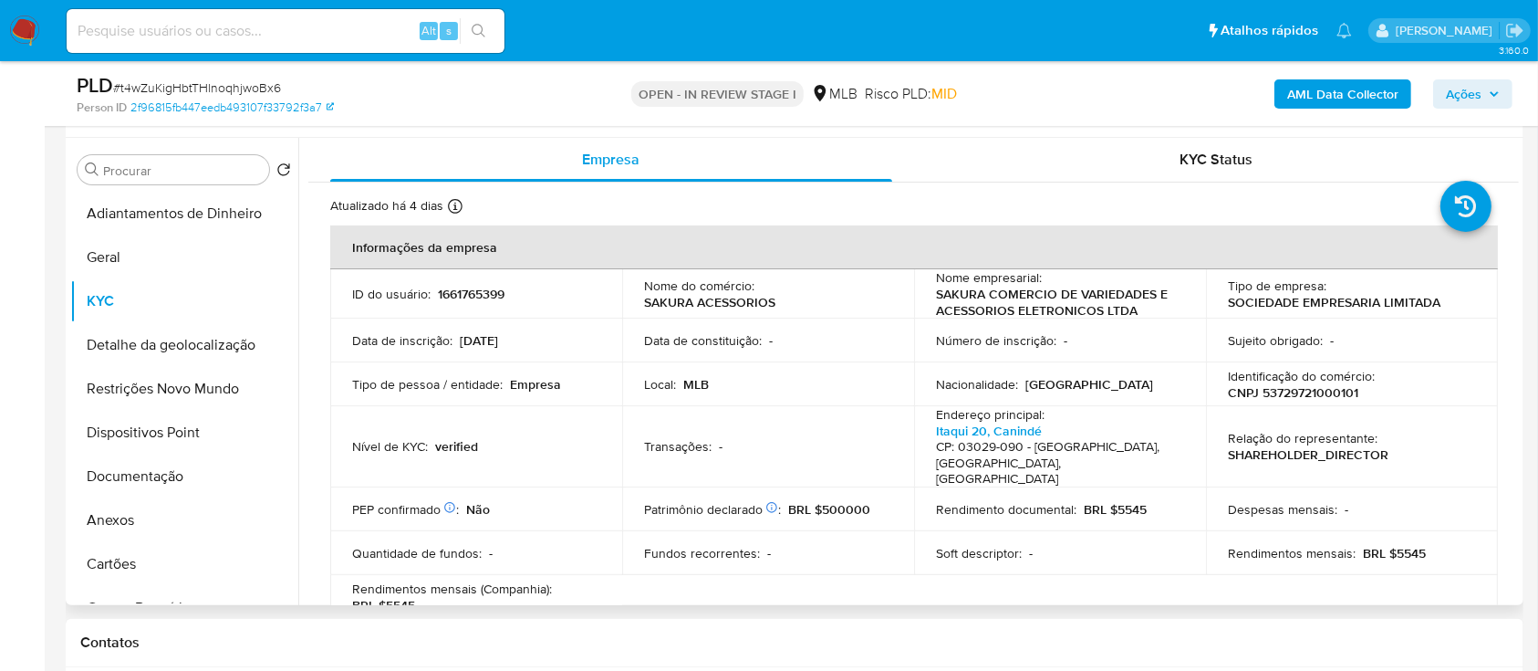
drag, startPoint x: 1519, startPoint y: 234, endPoint x: 1511, endPoint y: 246, distance: 15.2
click at [1511, 246] on div "Procurar Retornar ao pedido padrão Adiantamentos de Dinheiro Geral KYC Detalhe …" at bounding box center [795, 371] width 1458 height 467
drag, startPoint x: 1511, startPoint y: 244, endPoint x: 1514, endPoint y: 274, distance: 29.4
click at [1514, 278] on div "Empresa KYC Status Atualizado há 4 dias Criado: [DATE] 23:19:20 Atualizado: [DA…" at bounding box center [908, 371] width 1221 height 467
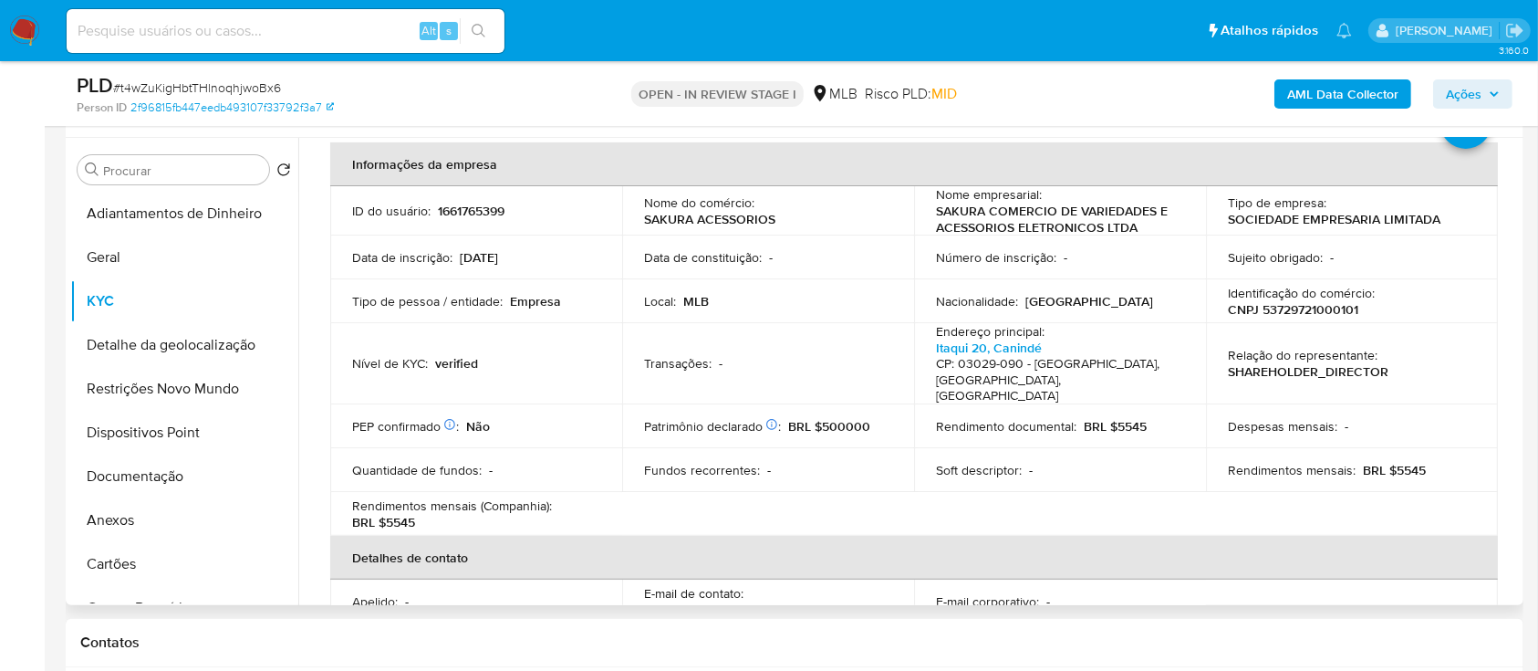
scroll to position [121, 0]
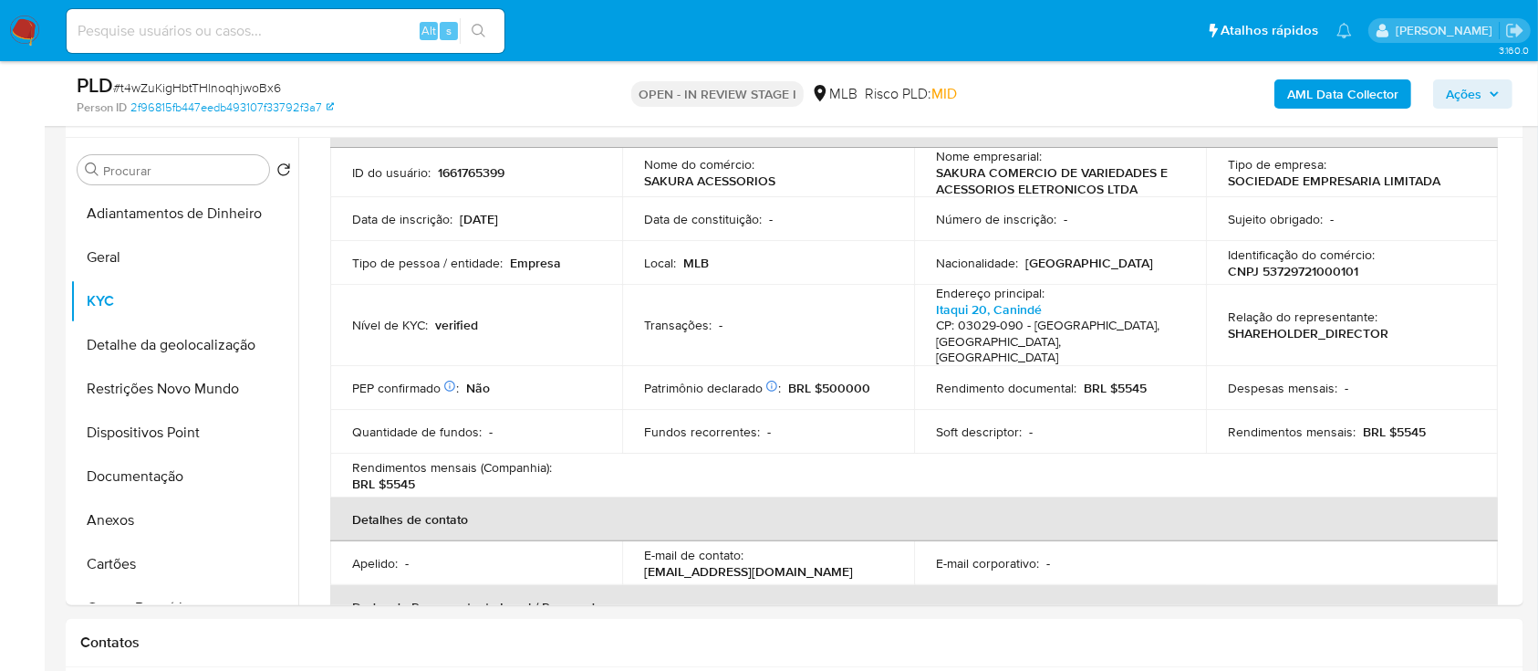
click at [132, 252] on button "Geral" at bounding box center [176, 257] width 213 height 44
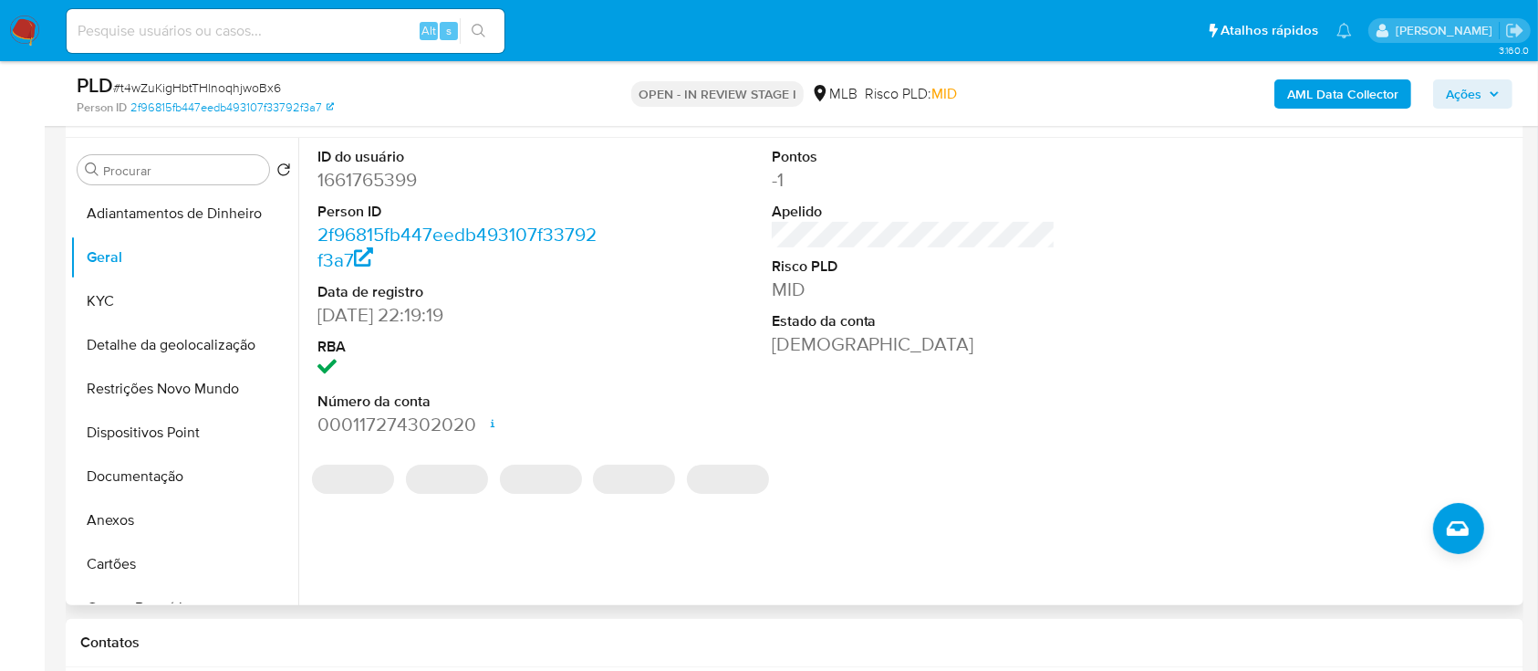
scroll to position [243, 0]
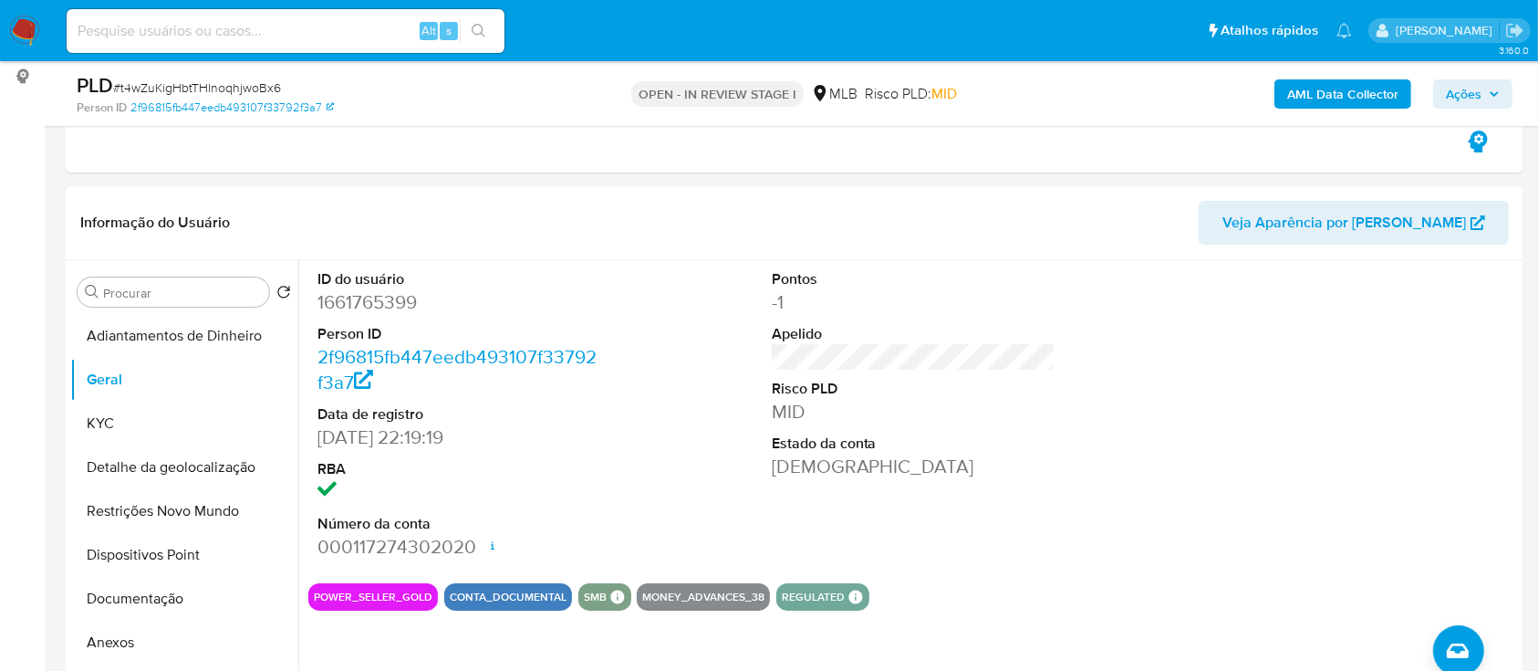
drag, startPoint x: 1389, startPoint y: 356, endPoint x: 925, endPoint y: 2, distance: 583.2
click at [1378, 346] on div at bounding box center [1367, 414] width 303 height 308
click at [121, 422] on button "KYC" at bounding box center [176, 423] width 213 height 44
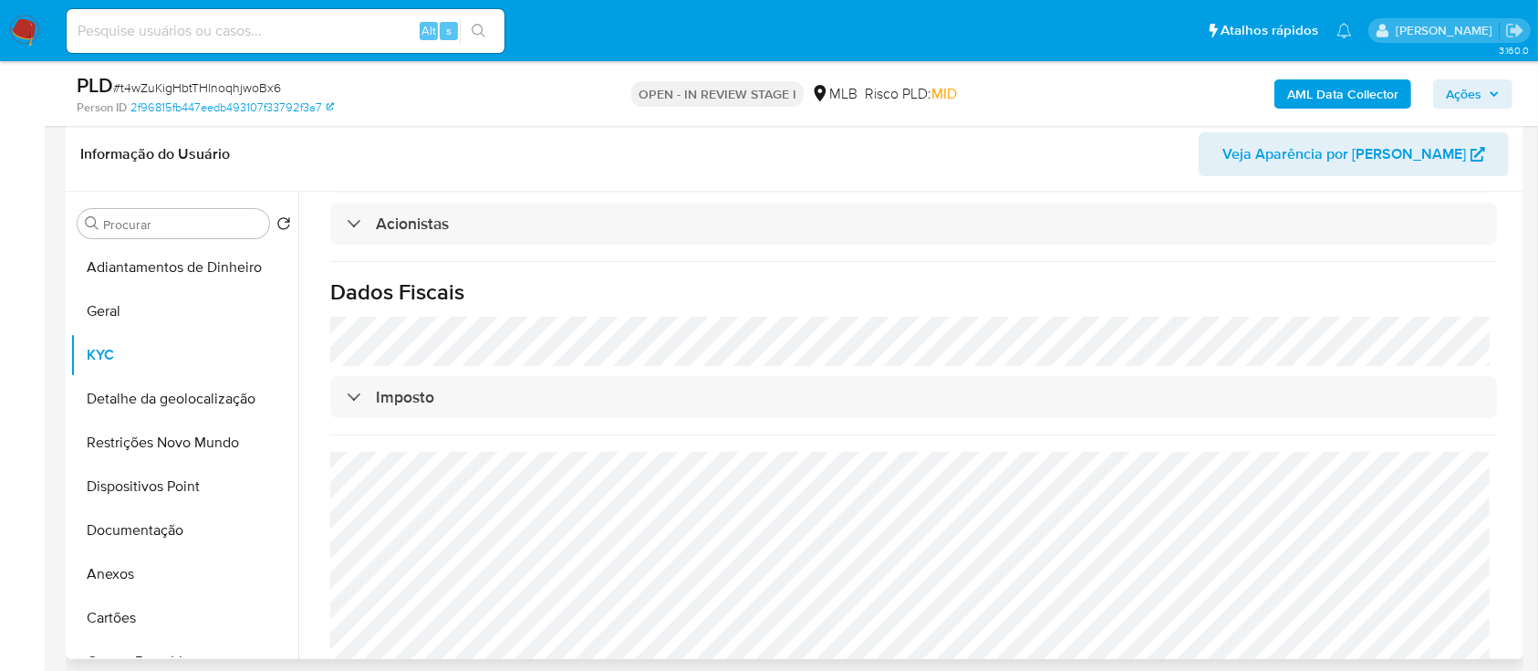
scroll to position [365, 0]
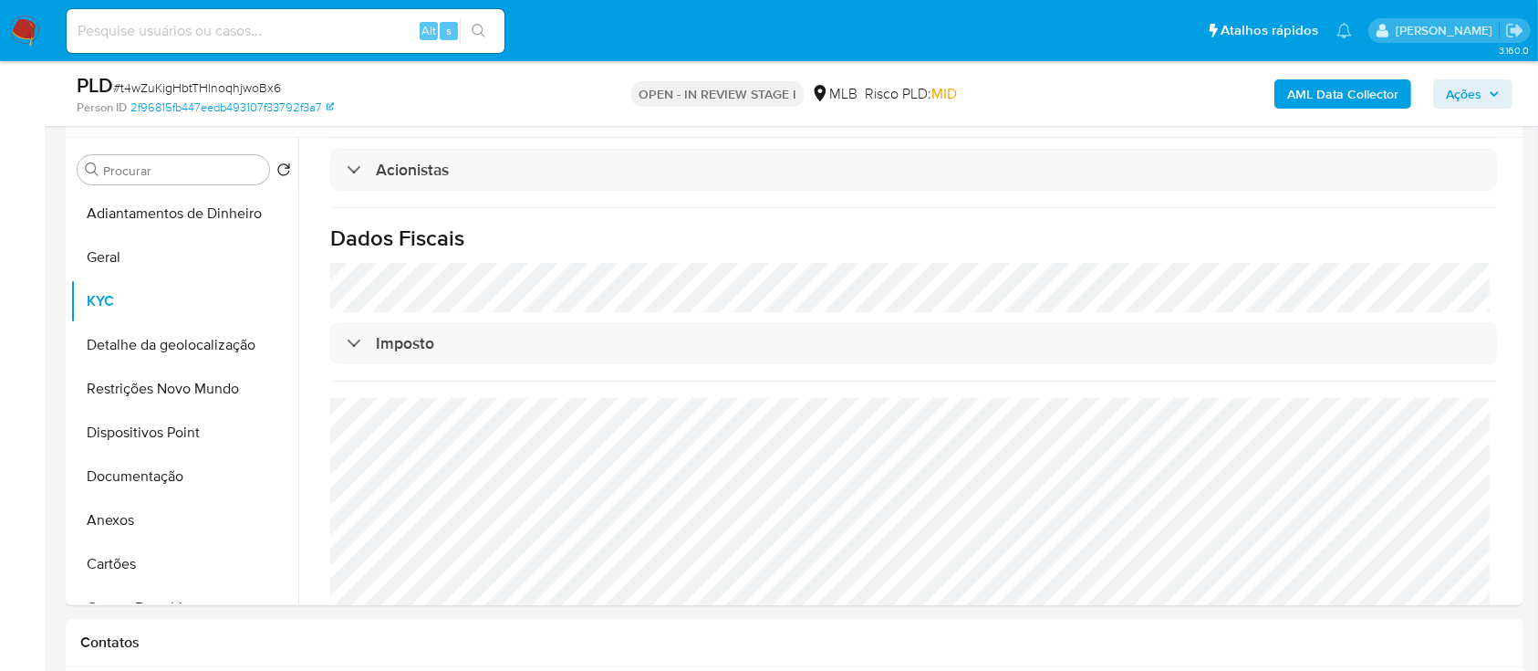
click at [182, 328] on button "Detalhe da geolocalização" at bounding box center [176, 345] width 213 height 44
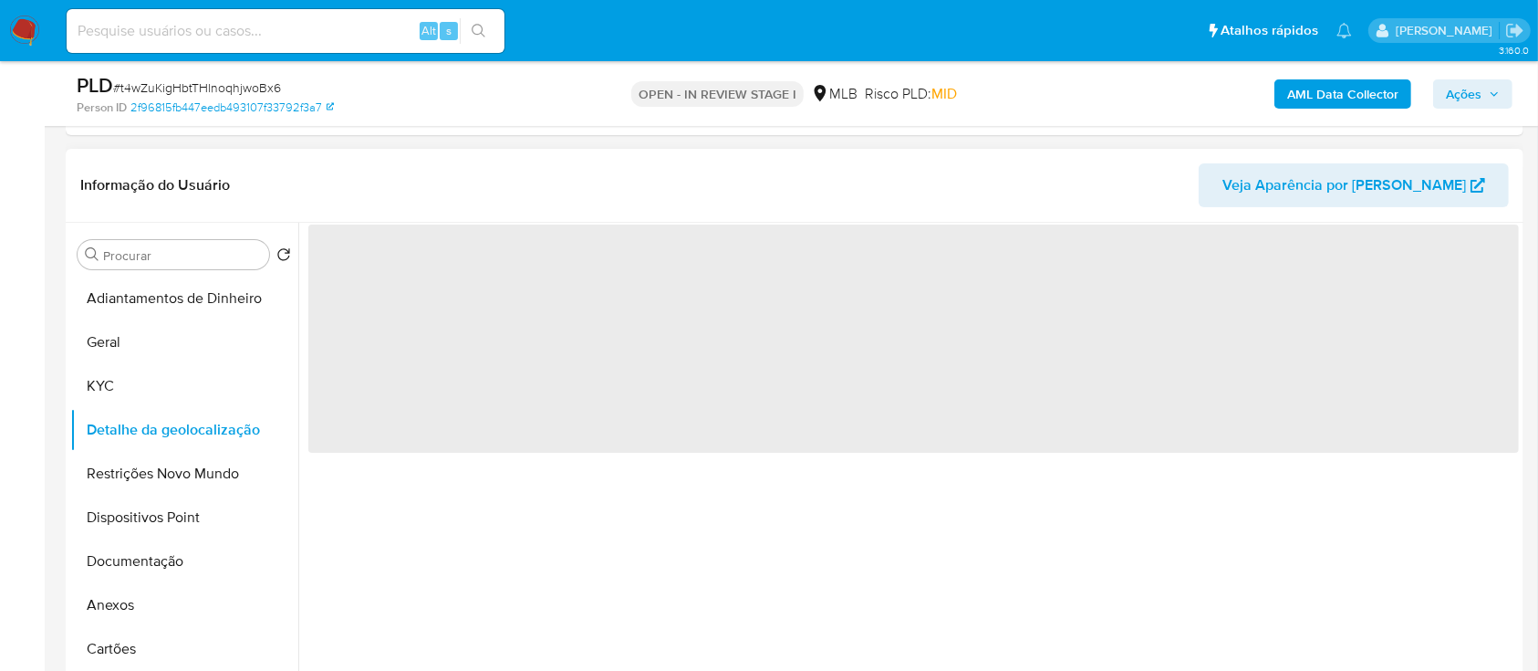
scroll to position [243, 0]
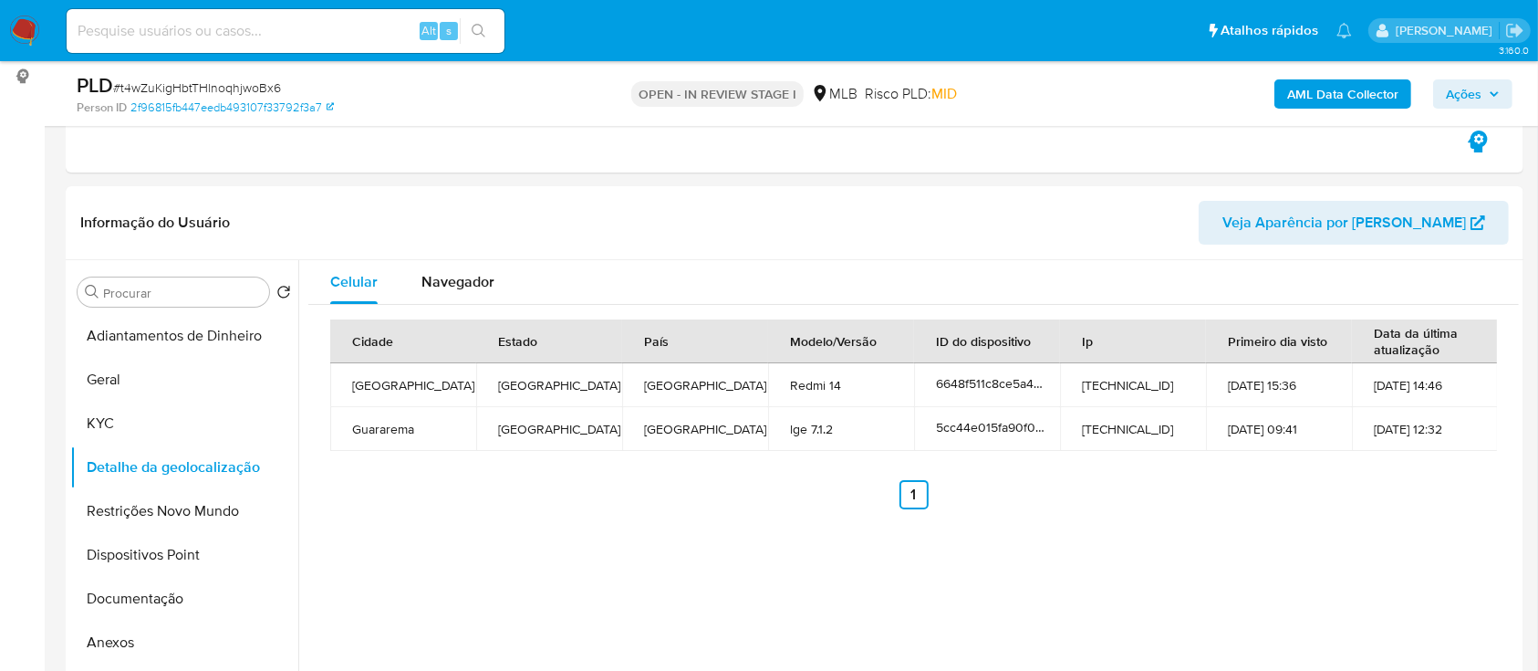
drag, startPoint x: 1280, startPoint y: 517, endPoint x: 975, endPoint y: 84, distance: 529.7
click at [1276, 485] on div "Cidade Estado País Modelo/Versão ID do dispositivo Ip Primeiro dia visto Data d…" at bounding box center [913, 414] width 1211 height 219
click at [126, 506] on button "Restrições Novo Mundo" at bounding box center [176, 511] width 213 height 44
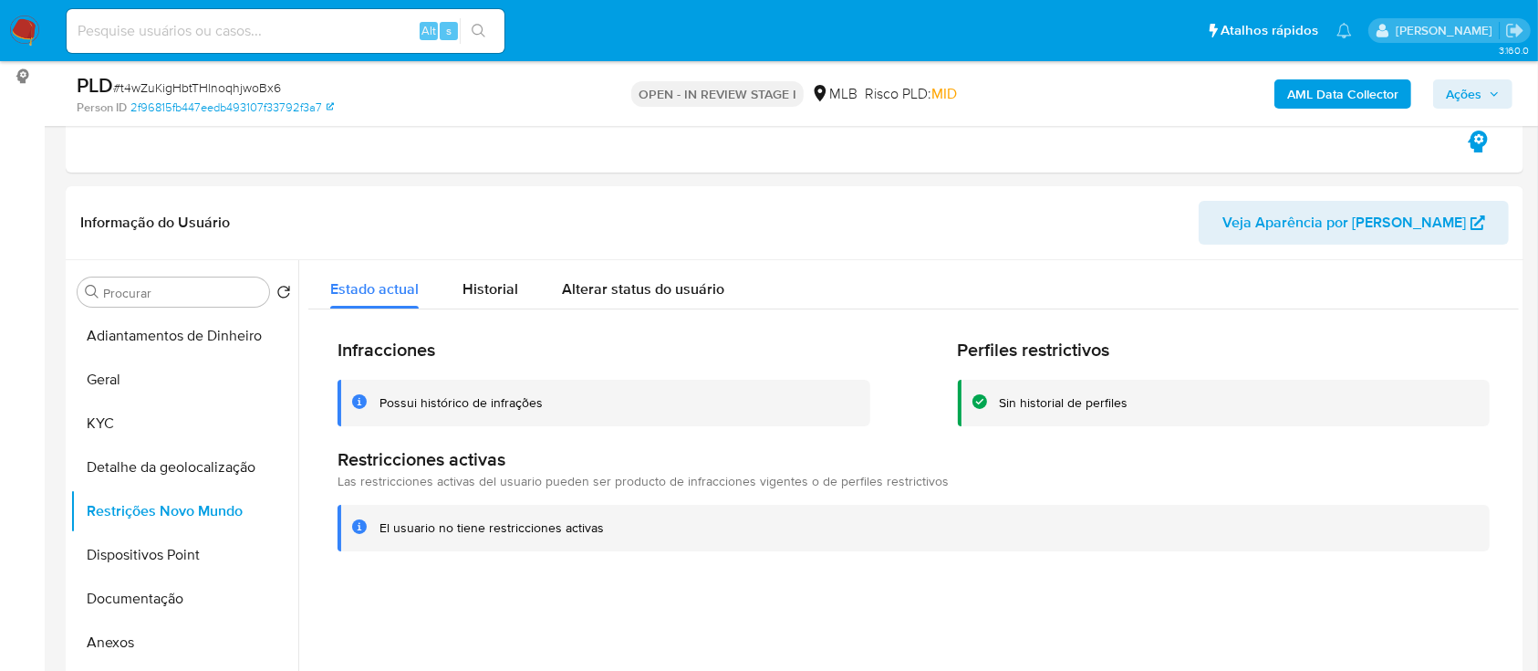
click at [148, 554] on button "Dispositivos Point" at bounding box center [176, 555] width 213 height 44
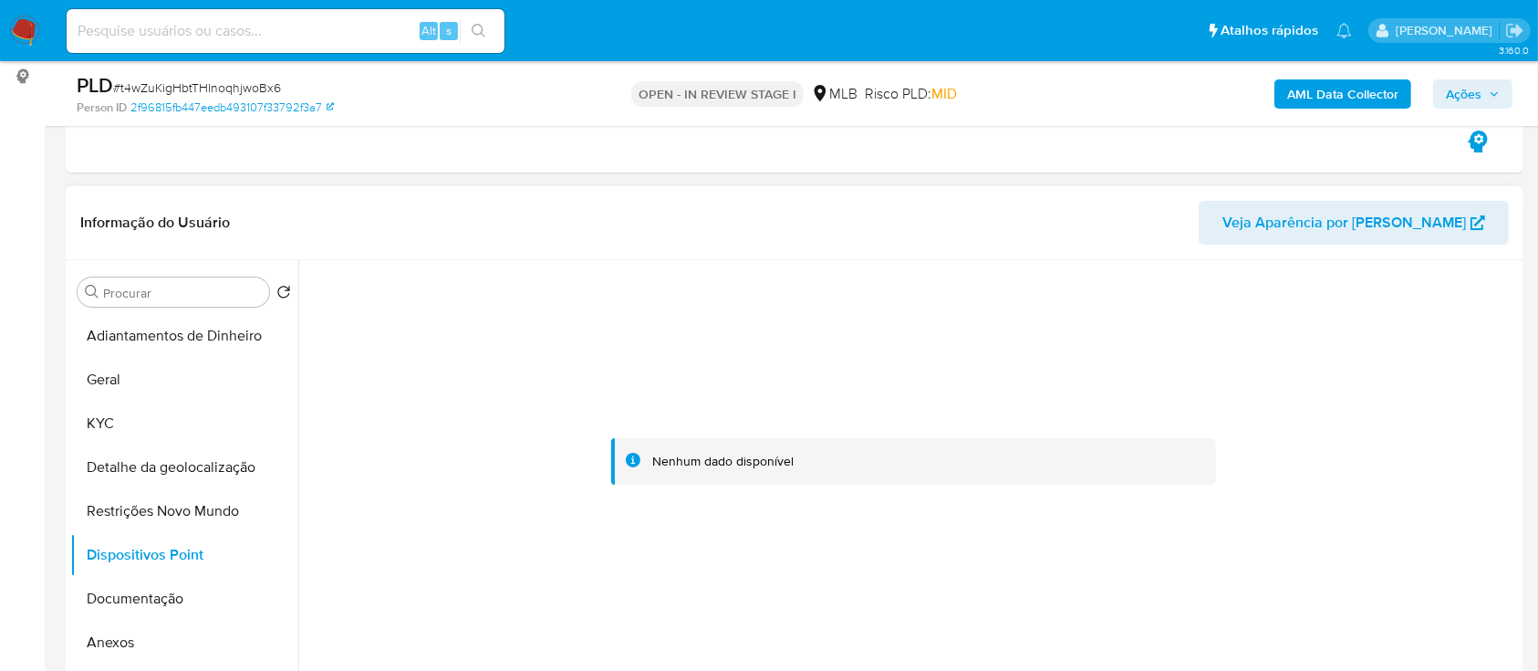
click at [1304, 325] on div at bounding box center [913, 460] width 1211 height 401
click at [151, 607] on button "Documentação" at bounding box center [176, 599] width 213 height 44
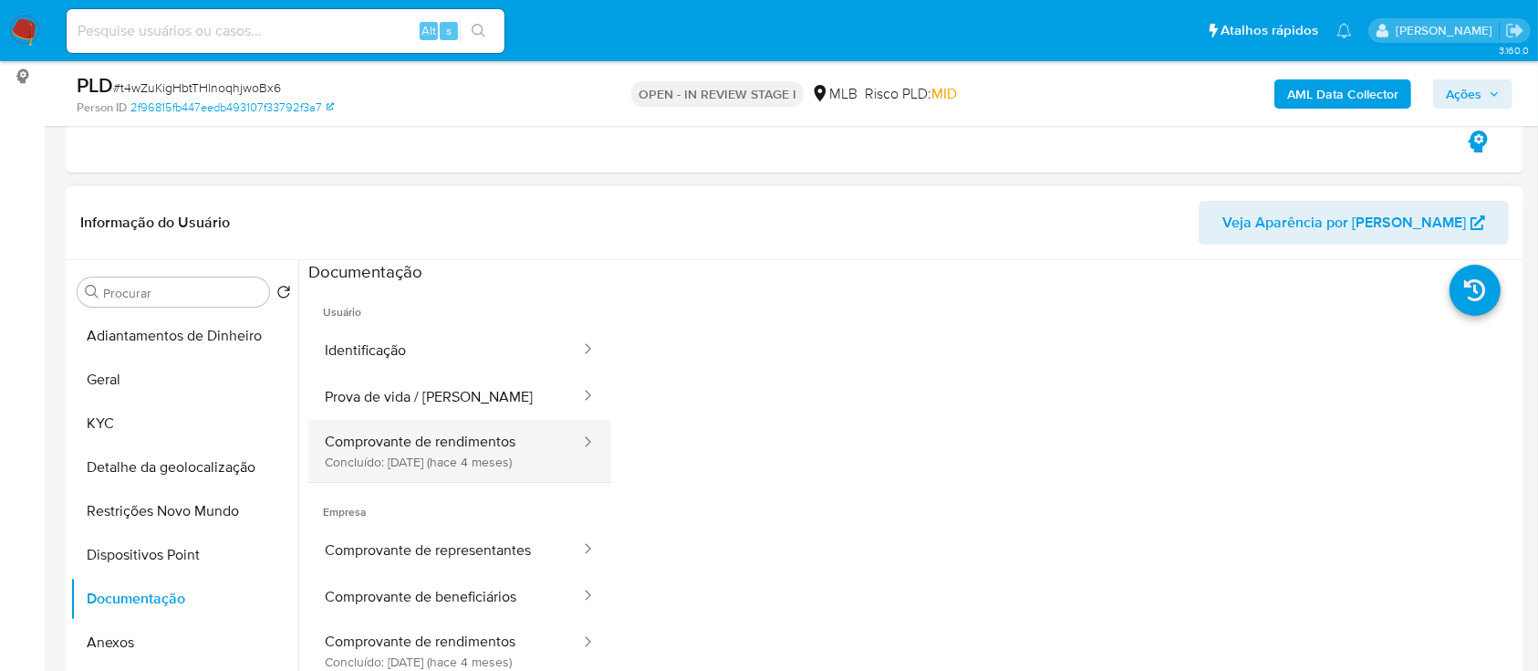
click at [414, 426] on button "Comprovante de rendimentos Concluído: [DATE] (hace 4 meses)" at bounding box center [445, 451] width 274 height 62
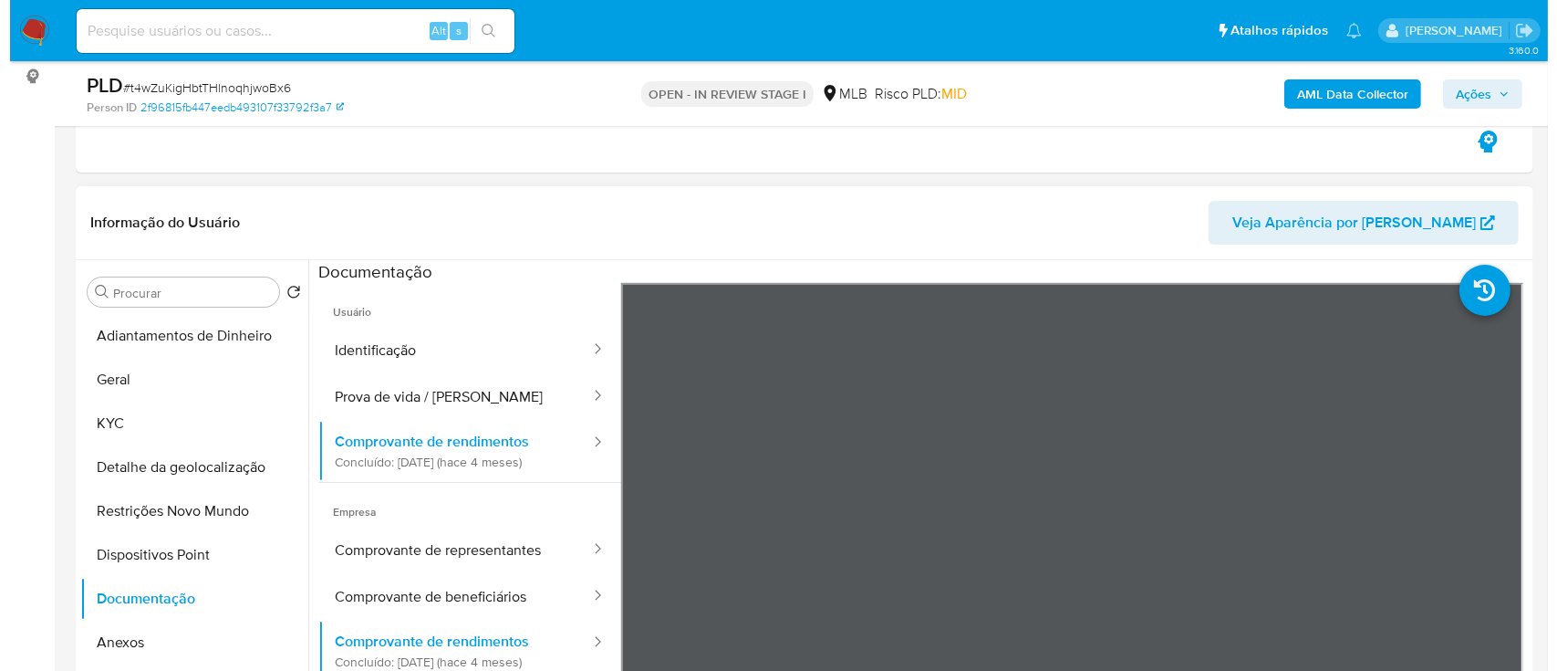
scroll to position [365, 0]
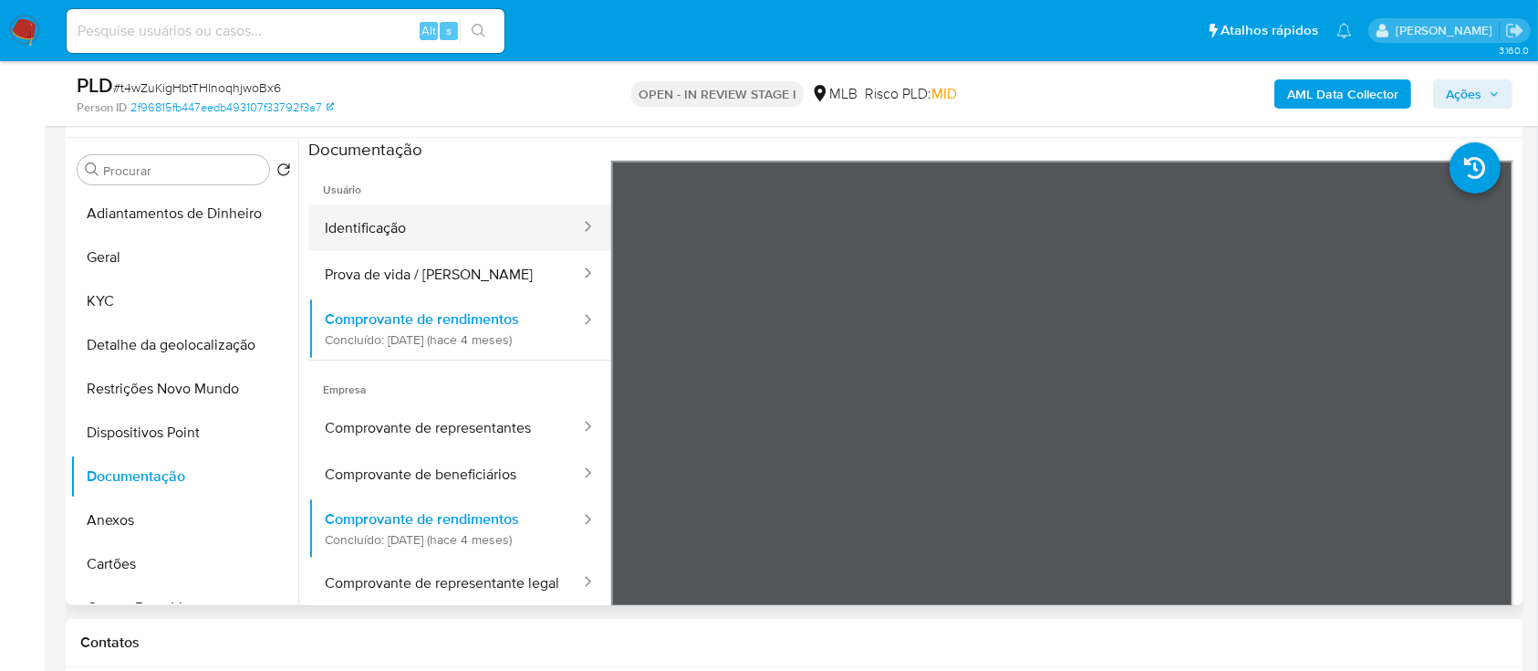
click at [409, 224] on button "Identificação" at bounding box center [445, 227] width 274 height 47
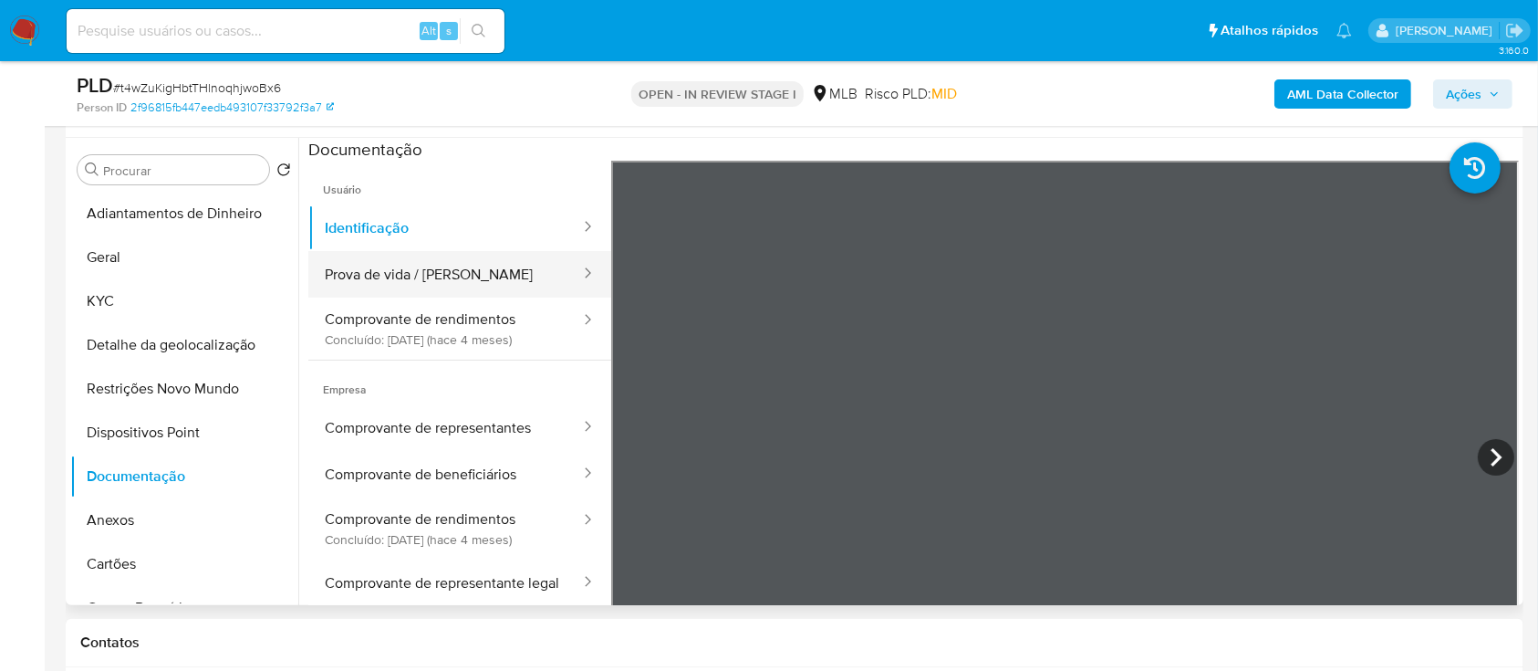
click at [471, 275] on button "Prova de vida / [PERSON_NAME]" at bounding box center [445, 274] width 274 height 47
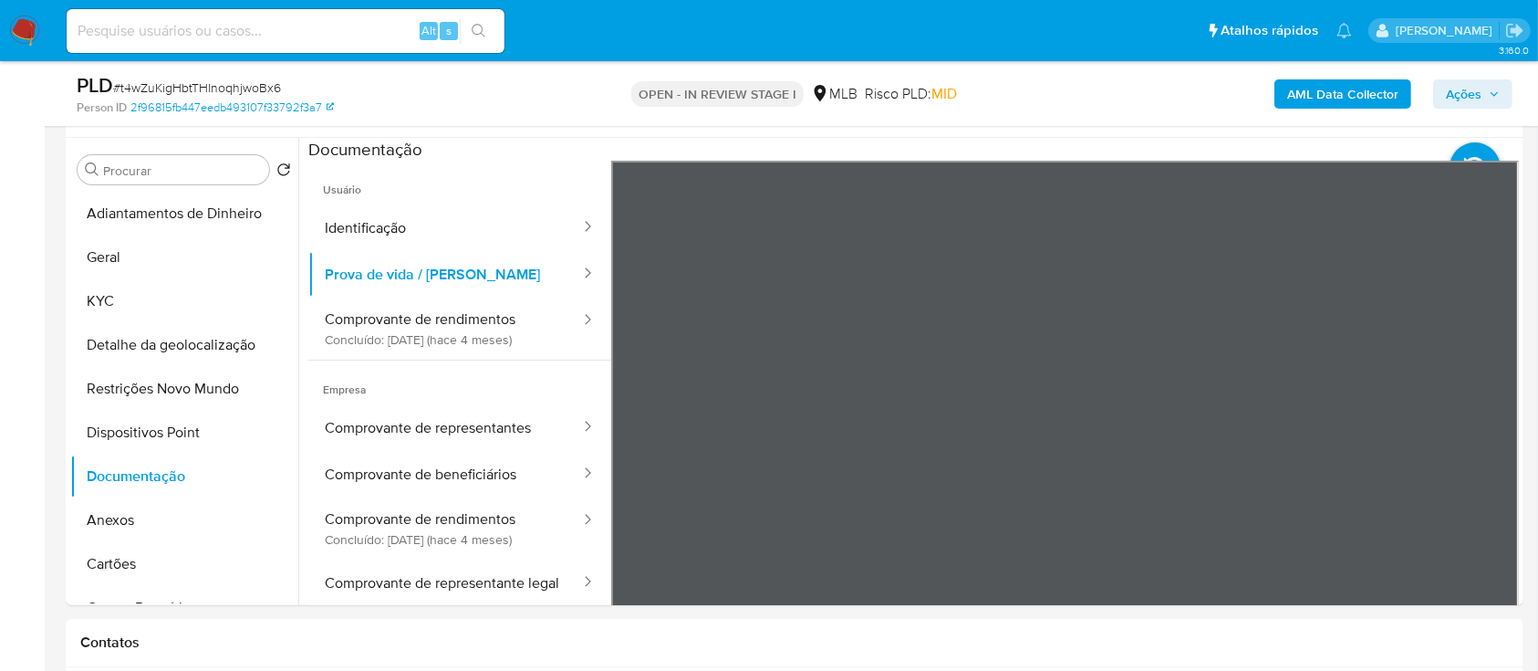
click at [1379, 99] on b "AML Data Collector" at bounding box center [1342, 93] width 111 height 29
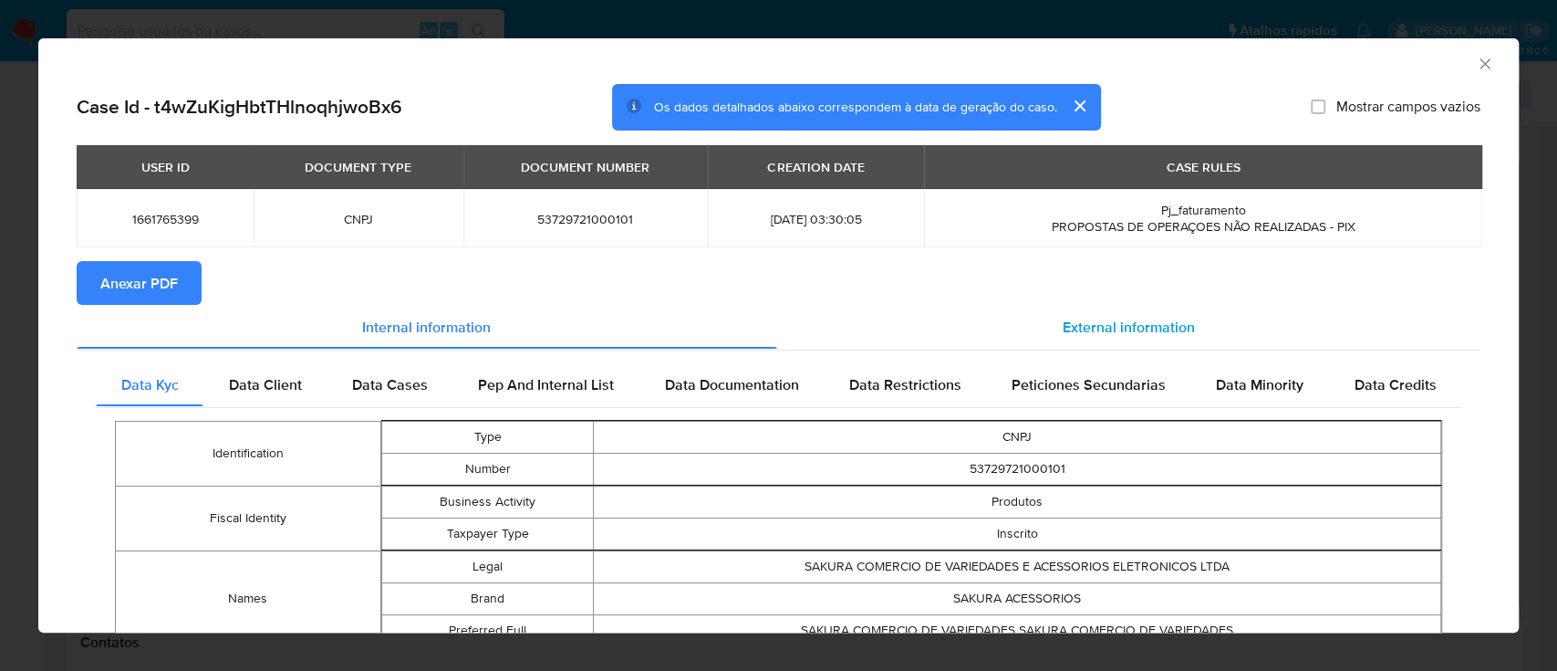
click at [1161, 327] on span "External information" at bounding box center [1129, 326] width 132 height 21
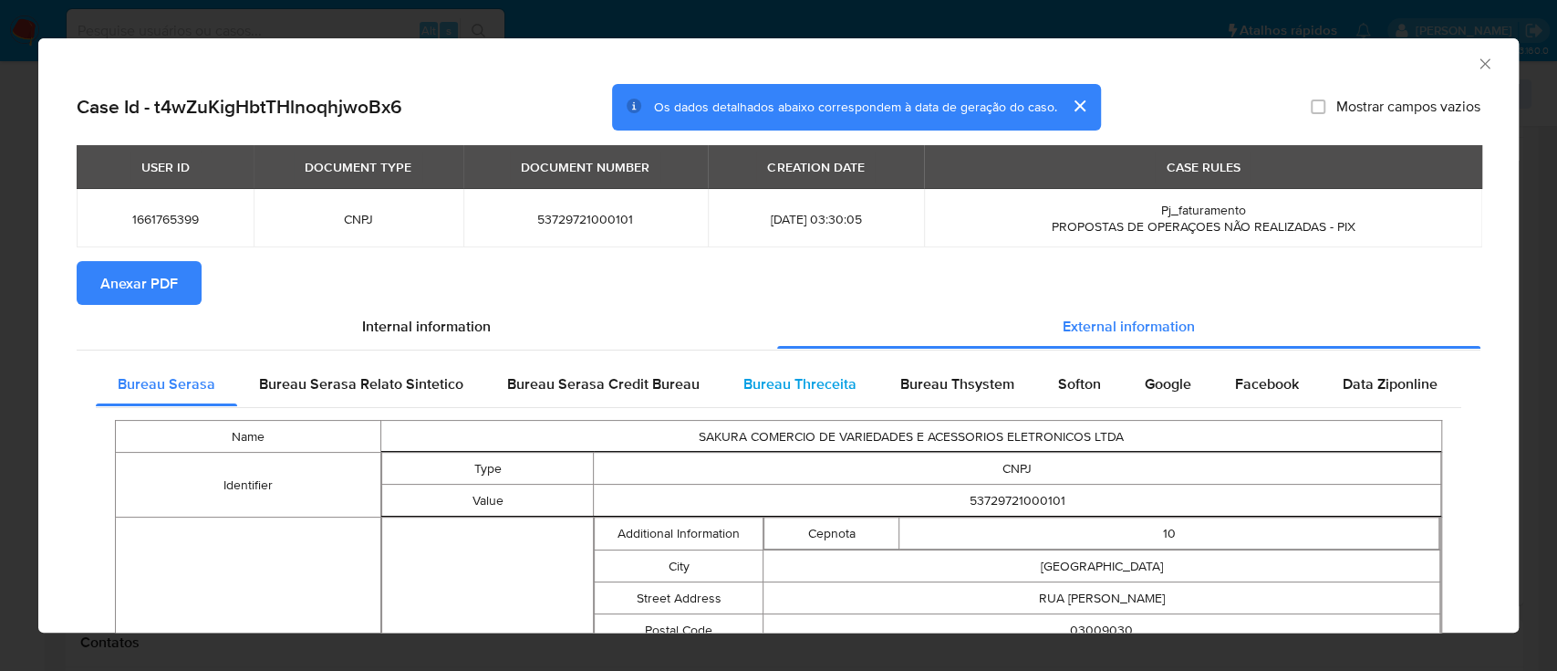
click at [813, 388] on span "Bureau Threceita" at bounding box center [800, 383] width 113 height 21
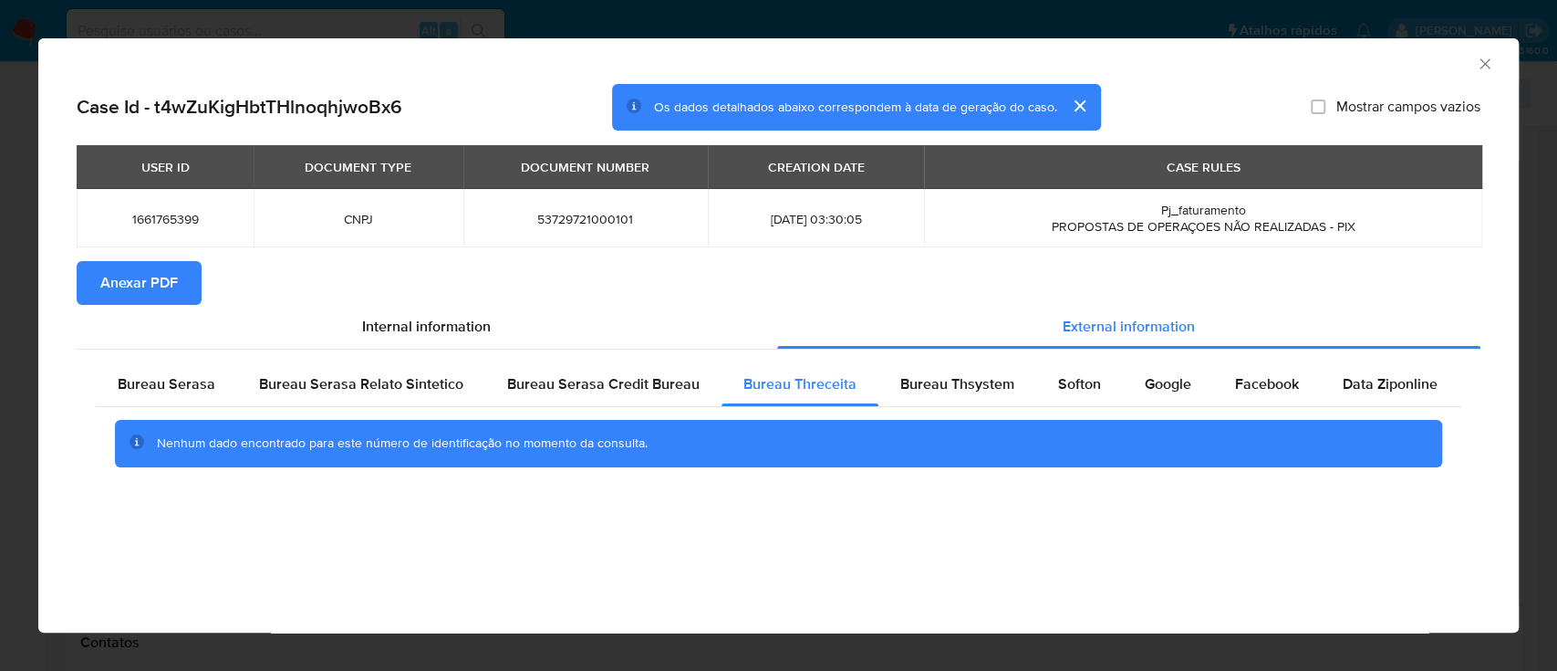
click at [1305, 69] on div "AML Data Collector" at bounding box center [763, 61] width 1425 height 20
click at [975, 380] on span "Bureau Thsystem" at bounding box center [957, 383] width 114 height 21
click at [1290, 63] on div "AML Data Collector" at bounding box center [763, 61] width 1425 height 20
click at [1070, 389] on span "Softon" at bounding box center [1079, 383] width 43 height 21
click at [1317, 55] on div "AML Data Collector" at bounding box center [763, 61] width 1425 height 20
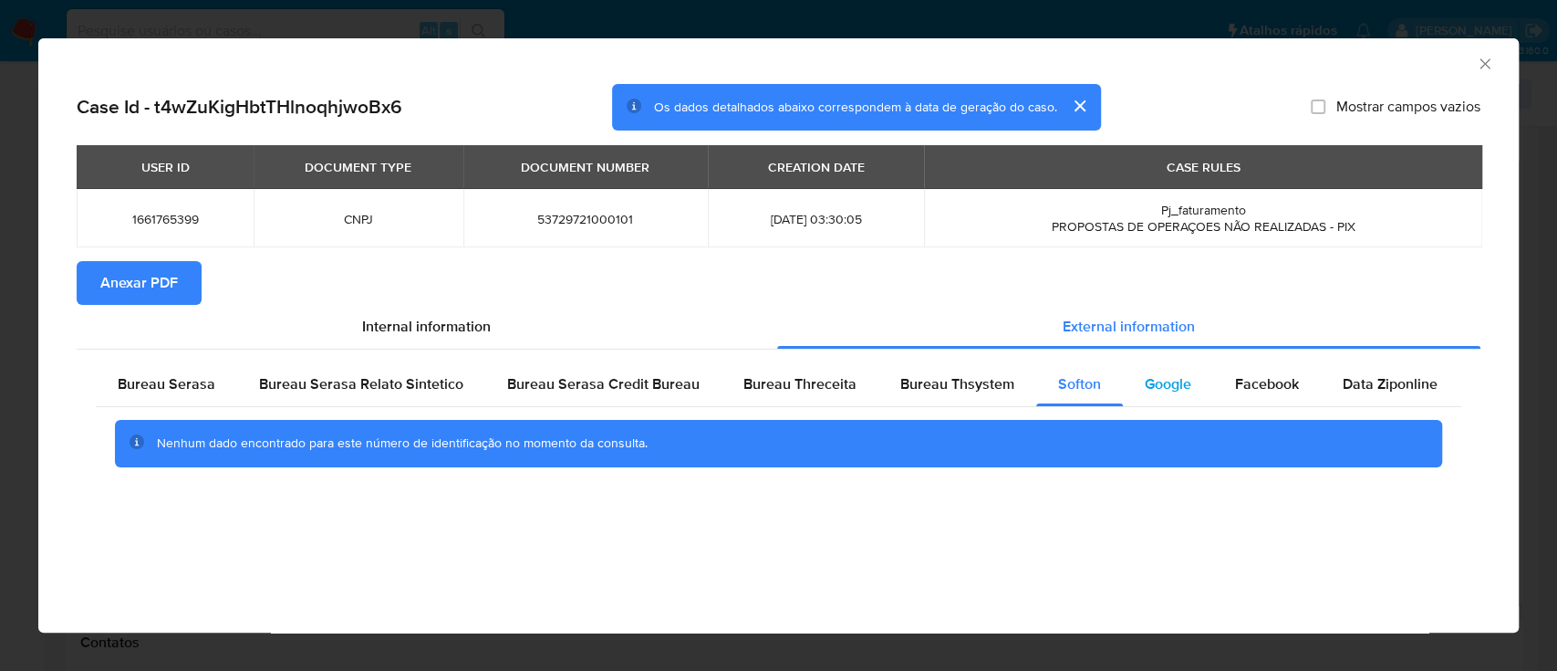
click at [1170, 401] on div "Google" at bounding box center [1168, 384] width 90 height 44
click at [1297, 71] on div "AML Data Collector" at bounding box center [778, 61] width 1481 height 46
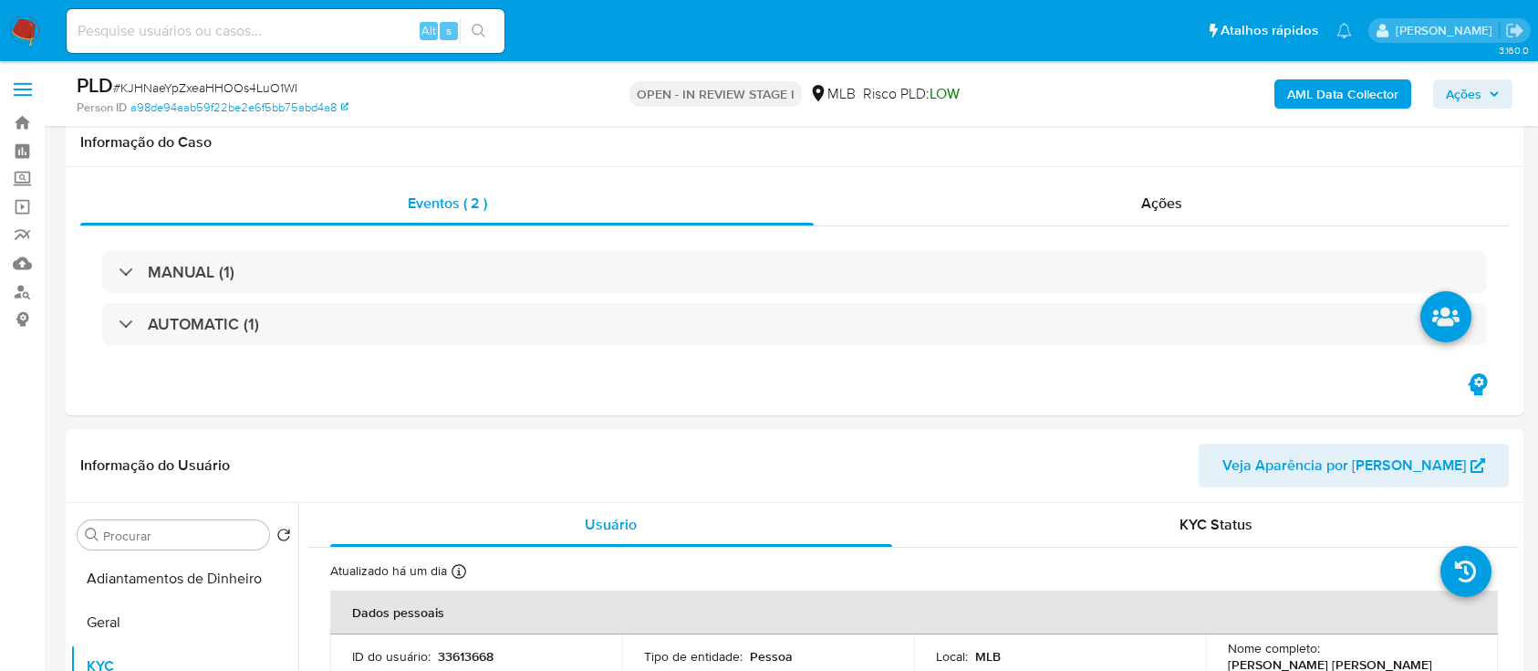
select select "10"
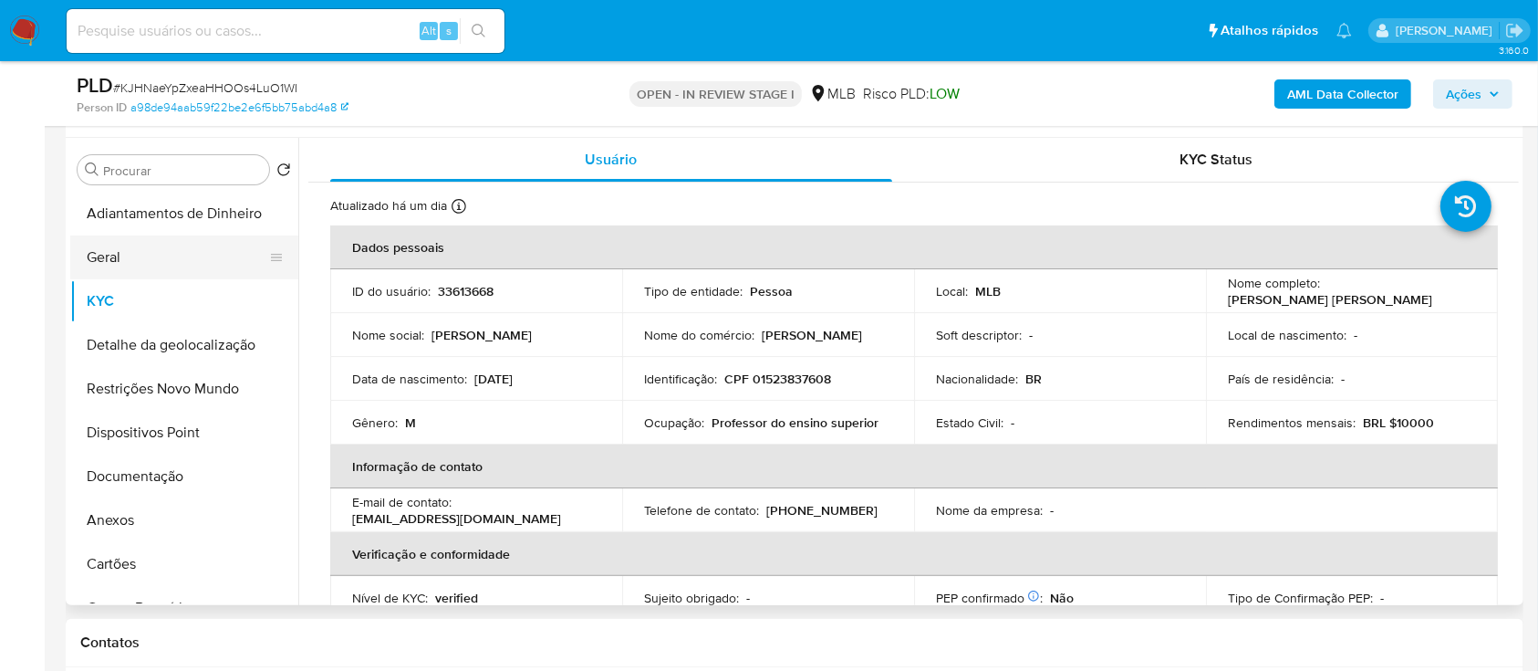
click at [161, 255] on button "Geral" at bounding box center [176, 257] width 213 height 44
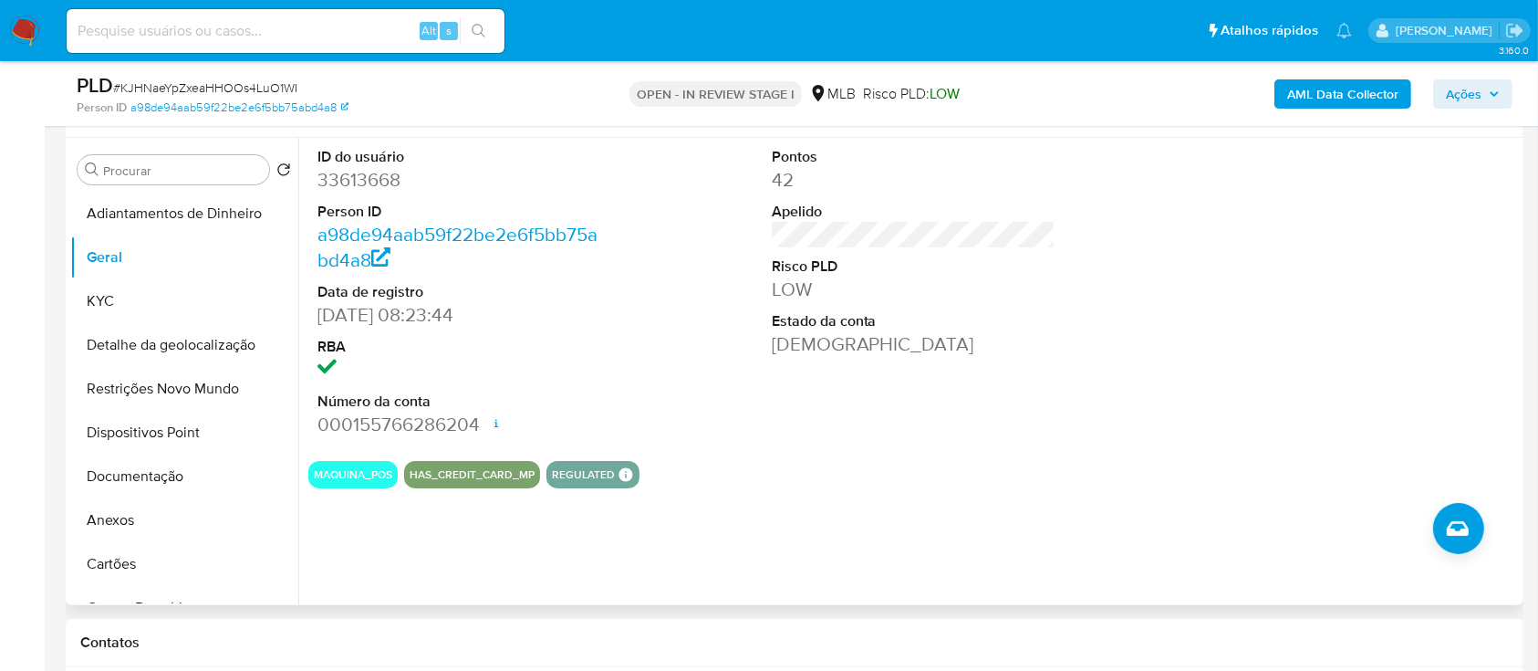
click at [1225, 233] on div at bounding box center [1367, 292] width 303 height 308
click at [105, 301] on button "KYC" at bounding box center [176, 301] width 213 height 44
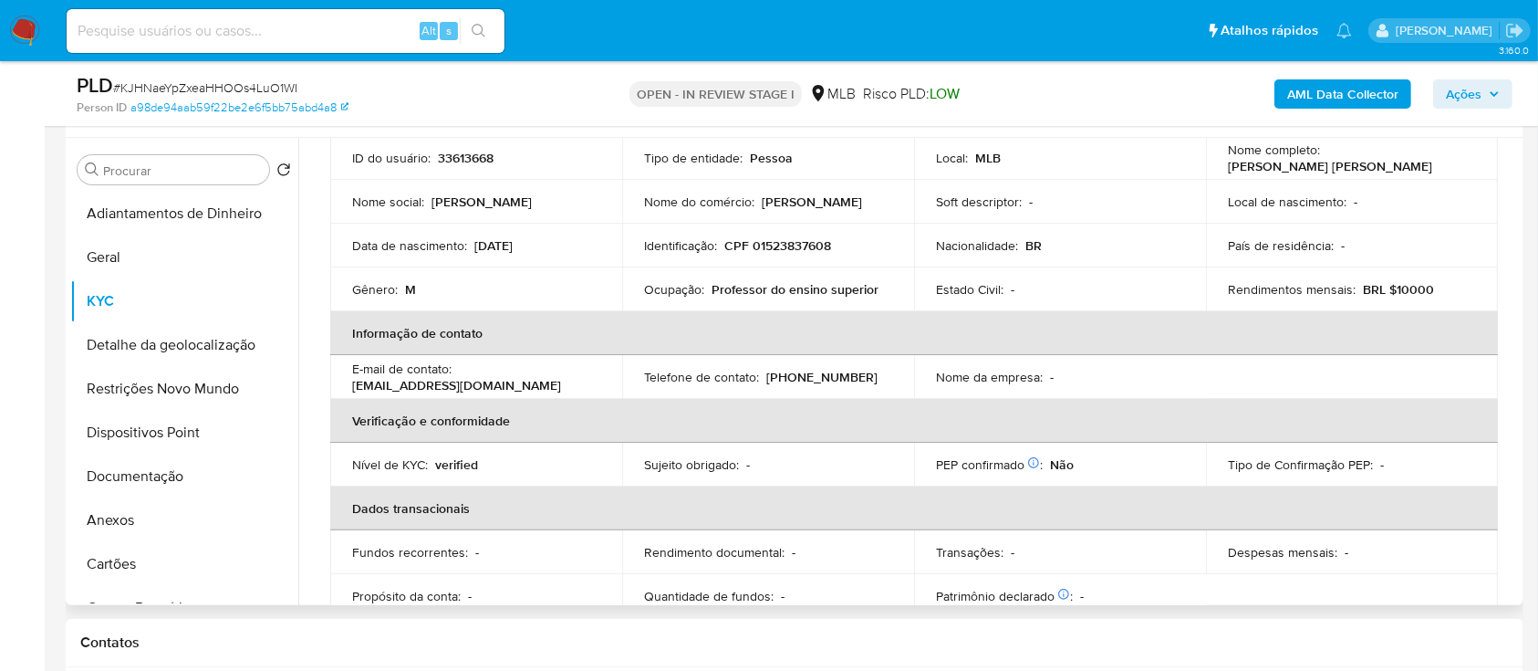
scroll to position [125, 0]
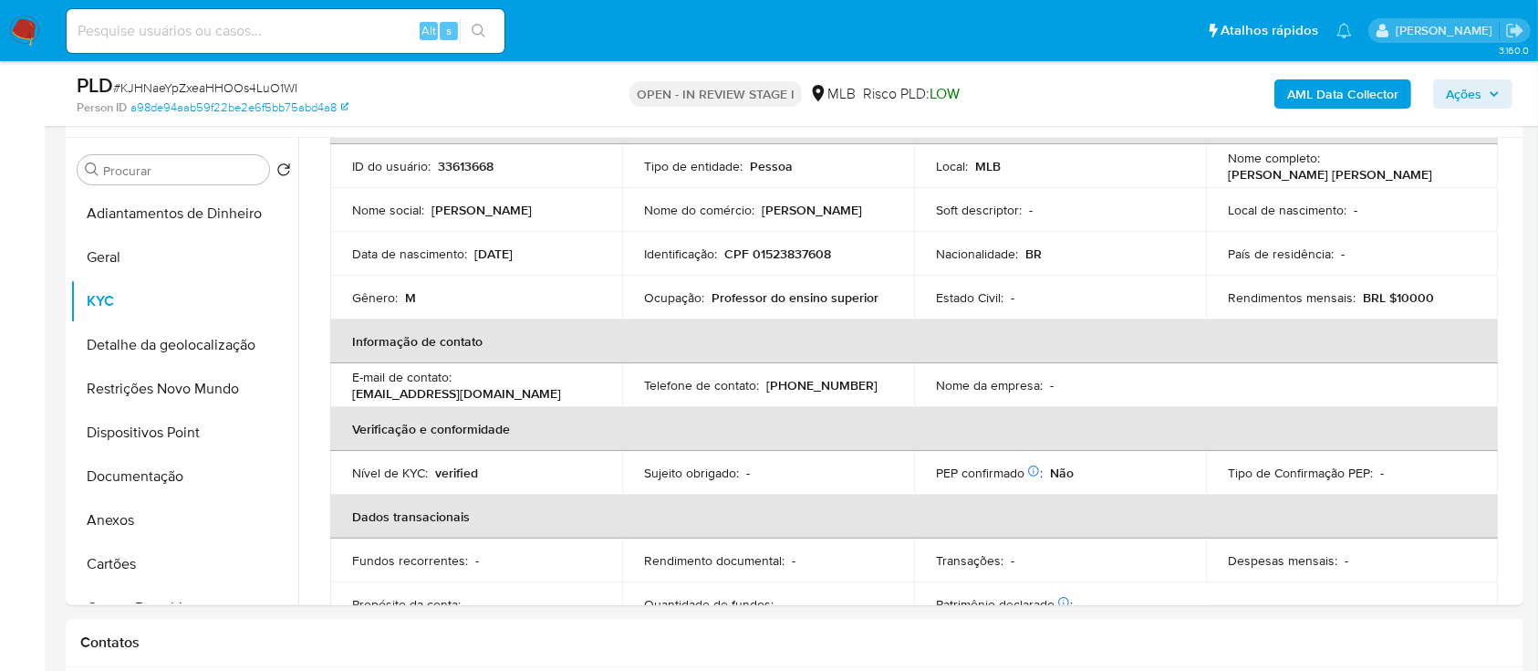
click at [1182, 90] on div "AML Data Collector Ações" at bounding box center [1275, 93] width 473 height 43
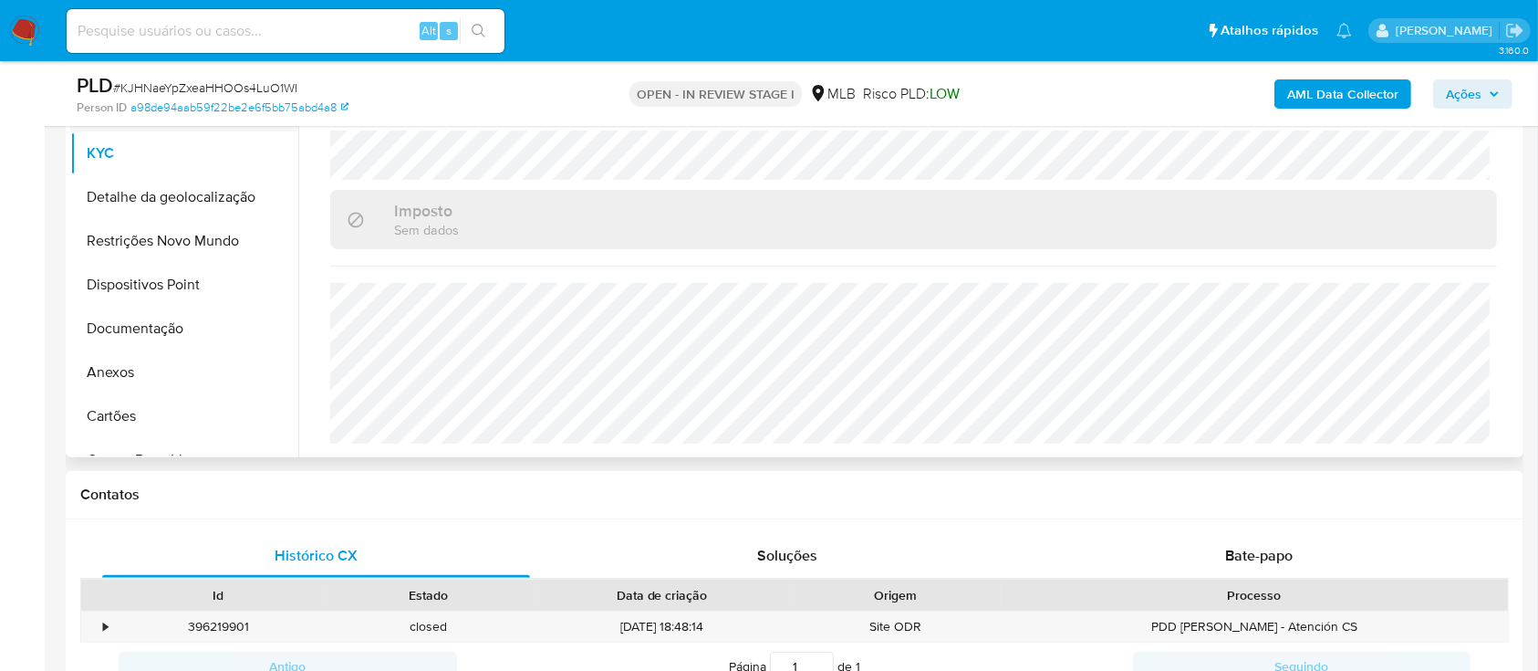
scroll to position [365, 0]
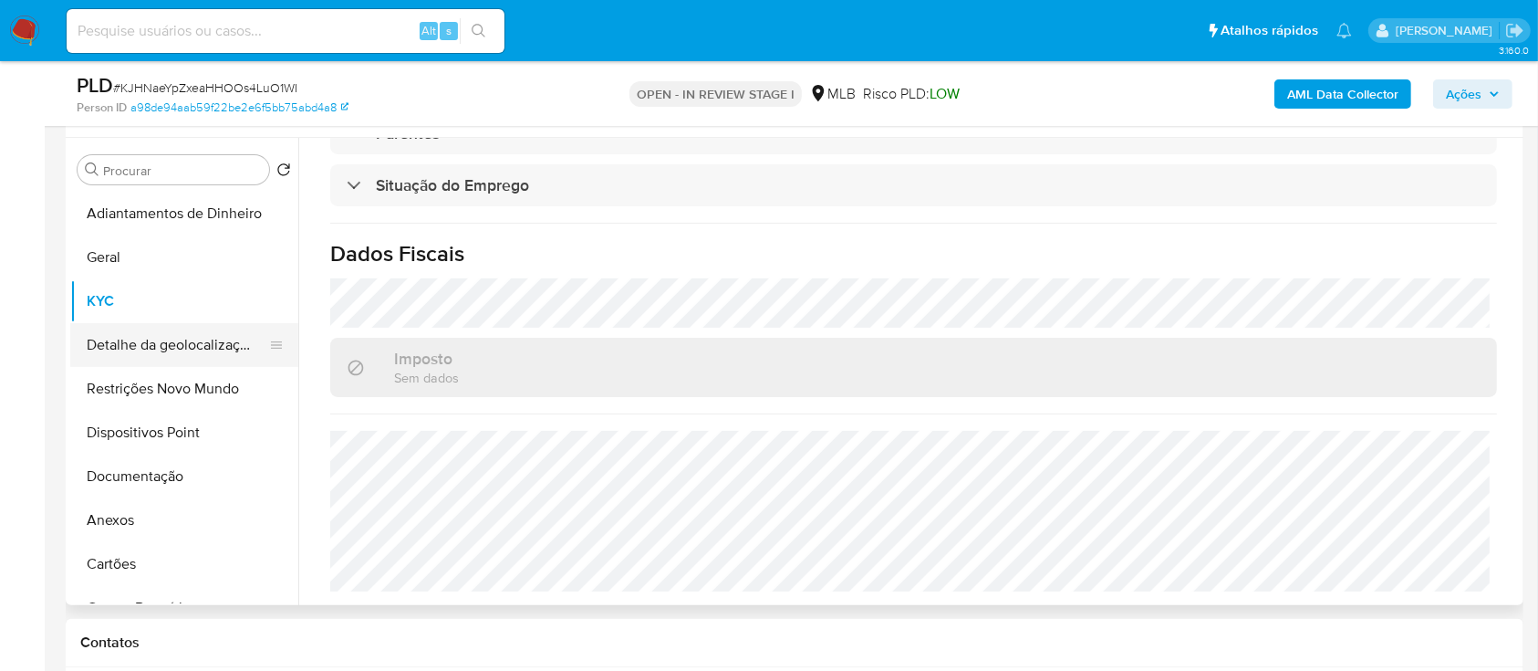
click at [154, 358] on button "Detalhe da geolocalização" at bounding box center [176, 345] width 213 height 44
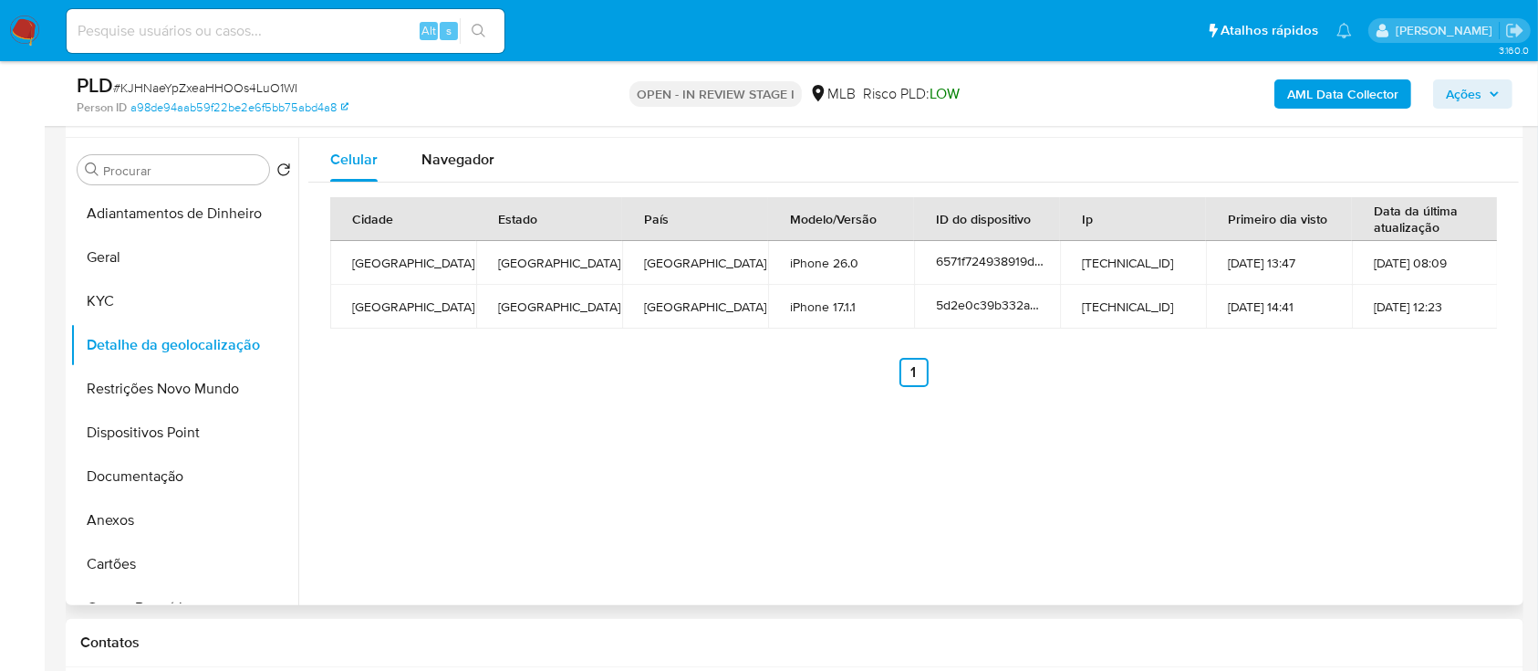
click at [1395, 413] on div "Celular Navegador Cidade Estado País Modelo/Versão ID do dispositivo Ip Primeir…" at bounding box center [908, 371] width 1221 height 467
click at [180, 400] on button "Restrições Novo Mundo" at bounding box center [176, 389] width 213 height 44
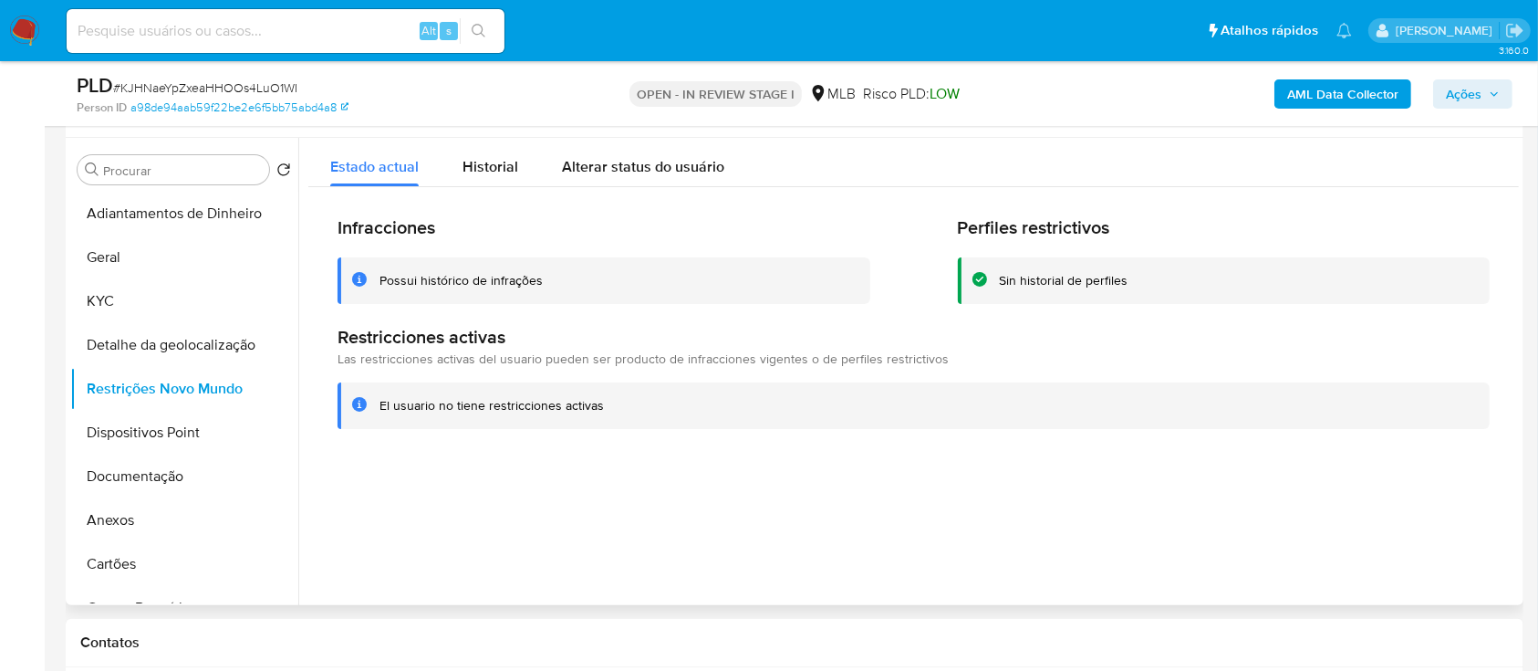
drag, startPoint x: 1359, startPoint y: 464, endPoint x: 1141, endPoint y: 173, distance: 363.6
click at [1334, 411] on div at bounding box center [908, 371] width 1221 height 467
click at [119, 434] on button "Dispositivos Point" at bounding box center [176, 433] width 213 height 44
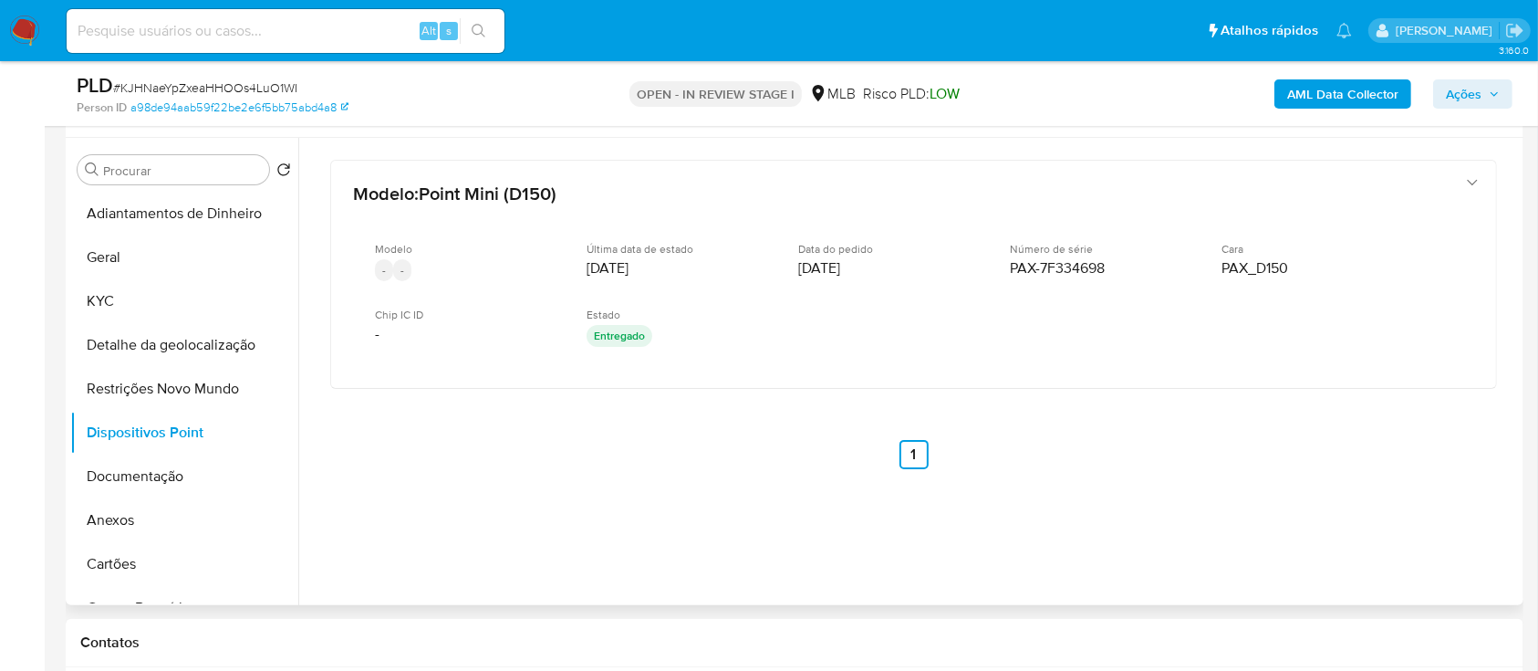
click at [1322, 495] on div "Modelo : Point Mini (D150) Modelo - - Última data de estado 08/11/2019 Data do …" at bounding box center [913, 338] width 1211 height 401
click at [85, 498] on button "Anexos" at bounding box center [176, 520] width 213 height 44
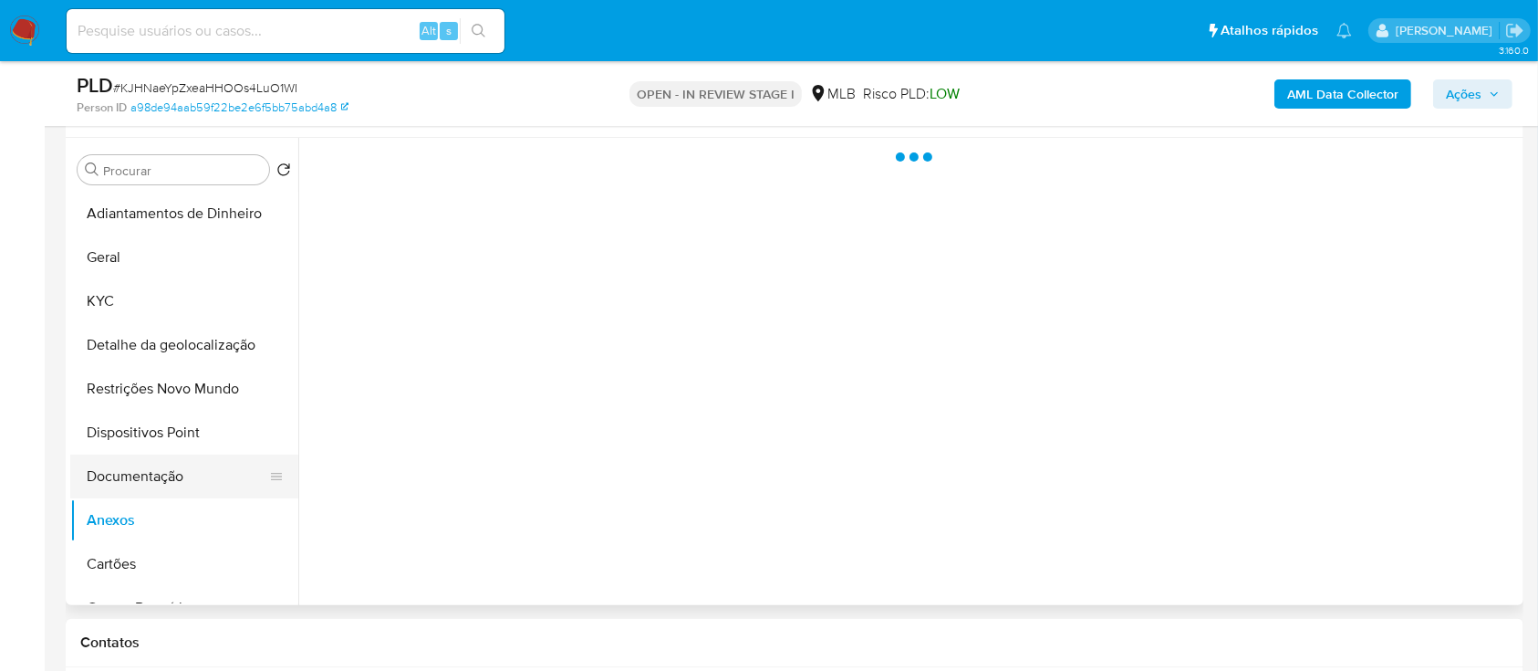
click at [127, 483] on button "Documentação" at bounding box center [176, 476] width 213 height 44
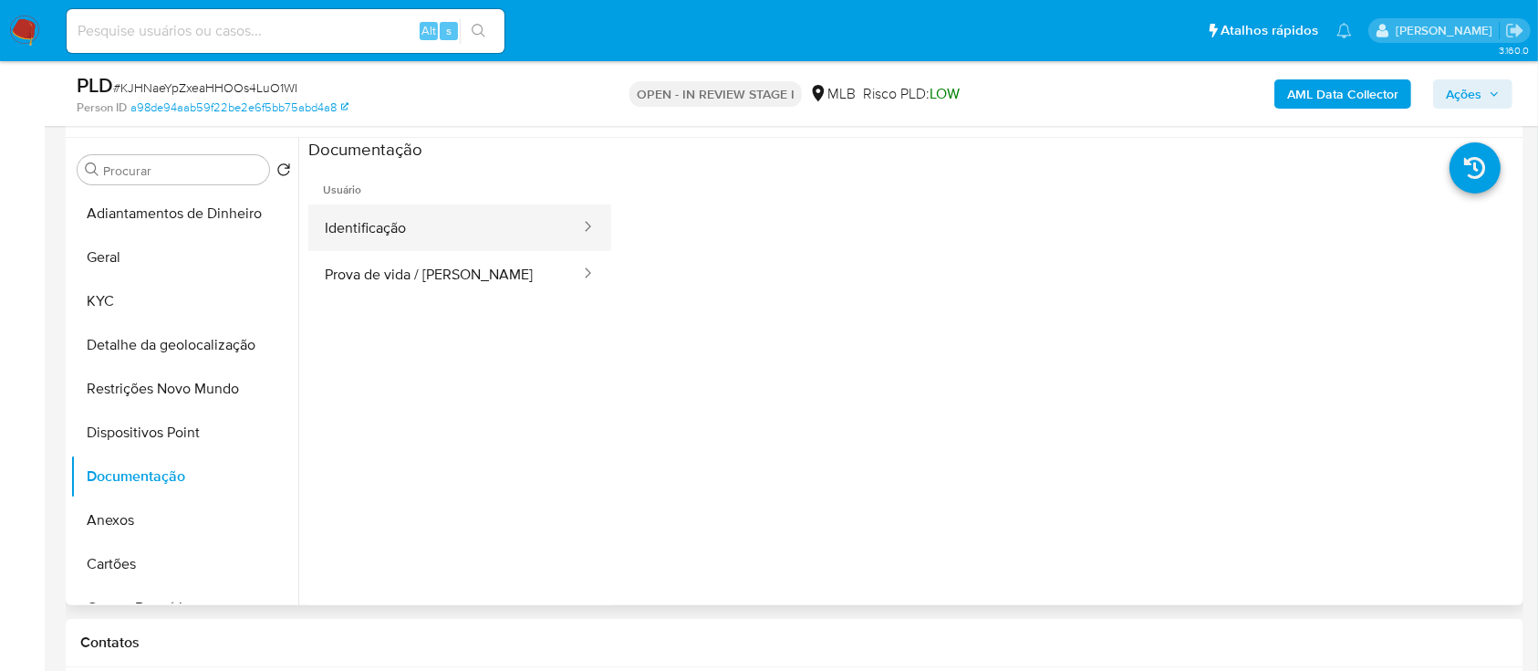
click at [421, 227] on button "Identificação" at bounding box center [445, 227] width 274 height 47
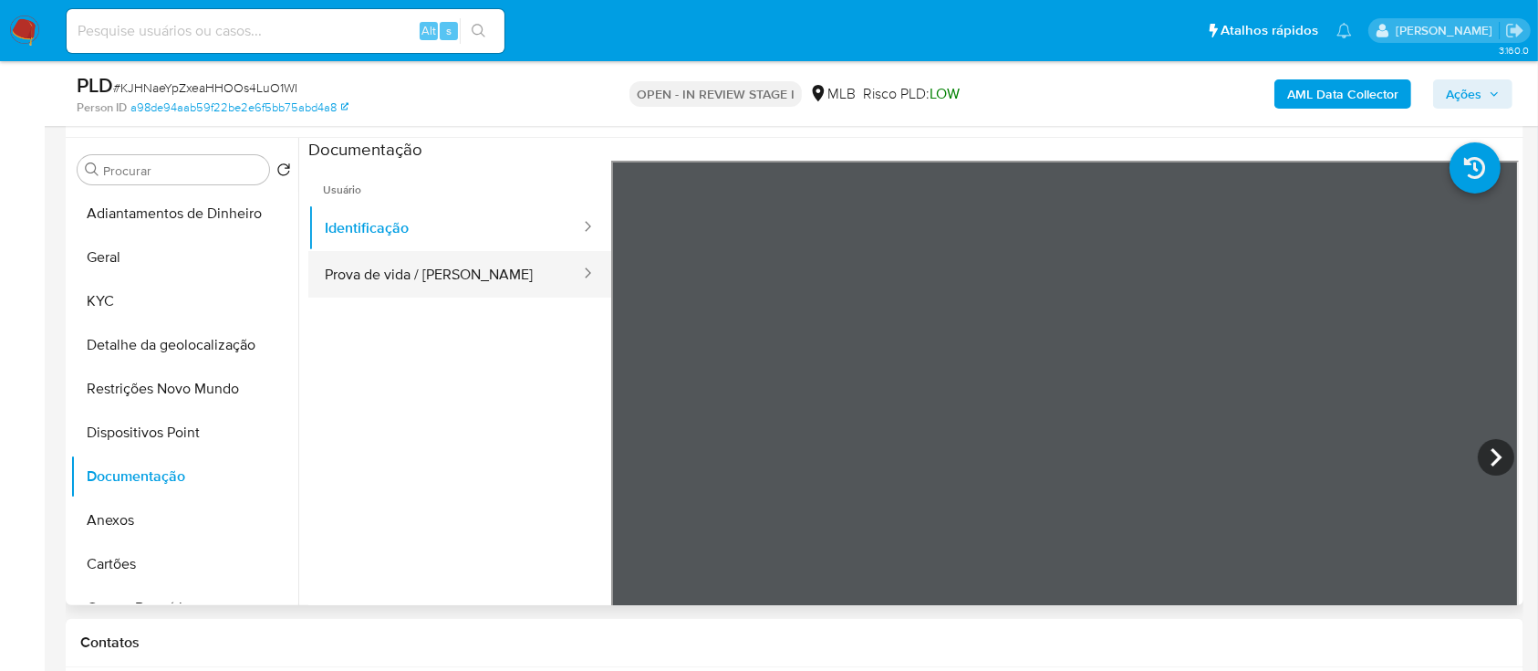
click at [453, 271] on button "Prova de vida / [PERSON_NAME]" at bounding box center [445, 274] width 274 height 47
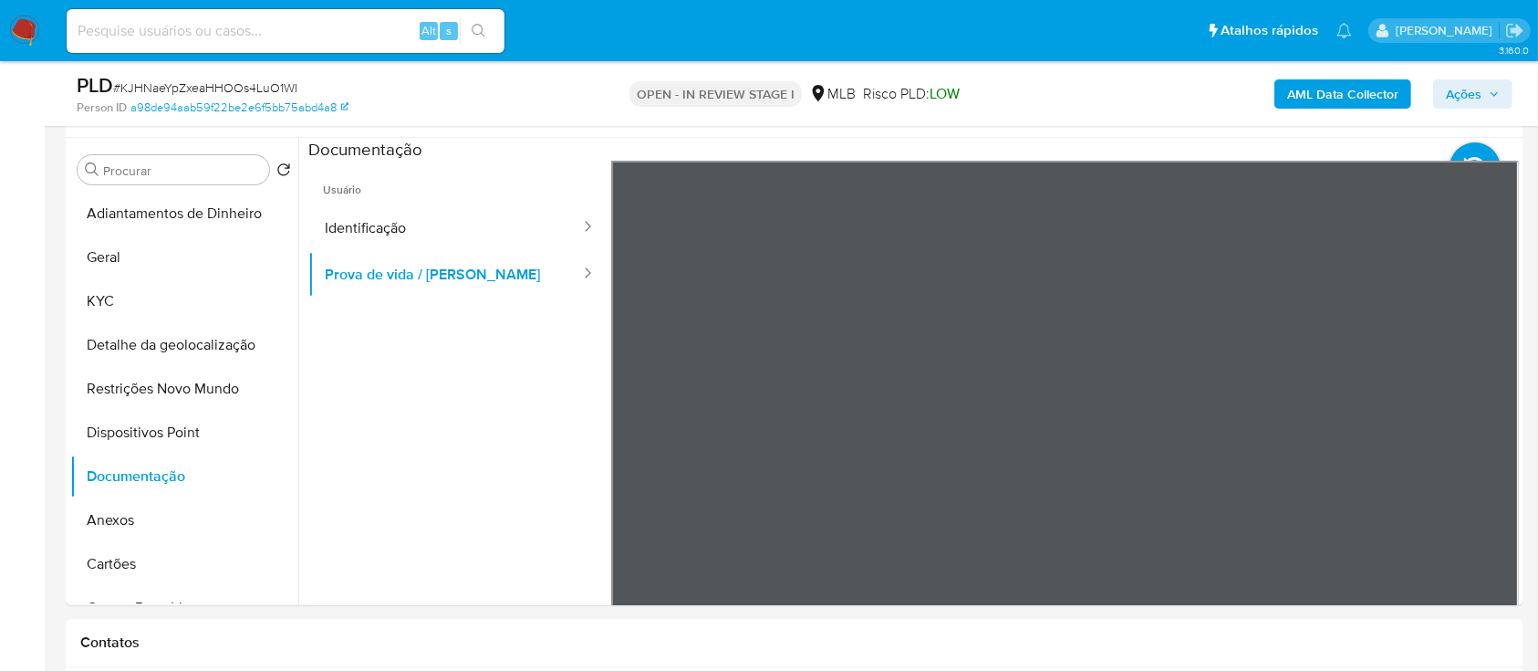
click at [1380, 84] on b "AML Data Collector" at bounding box center [1342, 93] width 111 height 29
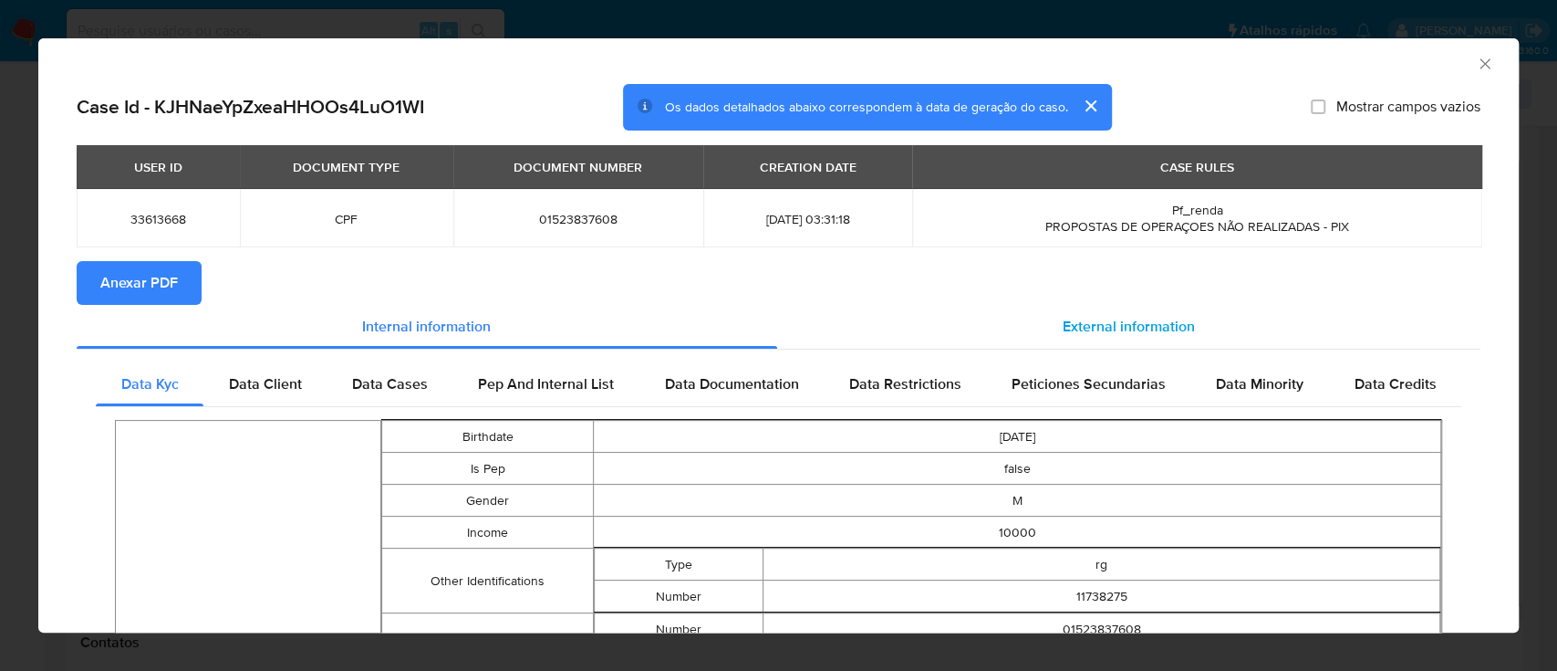
click at [1118, 321] on span "External information" at bounding box center [1129, 326] width 132 height 21
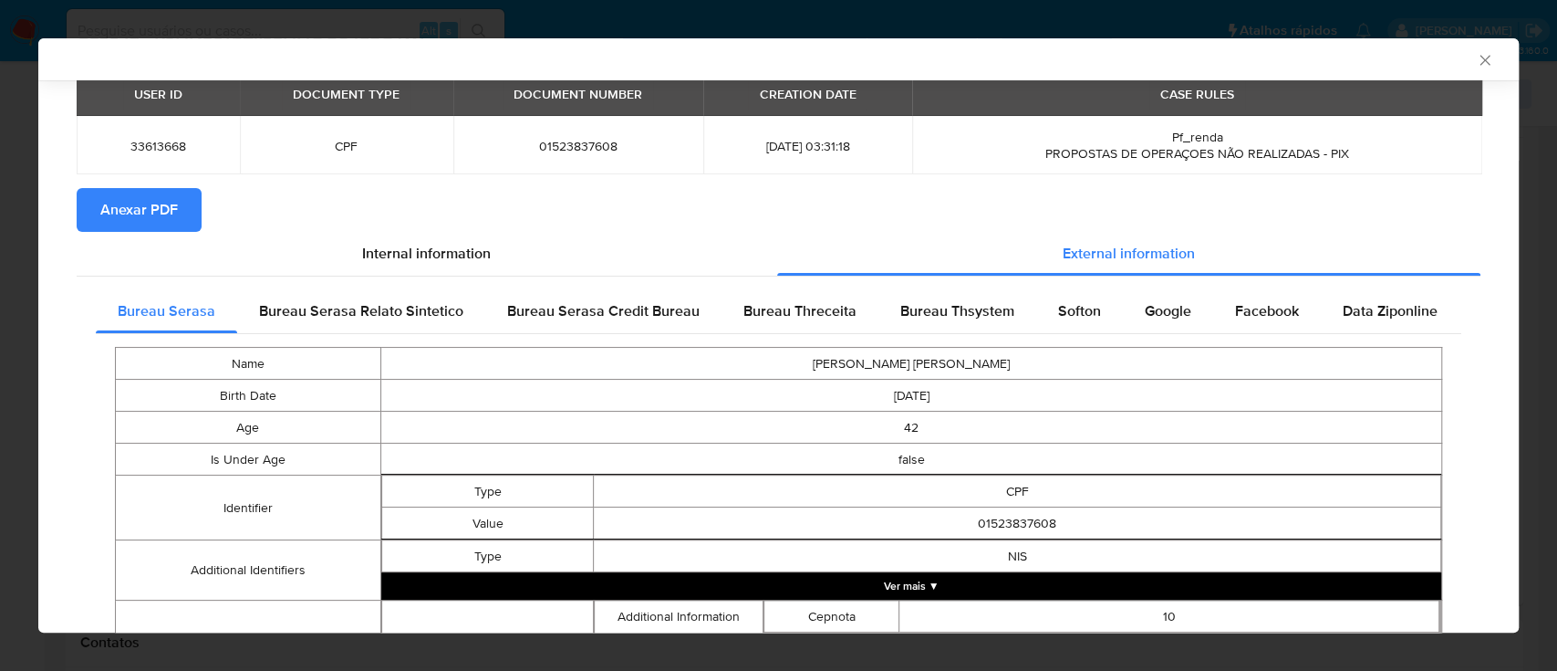
scroll to position [117, 0]
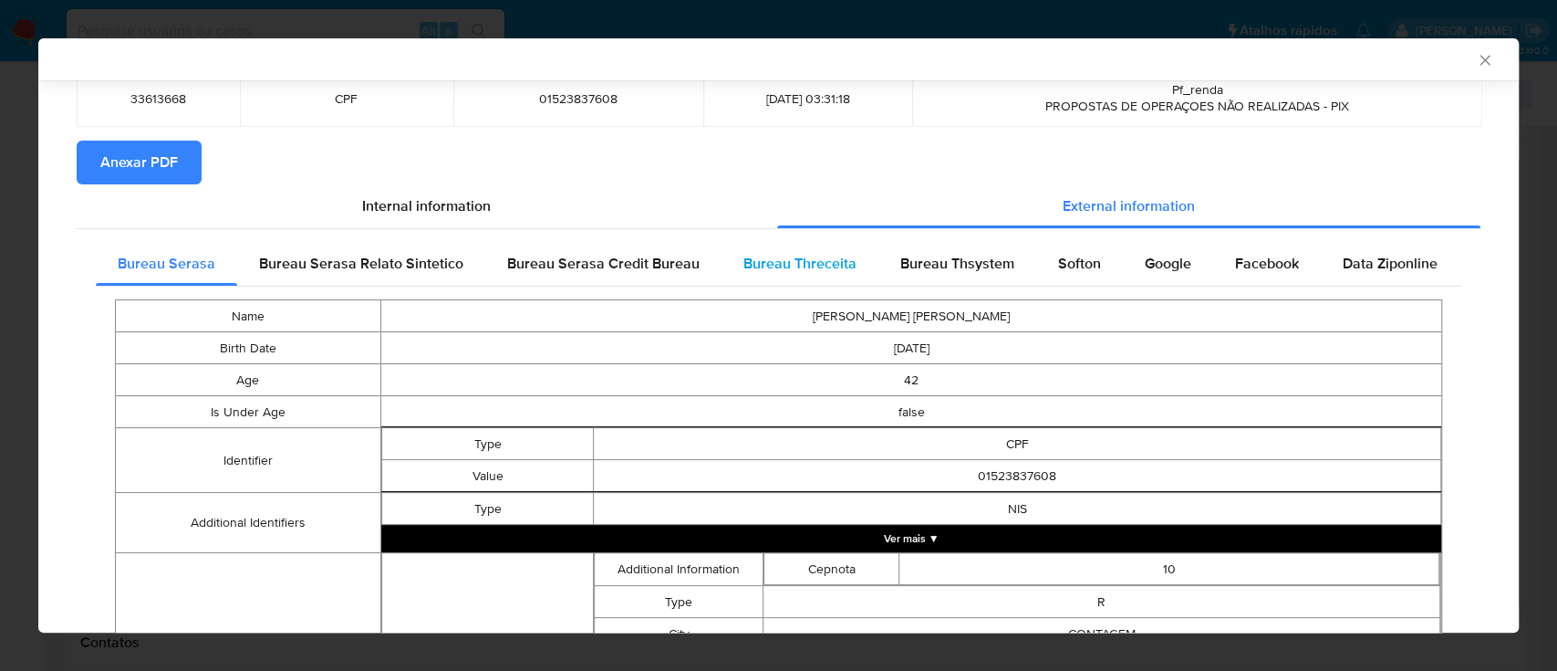
click at [795, 266] on span "Bureau Threceita" at bounding box center [800, 263] width 113 height 21
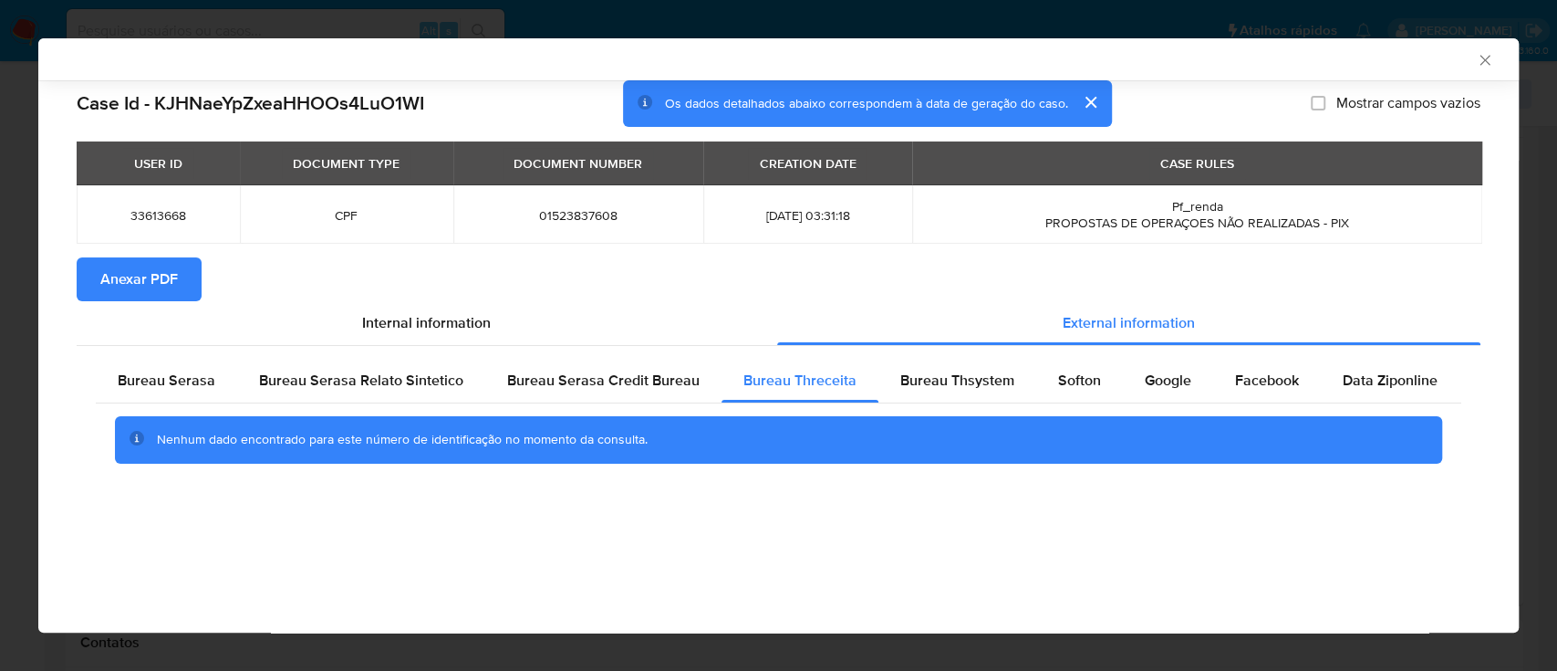
click at [1321, 61] on div "AML Data Collector" at bounding box center [763, 59] width 1425 height 16
click at [920, 387] on span "Bureau Thsystem" at bounding box center [957, 379] width 114 height 21
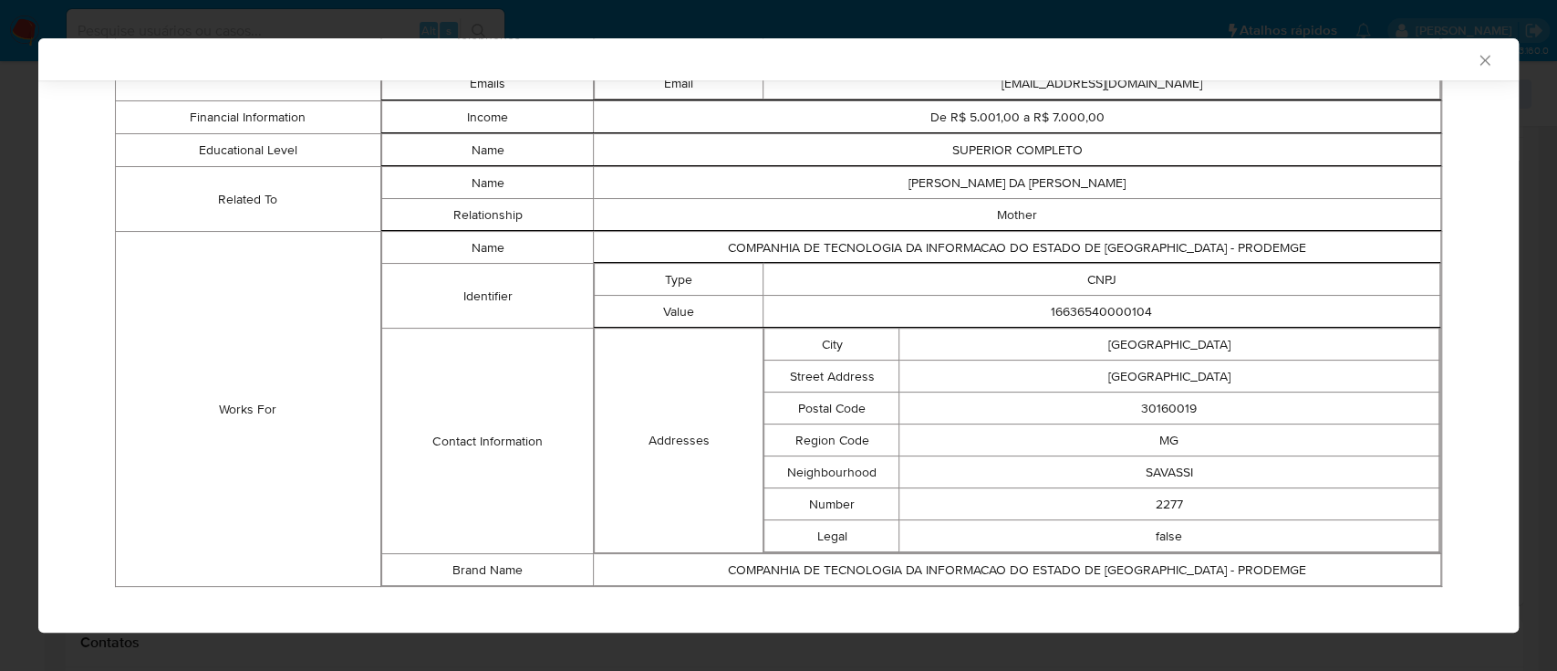
scroll to position [1097, 0]
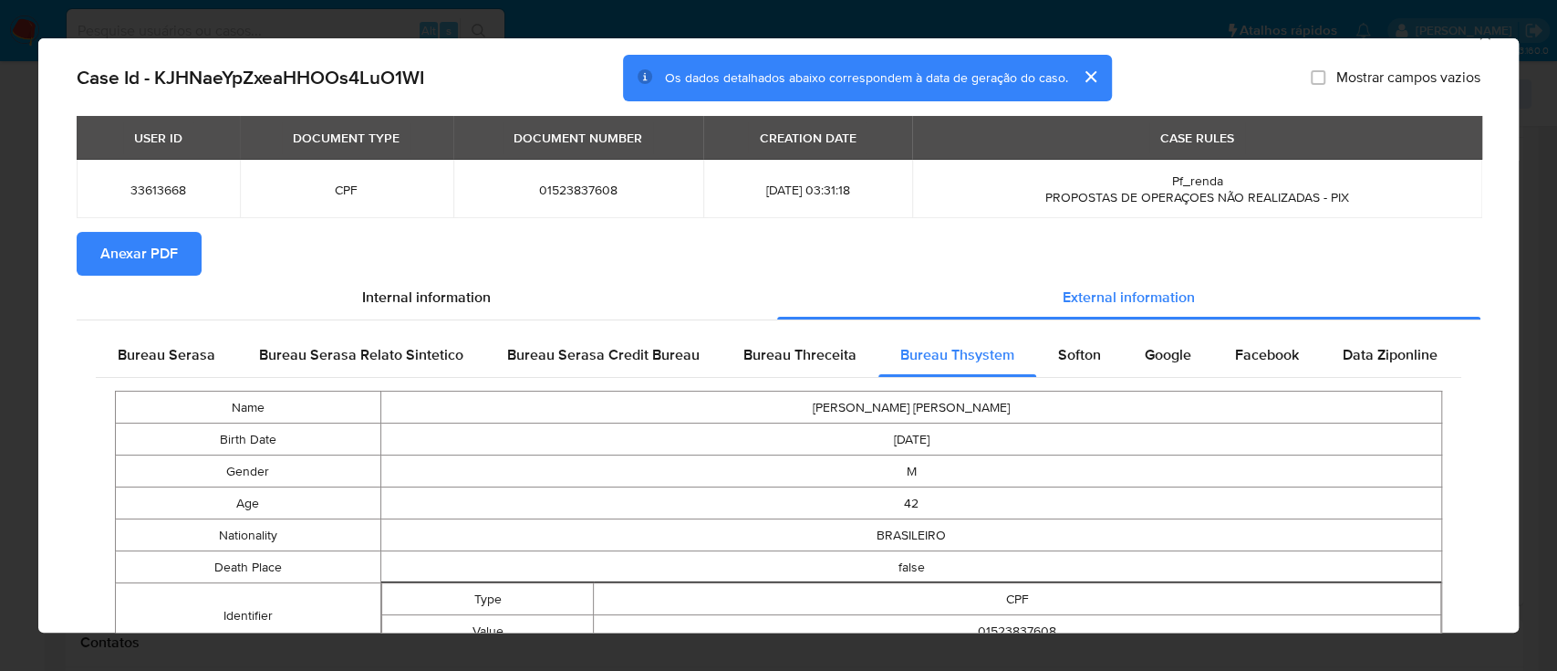
scroll to position [0, 0]
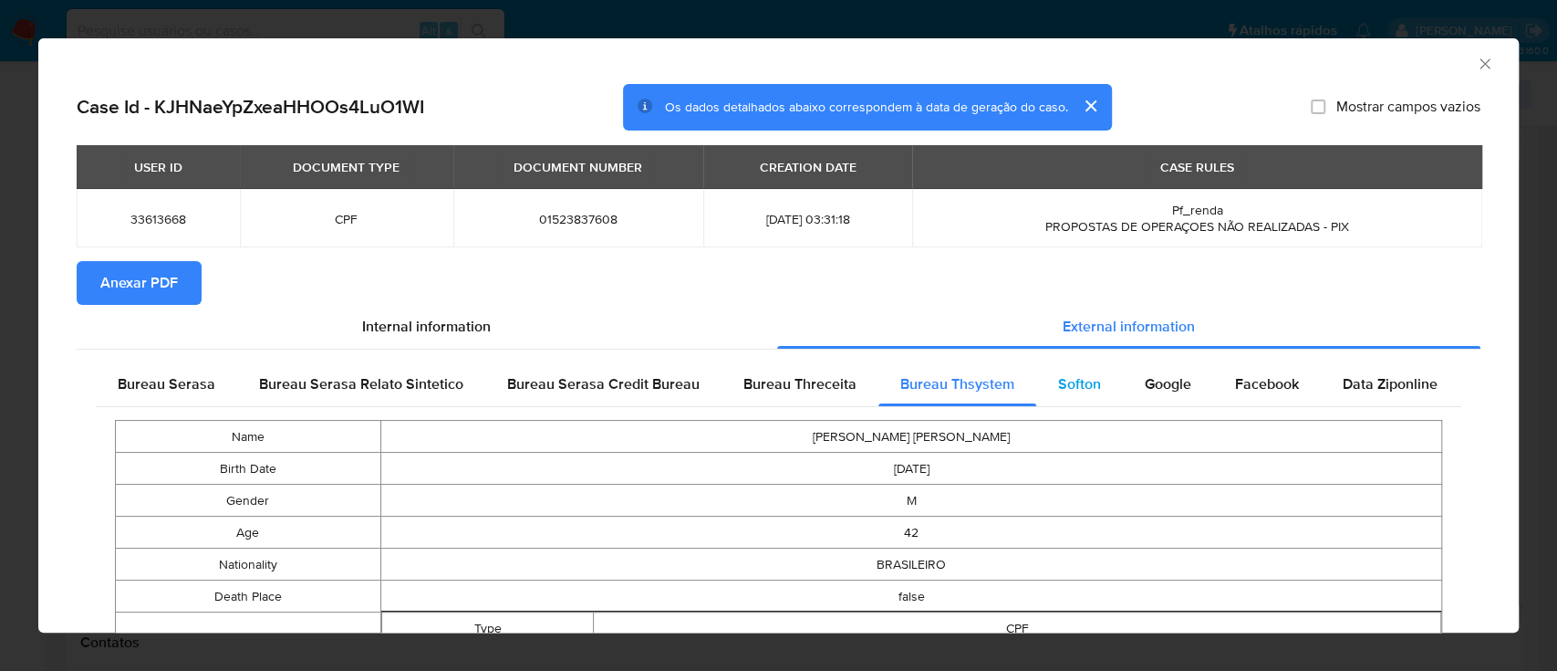
click at [1071, 390] on span "Softon" at bounding box center [1079, 383] width 43 height 21
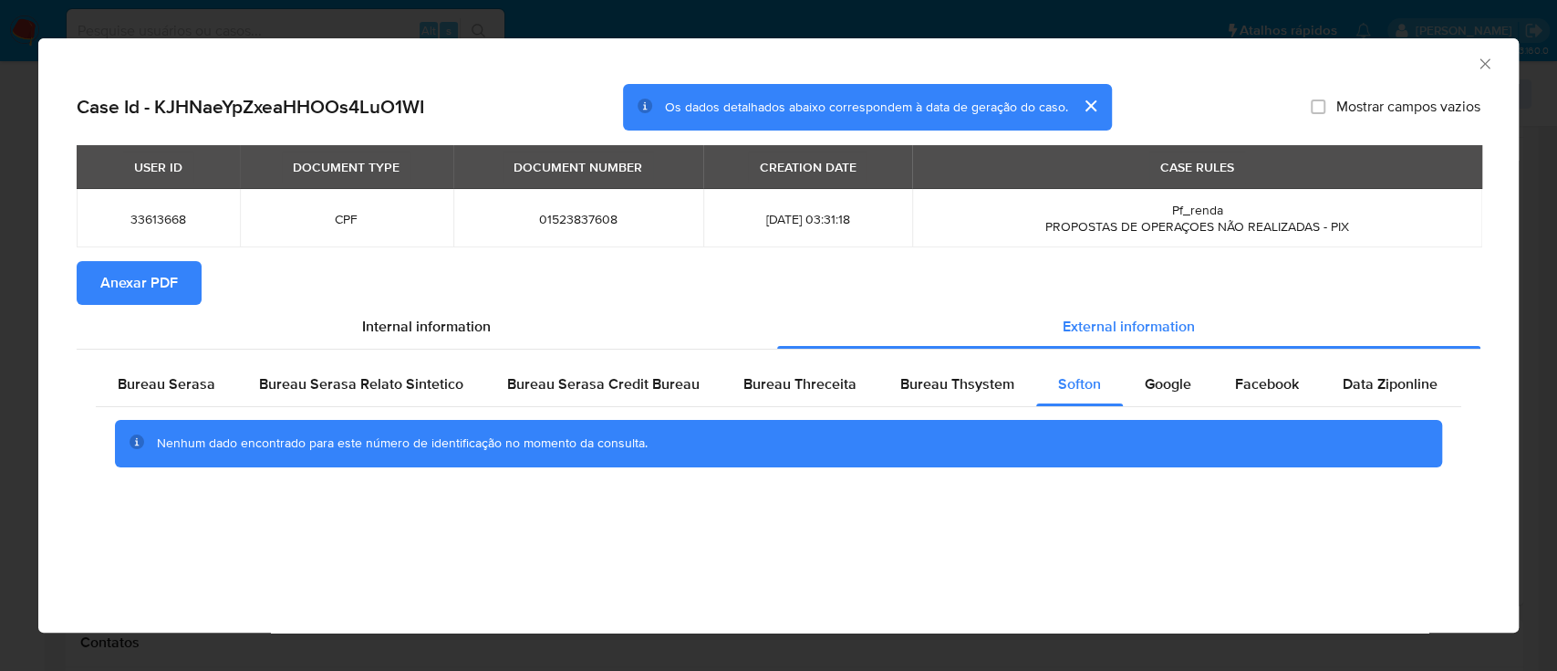
drag, startPoint x: 1308, startPoint y: 57, endPoint x: 1126, endPoint y: 18, distance: 186.6
click at [1305, 57] on div "AML Data Collector" at bounding box center [763, 61] width 1425 height 20
click at [1127, 381] on div "Google" at bounding box center [1168, 384] width 90 height 44
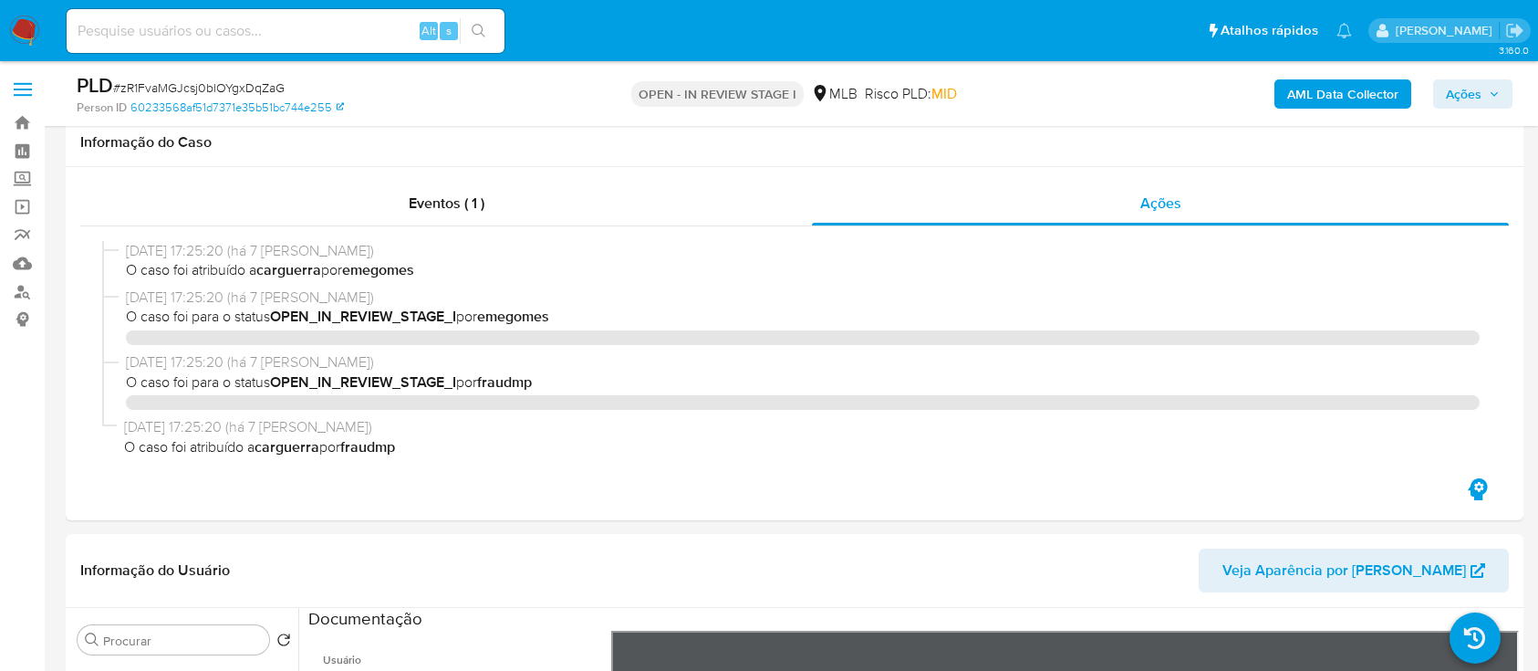
select select "10"
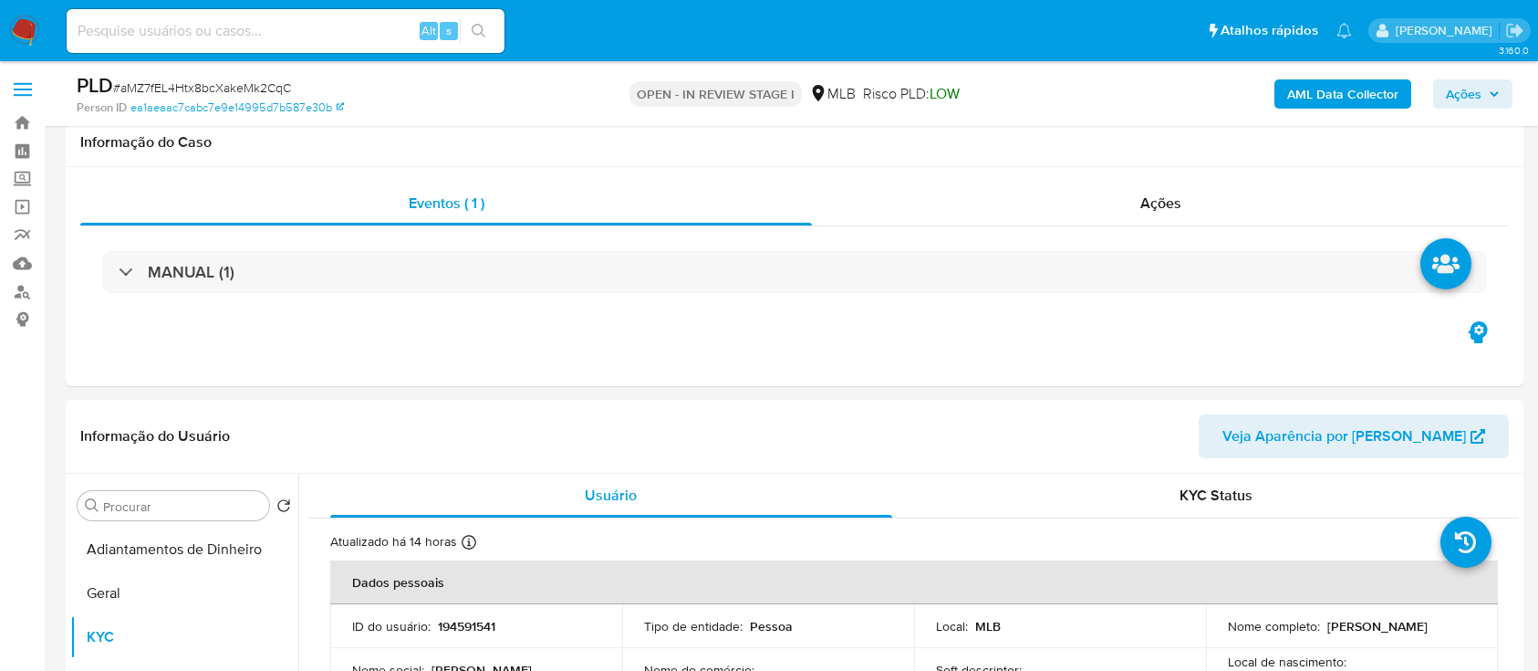
select select "10"
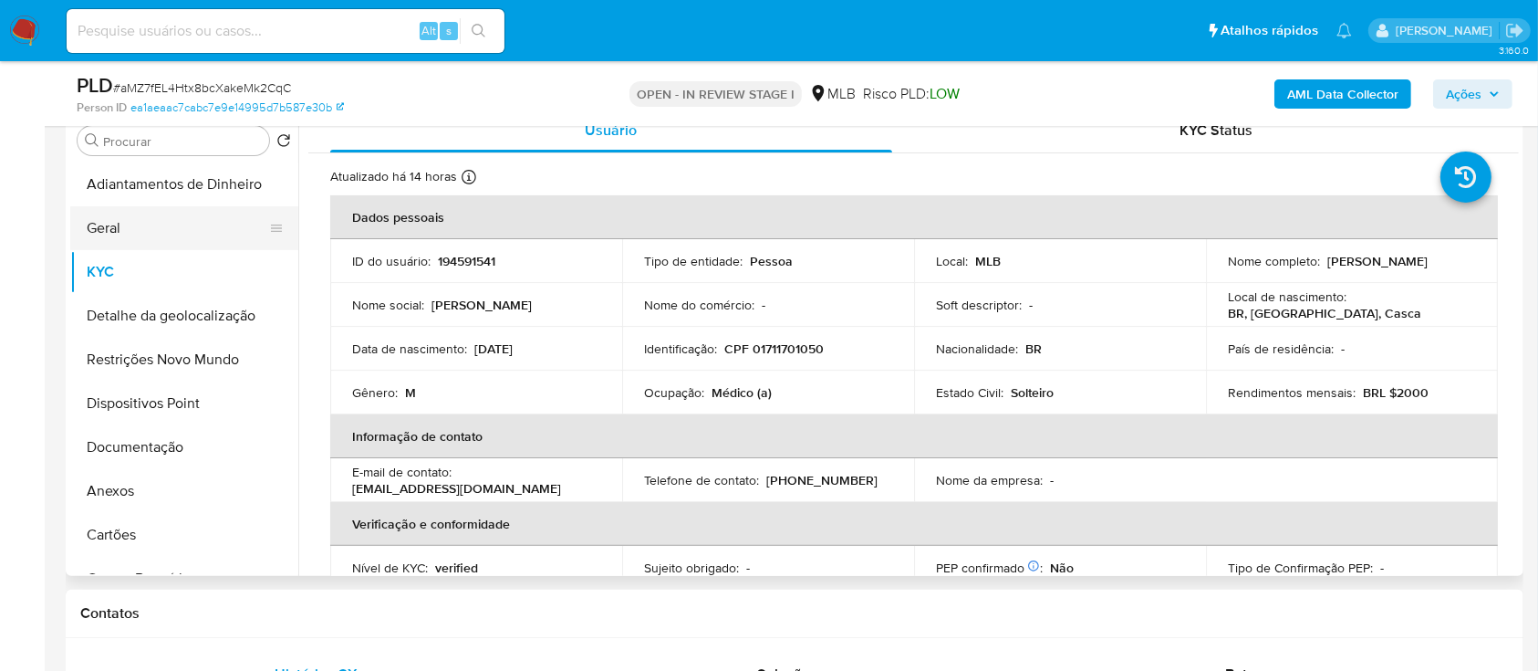
click at [104, 208] on button "Geral" at bounding box center [176, 228] width 213 height 44
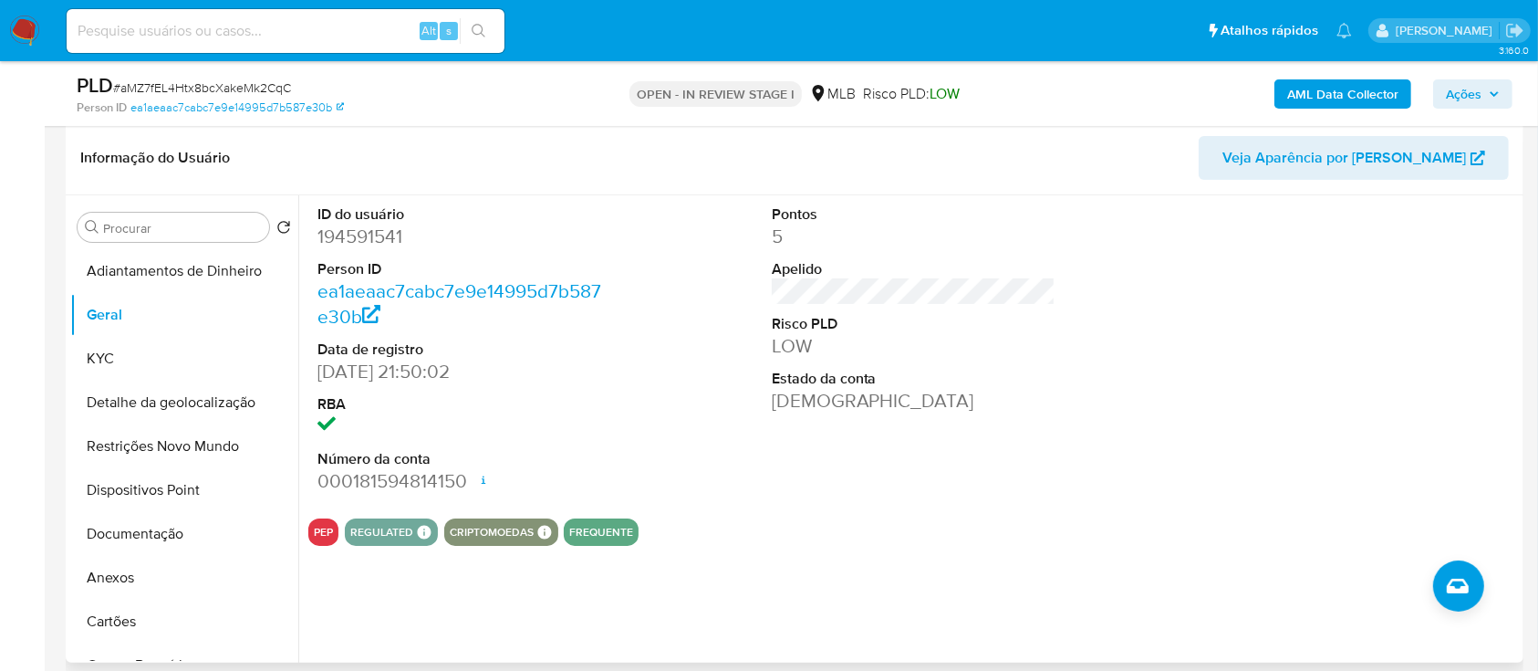
scroll to position [243, 0]
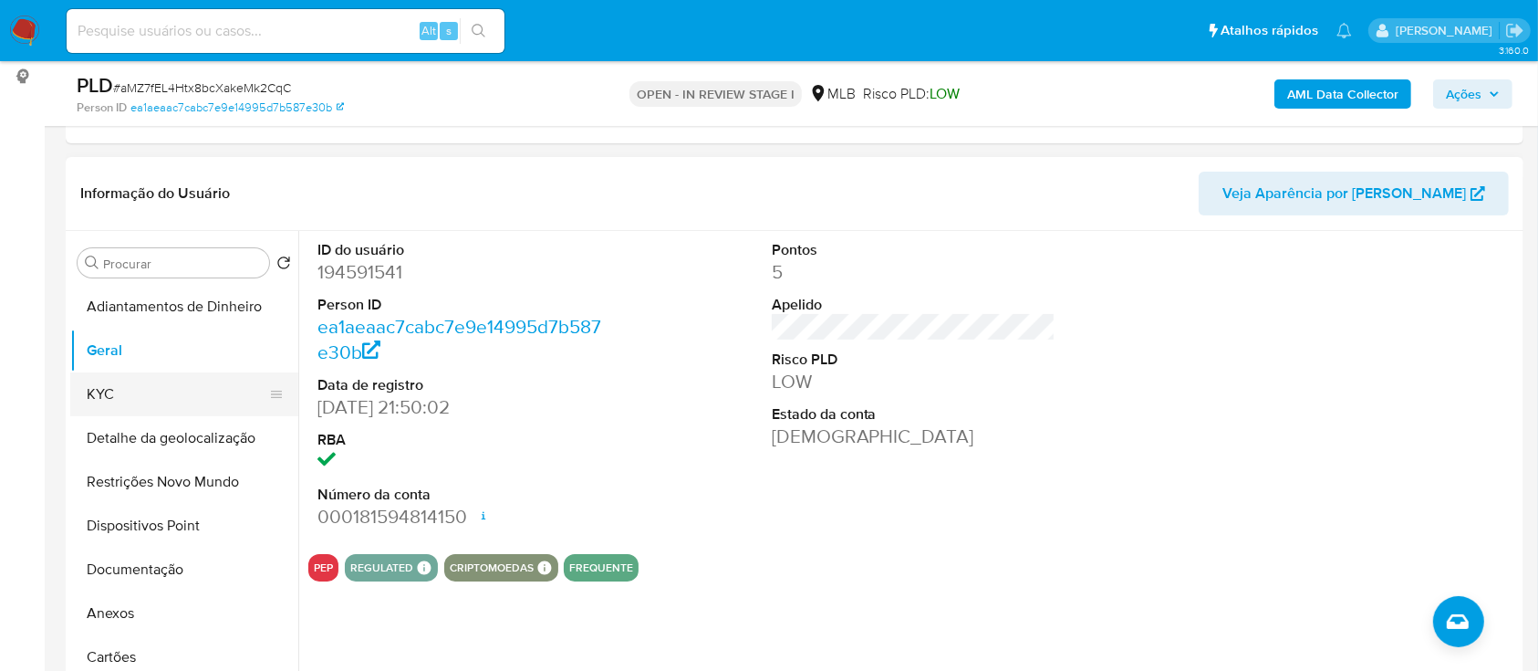
drag, startPoint x: 117, startPoint y: 398, endPoint x: 232, endPoint y: 376, distance: 117.0
click at [117, 398] on button "KYC" at bounding box center [176, 394] width 213 height 44
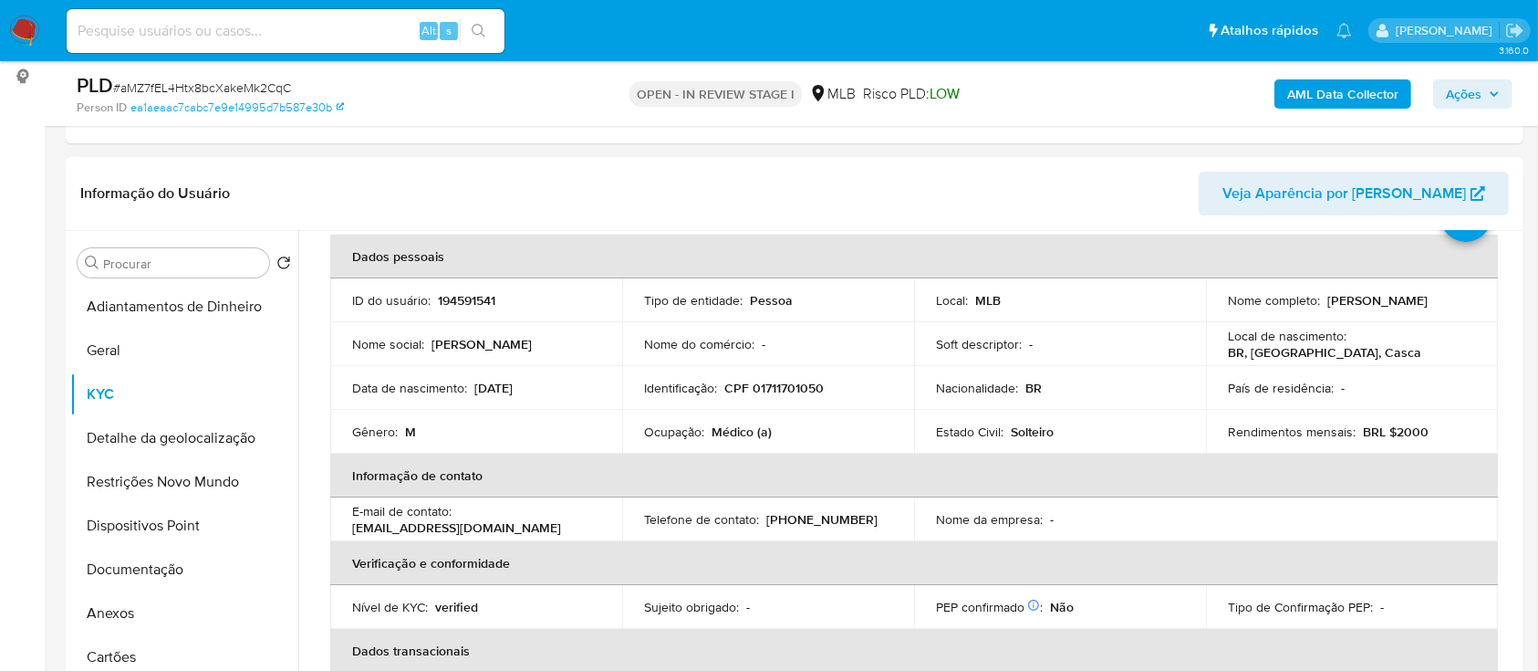
scroll to position [121, 0]
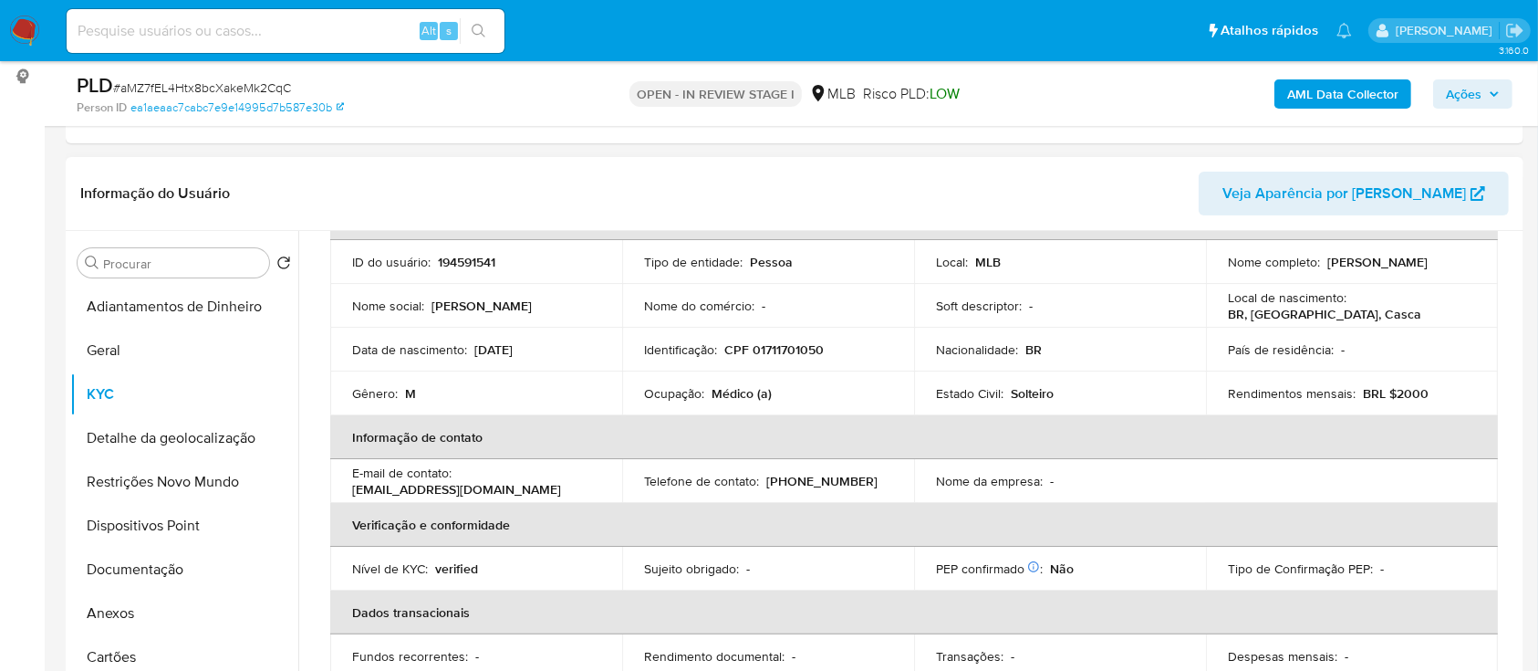
click at [1108, 168] on div "Informação do Usuário Veja Aparência por [PERSON_NAME]" at bounding box center [795, 194] width 1458 height 74
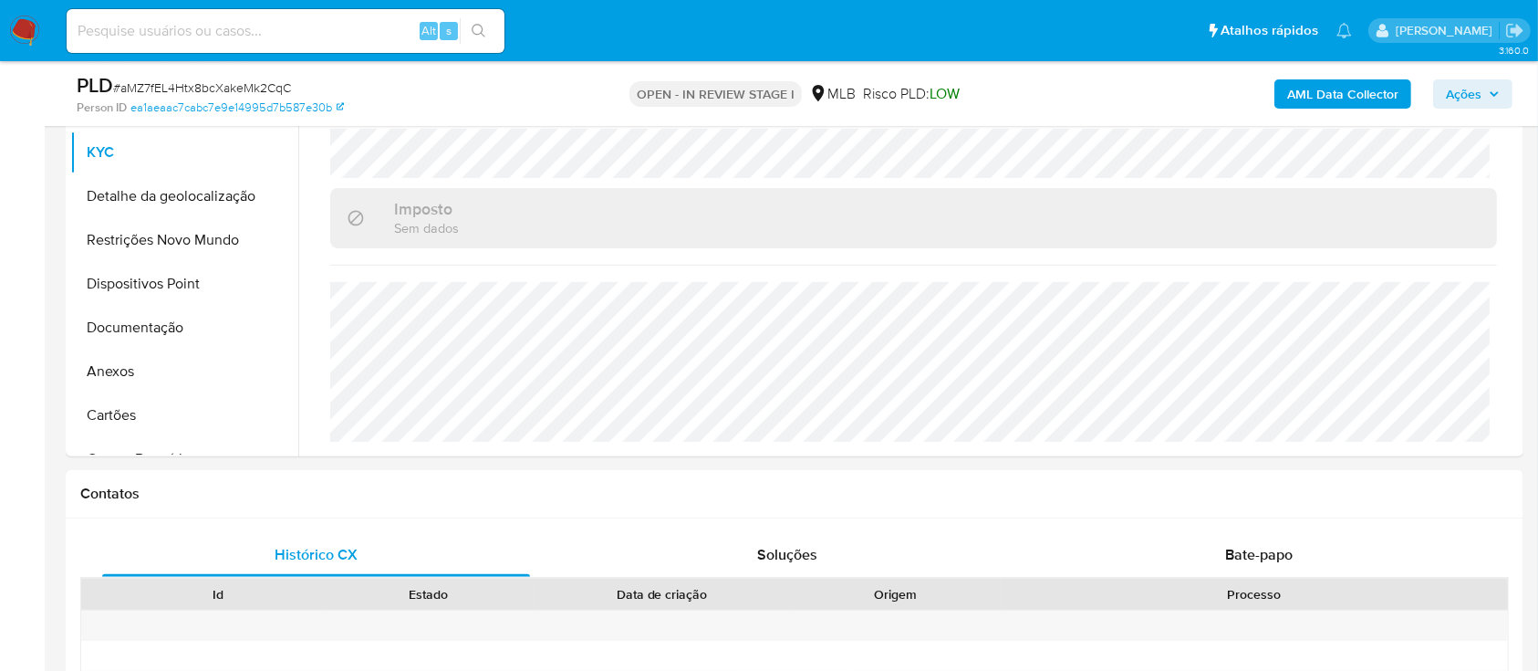
scroll to position [486, 0]
click at [166, 181] on button "Detalhe da geolocalização" at bounding box center [176, 194] width 213 height 44
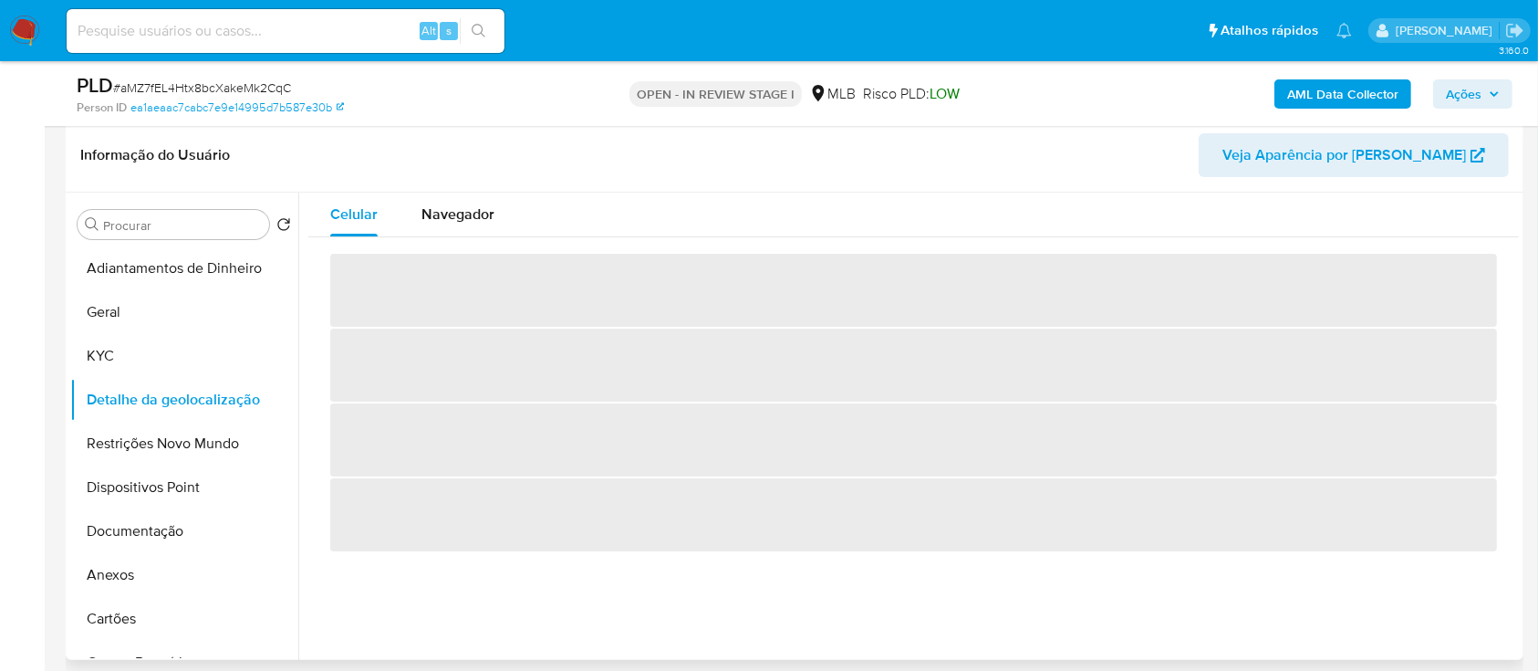
scroll to position [243, 0]
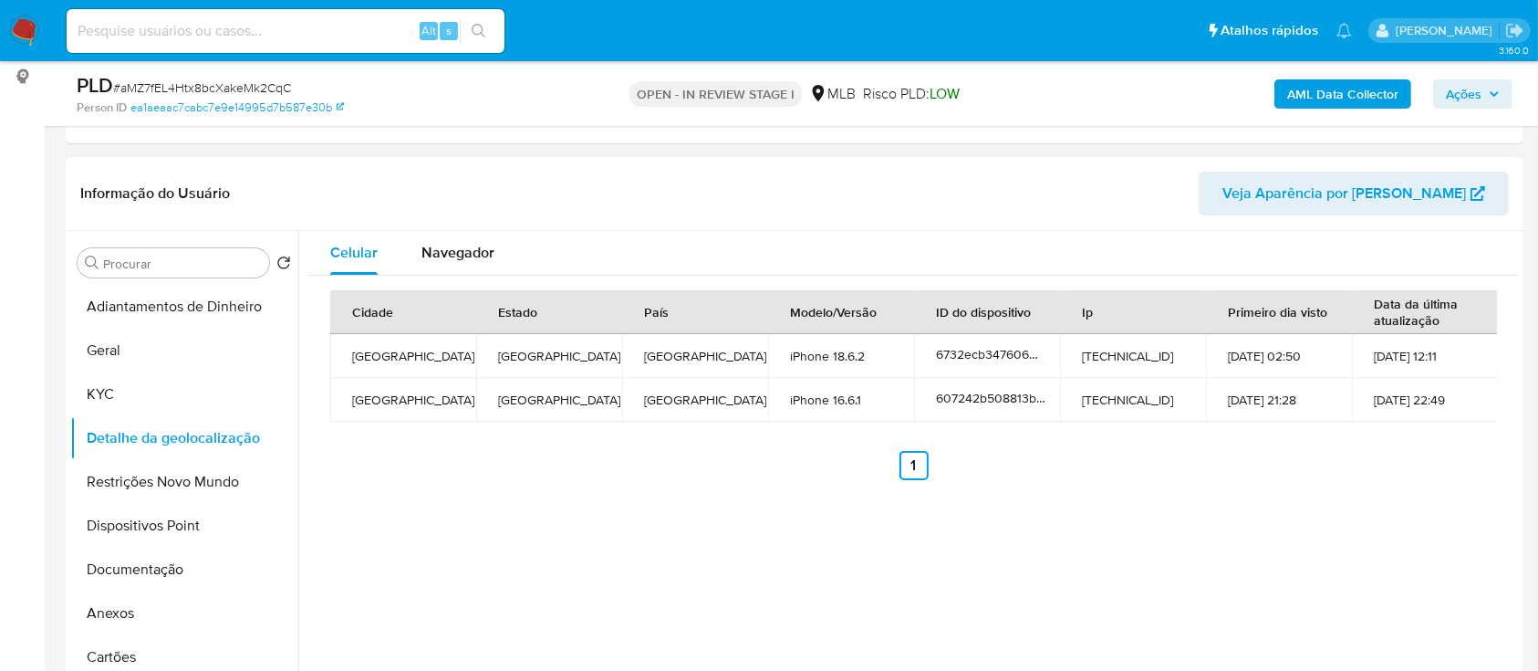
click at [1255, 500] on div "Celular Navegador Cidade Estado País Modelo/Versão ID do dispositivo Ip Primeir…" at bounding box center [908, 464] width 1221 height 467
click at [168, 481] on button "Restrições Novo Mundo" at bounding box center [176, 482] width 213 height 44
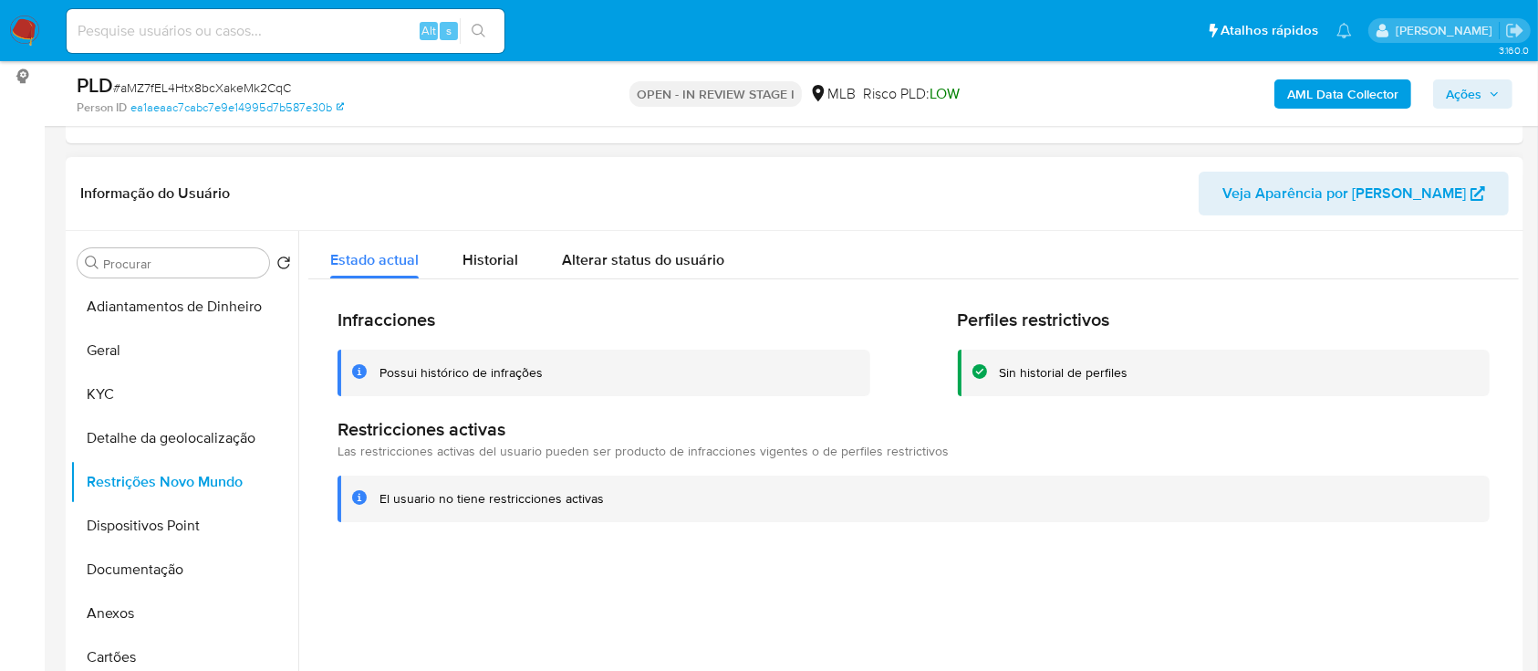
click at [1156, 195] on header "Informação do Usuário Veja Aparência por [PERSON_NAME]" at bounding box center [794, 194] width 1429 height 44
drag, startPoint x: 107, startPoint y: 523, endPoint x: 136, endPoint y: 517, distance: 29.7
click at [107, 522] on button "Dispositivos Point" at bounding box center [176, 526] width 213 height 44
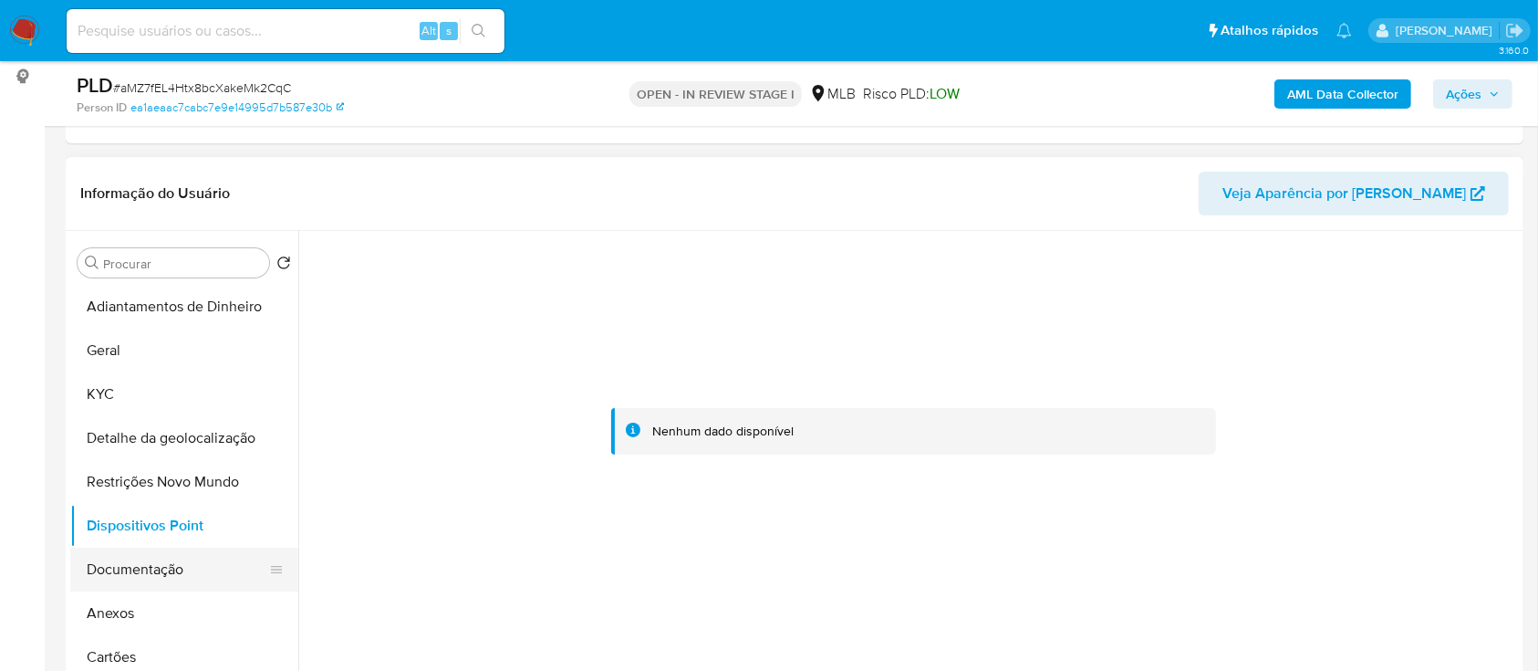
click at [131, 553] on button "Documentação" at bounding box center [176, 569] width 213 height 44
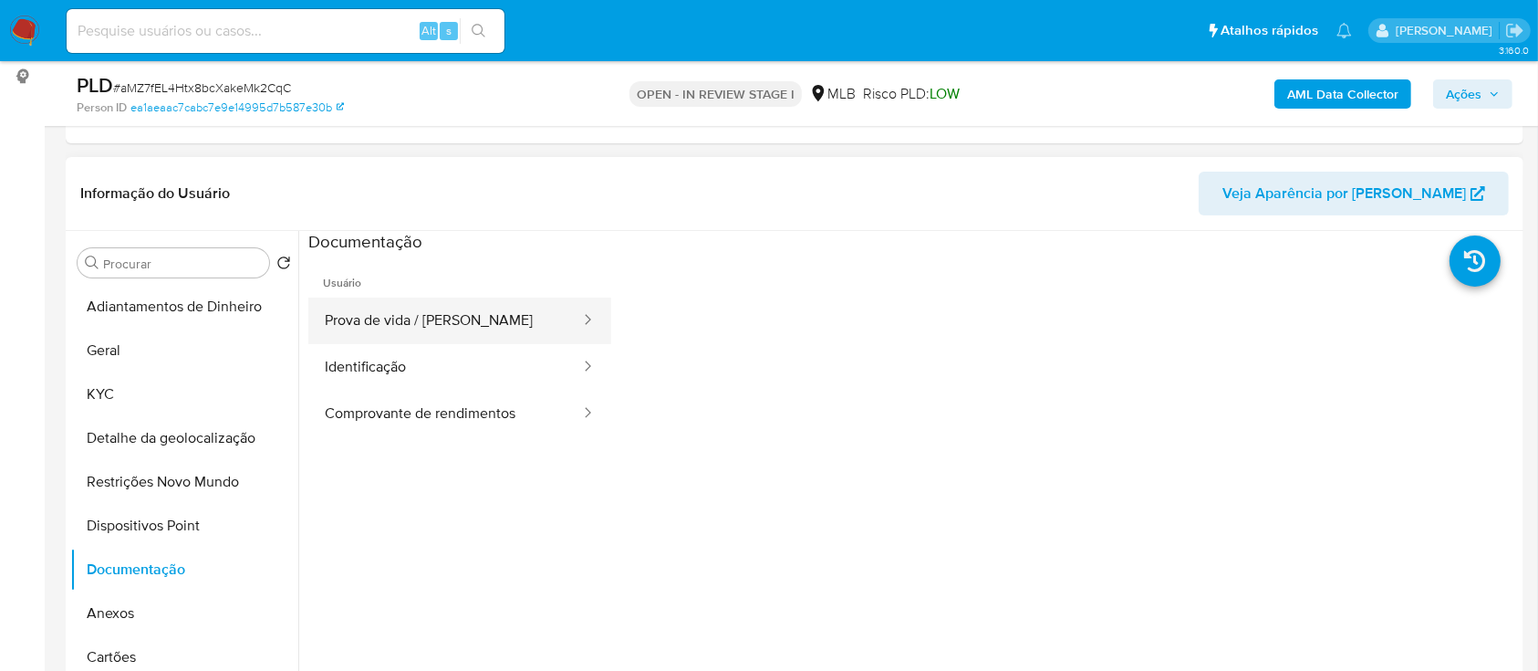
click at [423, 336] on button "Prova de vida / [PERSON_NAME]" at bounding box center [445, 320] width 274 height 47
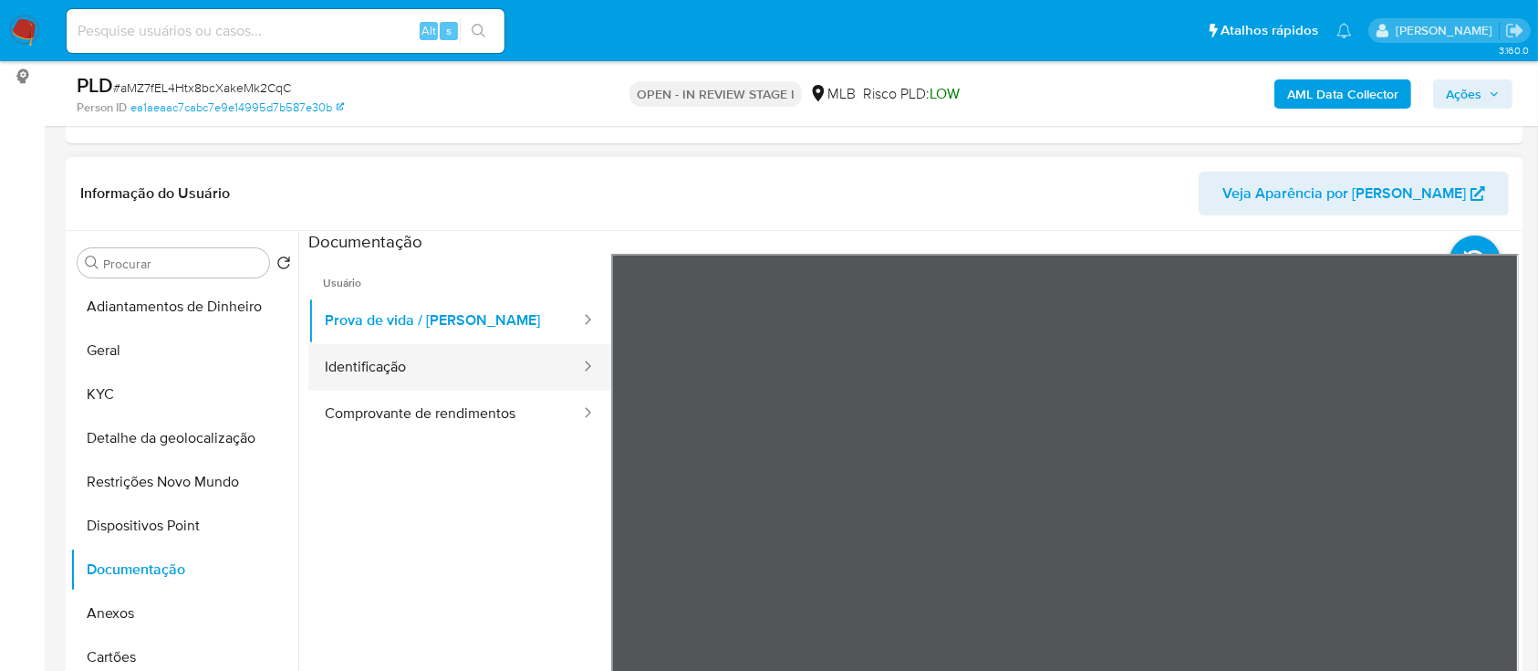
click at [407, 350] on button "Identificação" at bounding box center [445, 367] width 274 height 47
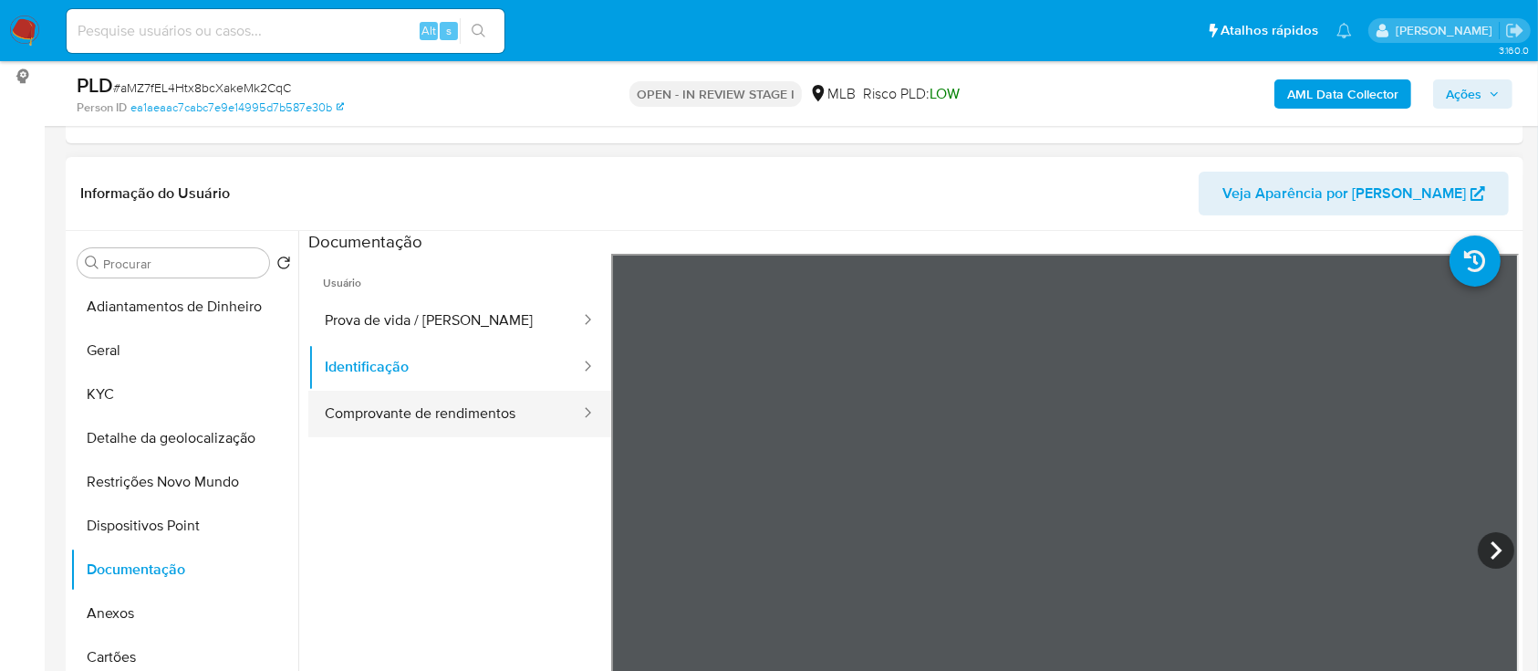
click at [484, 406] on button "Comprovante de rendimentos" at bounding box center [445, 413] width 274 height 47
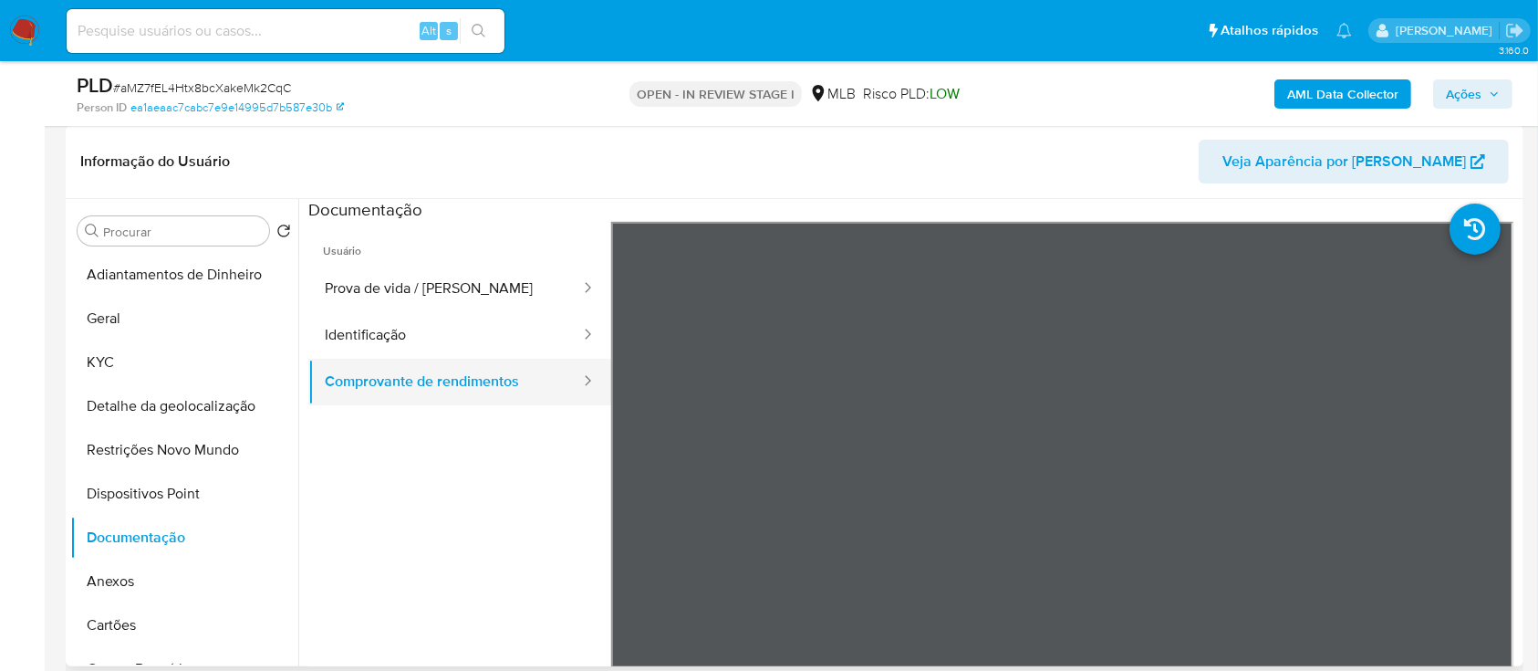
scroll to position [365, 0]
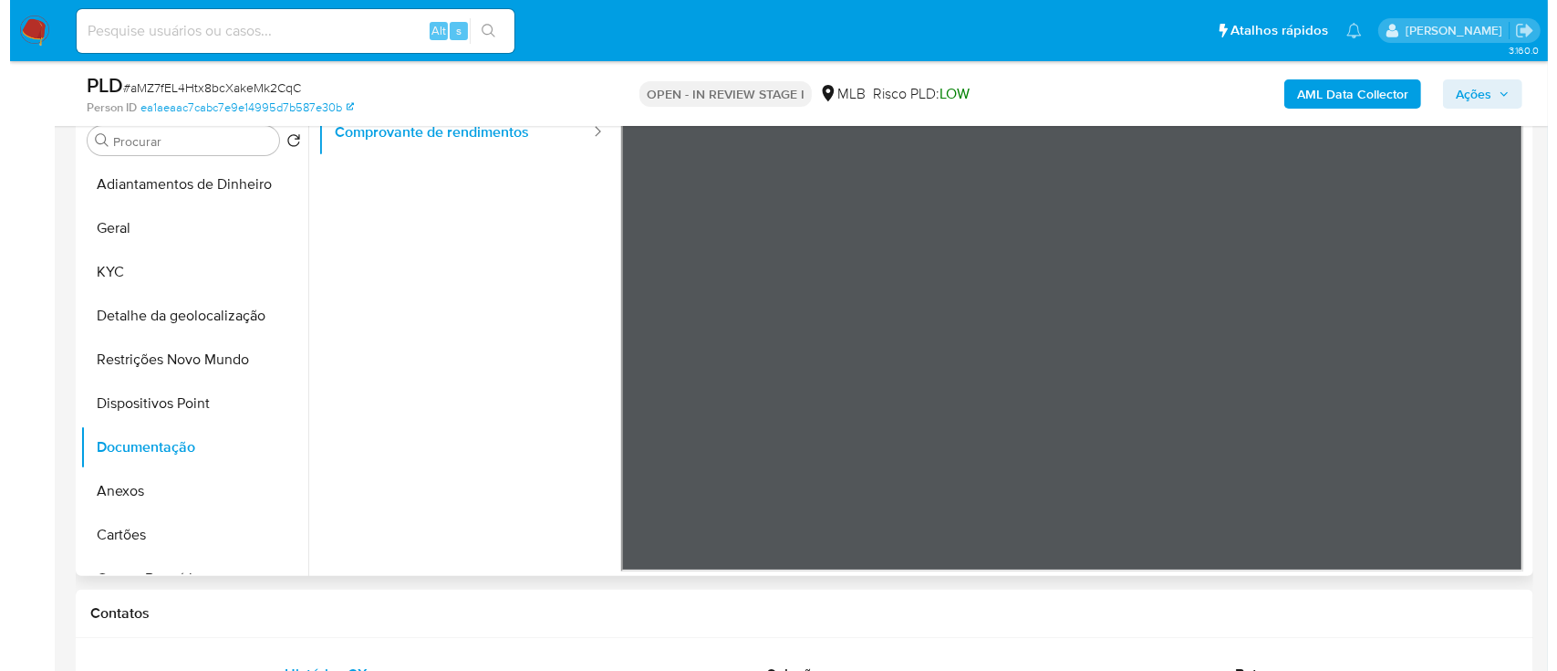
scroll to position [0, 0]
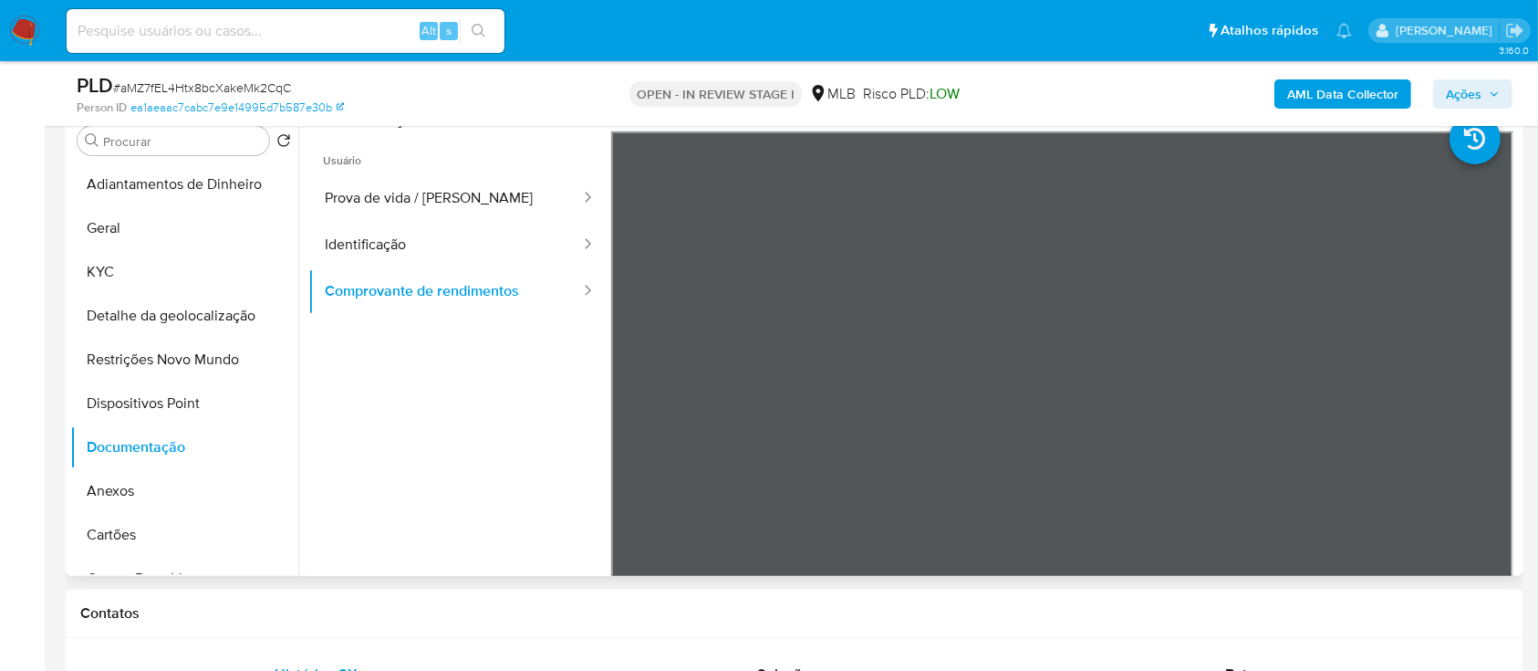
click at [474, 412] on ul "Usuário Prova de vida / Selfie Identificação Comprovante de rendimentos" at bounding box center [459, 393] width 303 height 525
click at [1375, 89] on b "AML Data Collector" at bounding box center [1342, 93] width 111 height 29
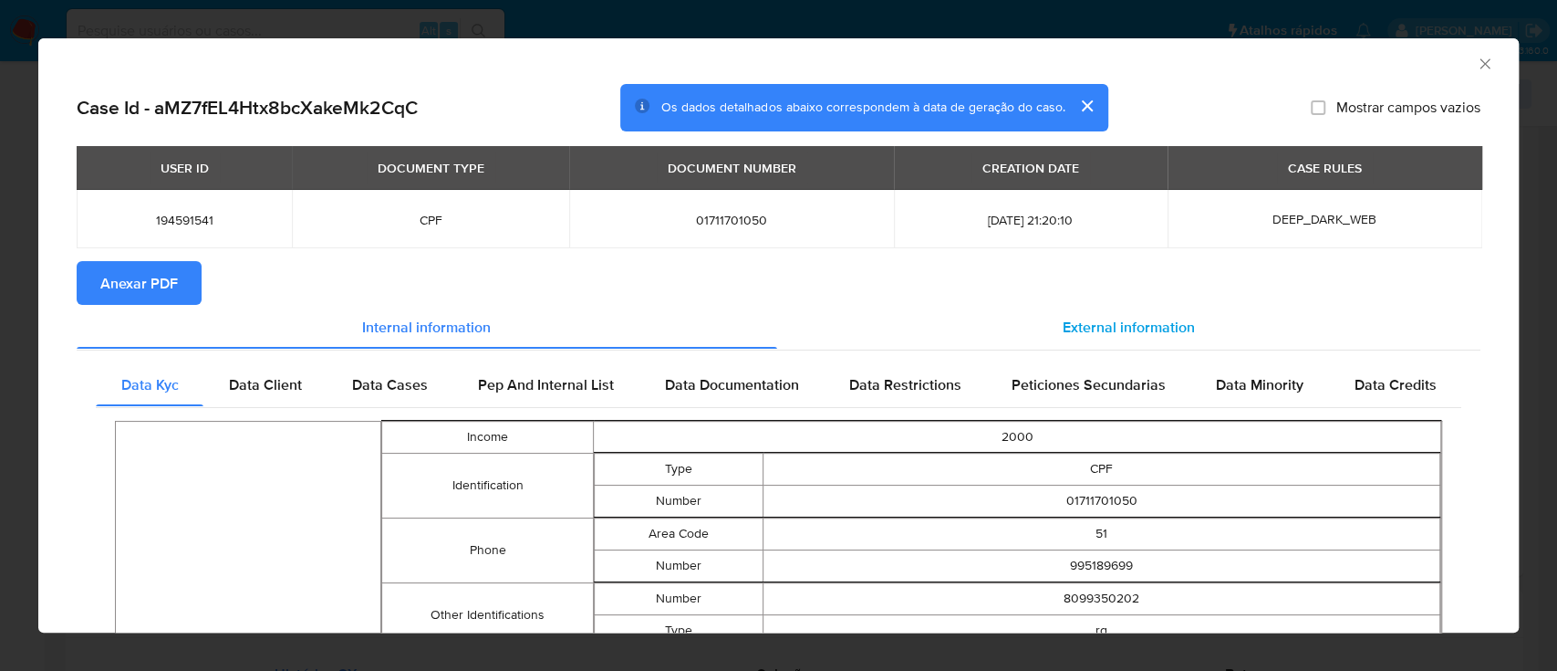
click at [1117, 333] on span "External information" at bounding box center [1129, 326] width 132 height 21
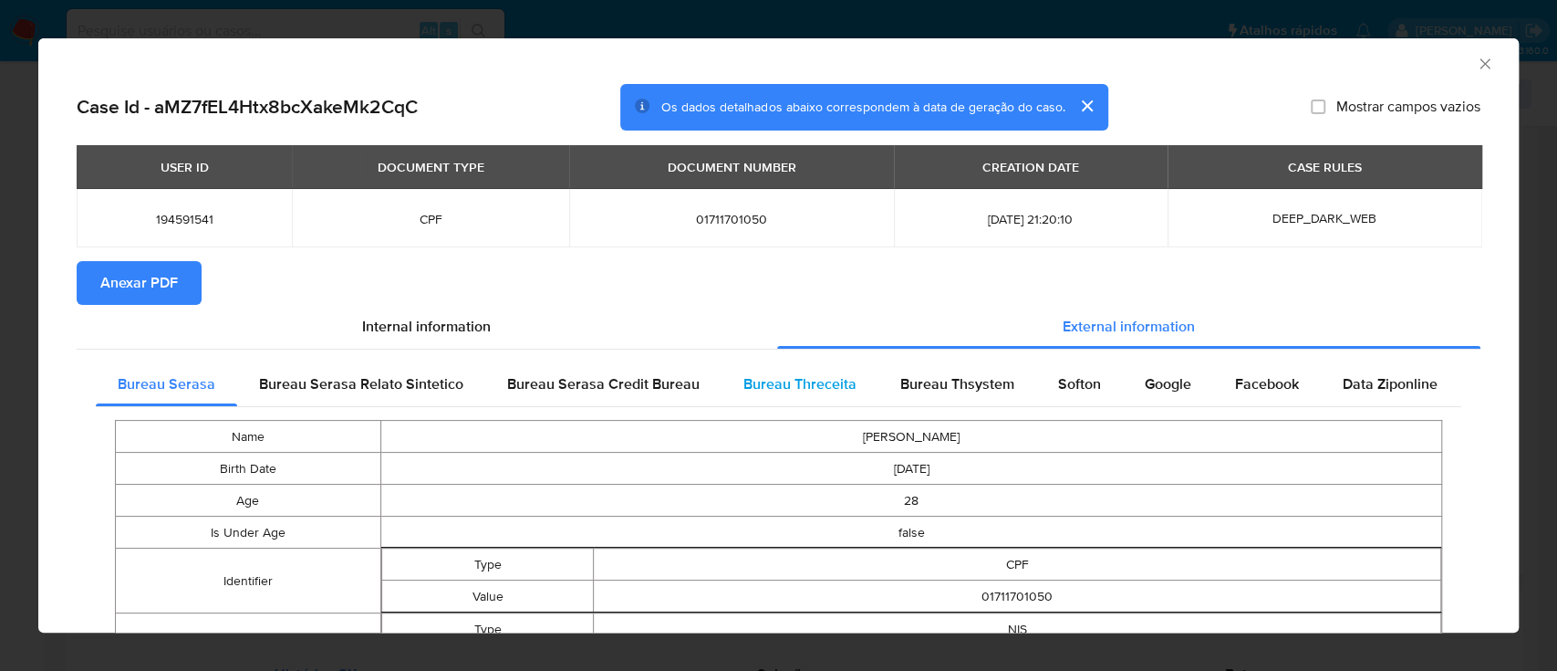
click at [796, 389] on span "Bureau Threceita" at bounding box center [800, 383] width 113 height 21
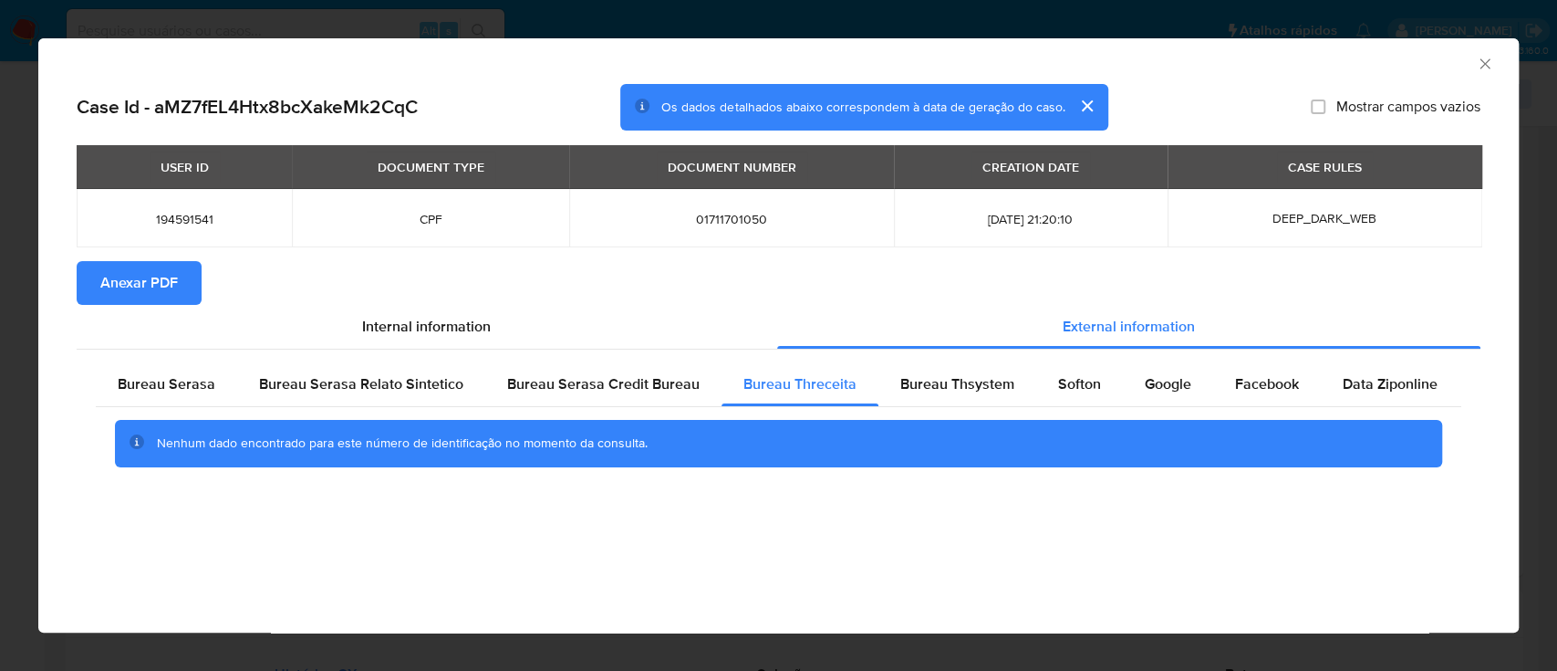
click at [1380, 61] on div "AML Data Collector" at bounding box center [763, 61] width 1425 height 20
click at [958, 370] on div "Bureau Thsystem" at bounding box center [958, 384] width 158 height 44
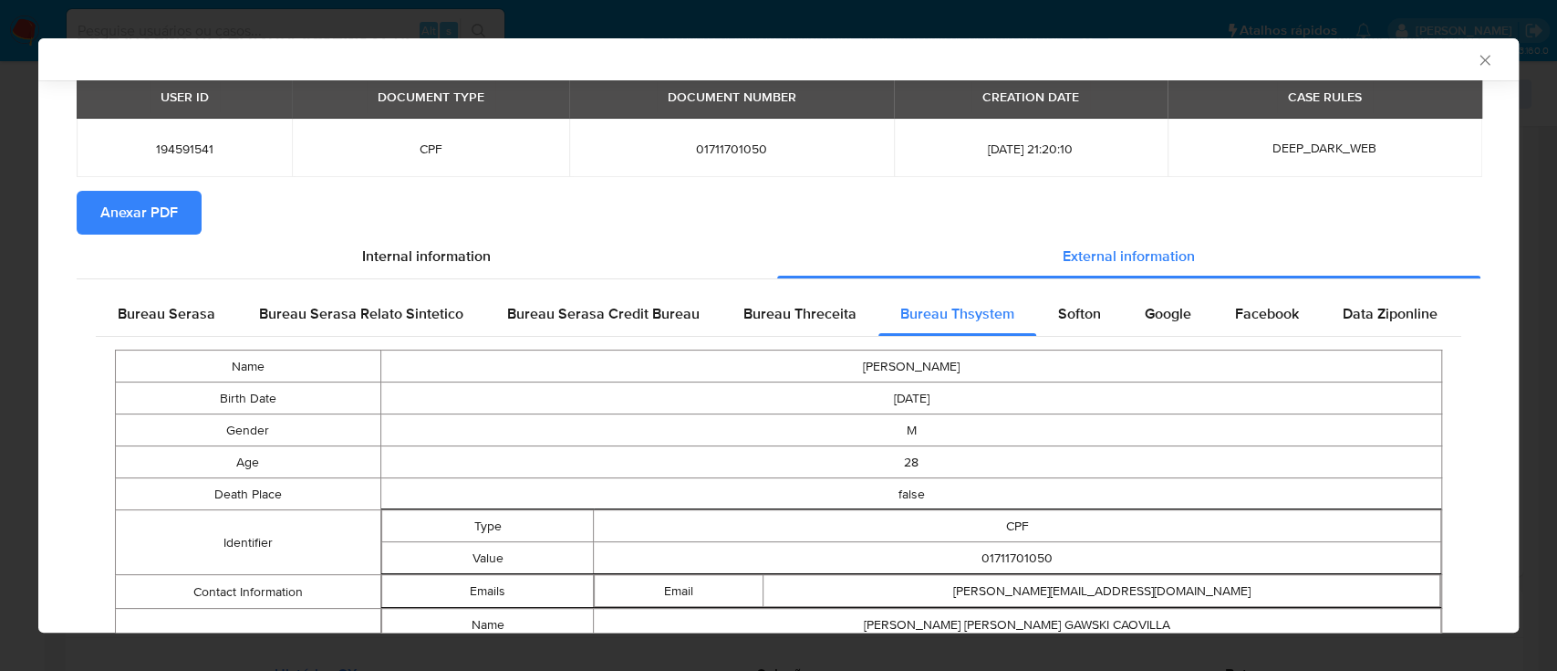
scroll to position [331, 0]
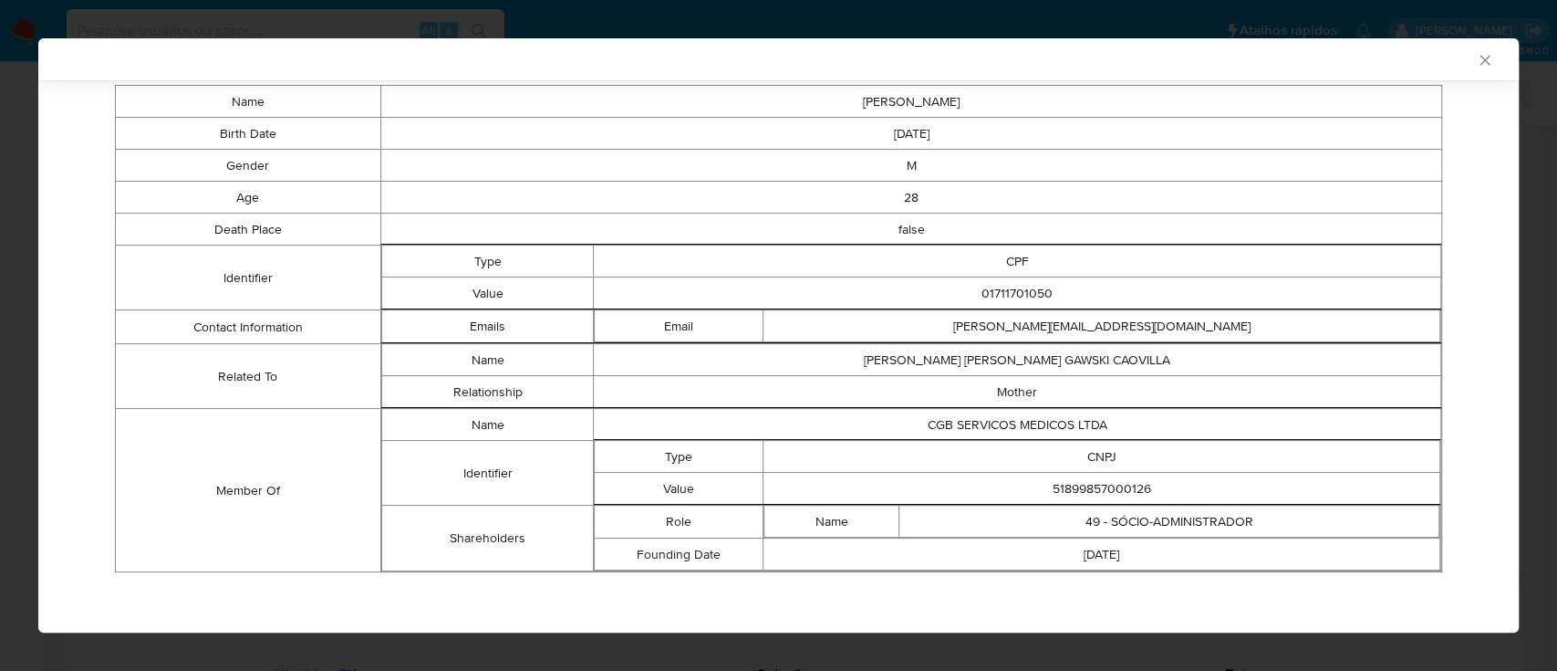
click at [1274, 55] on div "AML Data Collector" at bounding box center [763, 59] width 1425 height 16
drag, startPoint x: 1184, startPoint y: 486, endPoint x: 952, endPoint y: 478, distance: 231.9
click at [952, 478] on td "51899857000126" at bounding box center [1102, 489] width 677 height 32
copy td "51899857000126"
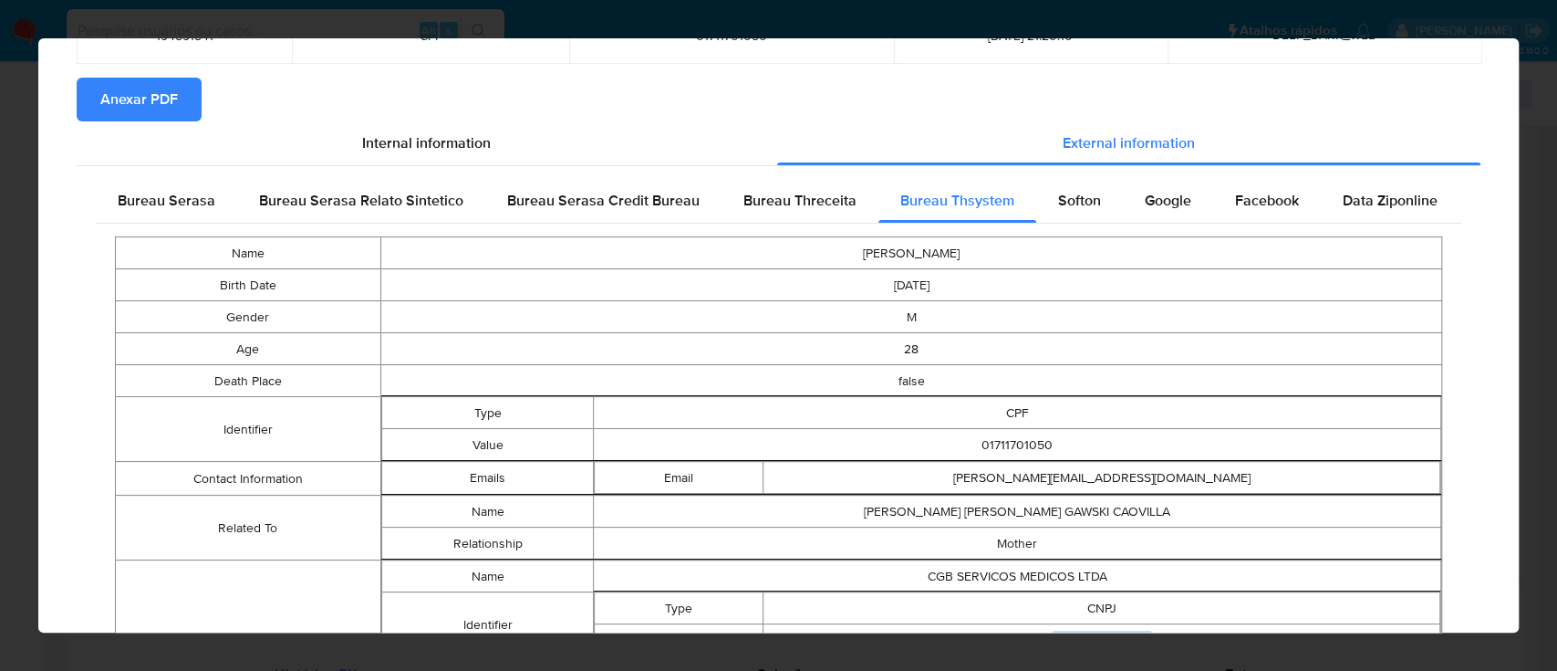
scroll to position [0, 0]
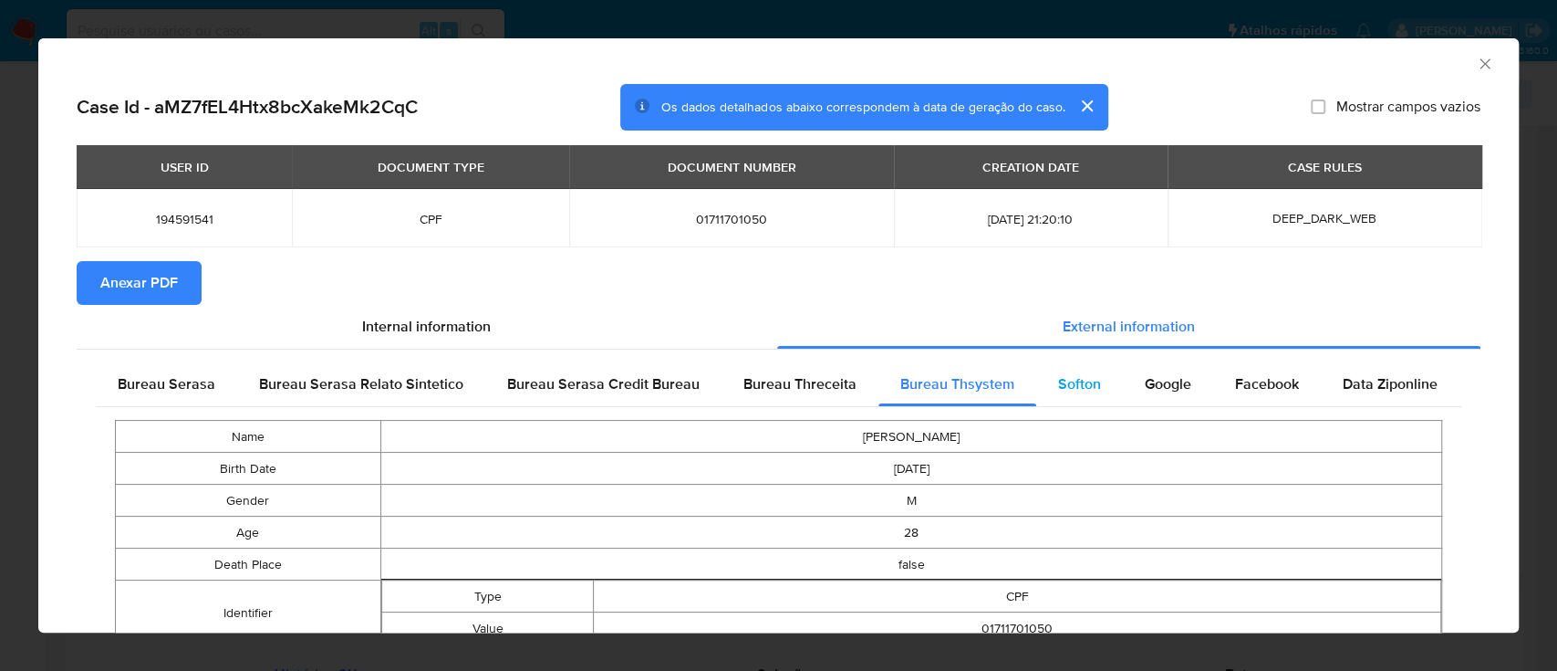
click at [1077, 391] on span "Softon" at bounding box center [1079, 383] width 43 height 21
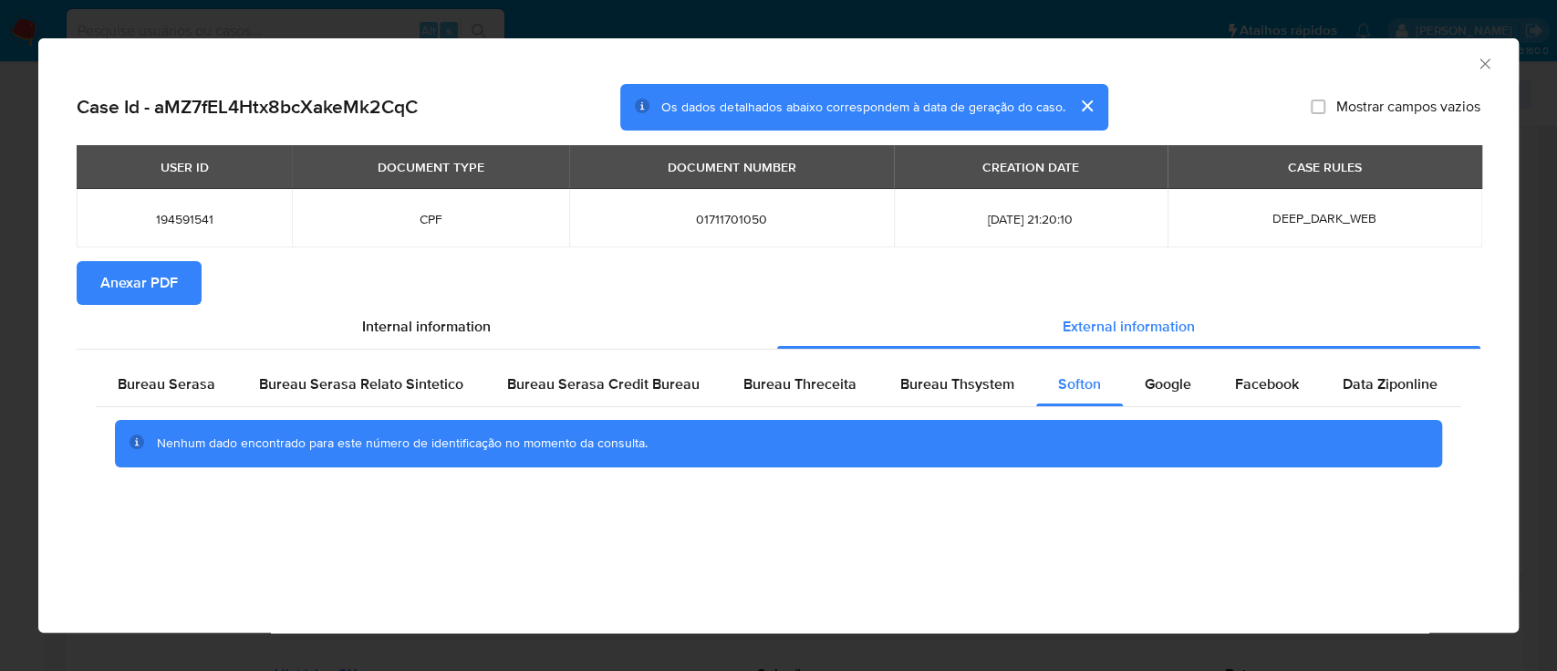
click at [1369, 66] on div "AML Data Collector" at bounding box center [763, 61] width 1425 height 20
drag, startPoint x: 1146, startPoint y: 370, endPoint x: 1138, endPoint y: 380, distance: 13.0
click at [1146, 370] on div "Google" at bounding box center [1168, 384] width 90 height 44
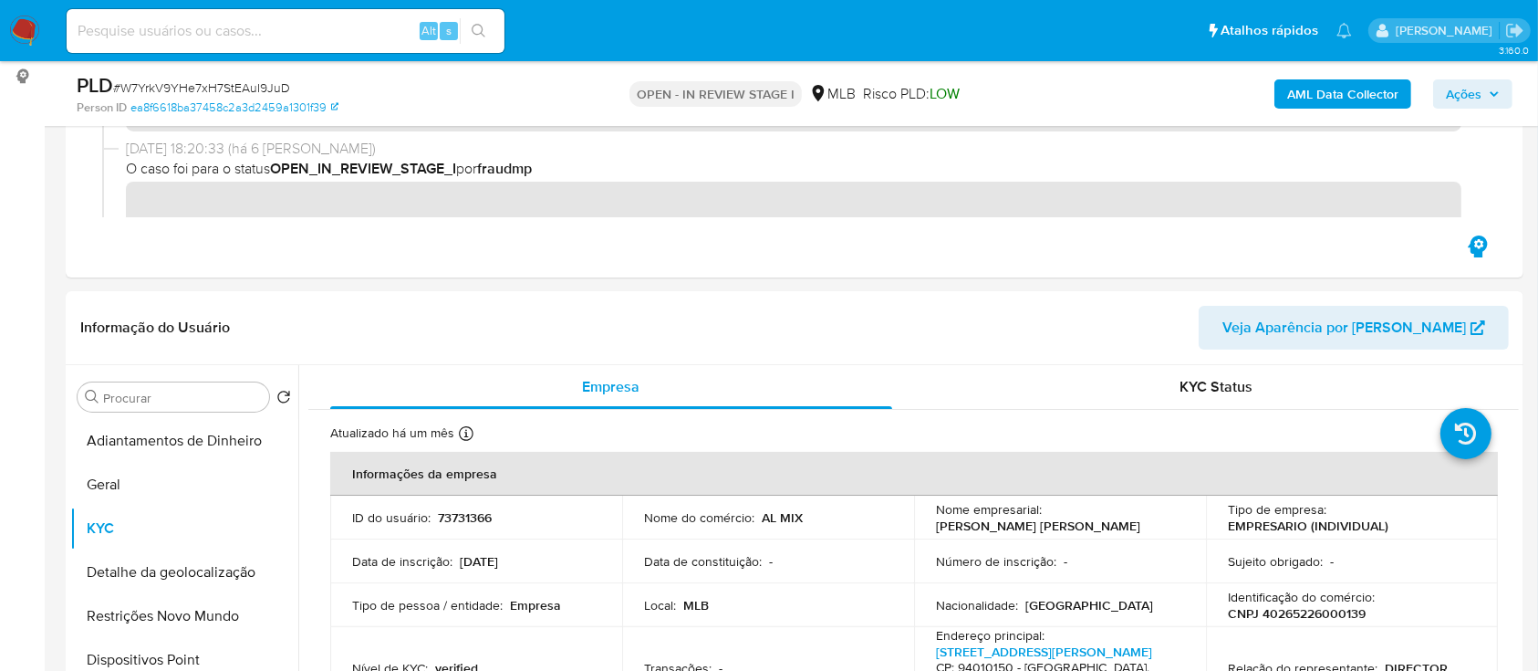
scroll to position [121, 0]
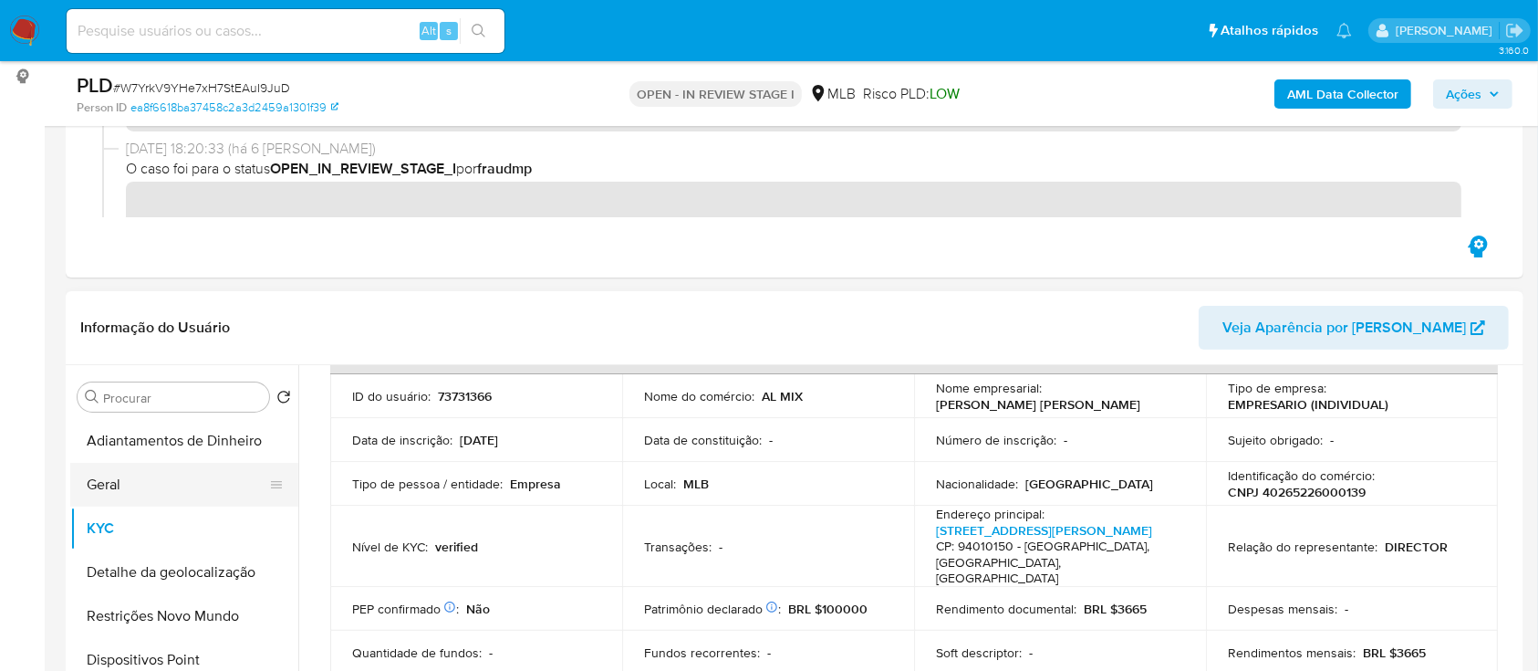
click at [133, 474] on button "Geral" at bounding box center [176, 485] width 213 height 44
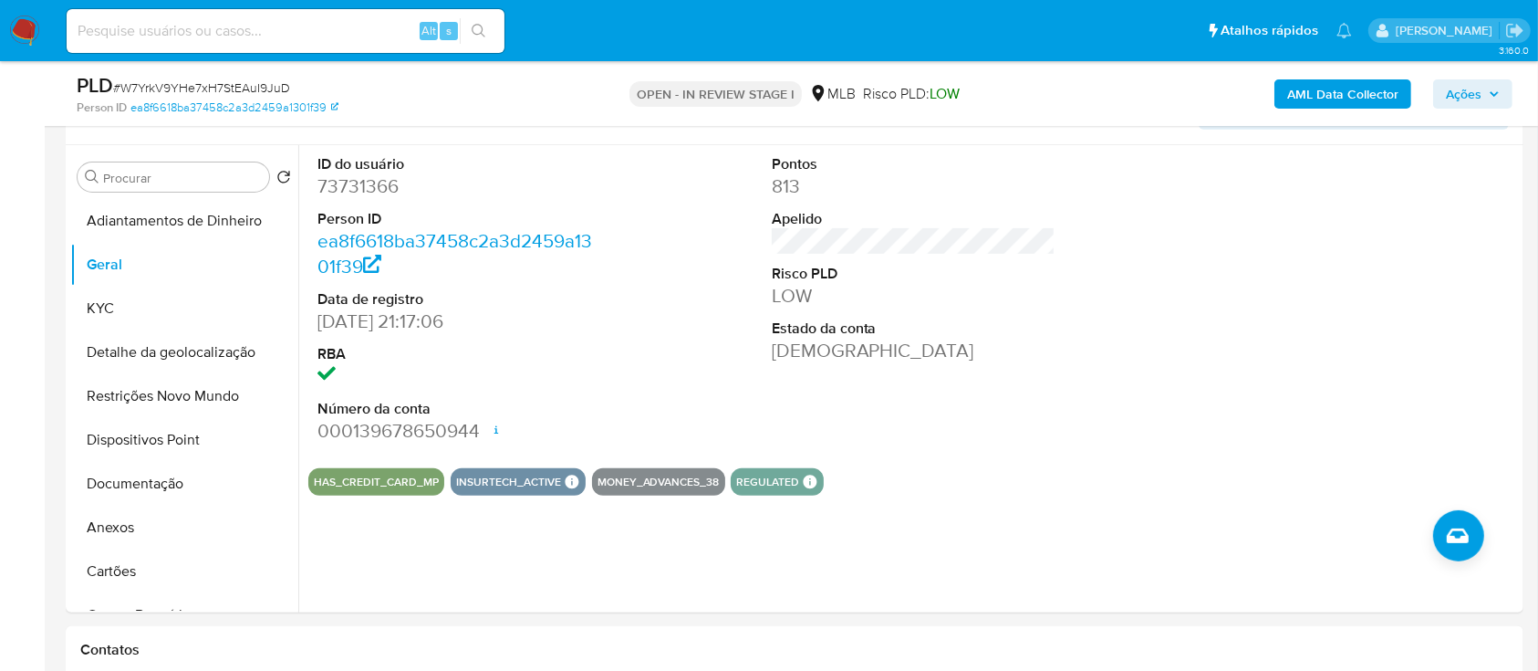
scroll to position [486, 0]
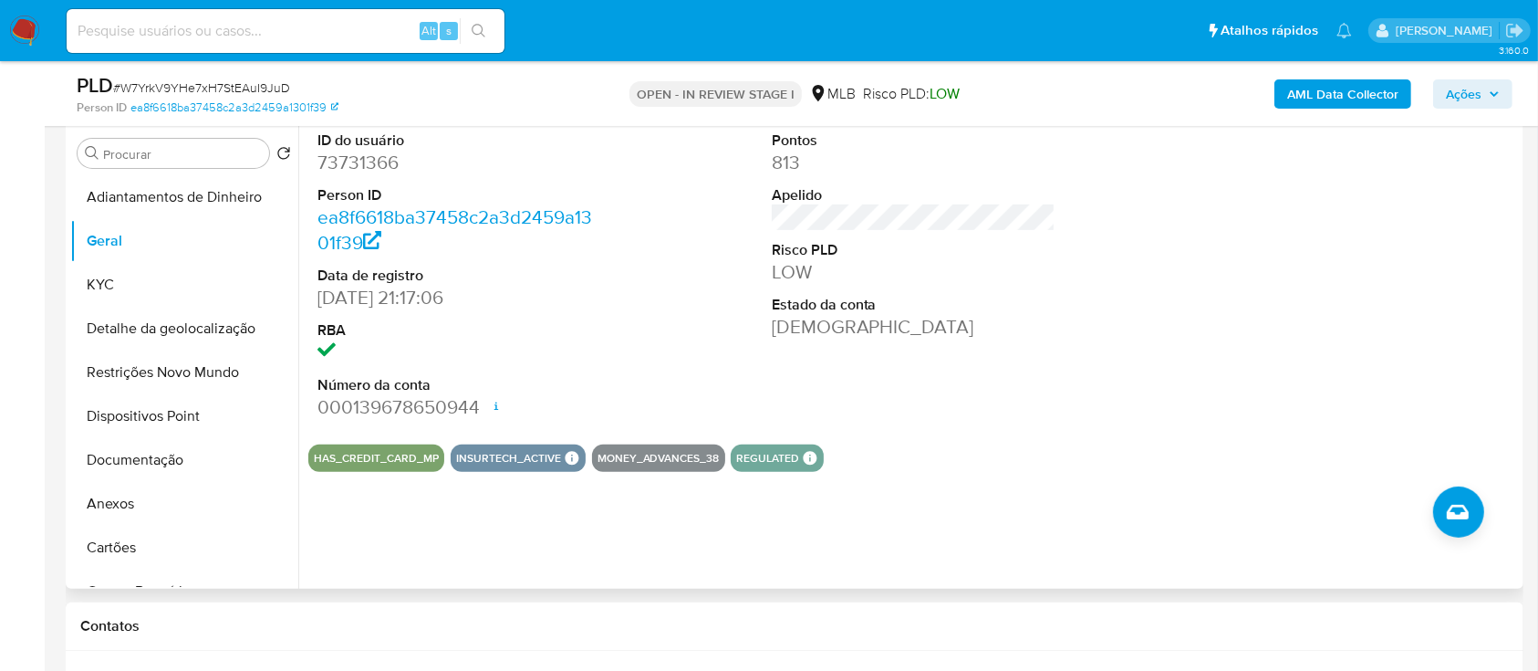
click at [1470, 238] on div at bounding box center [1367, 275] width 303 height 308
click at [105, 280] on button "KYC" at bounding box center [176, 285] width 213 height 44
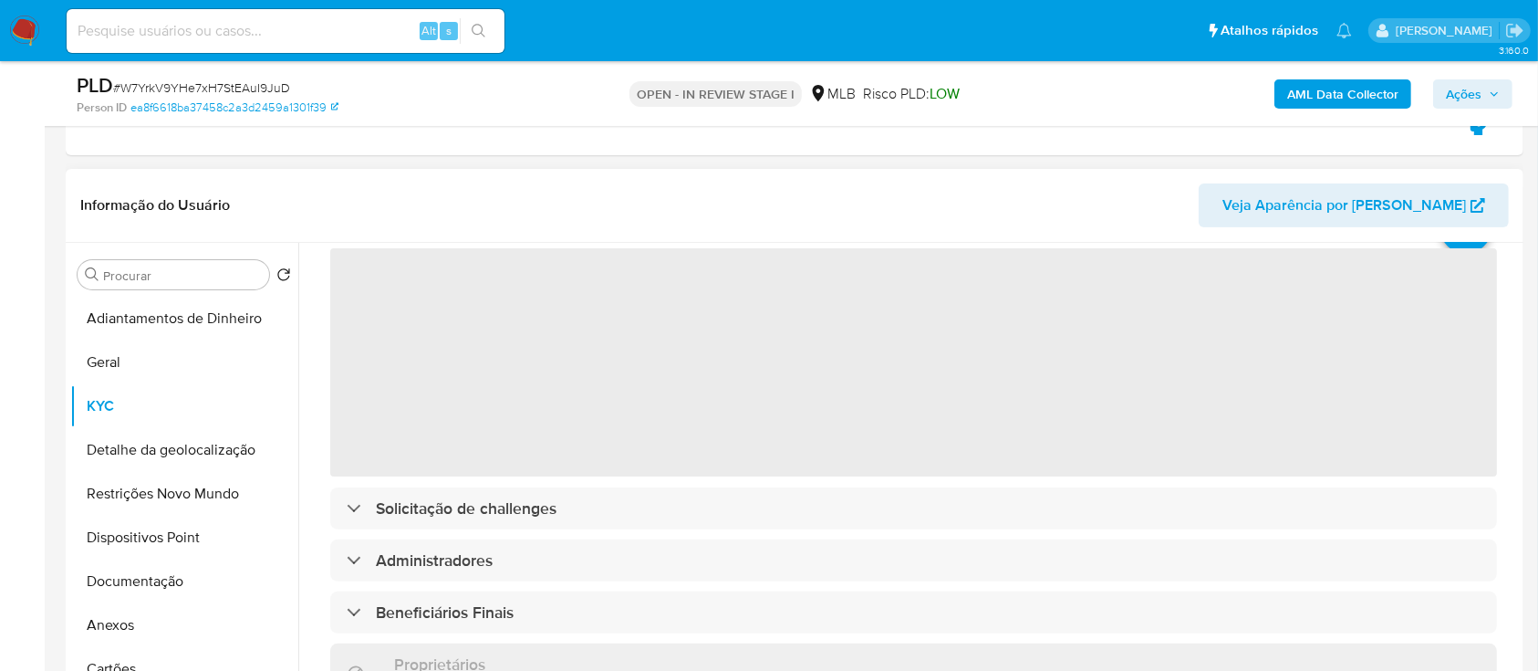
scroll to position [121, 0]
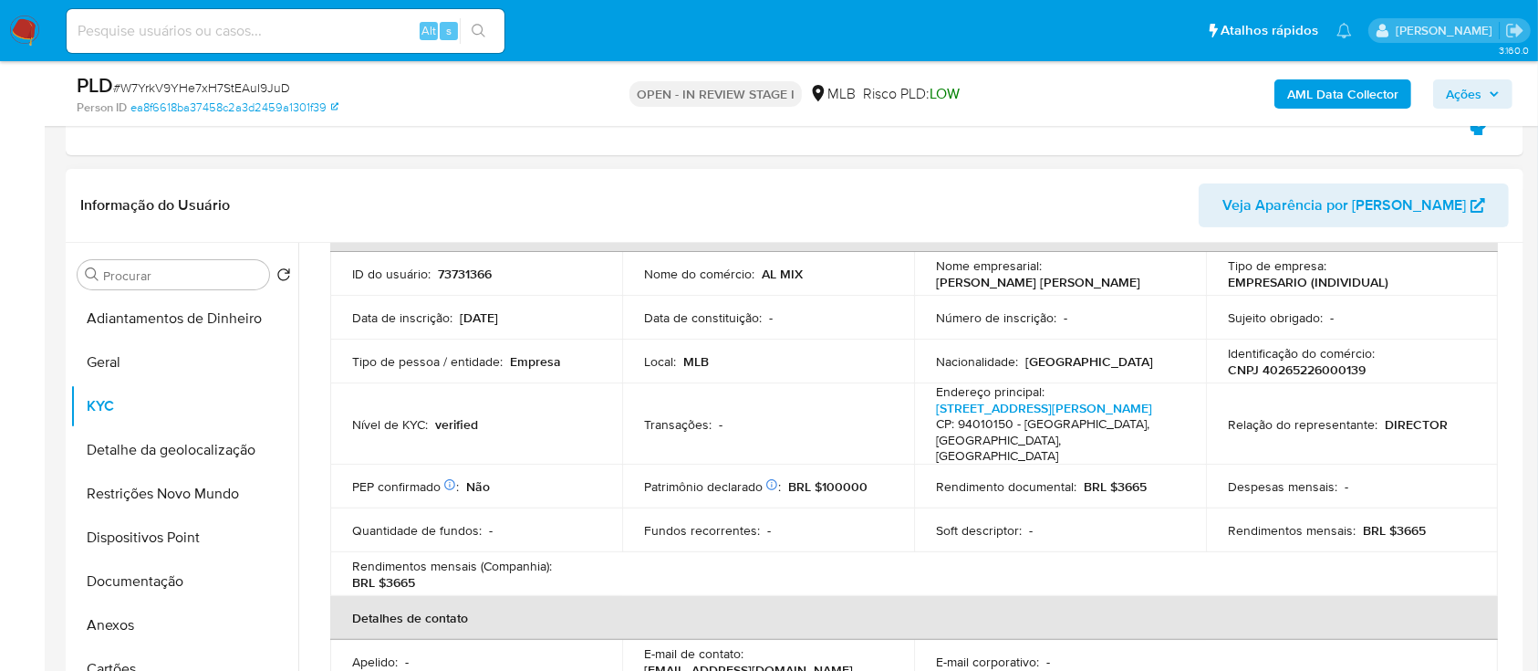
click at [303, 181] on div "Informação do Usuário Veja Aparência por [PERSON_NAME]" at bounding box center [795, 206] width 1458 height 74
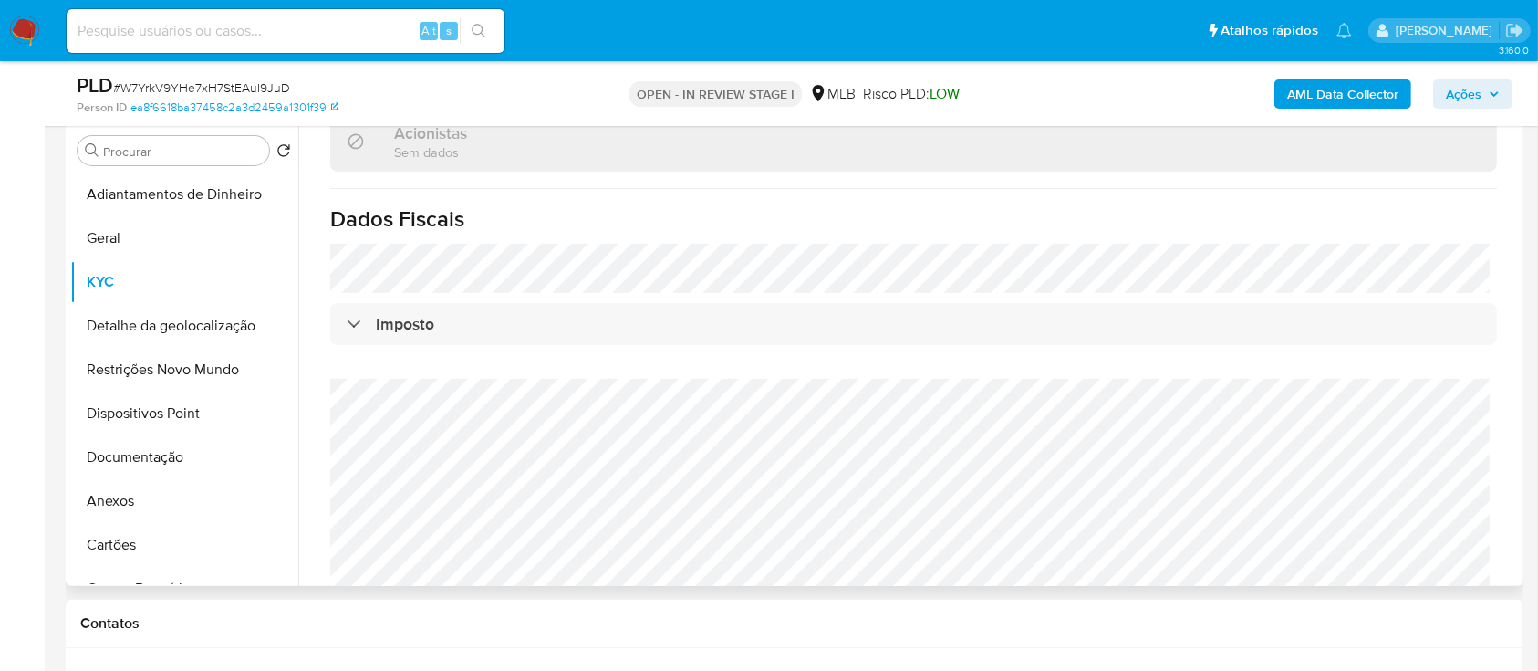
scroll to position [486, 0]
click at [117, 318] on button "Detalhe da geolocalização" at bounding box center [176, 329] width 213 height 44
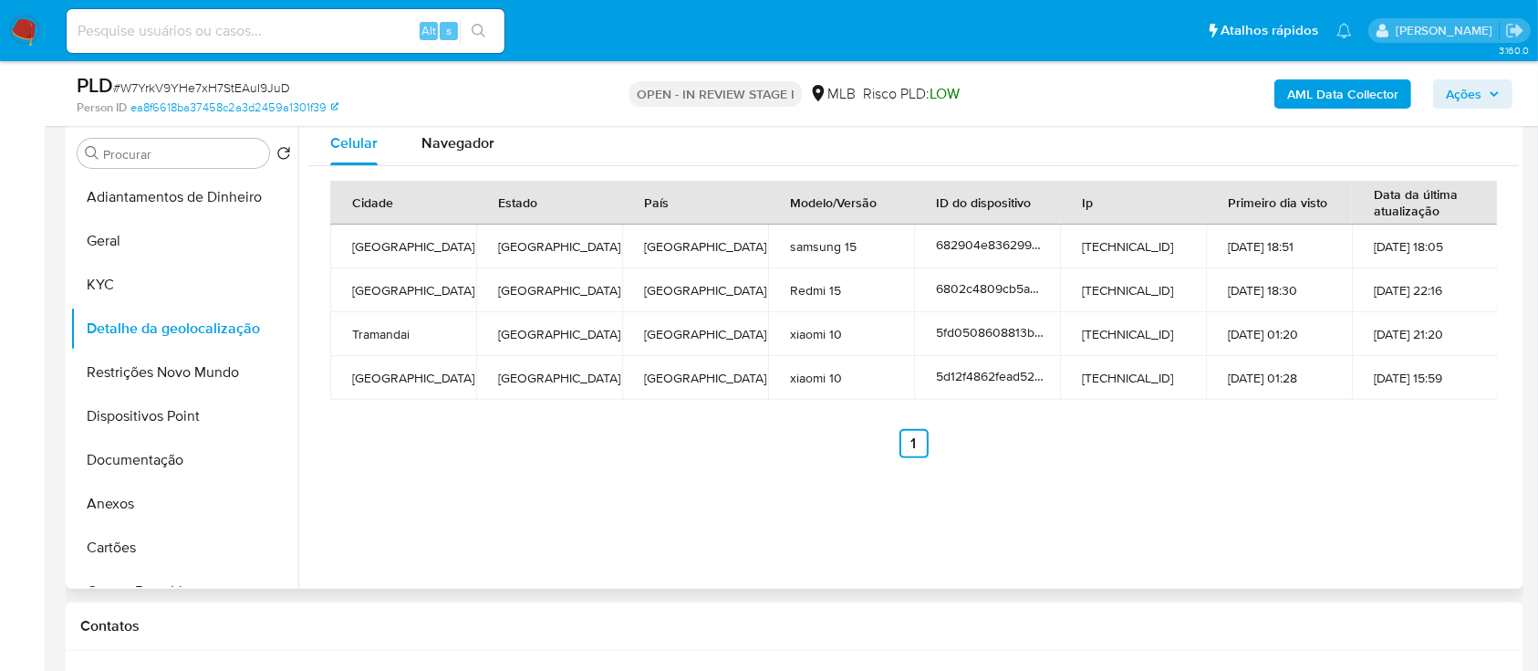
click at [1426, 473] on div "Celular Navegador Cidade Estado País Modelo/Versão ID do dispositivo Ip Primeir…" at bounding box center [908, 354] width 1221 height 467
click at [180, 376] on button "Restrições Novo Mundo" at bounding box center [176, 372] width 213 height 44
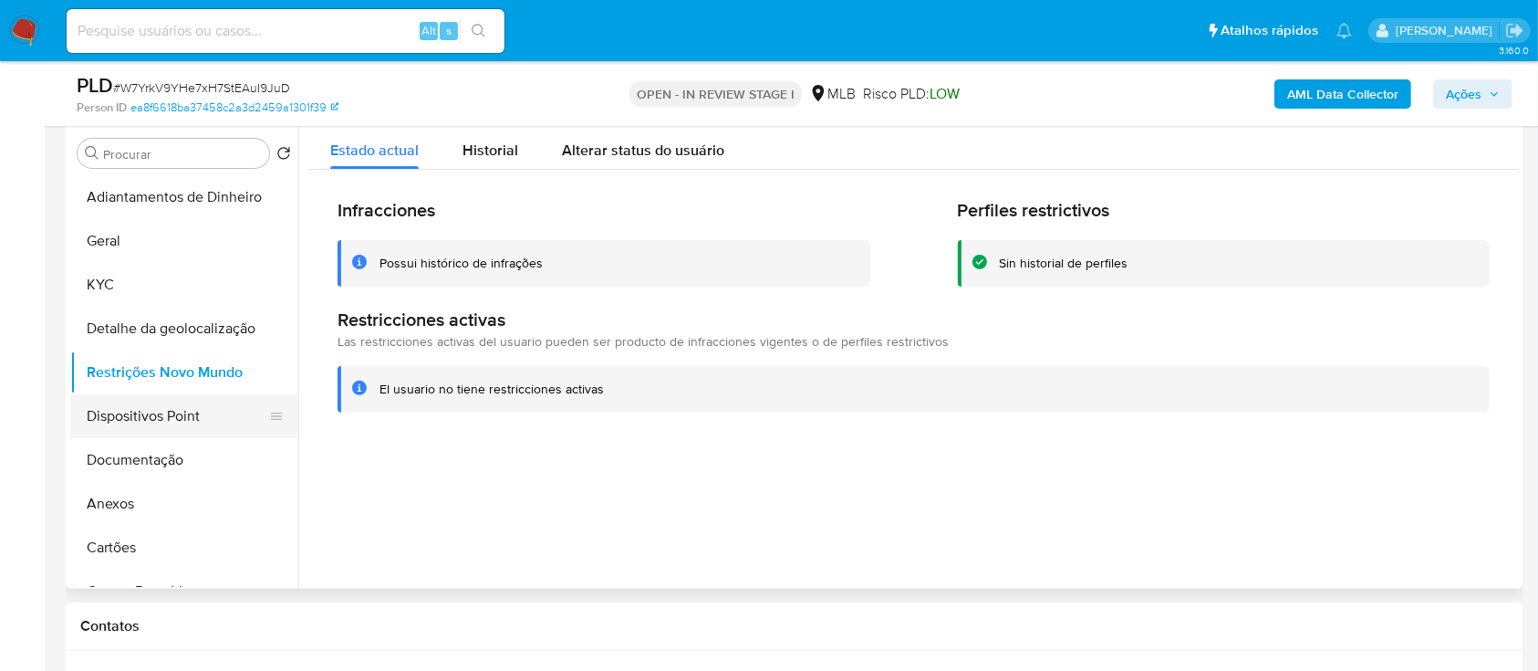
click at [159, 412] on button "Dispositivos Point" at bounding box center [176, 416] width 213 height 44
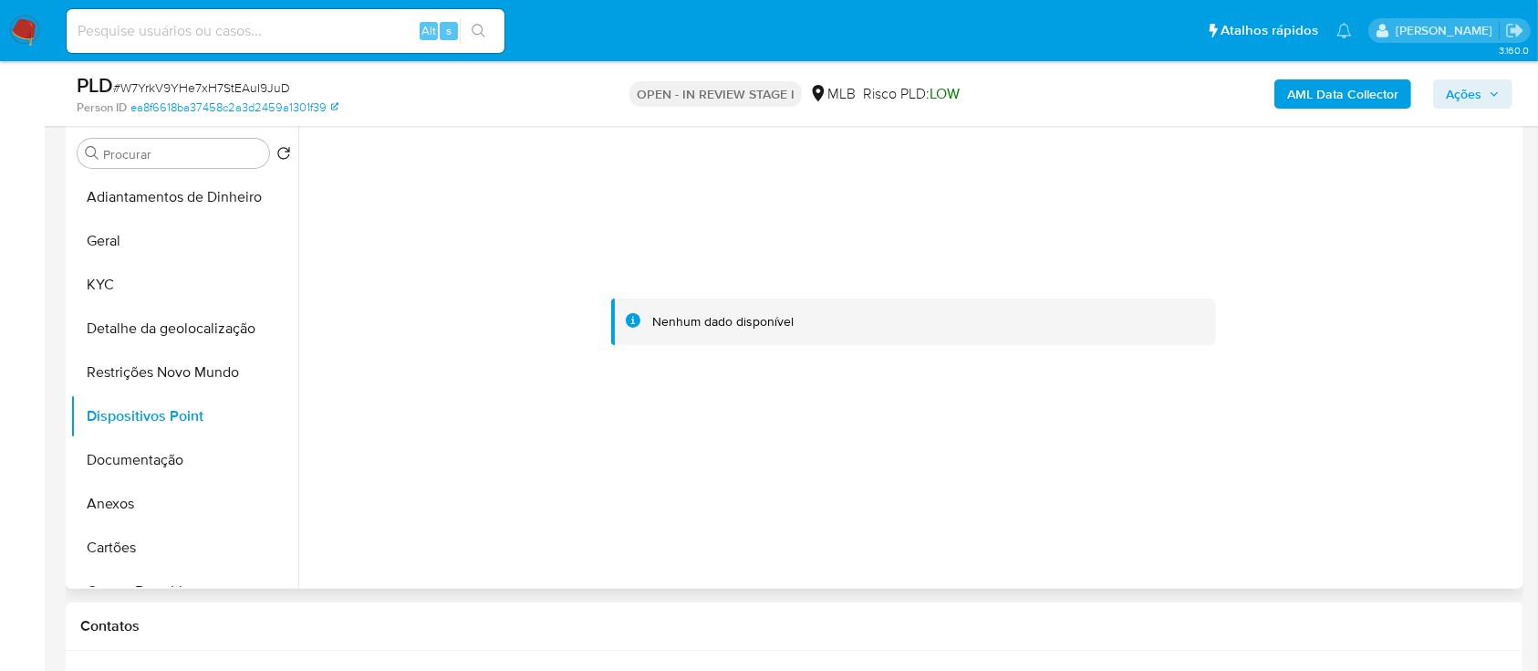
click at [1351, 365] on div at bounding box center [913, 321] width 1211 height 401
click at [179, 462] on button "Documentação" at bounding box center [176, 460] width 213 height 44
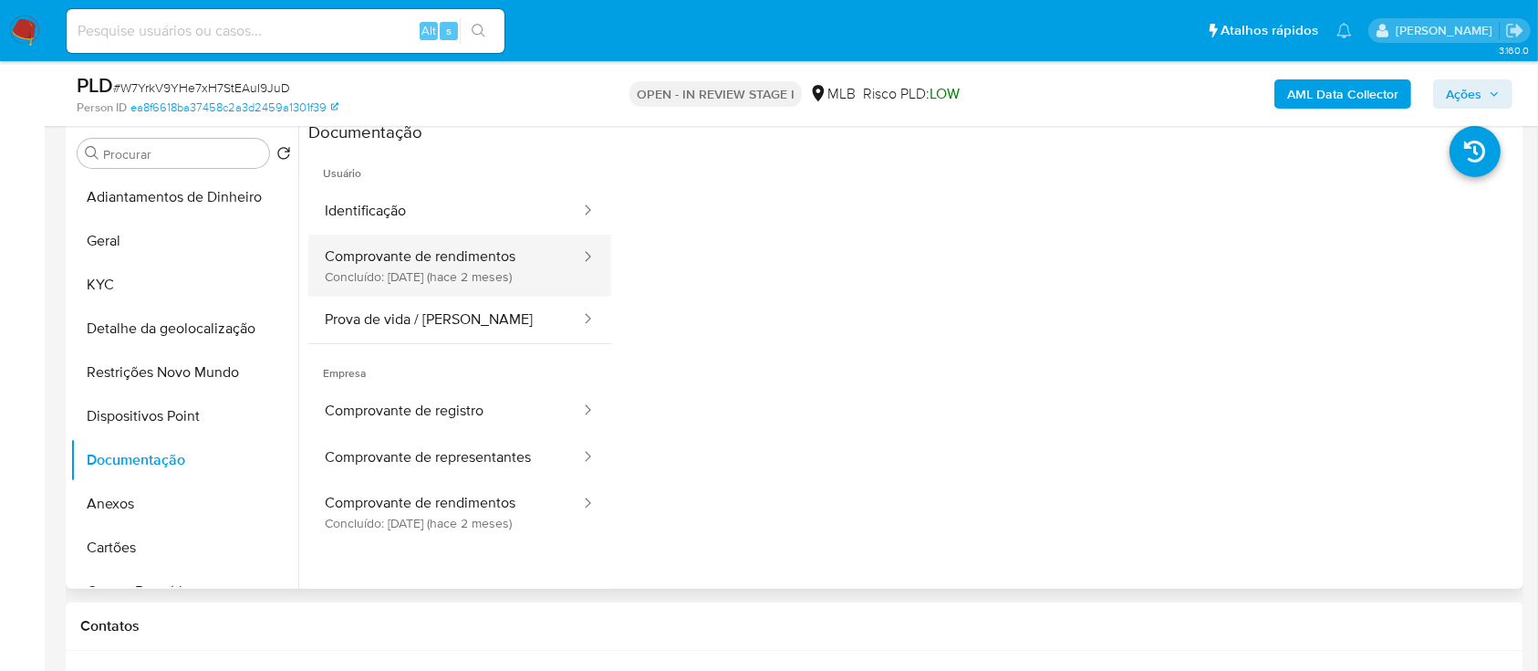
click at [506, 262] on button "Comprovante de rendimentos Concluído: [DATE] (hace 2 meses)" at bounding box center [445, 265] width 274 height 62
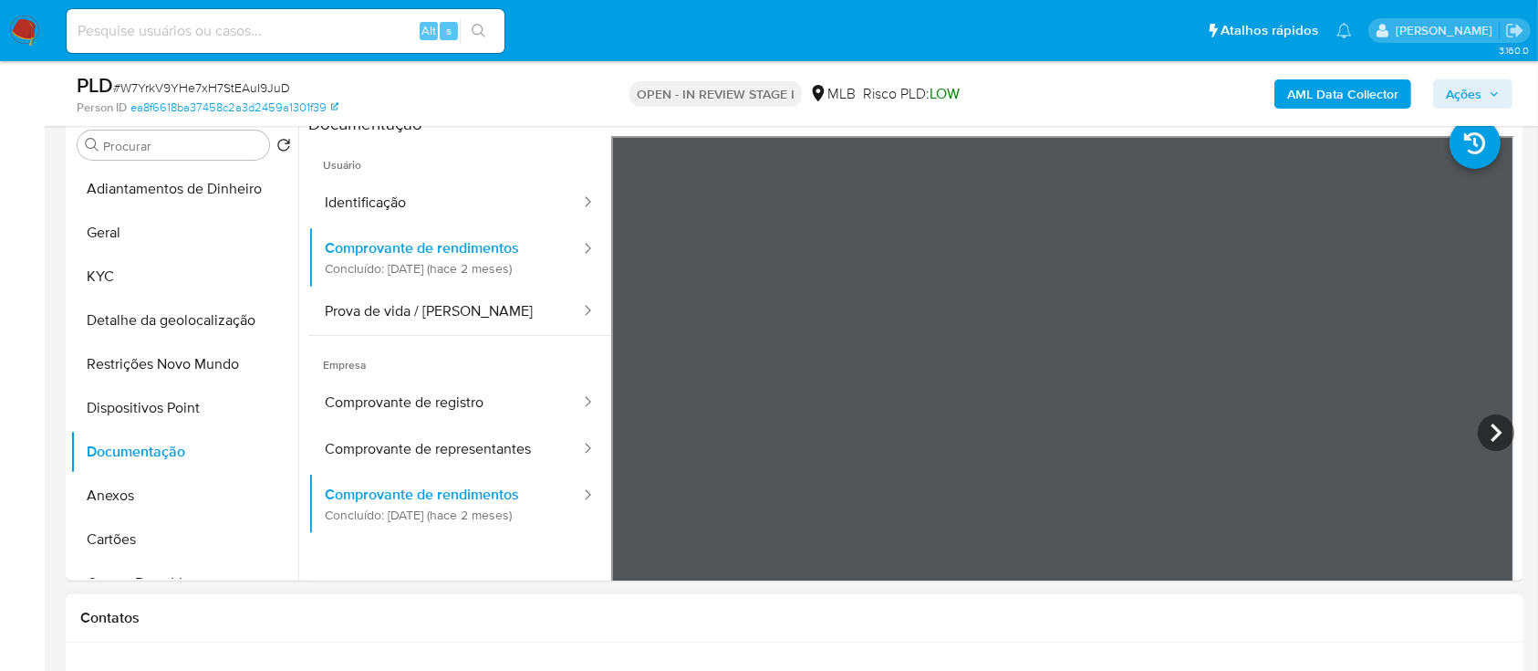
scroll to position [365, 0]
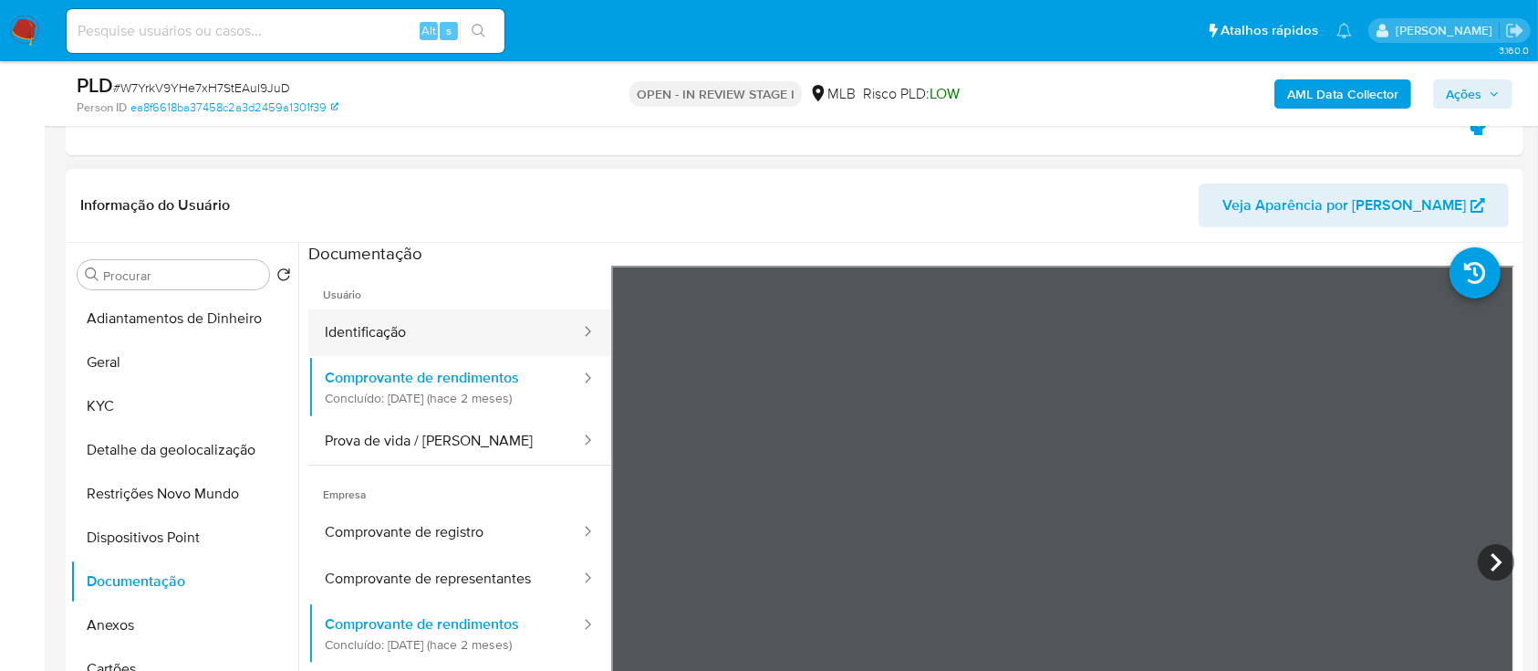
click at [364, 317] on button "Identificação" at bounding box center [445, 332] width 274 height 47
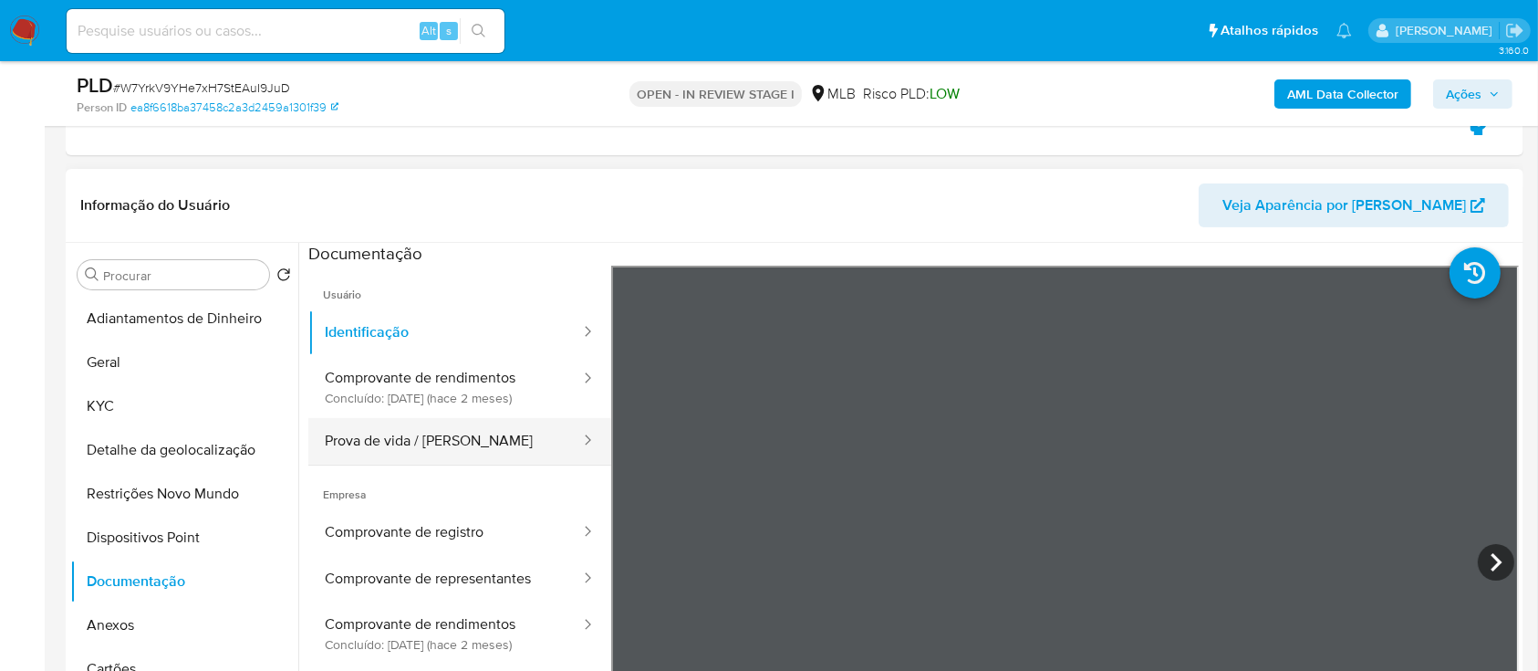
click at [359, 418] on button "Prova de vida / [PERSON_NAME]" at bounding box center [445, 441] width 274 height 47
